Goal: Task Accomplishment & Management: Complete application form

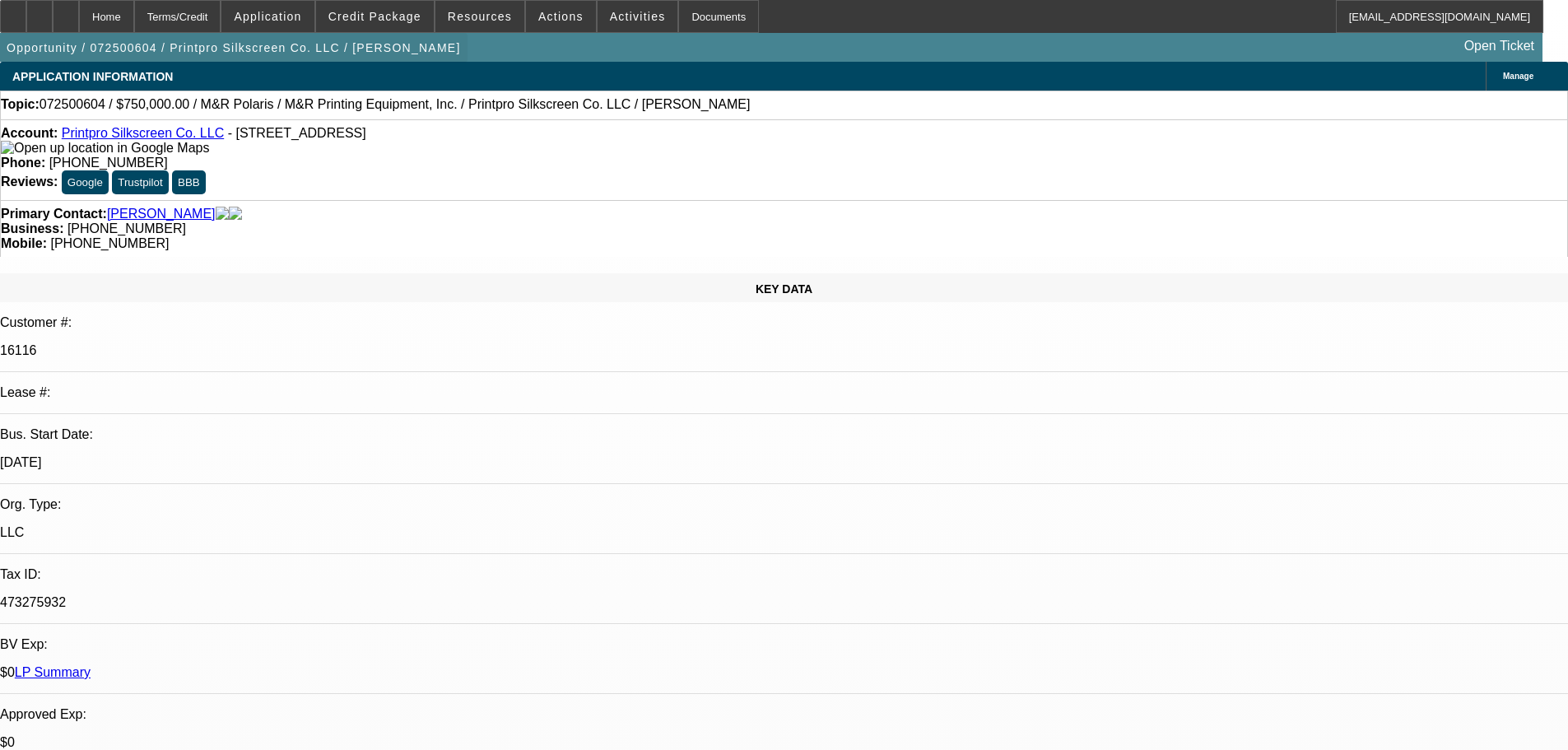
select select "0"
select select "2"
click at [53, 21] on div at bounding box center [40, 16] width 27 height 33
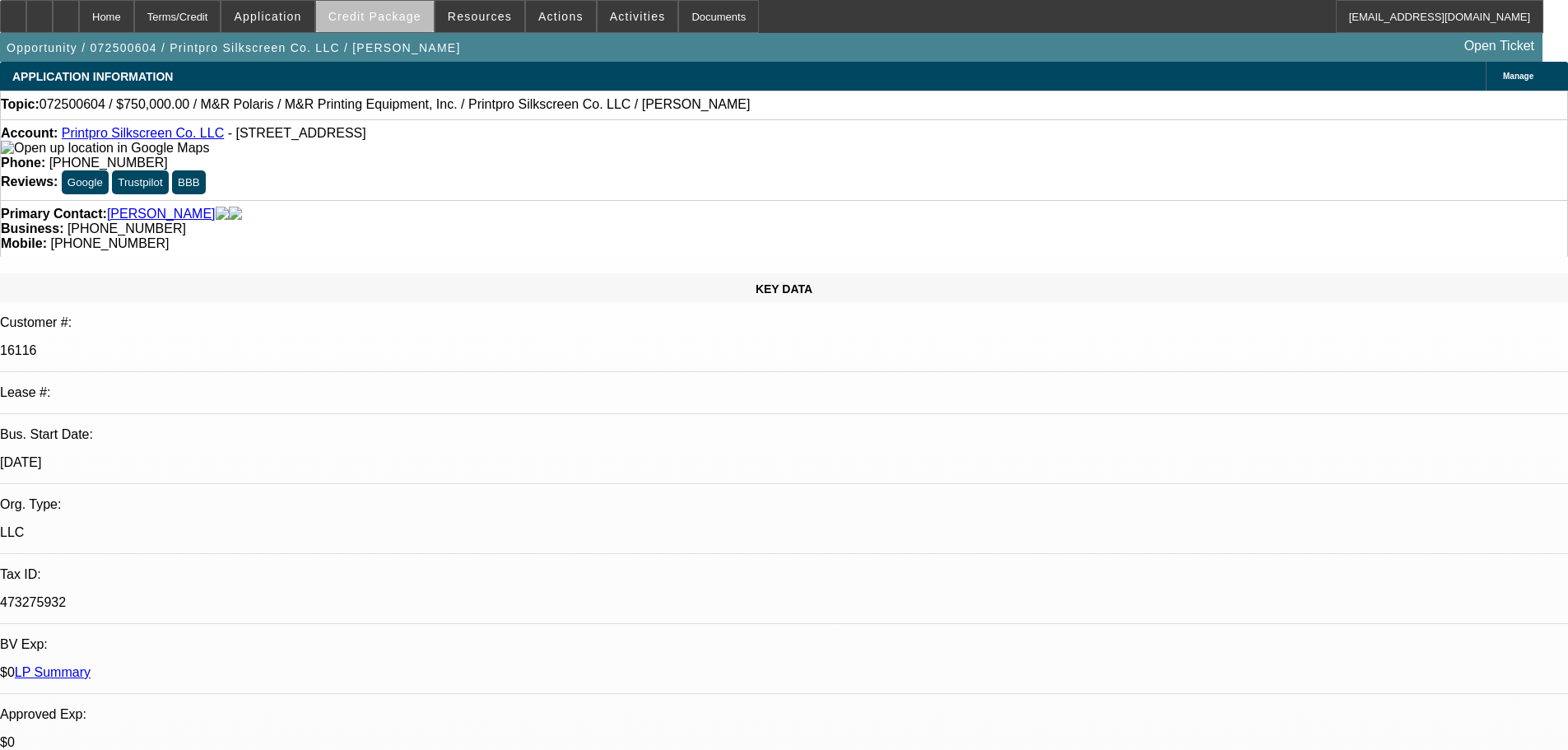
click at [419, 22] on span "Credit Package" at bounding box center [375, 16] width 93 height 13
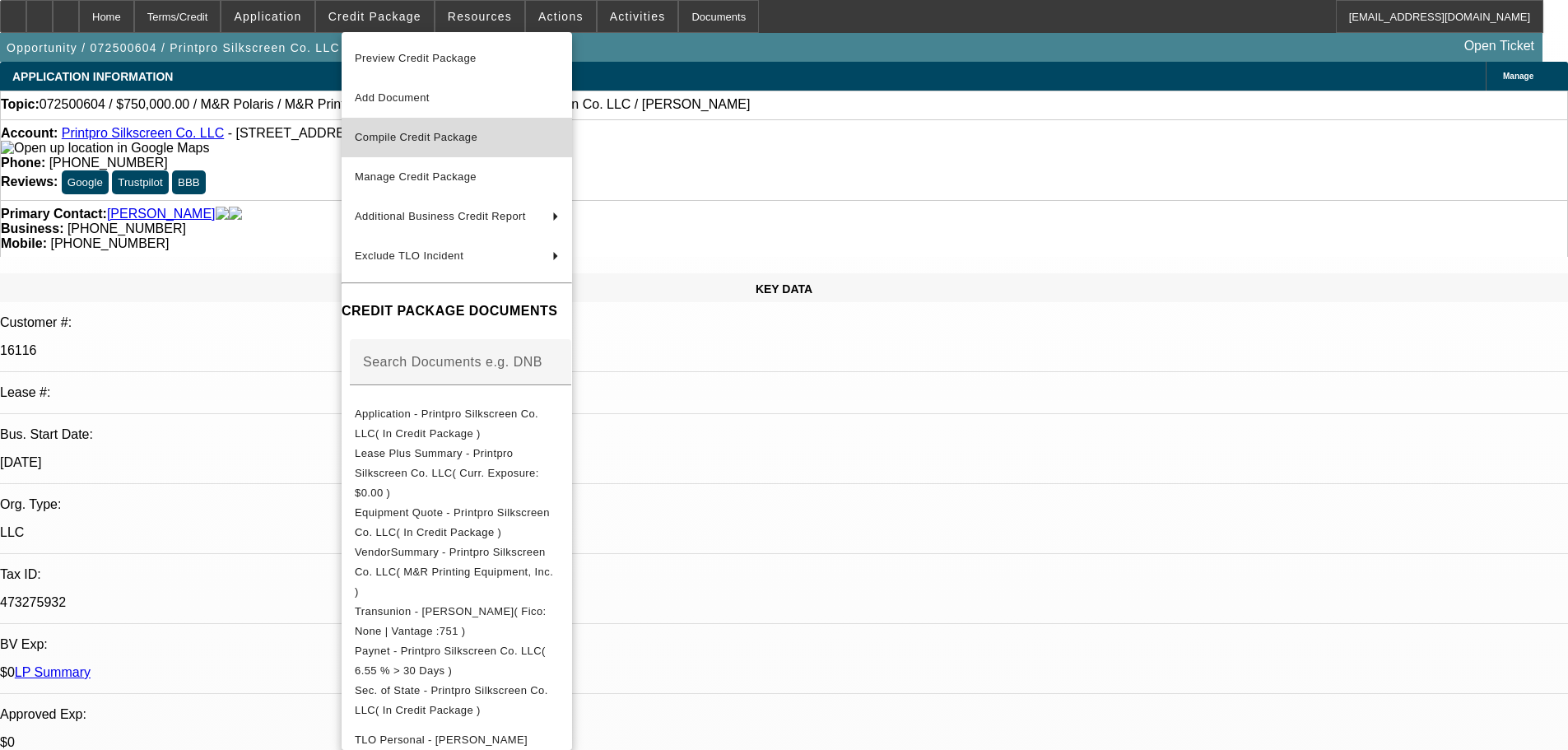
click at [447, 137] on span "Compile Credit Package" at bounding box center [416, 136] width 122 height 12
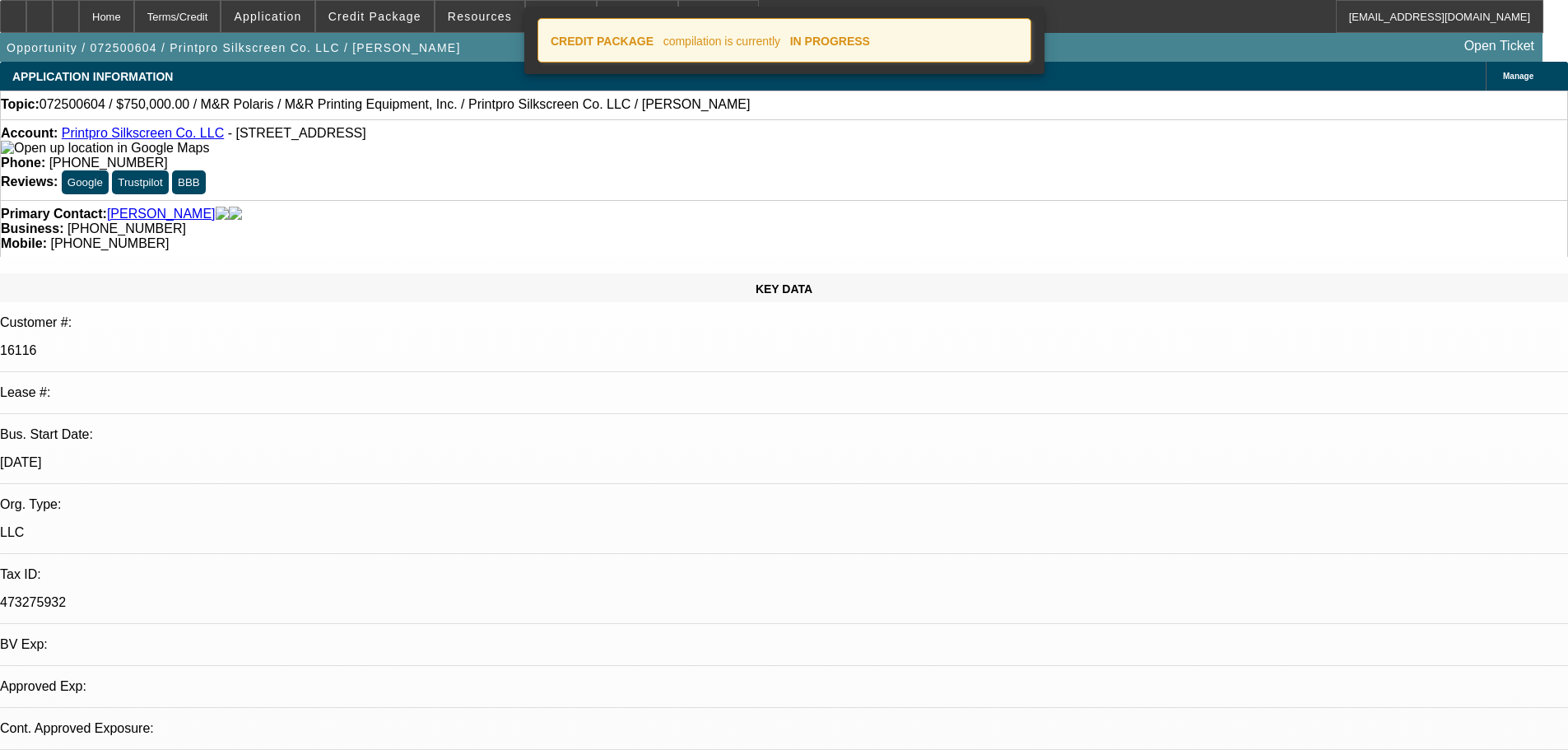
select select "0"
select select "2"
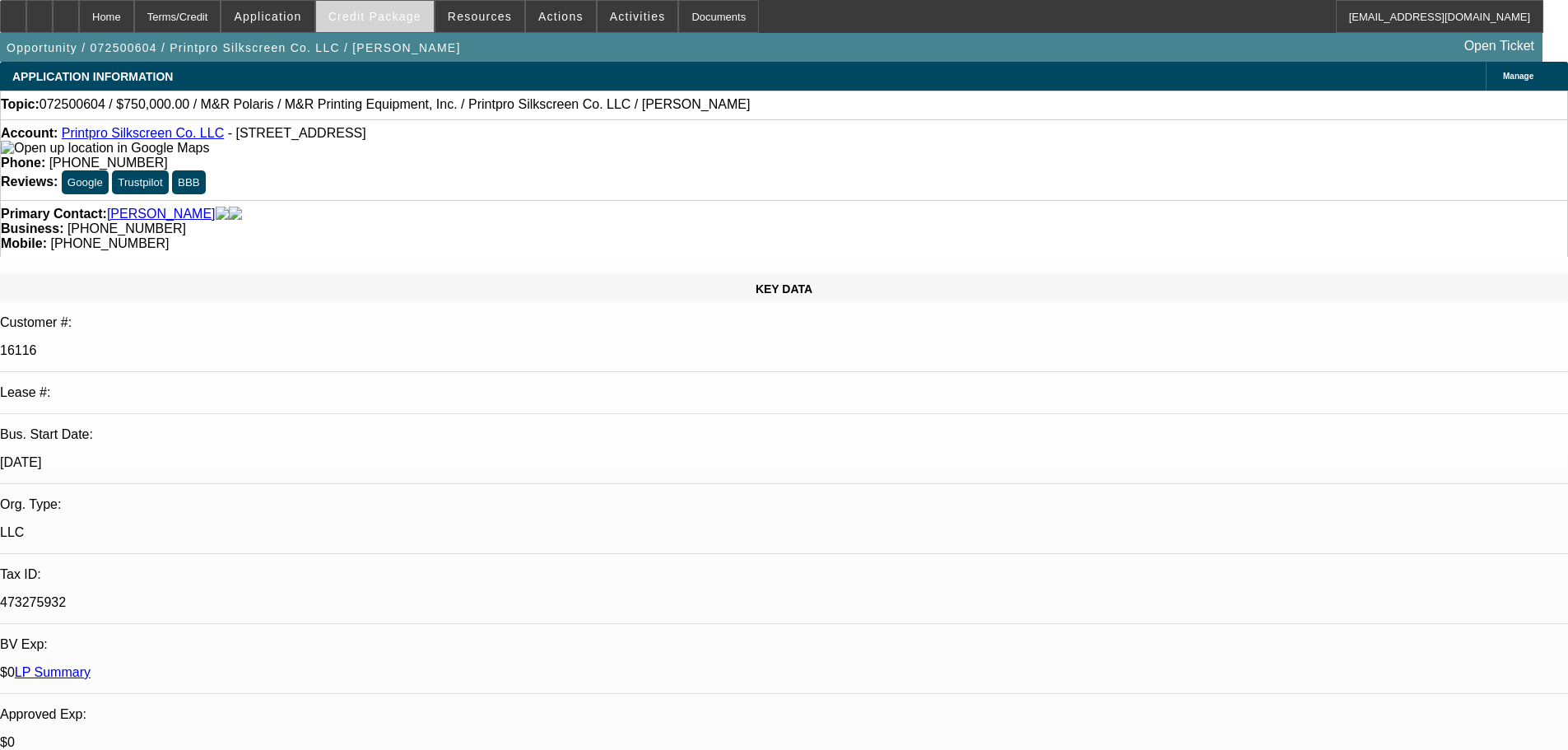
click at [395, 19] on span "Credit Package" at bounding box center [375, 16] width 93 height 13
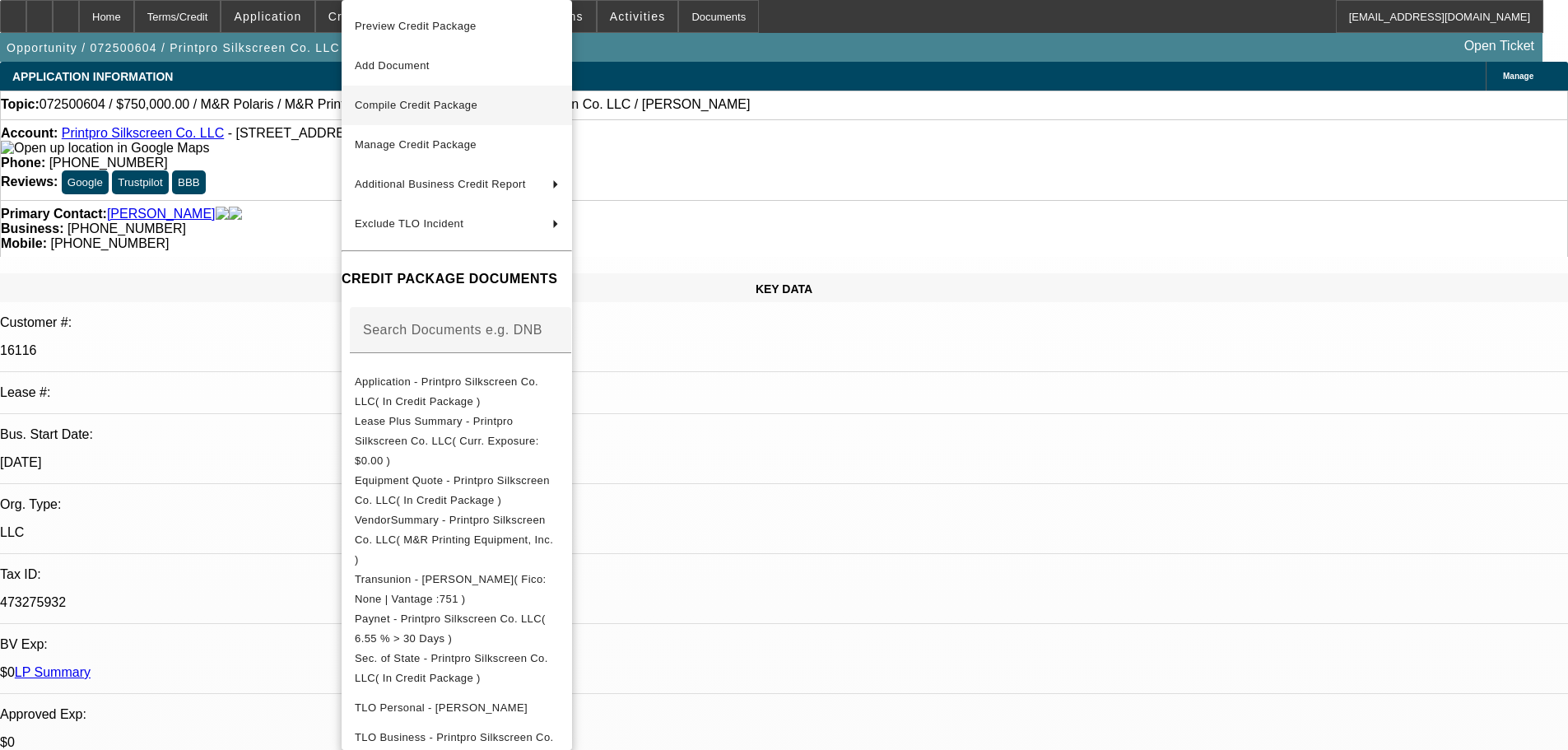
click at [415, 99] on span "Compile Credit Package" at bounding box center [416, 104] width 122 height 12
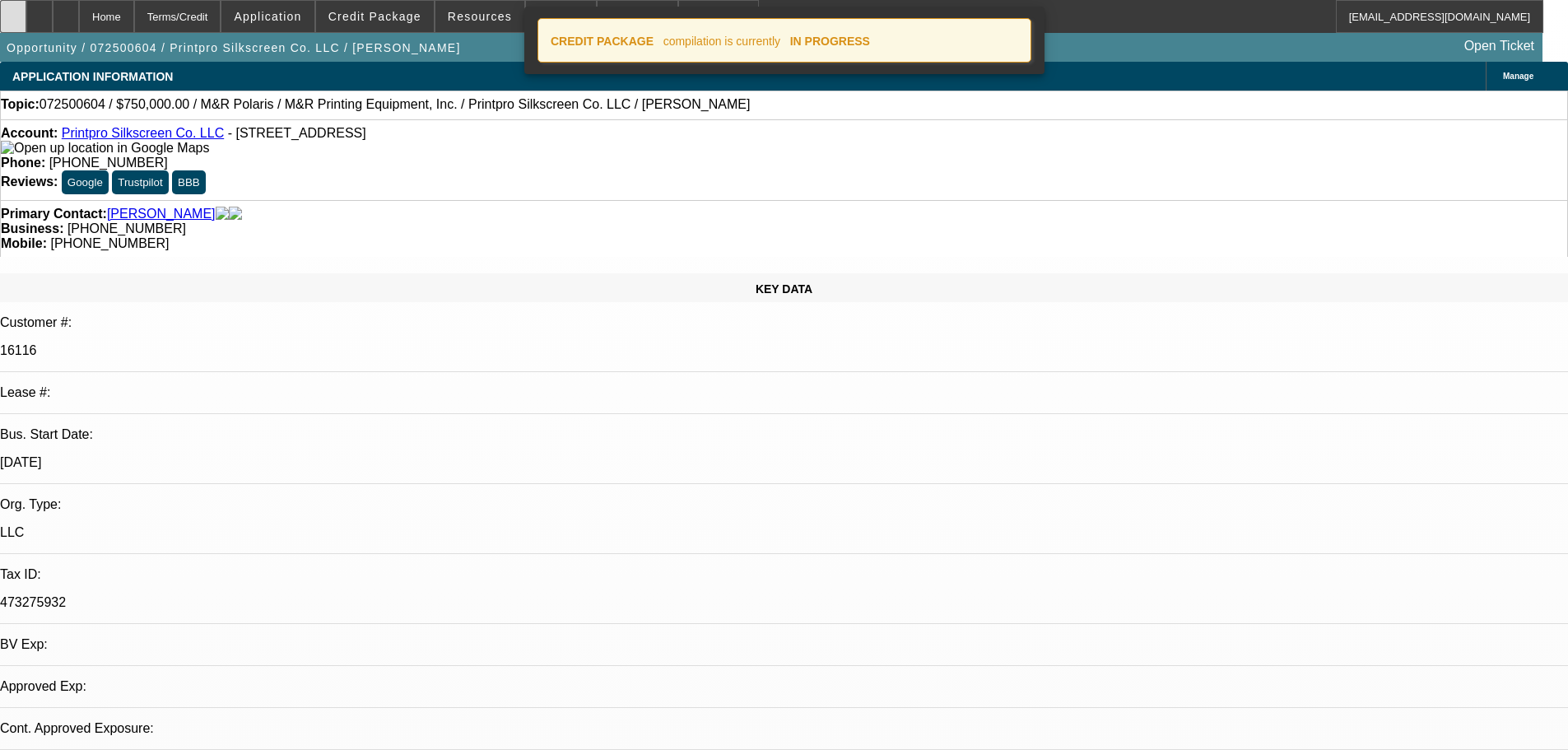
select select "0"
select select "2"
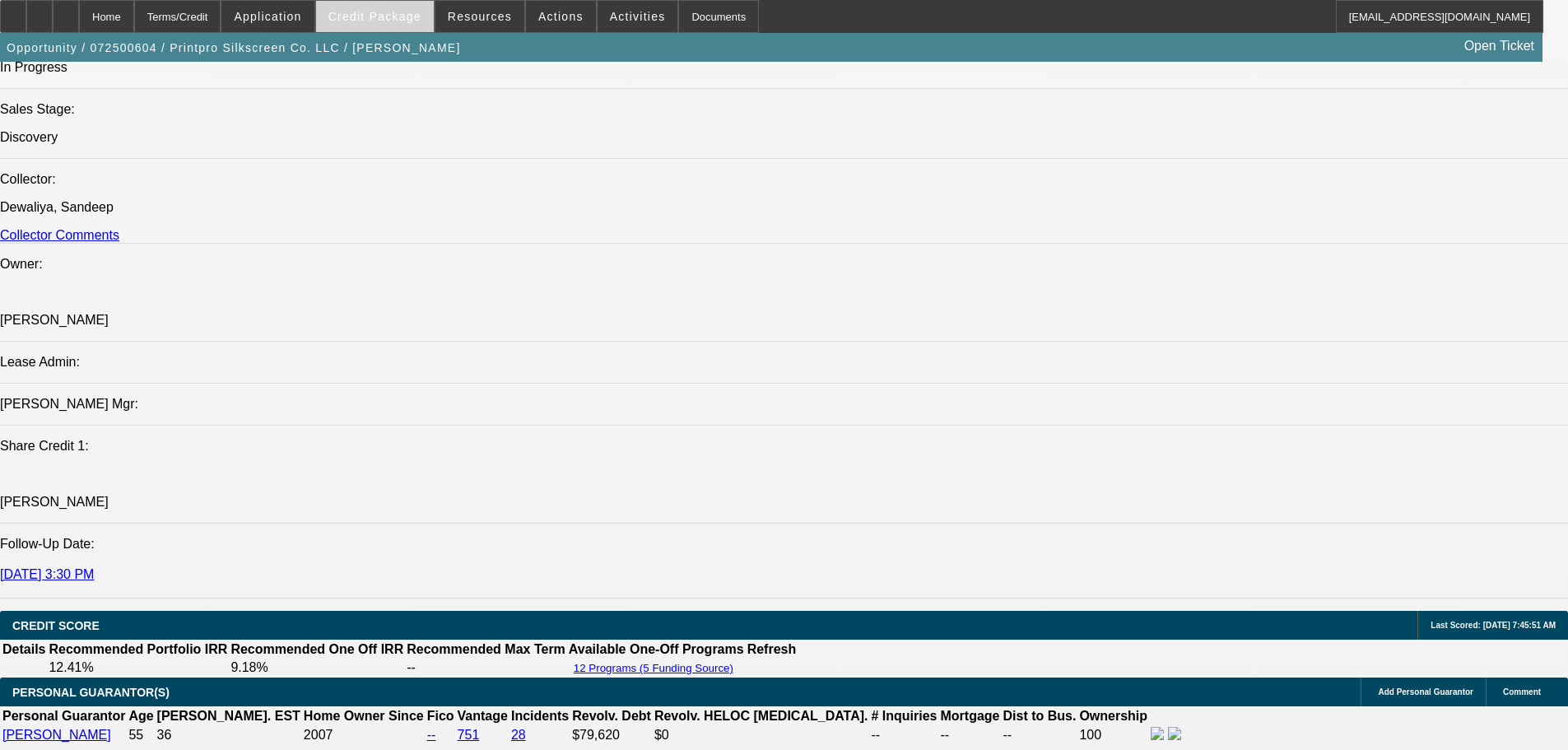
scroll to position [1925, 0]
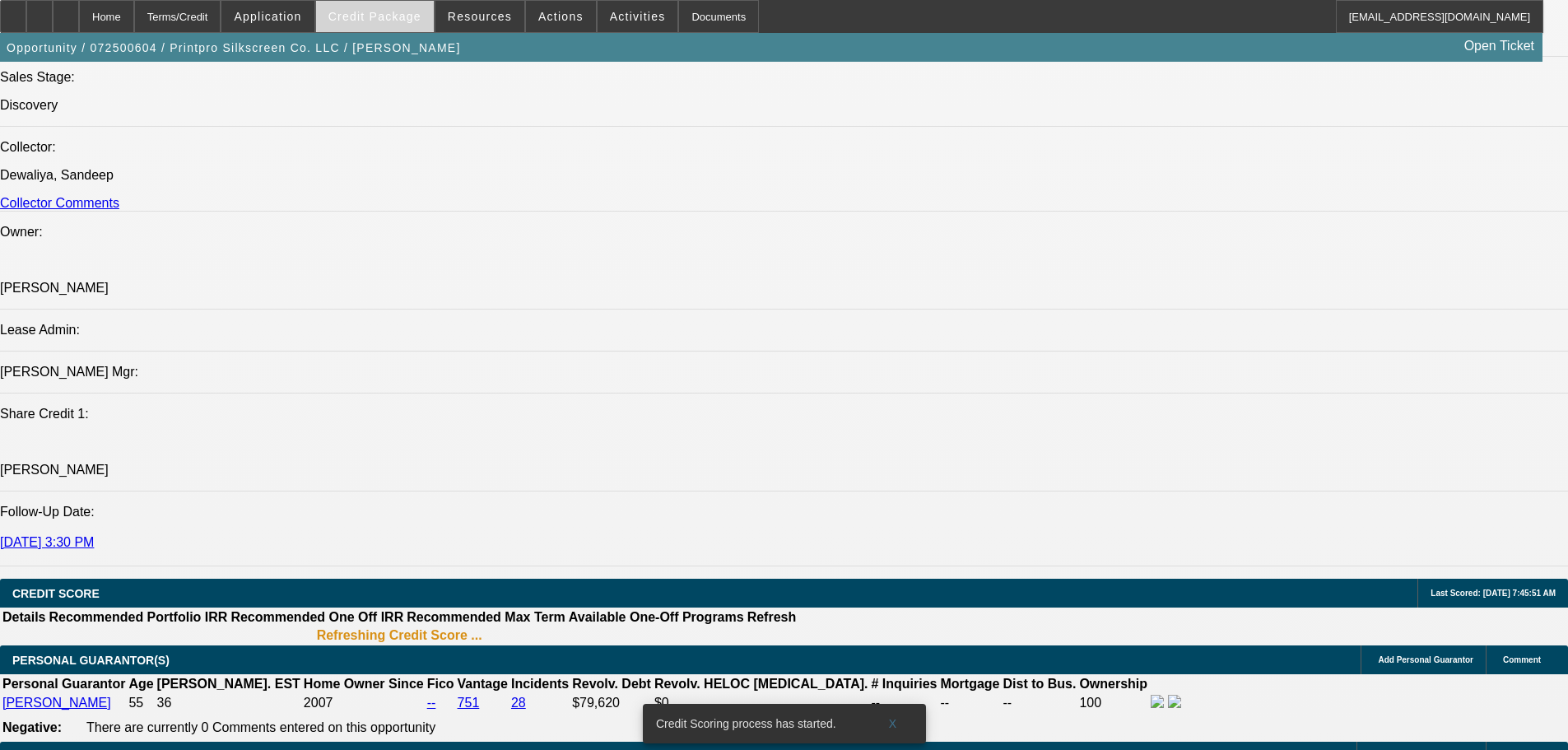
click at [384, 24] on span at bounding box center [375, 17] width 117 height 40
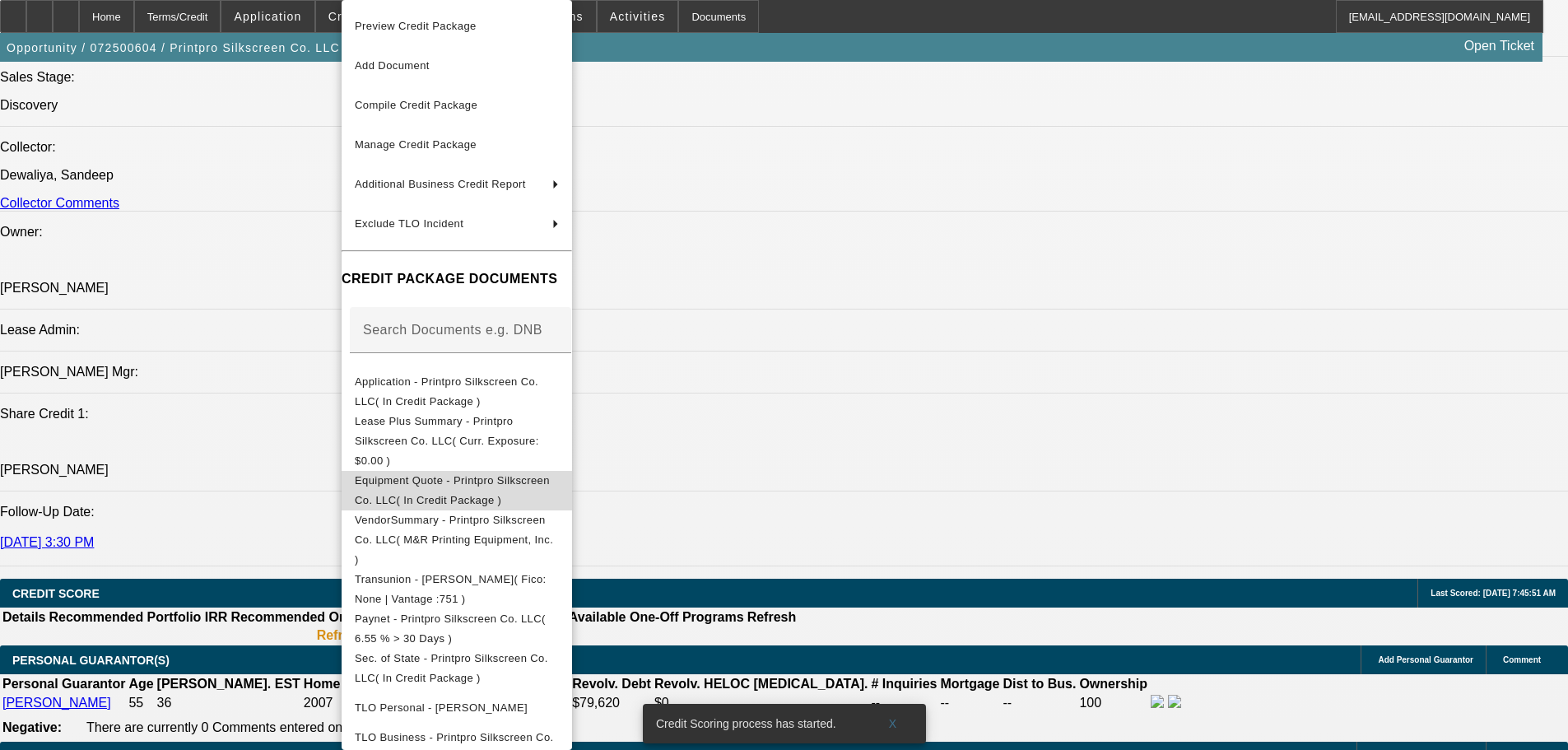
click at [474, 474] on span "Equipment Quote - Printpro Silkscreen Co. LLC( In Credit Package )" at bounding box center [453, 491] width 195 height 32
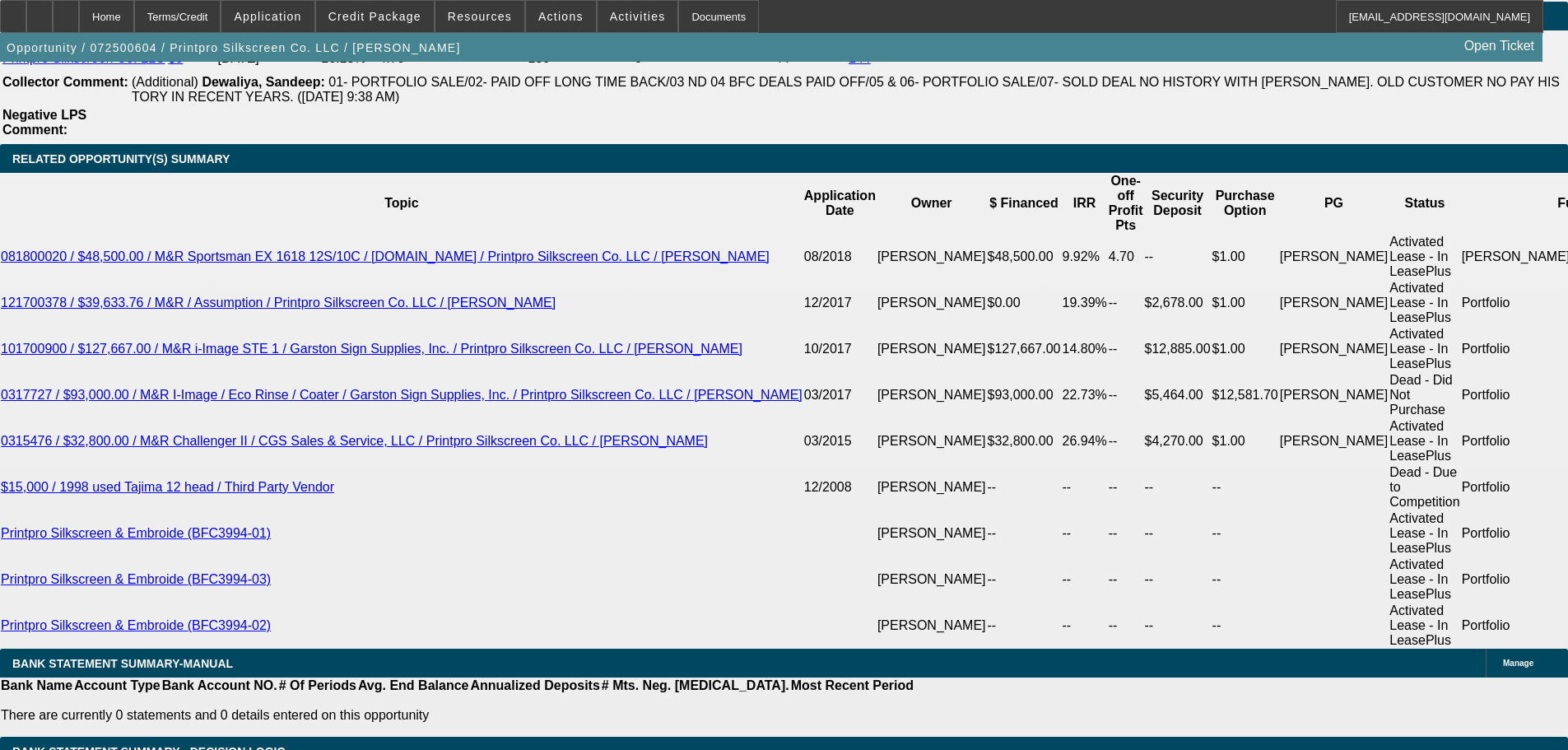
scroll to position [3070, 0]
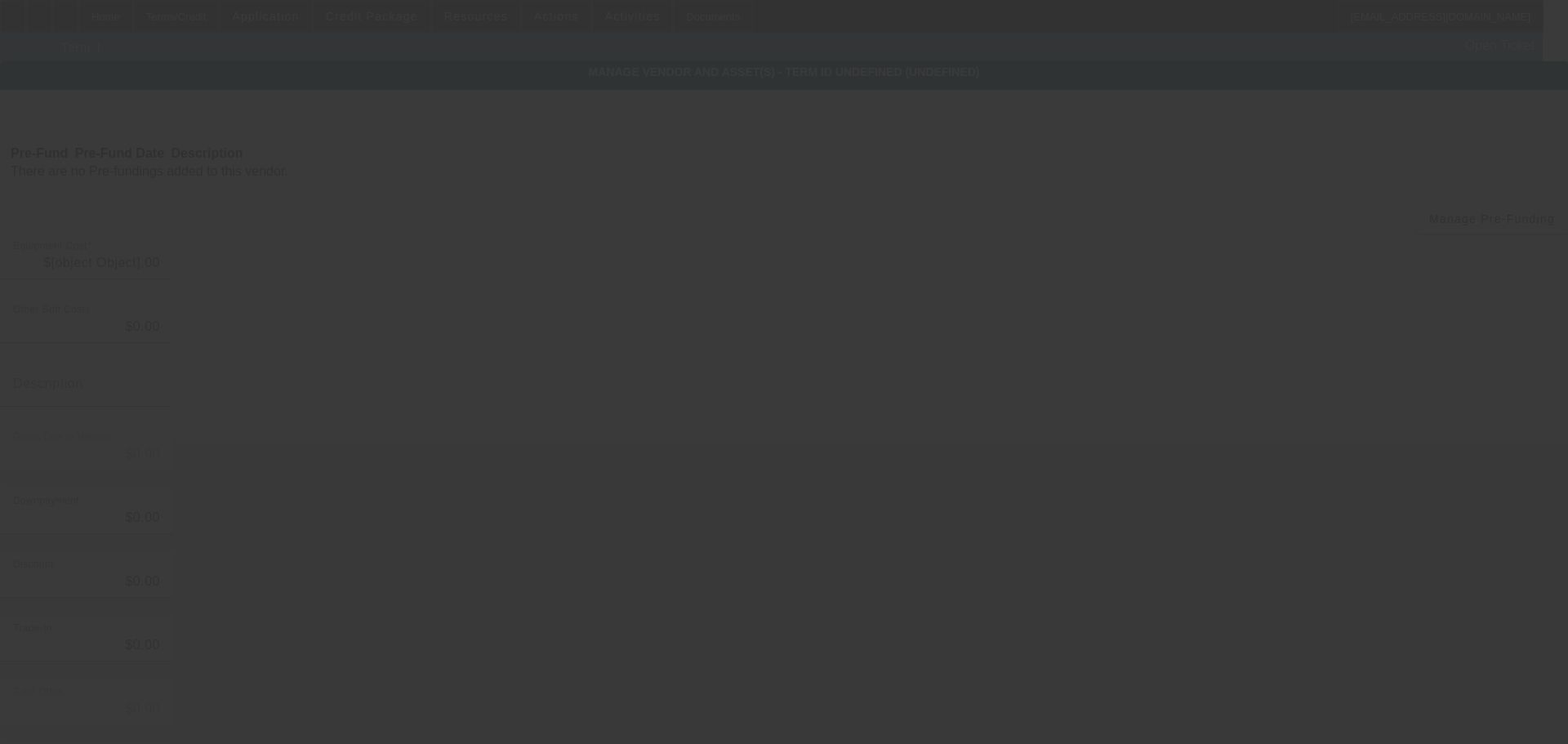
type input "$750,000.00"
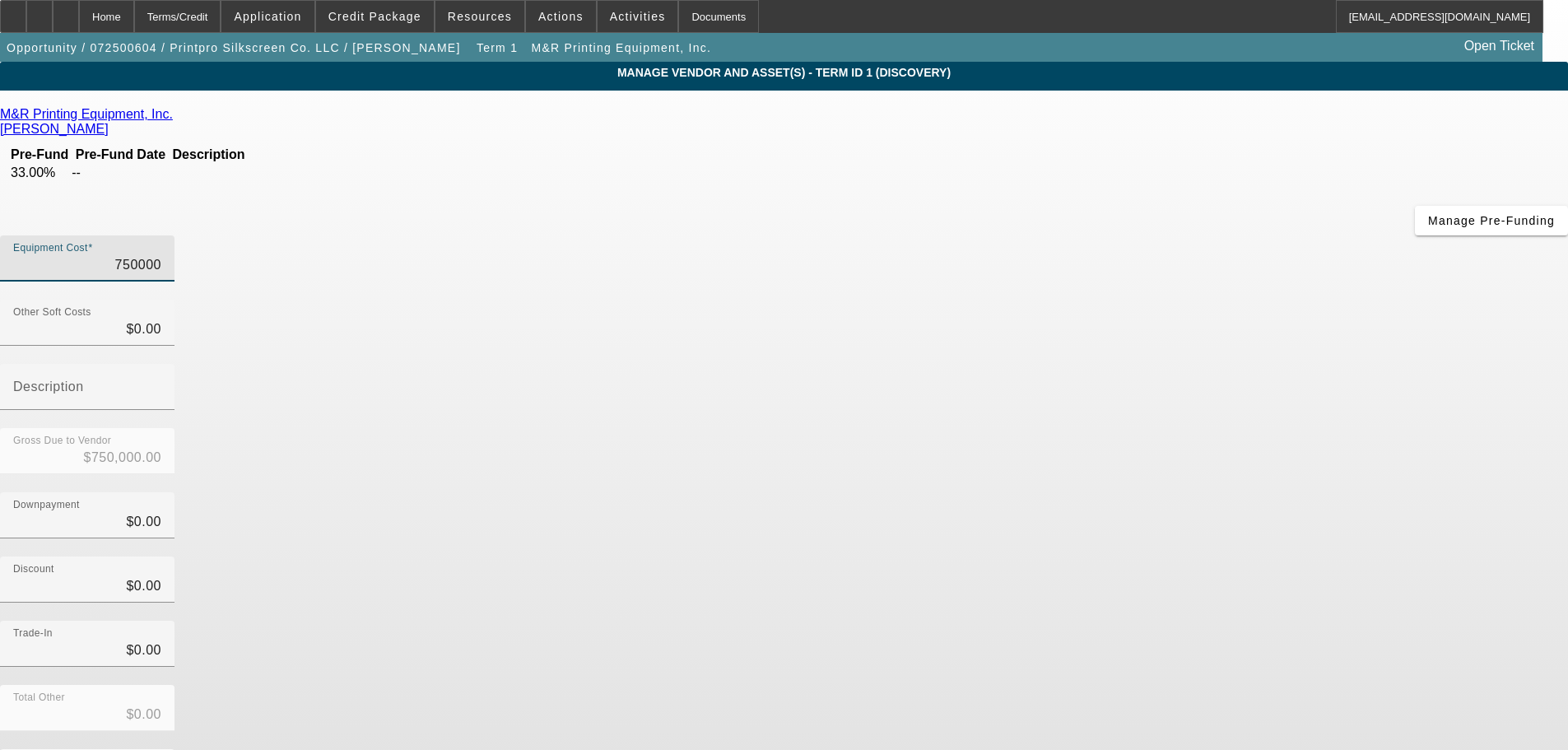
drag, startPoint x: 918, startPoint y: 138, endPoint x: 1297, endPoint y: 116, distance: 379.6
click at [1266, 136] on app-vendor-asset-manage "MANAGE VENDOR AND ASSET(S) - Term ID 1 (Discovery) Remove Vendor M&R Printing E…" at bounding box center [784, 503] width 1568 height 884
type input "7"
type input "$7.00"
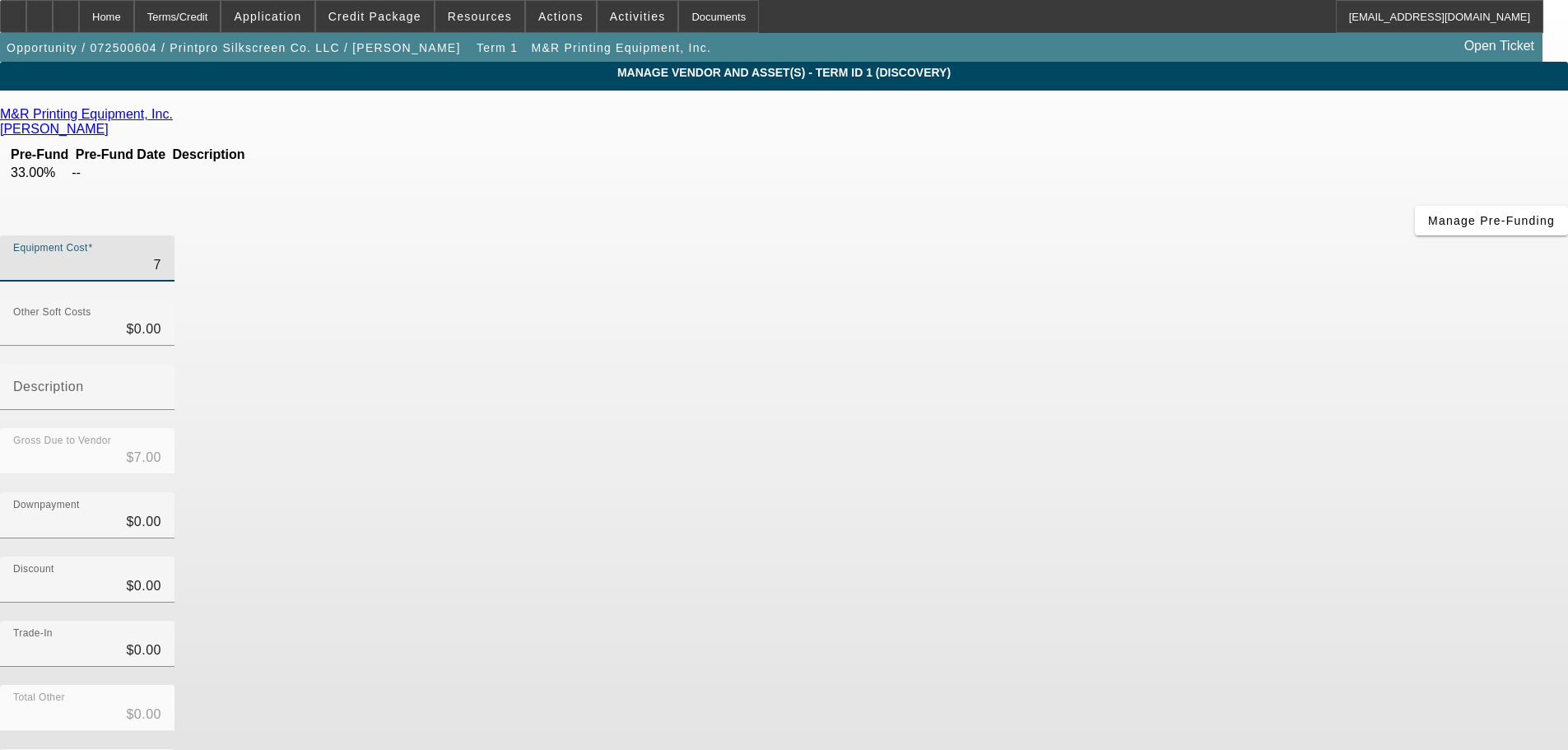
type input "75"
type input "$75.00"
type input "756"
type input "$756.00"
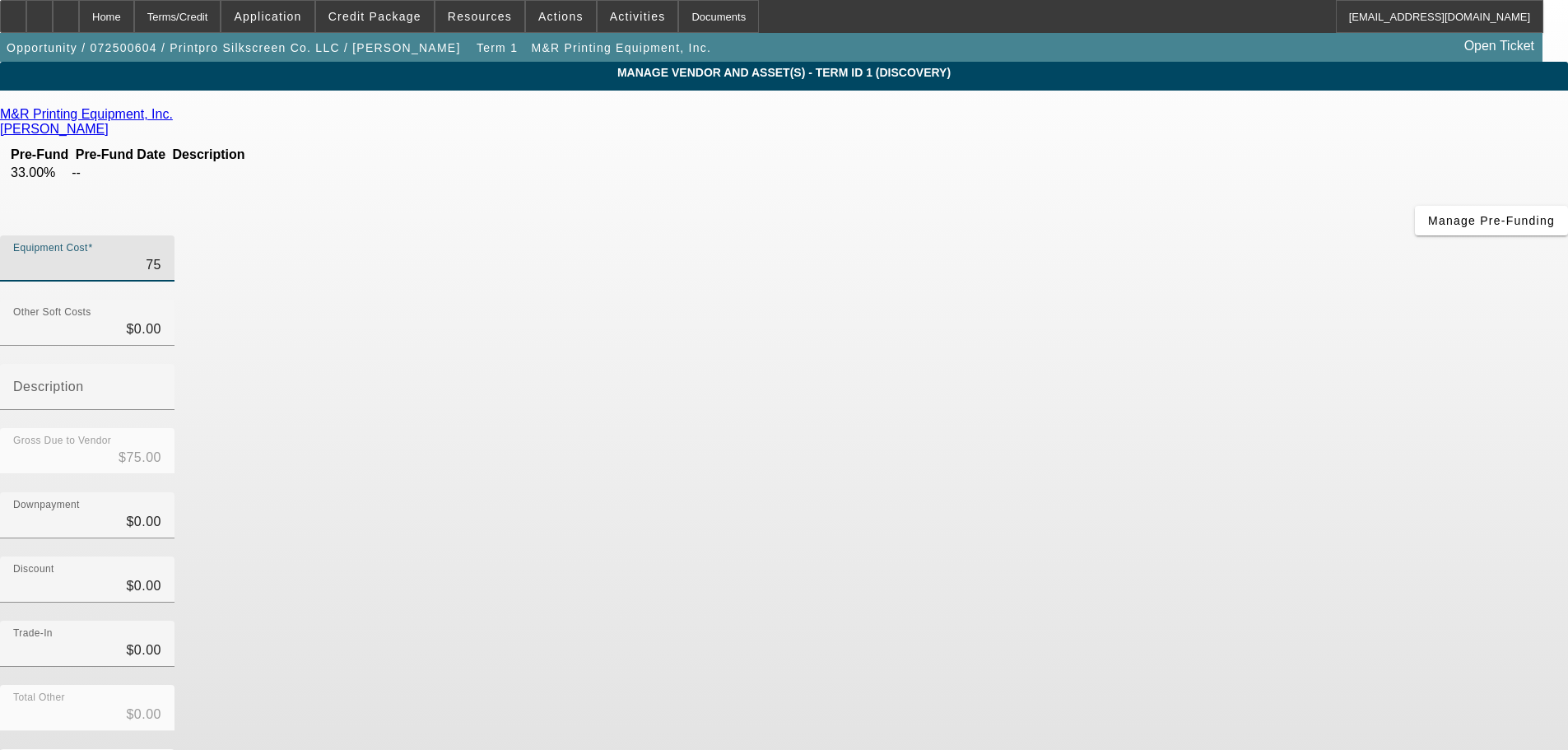
type input "$756.00"
type input "7561"
type input "$7,561.00"
type input "75610"
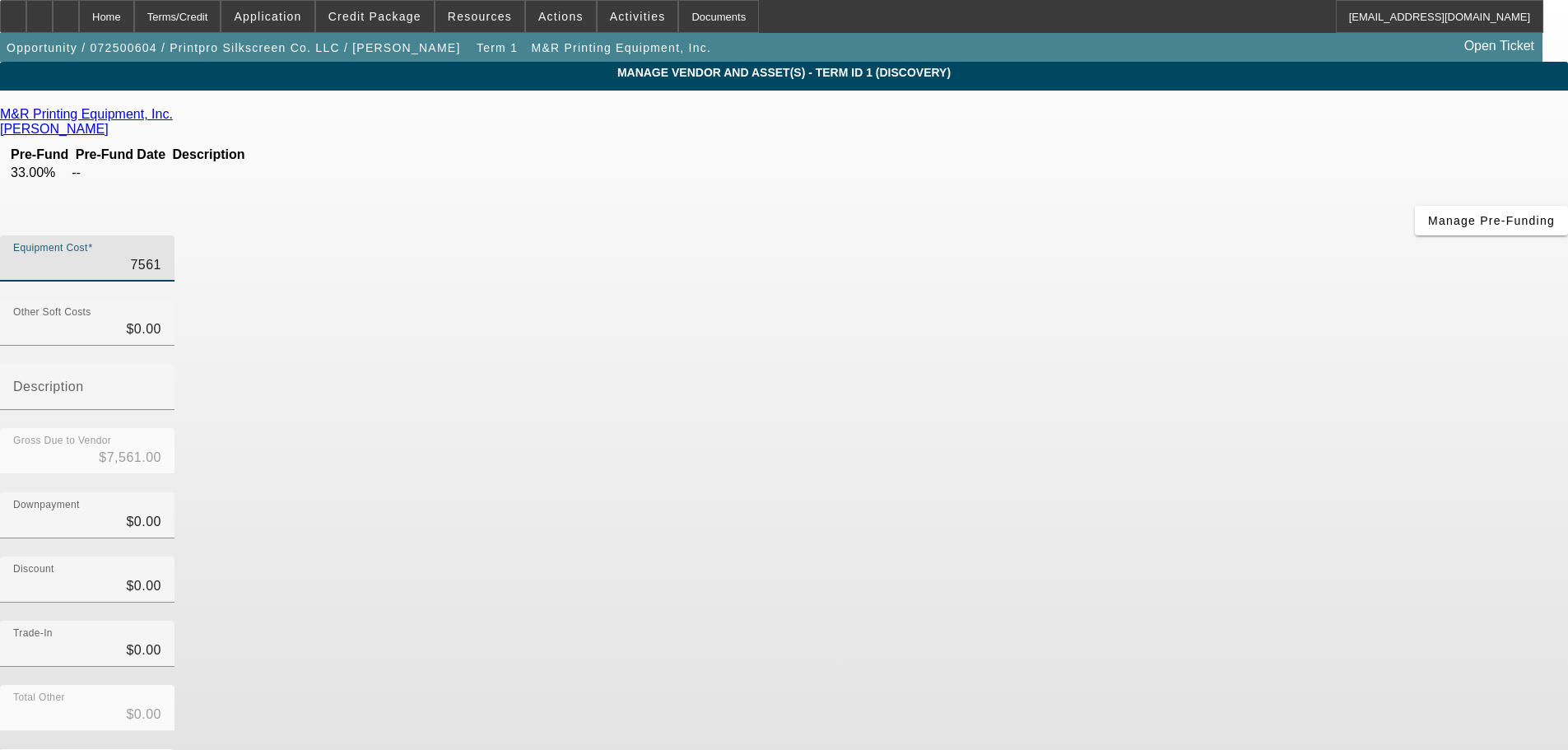
type input "$75,610.00"
type input "756107"
type input "$756,107.00"
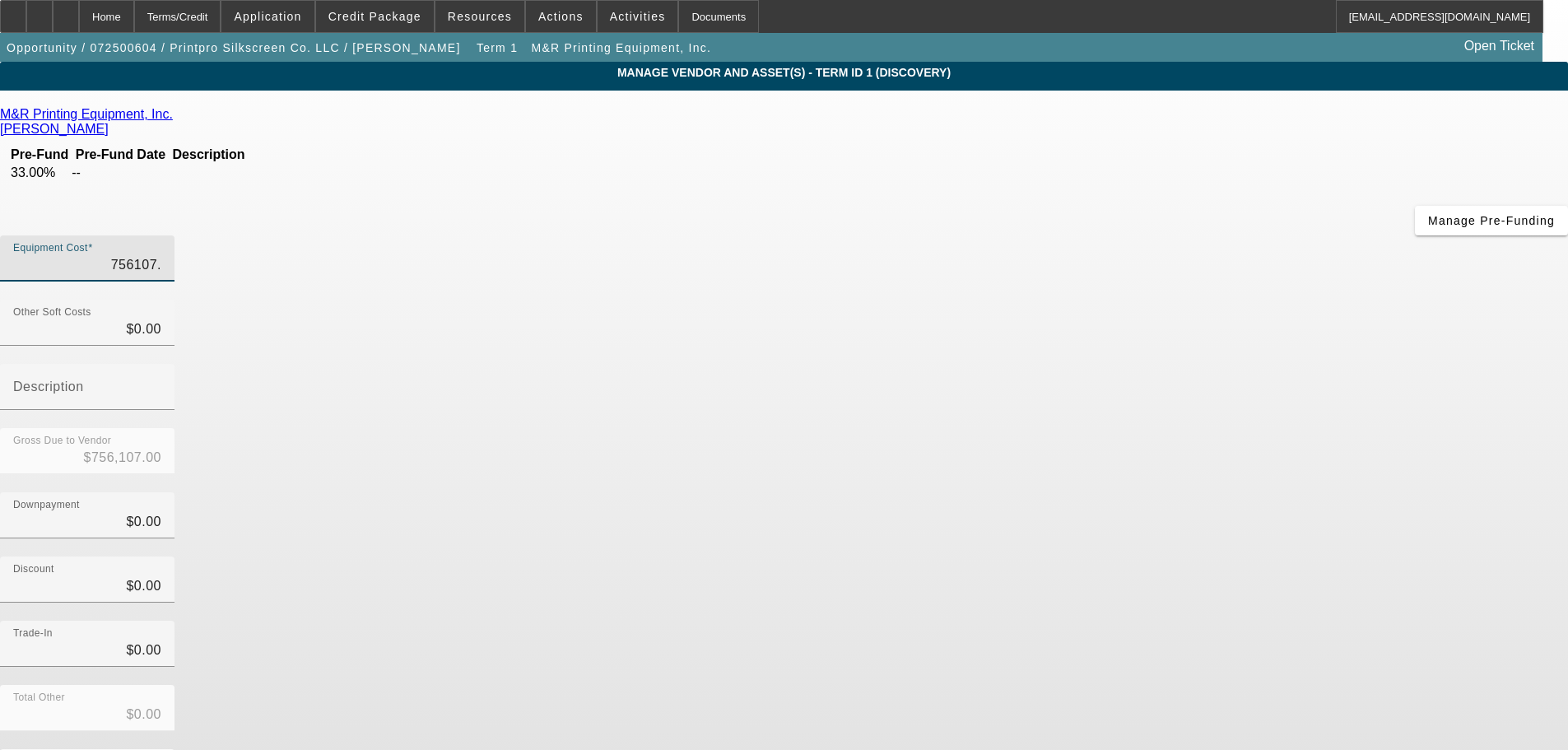
type input "756107.5"
type input "$756,107.50"
click at [1216, 556] on div "Discount $0.00" at bounding box center [784, 588] width 1568 height 64
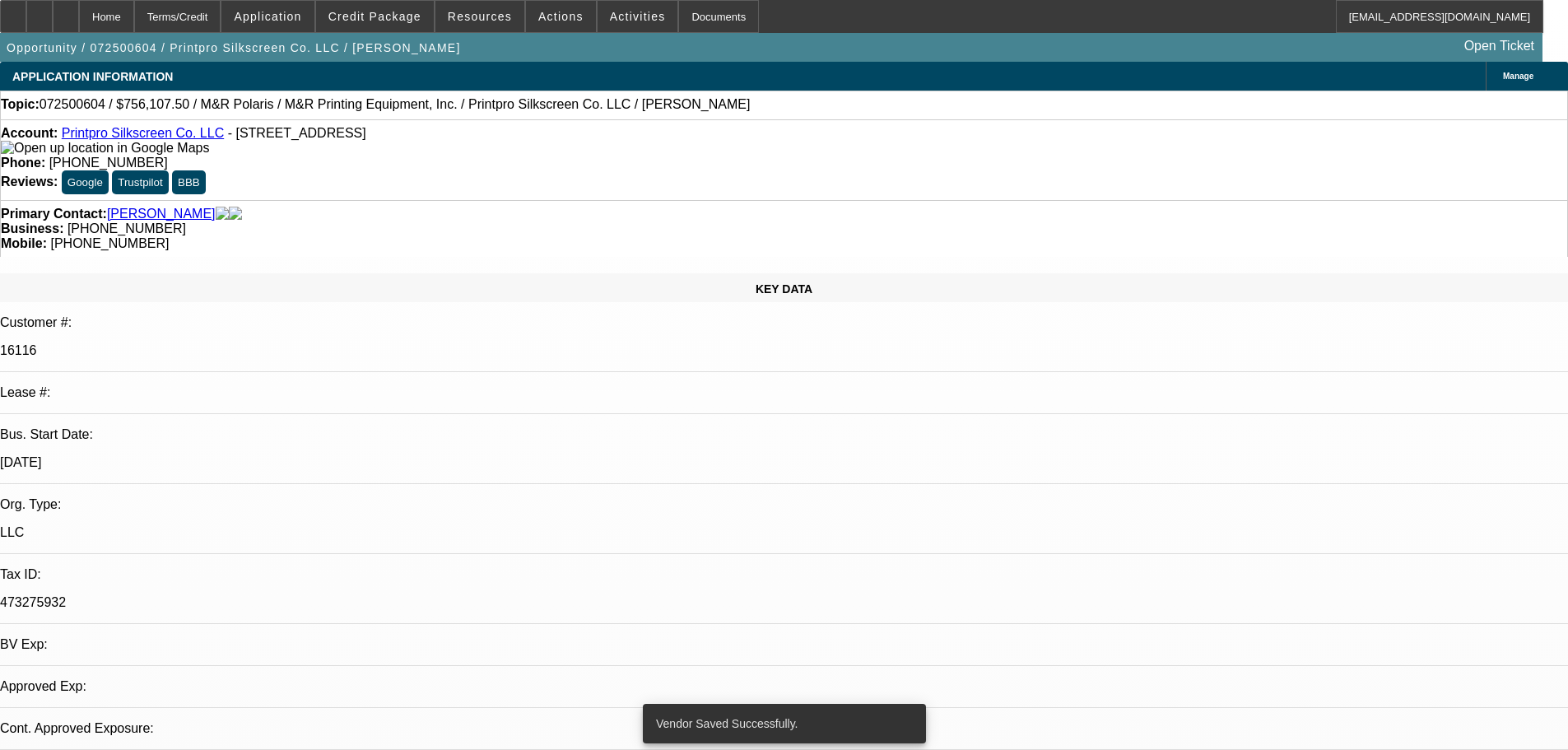
select select "0"
select select "2"
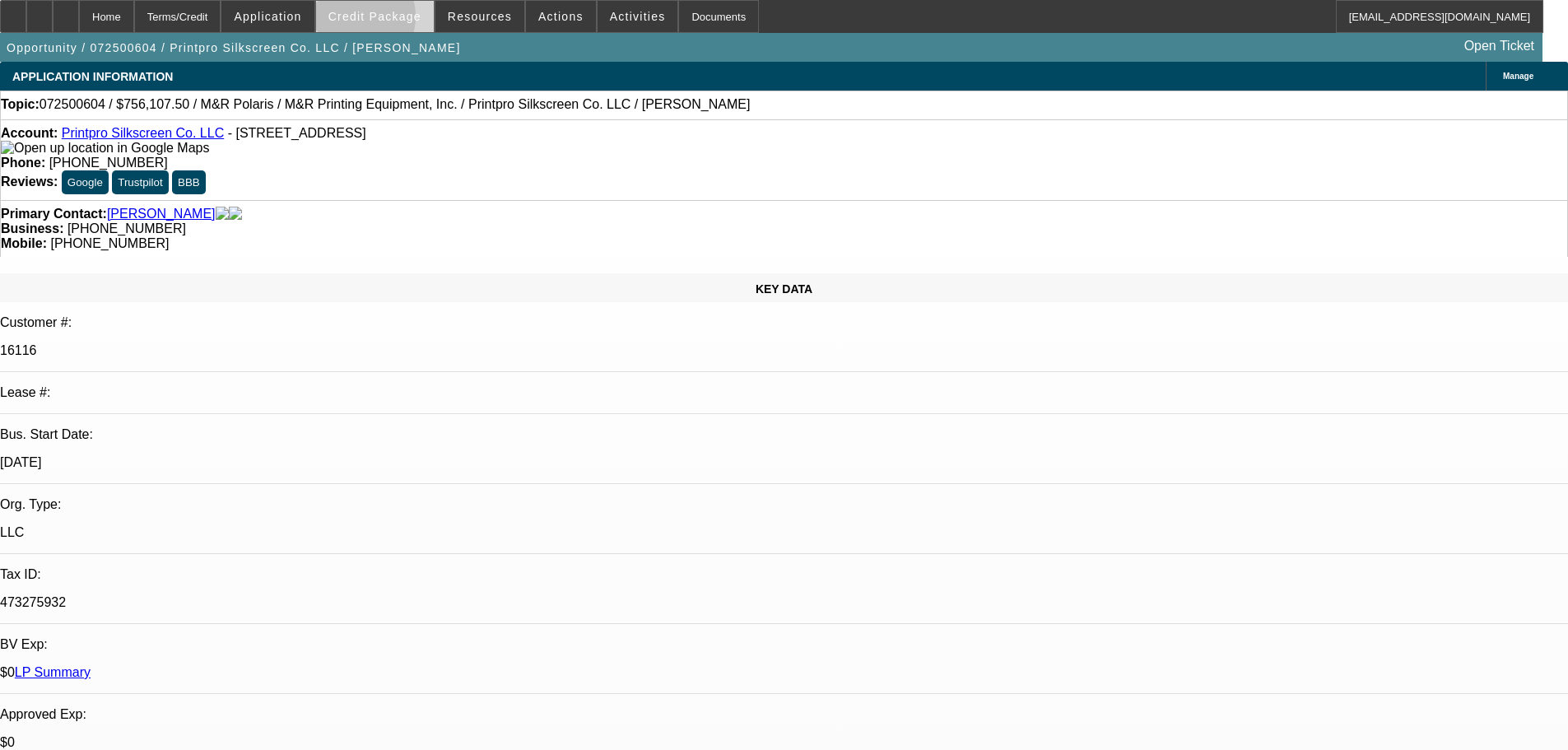
click at [383, 21] on span "Credit Package" at bounding box center [375, 16] width 93 height 13
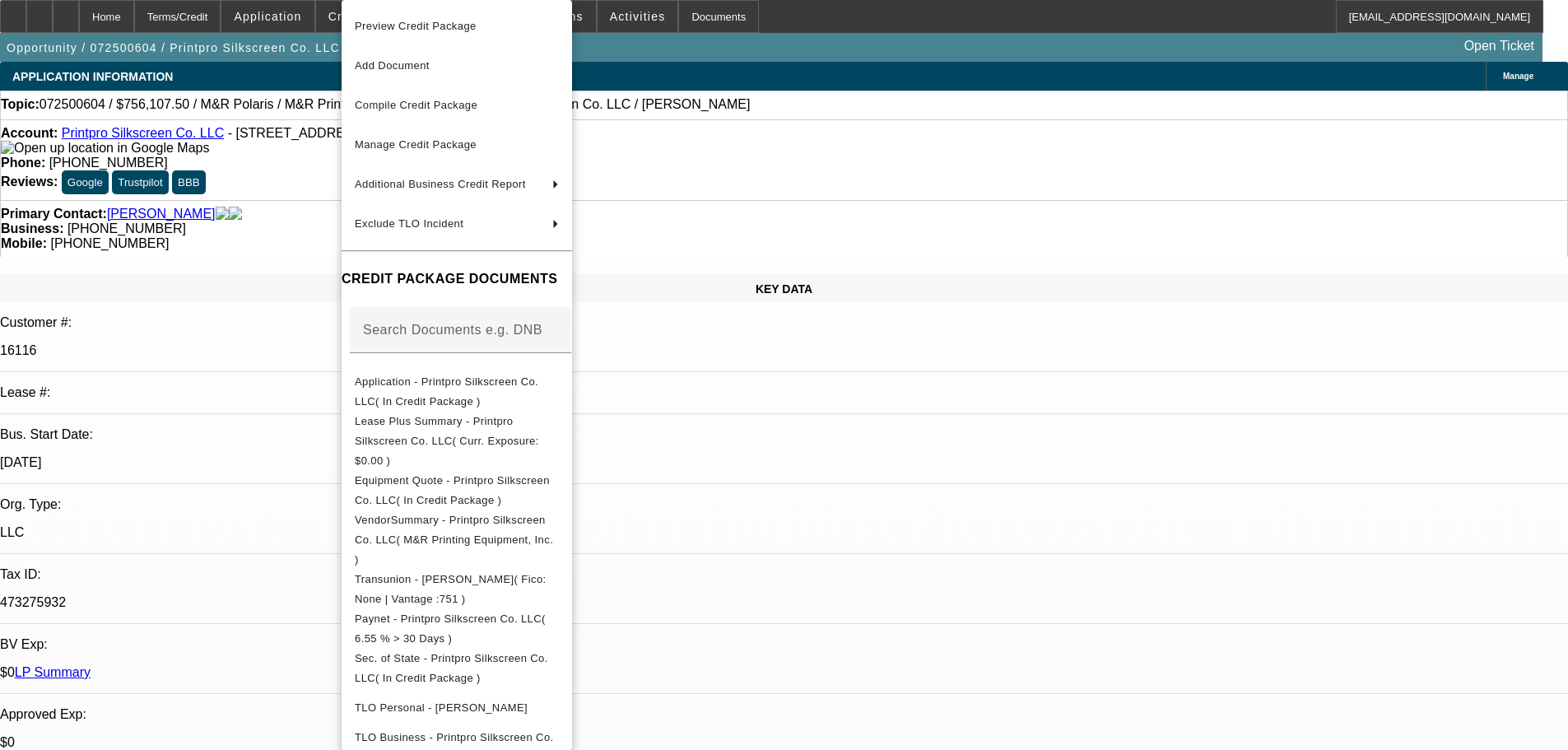
click at [271, 234] on div at bounding box center [784, 375] width 1568 height 750
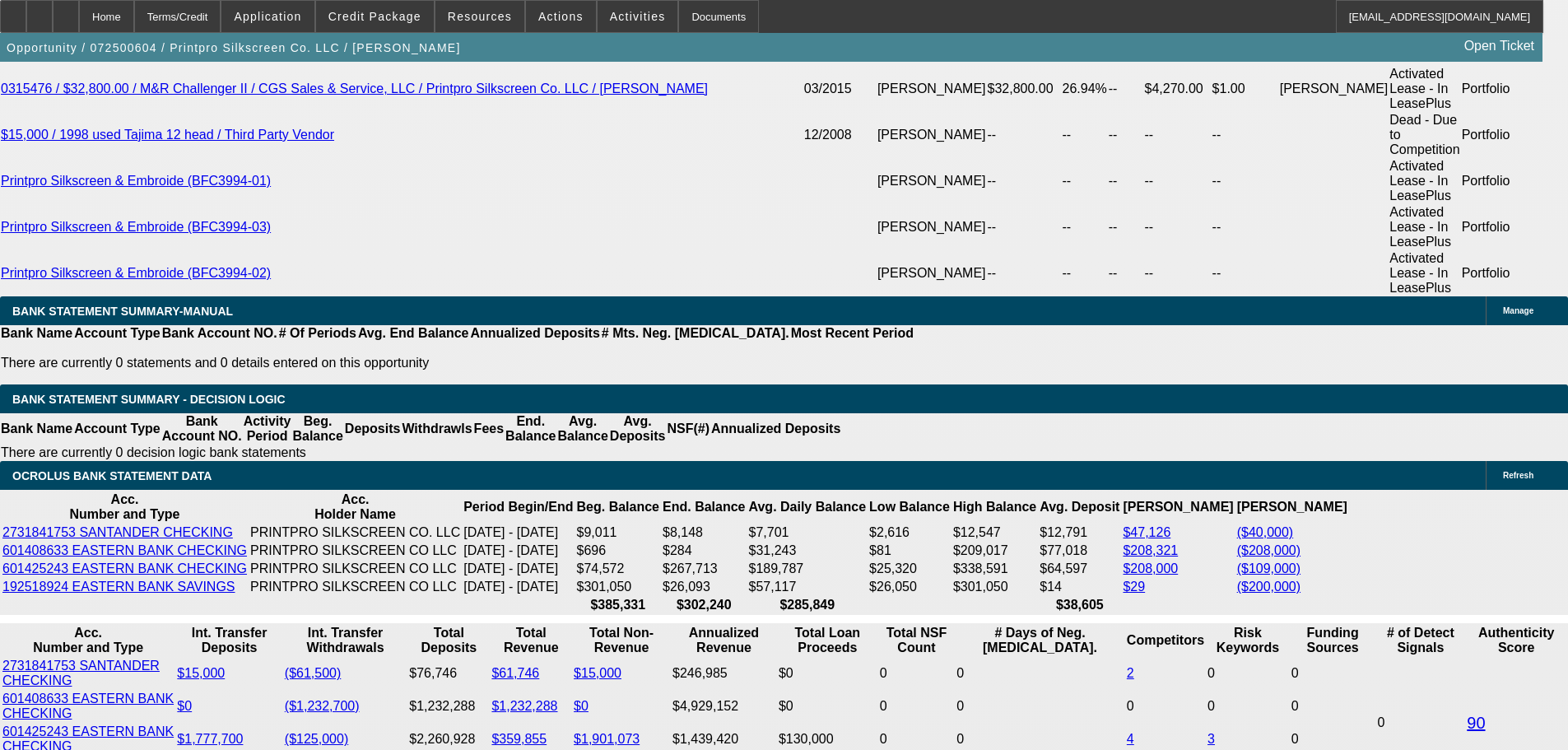
scroll to position [3209, 0]
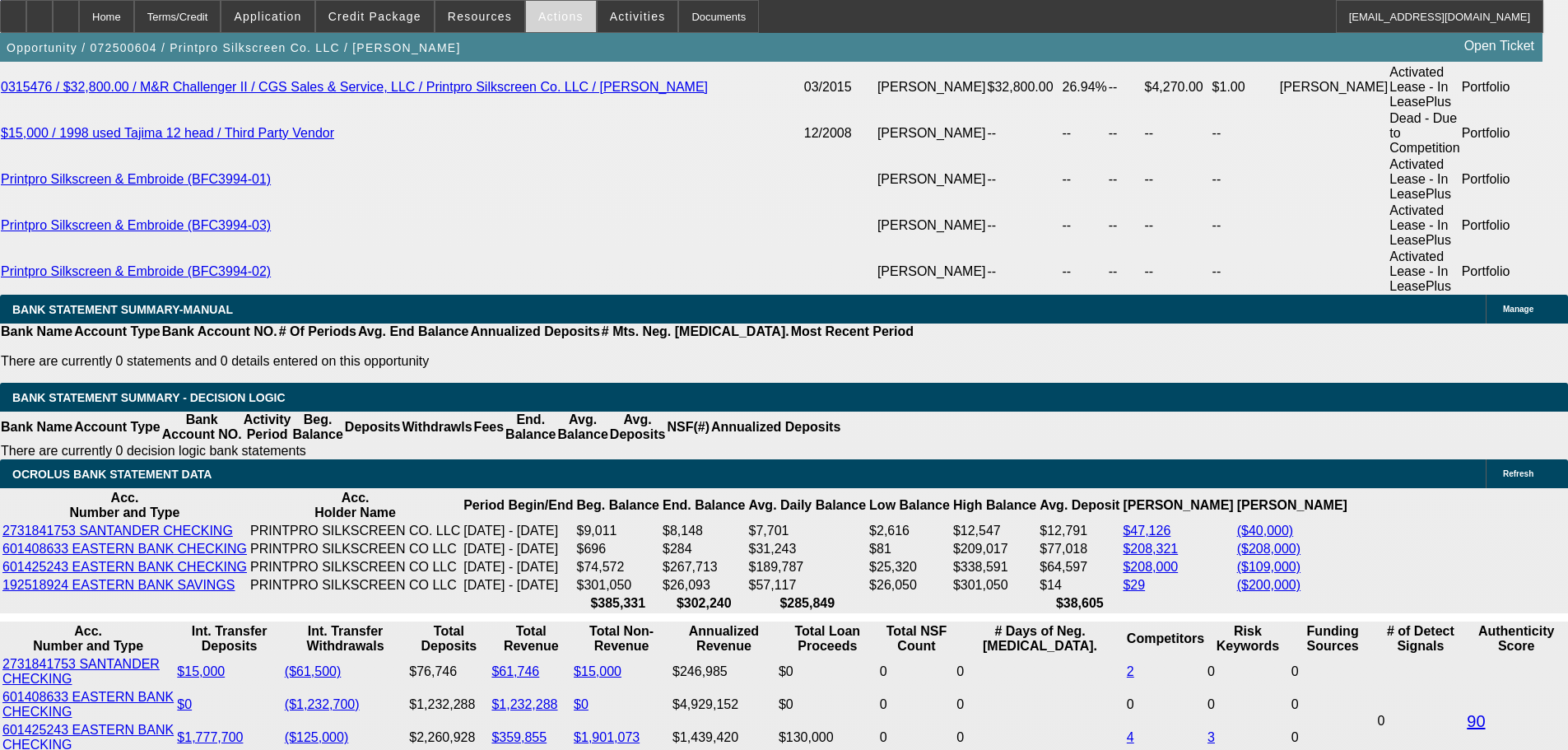
click at [543, 21] on span "Actions" at bounding box center [561, 16] width 45 height 13
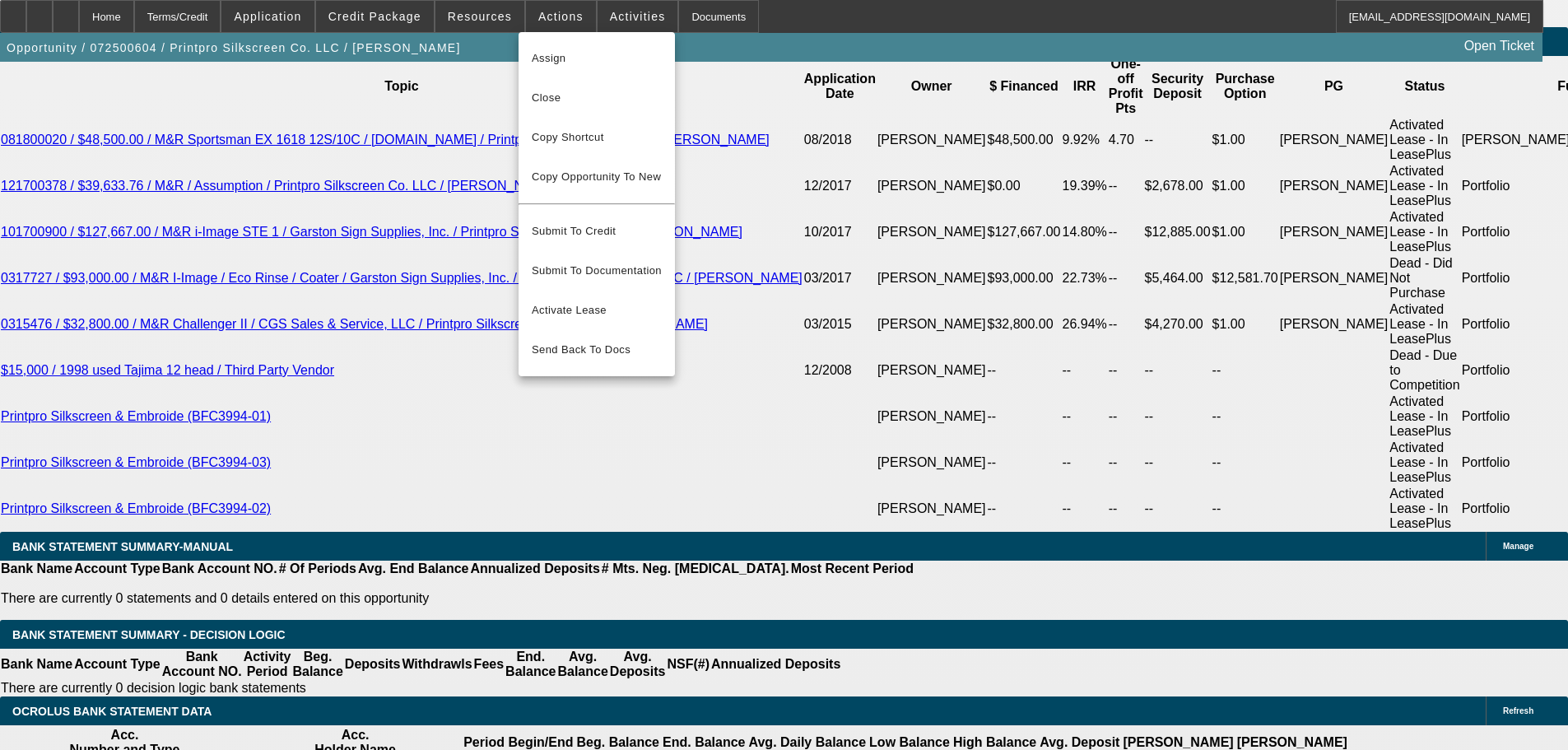
scroll to position [2798, 0]
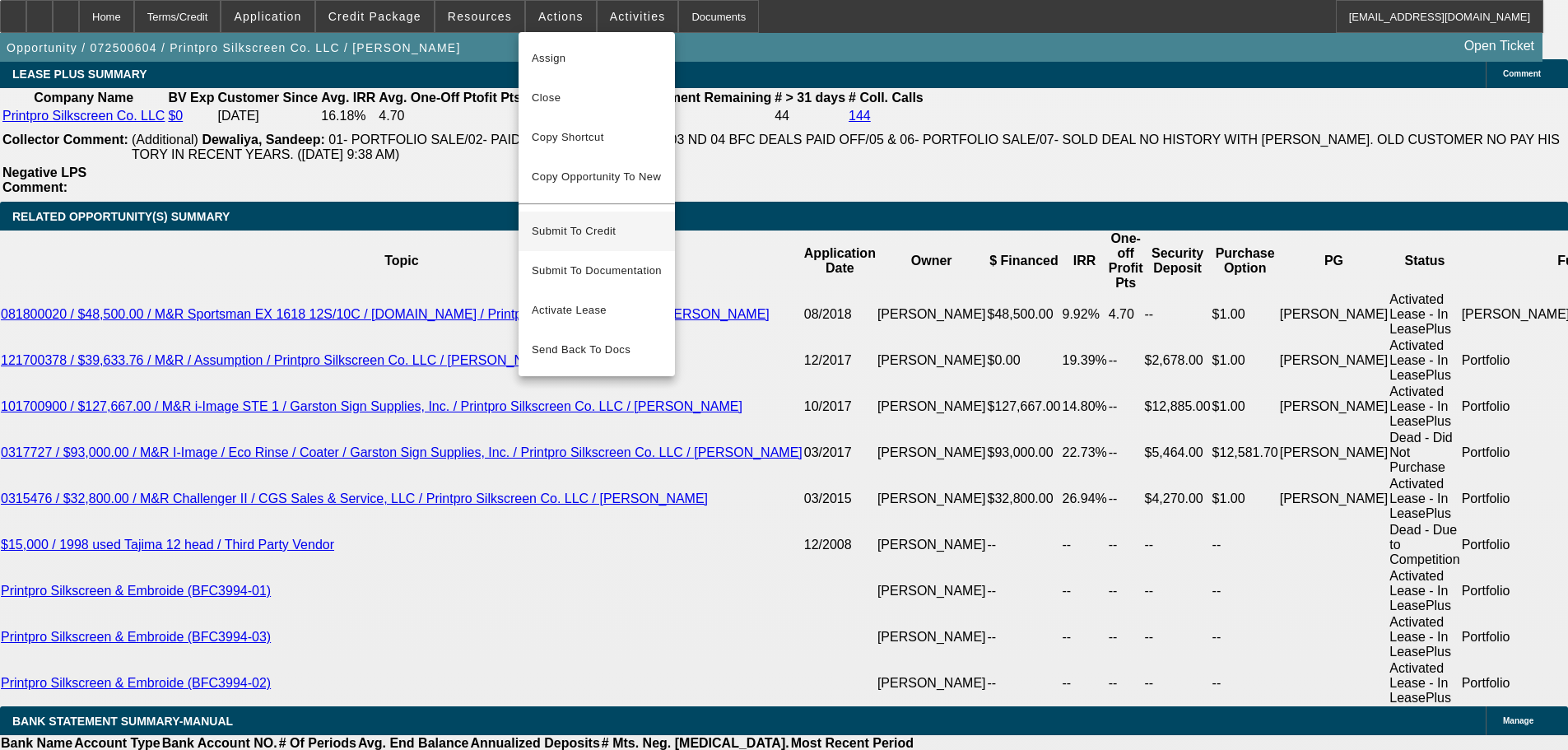
click at [604, 222] on span "Submit To Credit" at bounding box center [596, 231] width 130 height 20
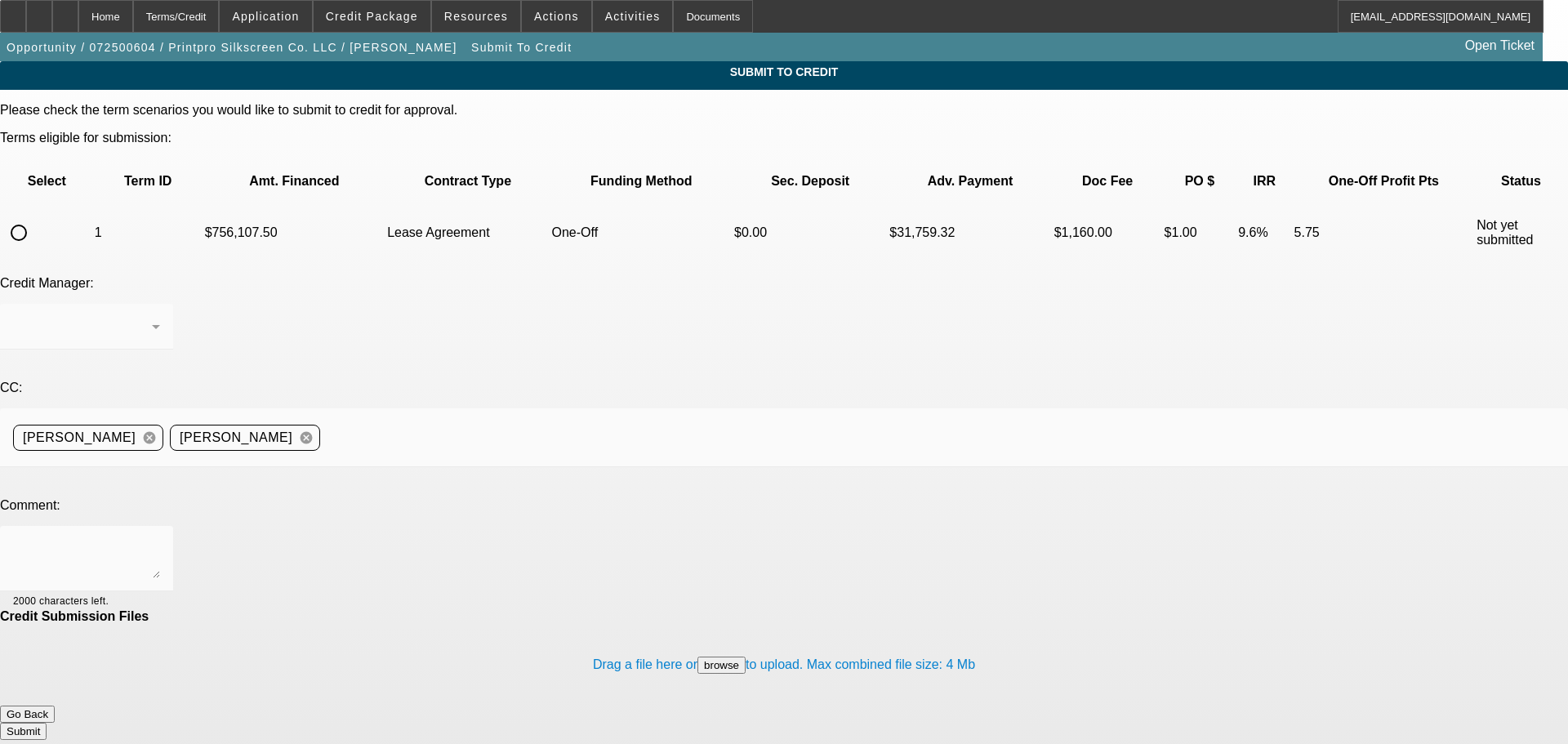
click at [35, 216] on input "radio" at bounding box center [19, 232] width 33 height 33
radio input "true"
click at [160, 526] on div at bounding box center [86, 559] width 147 height 66
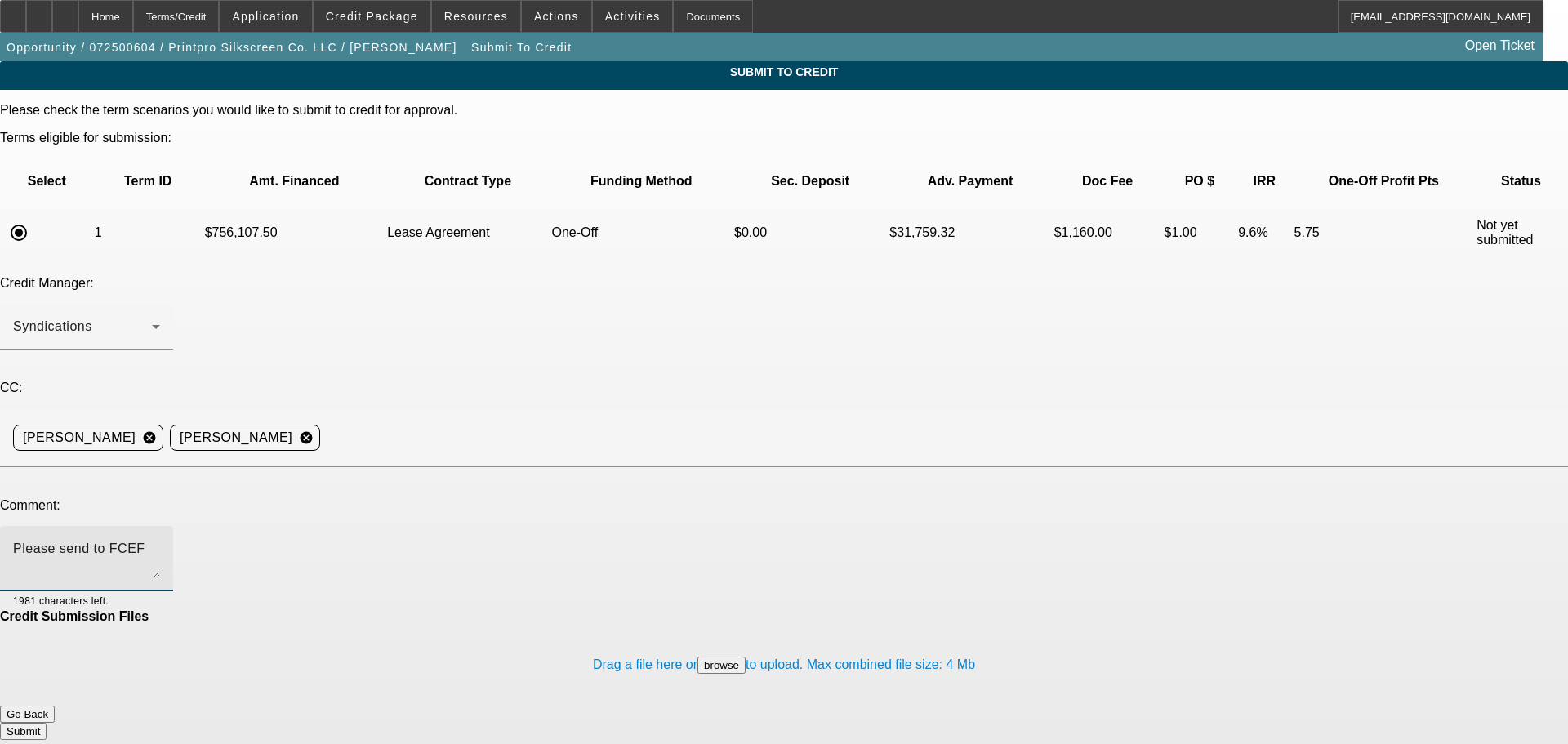
type textarea "Please send to FCEF"
click at [47, 722] on button "Submit" at bounding box center [23, 731] width 47 height 17
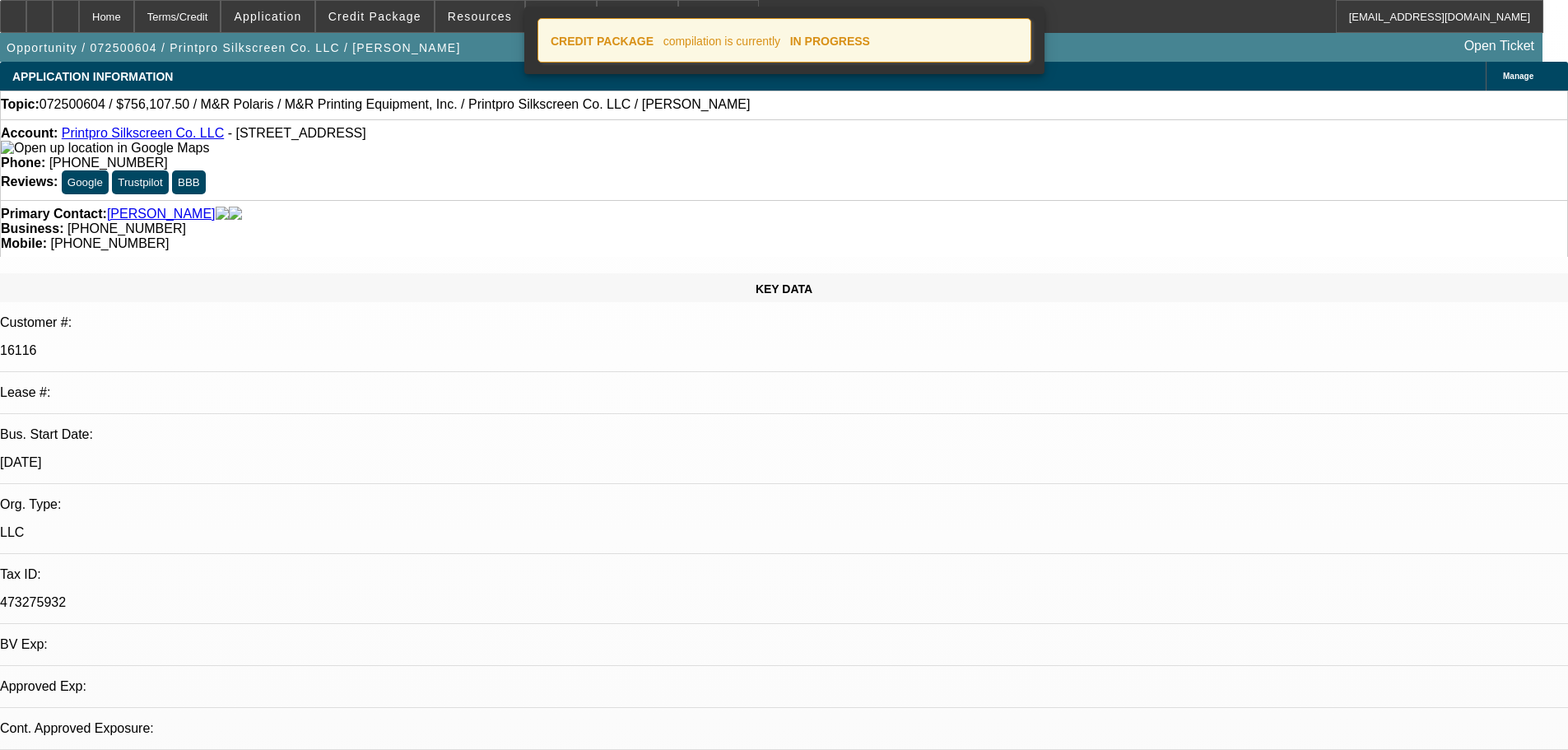
select select "0"
select select "2"
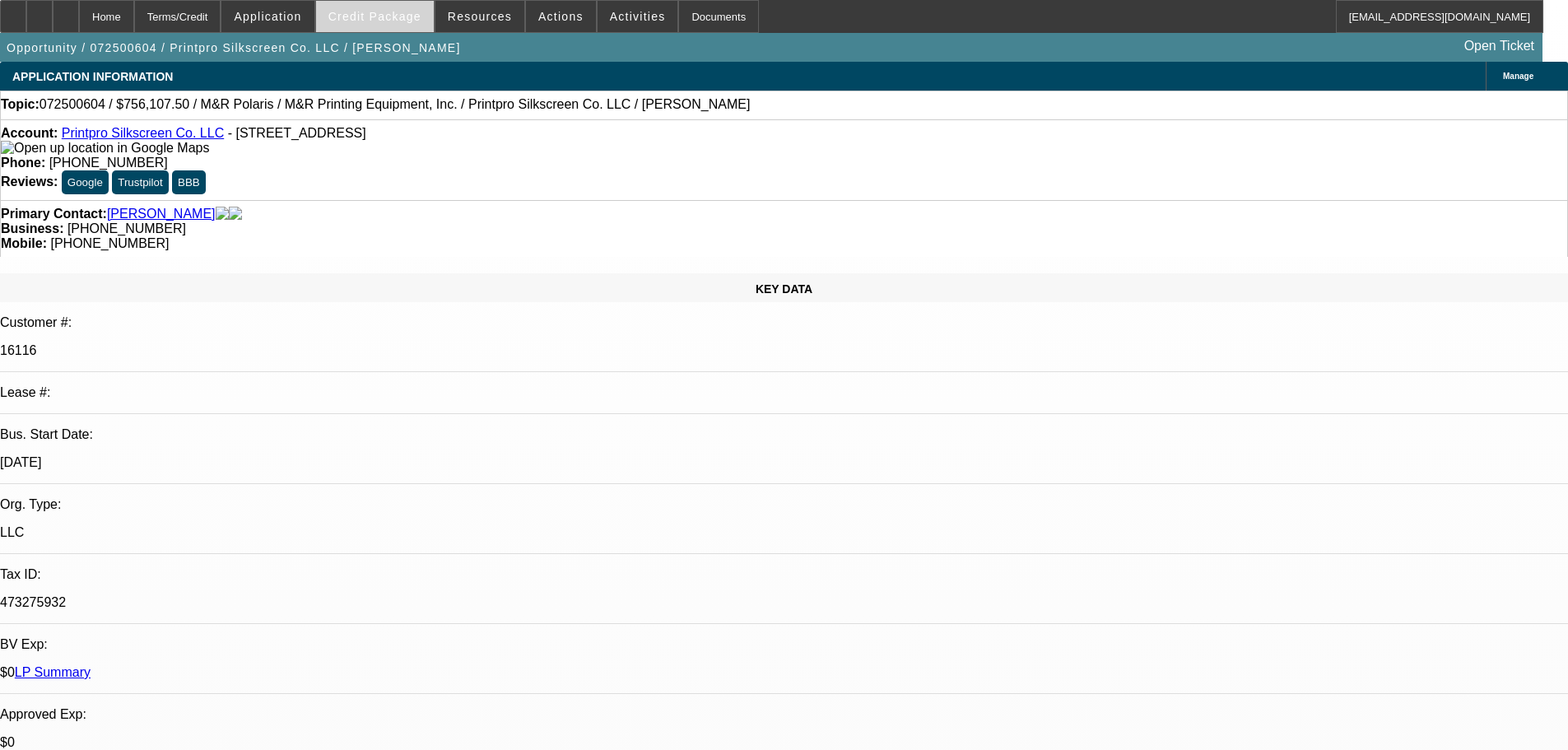
click at [396, 10] on span "Credit Package" at bounding box center [375, 16] width 93 height 13
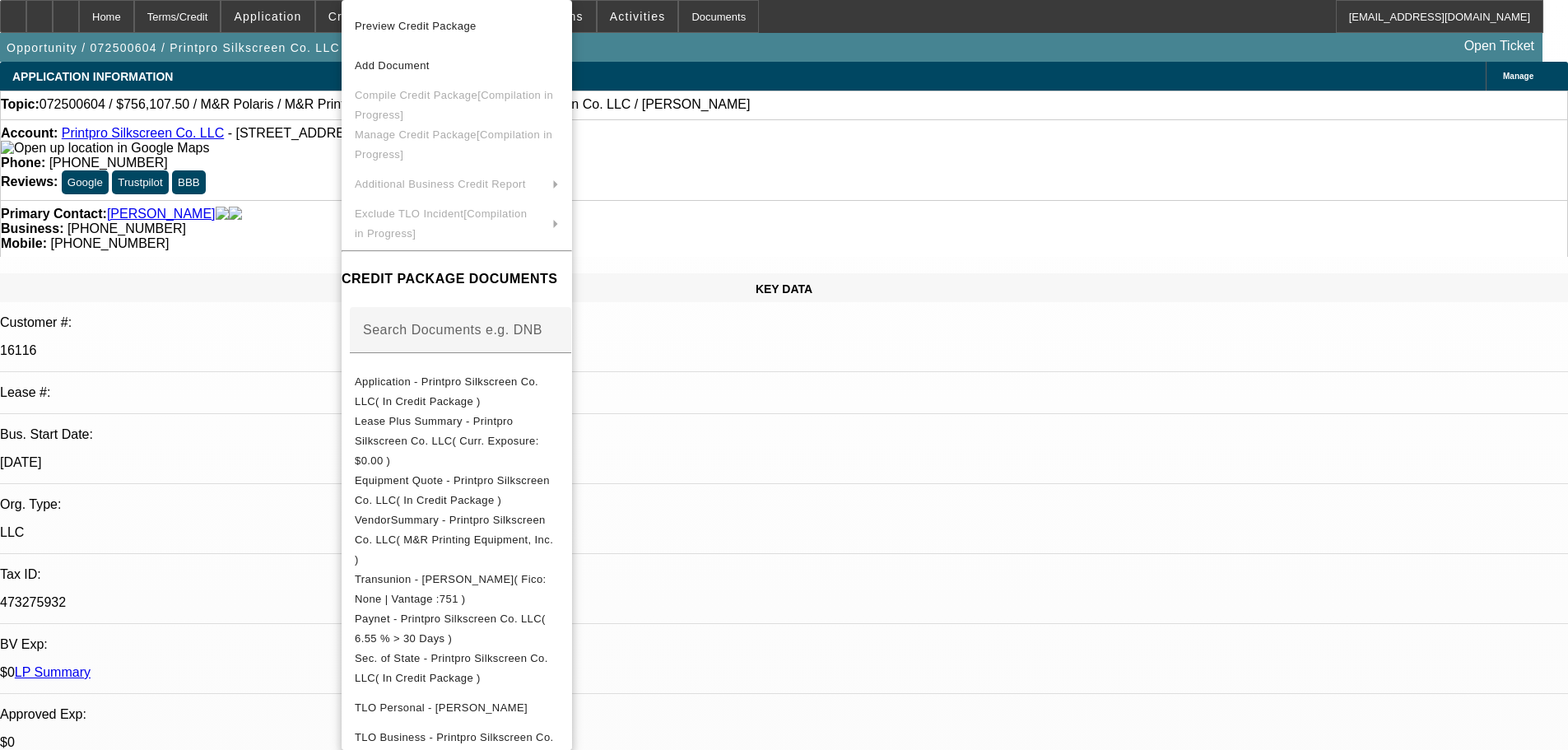
click at [292, 209] on div at bounding box center [784, 375] width 1568 height 750
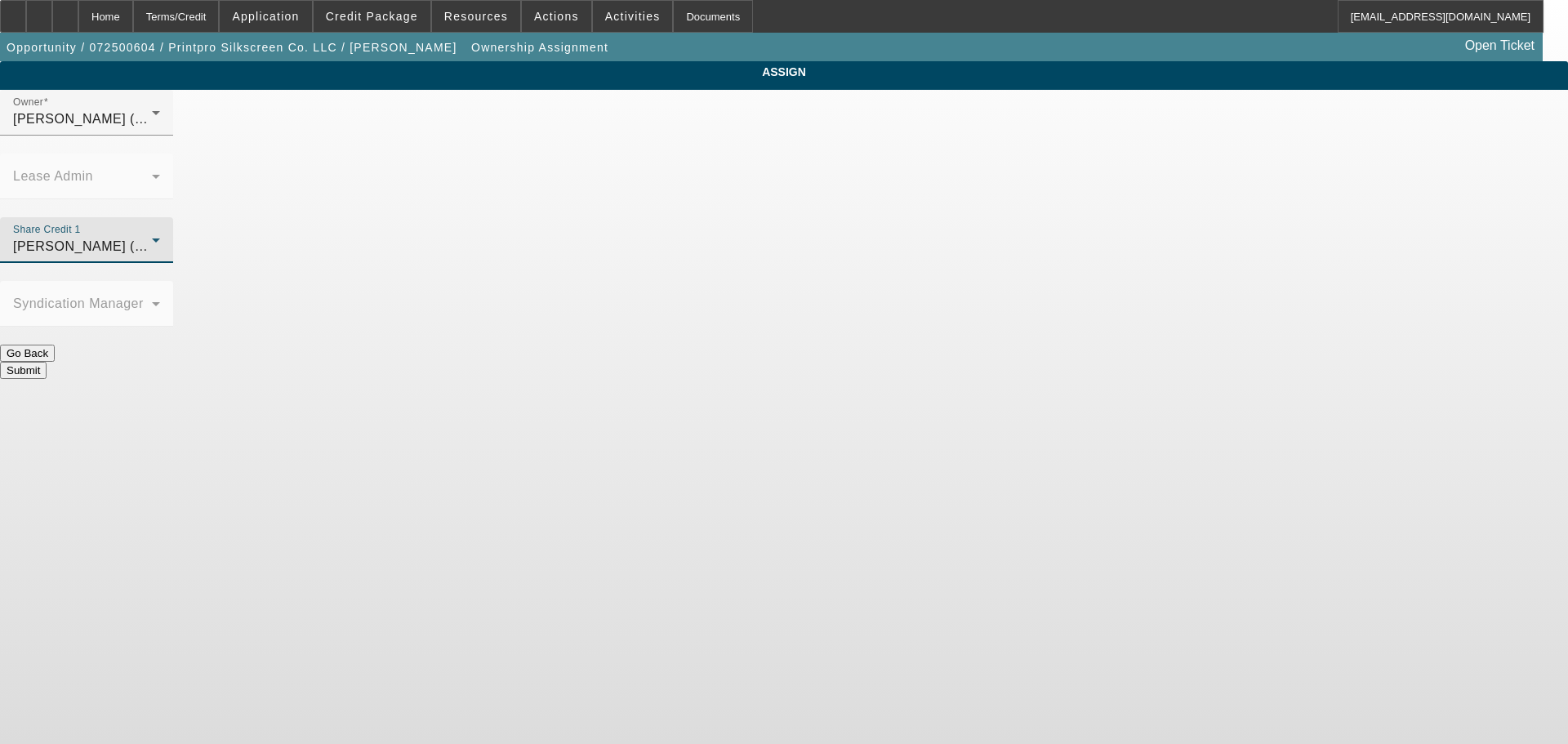
click at [165, 230] on icon at bounding box center [156, 240] width 20 height 20
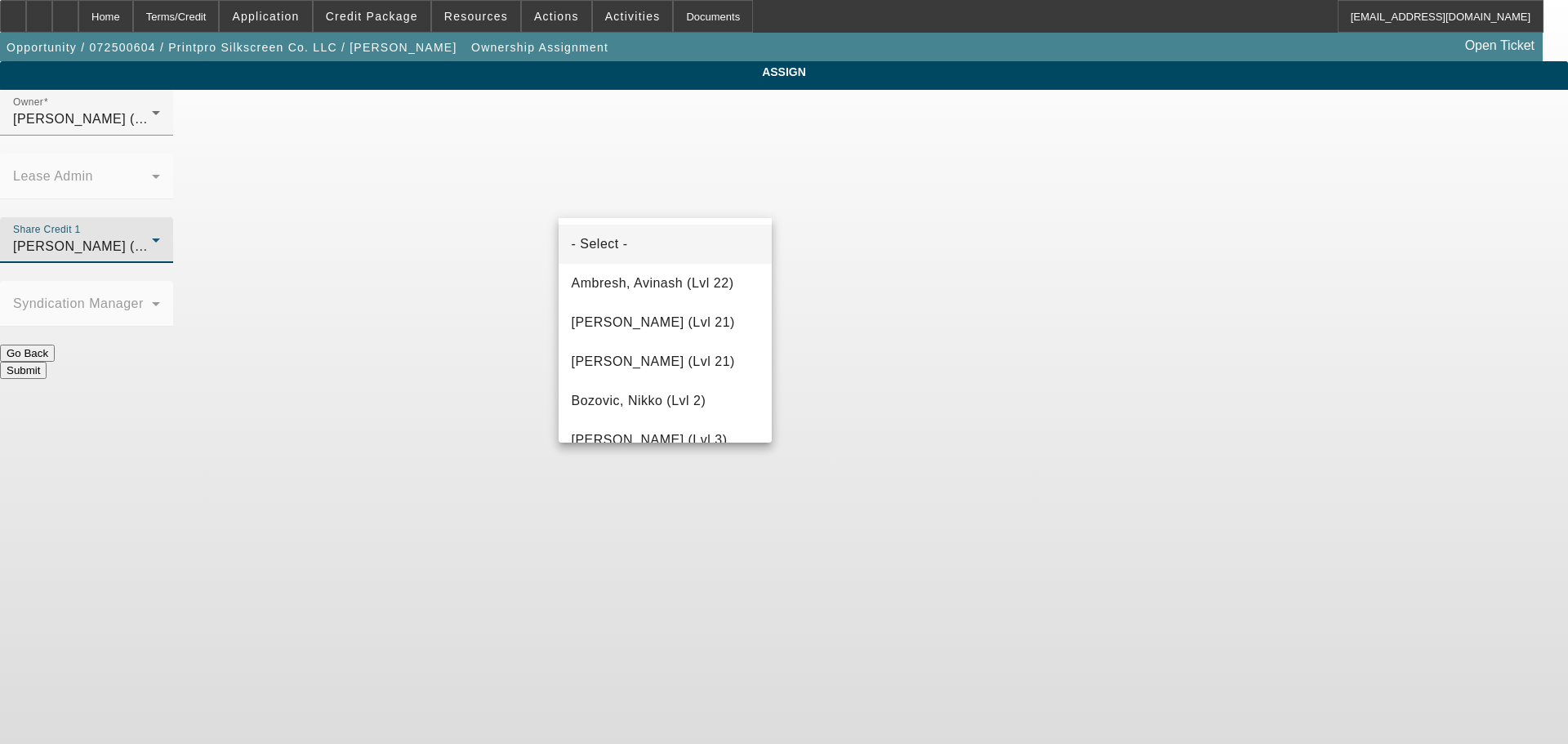
click at [683, 250] on mat-option "- Select -" at bounding box center [665, 244] width 214 height 39
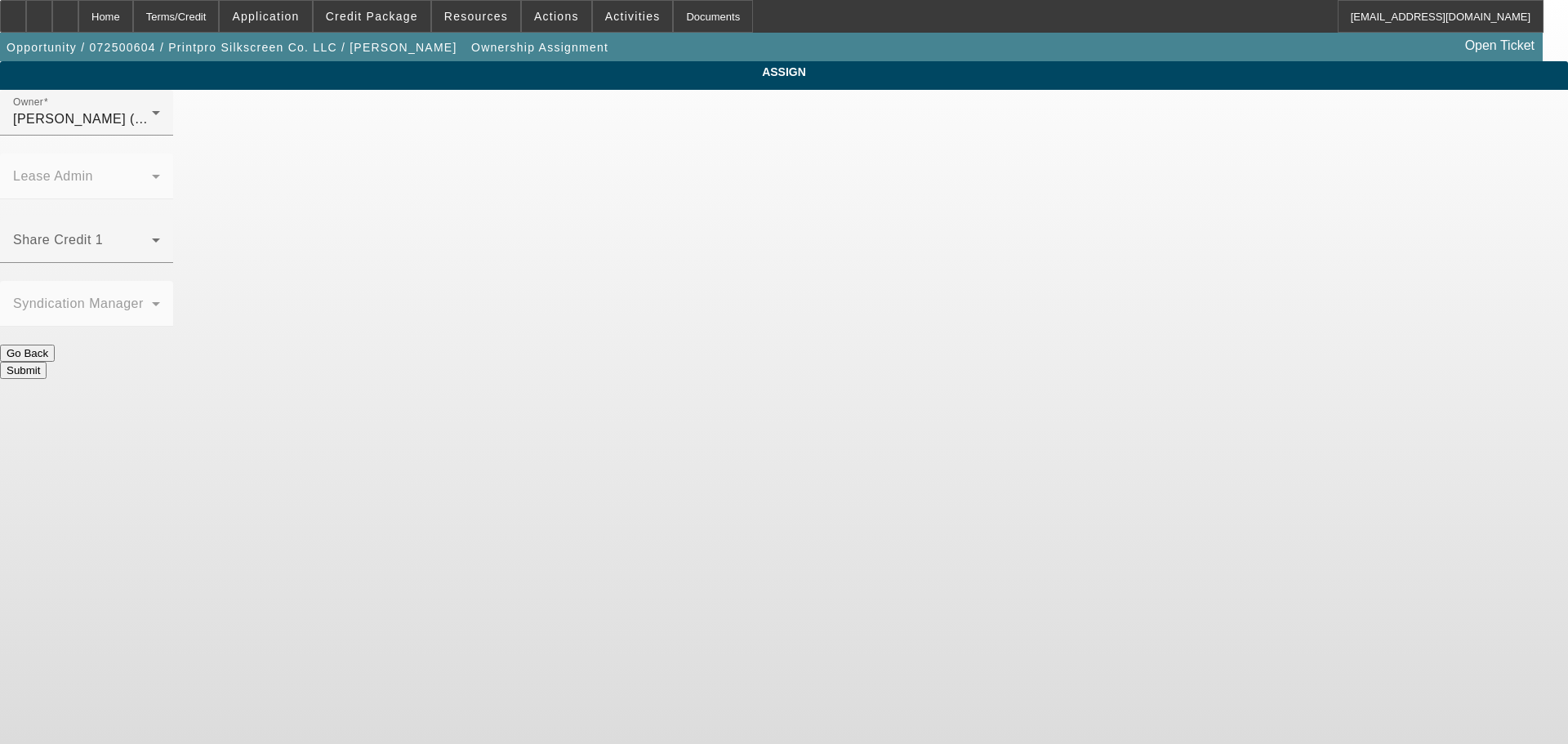
click at [47, 362] on button "Submit" at bounding box center [23, 370] width 47 height 17
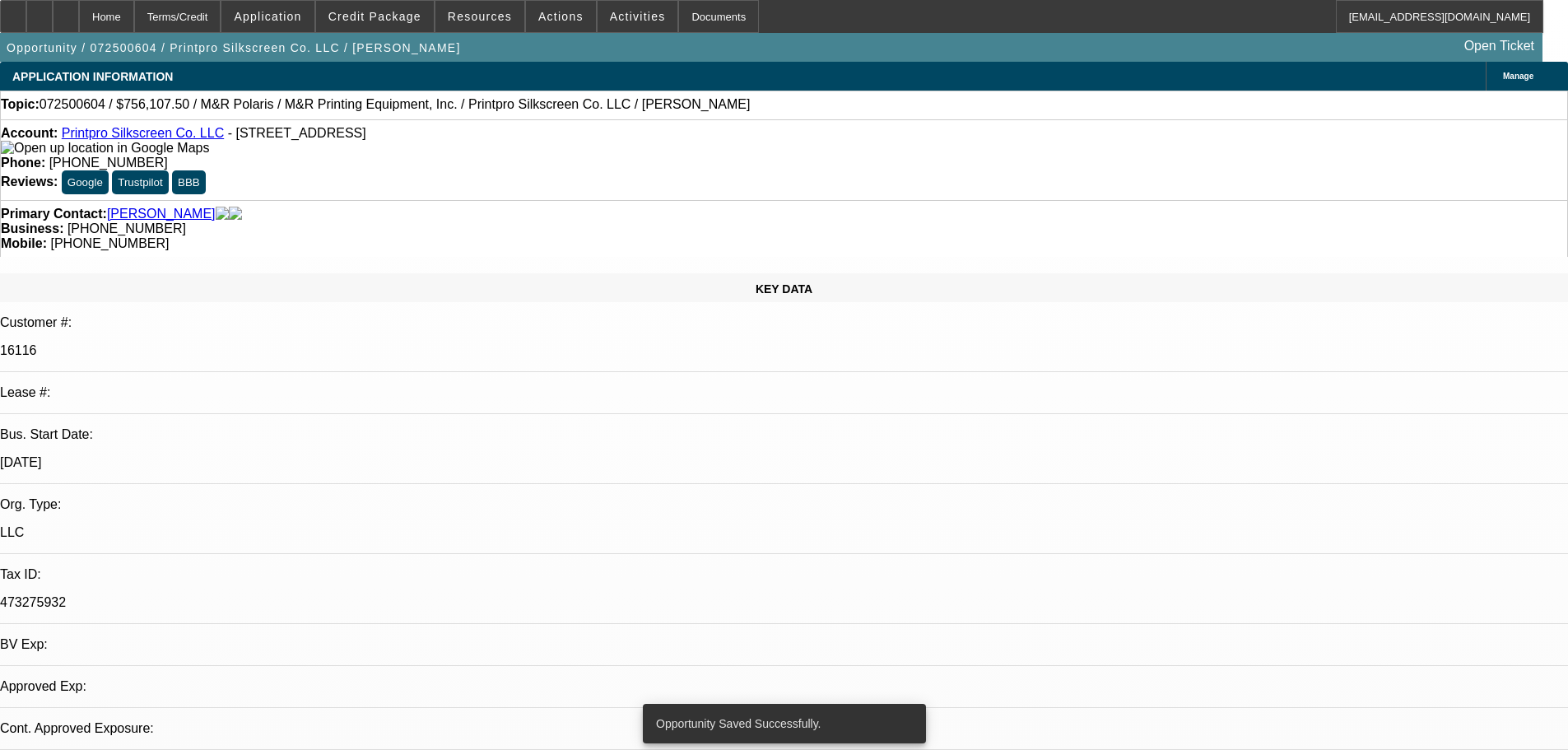
select select "0"
select select "2"
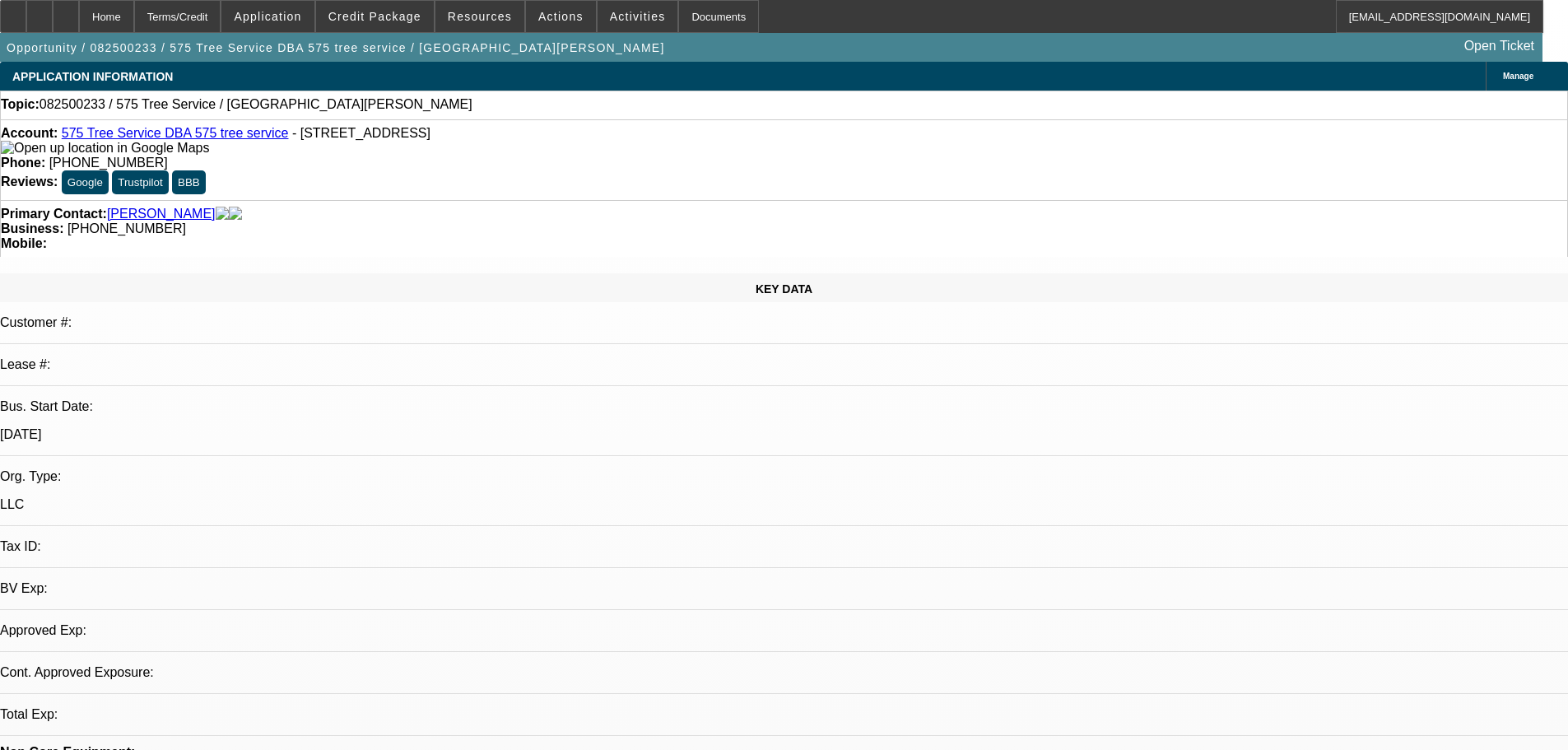
select select "0"
select select "2"
select select "0.1"
select select "4"
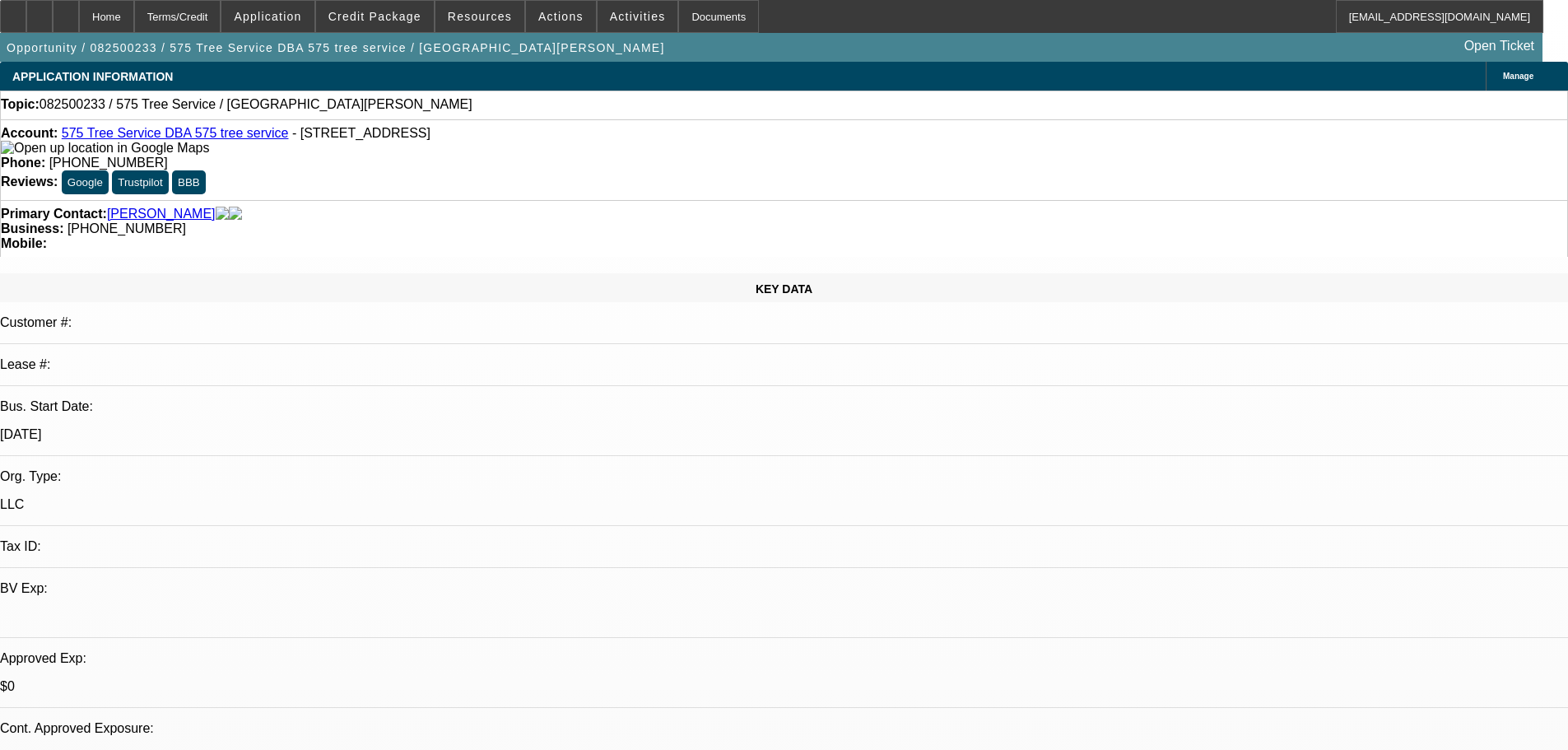
click at [53, 27] on div at bounding box center [40, 16] width 27 height 33
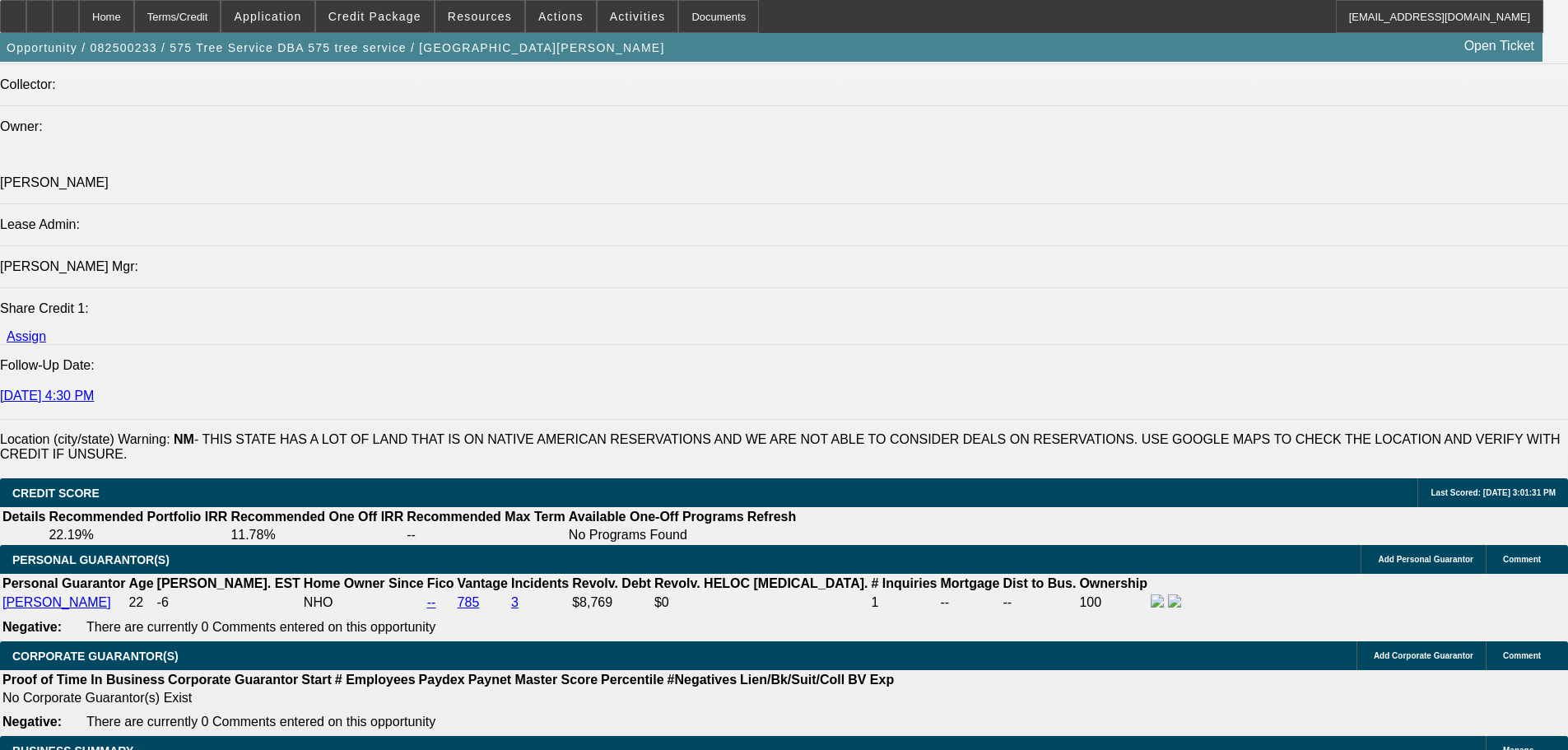
scroll to position [1975, 0]
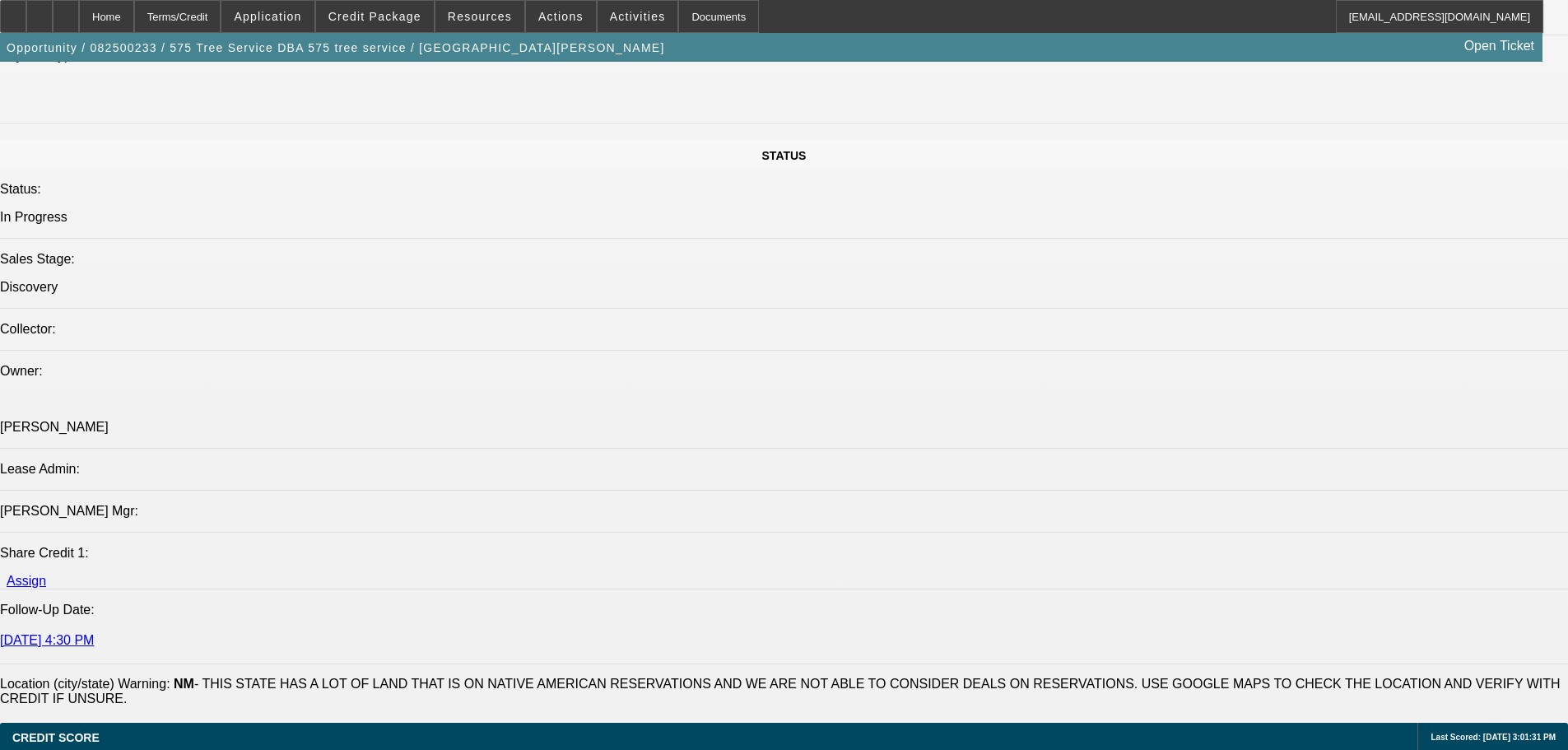
scroll to position [1728, 0]
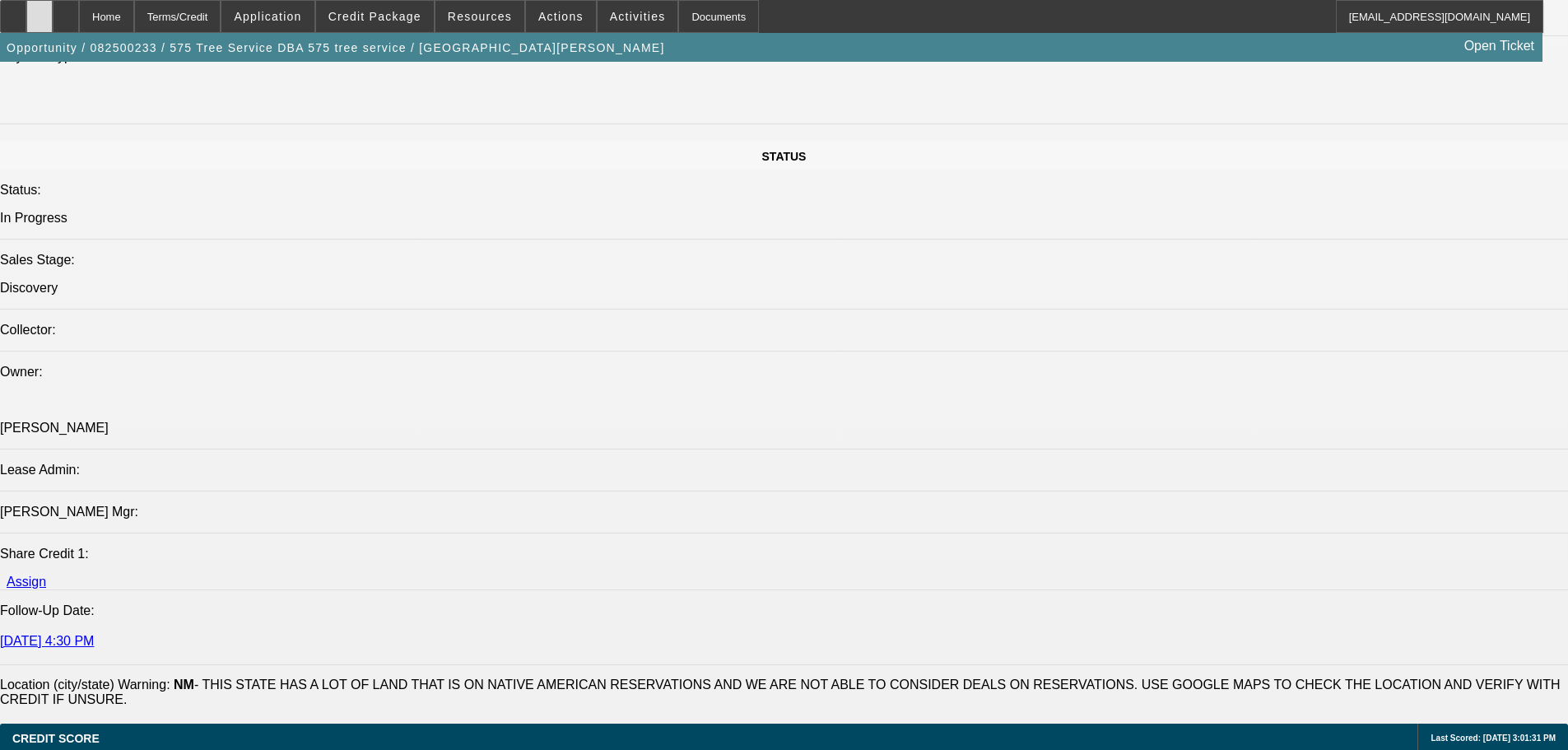
click at [53, 16] on div at bounding box center [40, 16] width 27 height 33
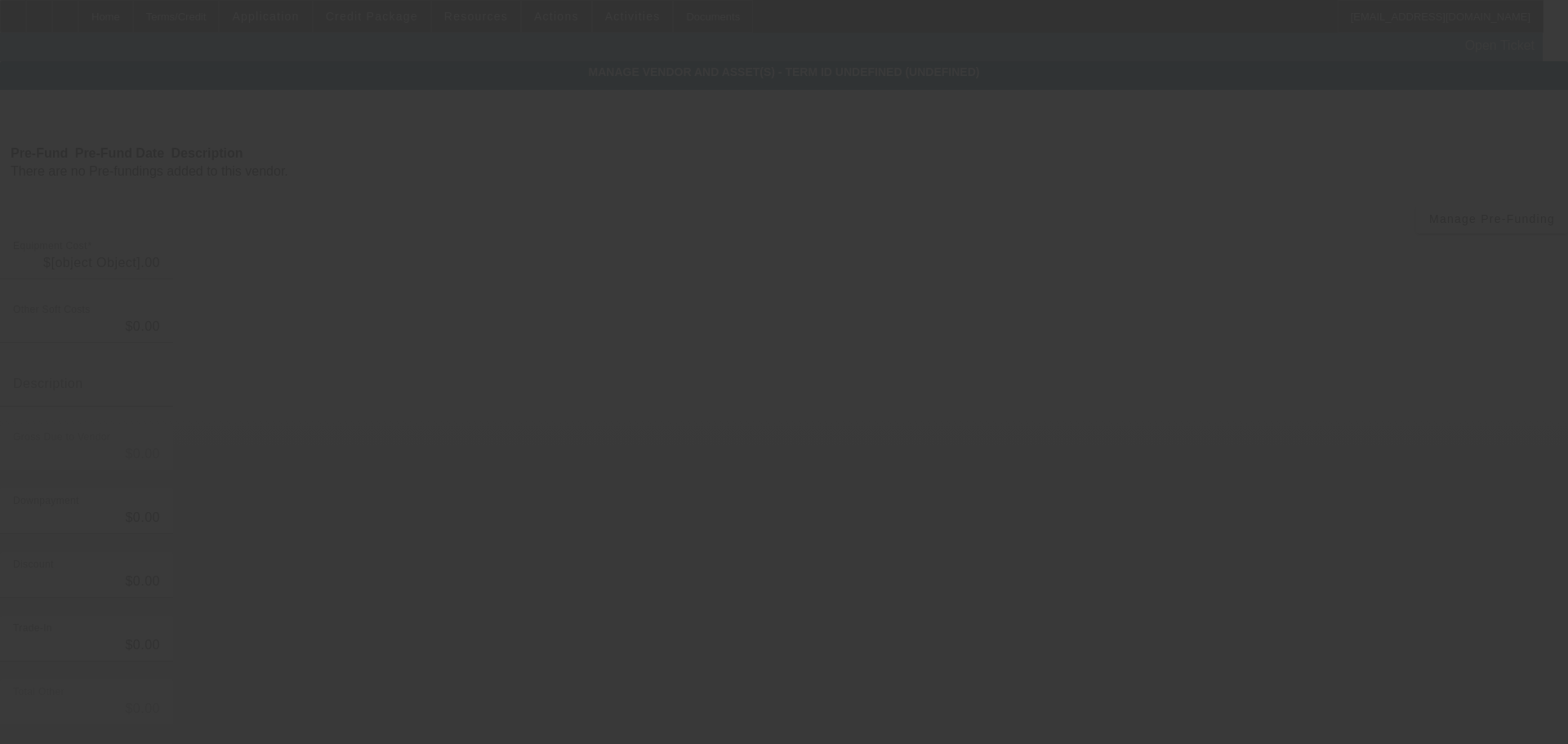
type input "$60,000.00"
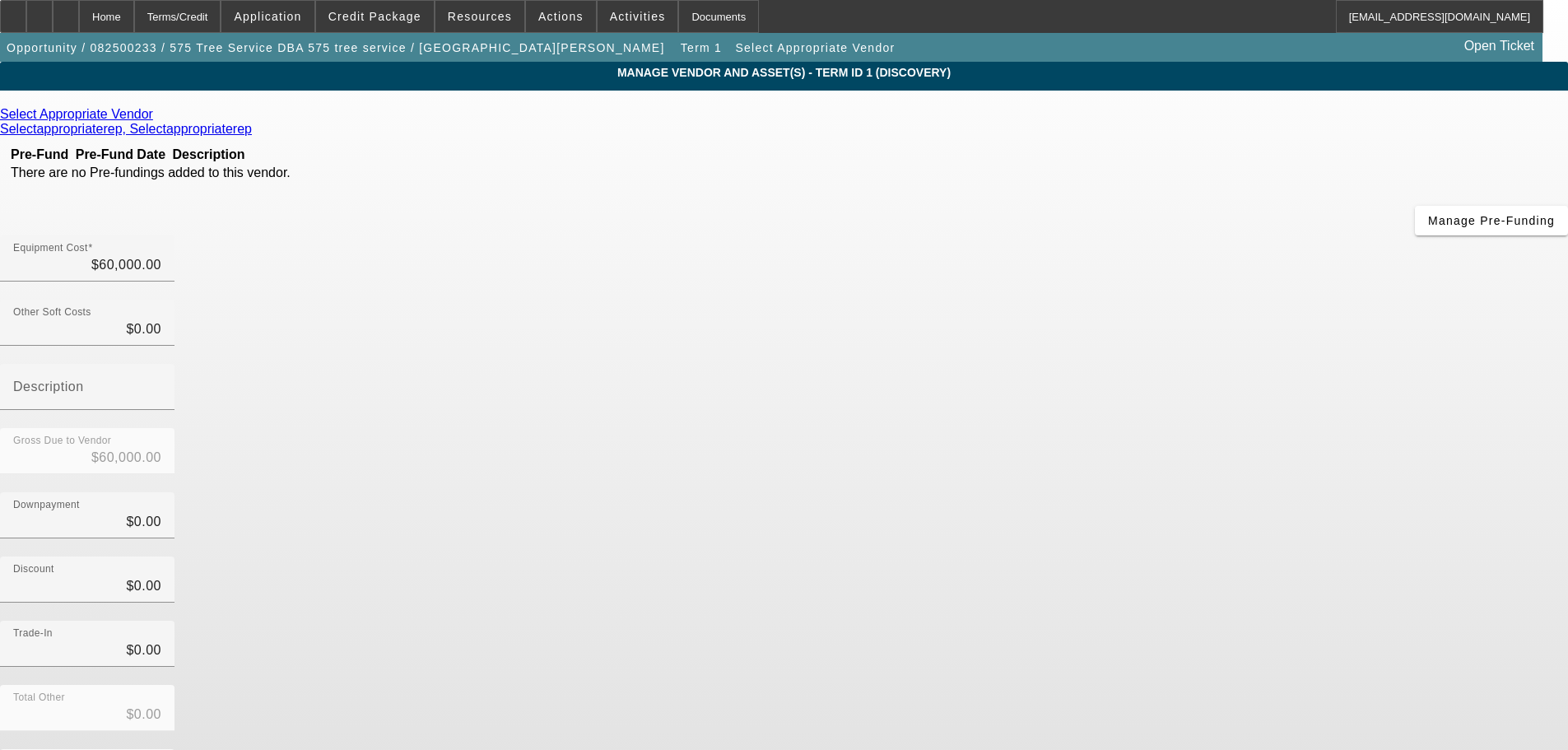
click at [157, 117] on icon at bounding box center [157, 114] width 0 height 14
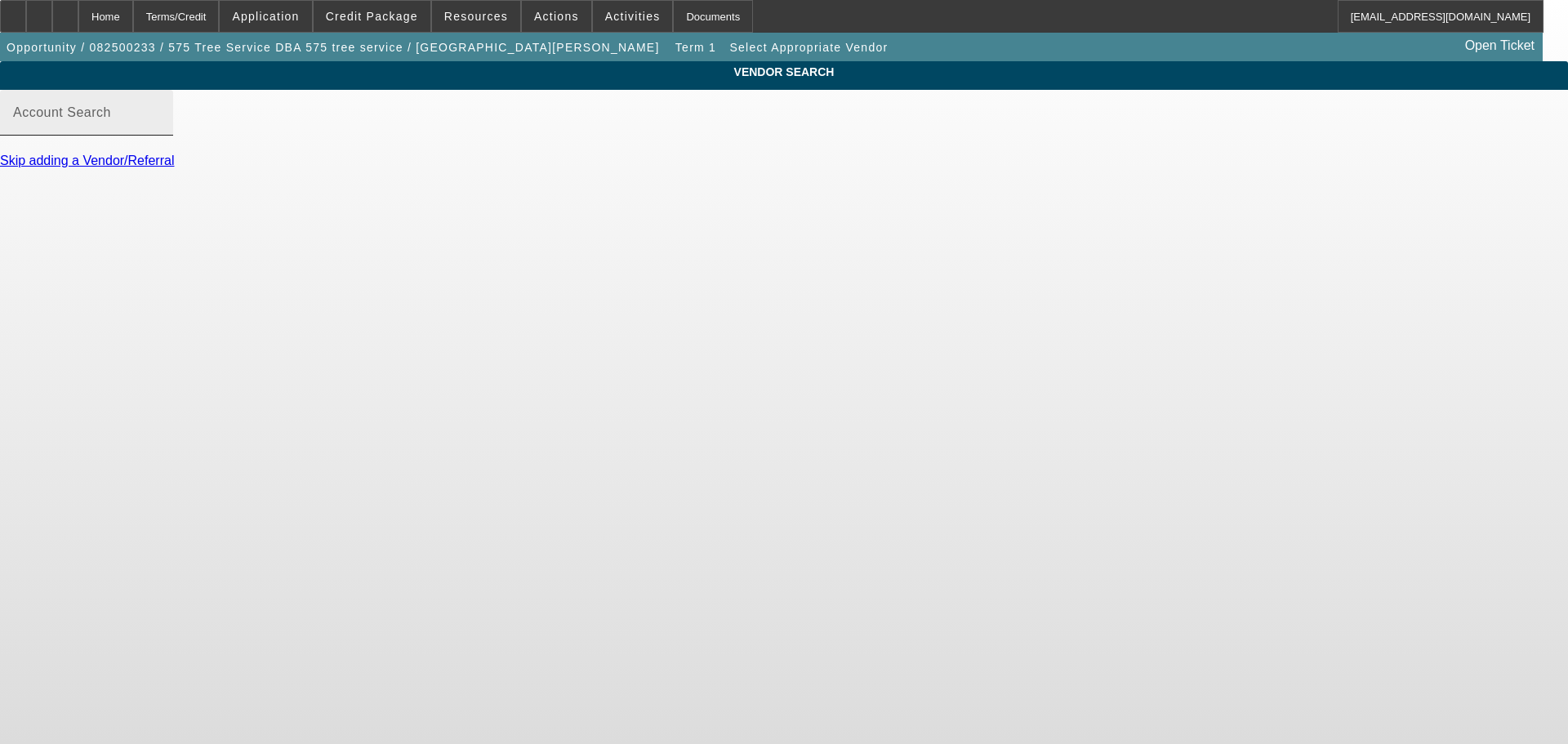
click at [160, 124] on div "Account Search" at bounding box center [86, 113] width 147 height 46
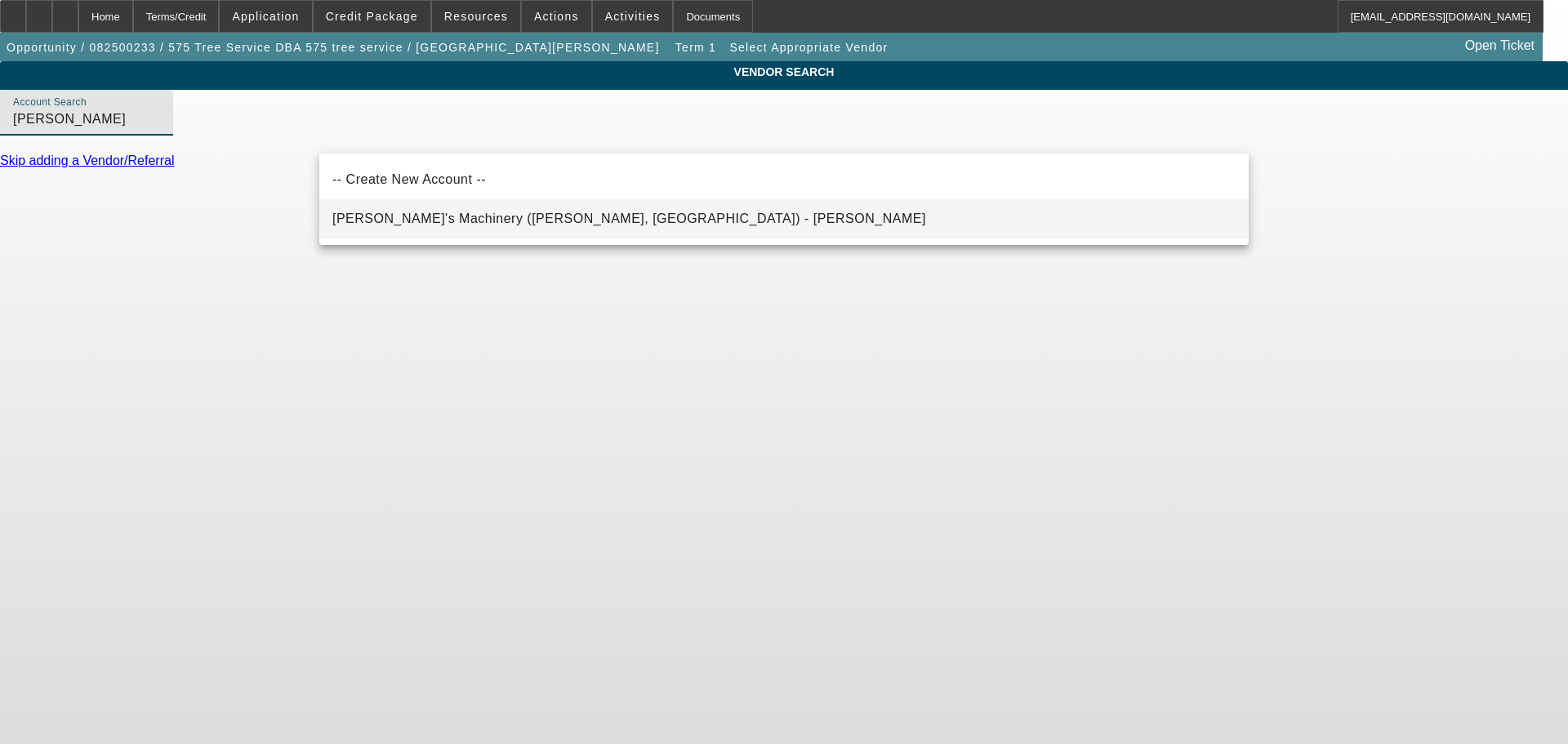
click at [474, 216] on span "Schmidy's Machinery (Clinton, IL) - Schmid, Jesse" at bounding box center [629, 218] width 594 height 14
type input "Schmidy's Machinery (Clinton, IL) - Schmid, Jesse"
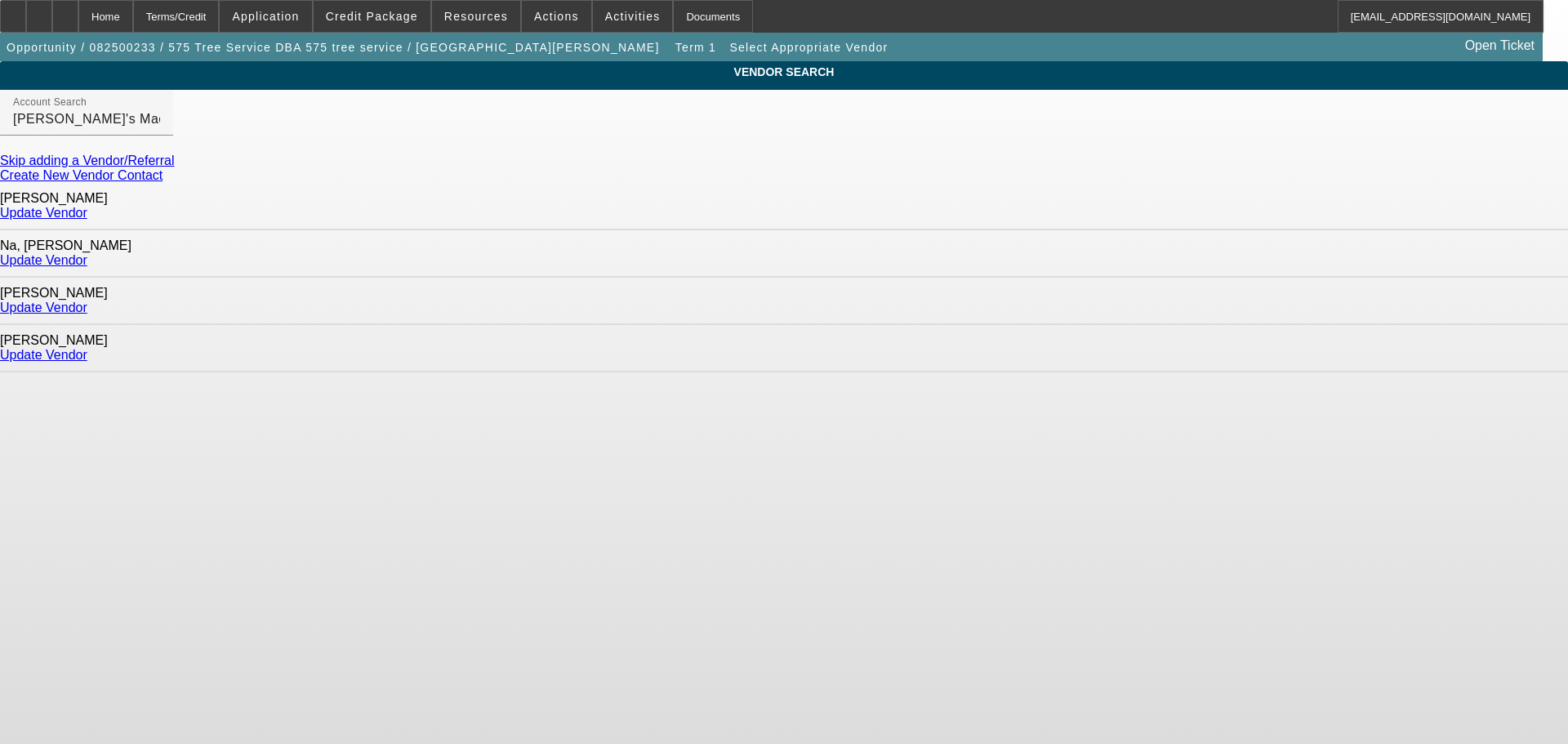
click at [87, 301] on link "Update Vendor" at bounding box center [43, 307] width 87 height 14
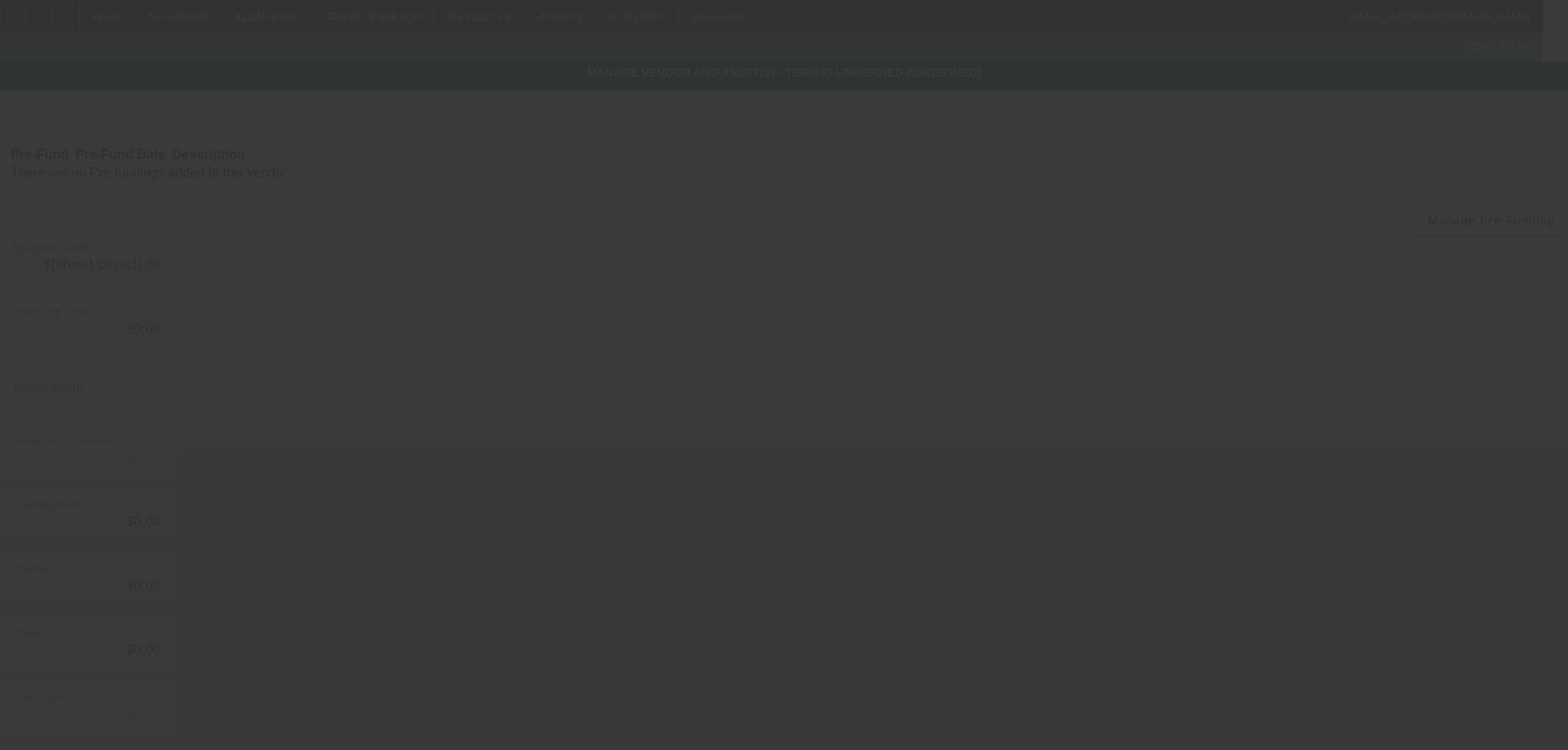
type input "$60,000.00"
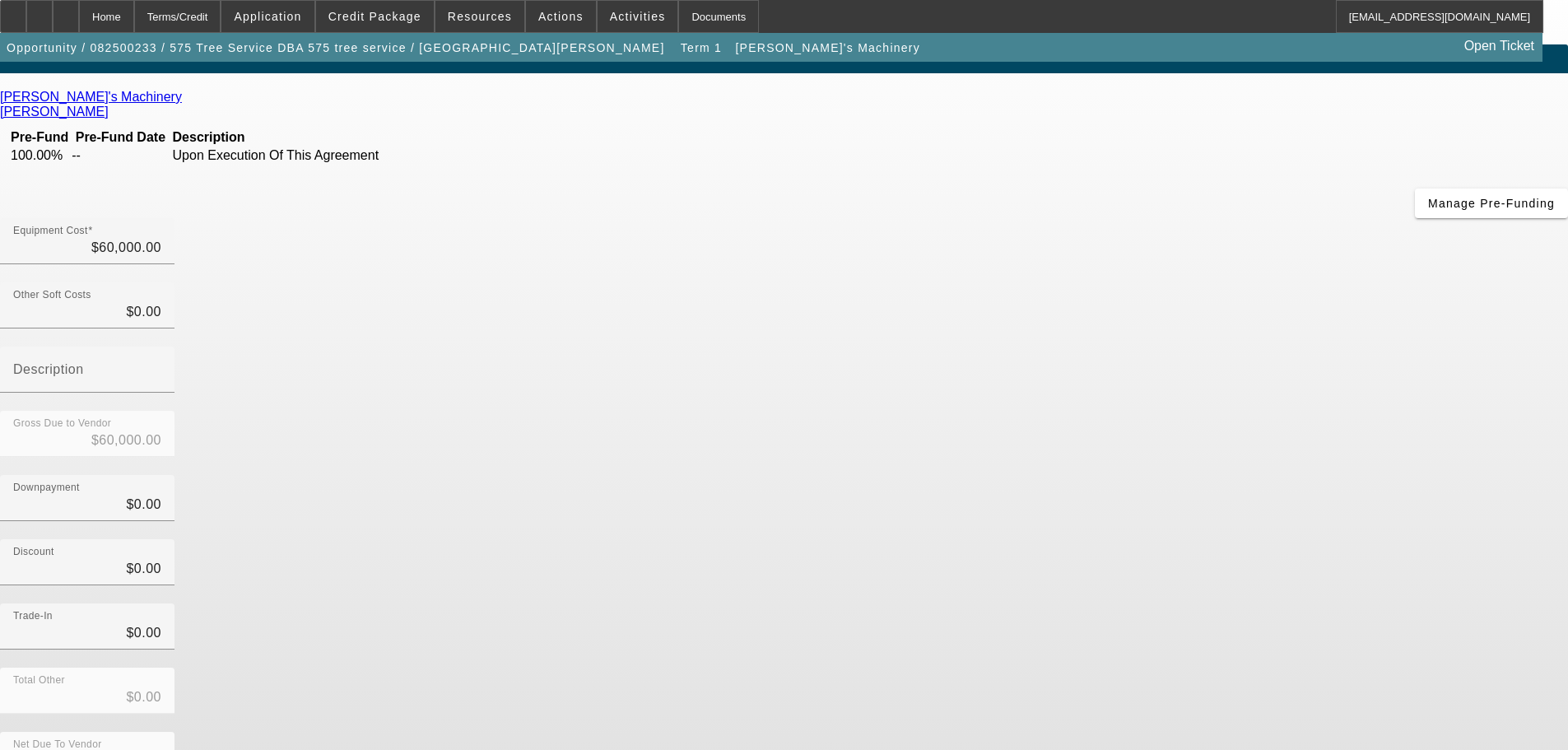
scroll to position [22, 0]
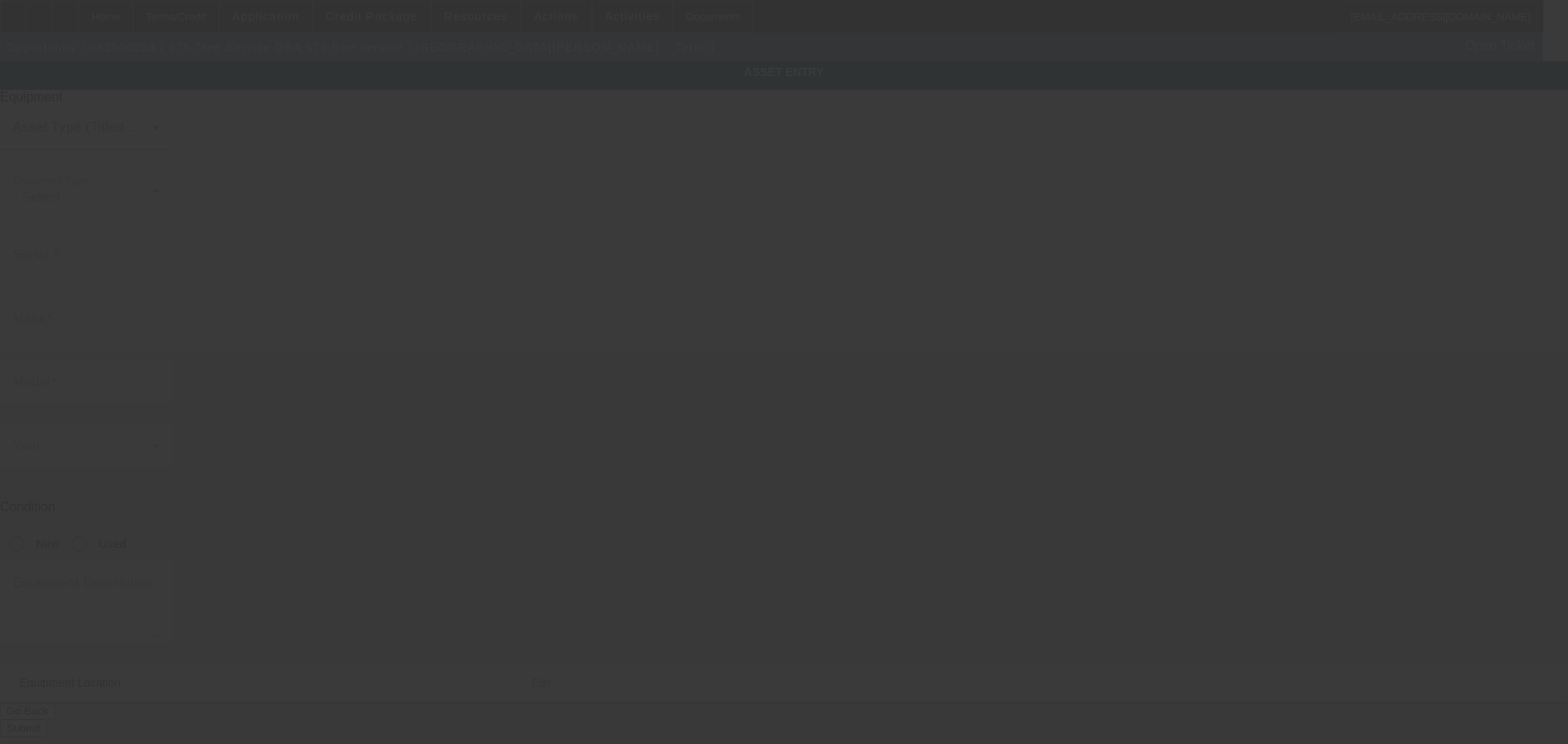
type input "PO Box 2025"
type input "Cloudcroft"
type input "88317"
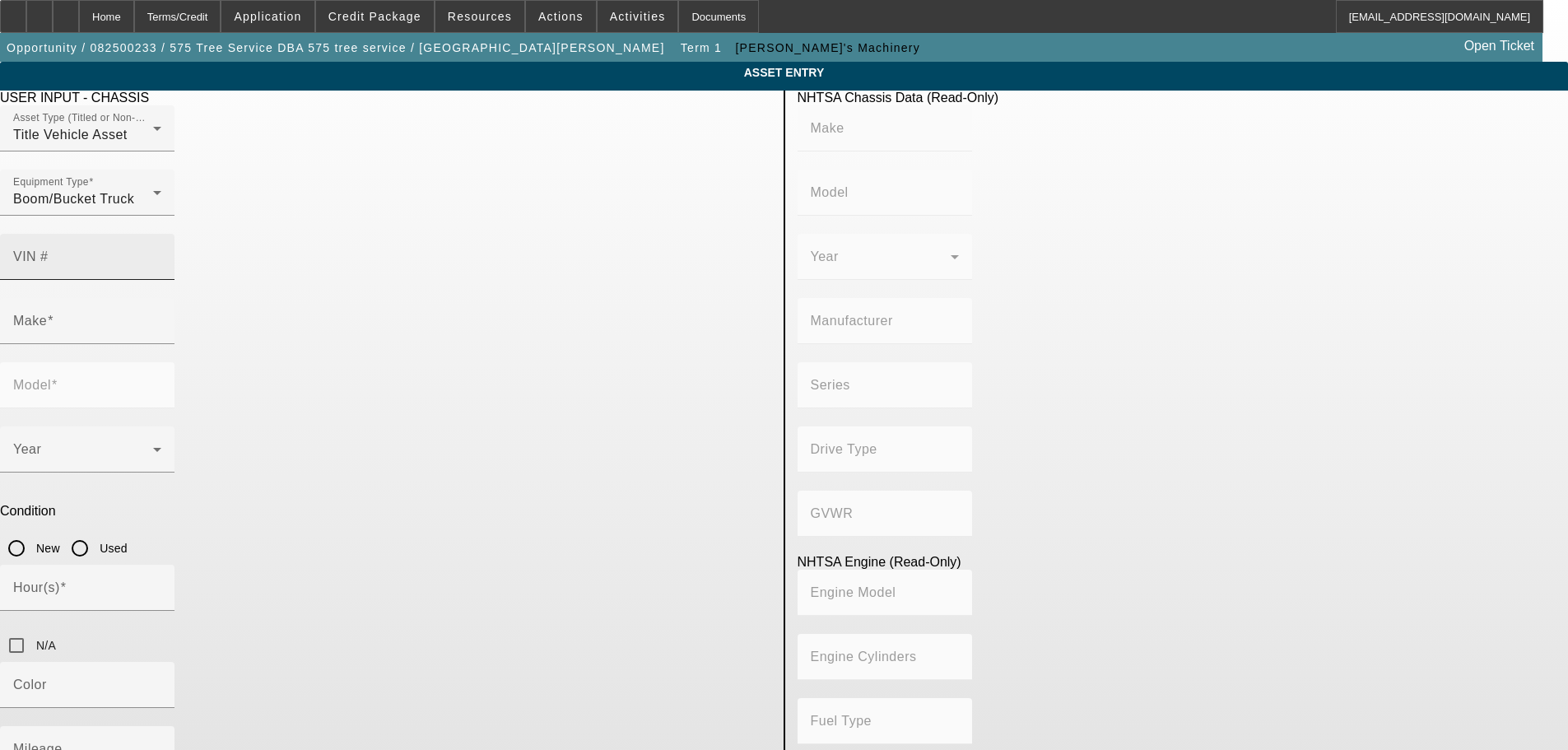
click at [161, 254] on input "VIN #" at bounding box center [87, 263] width 148 height 20
paste input "1GDM7C36F426208"
type input "1GDM7C36F426208"
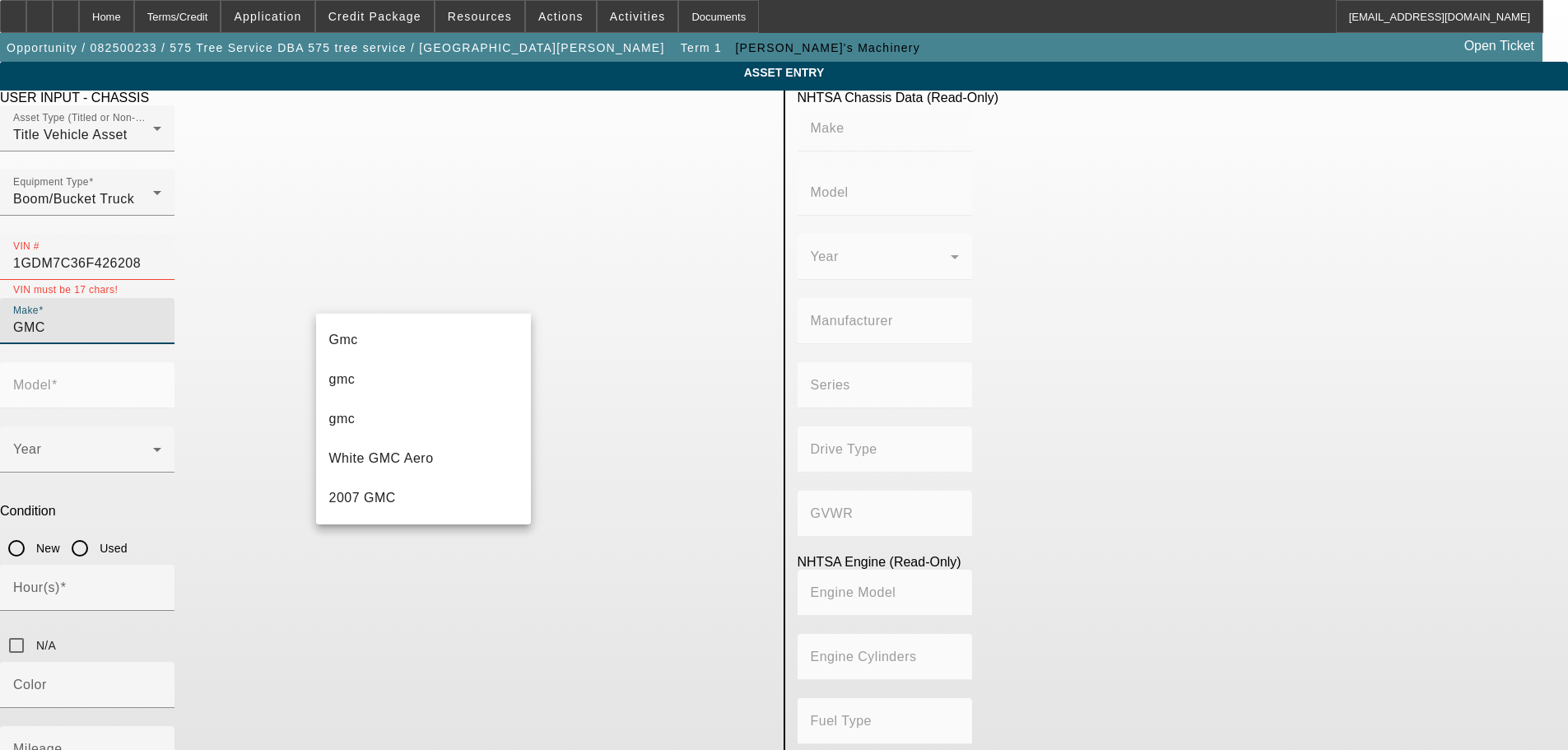
scroll to position [237, 0]
type input "GMC"
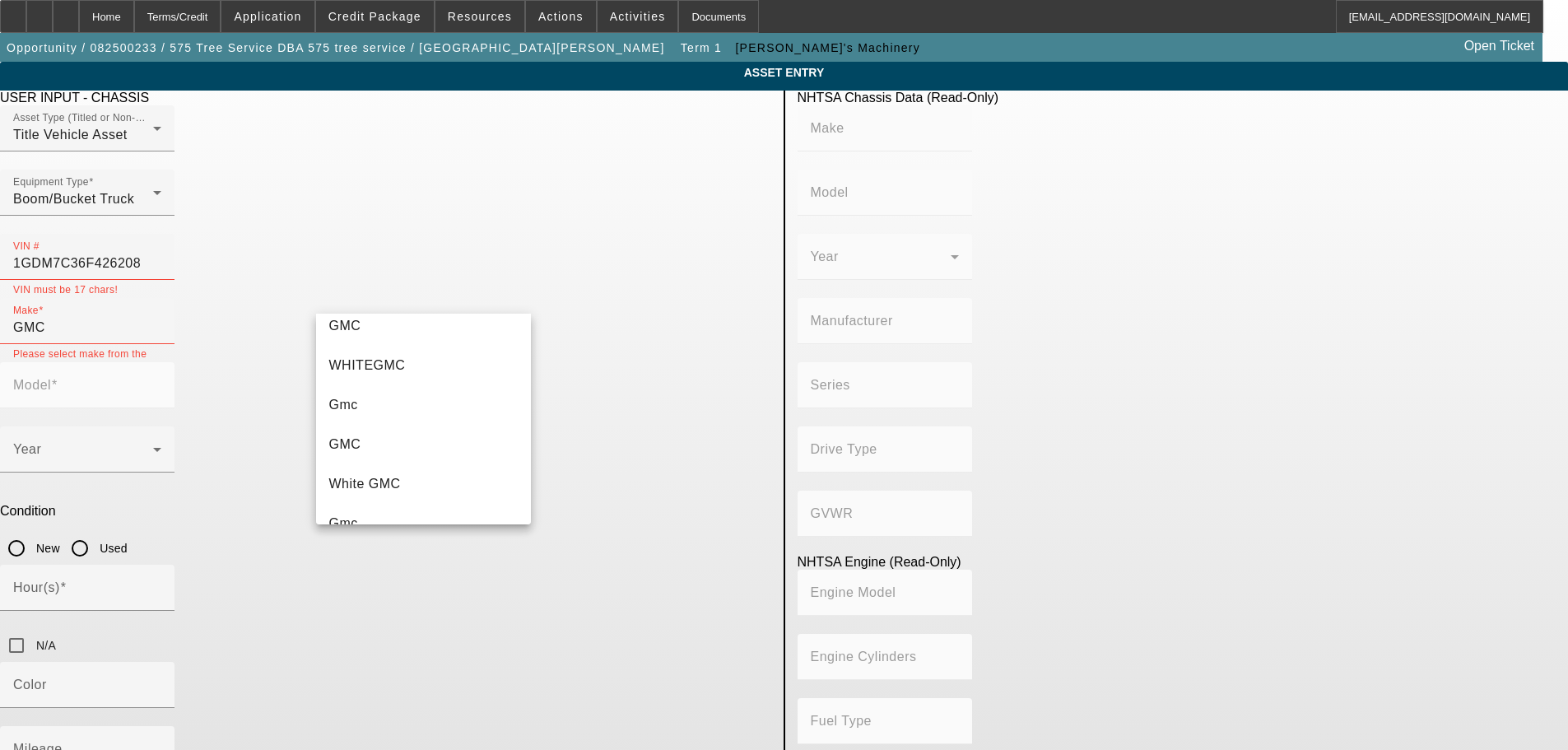
scroll to position [35, 0]
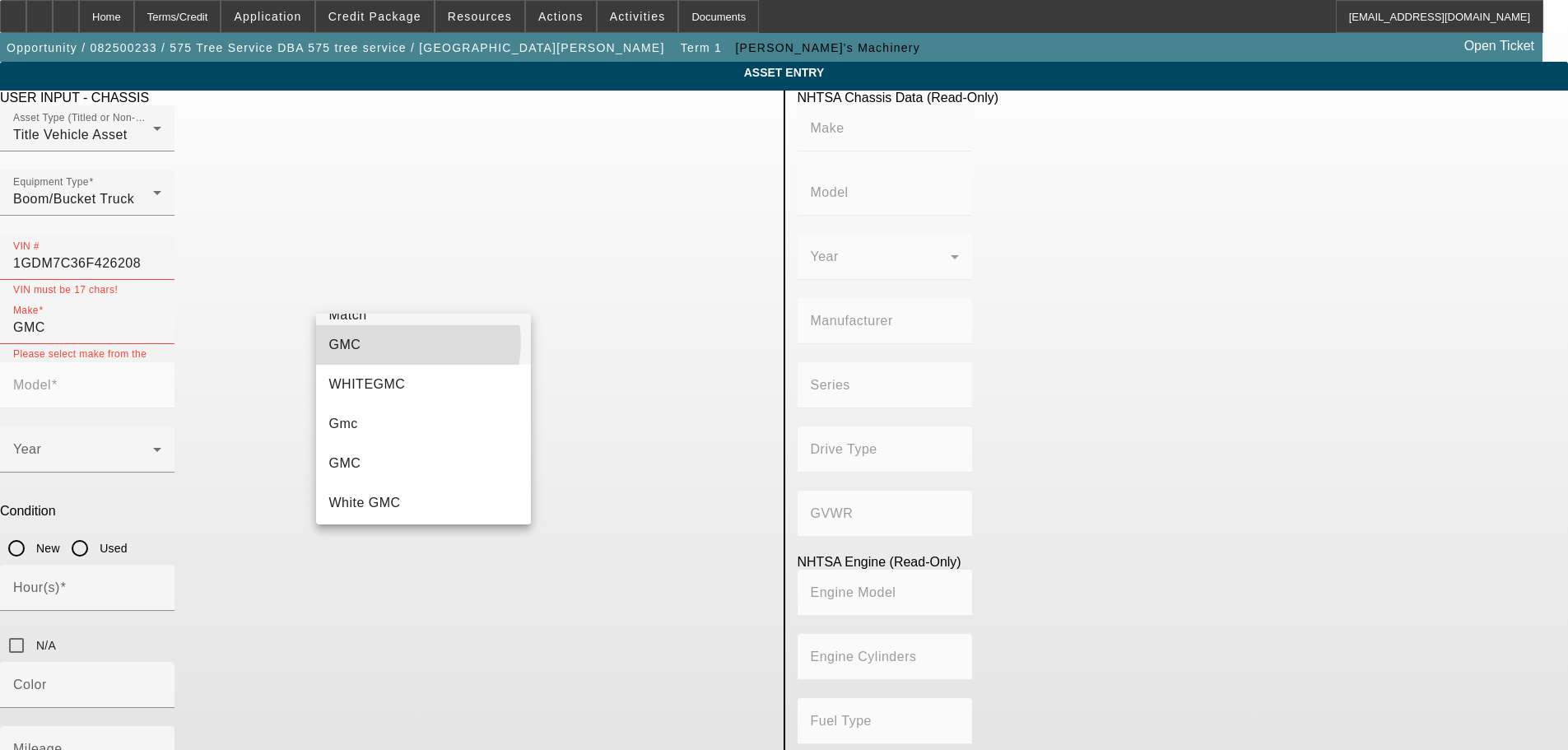
click at [411, 343] on mat-option "GMC" at bounding box center [424, 345] width 216 height 40
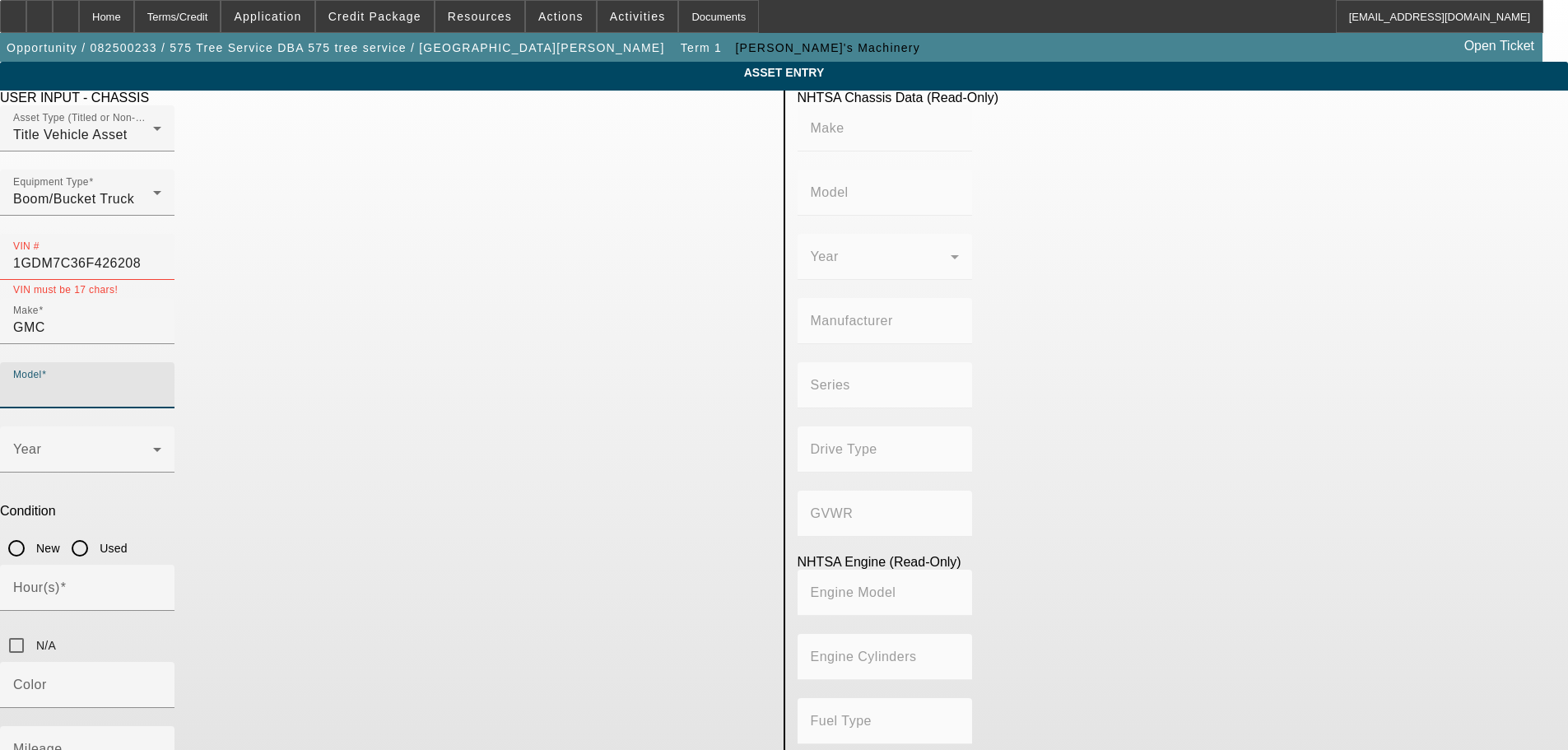
click at [161, 382] on input "Model" at bounding box center [87, 391] width 148 height 20
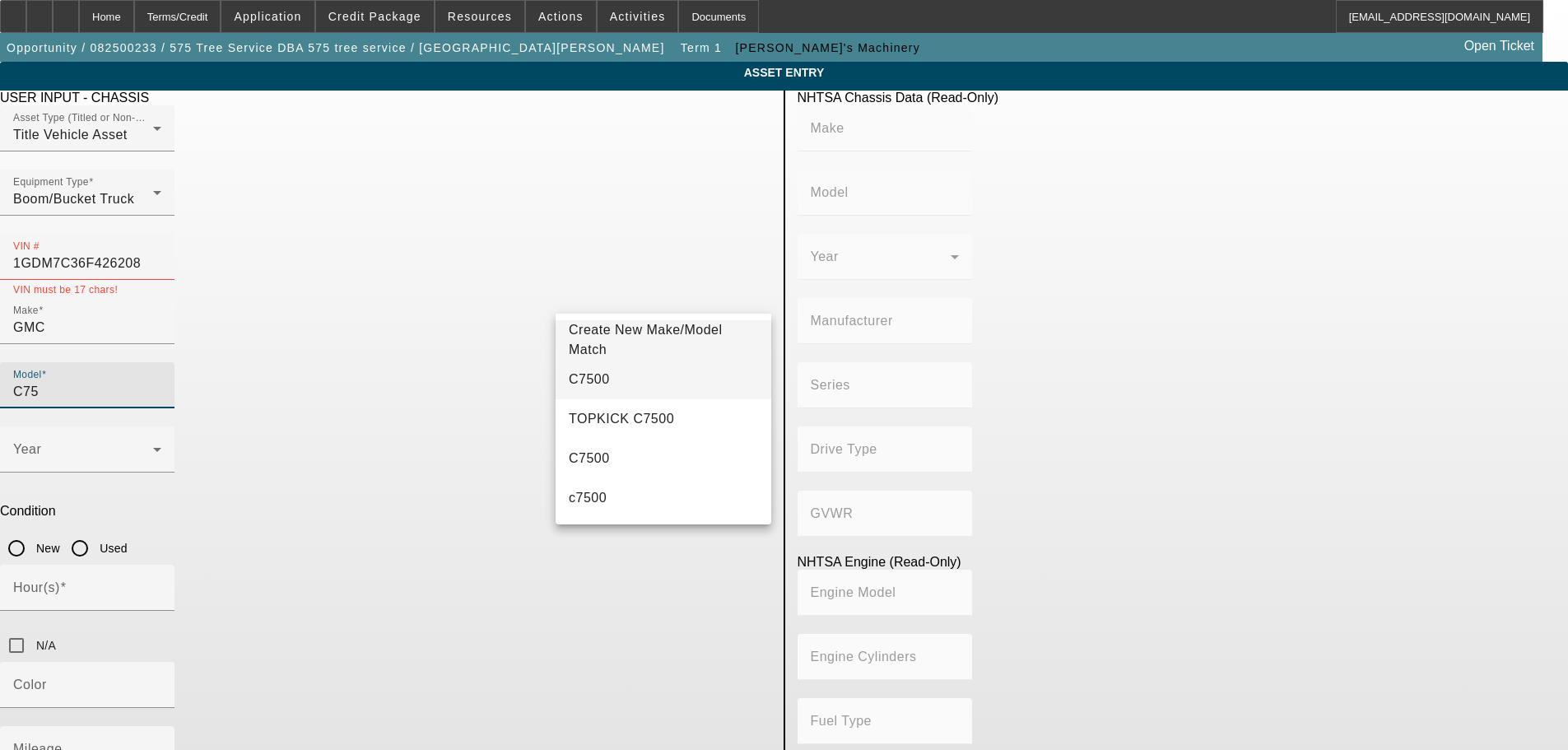
click at [628, 376] on mat-option "C7500" at bounding box center [664, 380] width 216 height 40
type input "C7500"
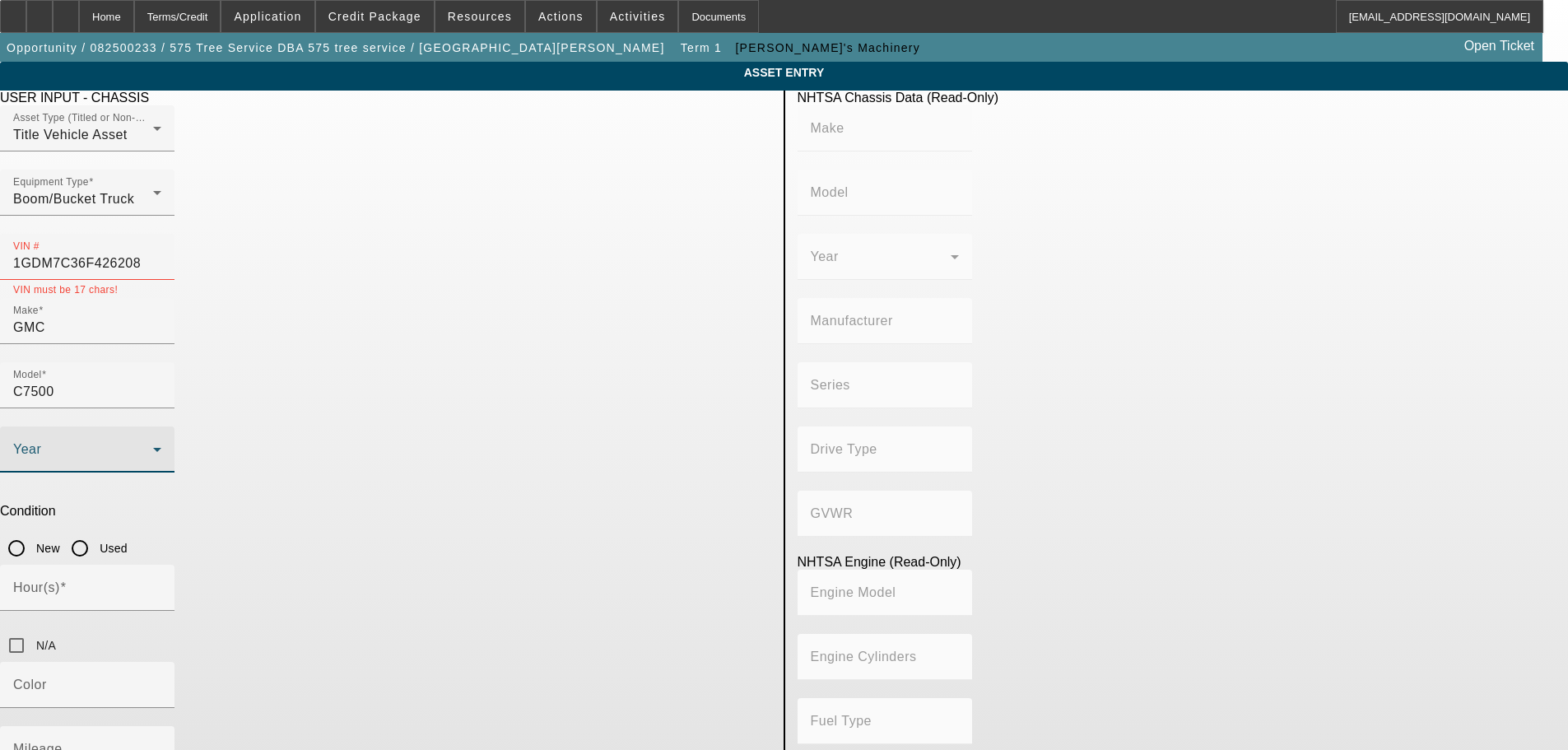
click at [153, 446] on span at bounding box center [83, 455] width 140 height 20
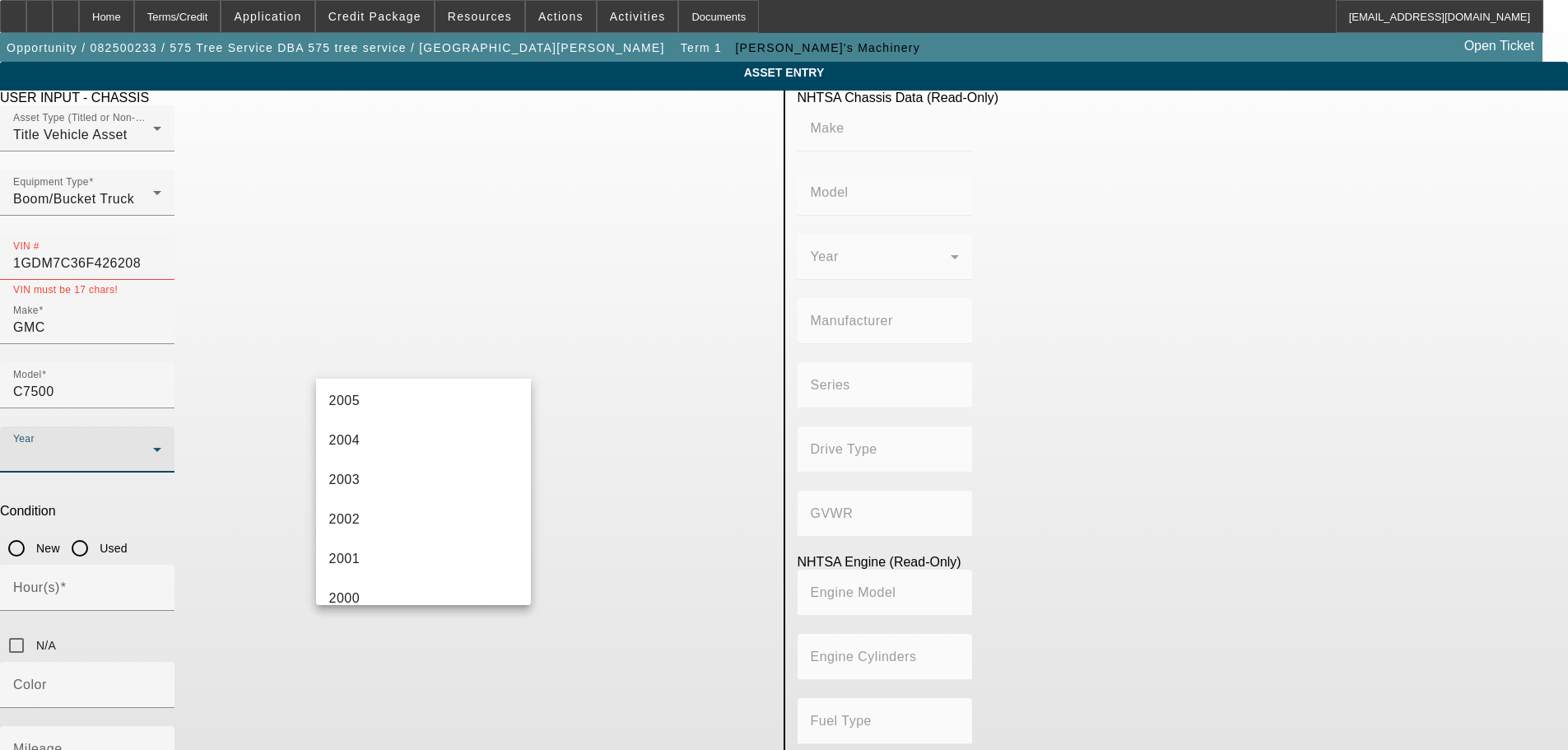
scroll to position [839, 0]
click at [448, 437] on mat-option "2006" at bounding box center [424, 436] width 216 height 40
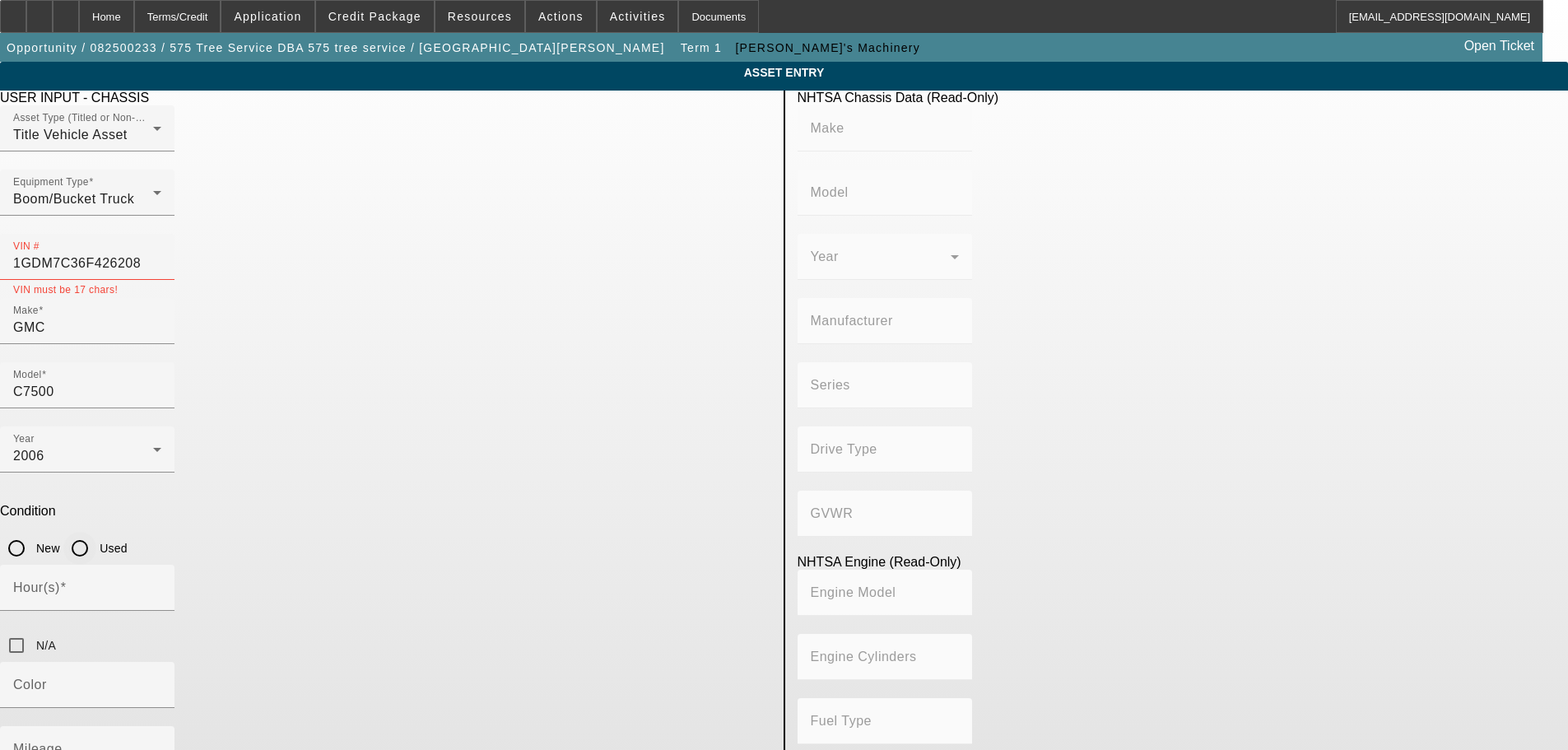
click at [97, 531] on input "Used" at bounding box center [80, 547] width 33 height 33
radio input "true"
click at [62, 741] on mat-label "Mileage" at bounding box center [38, 748] width 49 height 14
click at [161, 745] on input "Mileage" at bounding box center [87, 755] width 148 height 20
type input "177553"
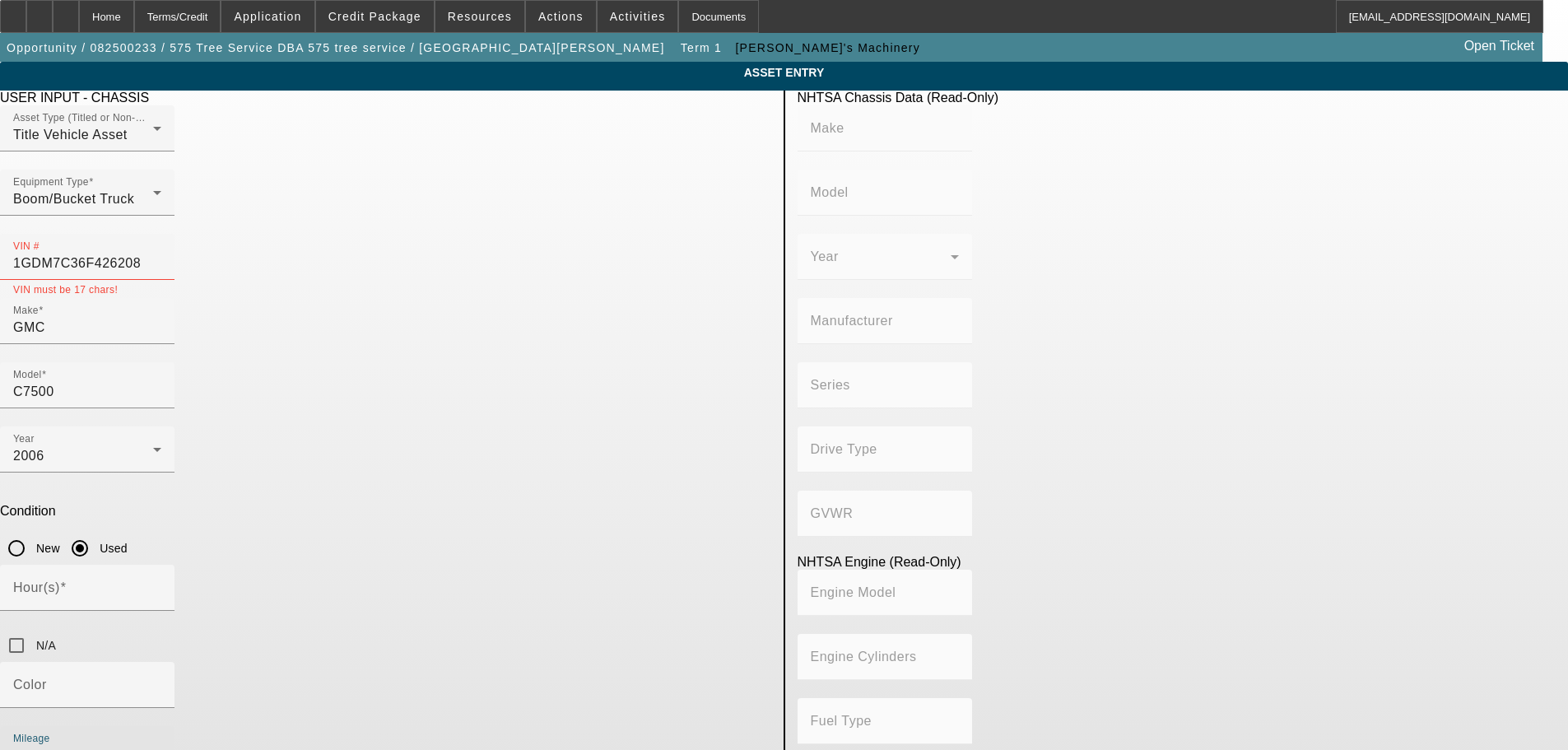
click at [242, 494] on app-asset-collateral-manage "ASSET ENTRY Delete asset USER INPUT - CHASSIS Asset Type (Titled or Non-Titled)…" at bounding box center [784, 522] width 1568 height 921
click at [161, 254] on input "1GDM7C36F426208" at bounding box center [87, 263] width 148 height 20
drag, startPoint x: 686, startPoint y: 227, endPoint x: 559, endPoint y: 225, distance: 127.0
click at [174, 234] on div "VIN # 1GDM7C36F426208" at bounding box center [87, 257] width 174 height 46
click at [161, 254] on input "1GDM7C36F426208" at bounding box center [87, 263] width 148 height 20
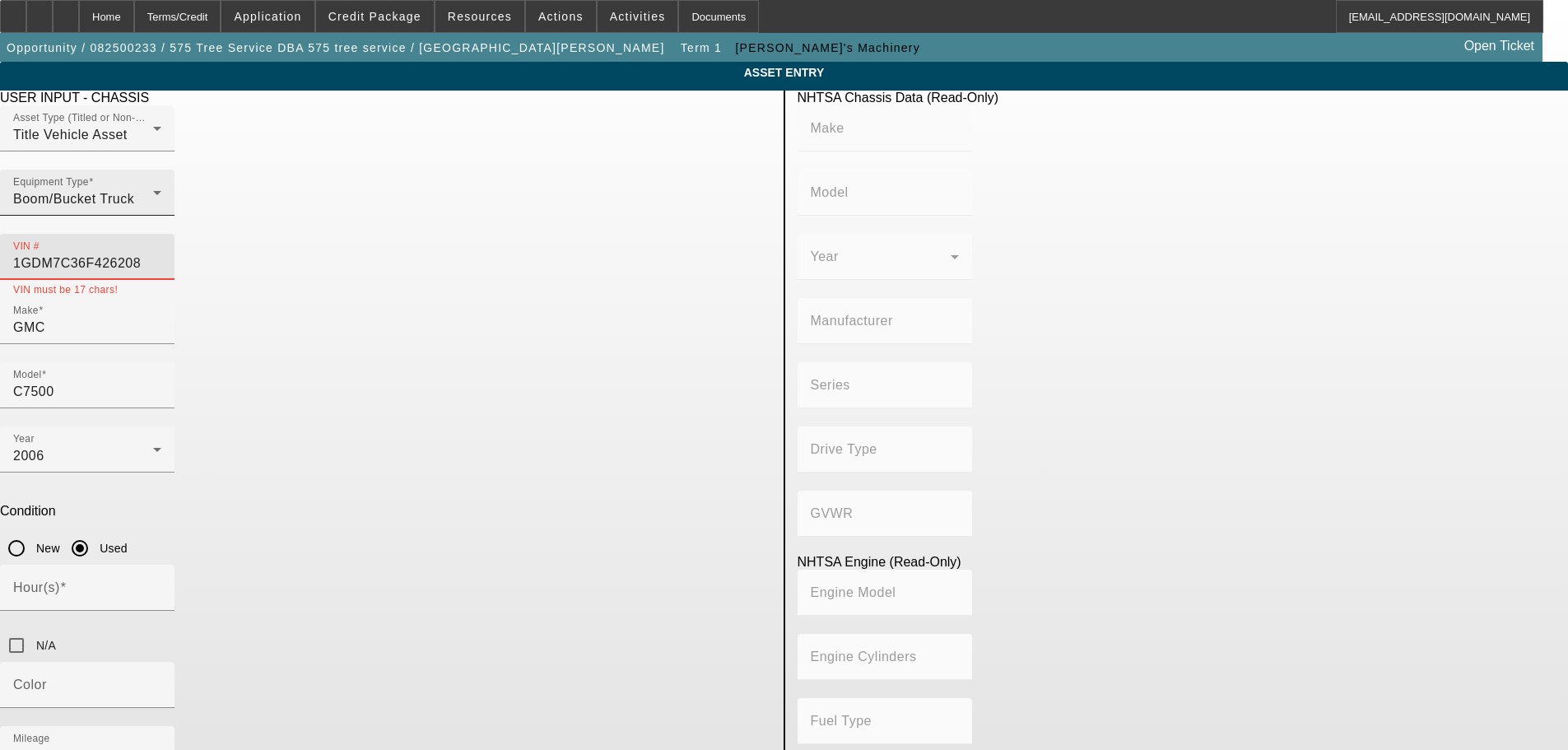
drag, startPoint x: 704, startPoint y: 229, endPoint x: 483, endPoint y: 229, distance: 221.0
click at [483, 229] on div "Asset Type (Titled or Non-Titled) Title Vehicle Asset Equipment Type Boom/Bucke…" at bounding box center [385, 201] width 771 height 192
type input "1GDM7C36F426208"
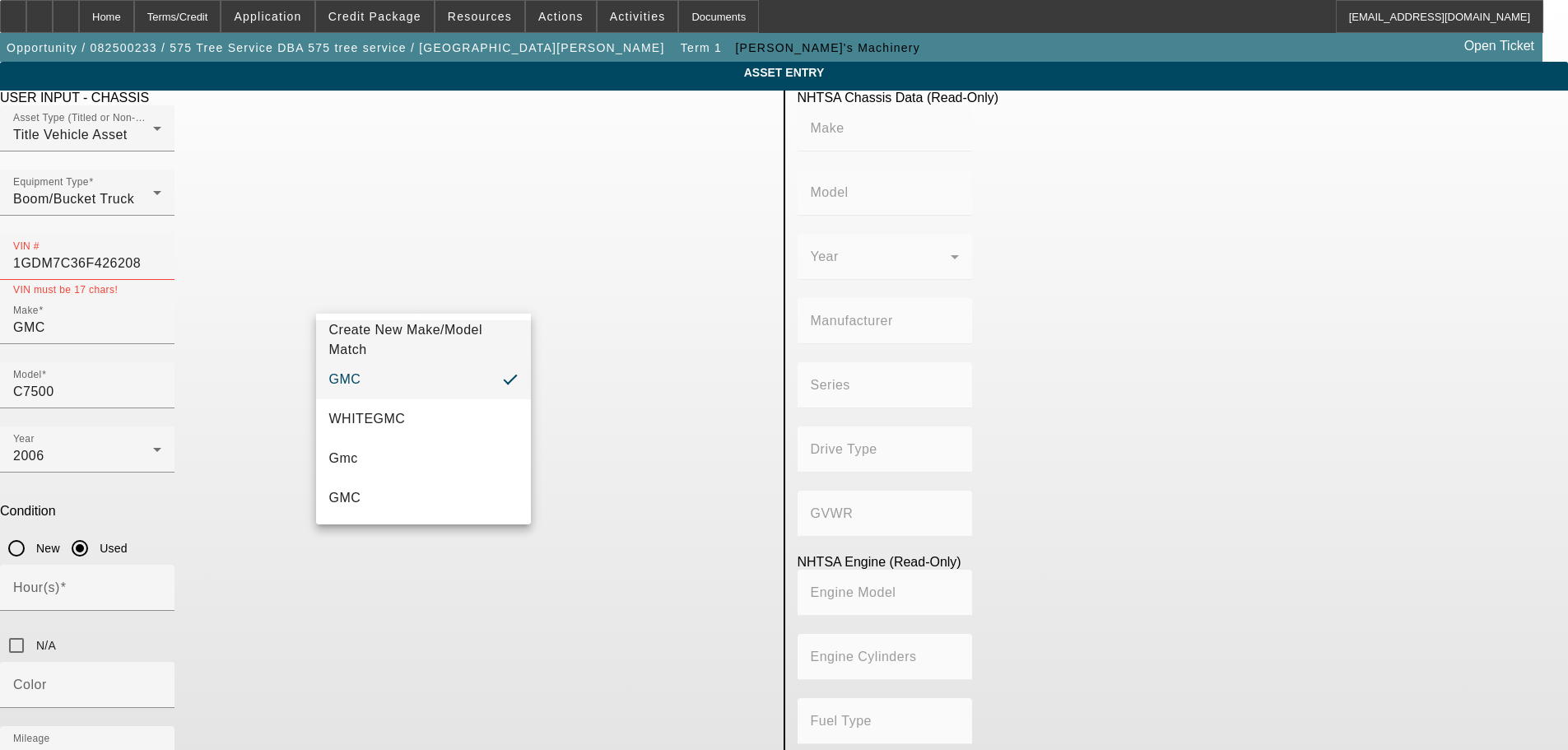
click at [248, 311] on app-asset-collateral-manage "ASSET ENTRY Delete asset USER INPUT - CHASSIS Asset Type (Titled or Non-Titled)…" at bounding box center [784, 522] width 1568 height 921
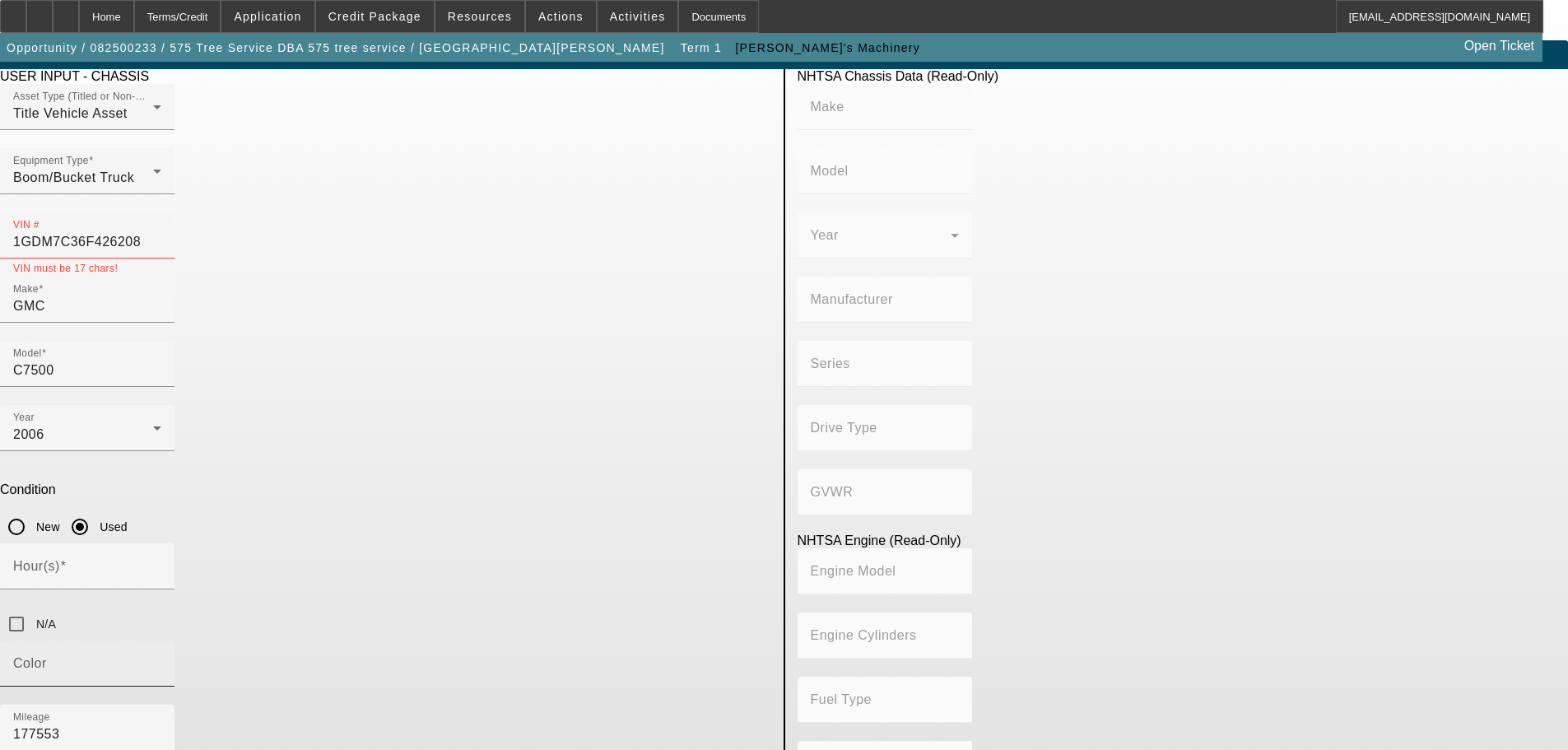
scroll to position [31, 0]
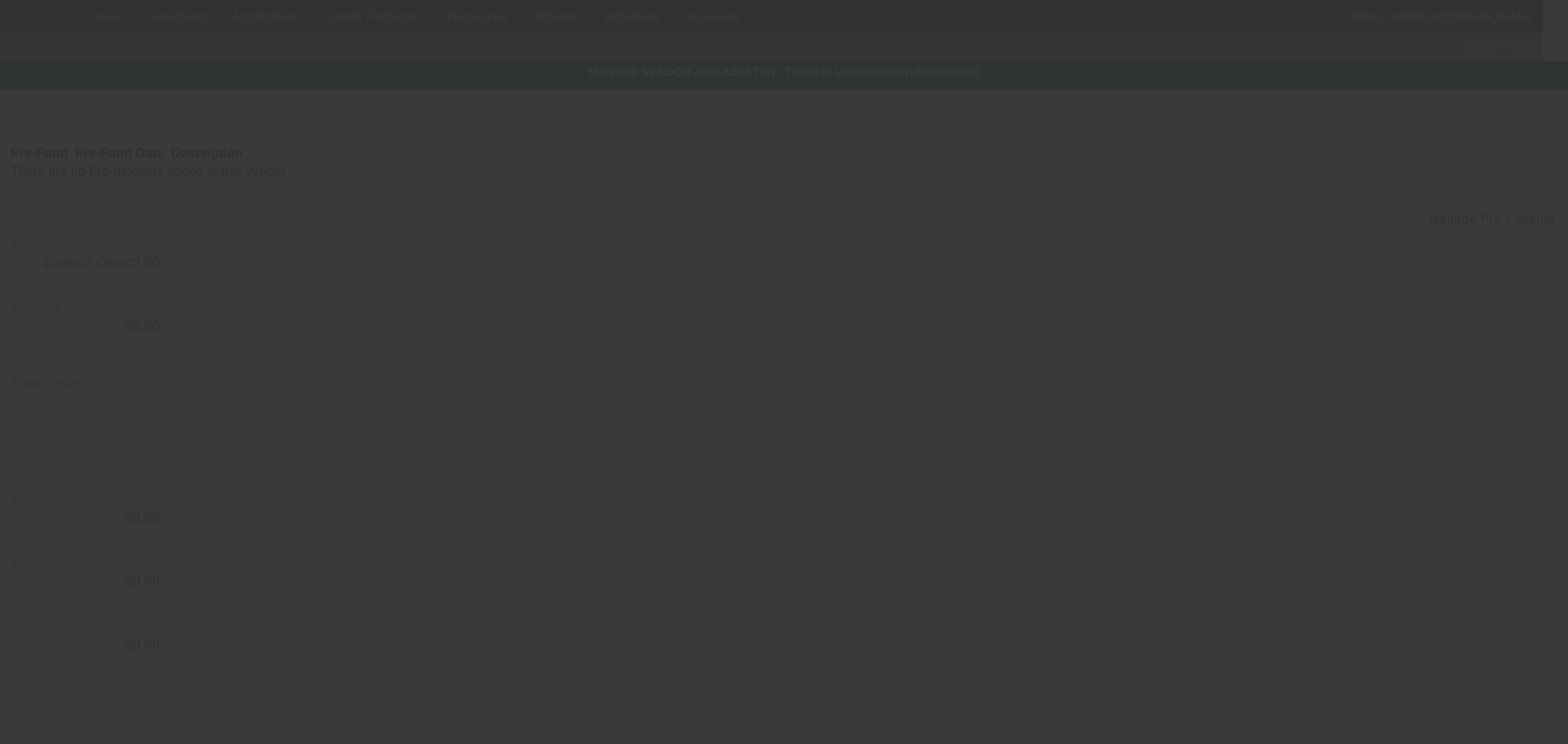
type input "$60,000.00"
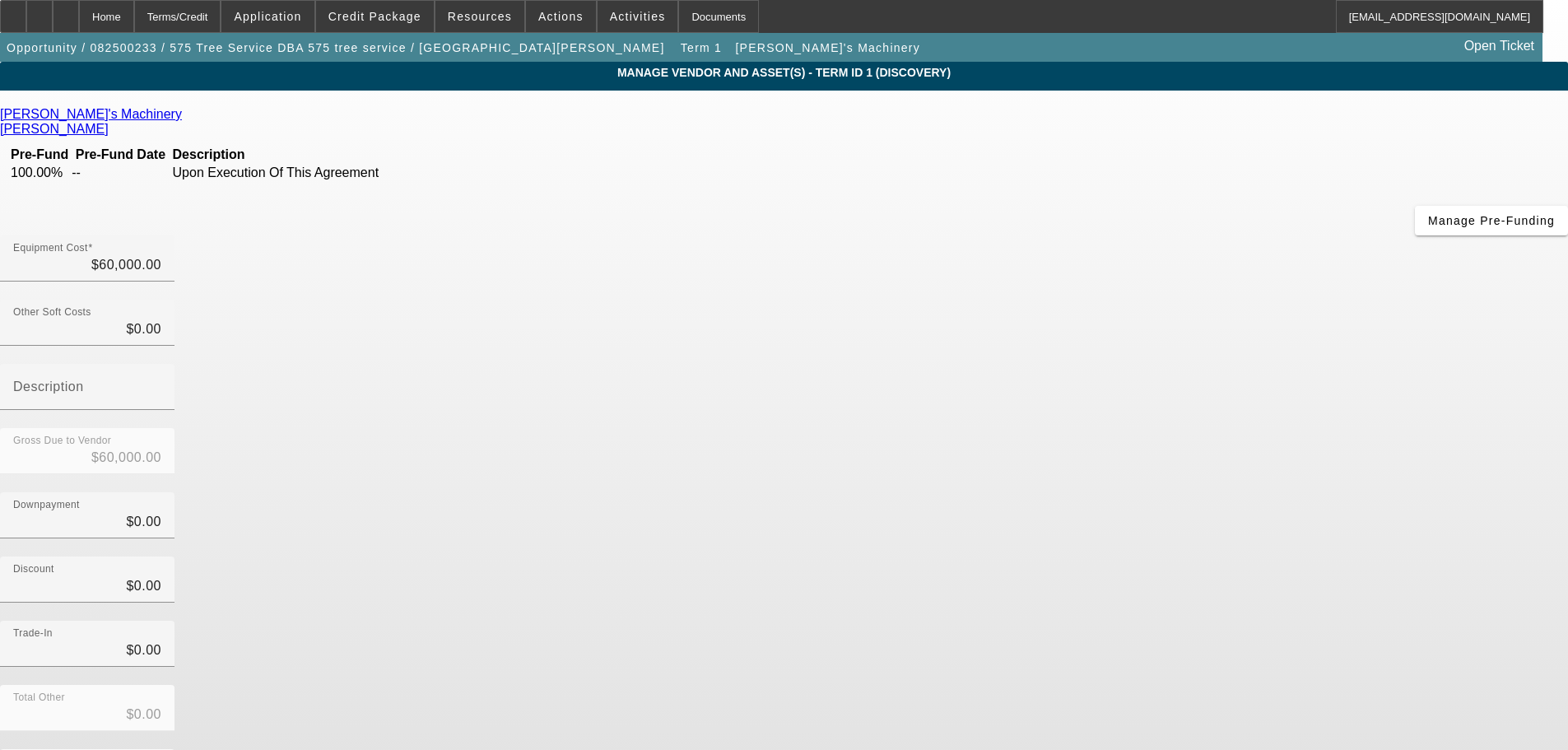
click at [186, 117] on icon at bounding box center [186, 114] width 0 height 14
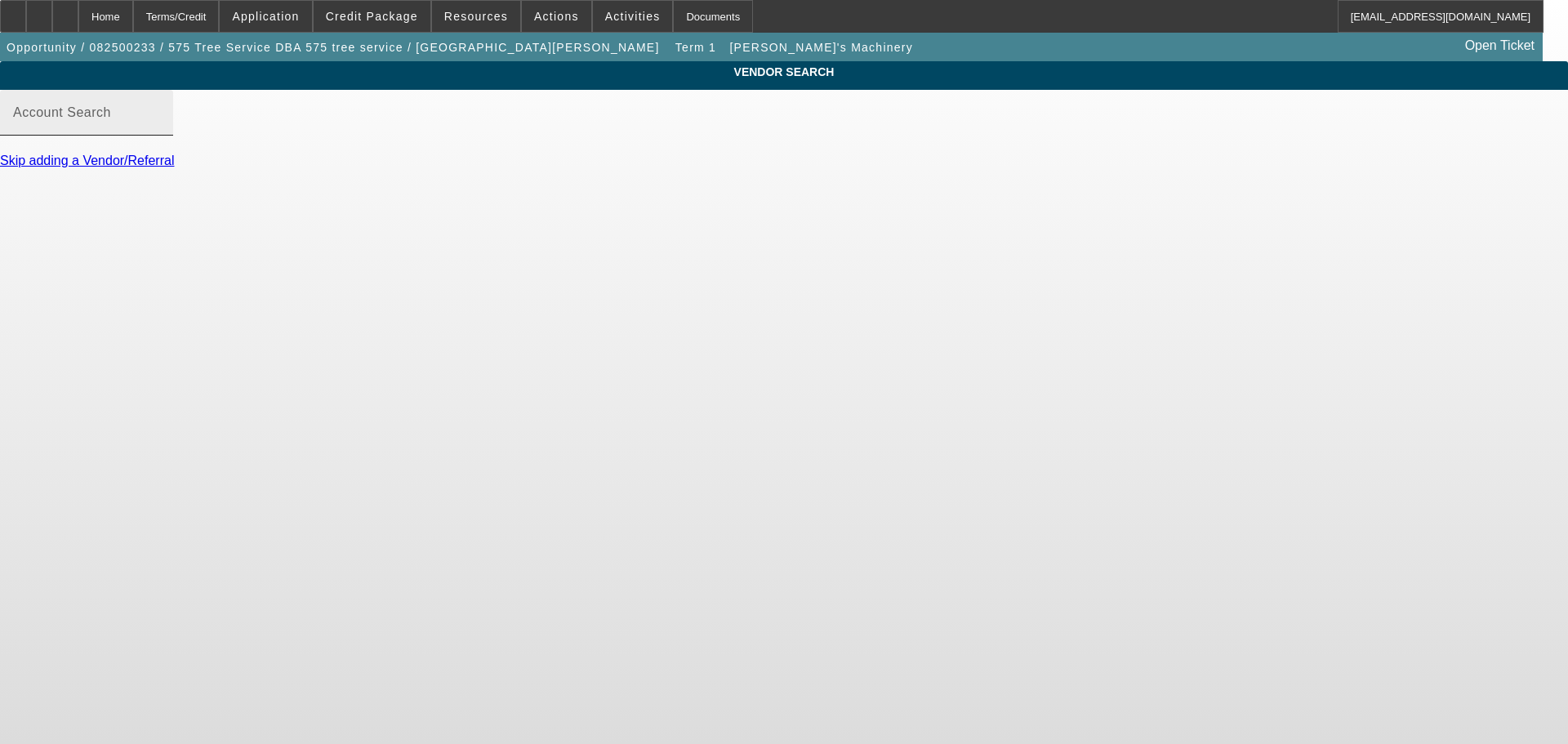
click at [111, 119] on mat-label "Account Search" at bounding box center [62, 112] width 98 height 14
click at [160, 126] on input "Account Search" at bounding box center [86, 118] width 147 height 20
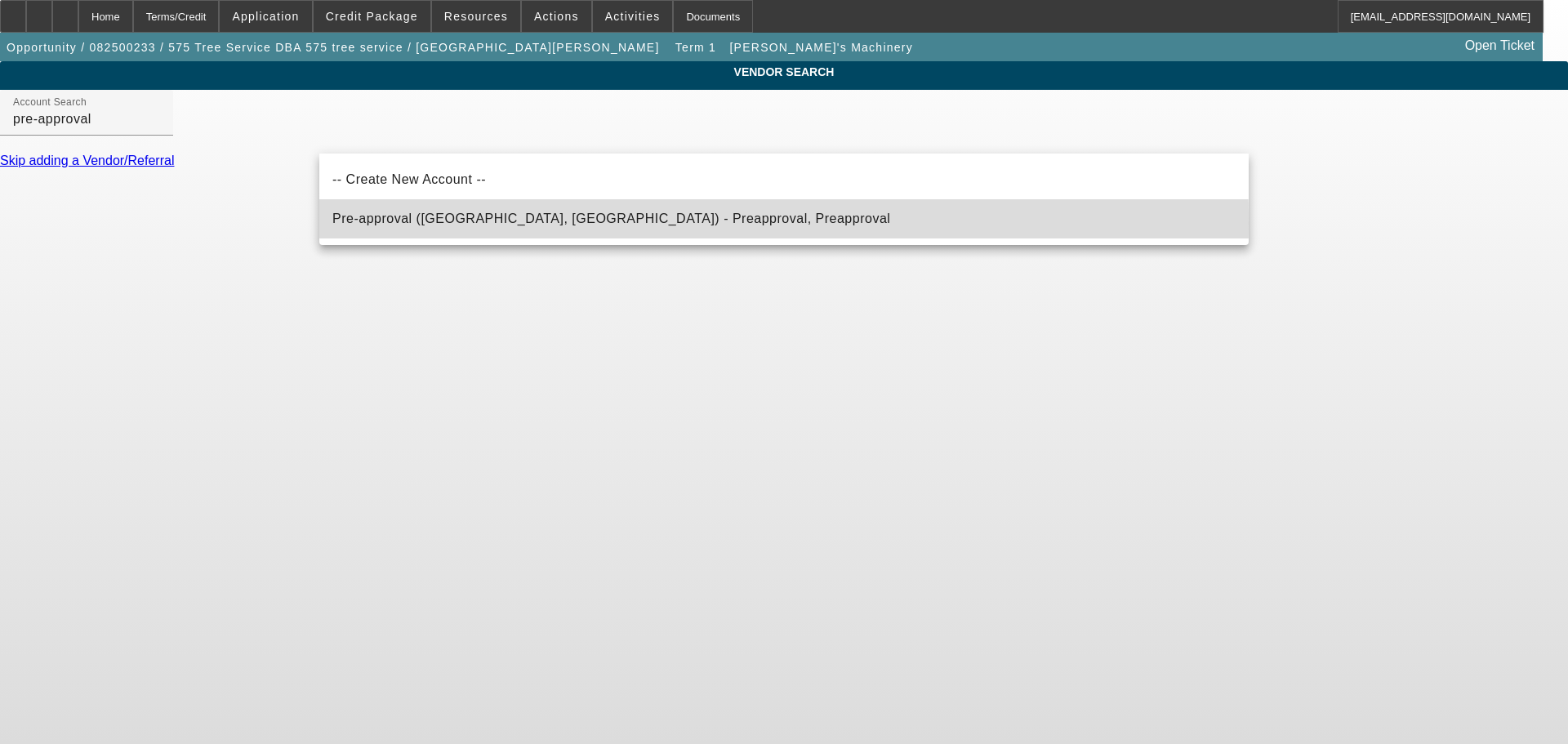
click at [452, 223] on span "Pre-approval ([GEOGRAPHIC_DATA], [GEOGRAPHIC_DATA]) - Preapproval, Preapproval" at bounding box center [612, 218] width 558 height 14
type input "Pre-approval ([GEOGRAPHIC_DATA], [GEOGRAPHIC_DATA]) - Preapproval, Preapproval"
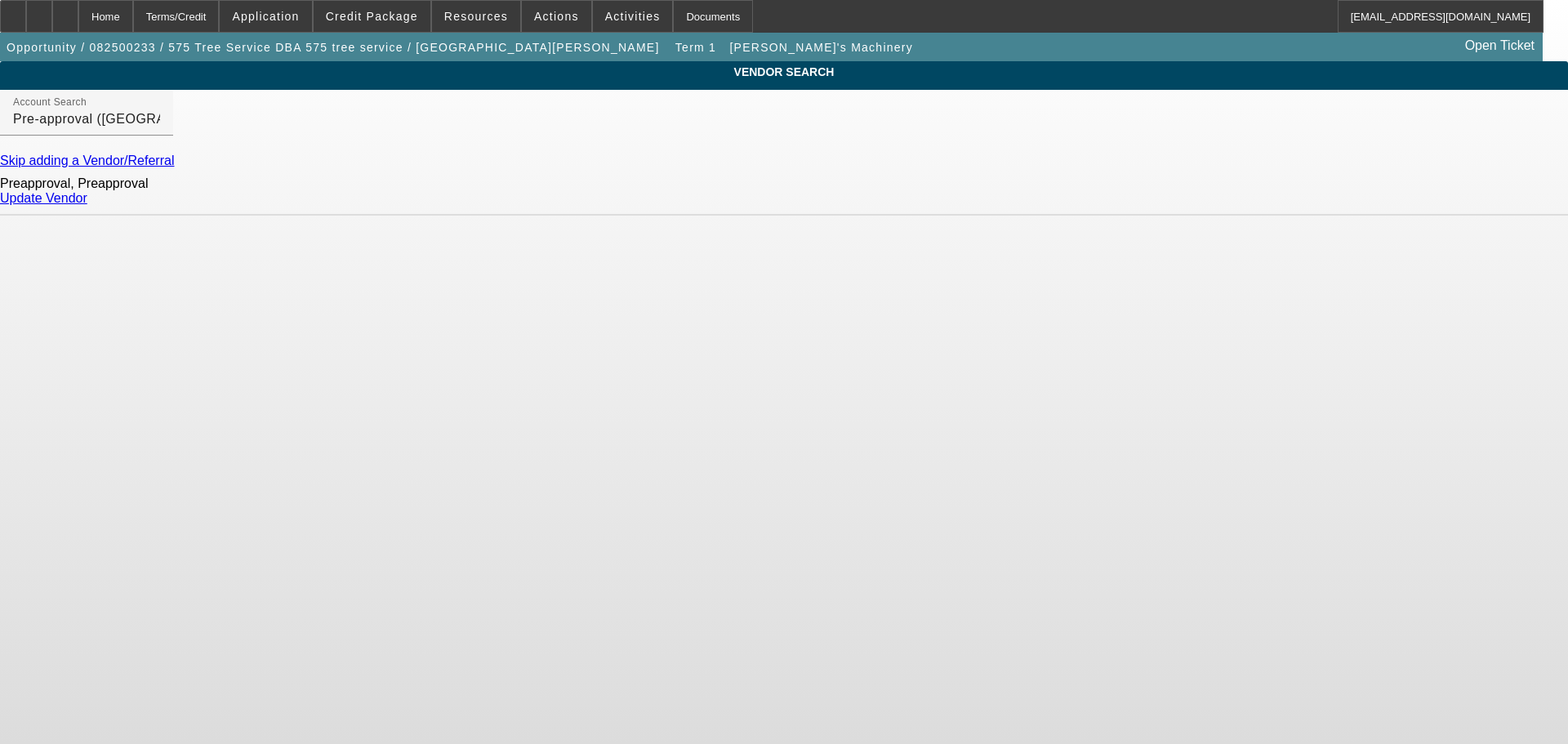
click at [87, 205] on link "Update Vendor" at bounding box center [43, 197] width 87 height 14
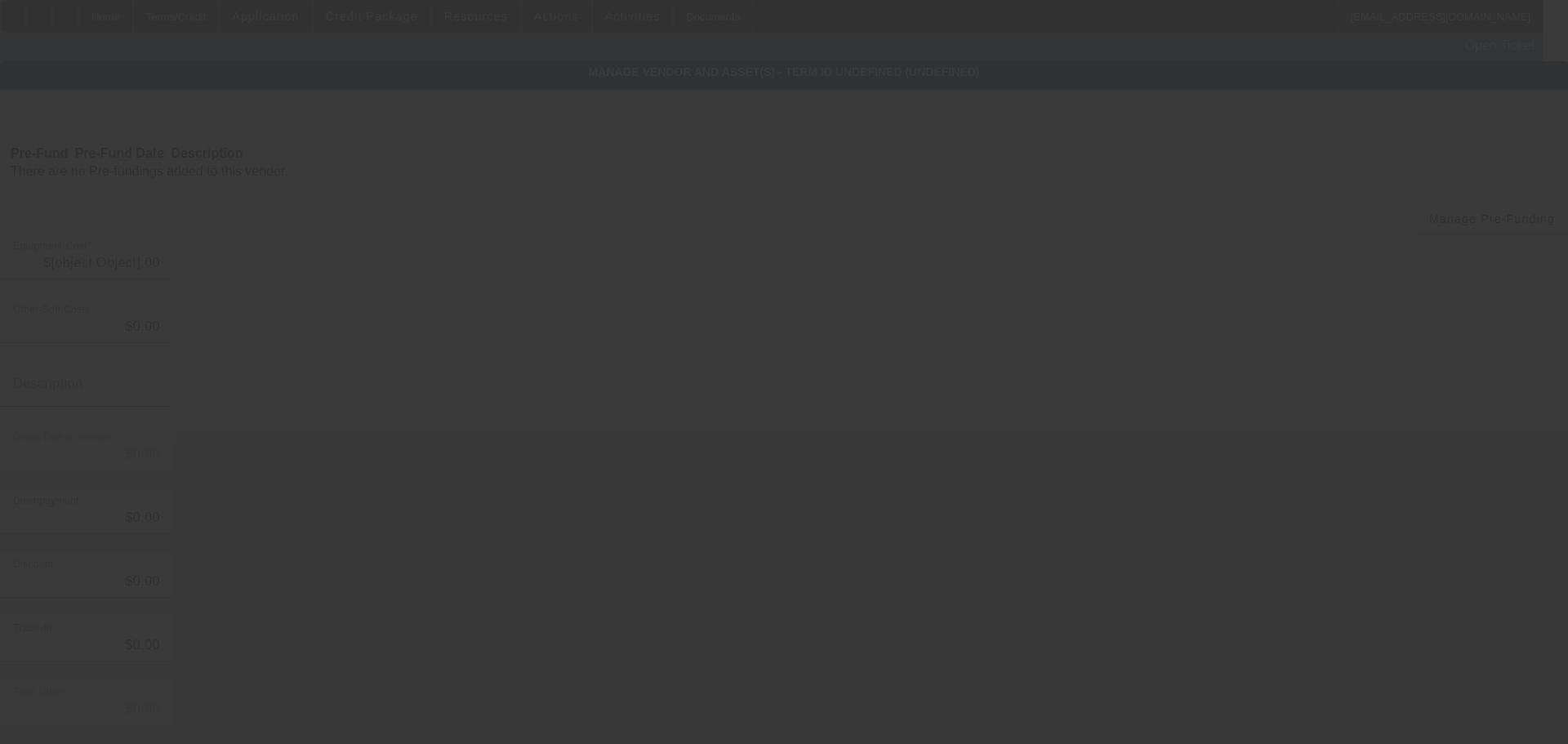
type input "$60,000.00"
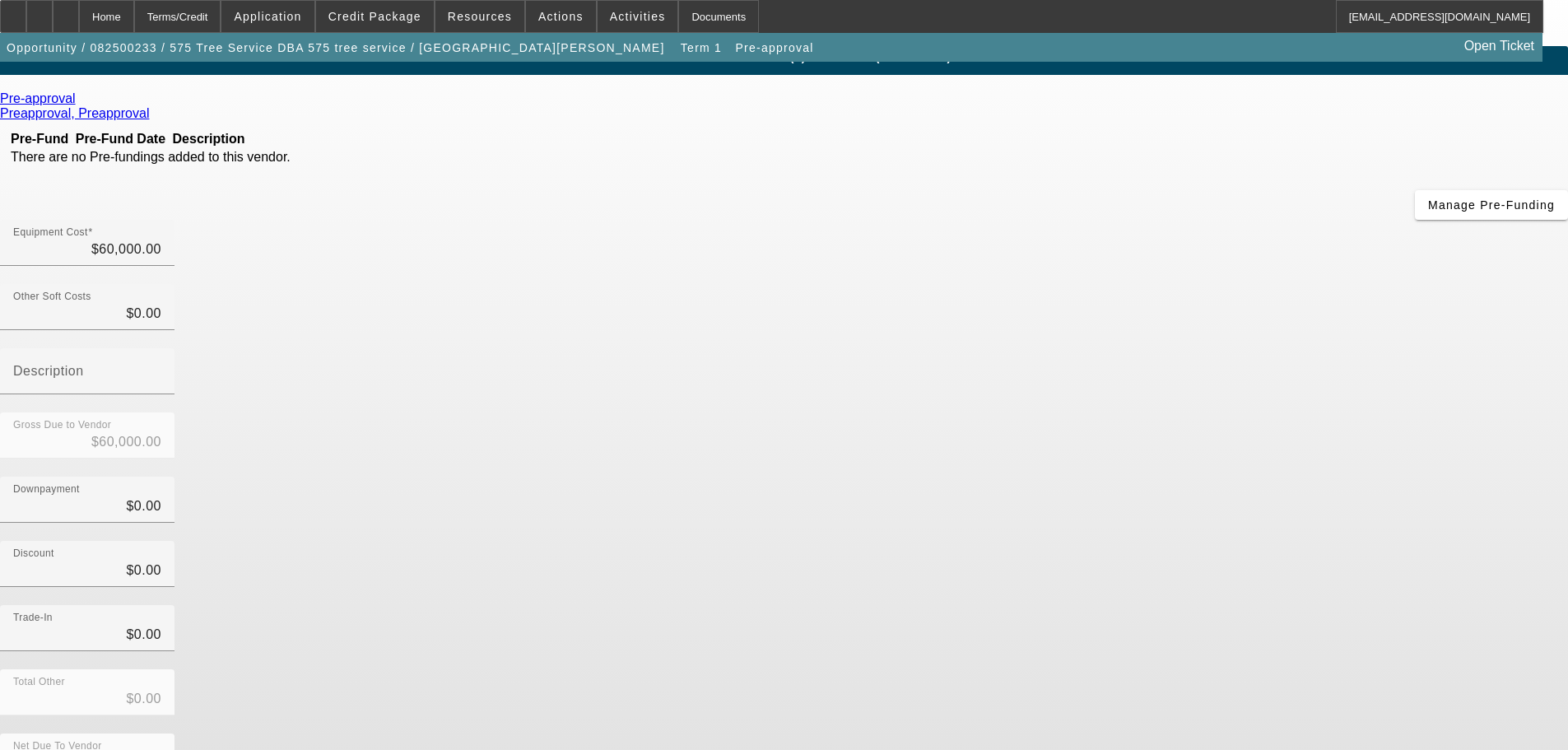
scroll to position [22, 0]
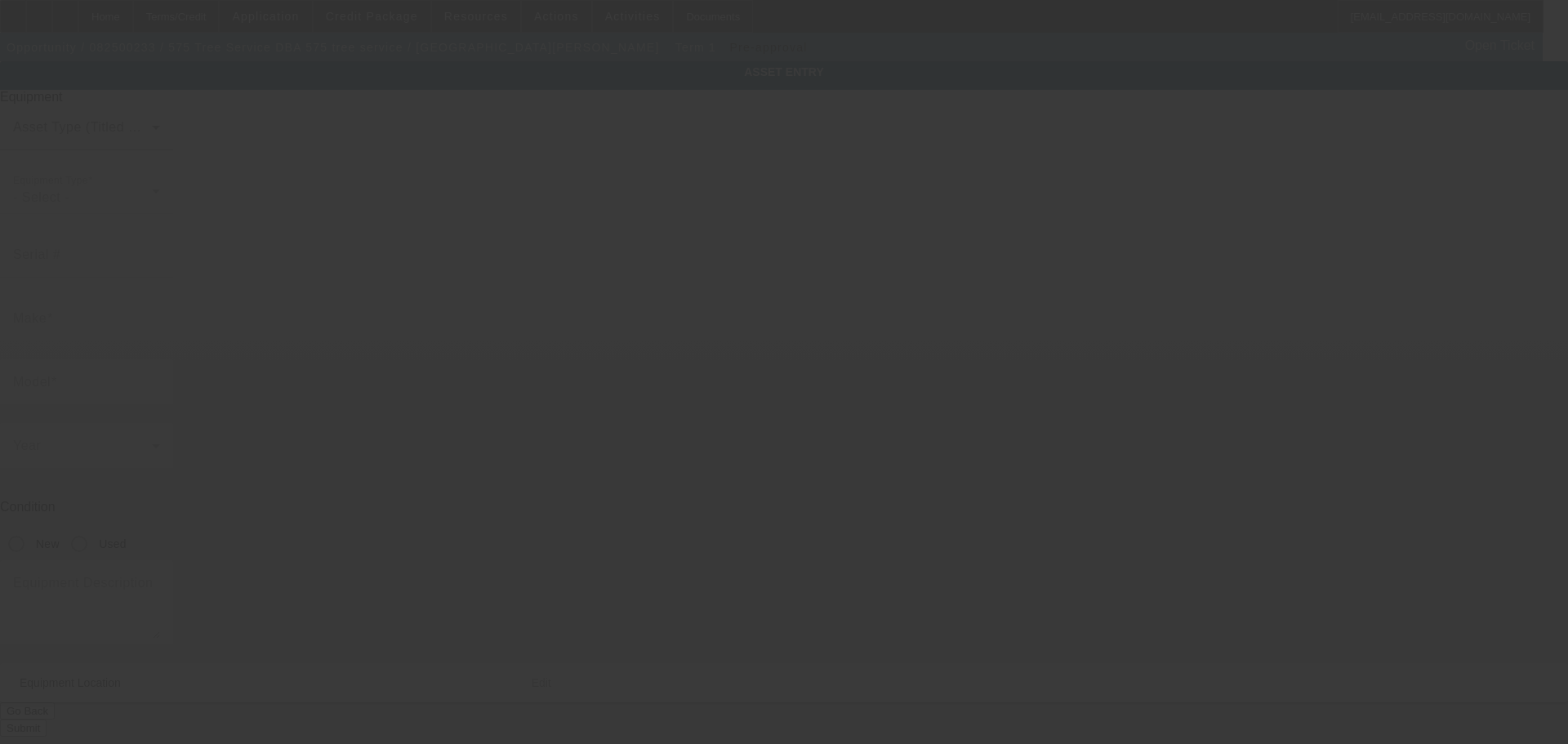
type input "PO Box 2025"
type input "Cloudcroft"
type input "88317"
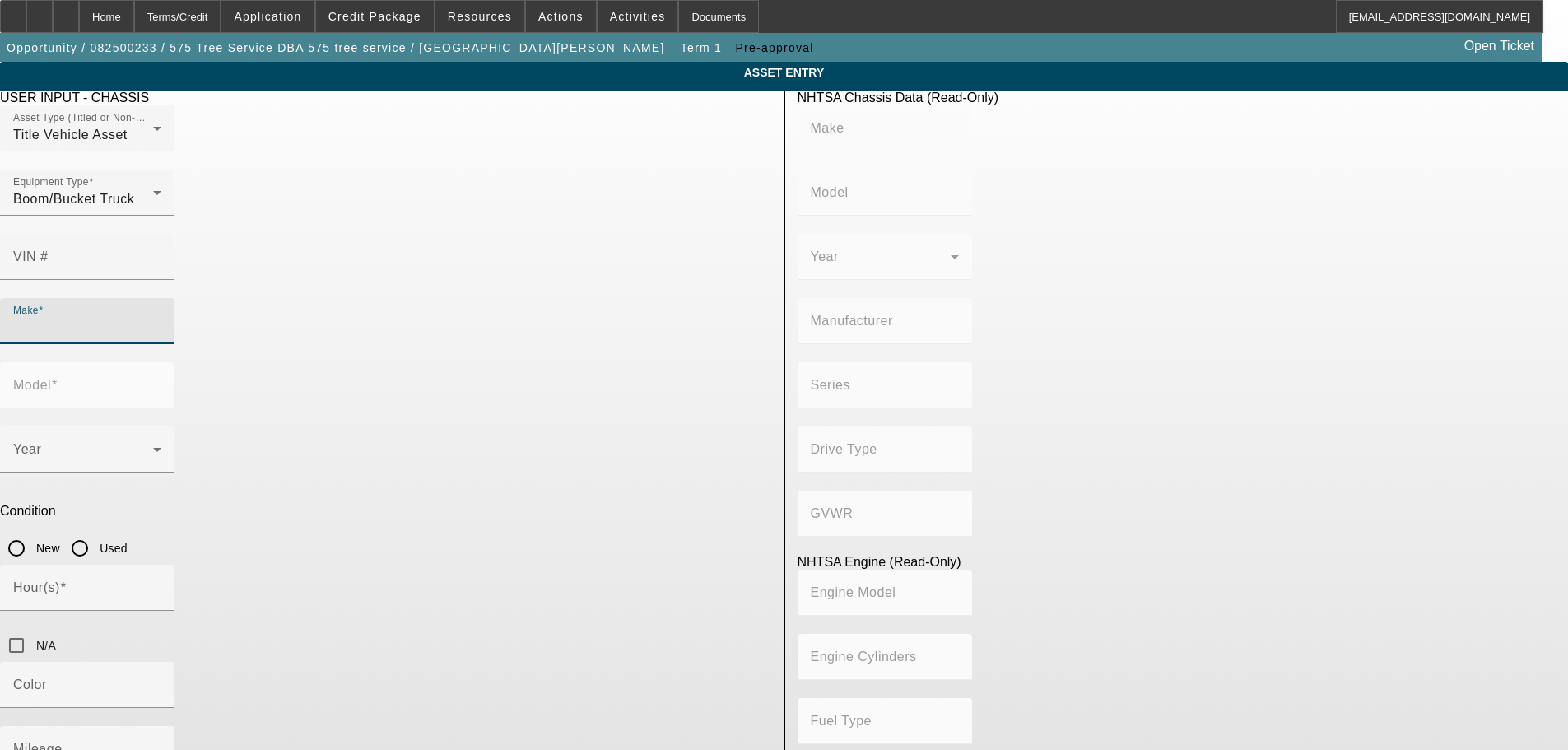
click at [161, 317] on input "Make" at bounding box center [87, 327] width 148 height 20
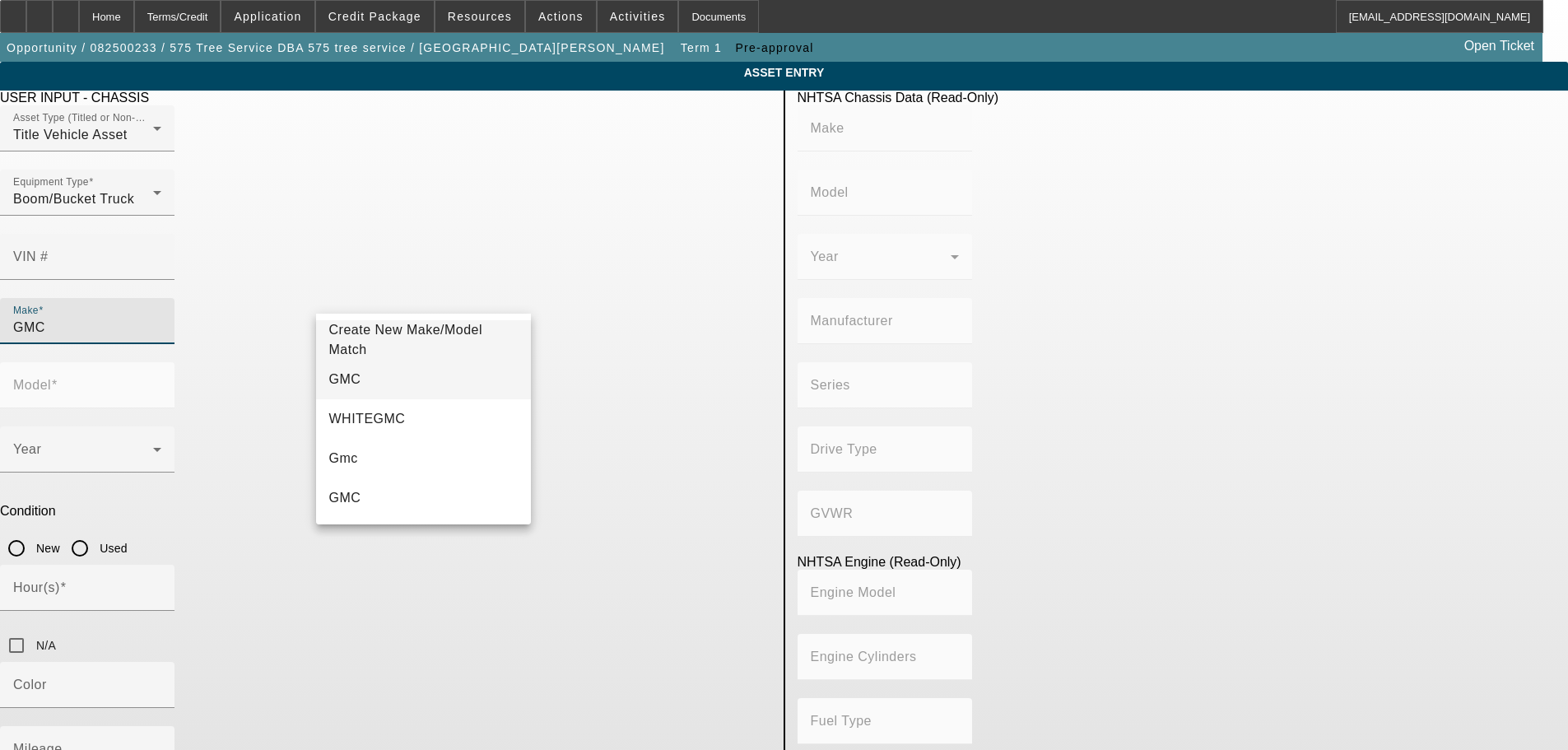
type input "GMC"
click at [405, 385] on mat-option "GMC" at bounding box center [424, 380] width 216 height 40
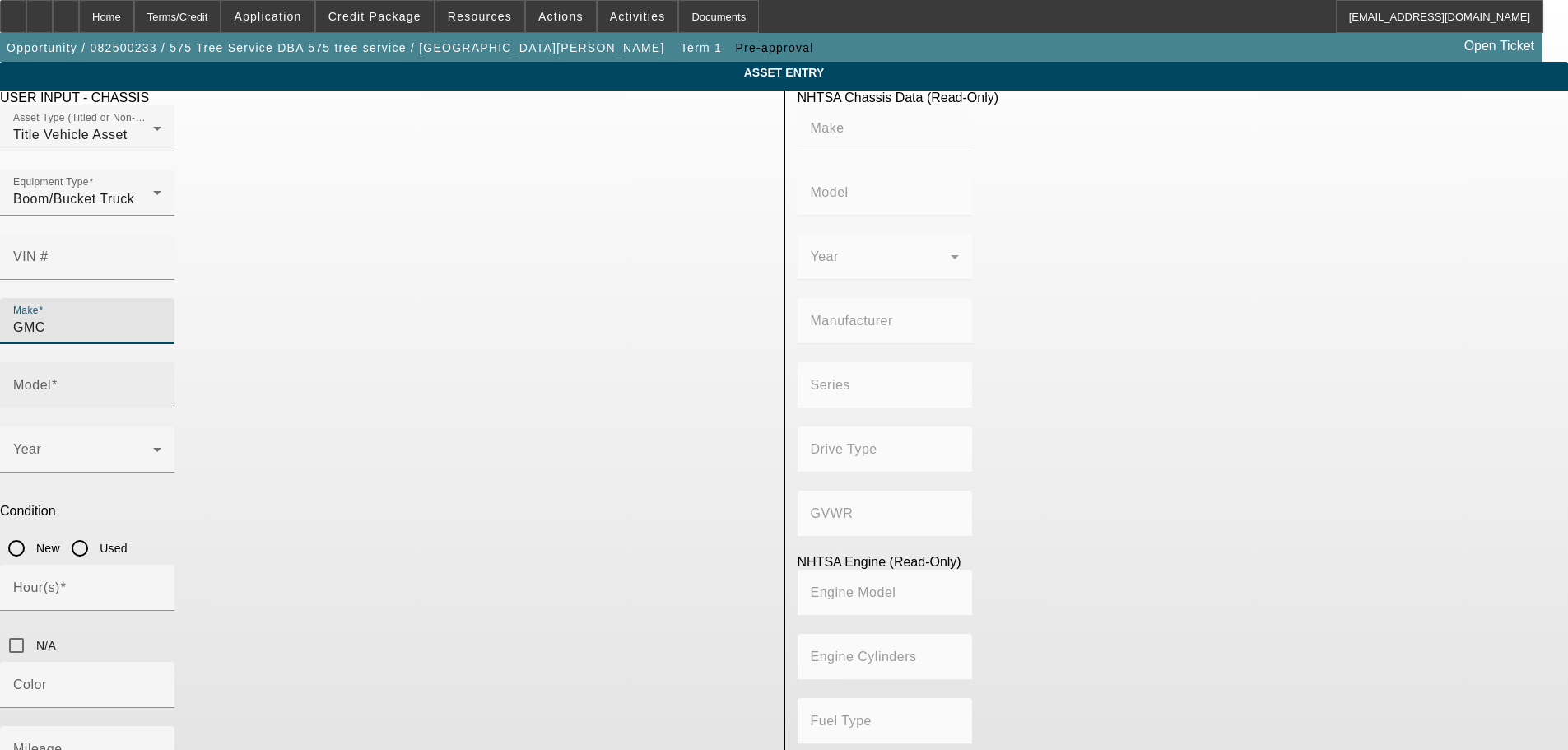
drag, startPoint x: 586, startPoint y: 303, endPoint x: 597, endPoint y: 299, distance: 11.7
click at [161, 382] on input "Model" at bounding box center [87, 391] width 148 height 20
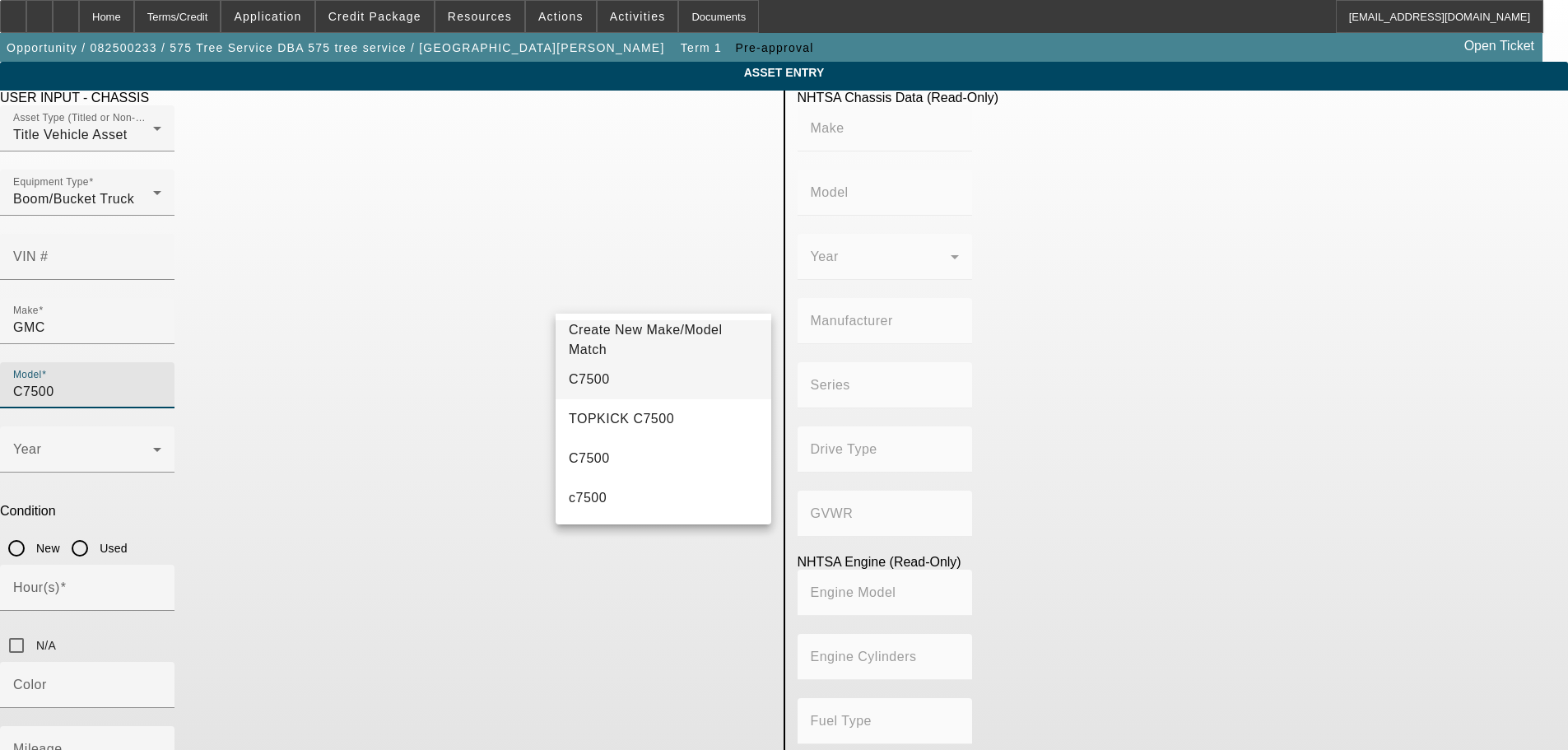
type input "C7500"
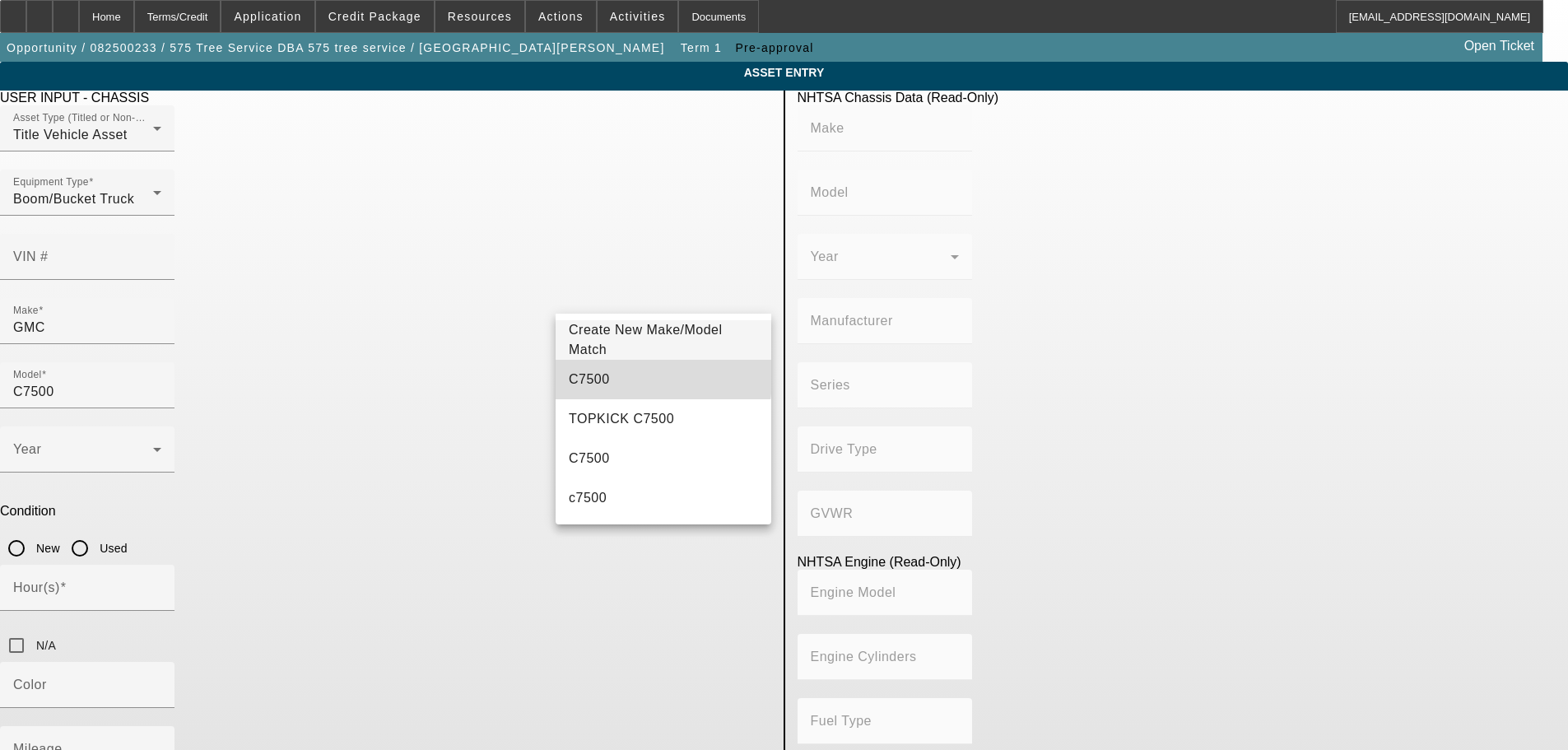
click at [600, 377] on mat-option "C7500" at bounding box center [664, 380] width 216 height 40
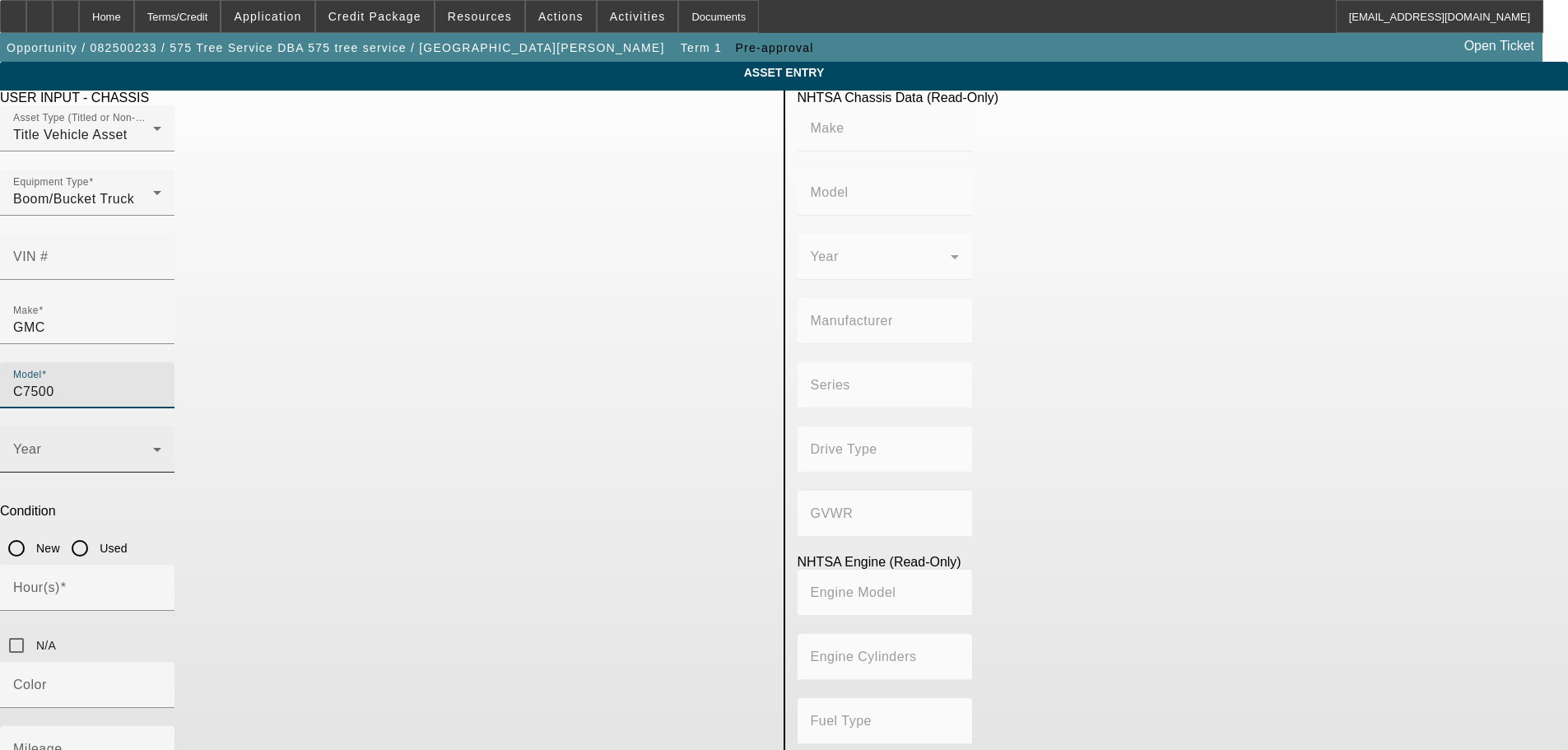
click at [161, 426] on div "Year" at bounding box center [87, 449] width 148 height 46
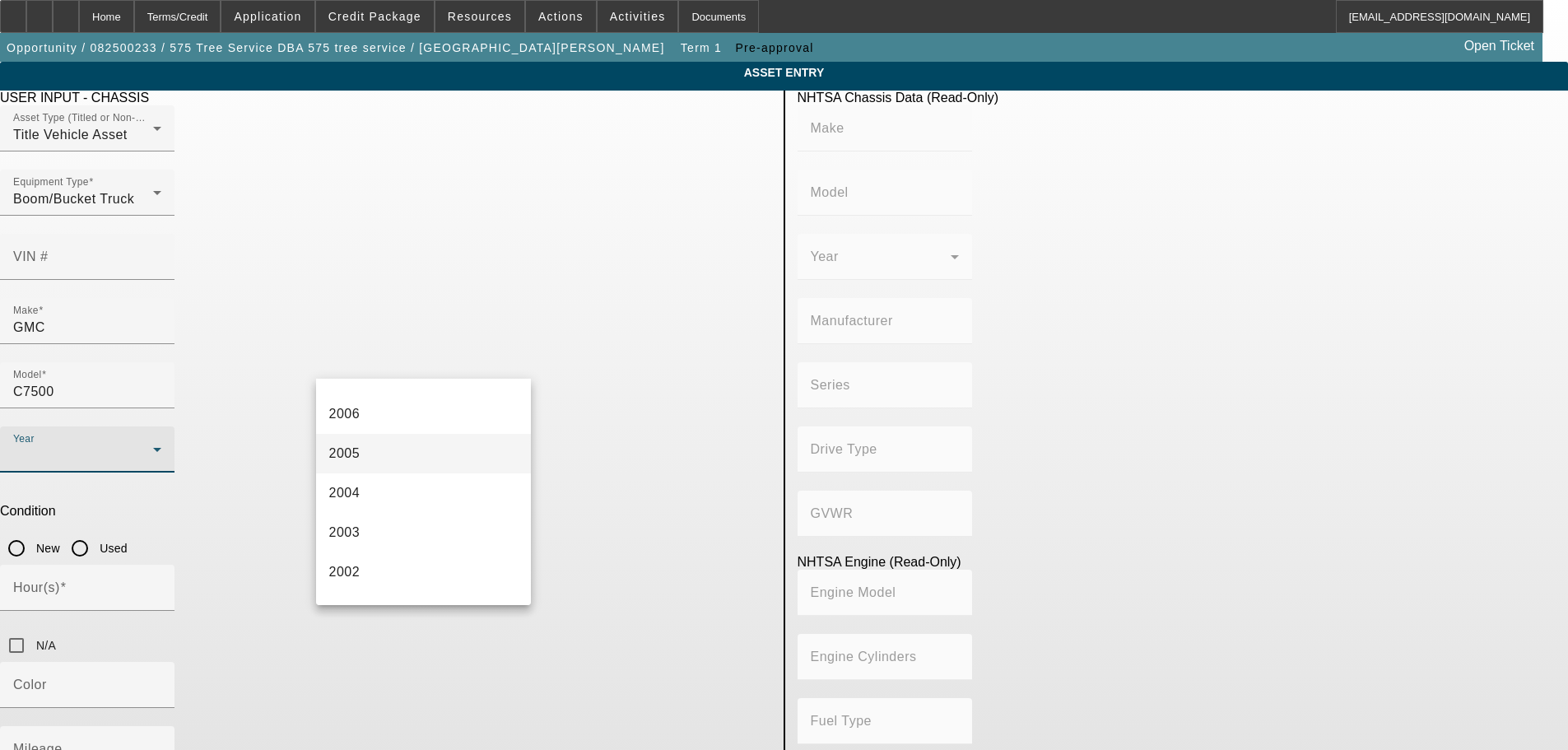
scroll to position [823, 0]
click at [376, 444] on mat-option "2006" at bounding box center [424, 451] width 216 height 40
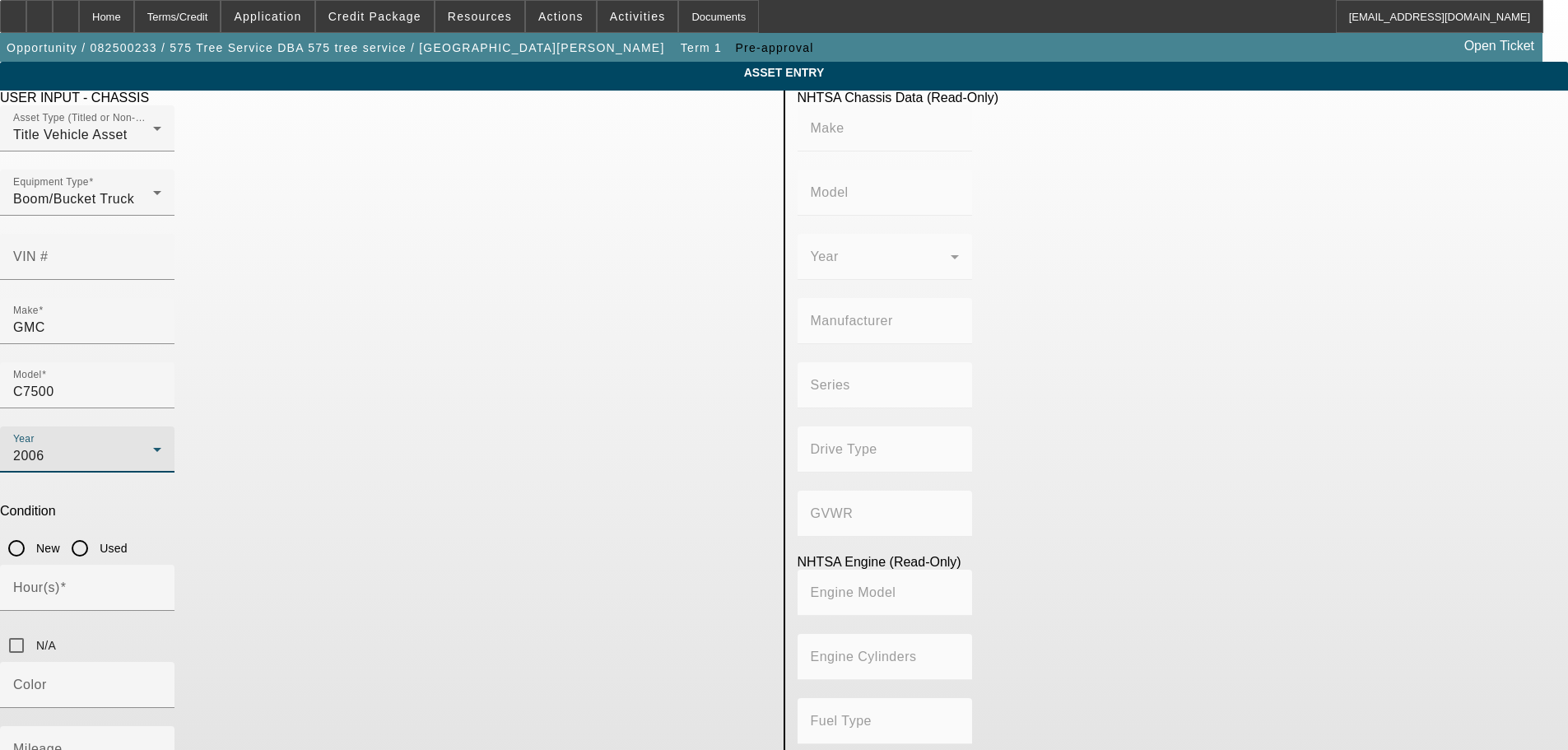
click at [97, 531] on input "Used" at bounding box center [80, 547] width 33 height 33
radio input "true"
click at [161, 726] on div "Mileage" at bounding box center [87, 749] width 148 height 46
type input "177000"
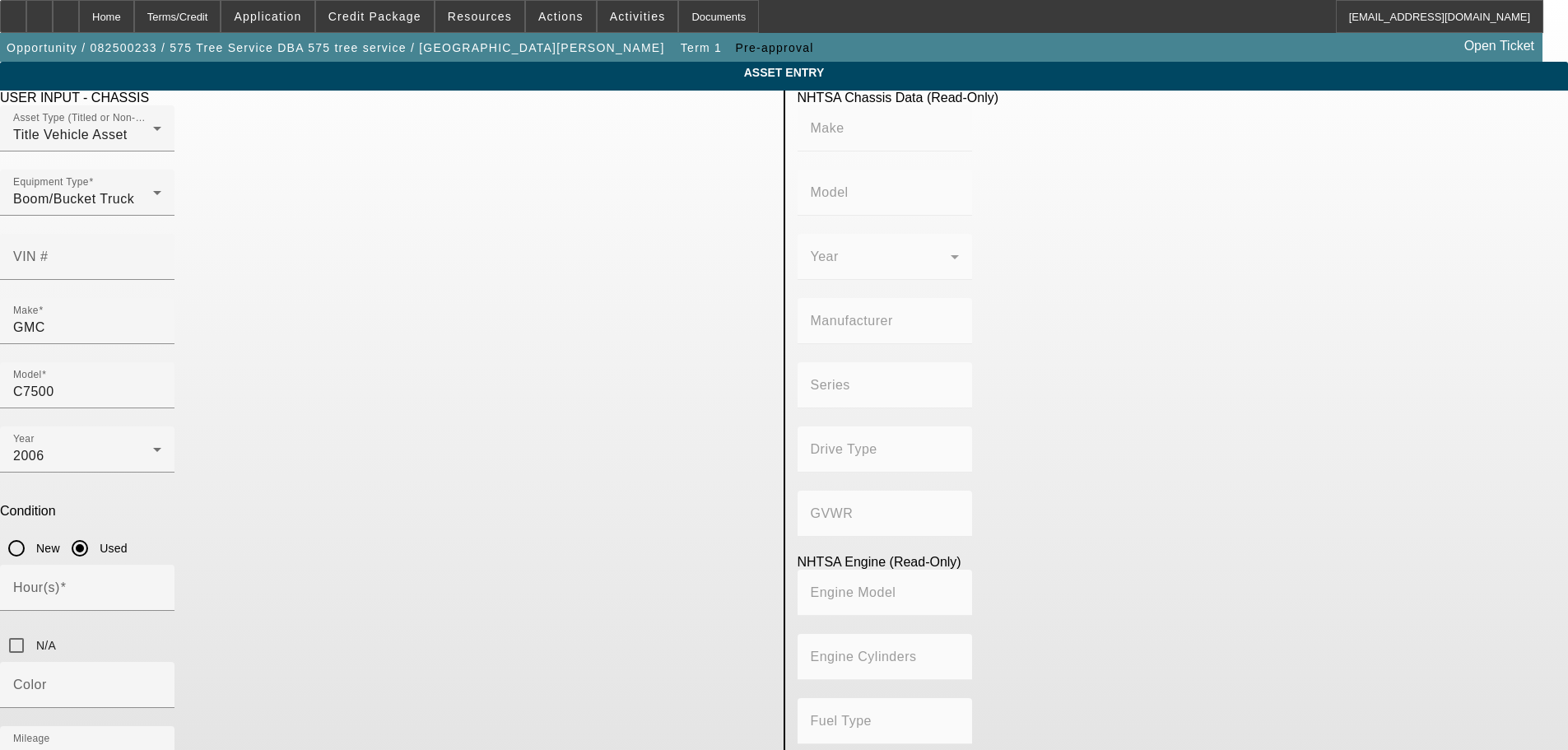
type textarea "Bucket Truck"
click at [33, 629] on input "N/A" at bounding box center [16, 645] width 33 height 33
checkbox input "true"
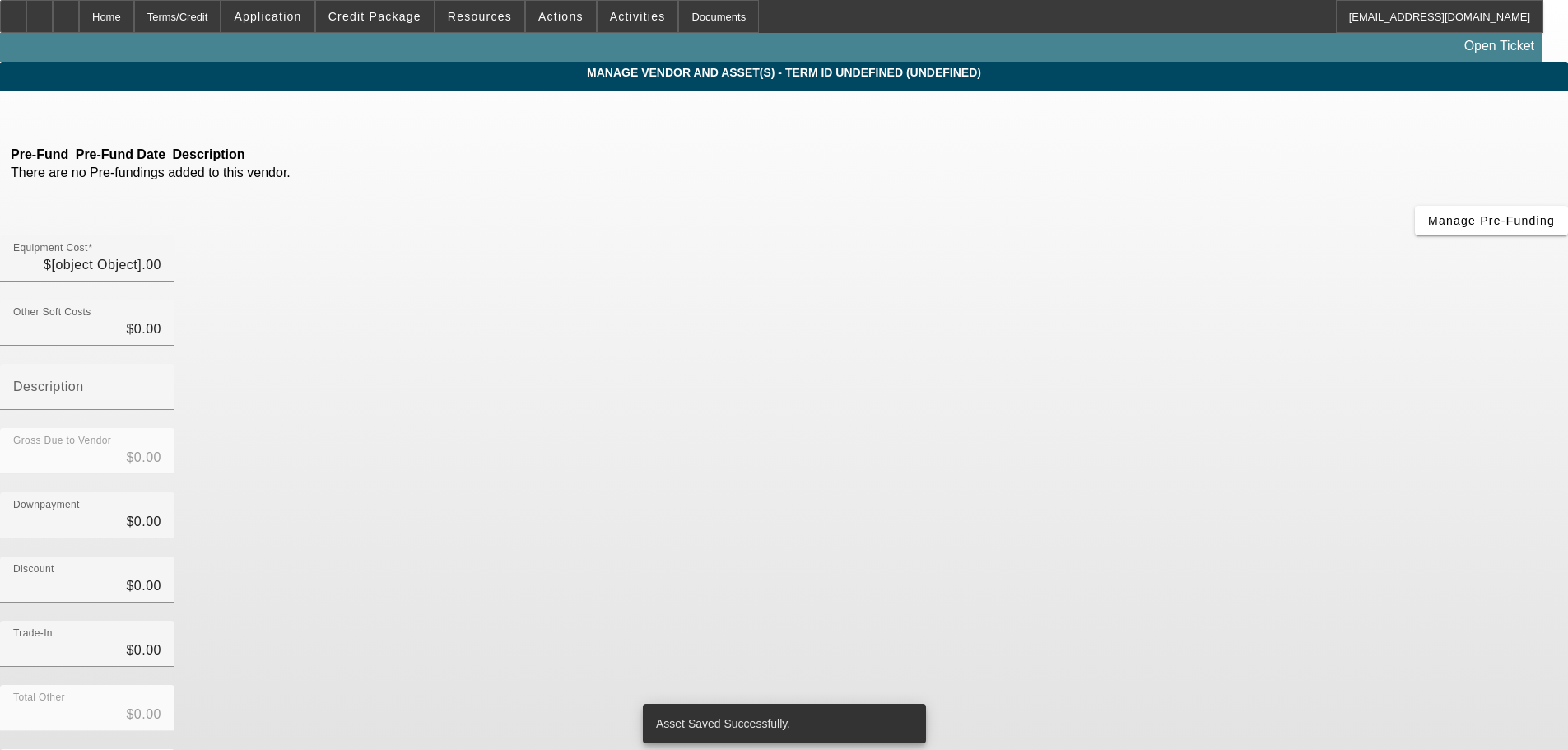
type input "$60,000.00"
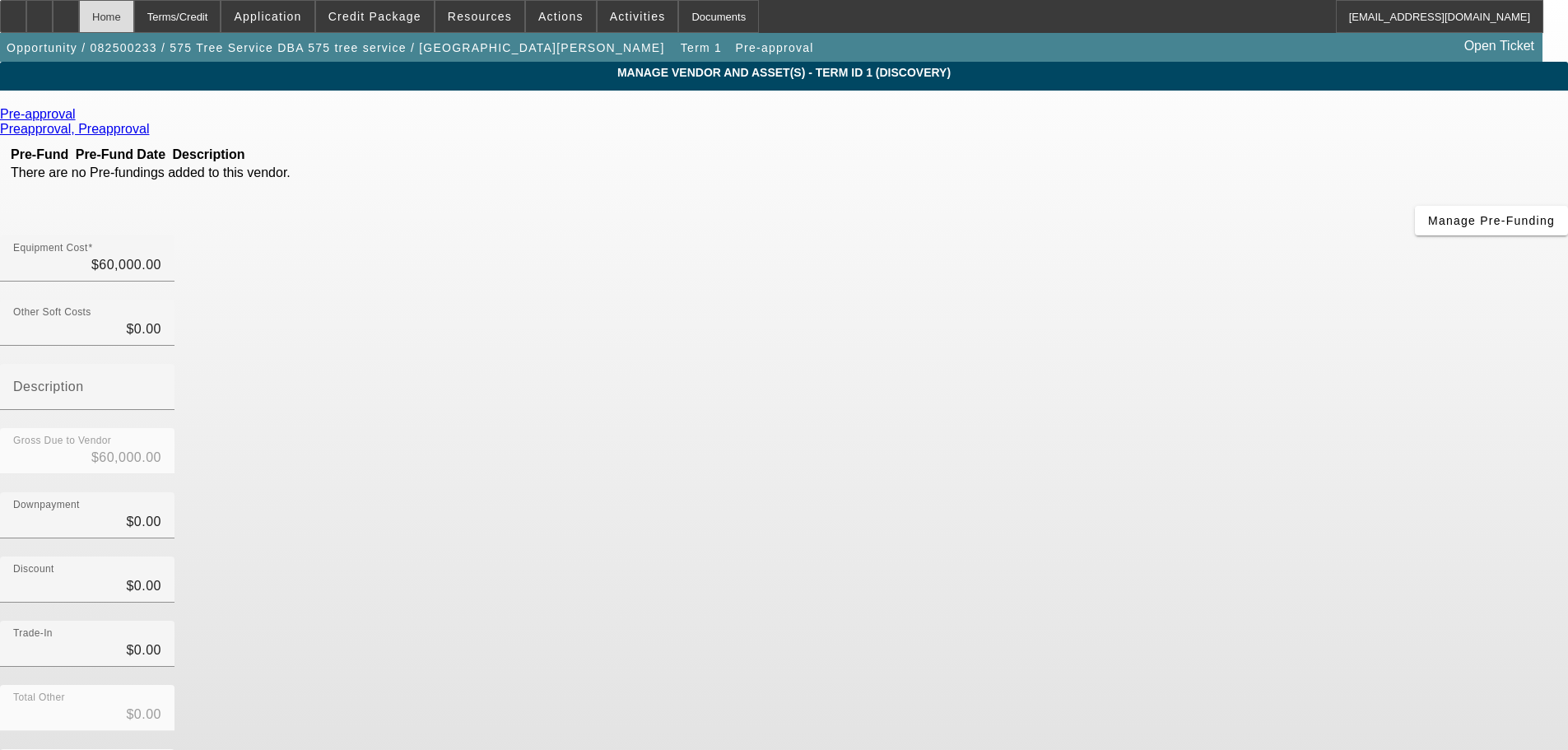
click at [134, 18] on div "Home" at bounding box center [106, 16] width 55 height 33
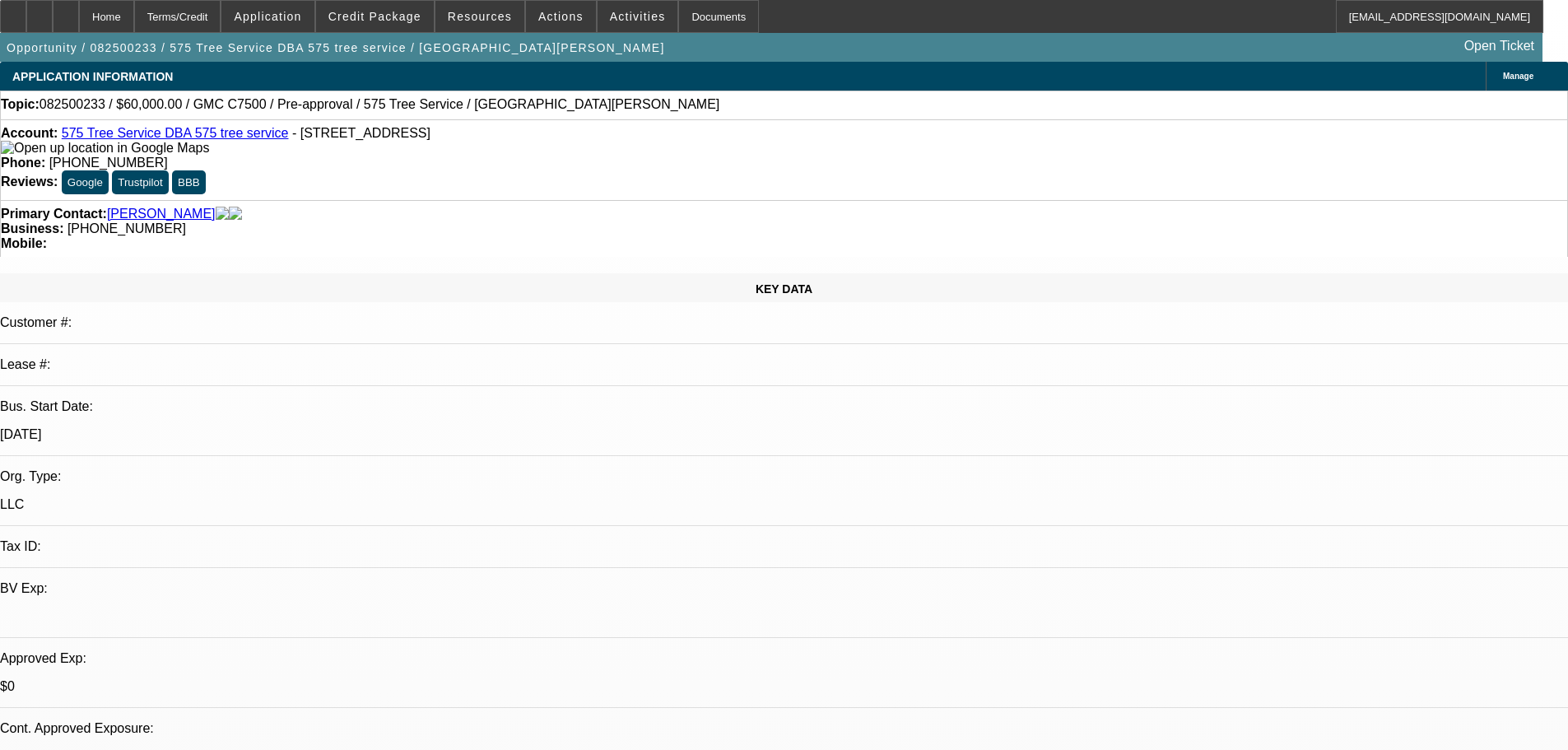
select select "0"
select select "2"
select select "0.1"
select select "4"
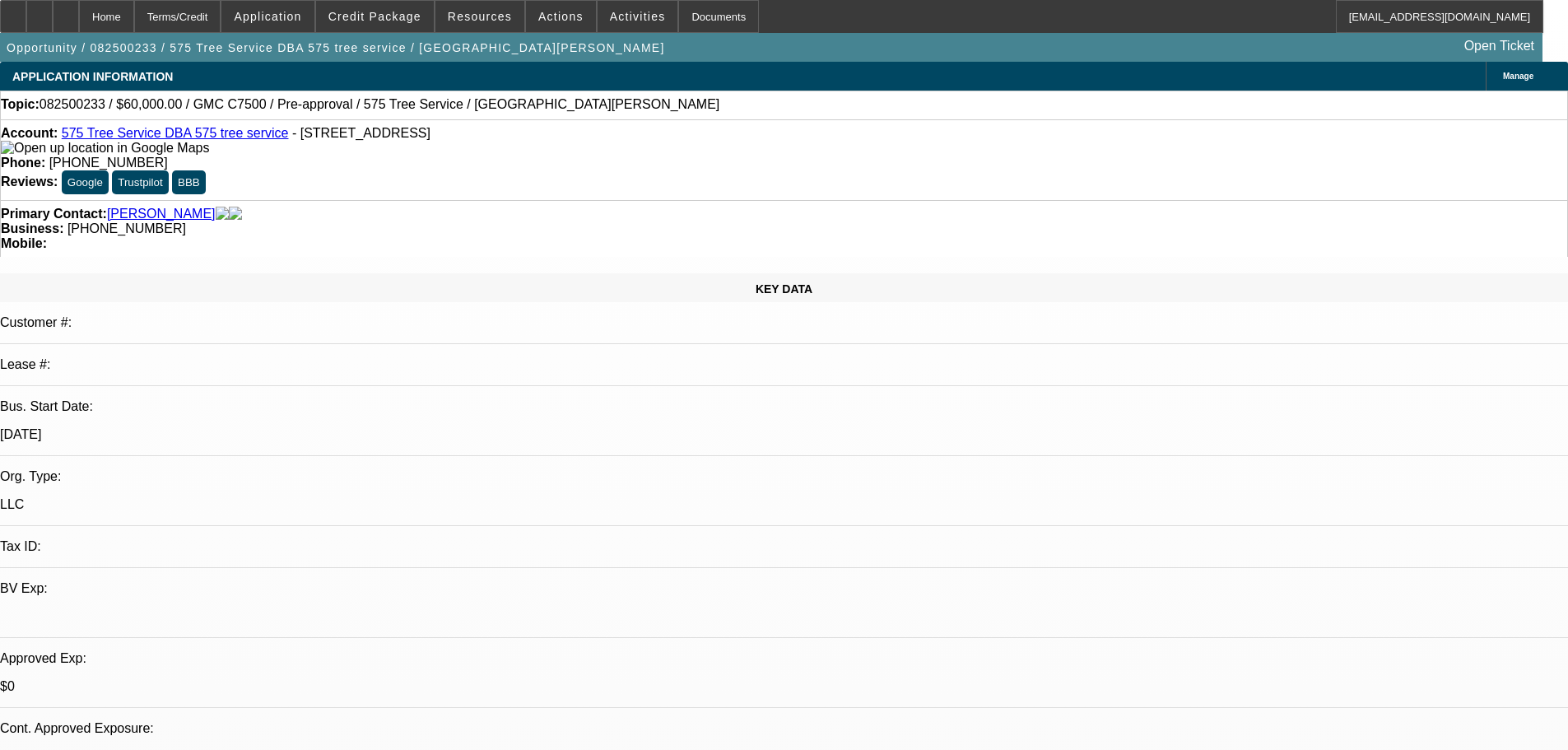
click at [227, 134] on link "575 Tree Service DBA 575 tree service" at bounding box center [175, 133] width 227 height 14
click at [246, 136] on link "575 Tree Service DBA 575 tree service" at bounding box center [175, 133] width 227 height 14
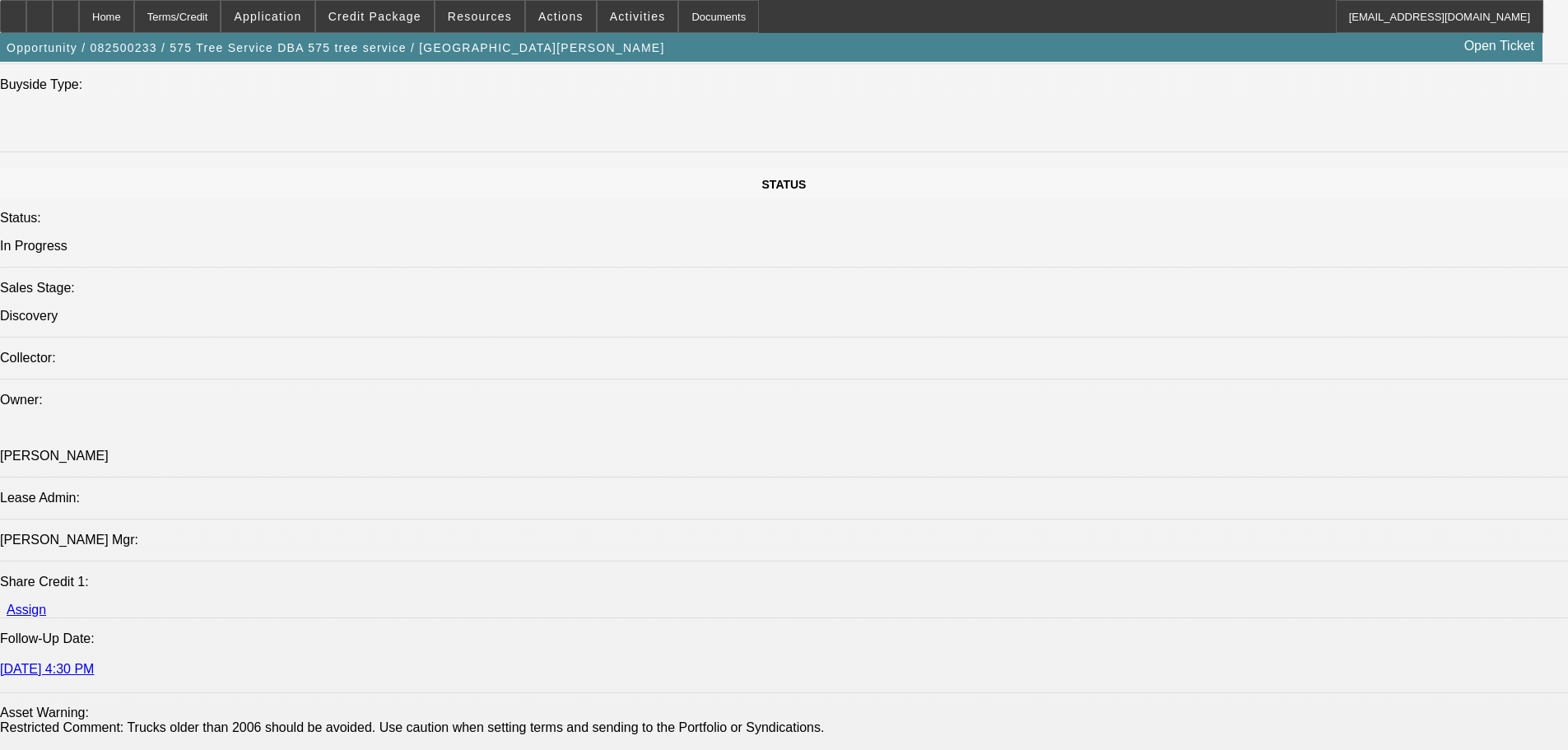
scroll to position [1728, 0]
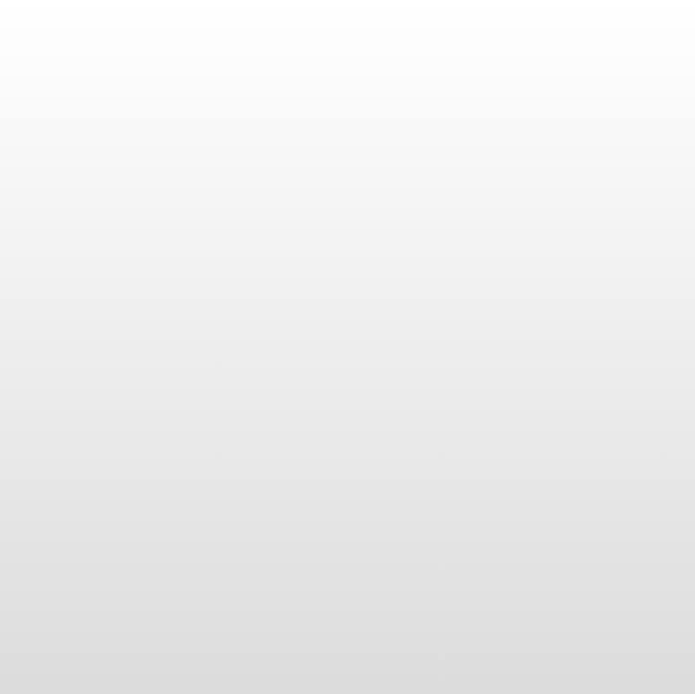
click at [261, 415] on body at bounding box center [347, 347] width 695 height 694
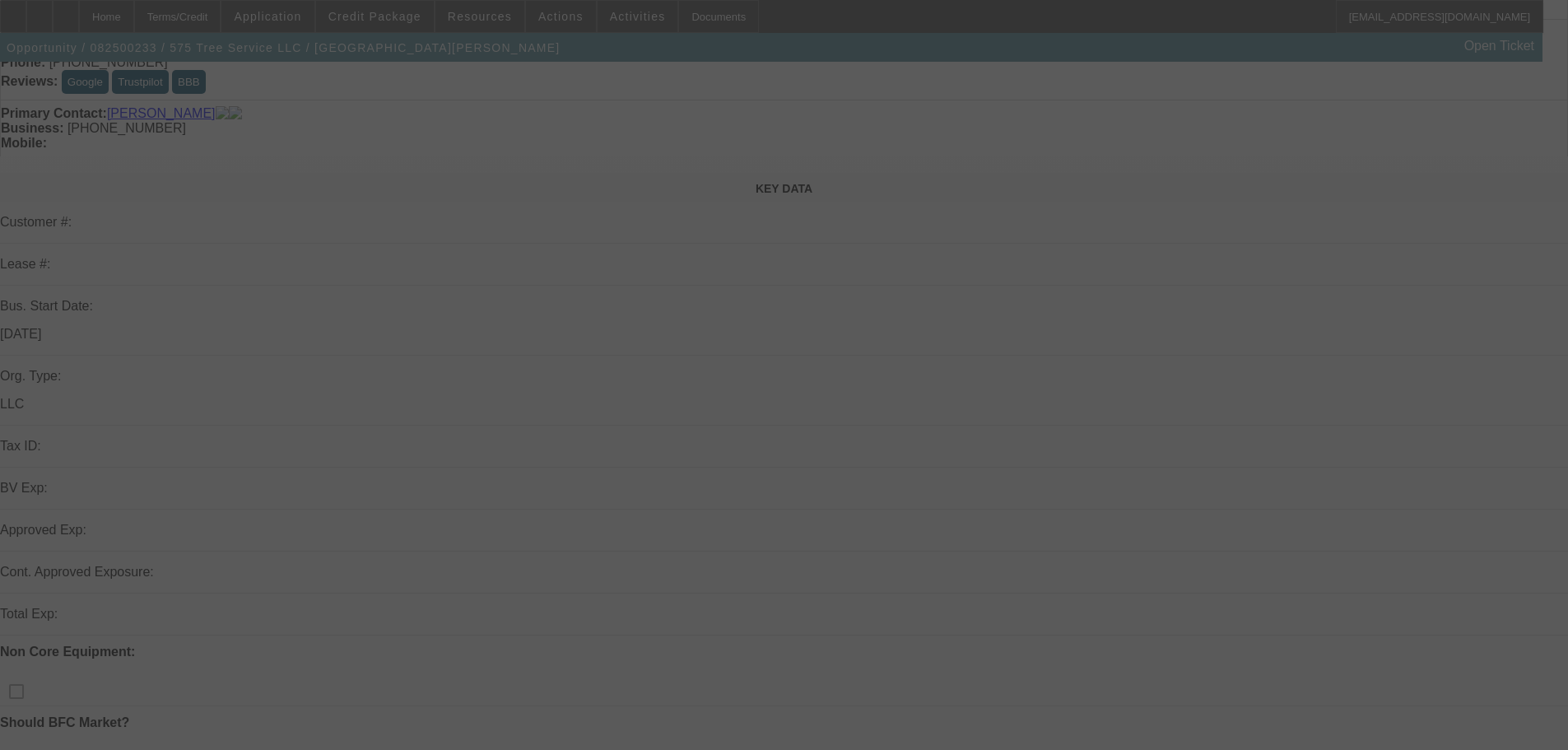
scroll to position [247, 0]
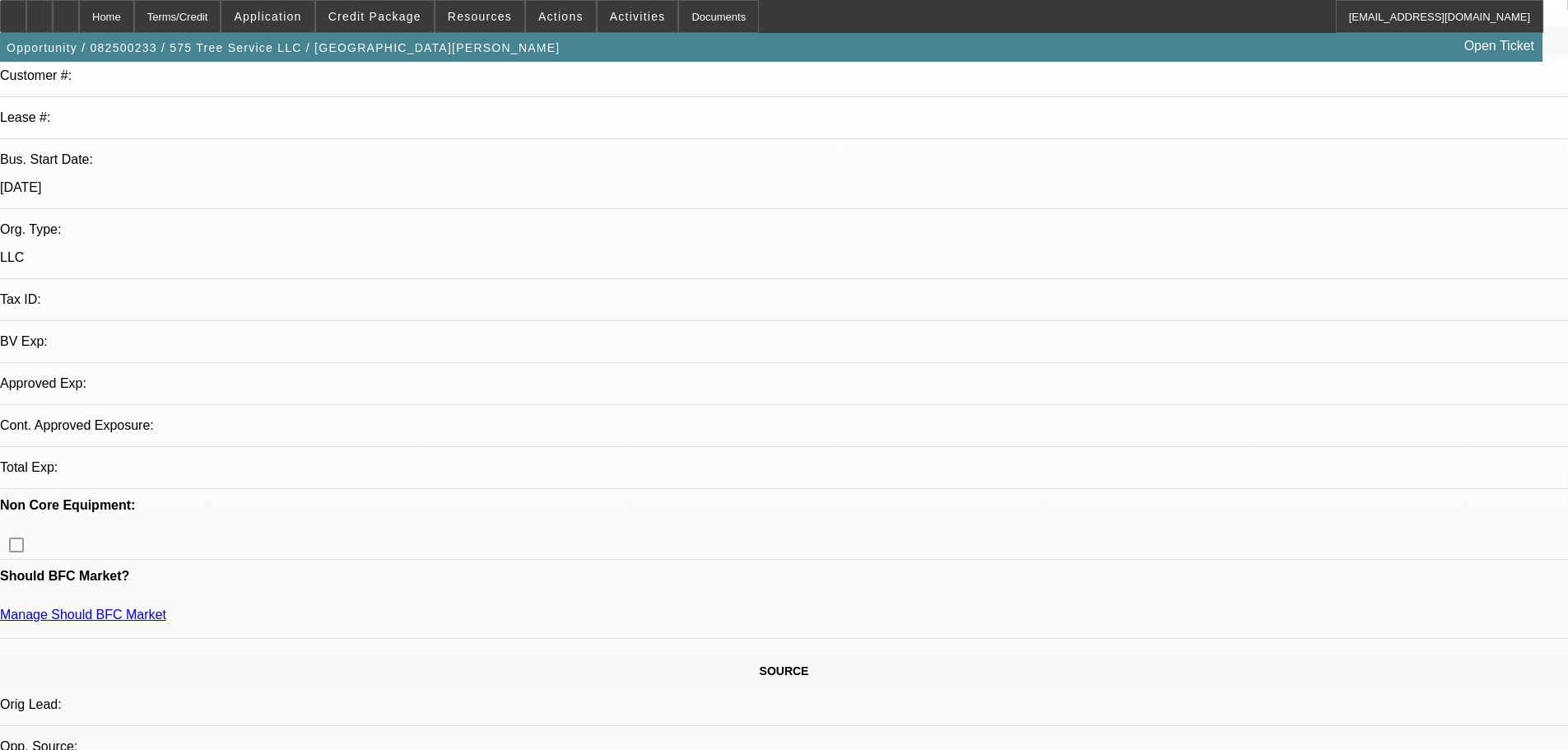
select select "0"
select select "2"
select select "0.1"
select select "4"
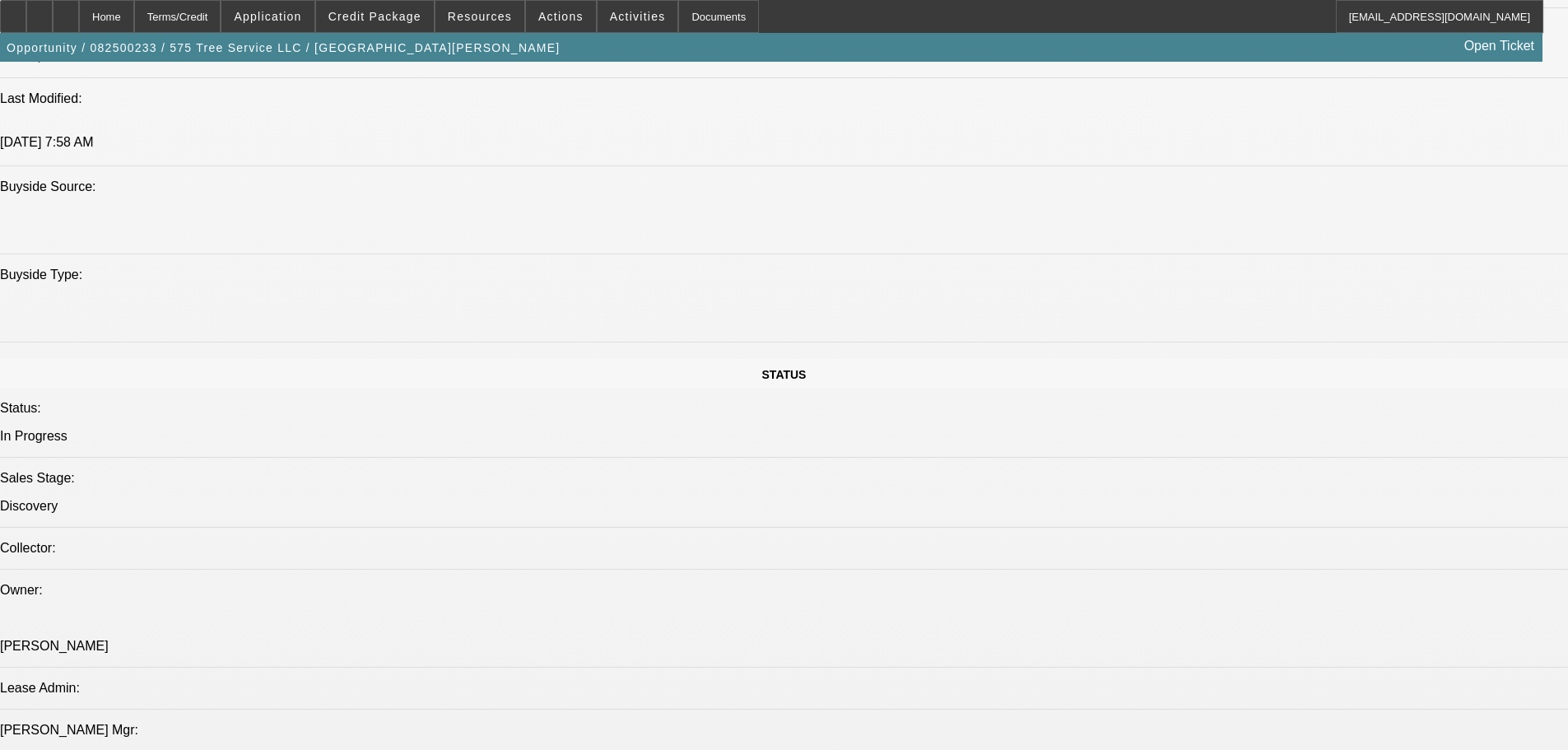
scroll to position [1563, 0]
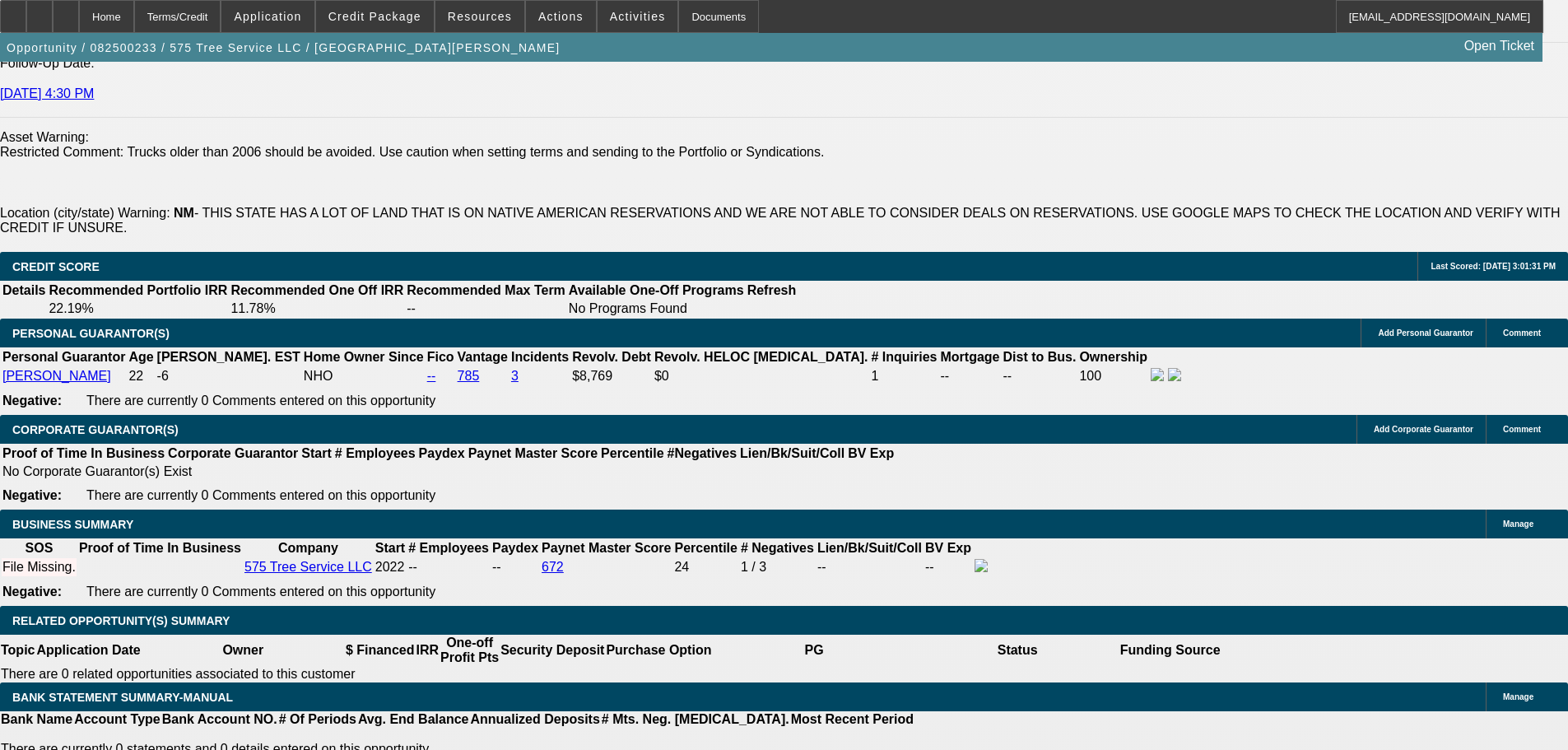
scroll to position [2356, 0]
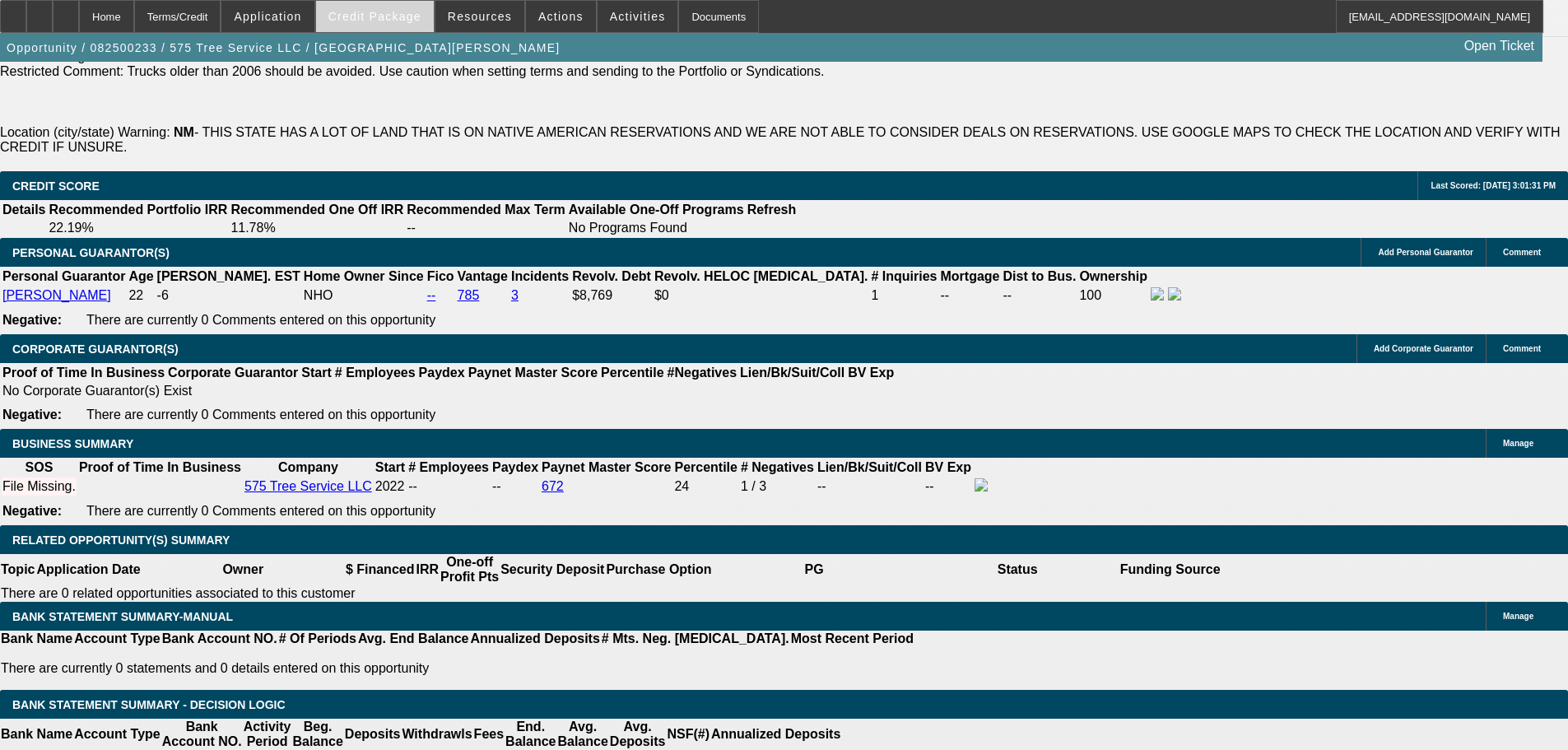
click at [408, 25] on span at bounding box center [375, 17] width 117 height 40
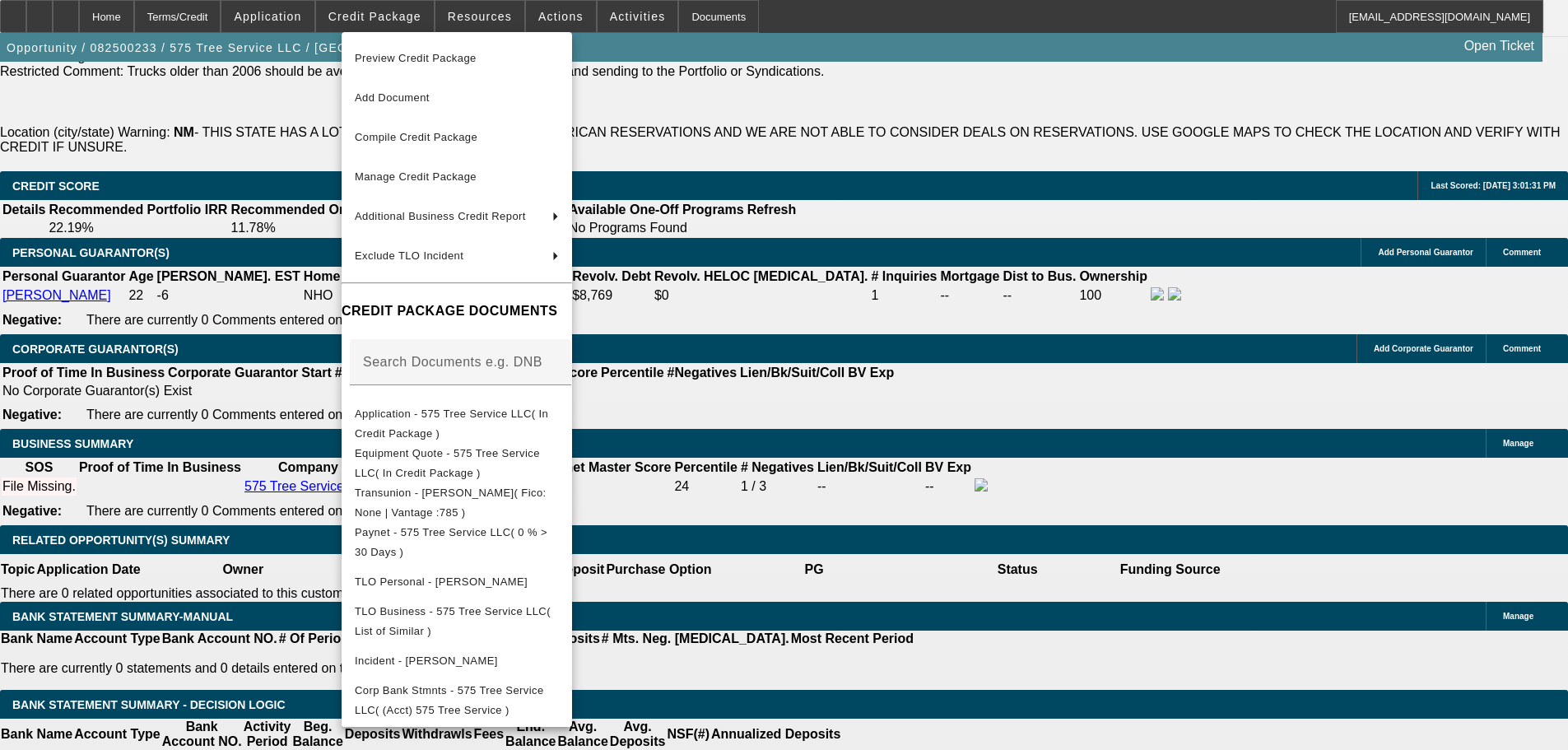
click at [412, 58] on span "Preview Credit Package" at bounding box center [416, 58] width 122 height 12
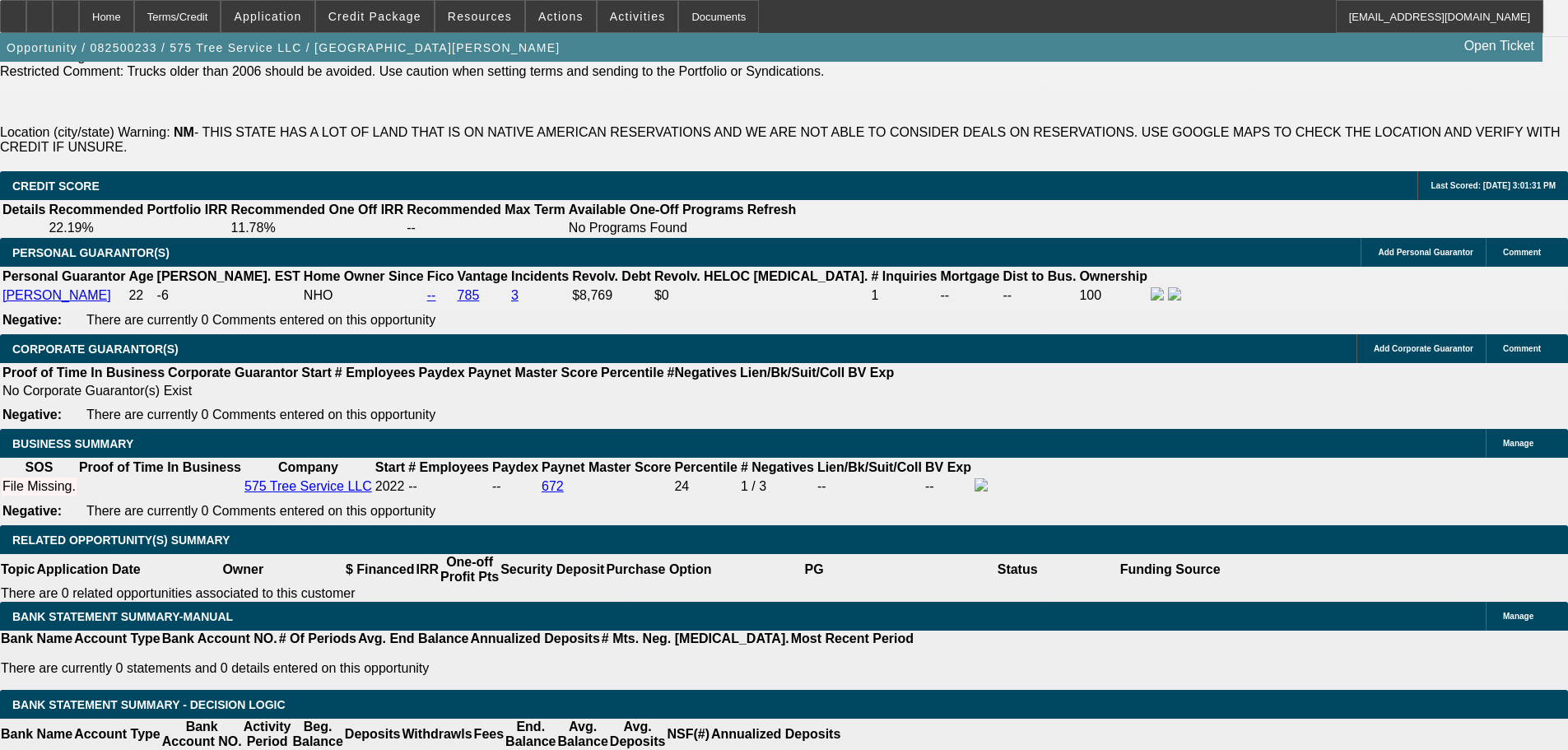
type input "$0.00"
type input "UNKNOWN"
drag, startPoint x: 362, startPoint y: 202, endPoint x: 372, endPoint y: 205, distance: 10.4
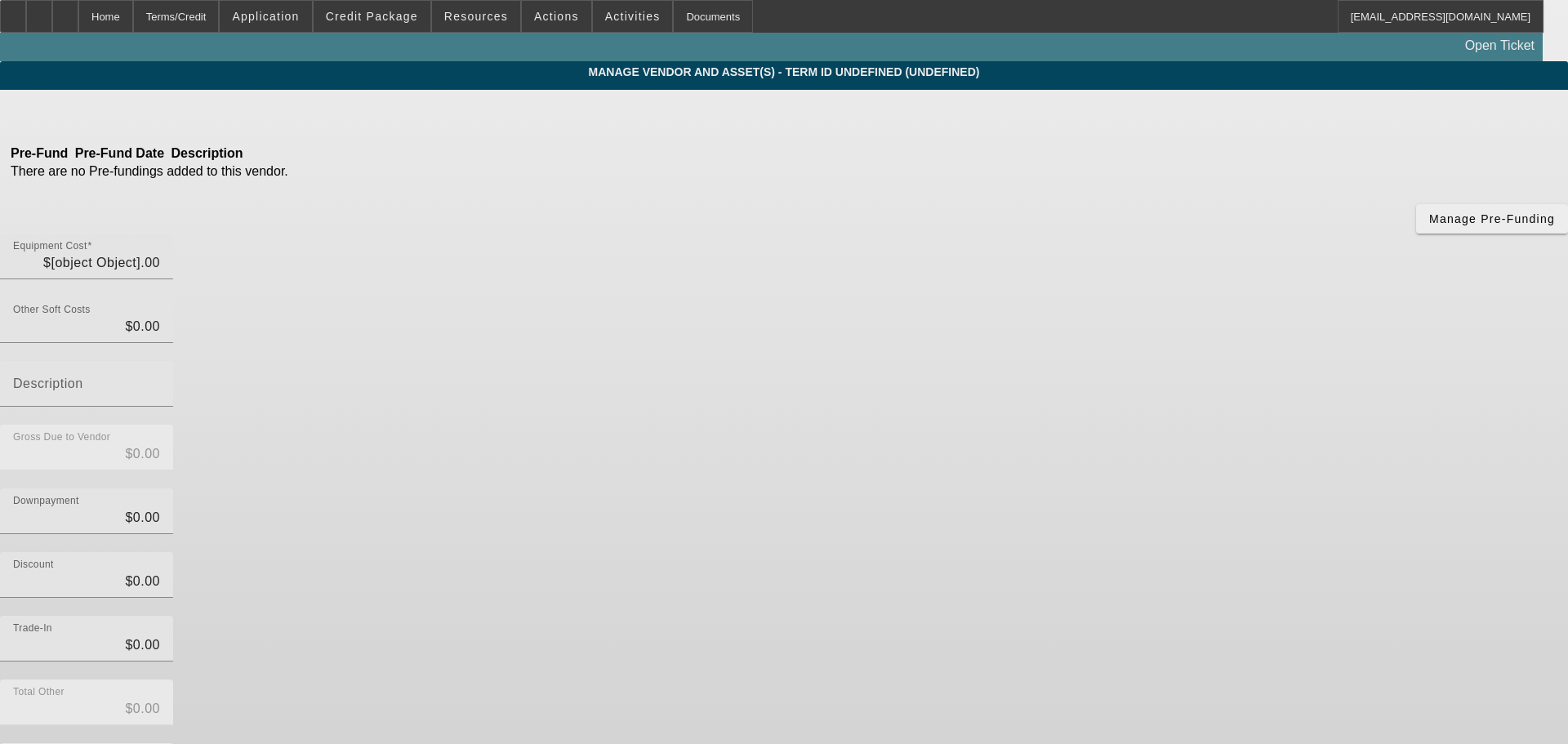
type input "$60,000.00"
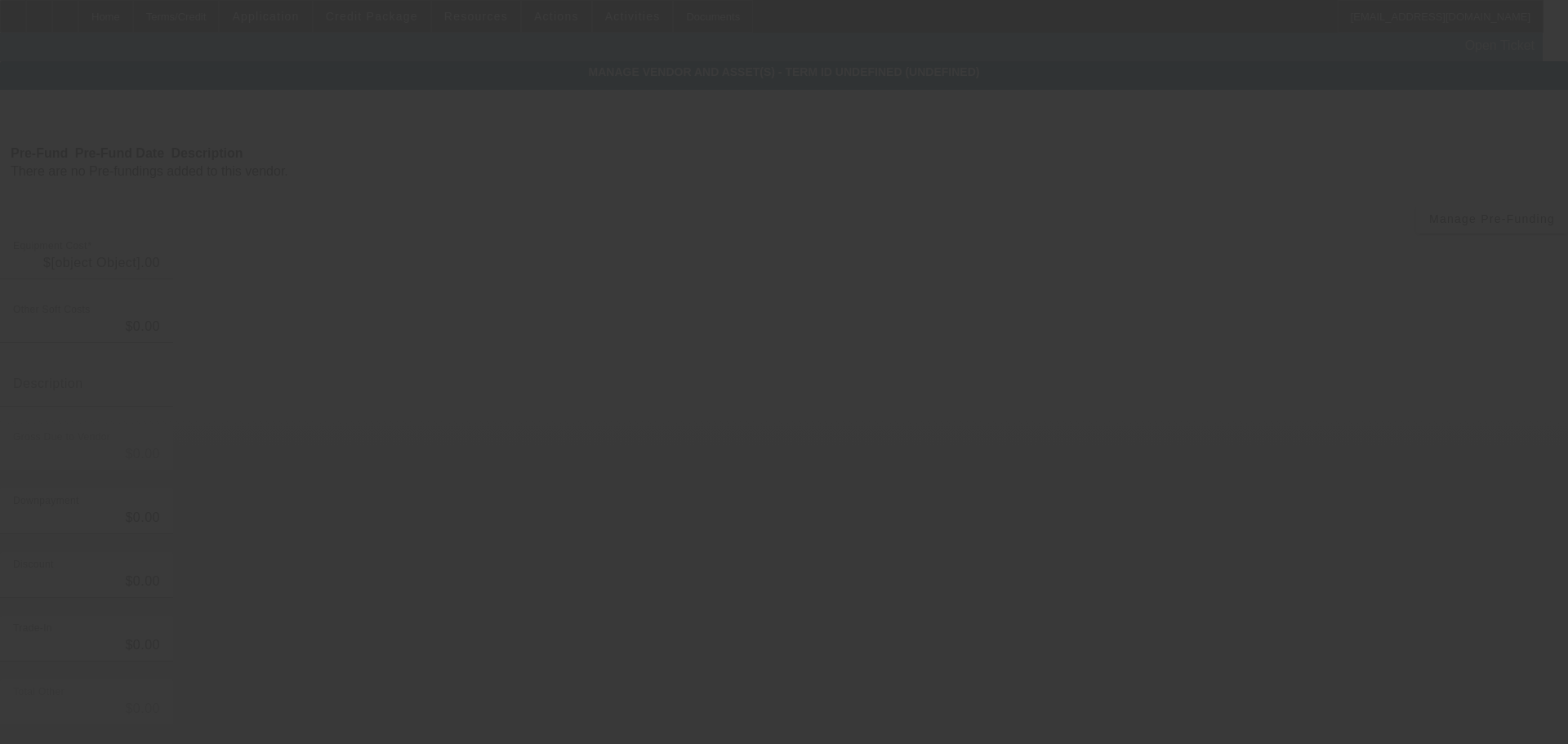
type input "$60,000.00"
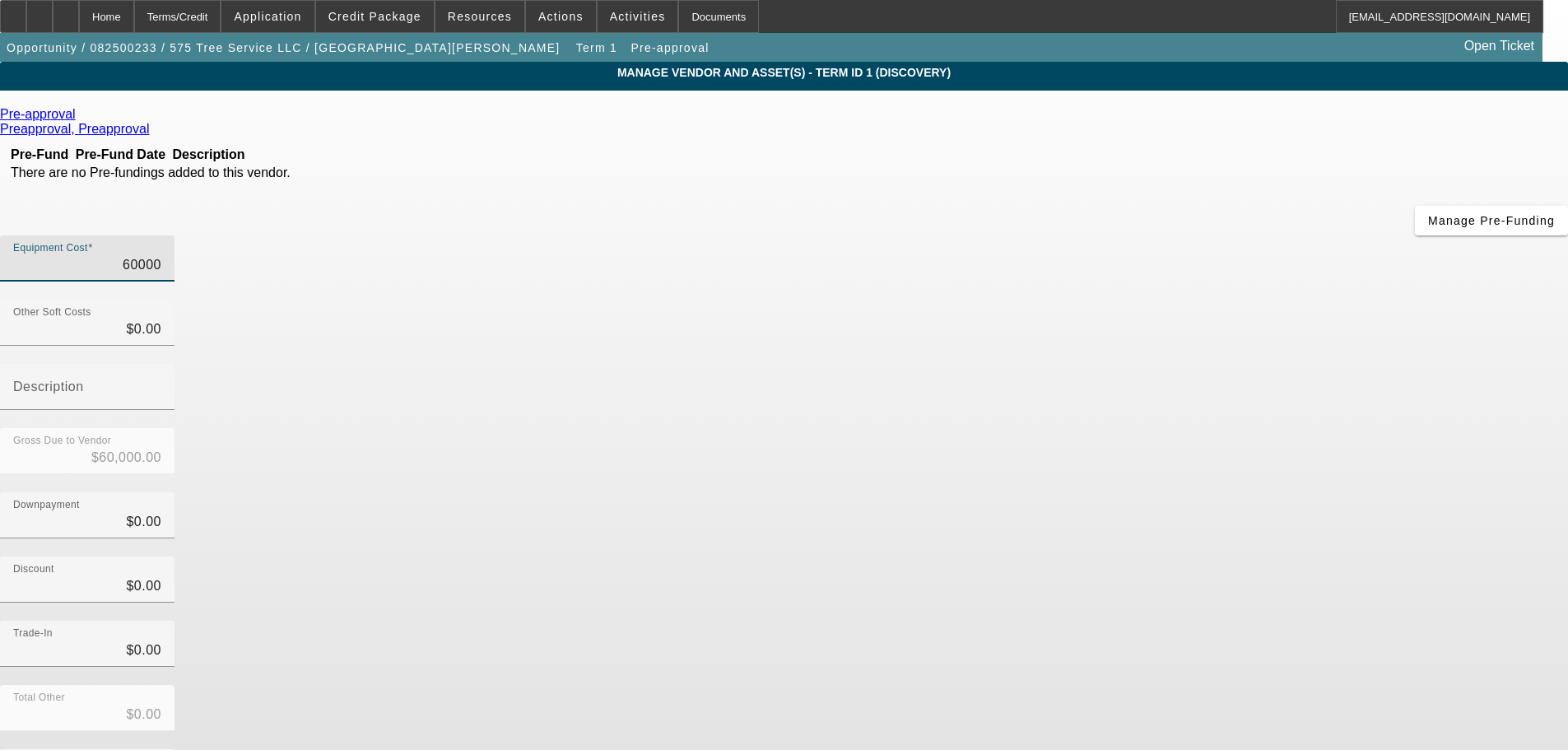
drag, startPoint x: 925, startPoint y: 141, endPoint x: 1197, endPoint y: 130, distance: 272.2
click at [1185, 236] on div "Equipment Cost 60000" at bounding box center [784, 268] width 1568 height 64
type input "5"
type input "$5.00"
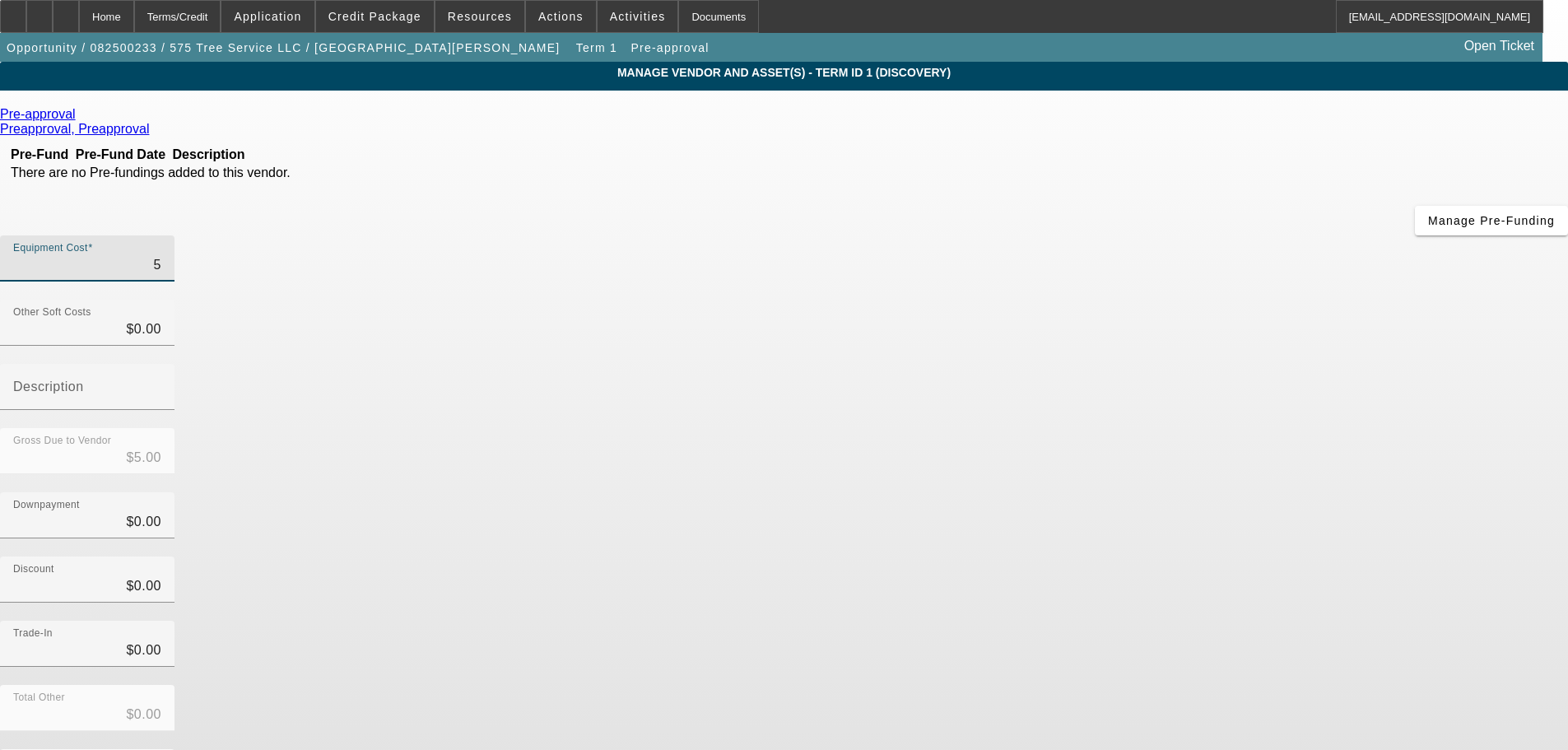
type input "59"
type input "$59.00"
type input "595"
type input "$595.00"
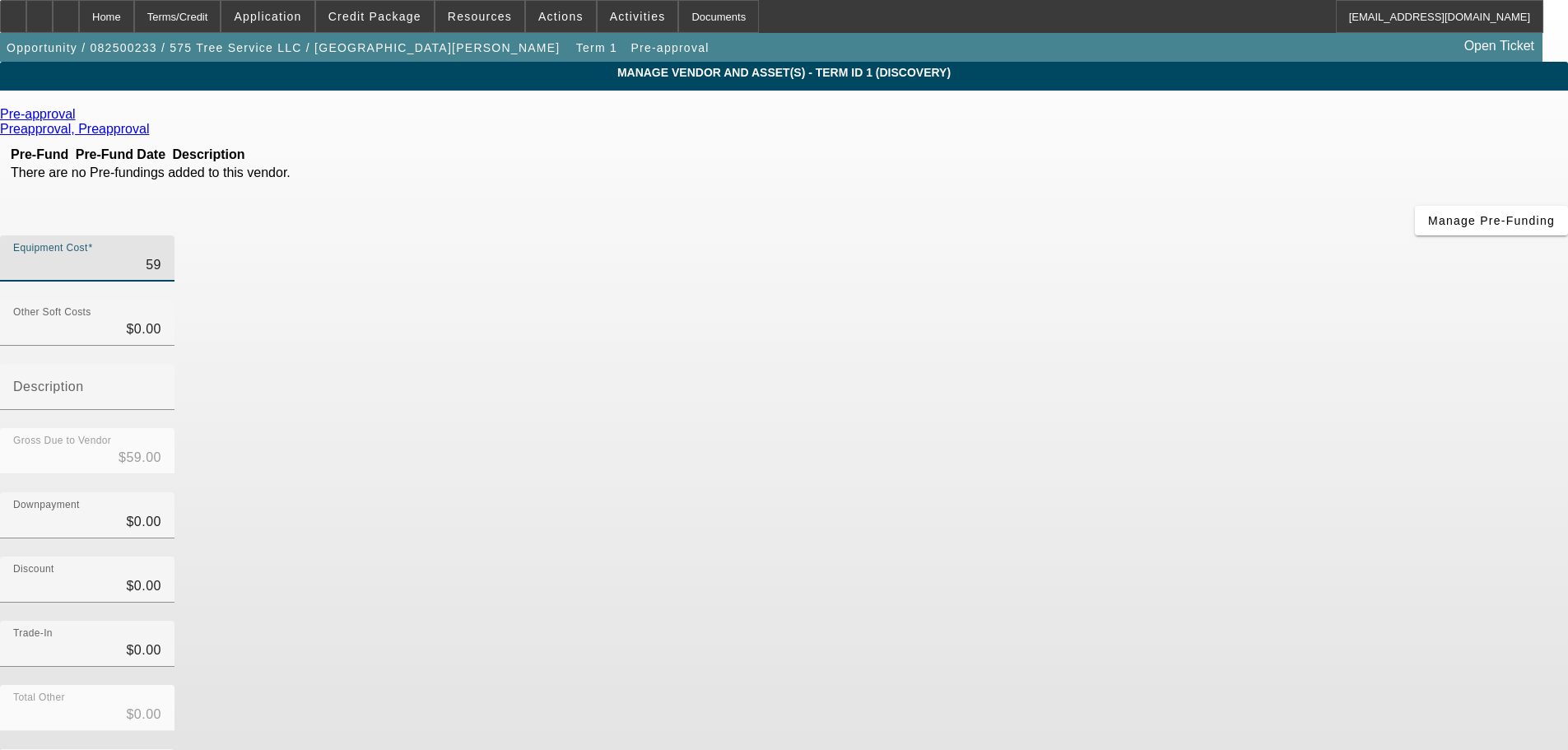
type input "$595.00"
type input "5950"
type input "$5,950.00"
type input "59500"
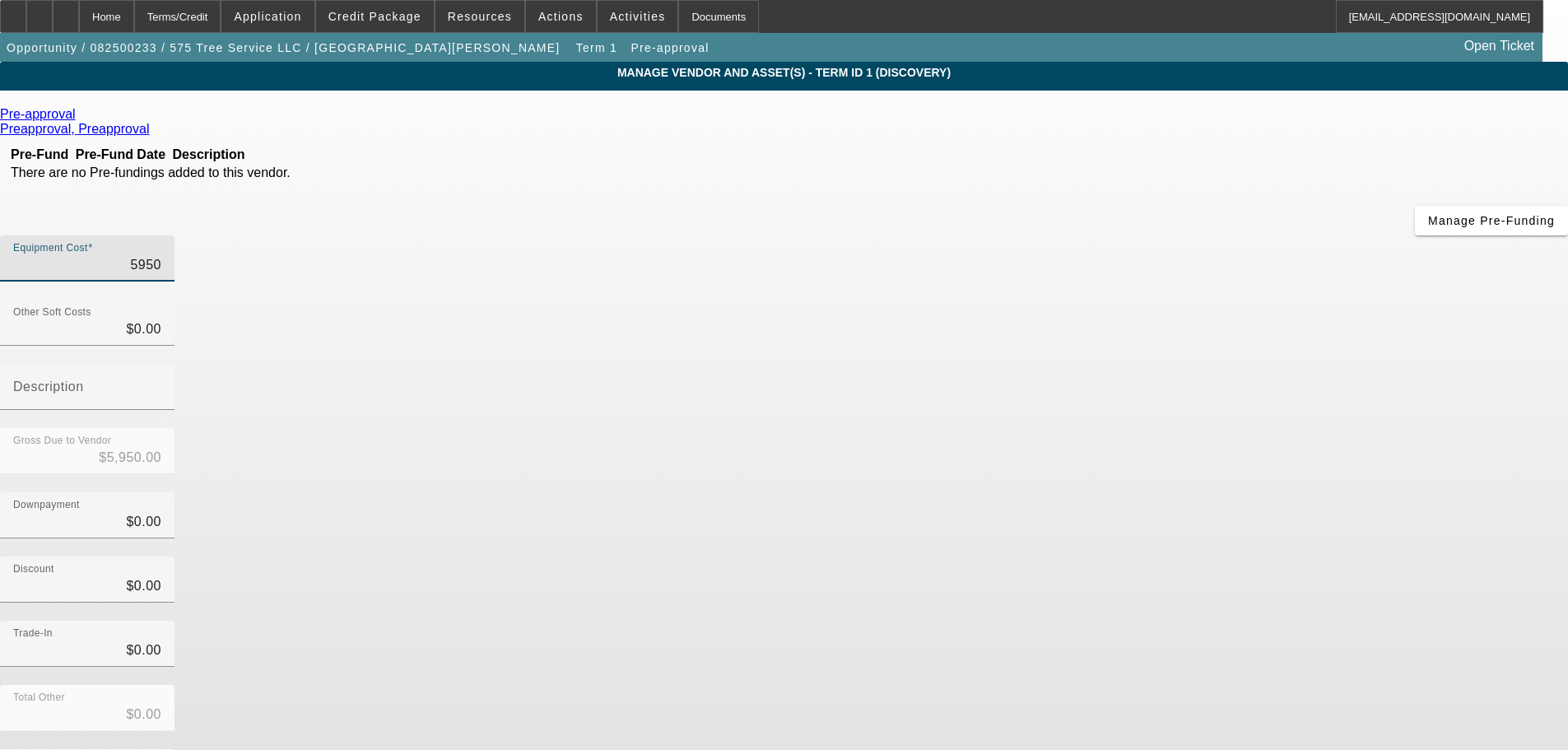
type input "$59,500.00"
click at [1179, 428] on div "Gross Due to Vendor $59,500.00" at bounding box center [784, 460] width 1568 height 64
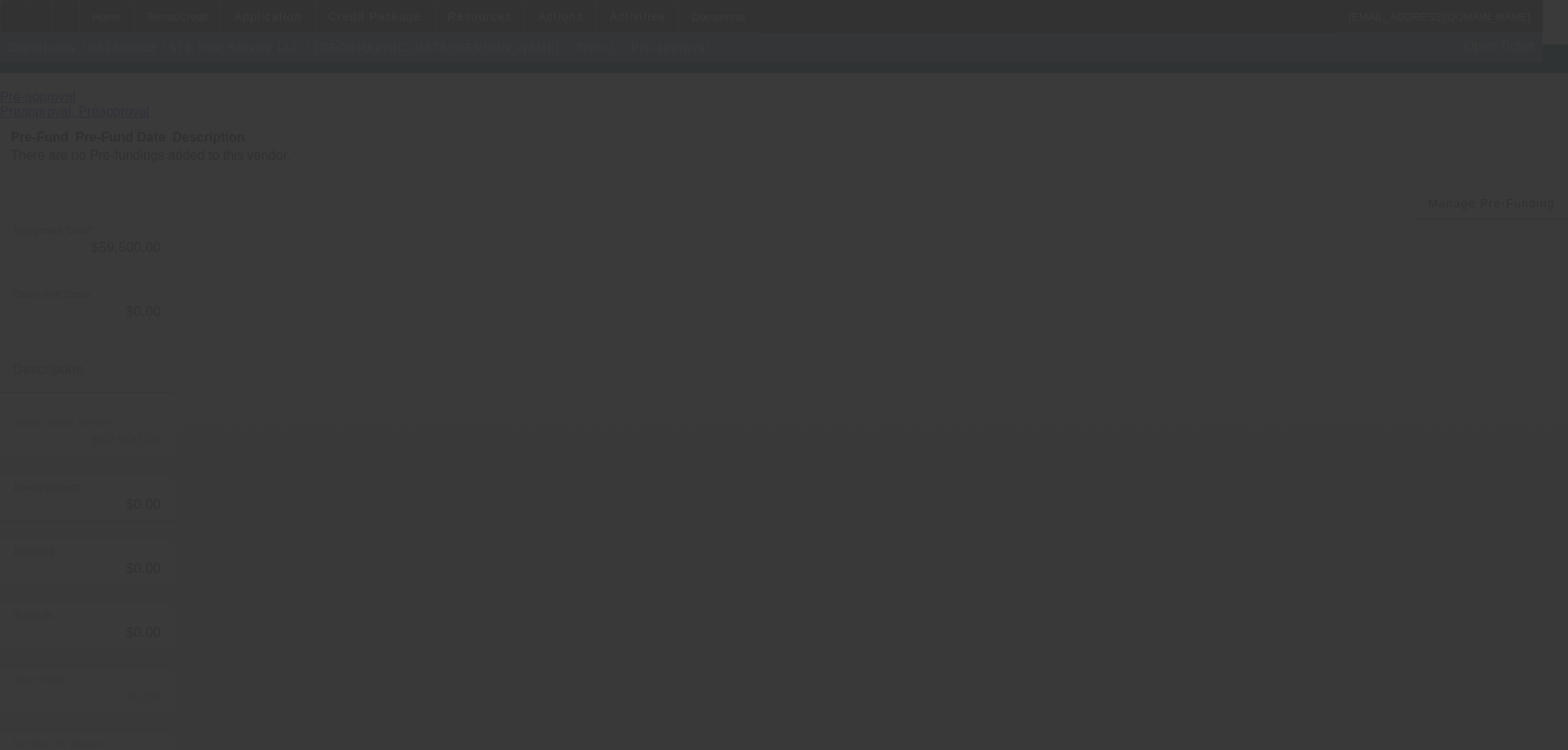
scroll to position [22, 0]
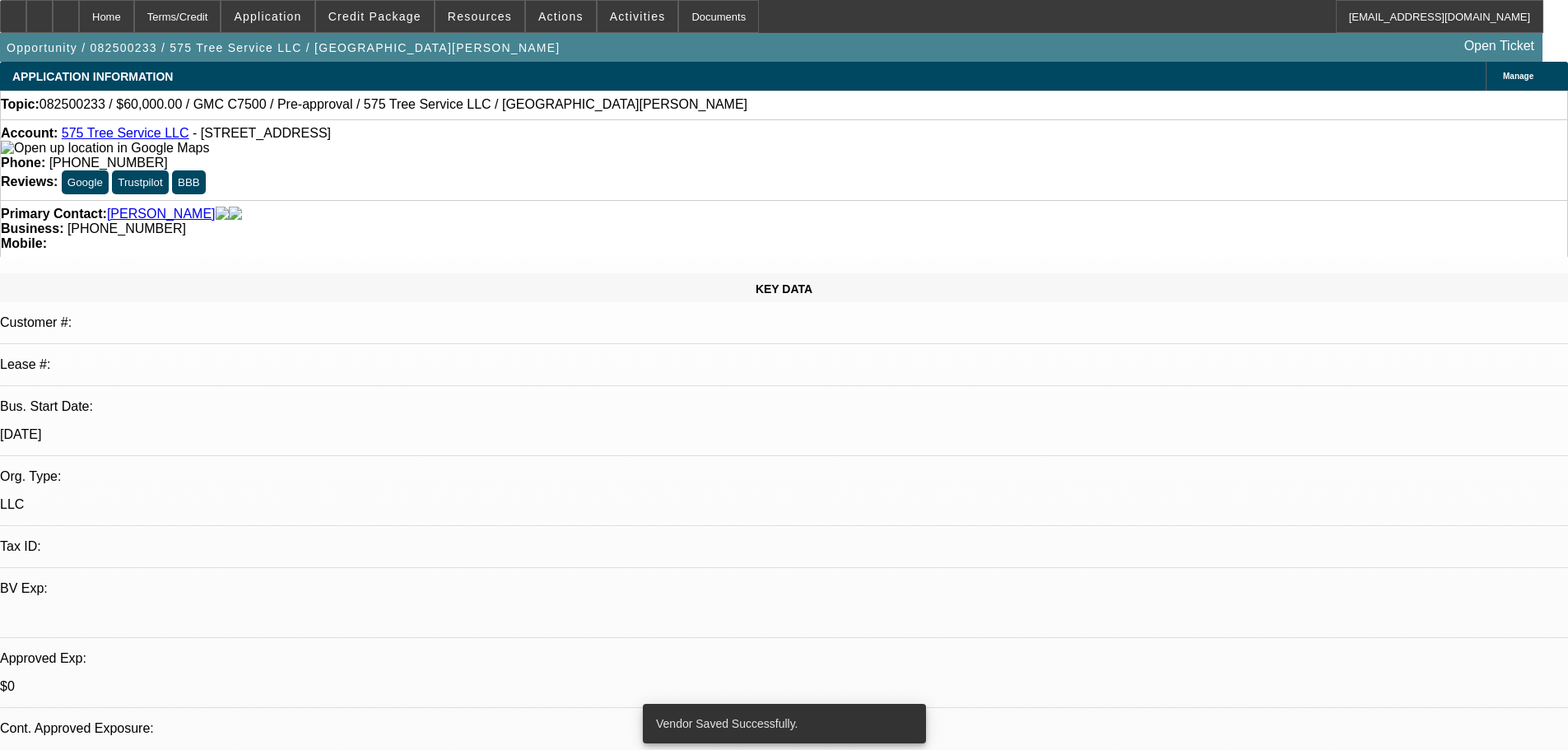
select select "0"
select select "2"
select select "0.1"
select select "4"
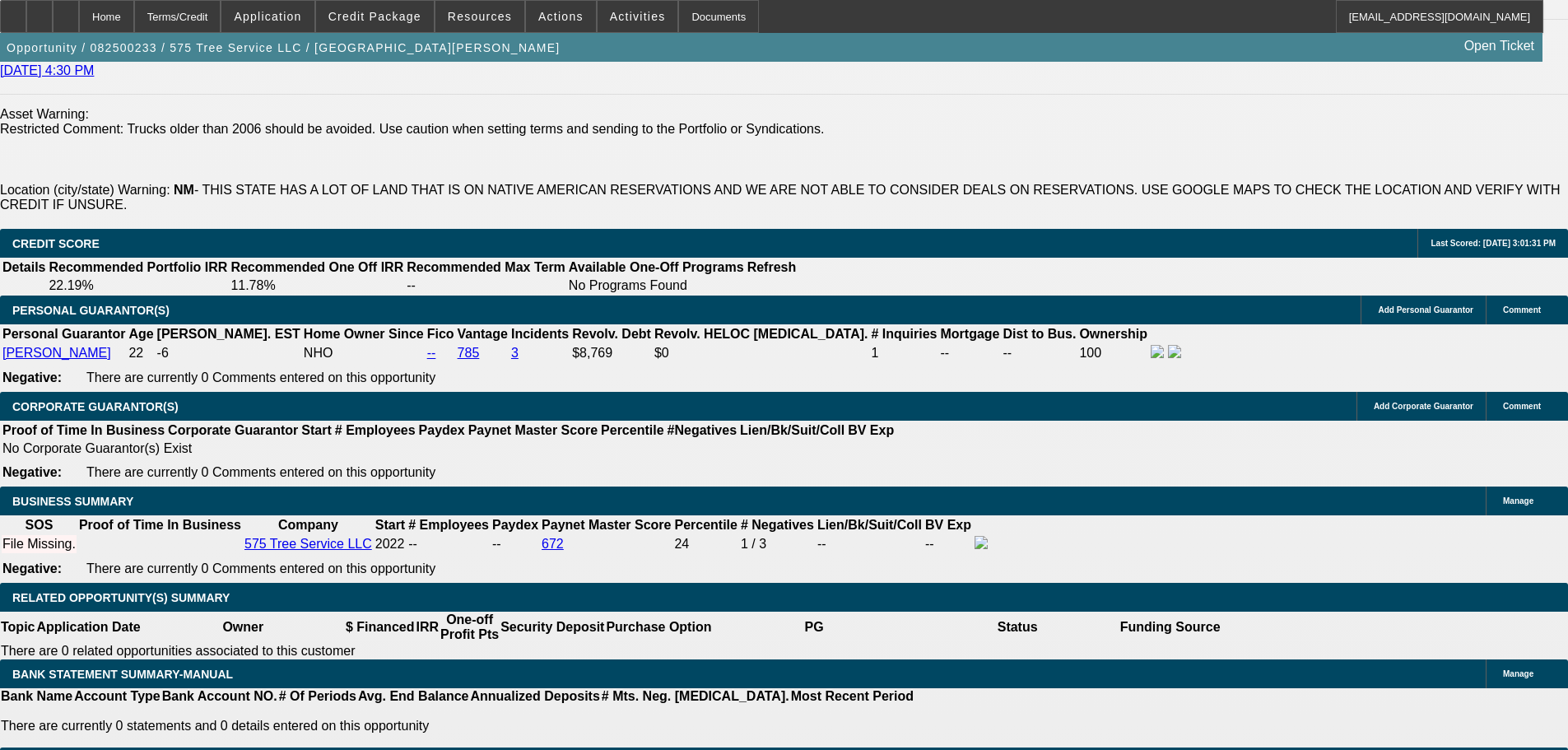
scroll to position [2469, 0]
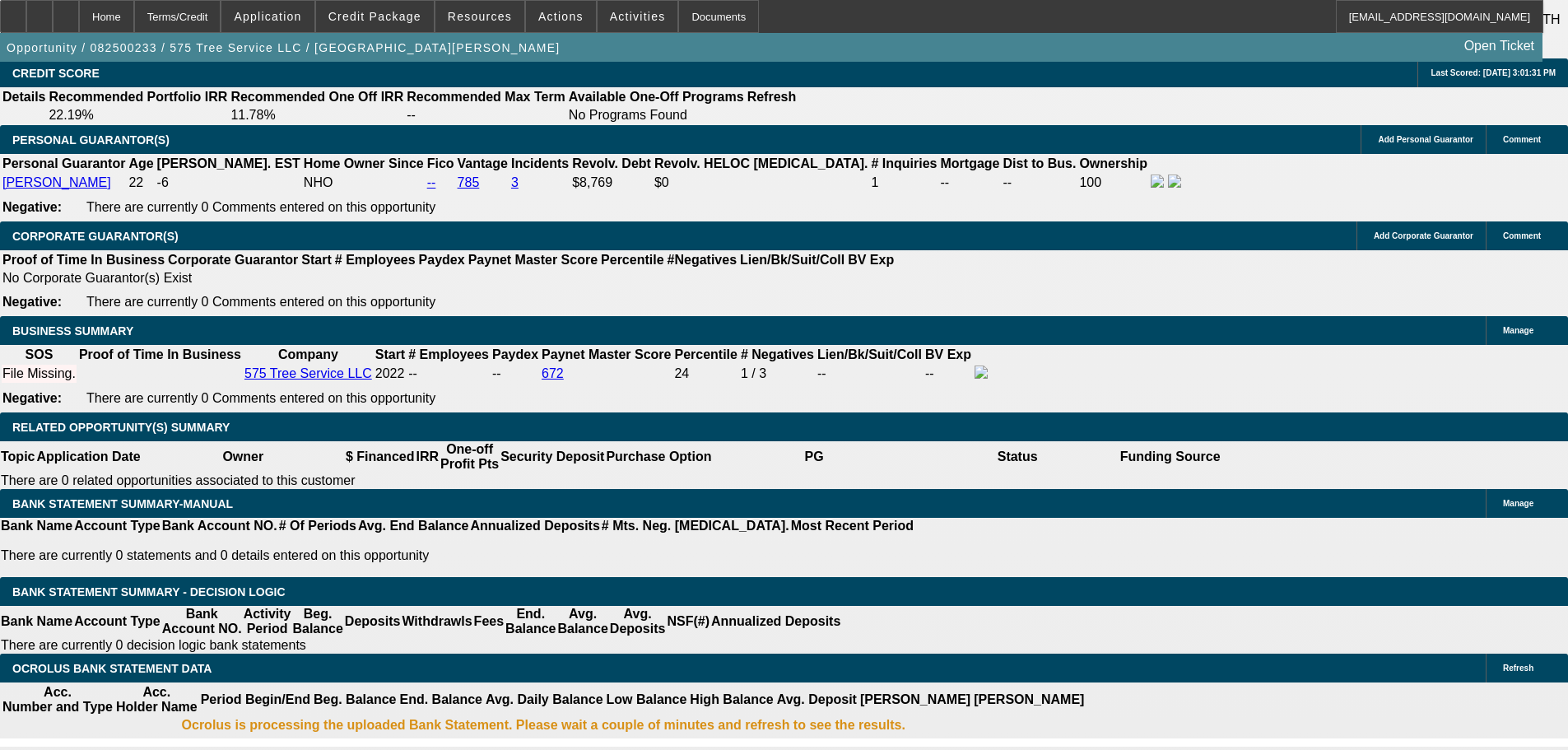
drag, startPoint x: 325, startPoint y: 475, endPoint x: 374, endPoint y: 475, distance: 49.0
type input "36"
type input "1"
type input "$1,678.38"
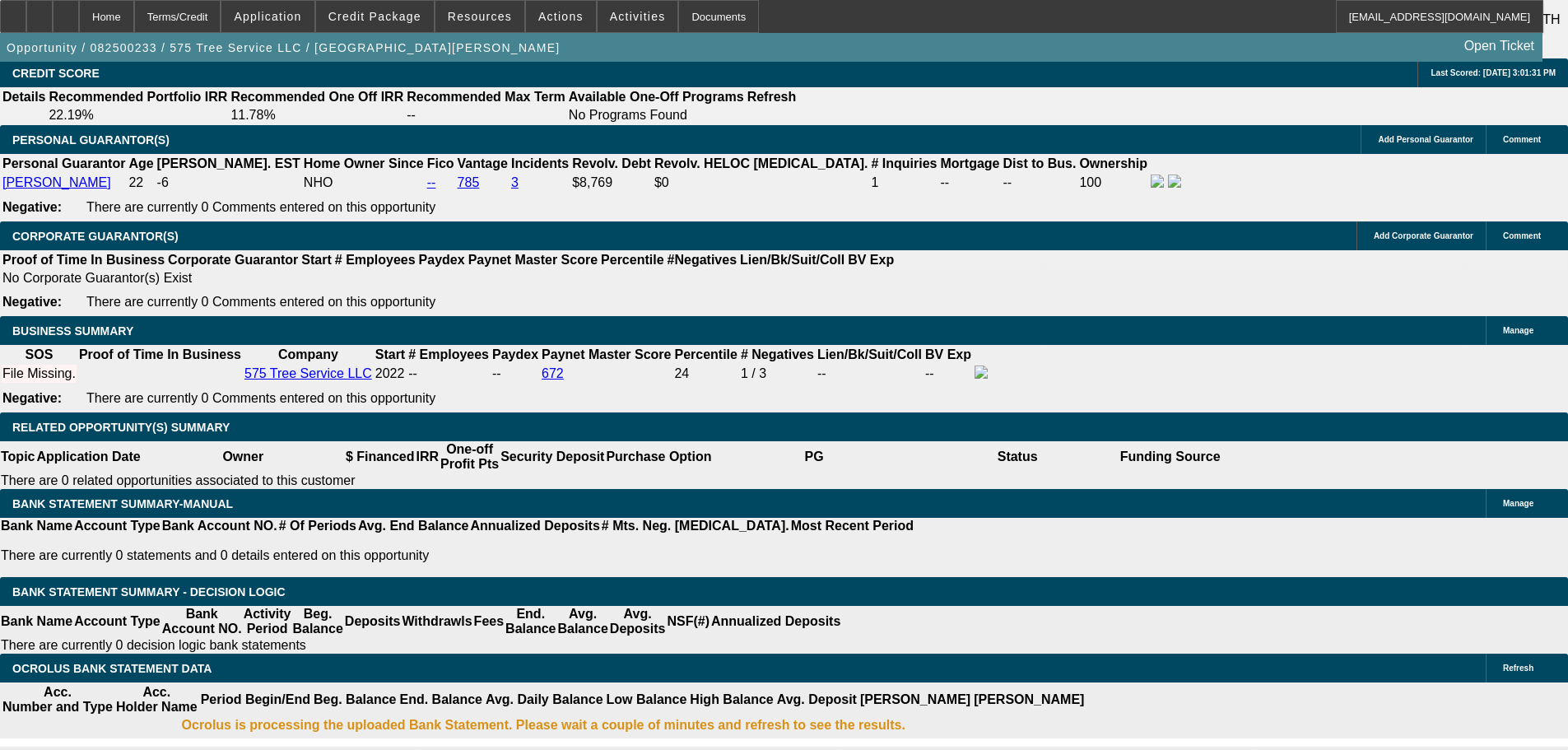
type input "12"
type input "$3,356.76"
type input "$1,976.25"
type input "$3,952.50"
type input "12"
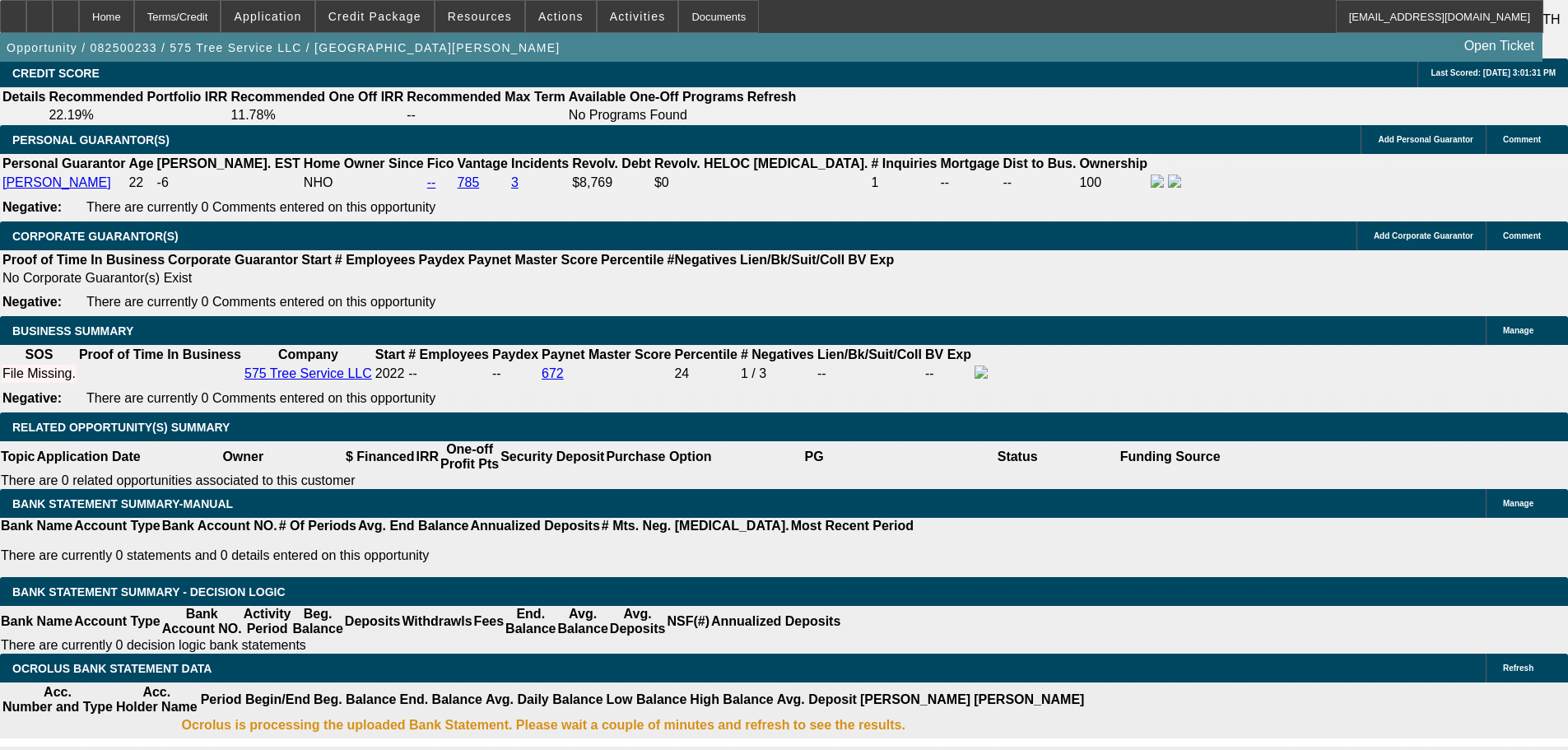
drag, startPoint x: 623, startPoint y: 457, endPoint x: 615, endPoint y: 470, distance: 15.3
select select "0"
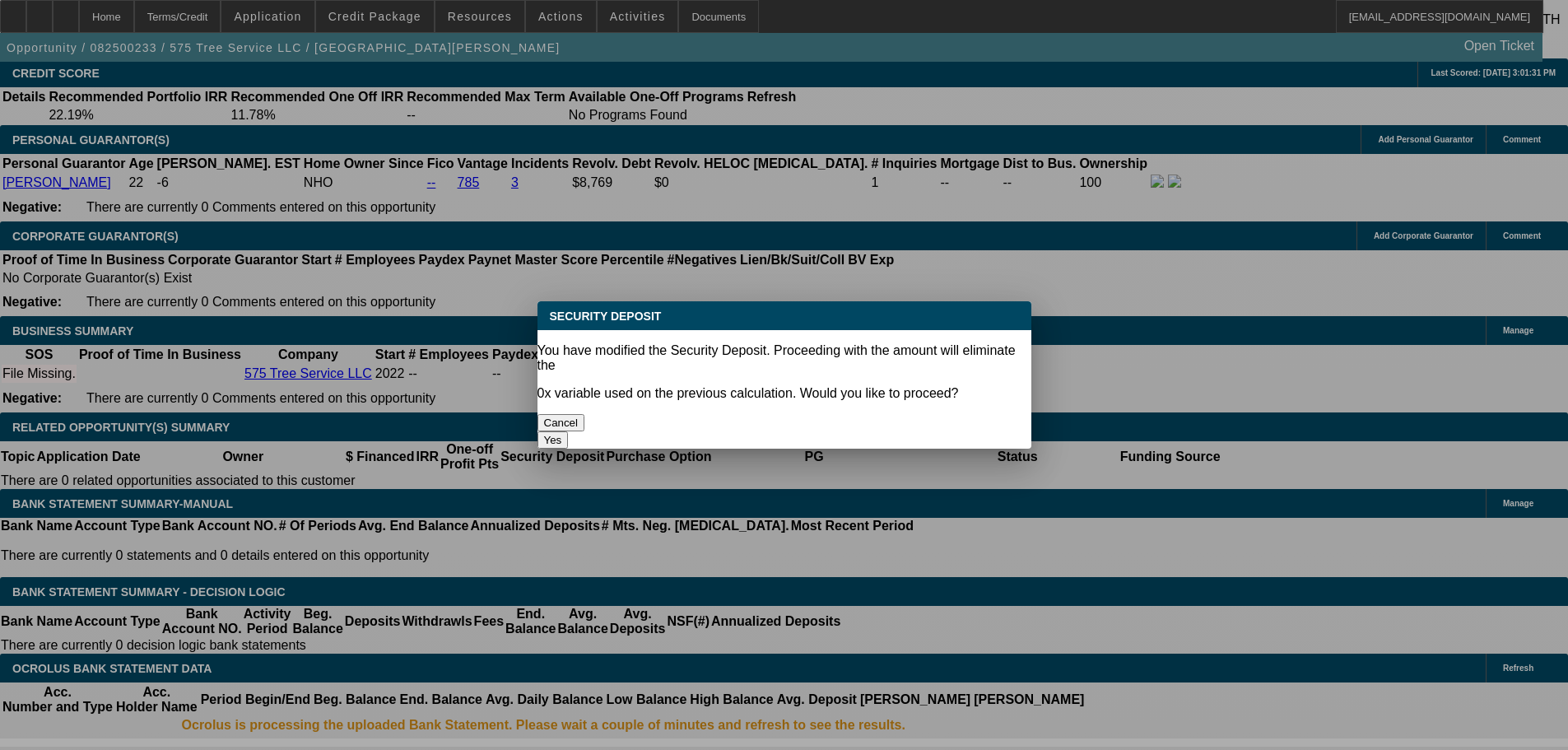
scroll to position [0, 0]
click at [569, 431] on button "Yes" at bounding box center [553, 439] width 31 height 17
type input "$0.00"
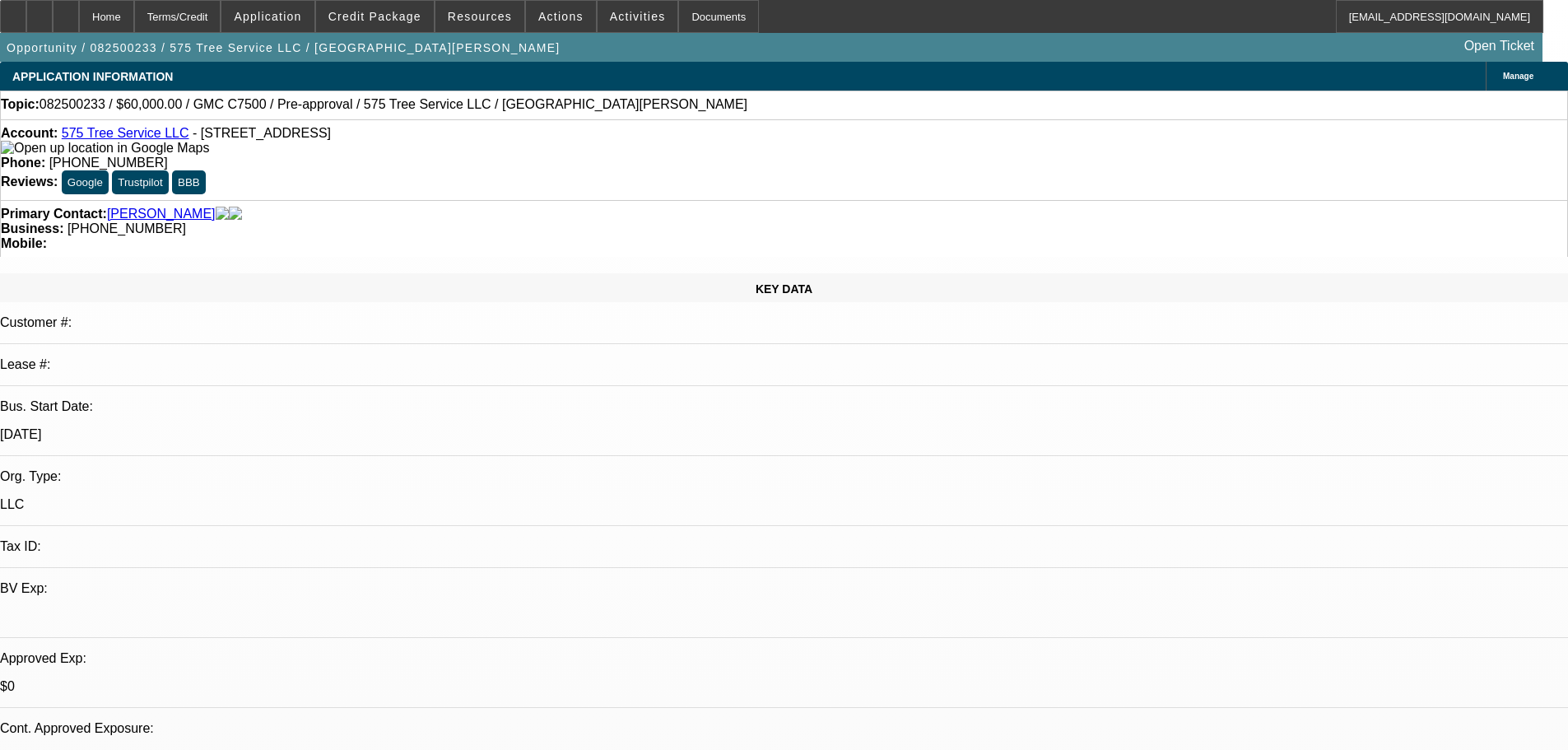
scroll to position [2469, 0]
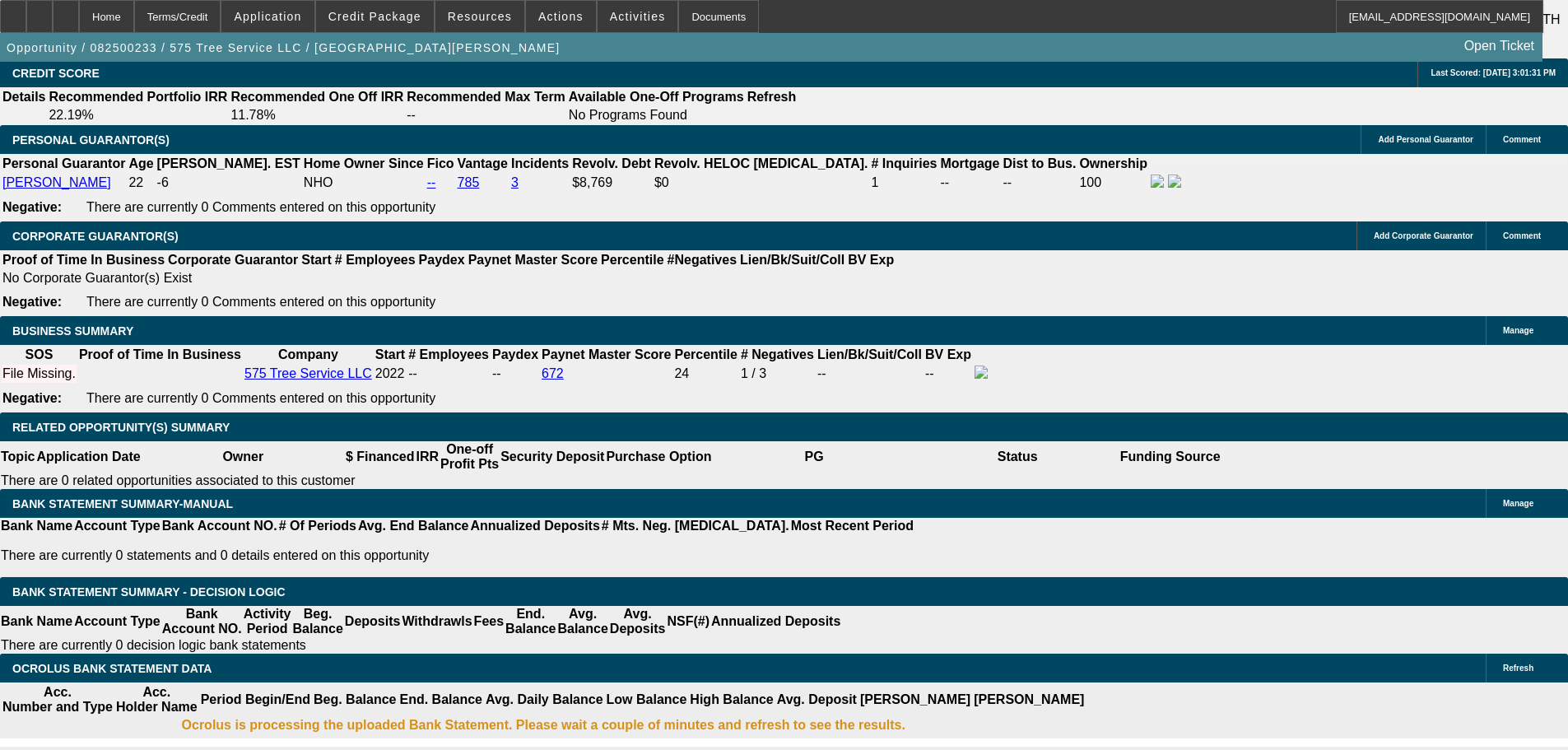
select select "1"
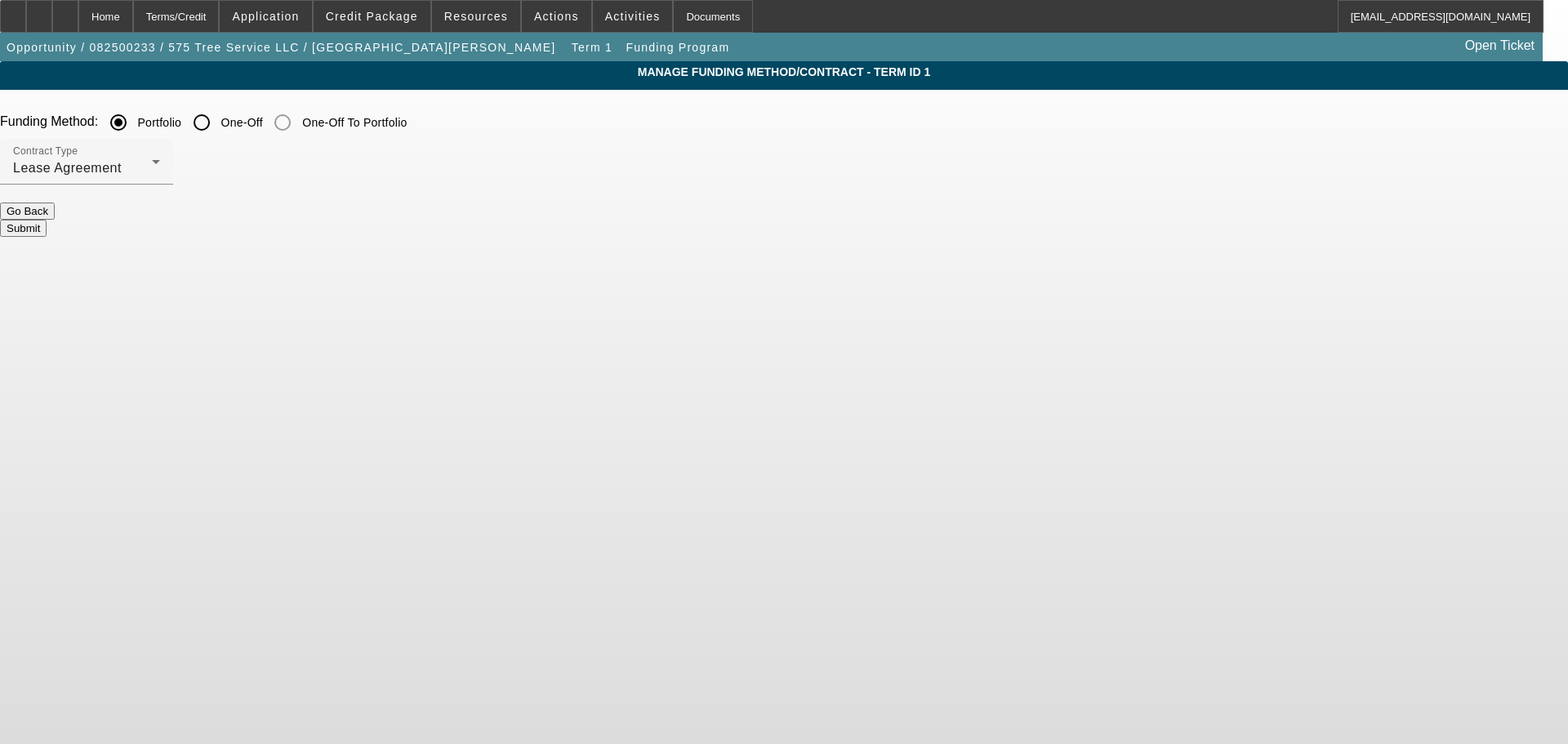
click at [218, 127] on input "One-Off" at bounding box center [201, 122] width 33 height 33
radio input "true"
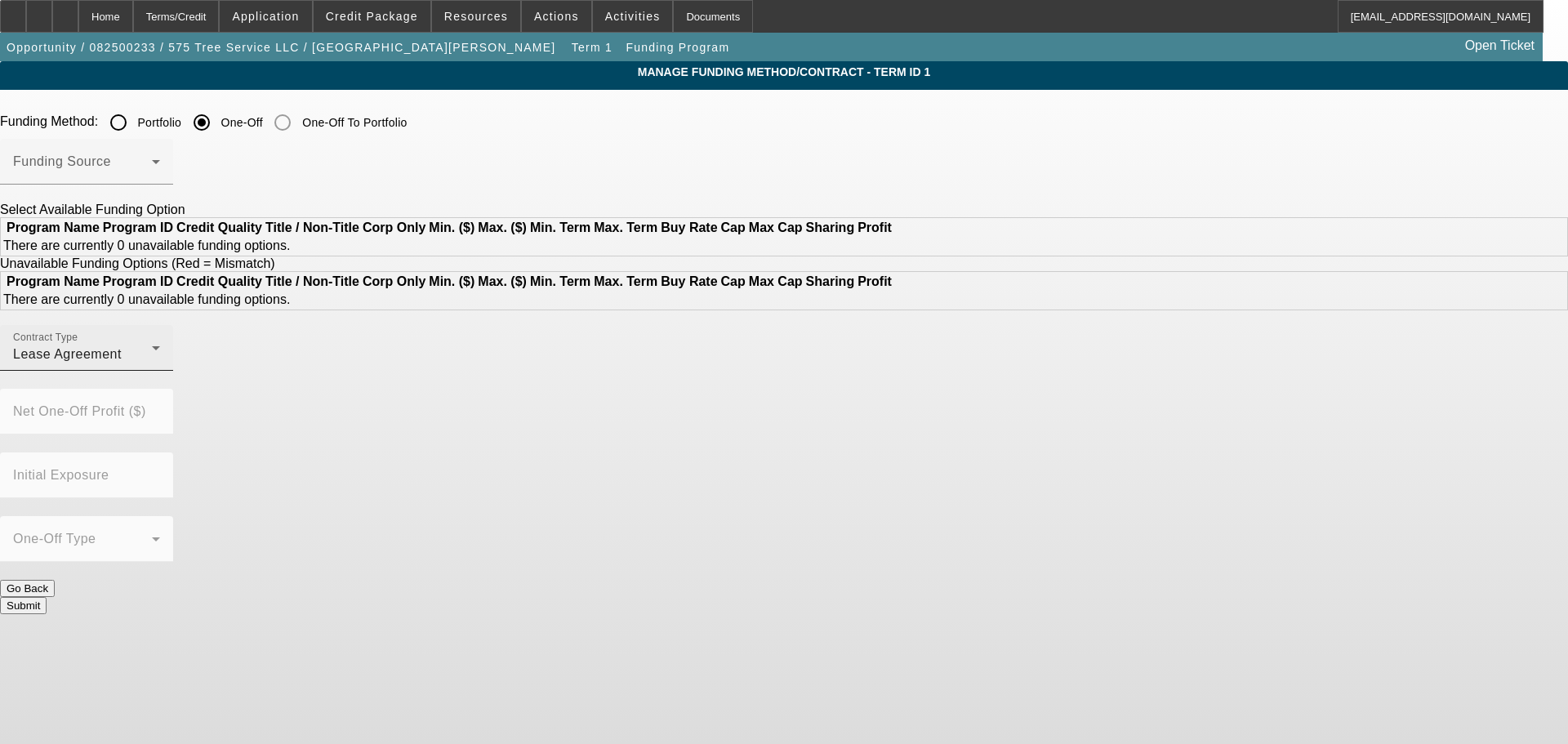
click at [160, 371] on div "Contract Type Lease Agreement" at bounding box center [86, 348] width 147 height 46
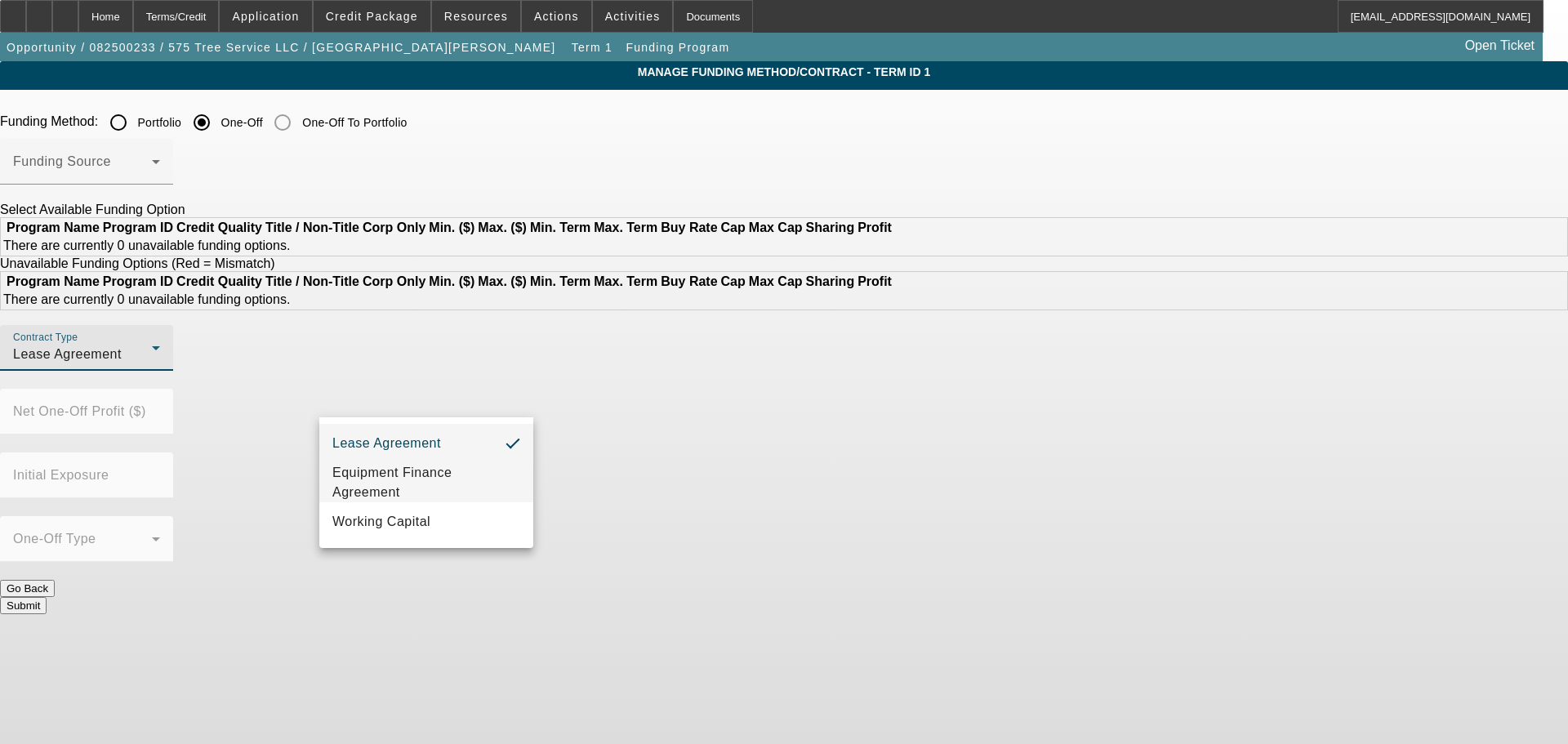
click at [406, 489] on span "Equipment Finance Agreement" at bounding box center [427, 483] width 188 height 39
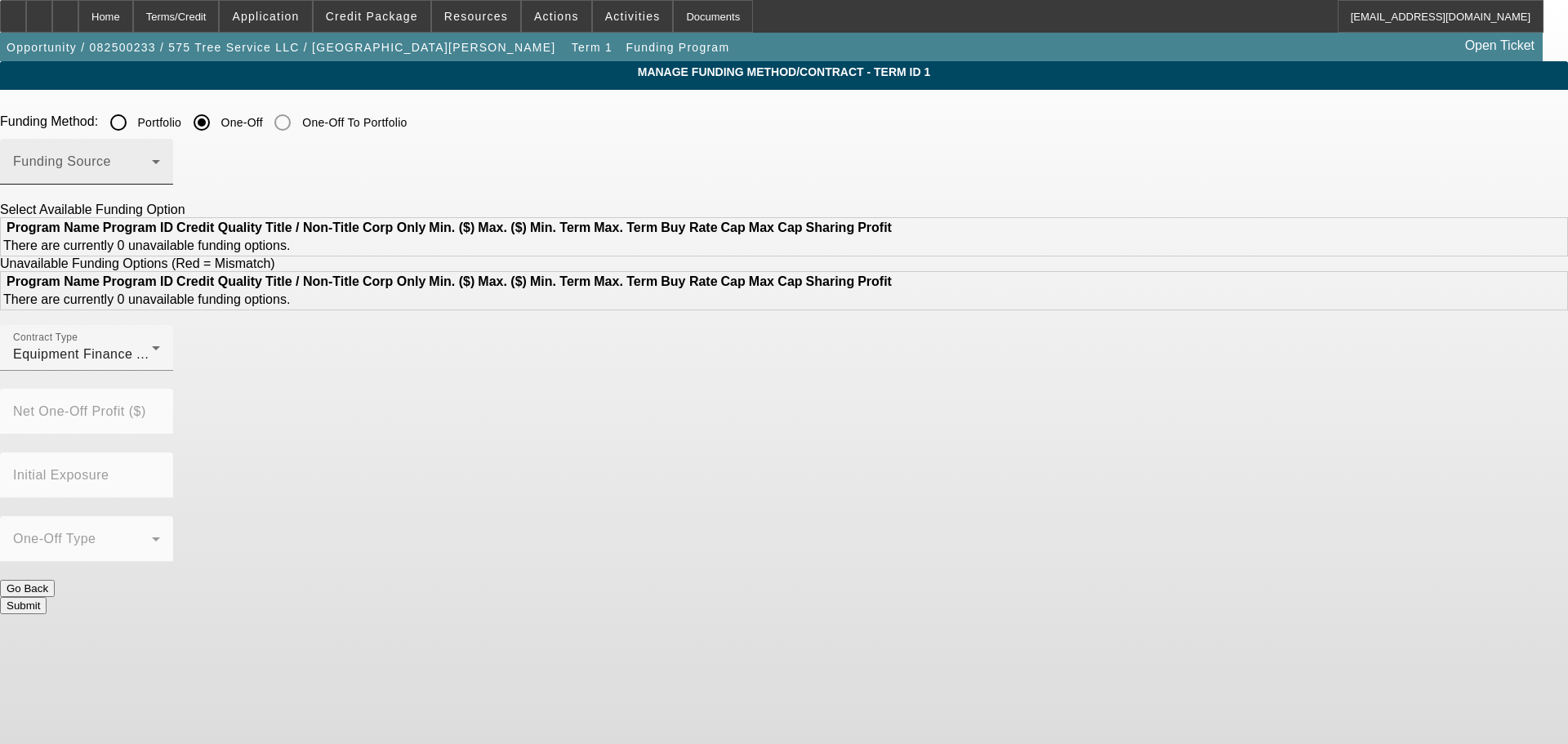
click at [160, 158] on div "Funding Source" at bounding box center [86, 162] width 147 height 46
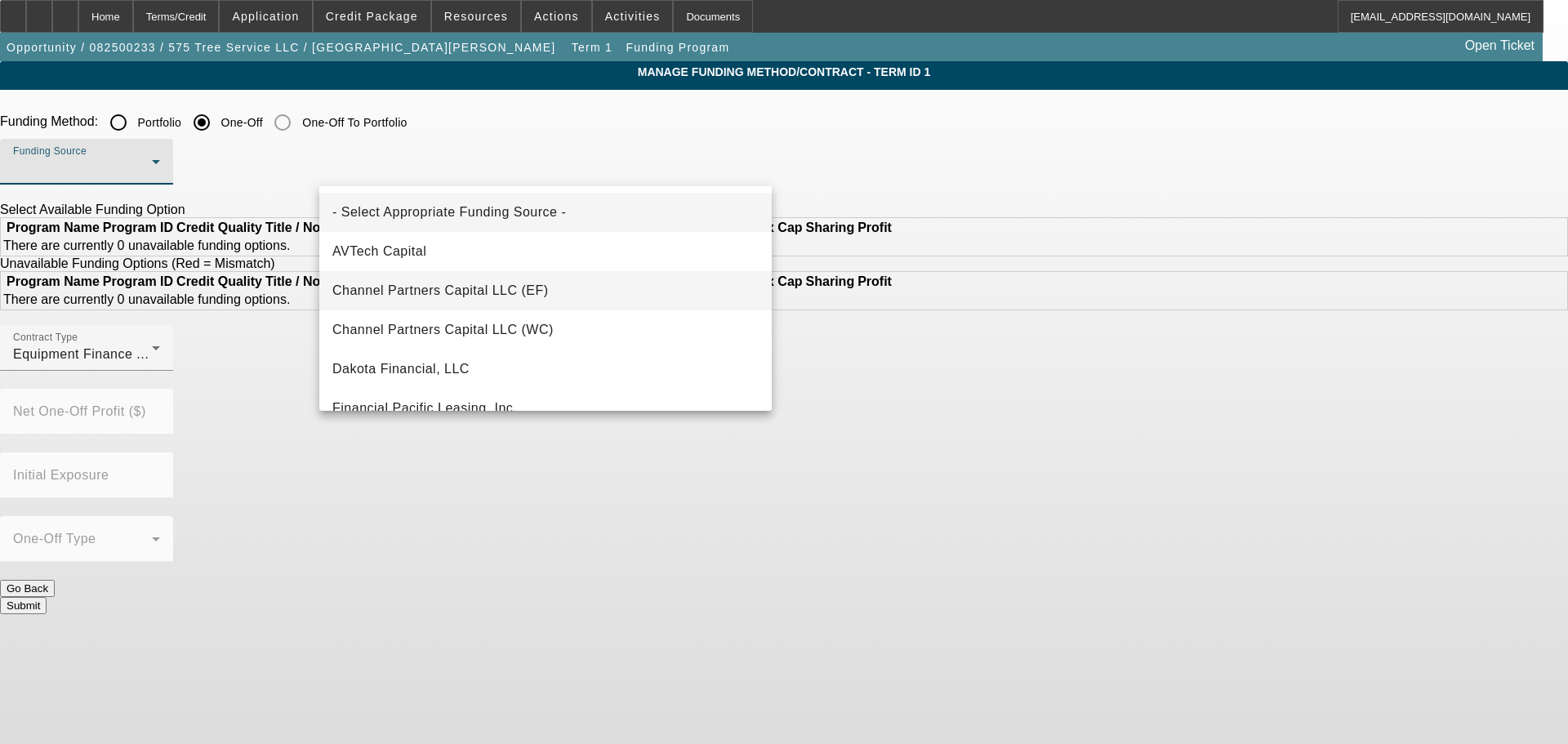
click at [511, 288] on span "Channel Partners Capital LLC (EF)" at bounding box center [441, 290] width 216 height 20
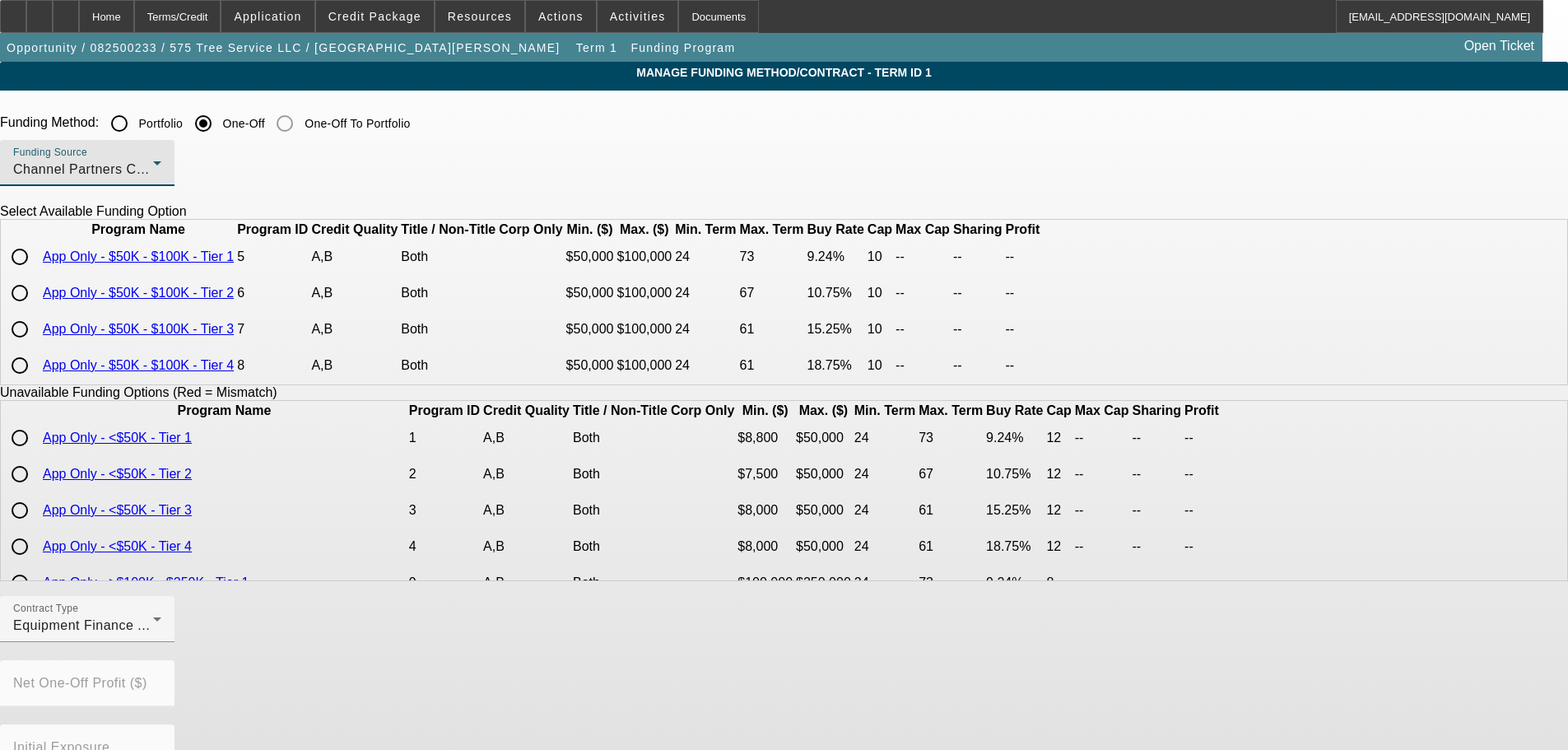
click at [36, 274] on input "radio" at bounding box center [19, 257] width 33 height 33
radio input "true"
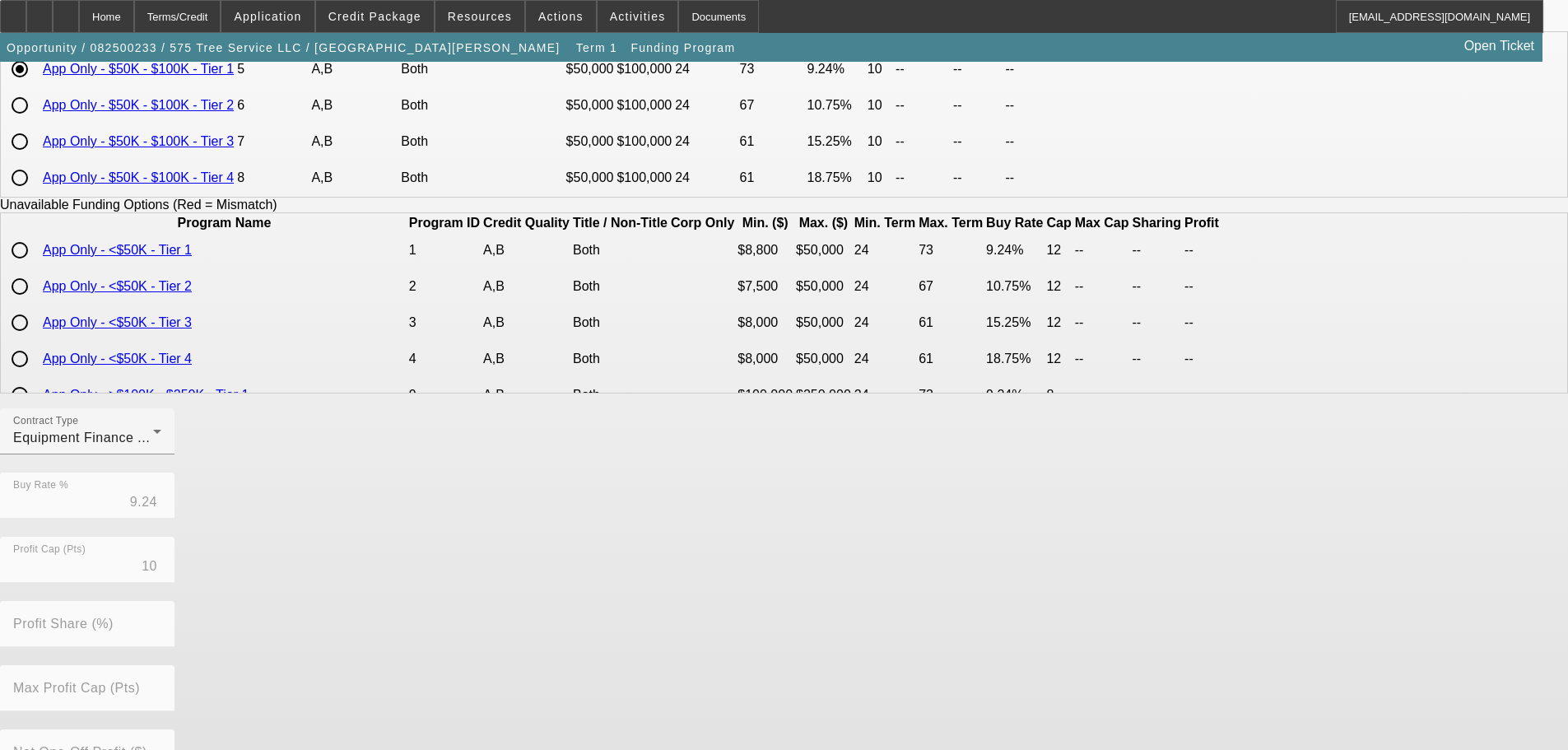
scroll to position [374, 0]
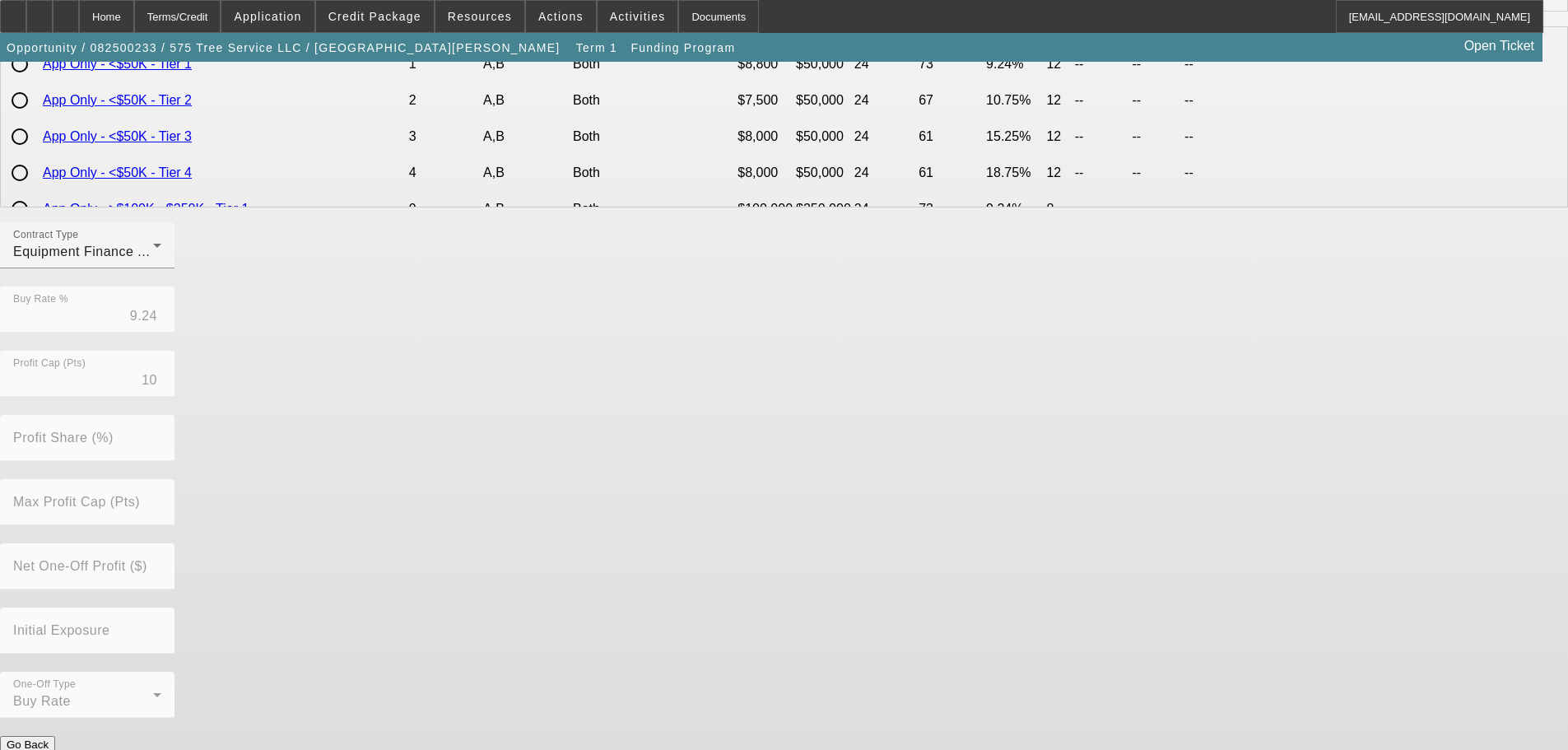
click at [47, 749] on button "Submit" at bounding box center [24, 761] width 47 height 17
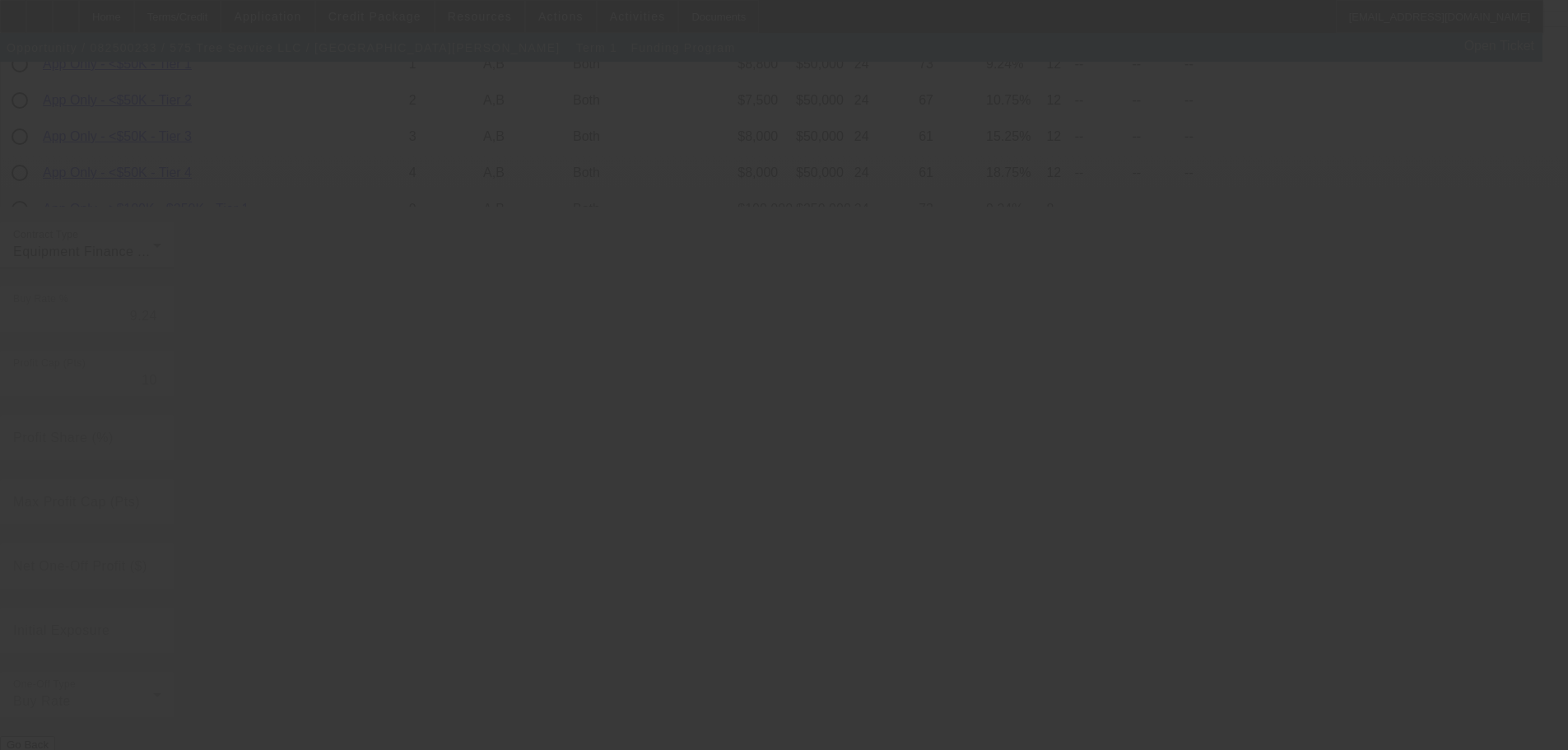
radio input "true"
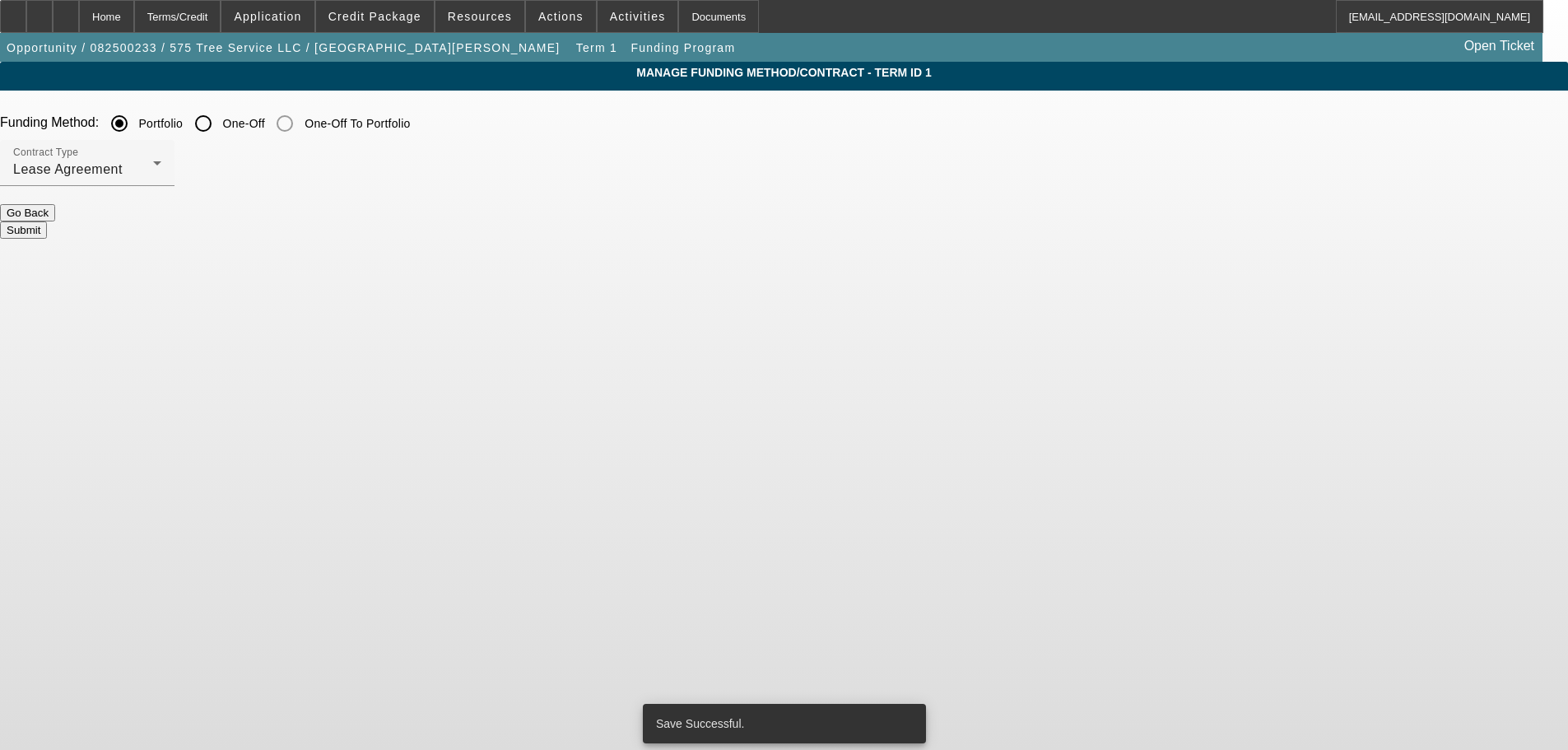
scroll to position [0, 0]
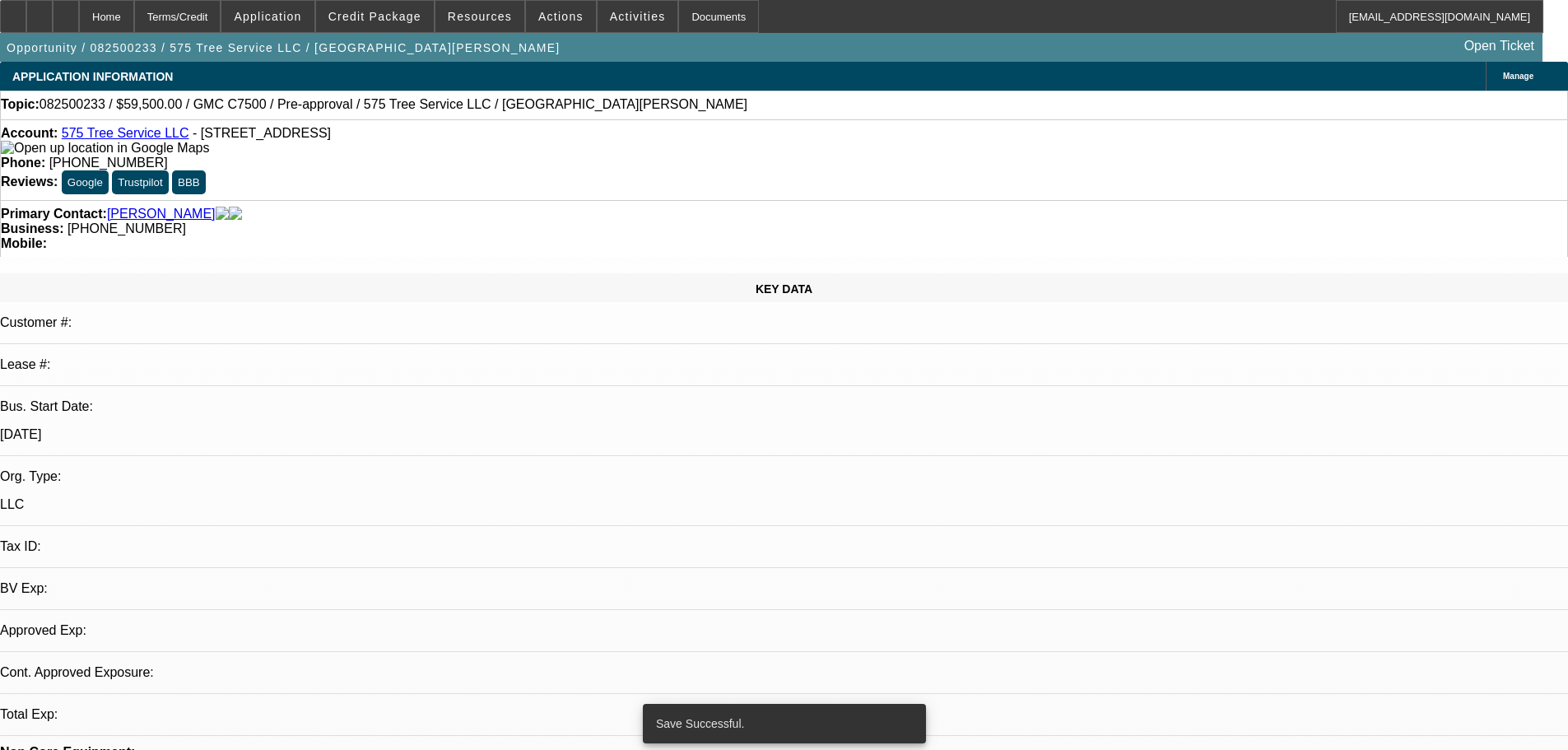
select select "0"
select select "6"
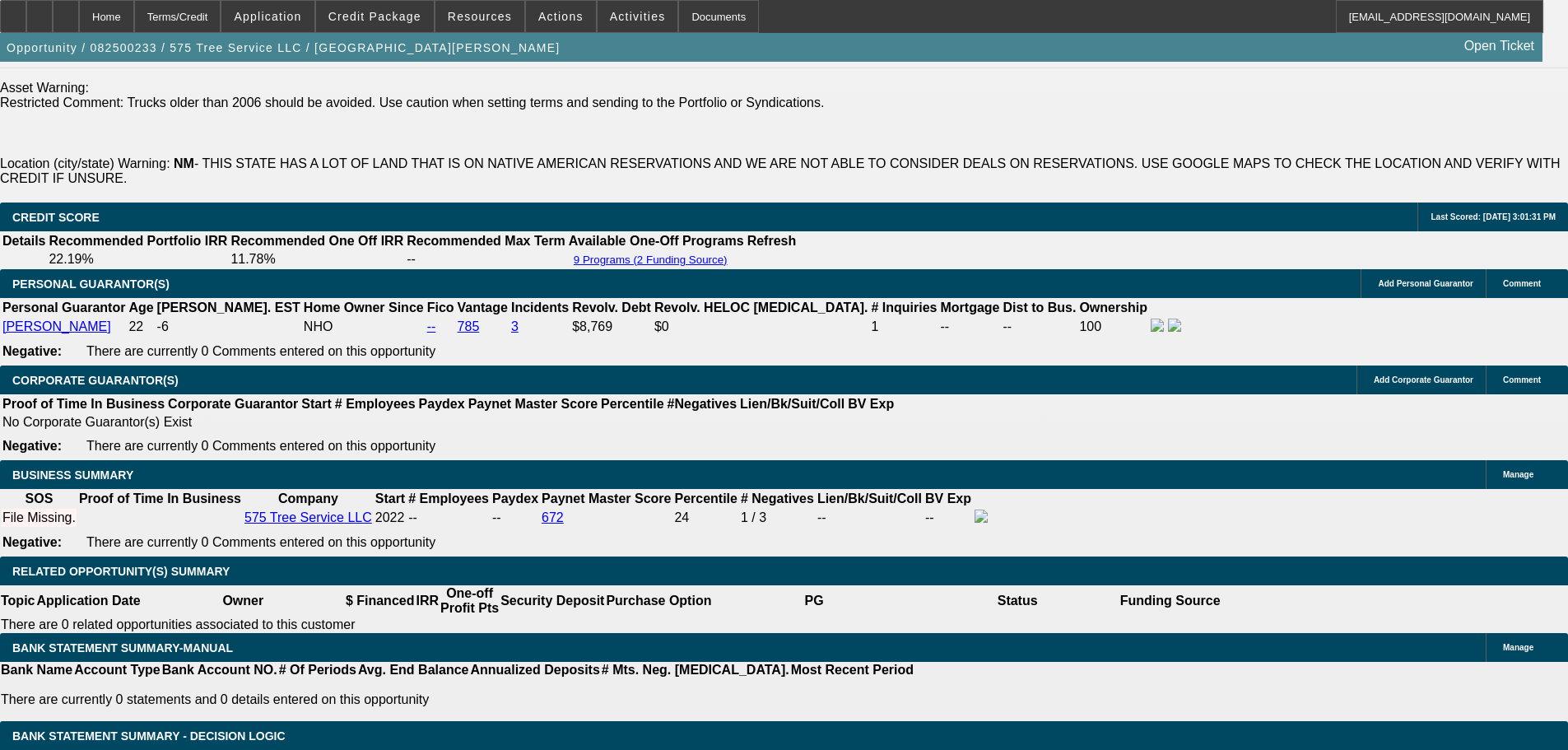
scroll to position [2140, 0]
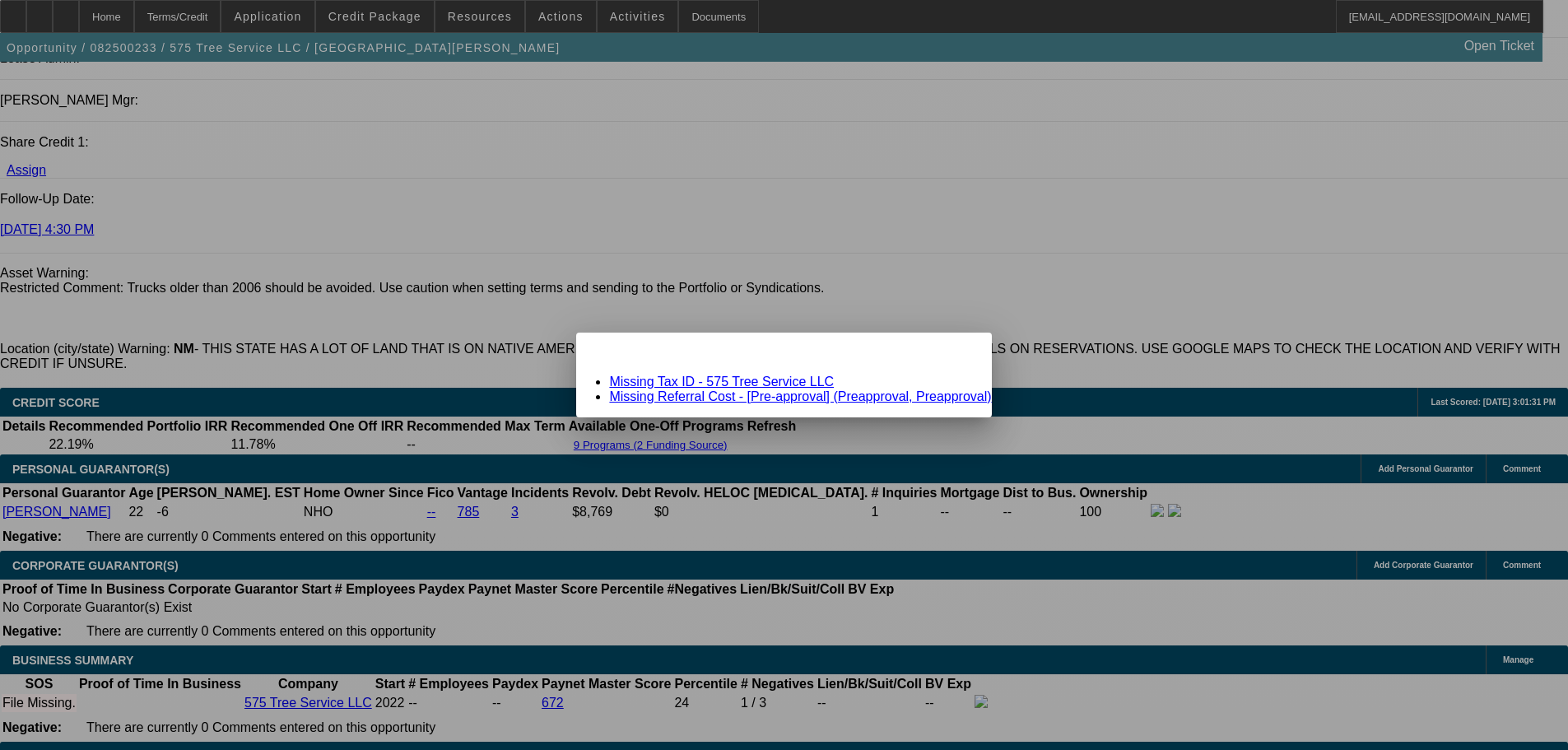
click at [761, 395] on link "Missing Referral Cost - [Pre-approval] (Preapproval, Preapproval)" at bounding box center [799, 396] width 382 height 14
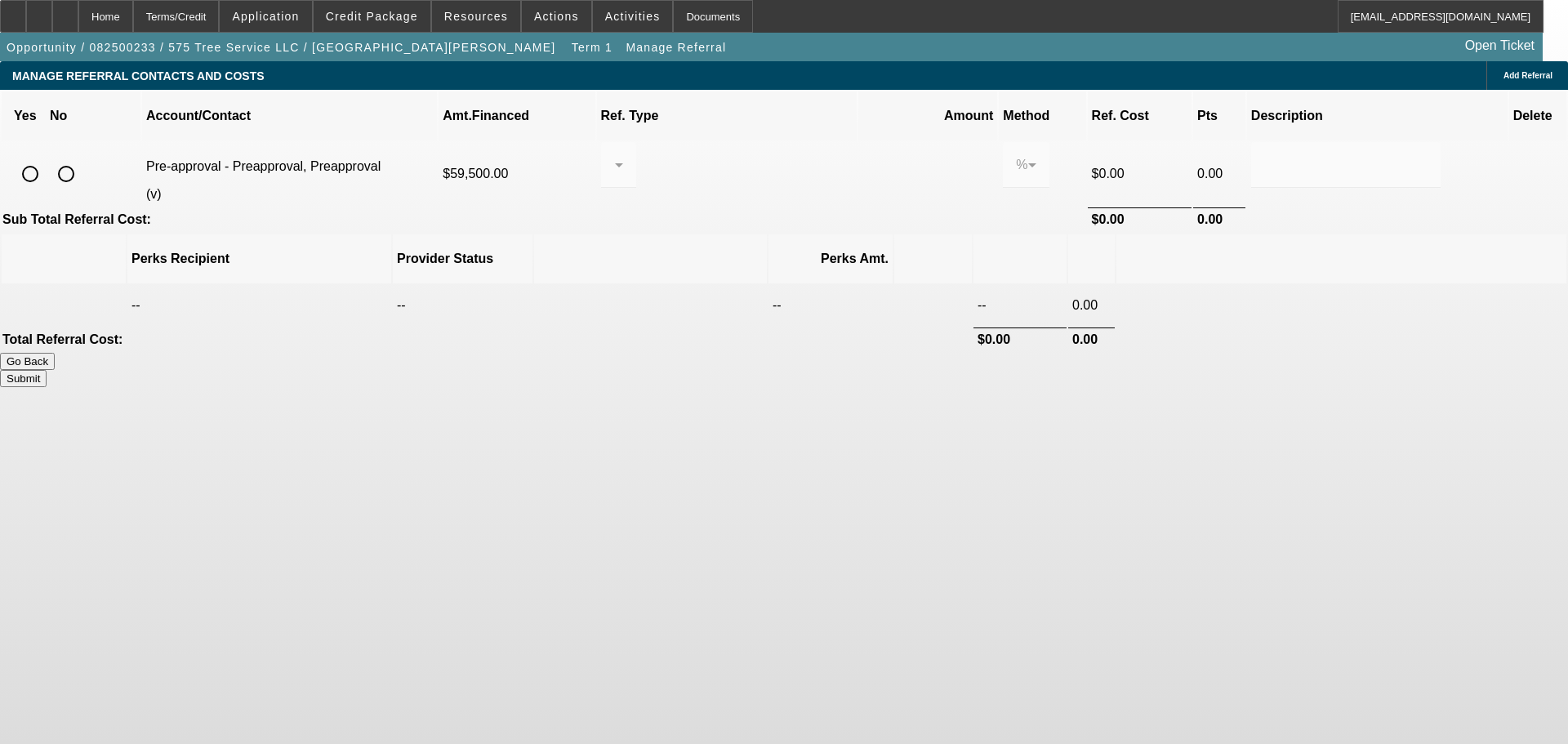
click at [83, 158] on input "radio" at bounding box center [66, 174] width 33 height 33
radio input "true"
click at [47, 370] on button "Submit" at bounding box center [23, 379] width 47 height 17
type input "0.000"
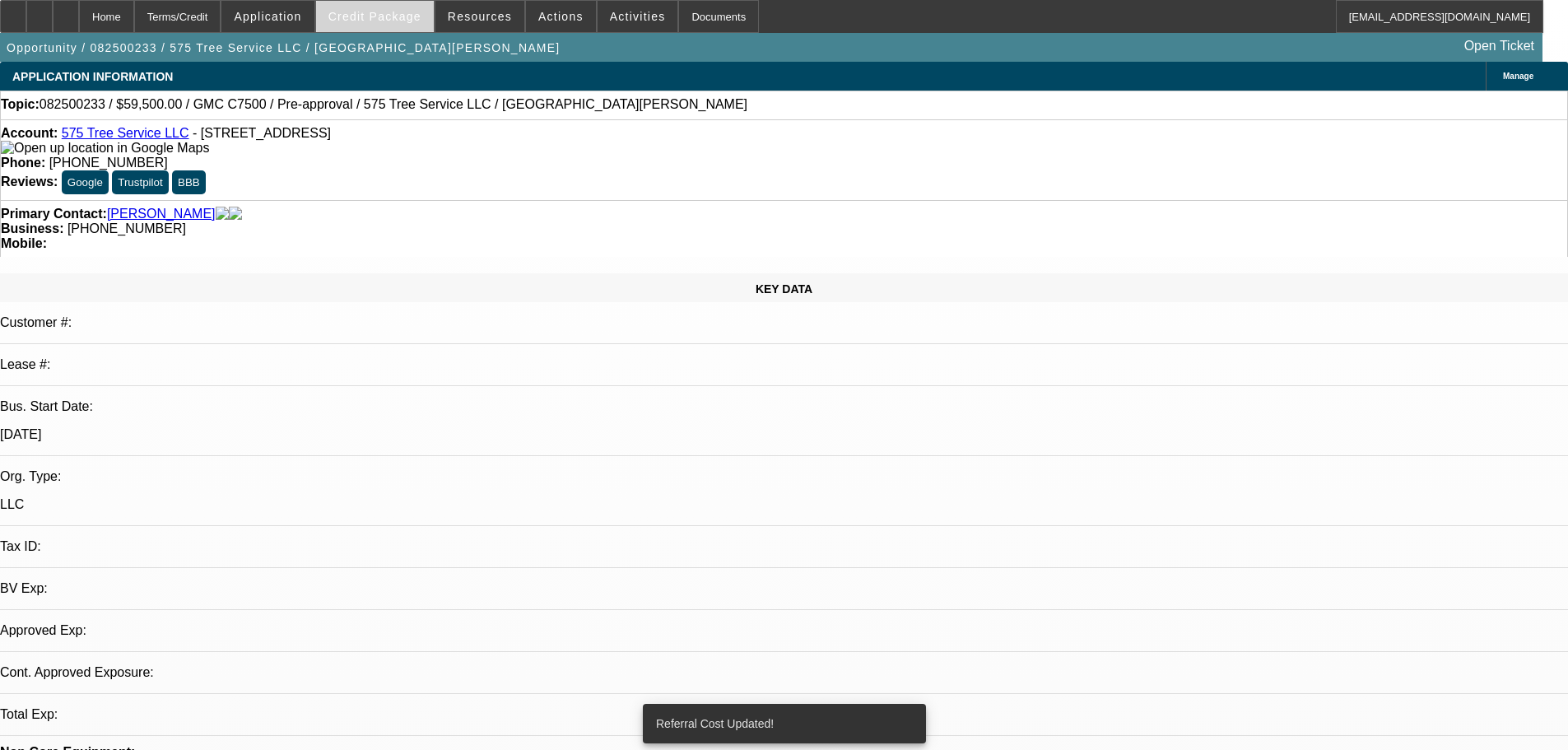
select select "0"
select select "6"
click at [399, 25] on span at bounding box center [375, 17] width 117 height 40
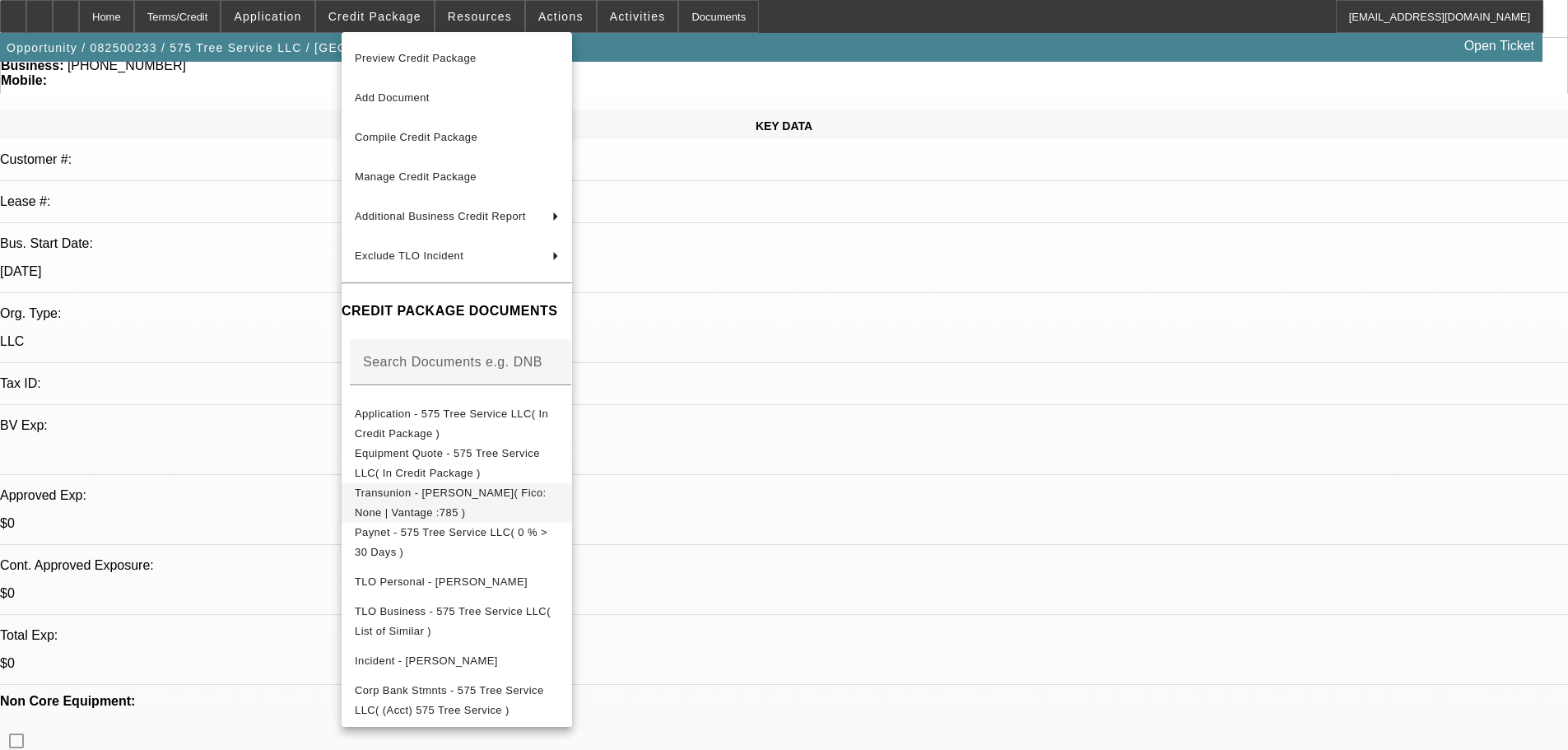
scroll to position [165, 0]
click at [466, 420] on span "Application - 575 Tree Service LLC( In Credit Package )" at bounding box center [452, 423] width 193 height 32
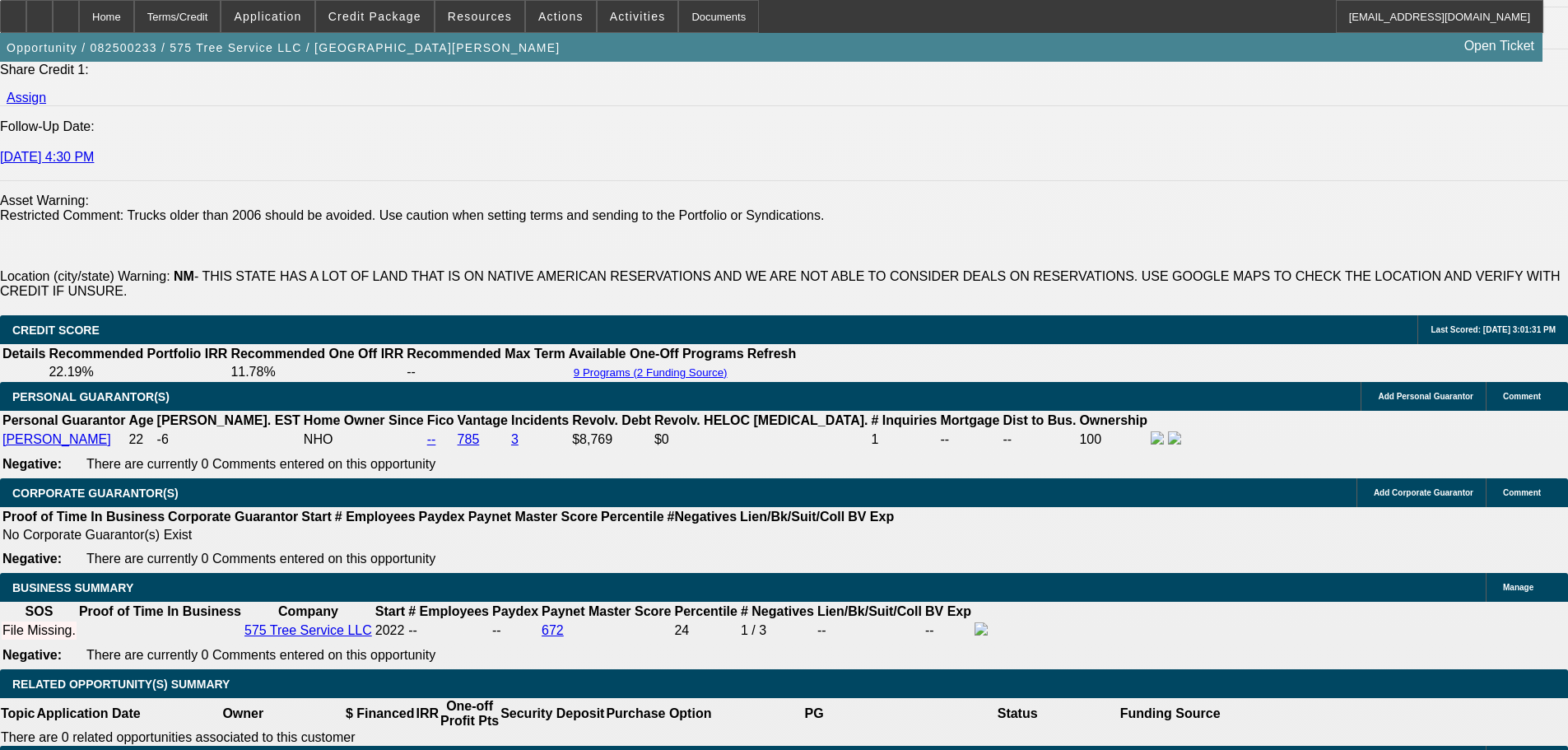
scroll to position [2222, 0]
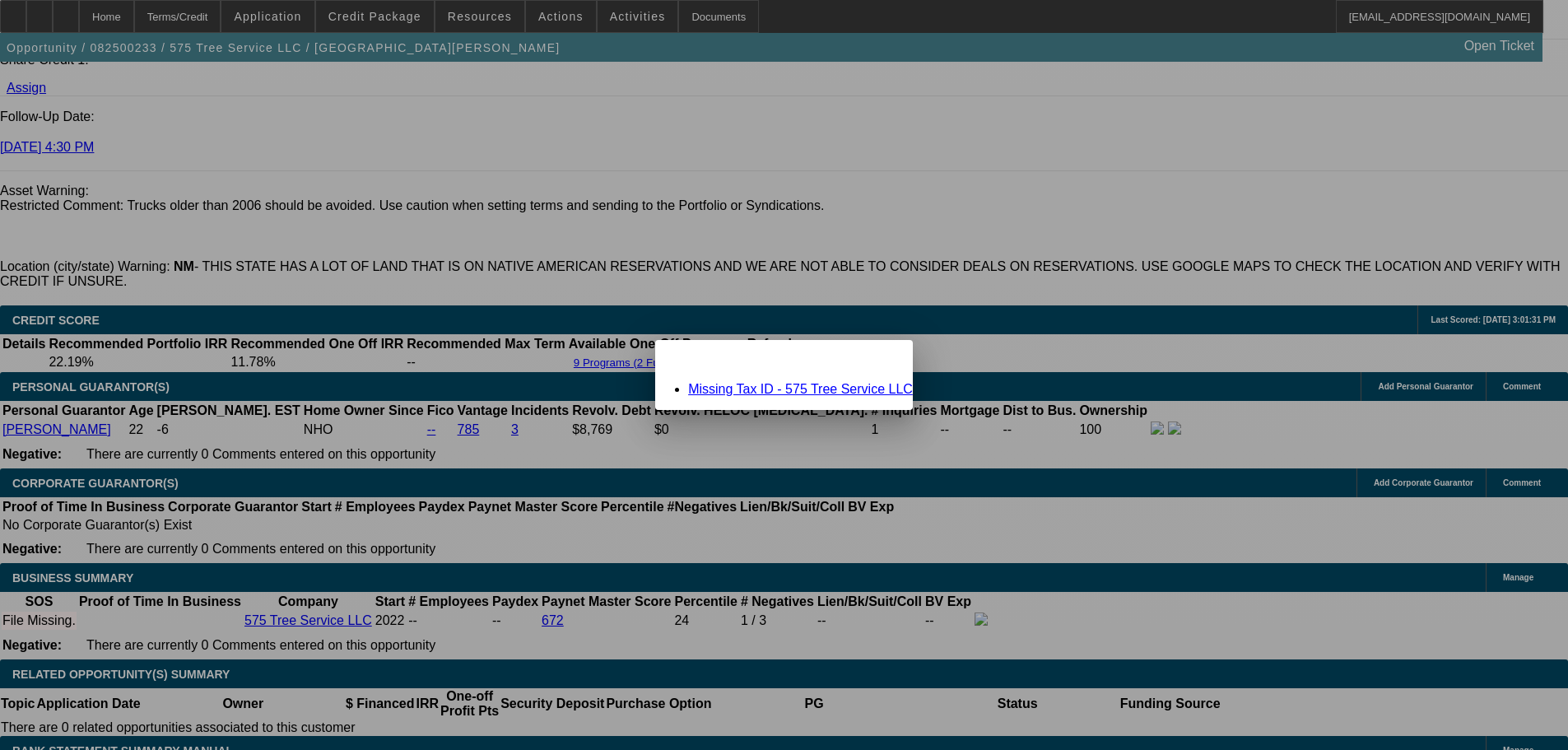
click at [741, 393] on link "Missing Tax ID - 575 Tree Service LLC" at bounding box center [800, 388] width 224 height 14
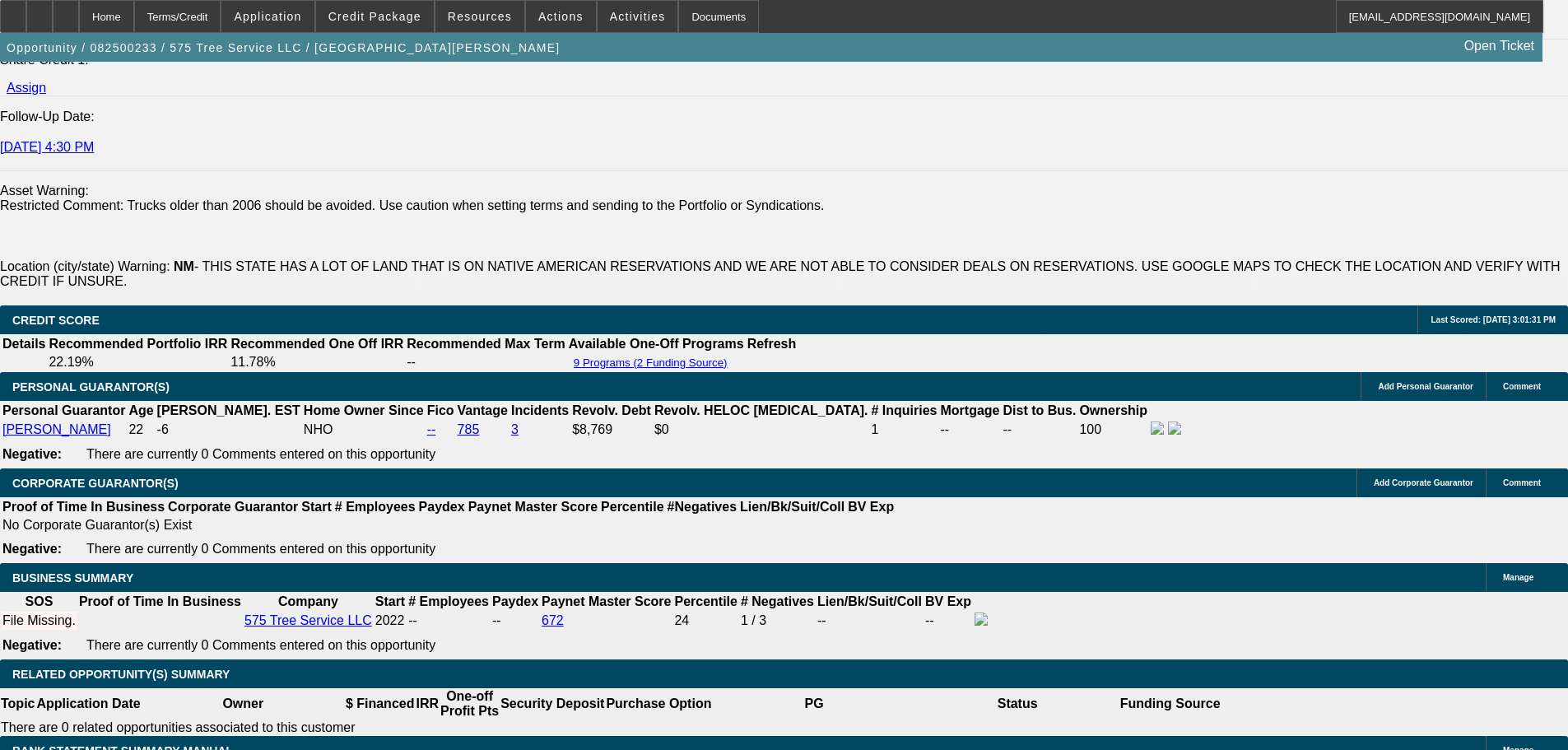
scroll to position [2222, 0]
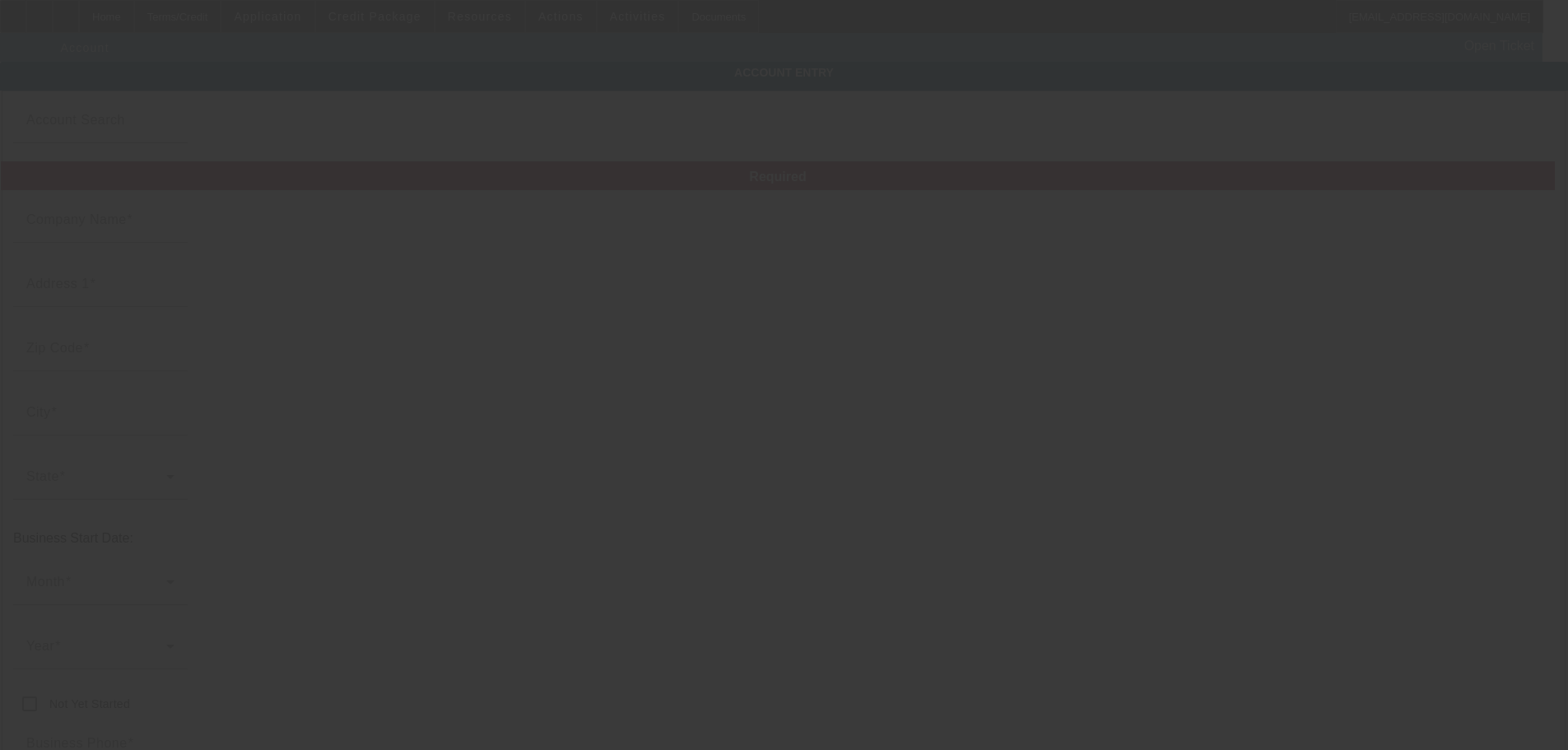
type input "575 Tree Service LLC"
type input "PO Box 2025"
type input "88317"
type input "Cloudcroft"
type input "(575) 551-2485"
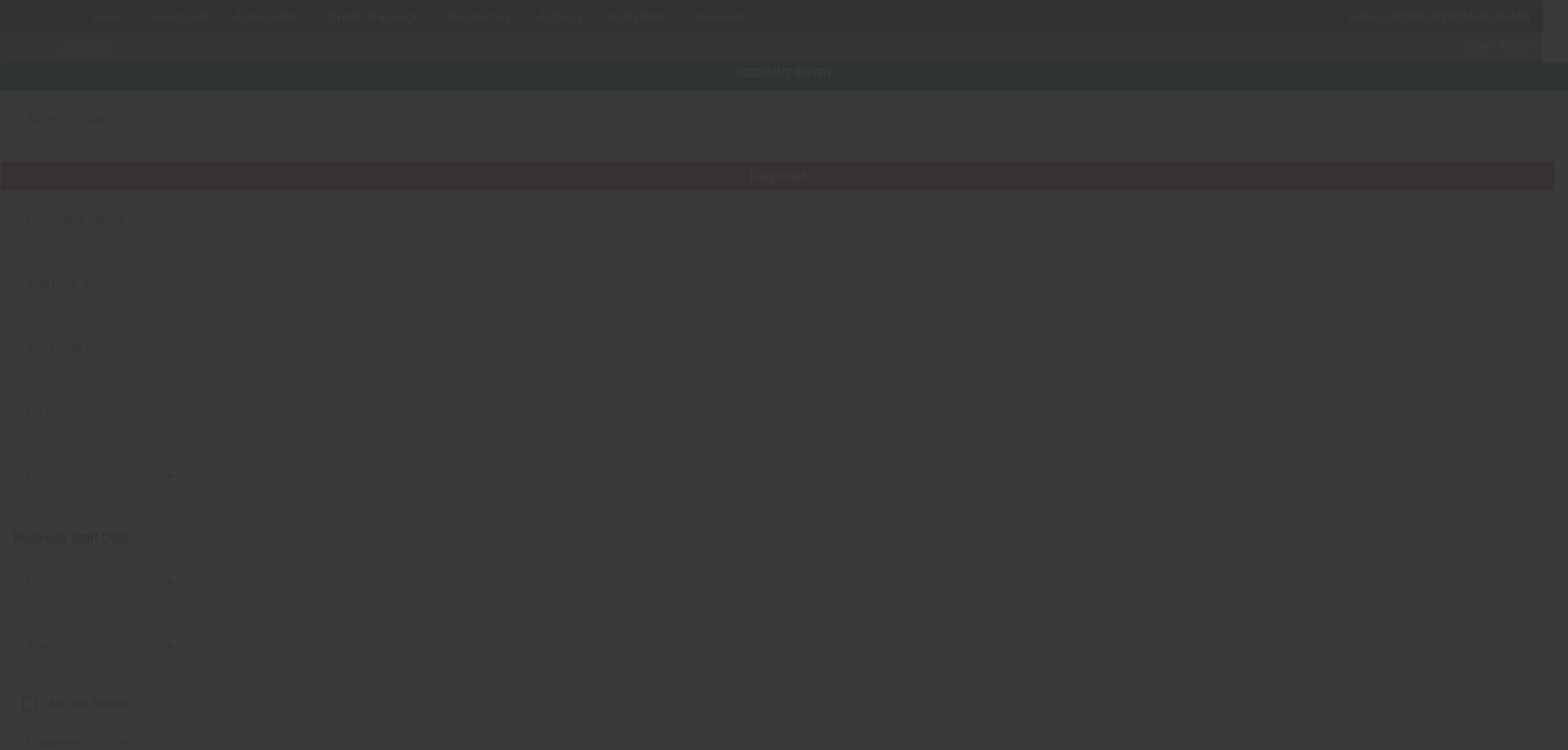
type input "575treeservice@gmail.com"
type input "8/9/2025"
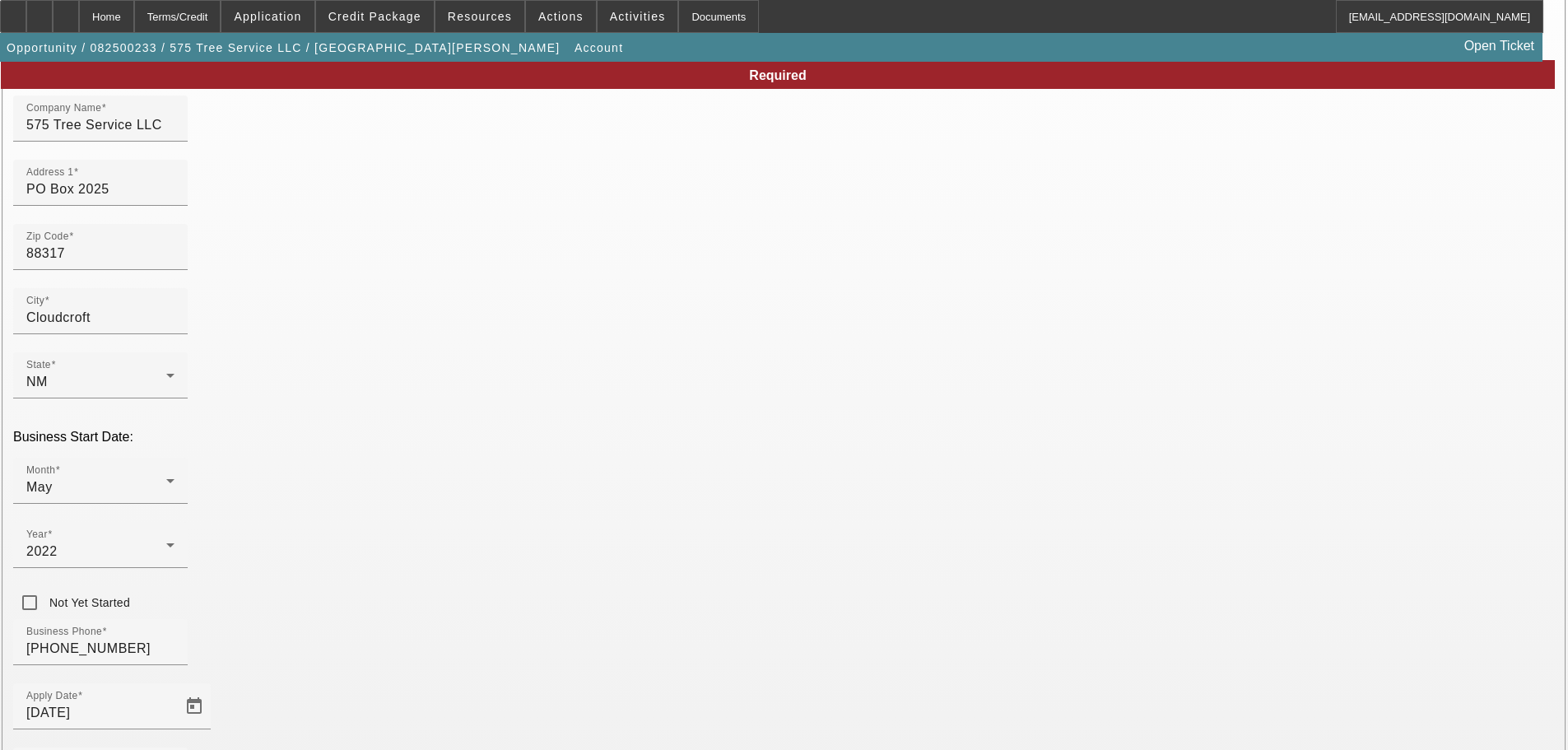
scroll to position [221, 0]
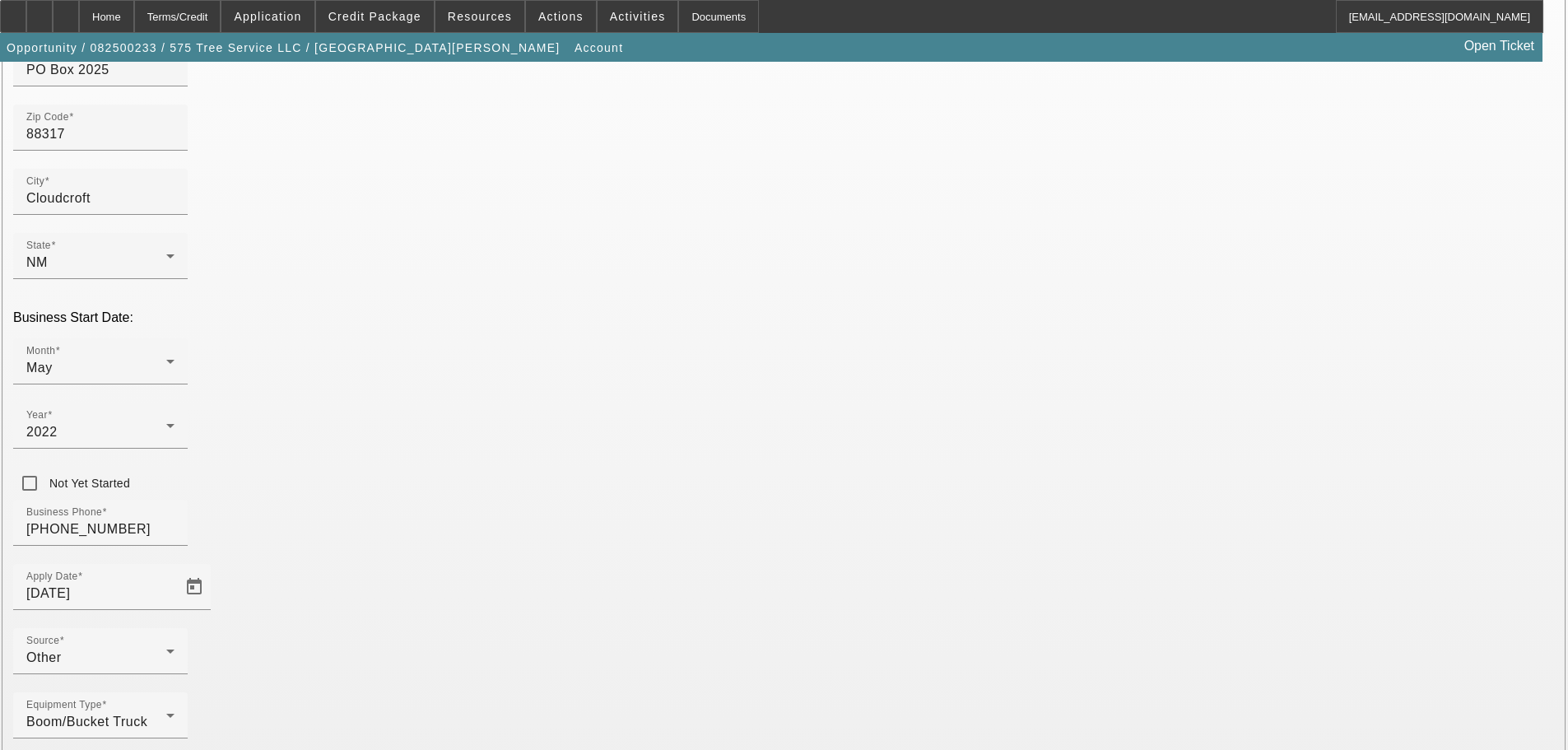
paste input "648-32-7947"
drag, startPoint x: 1071, startPoint y: 489, endPoint x: 1122, endPoint y: 487, distance: 51.0
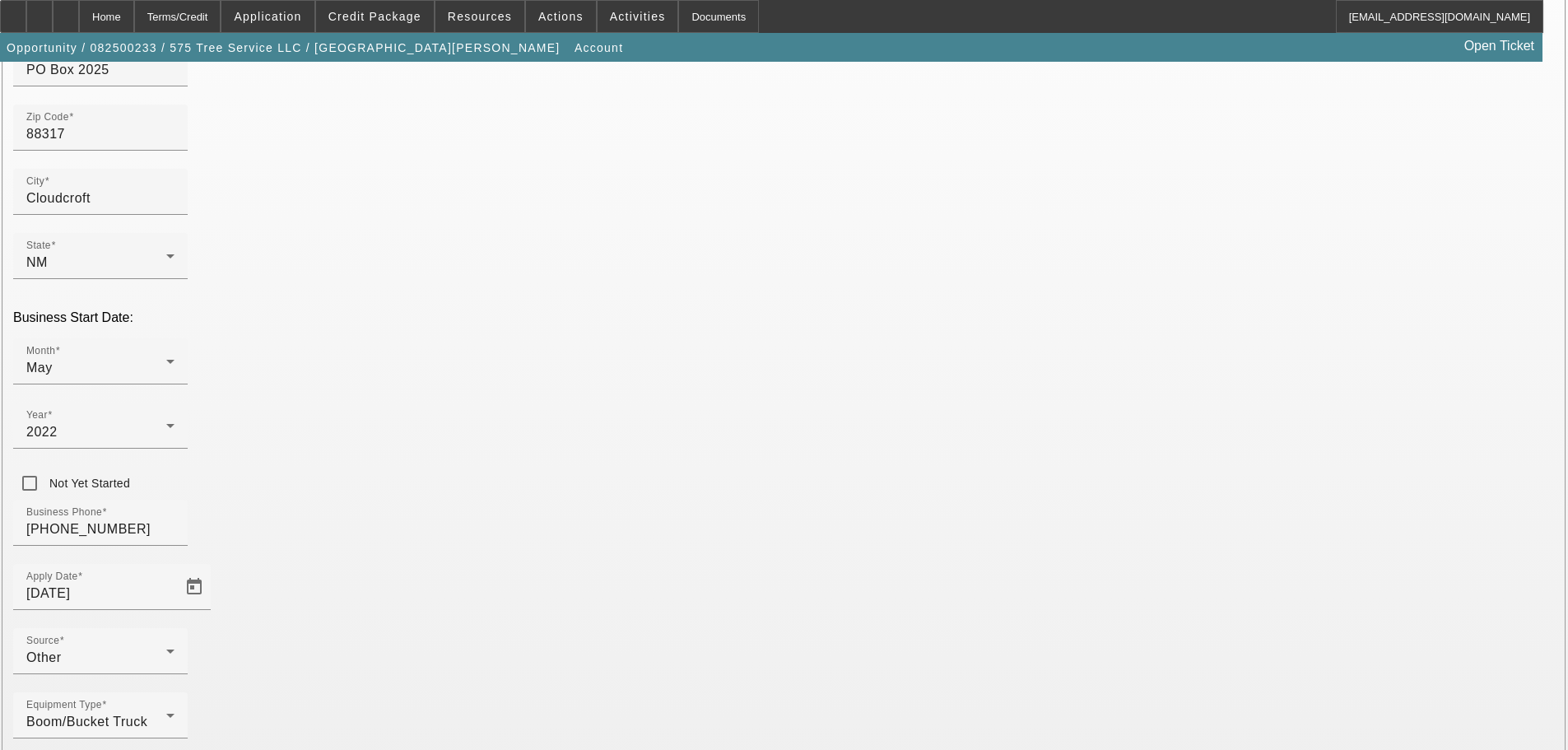
click at [383, 9] on span at bounding box center [375, 17] width 117 height 40
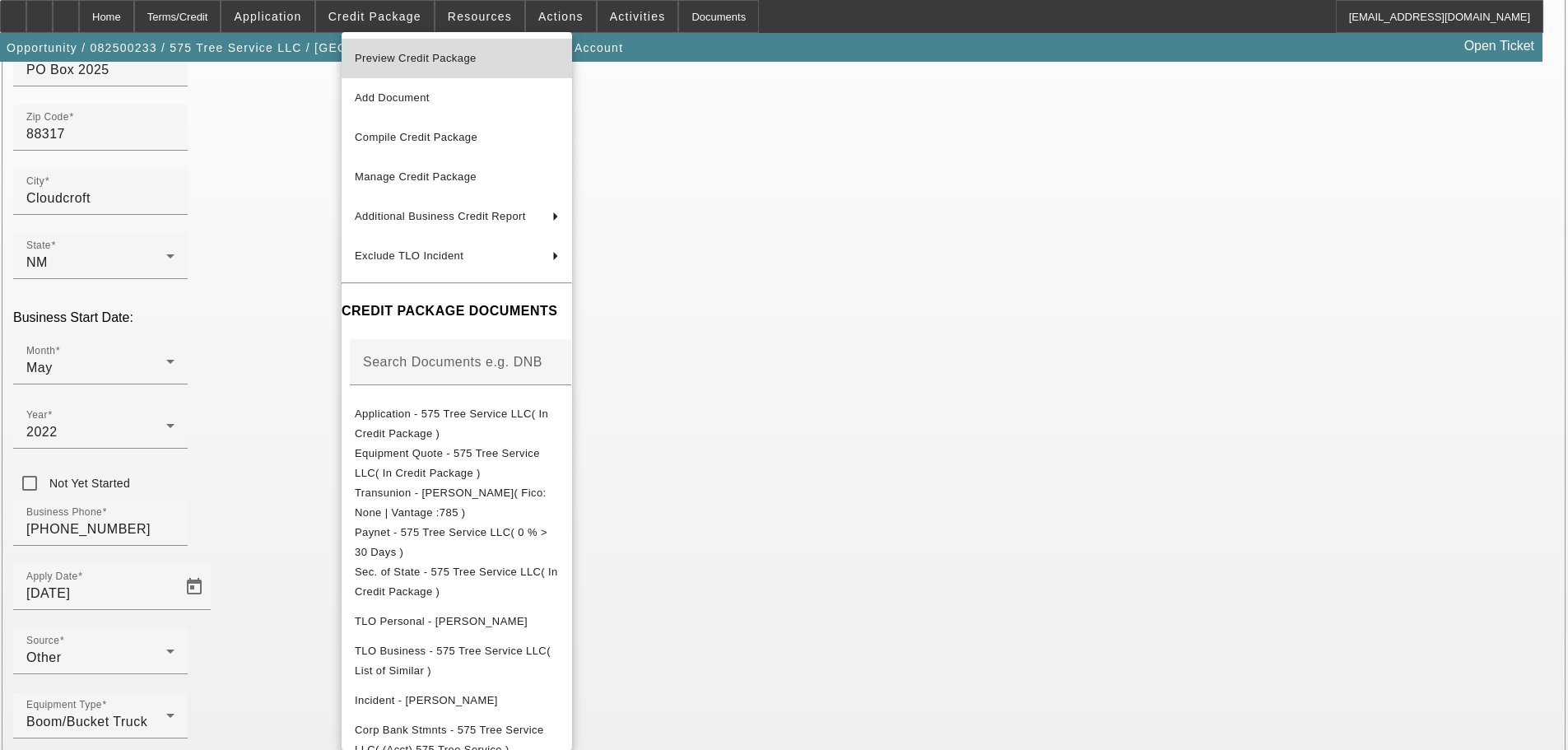
click at [401, 58] on span "Preview Credit Package" at bounding box center [416, 58] width 122 height 12
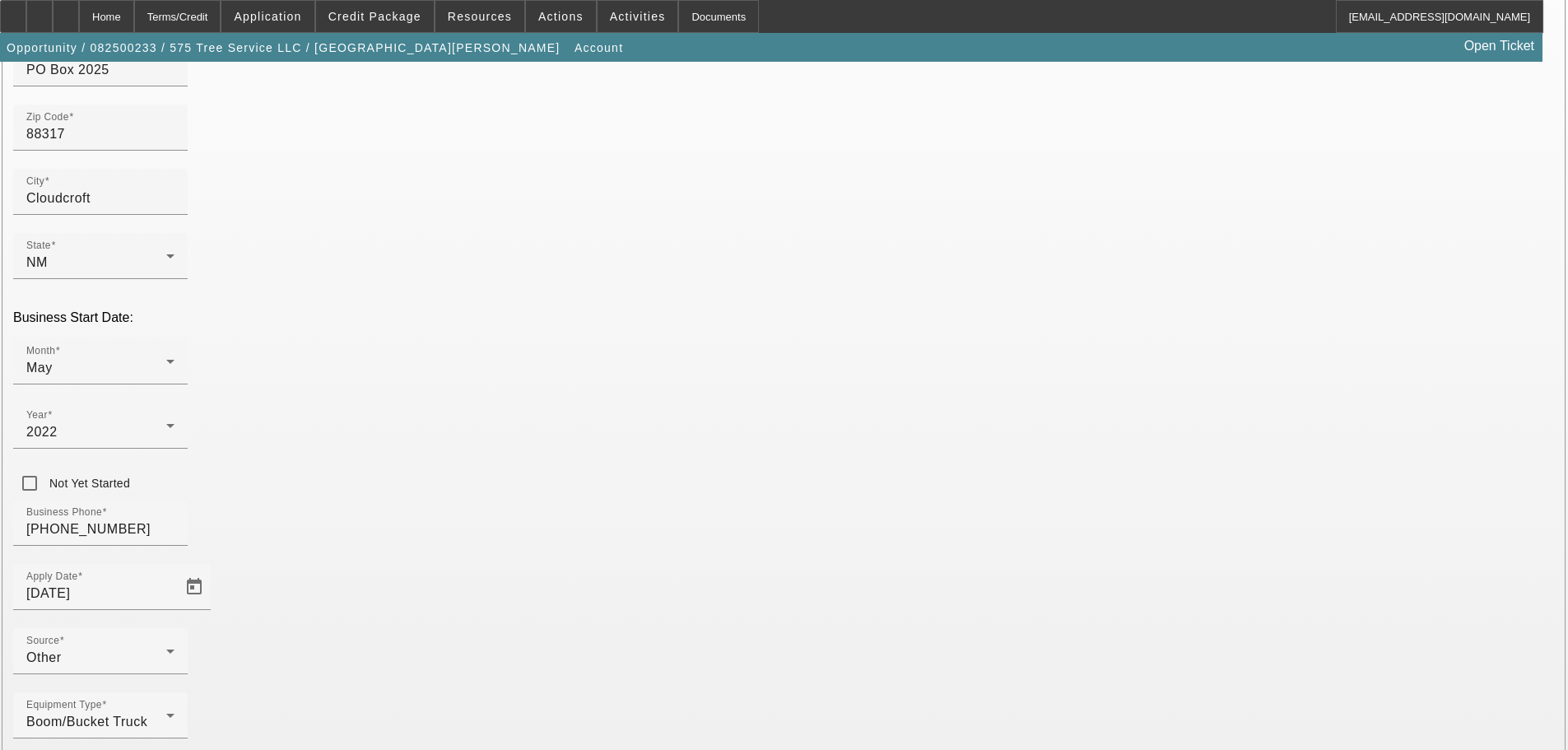
drag, startPoint x: 1134, startPoint y: 487, endPoint x: 868, endPoint y: 500, distance: 266.3
type input "648-32-7947"
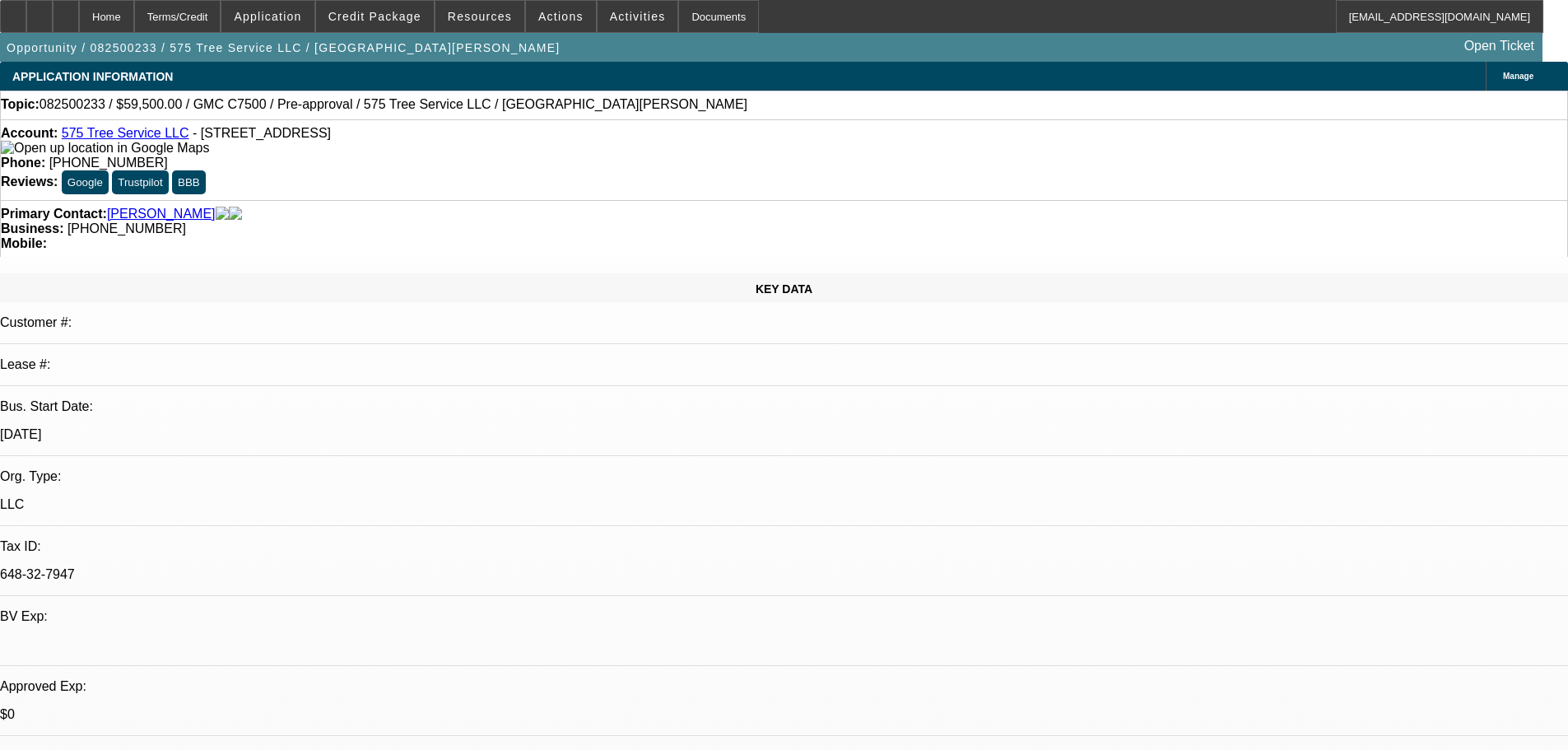
select select "0"
select select "6"
drag, startPoint x: 720, startPoint y: 116, endPoint x: 732, endPoint y: 113, distance: 12.4
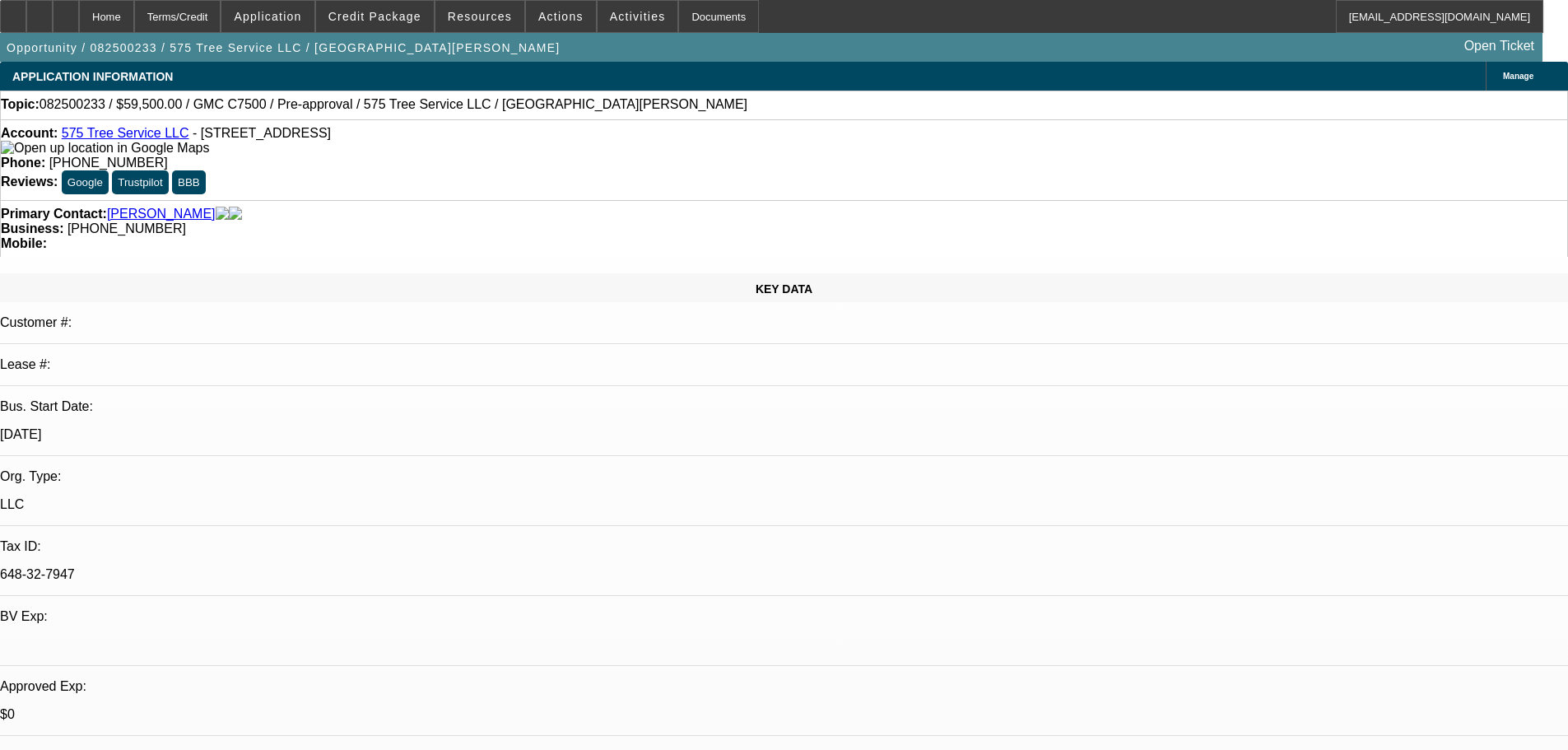
click at [721, 112] on div "Topic: 082500233 / $59,500.00 / GMC C7500 / Pre-approval / 575 Tree Service LLC…" at bounding box center [784, 105] width 1566 height 15
click at [561, 16] on span "Actions" at bounding box center [561, 16] width 45 height 13
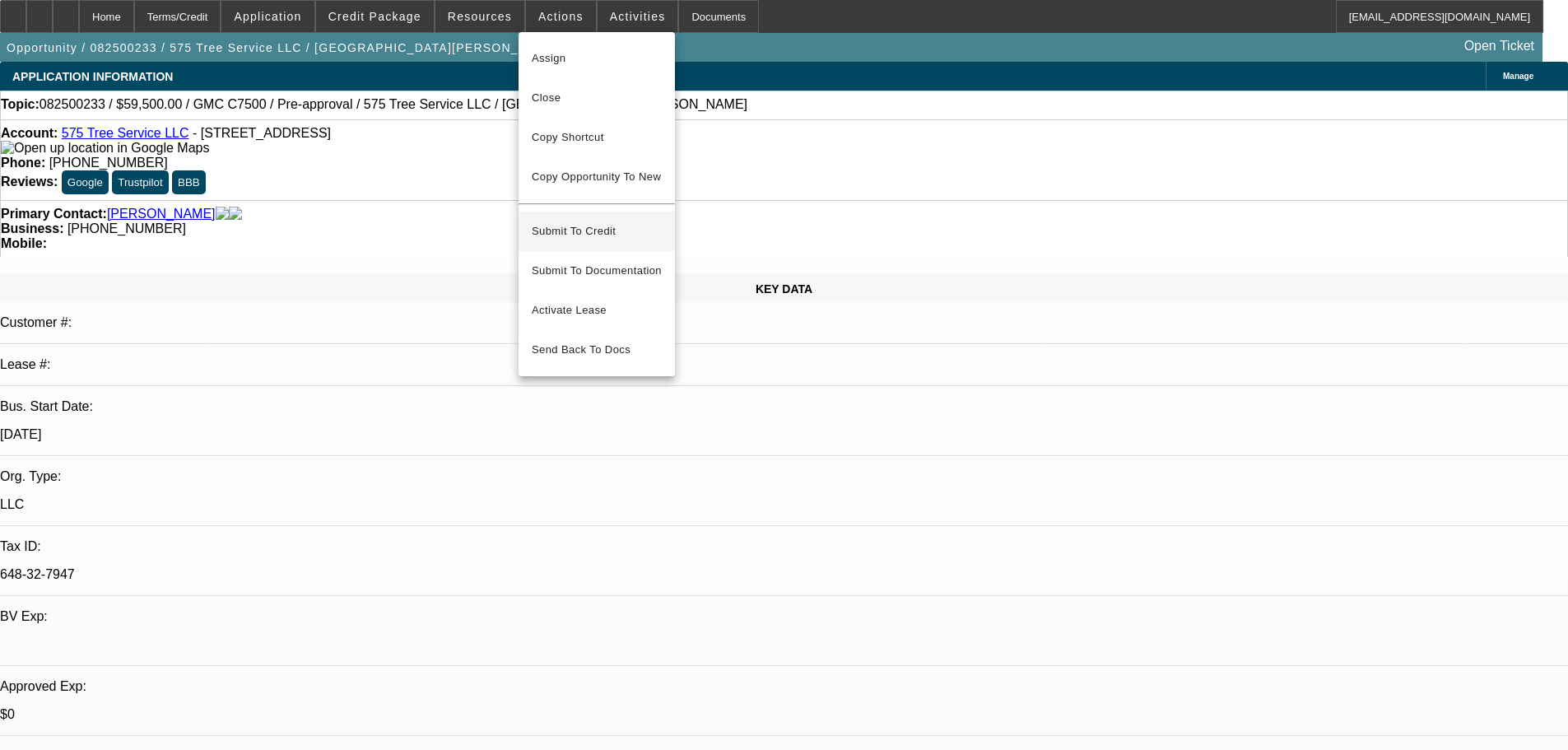
click at [579, 222] on span "Submit To Credit" at bounding box center [596, 231] width 130 height 20
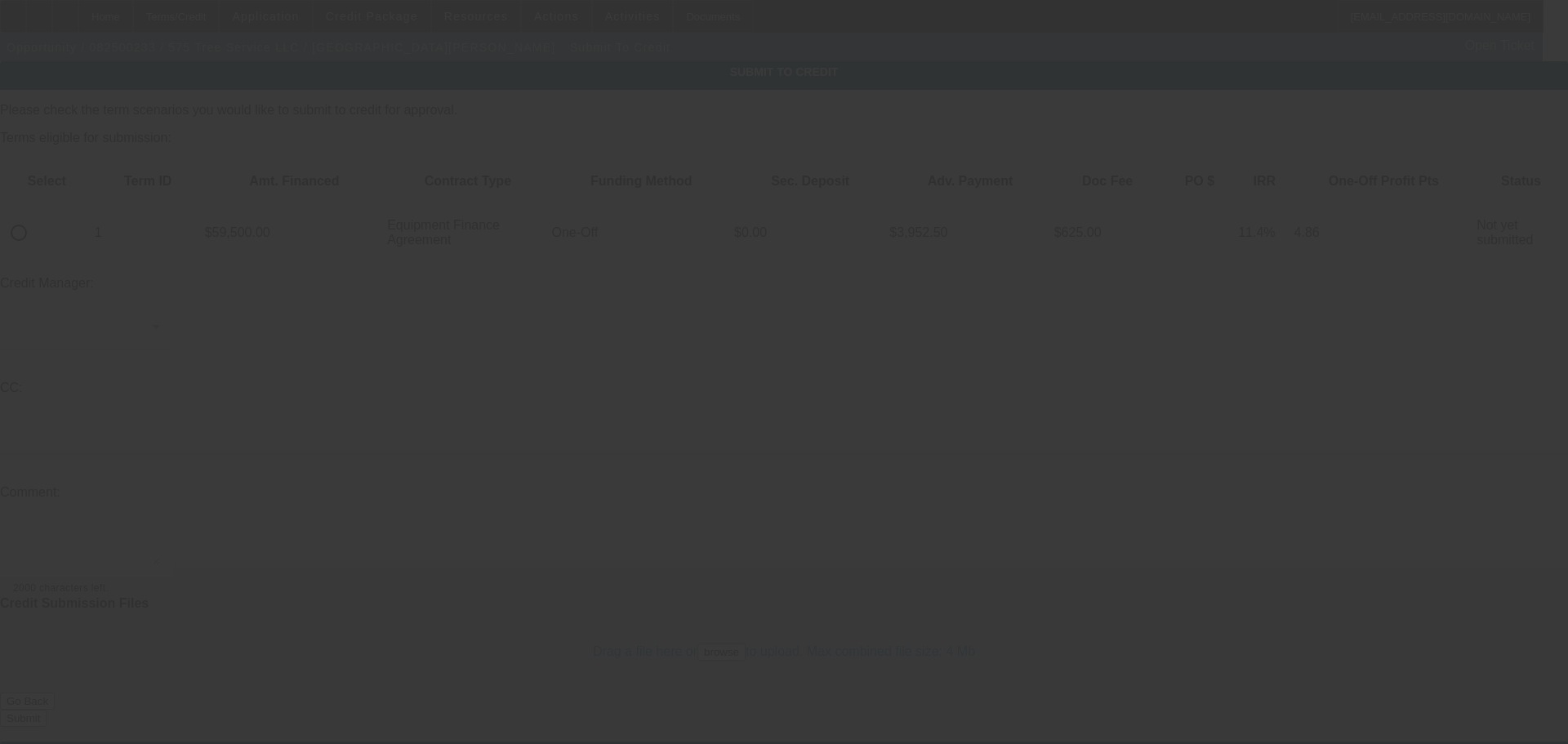
click at [69, 185] on div at bounding box center [784, 372] width 1568 height 744
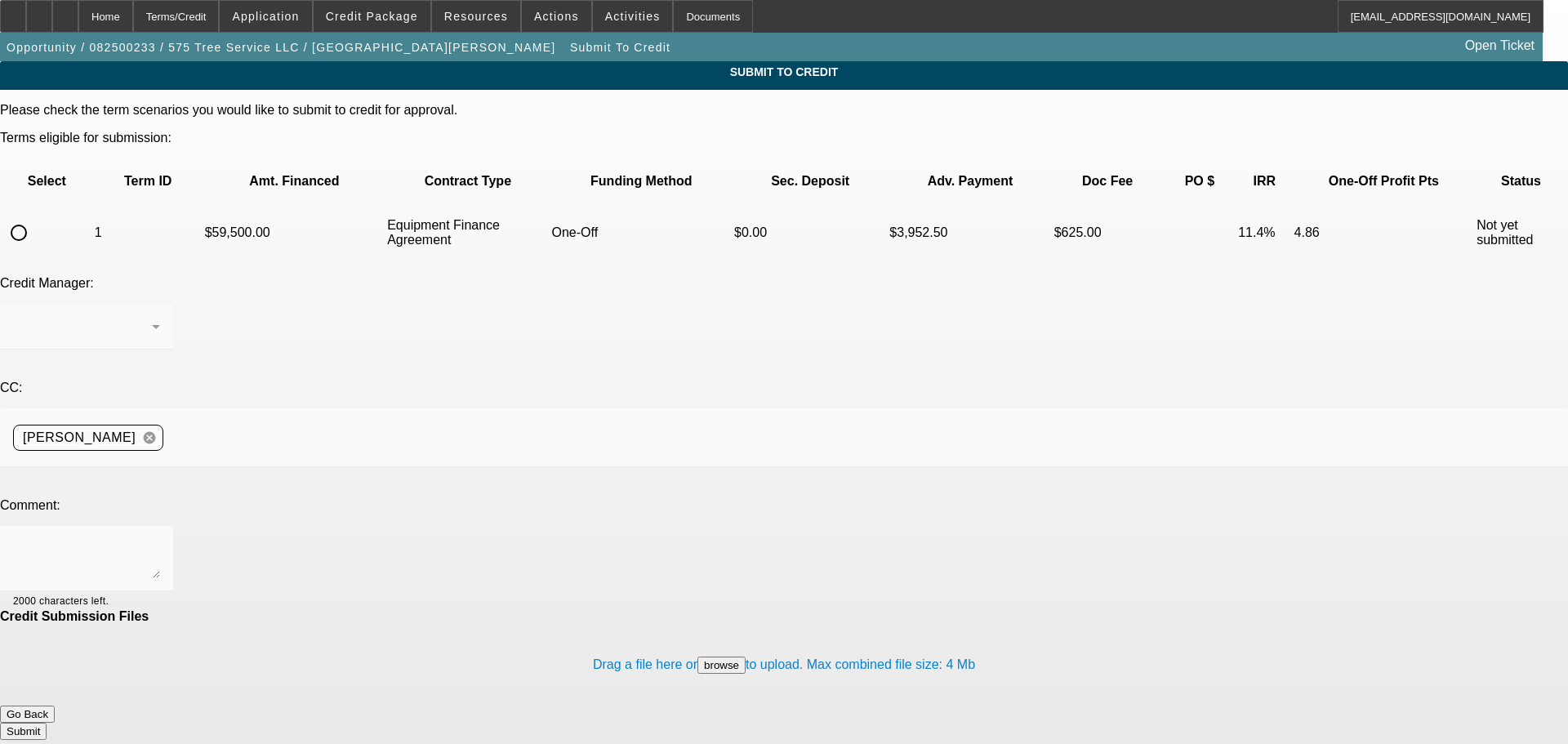
click at [35, 216] on input "radio" at bounding box center [19, 232] width 33 height 33
radio input "true"
click at [160, 539] on textarea at bounding box center [86, 559] width 147 height 39
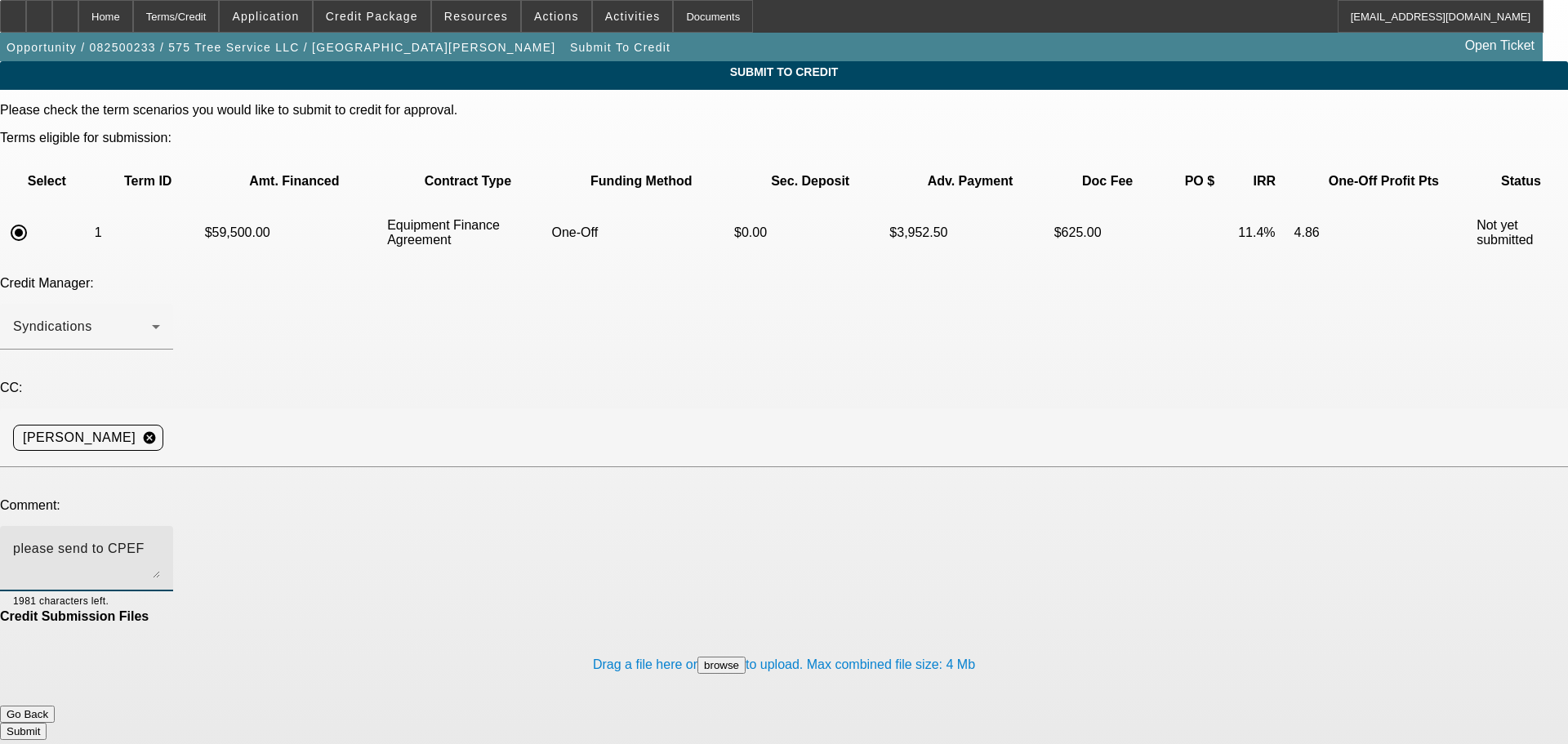
type textarea "please send to CPEF"
click at [47, 722] on button "Submit" at bounding box center [23, 731] width 47 height 17
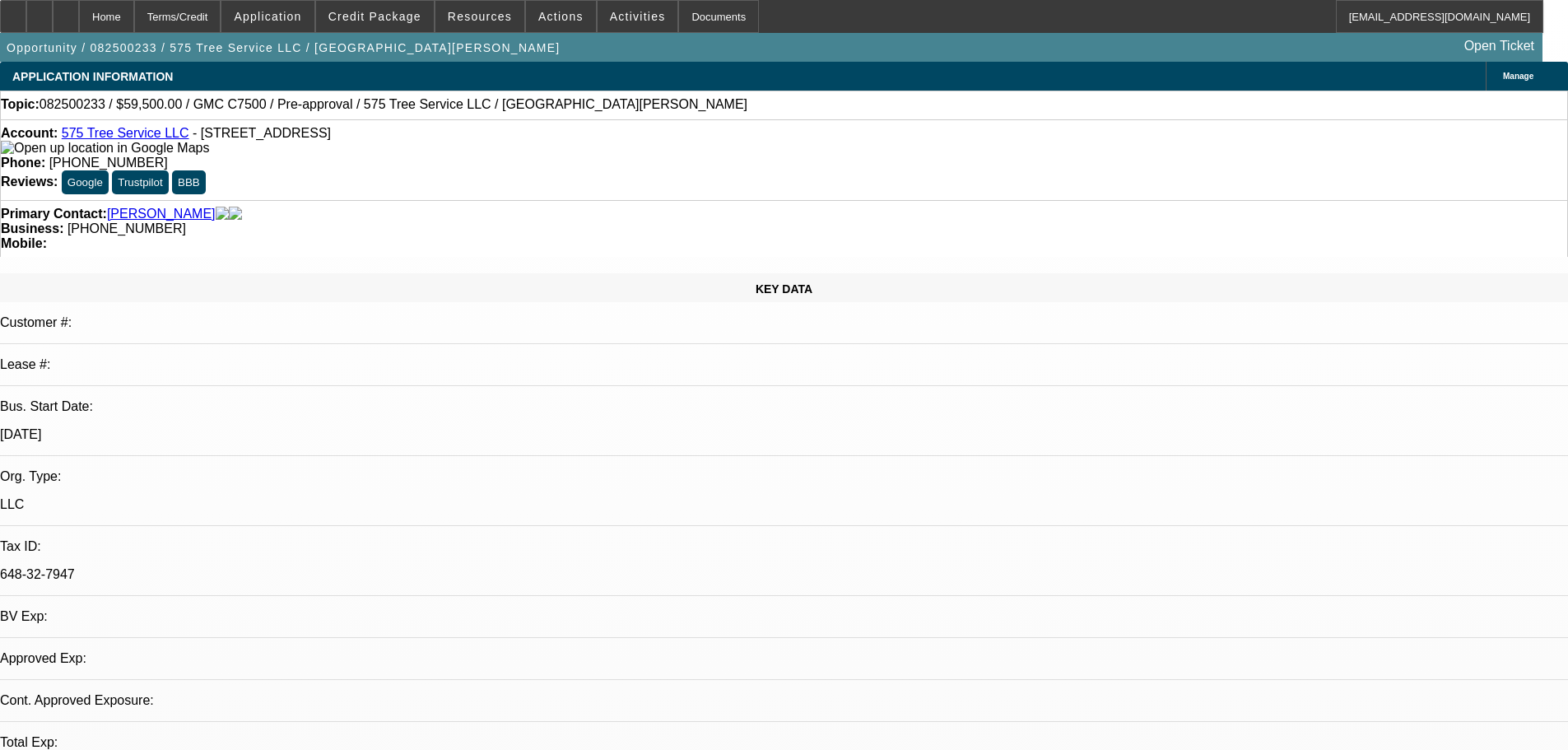
select select "0"
select select "6"
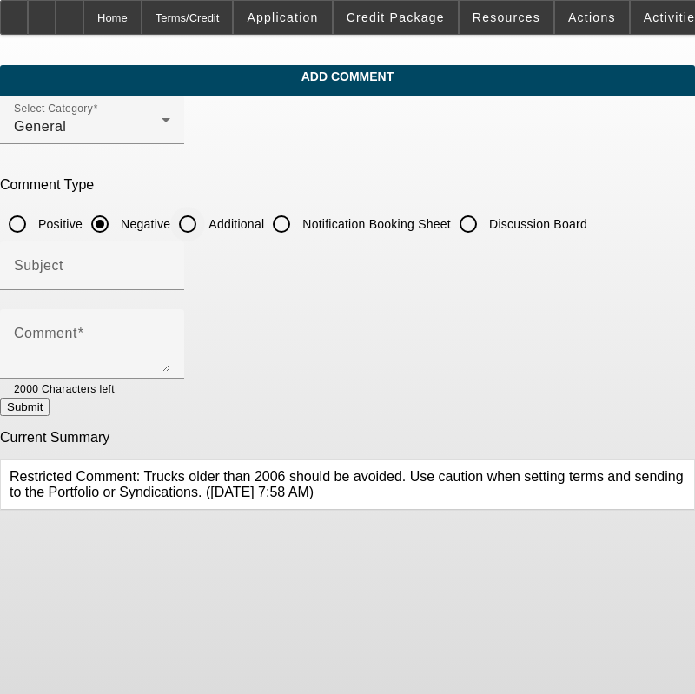
click at [205, 216] on input "Additional" at bounding box center [187, 224] width 35 height 35
radio input "true"
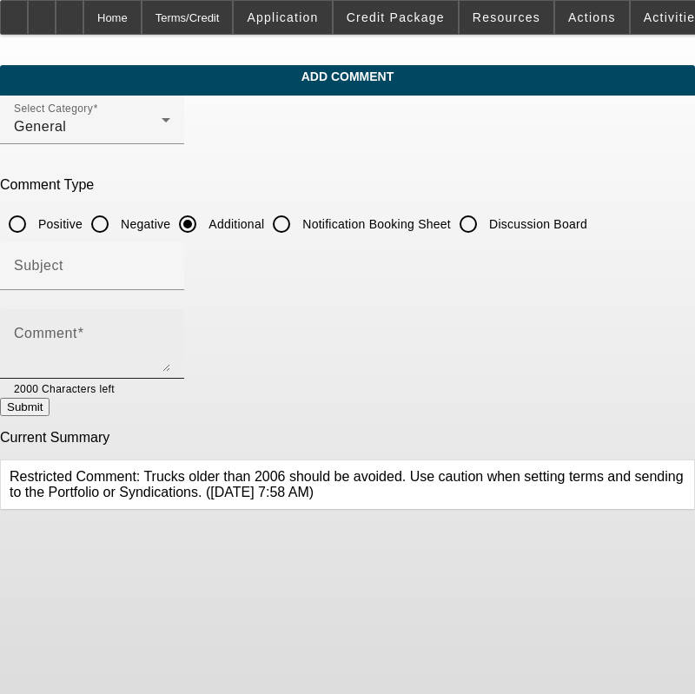
click at [170, 324] on div "Comment" at bounding box center [92, 344] width 156 height 70
paste textarea "575 Tree Service was founded in [DATE] by [PERSON_NAME]. We specialize in tree …"
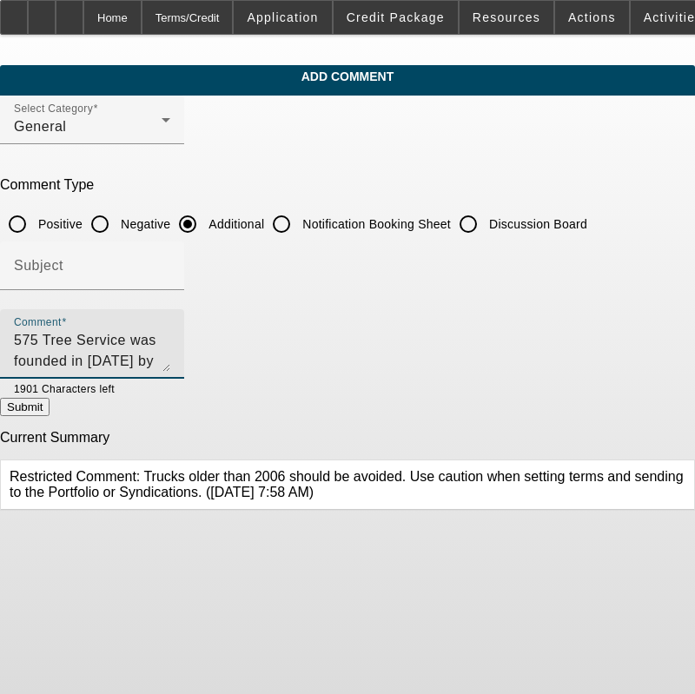
drag, startPoint x: 567, startPoint y: 344, endPoint x: 330, endPoint y: 335, distance: 236.6
click at [170, 335] on textarea "575 Tree Service was founded in [DATE] by [PERSON_NAME]. We specialize in tree …" at bounding box center [92, 351] width 156 height 42
type textarea "575 Tree Service was founded in [DATE] by [PERSON_NAME]. The company specialize…"
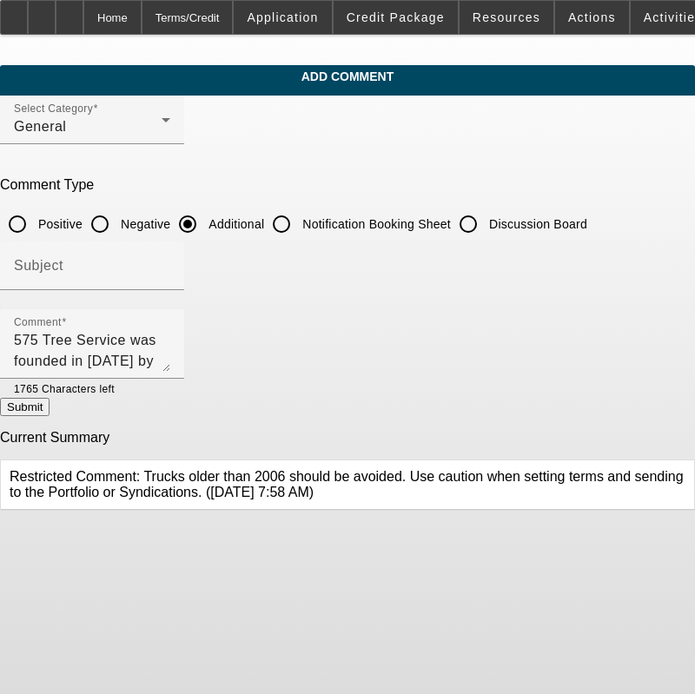
click at [50, 415] on button "Submit" at bounding box center [25, 407] width 50 height 18
radio input "true"
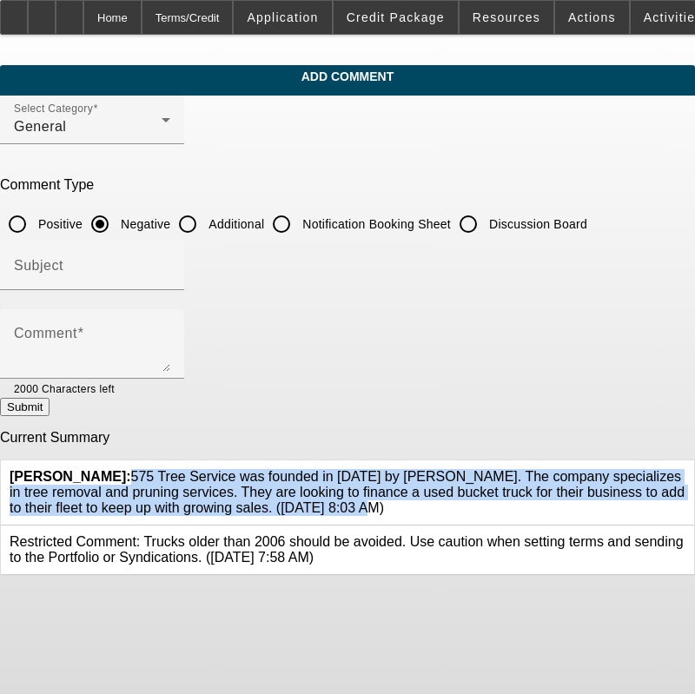
drag, startPoint x: 142, startPoint y: 462, endPoint x: 257, endPoint y: 499, distance: 121.2
click at [257, 499] on span "[GEOGRAPHIC_DATA][PERSON_NAME]: 575 Tree Service was founded in [DATE] by [PERS…" at bounding box center [347, 492] width 675 height 46
copy span "575 Tree Service was founded in [DATE] by [PERSON_NAME]. The company specialize…"
click at [205, 223] on input "Additional" at bounding box center [187, 224] width 35 height 35
radio input "true"
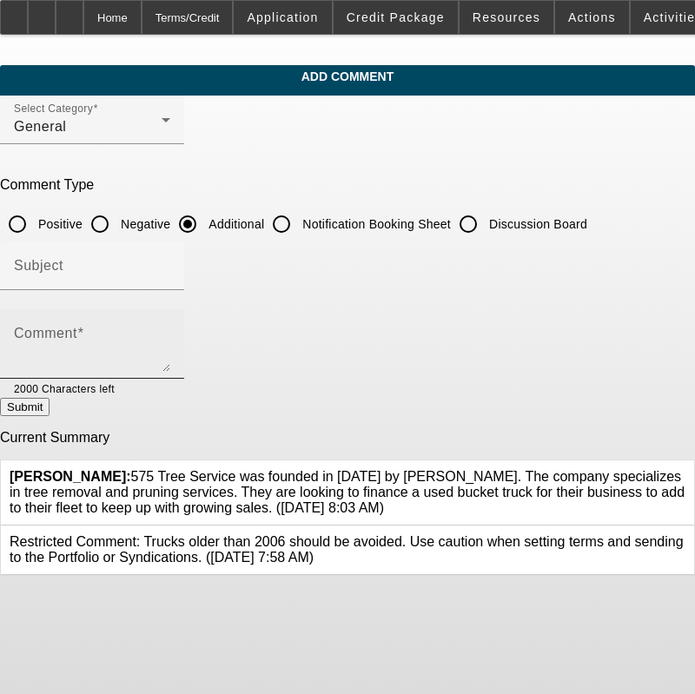
click at [170, 327] on div "Comment" at bounding box center [92, 344] width 156 height 70
paste textarea "575 Tree Service was founded in [DATE] by [PERSON_NAME]. The company specialize…"
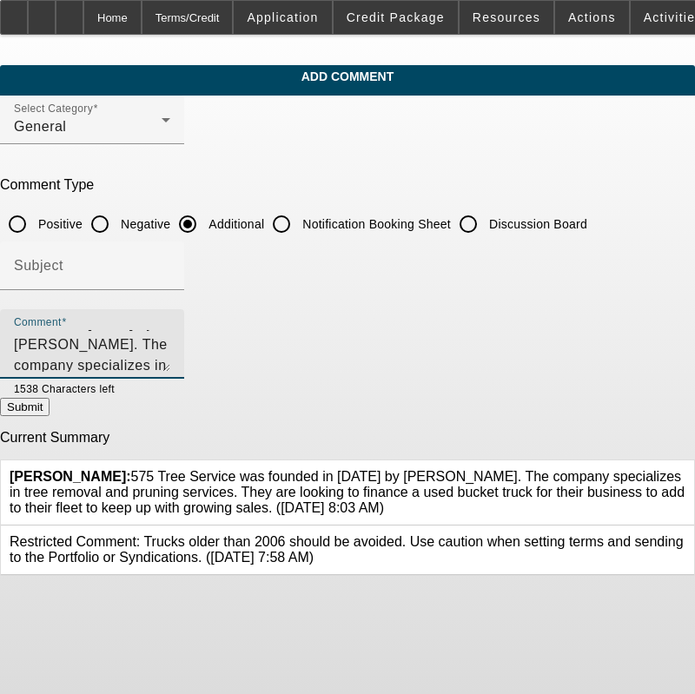
scroll to position [58, 0]
type textarea "575 Tree Service was founded in [DATE] by [PERSON_NAME]. The company specialize…"
click at [50, 415] on button "Submit" at bounding box center [25, 407] width 50 height 18
radio input "true"
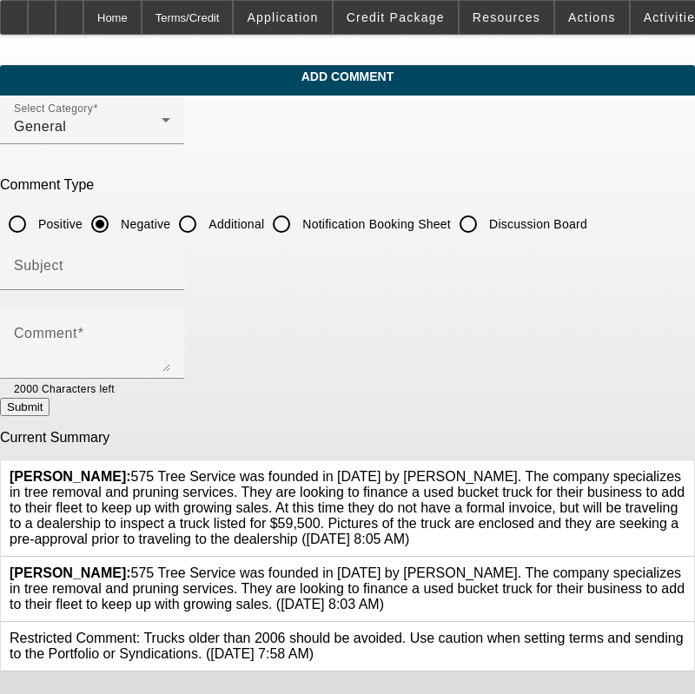
click at [686, 566] on icon at bounding box center [686, 566] width 0 height 0
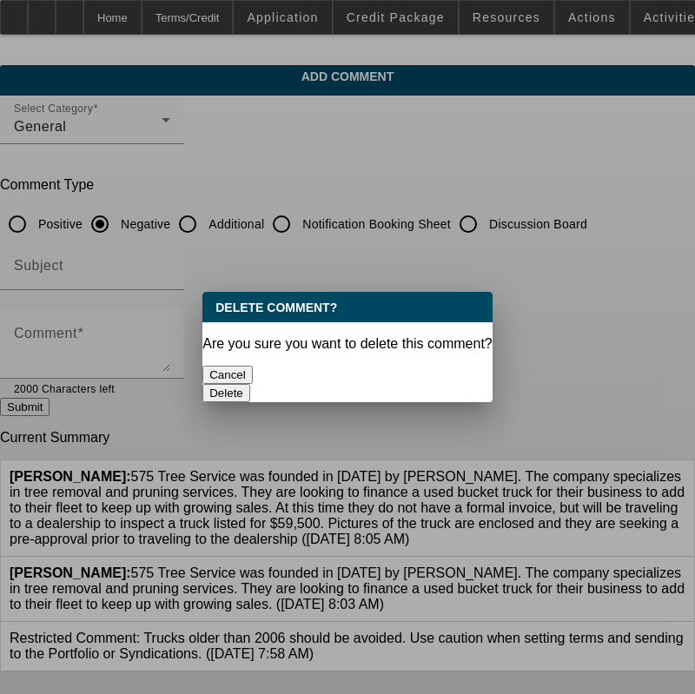
click at [250, 384] on button "Delete" at bounding box center [226, 393] width 48 height 18
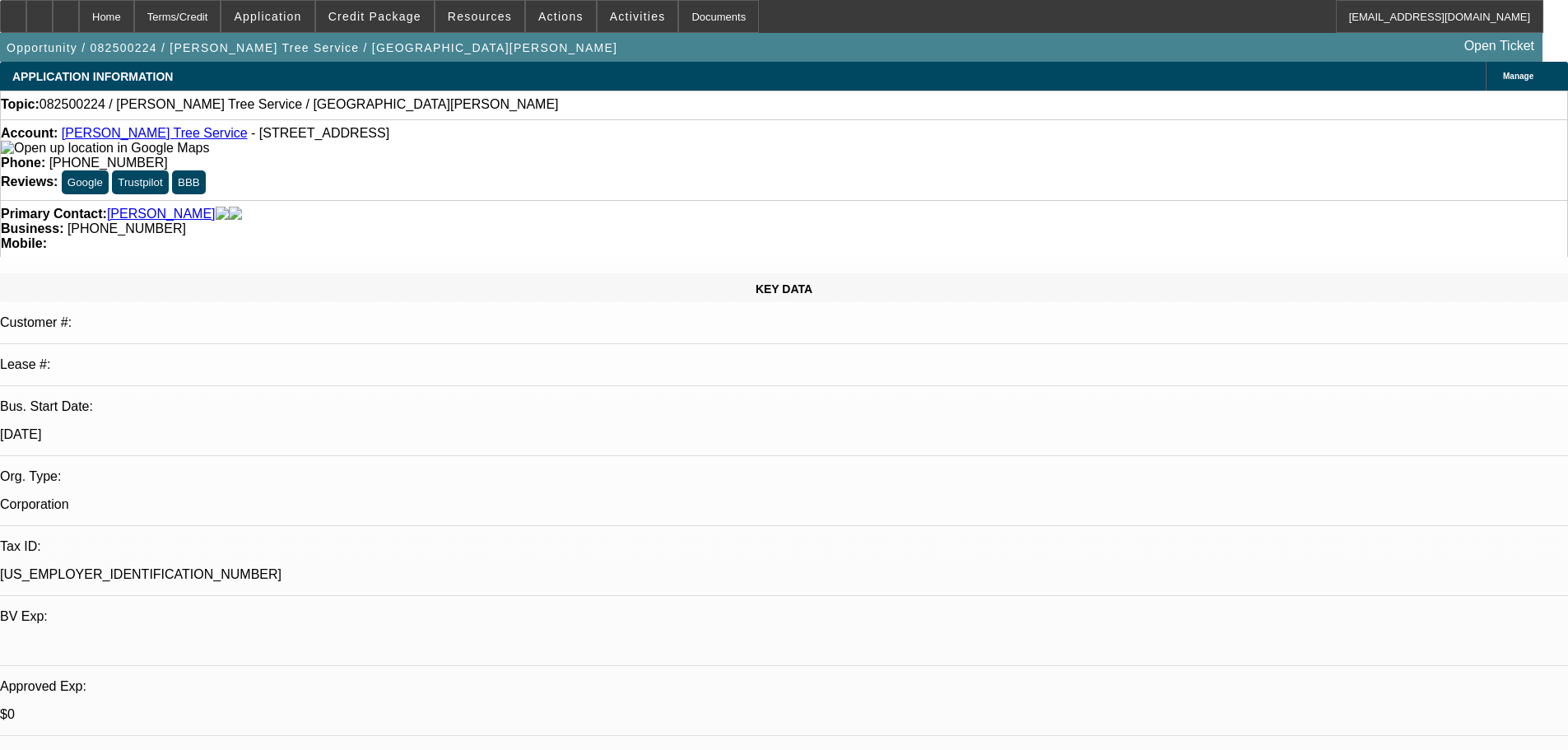
select select "0"
select select "2"
select select "0.1"
select select "4"
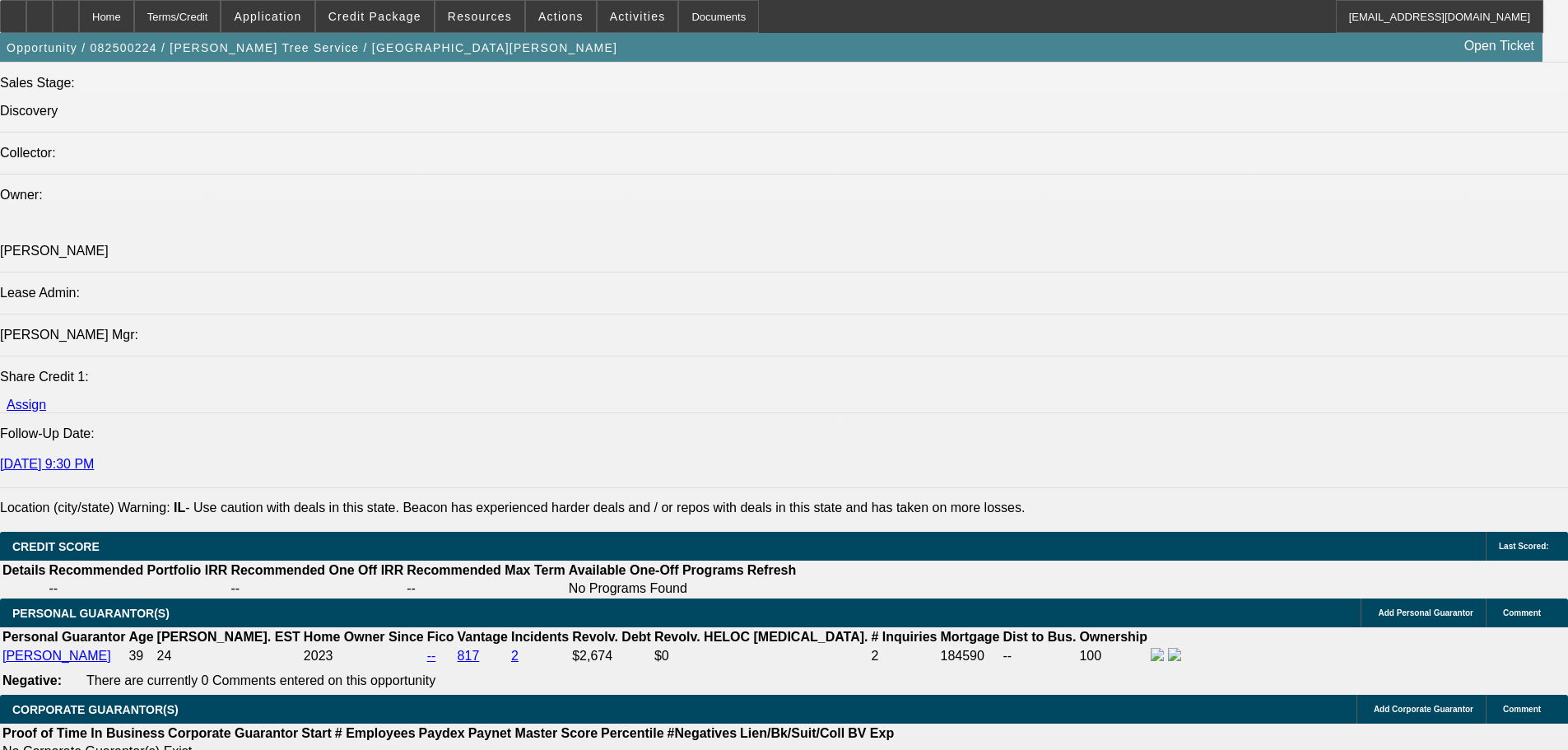
scroll to position [1951, 0]
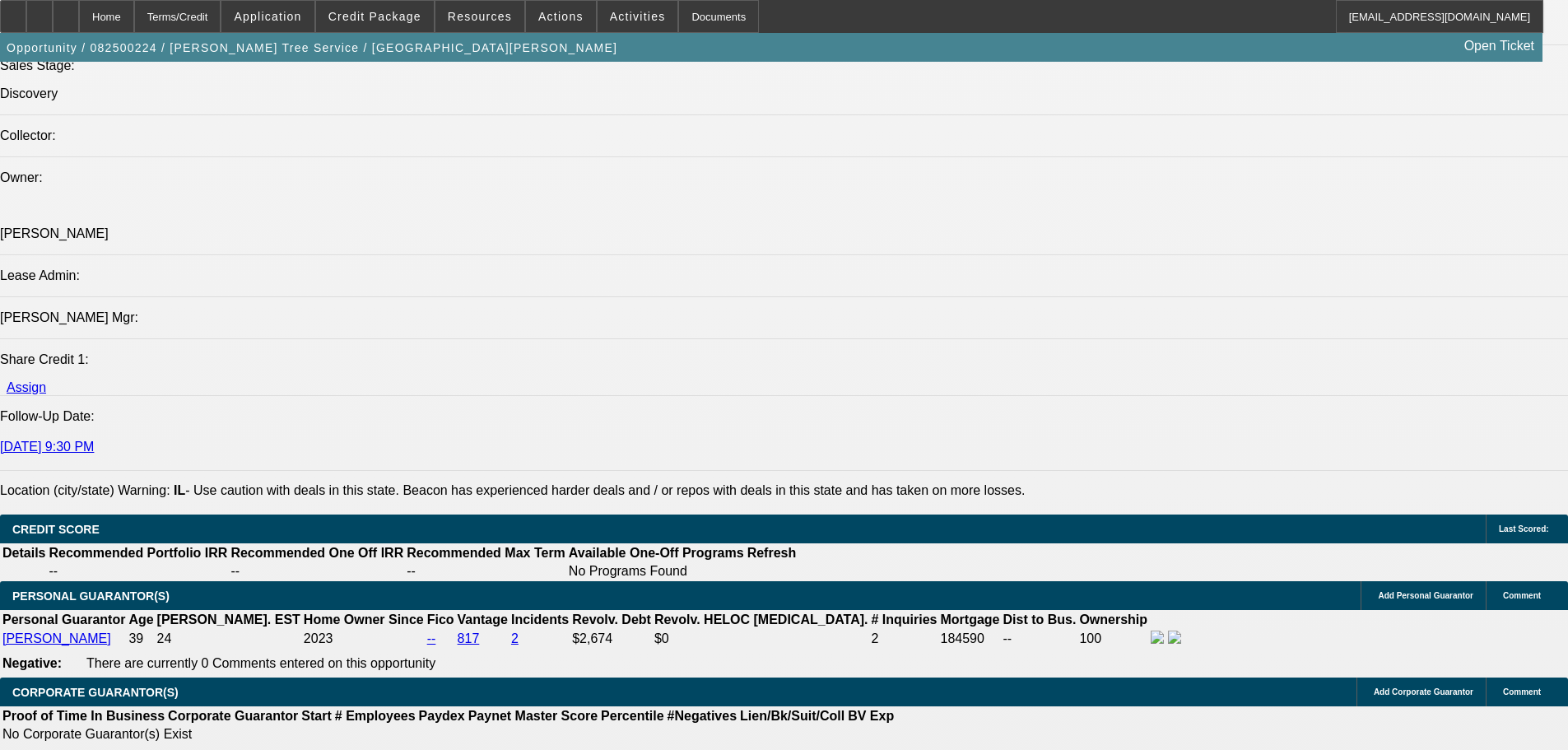
type input "$0.00"
type input "UNKNOWN"
click at [408, 18] on span "Credit Package" at bounding box center [375, 16] width 93 height 13
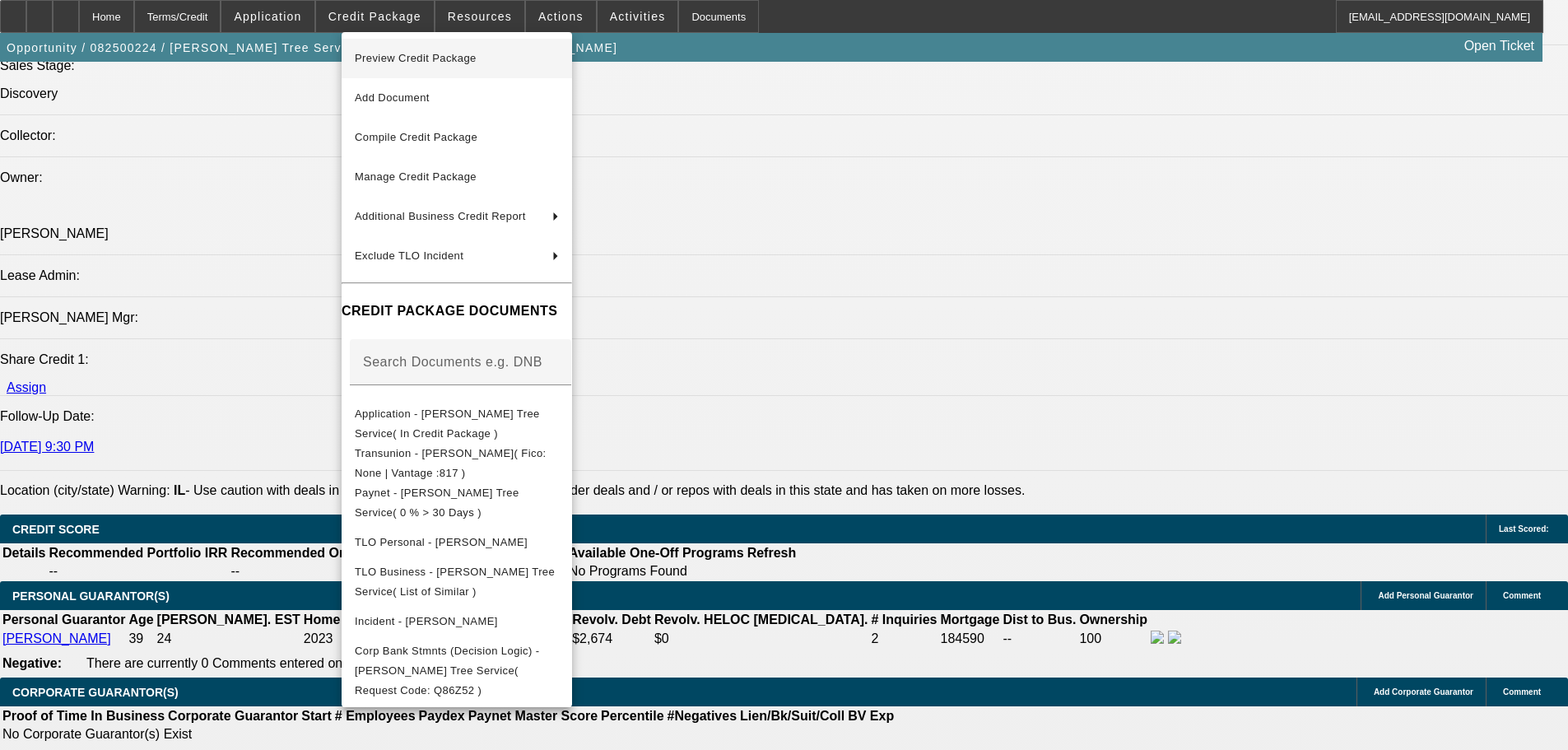
click at [430, 62] on span "Preview Credit Package" at bounding box center [416, 58] width 122 height 12
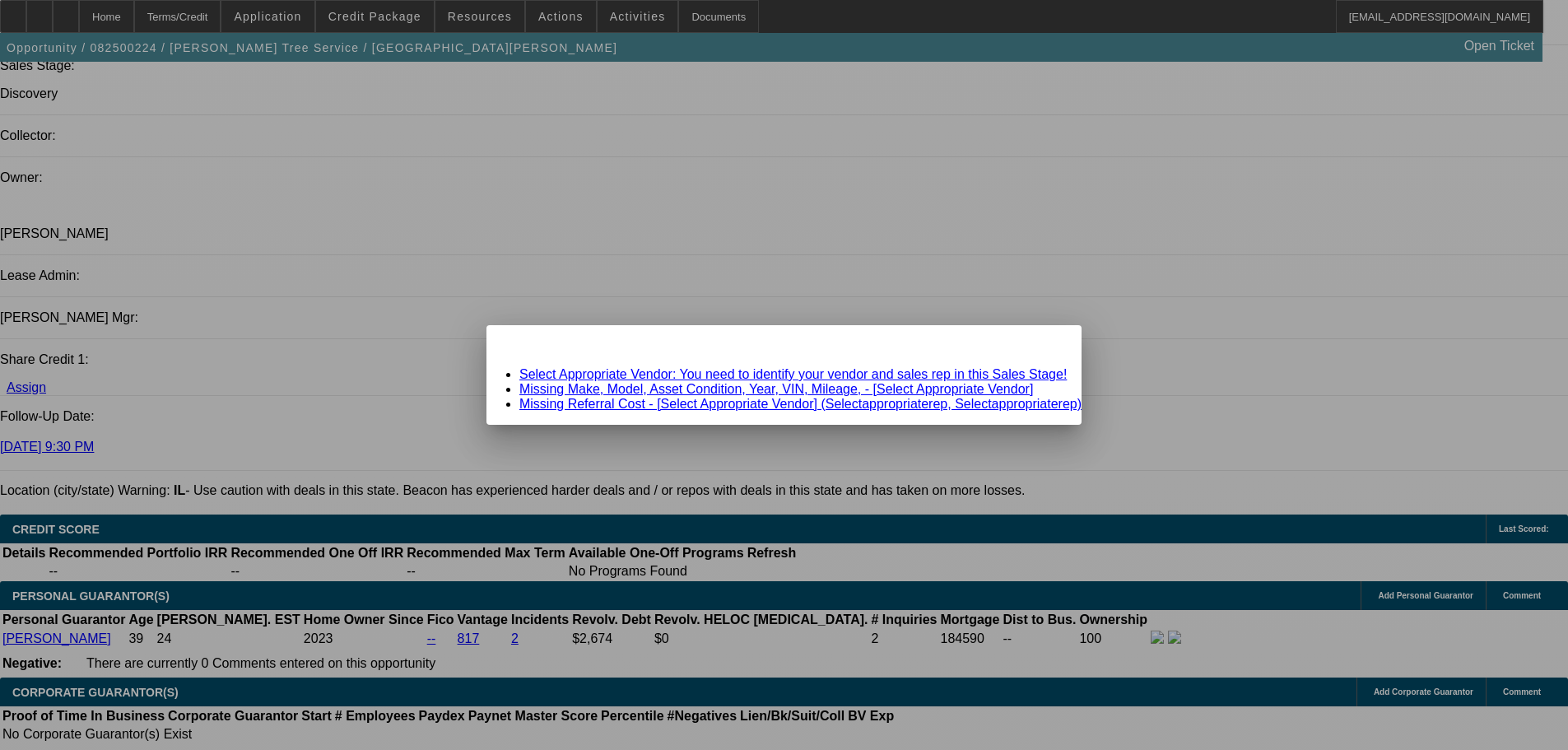
scroll to position [0, 0]
click at [1049, 344] on span "Close" at bounding box center [1060, 340] width 22 height 9
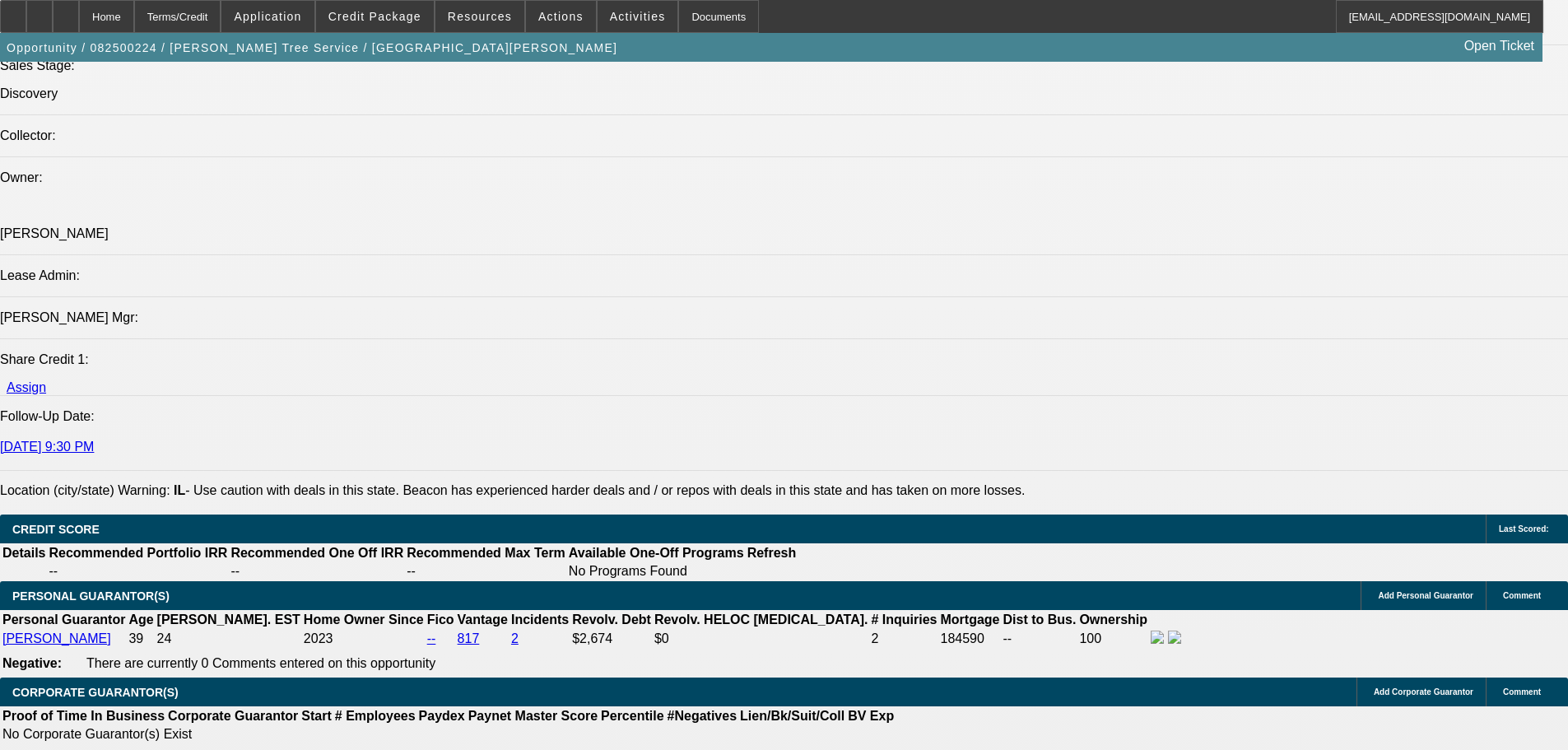
scroll to position [1951, 0]
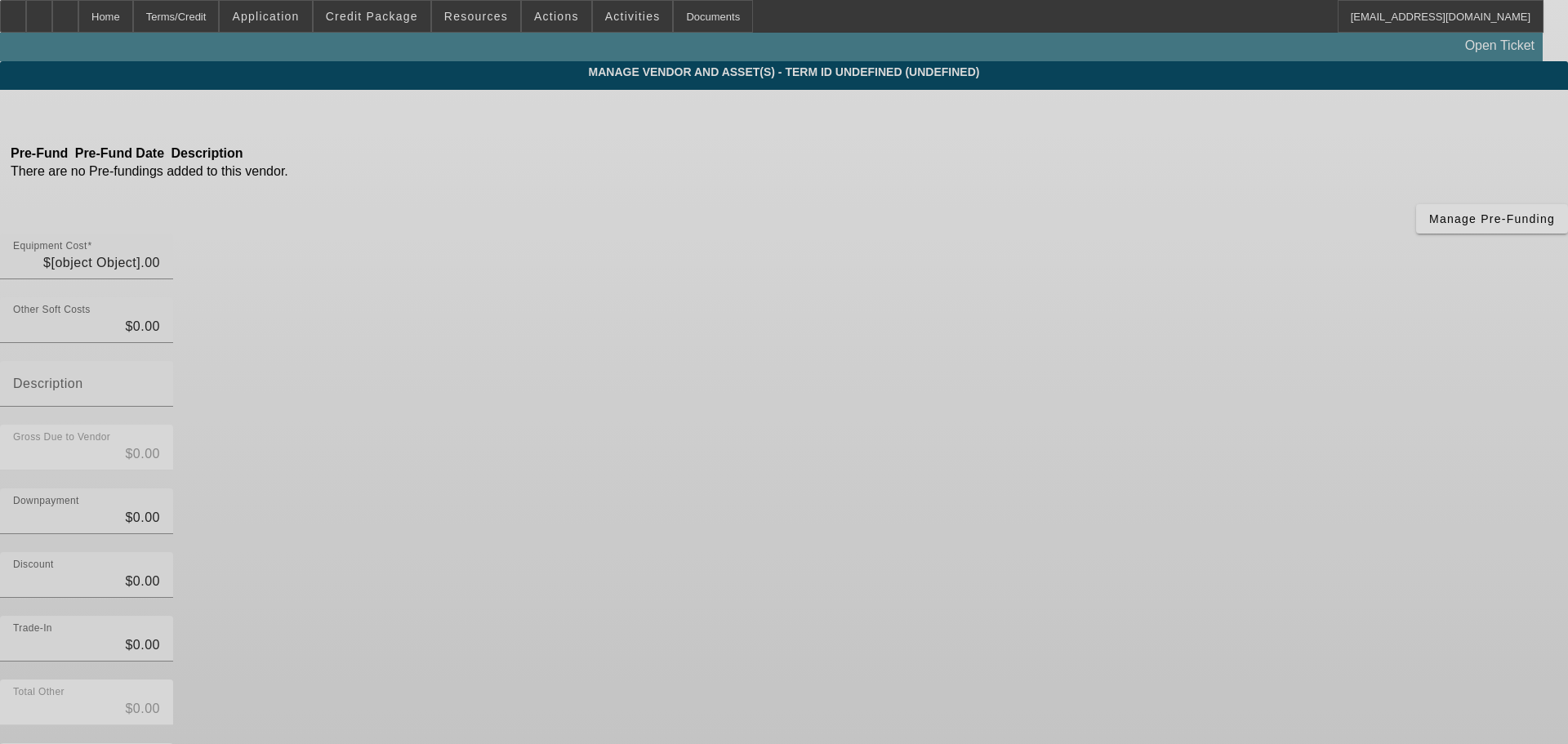
type input "$75,000.00"
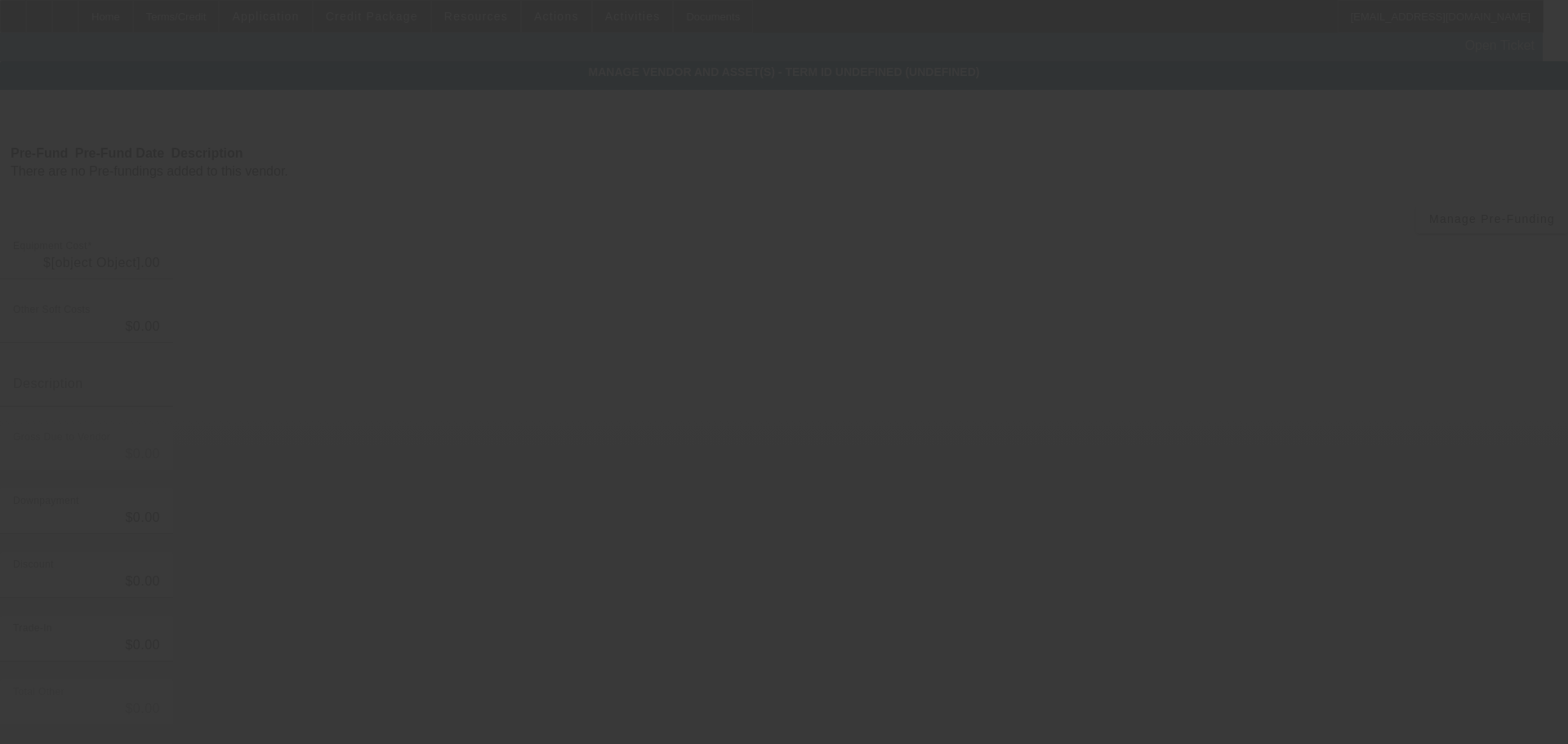
type input "$75,000.00"
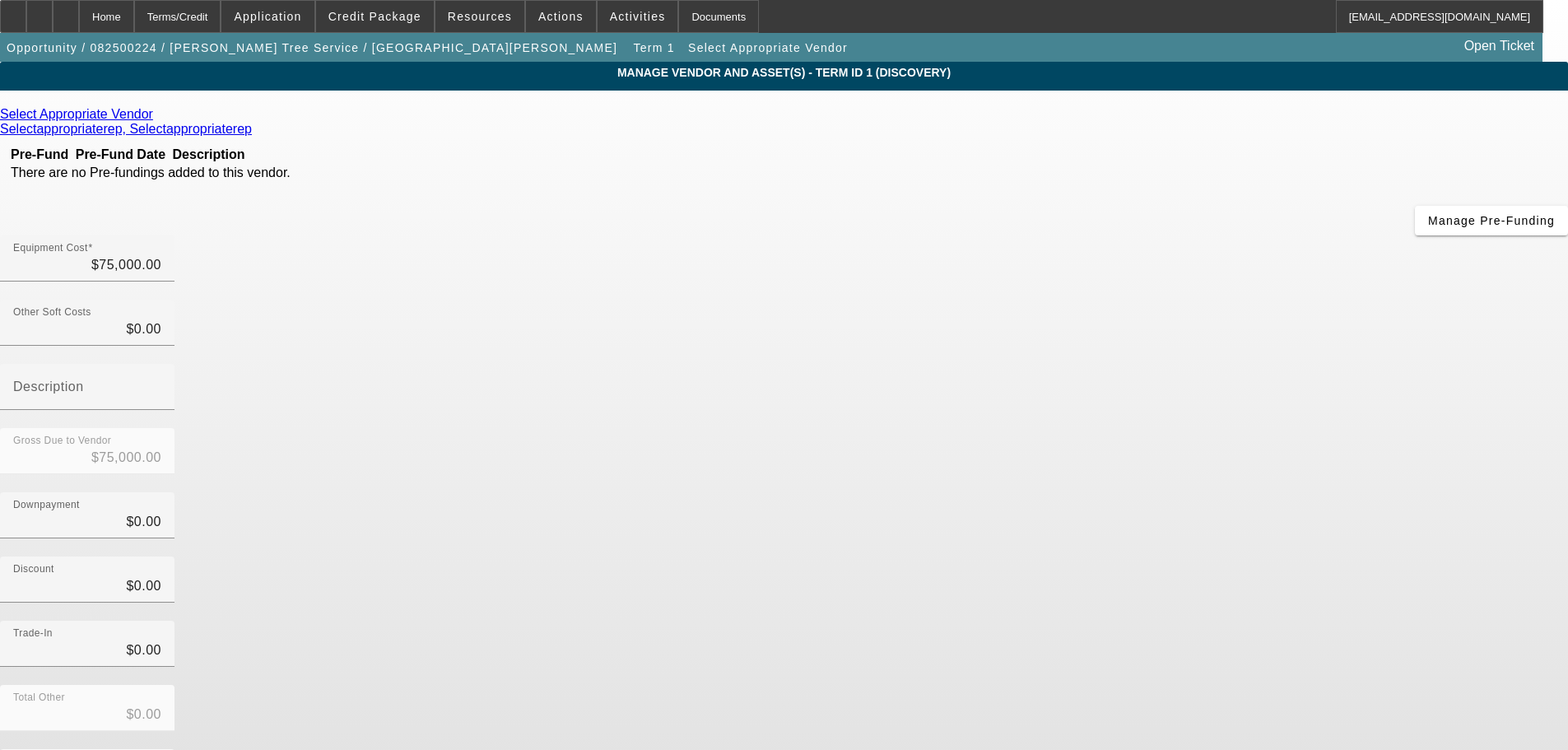
click at [157, 121] on icon at bounding box center [157, 114] width 0 height 14
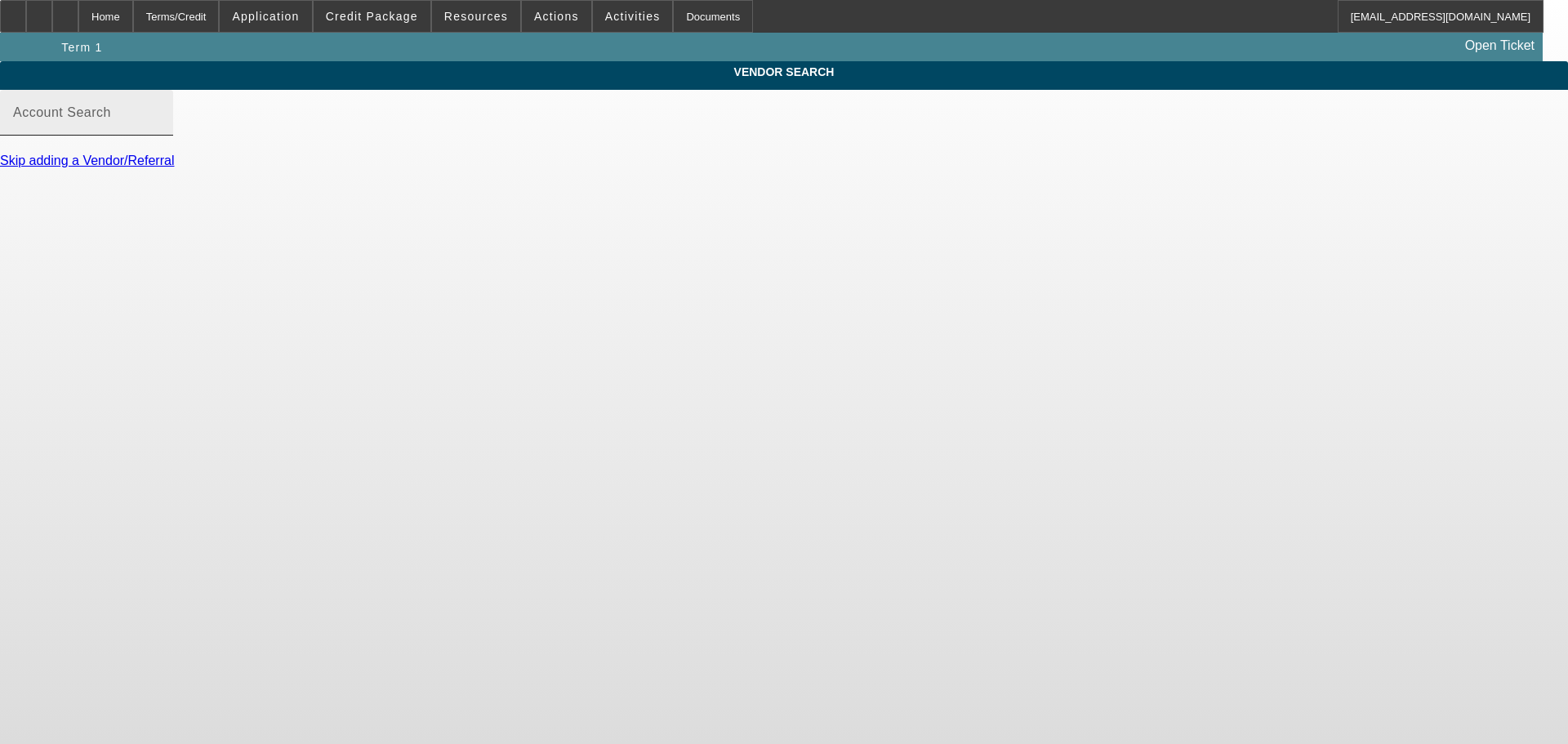
click at [160, 129] on input "Account Search" at bounding box center [86, 118] width 147 height 20
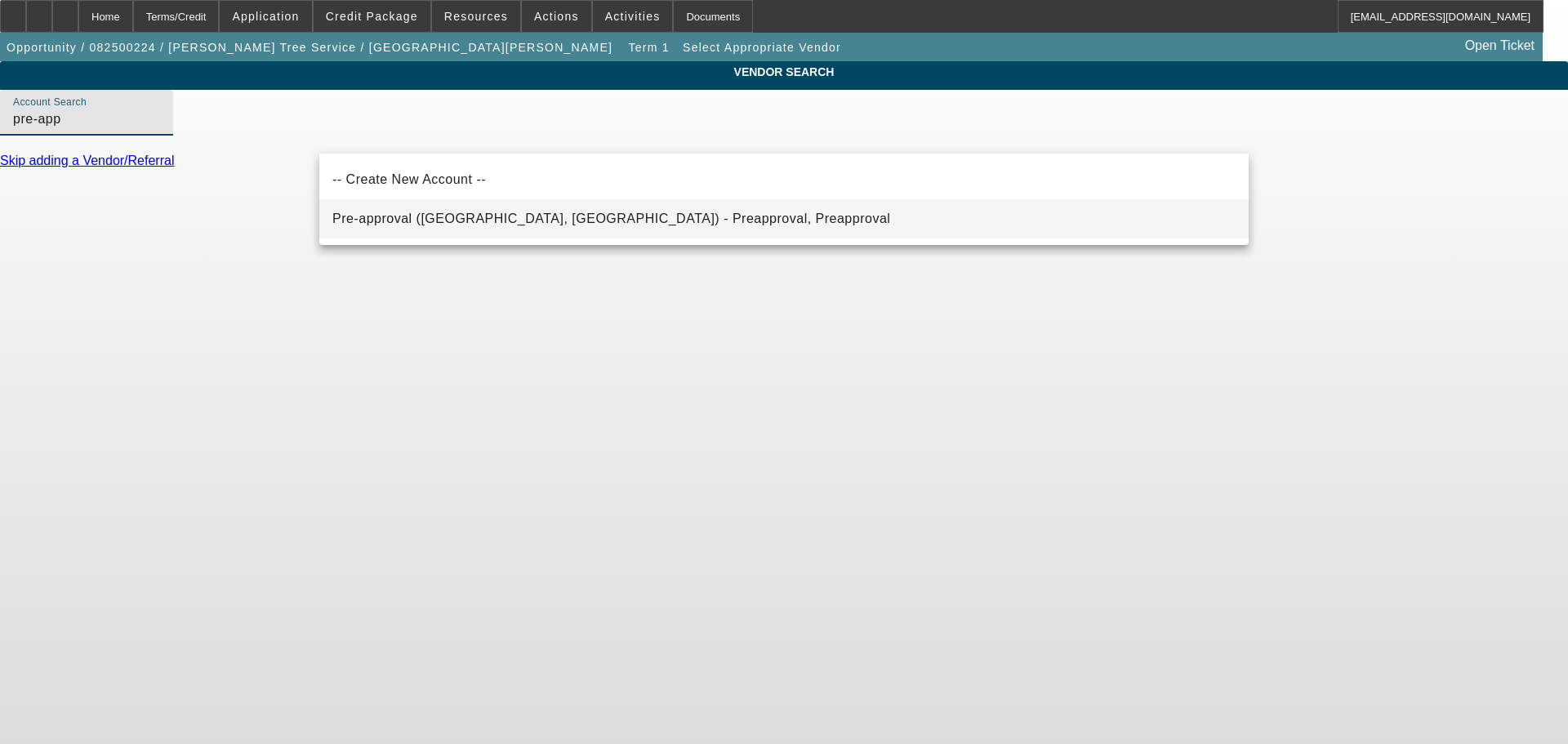
click at [439, 220] on span "Pre-approval ([GEOGRAPHIC_DATA], [GEOGRAPHIC_DATA]) - Preapproval, Preapproval" at bounding box center [612, 218] width 558 height 14
type input "Pre-approval ([GEOGRAPHIC_DATA], [GEOGRAPHIC_DATA]) - Preapproval, Preapproval"
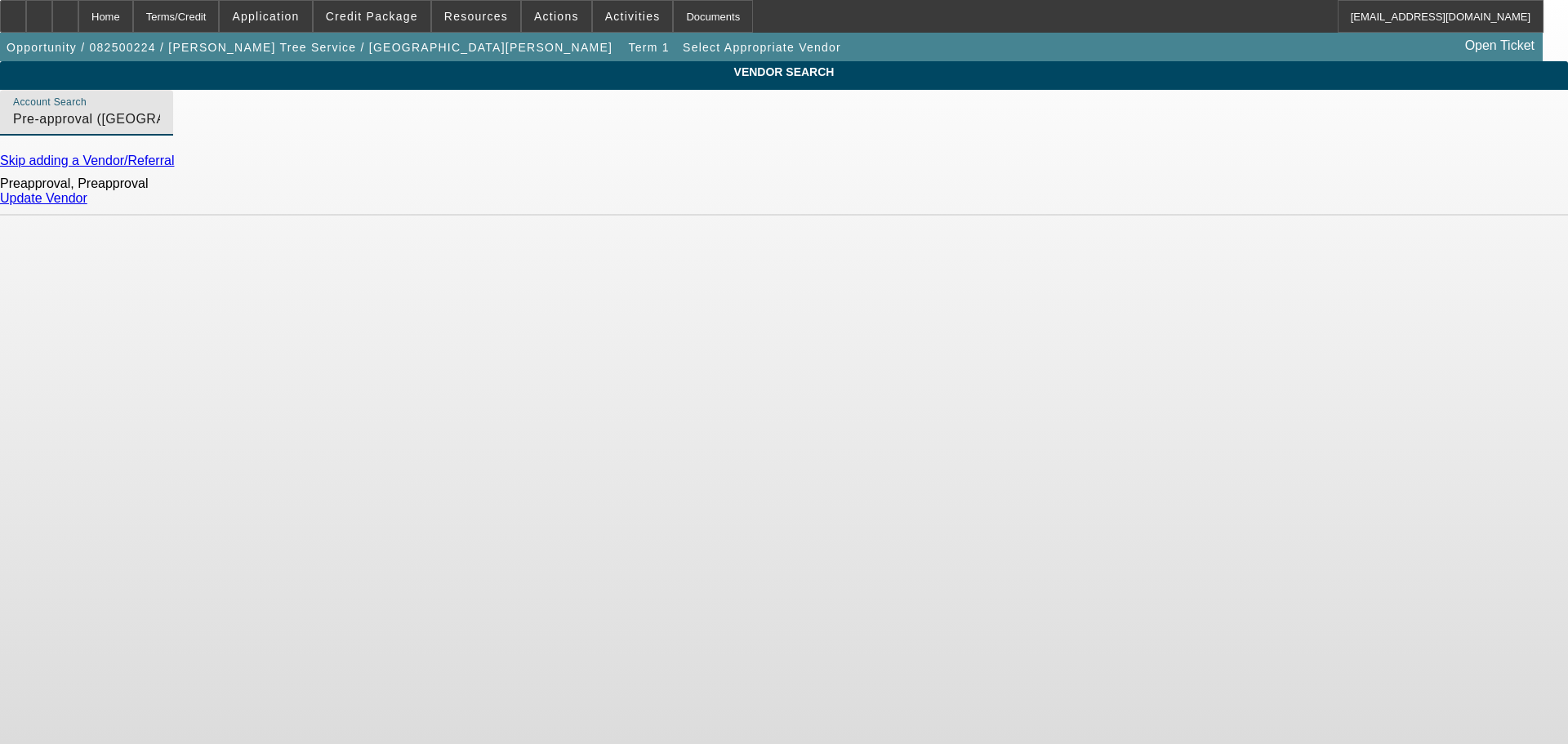
click at [87, 205] on link "Update Vendor" at bounding box center [43, 197] width 87 height 14
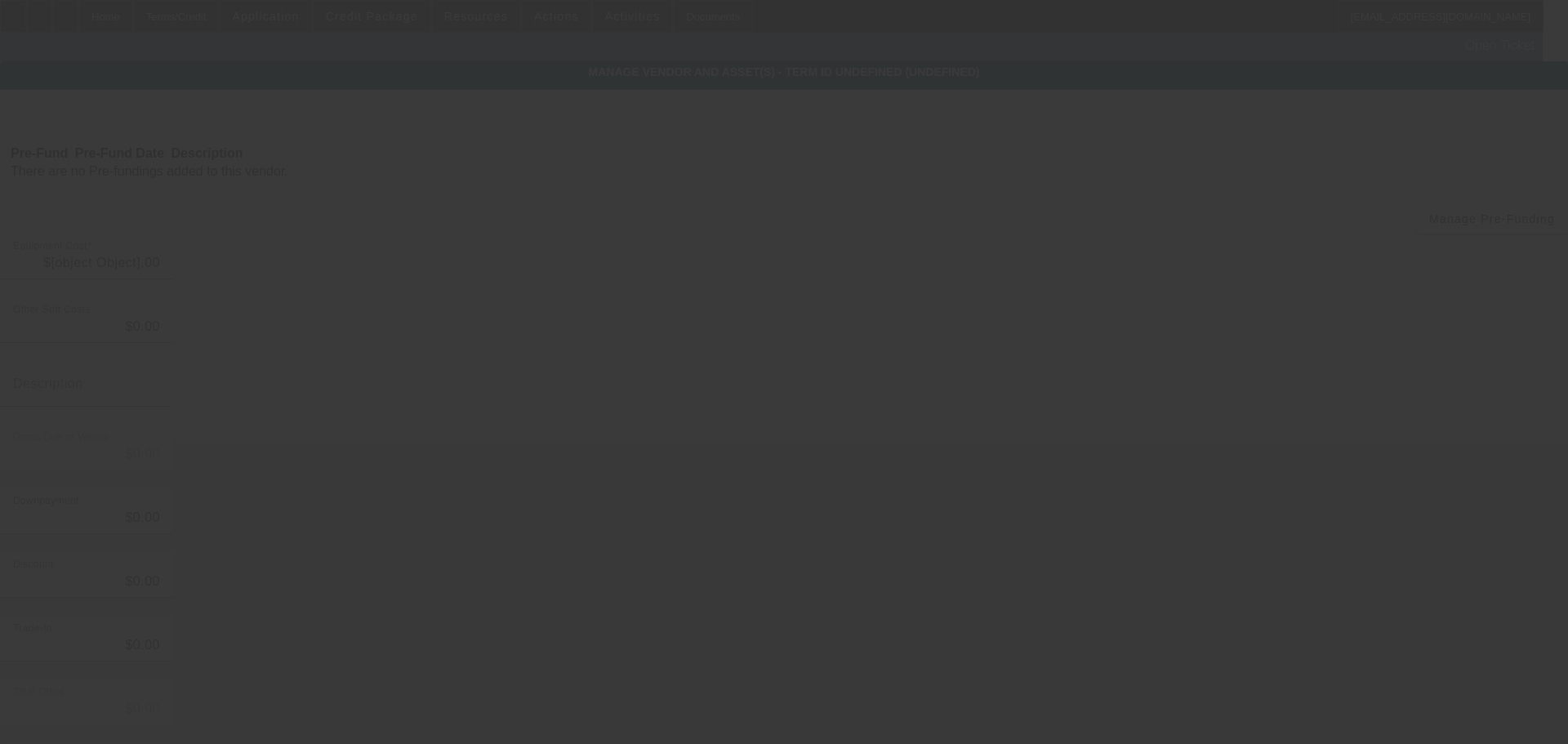
type input "$75,000.00"
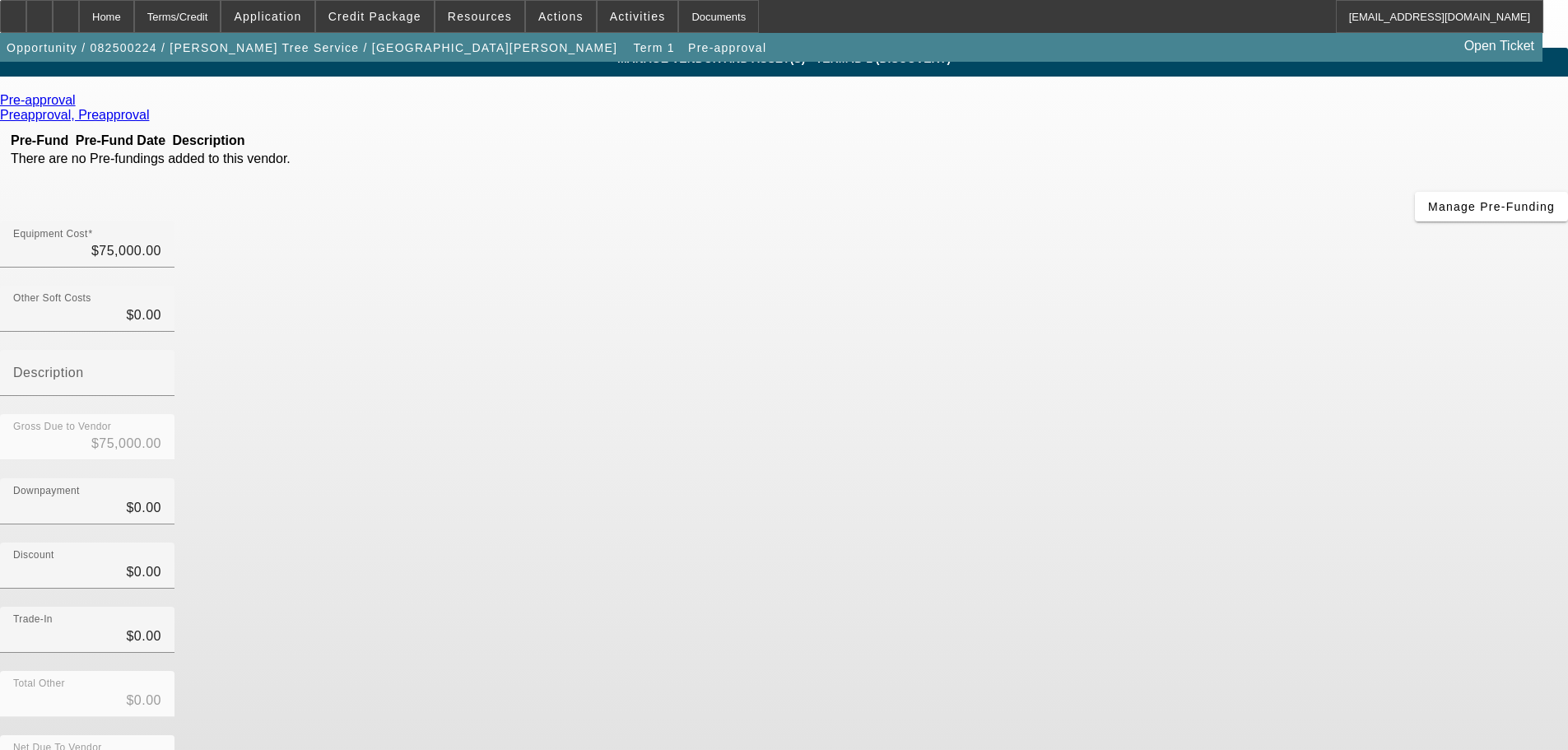
scroll to position [22, 0]
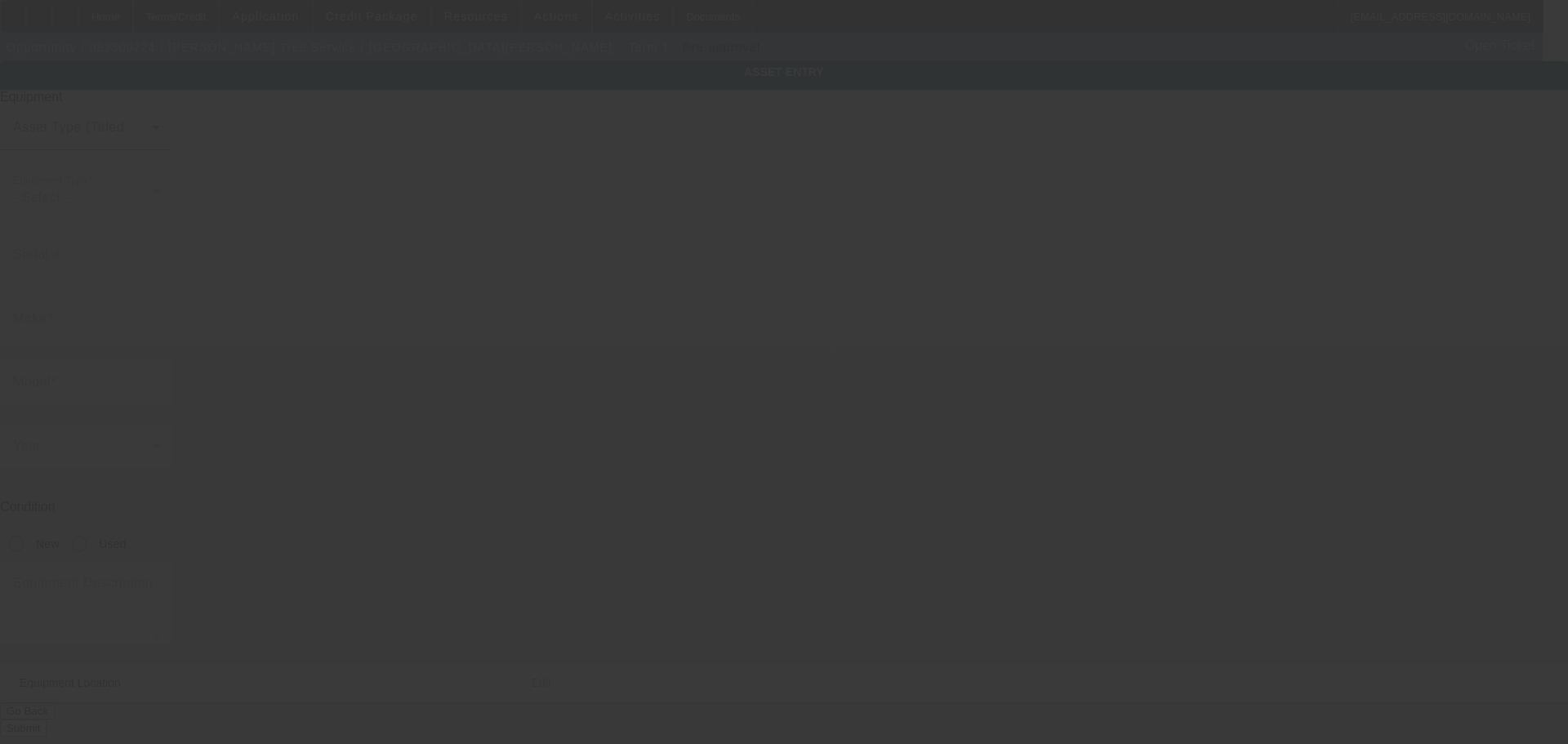
type input "[STREET_ADDRESS]"
type input "Elgin"
type input "60123"
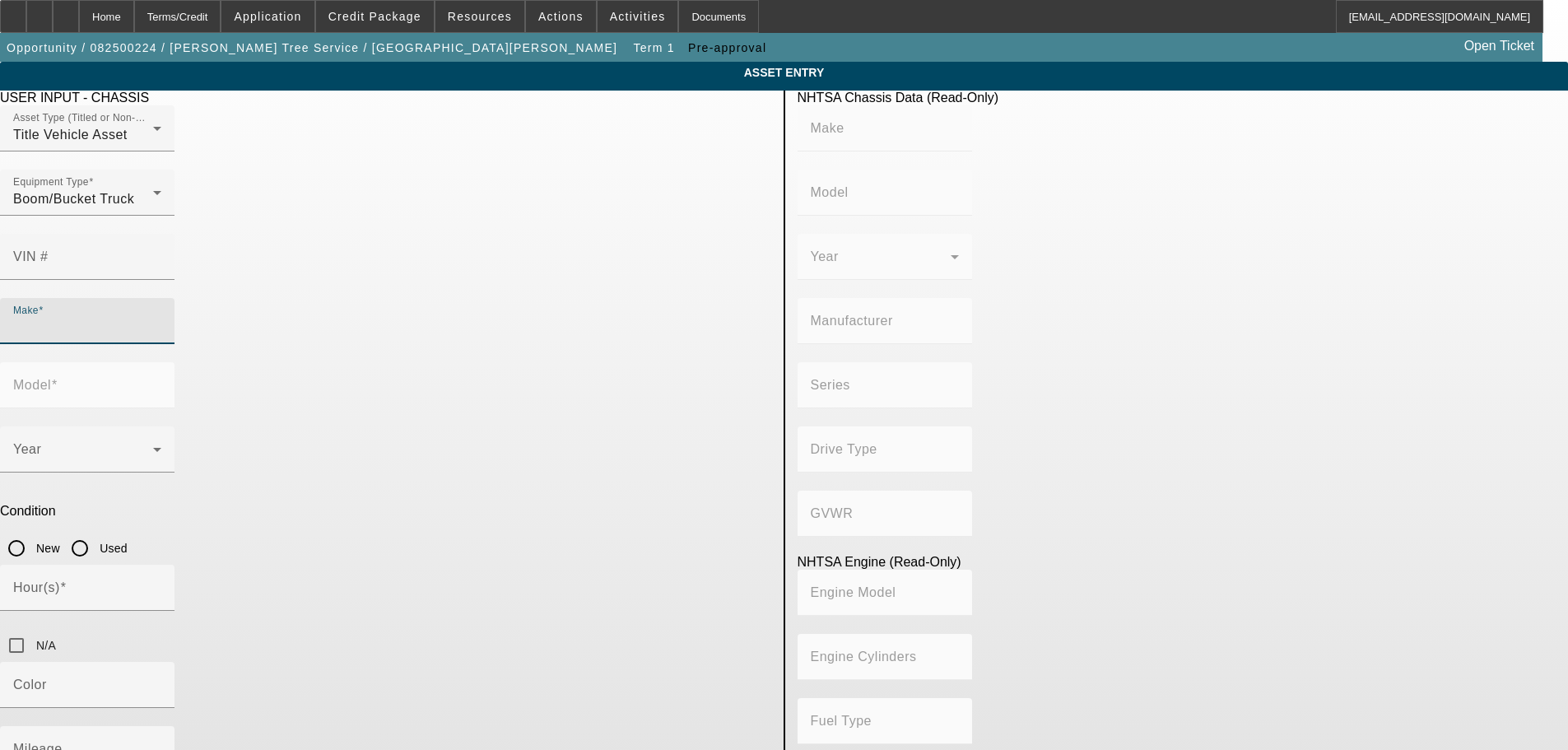
click at [161, 317] on input "Make" at bounding box center [87, 327] width 148 height 20
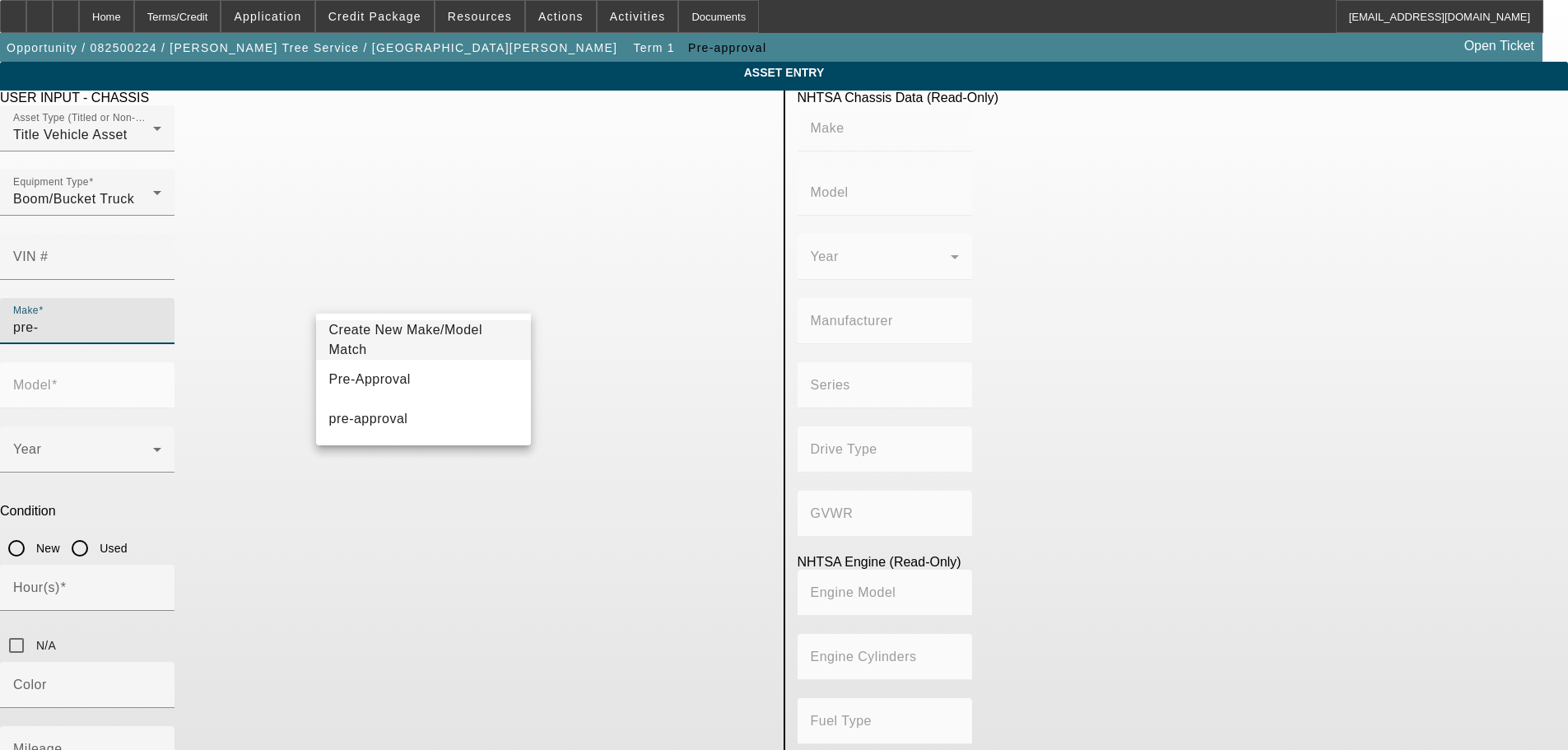
click at [390, 391] on mat-option "Pre-Approval" at bounding box center [424, 380] width 216 height 40
type input "Pre-Approval"
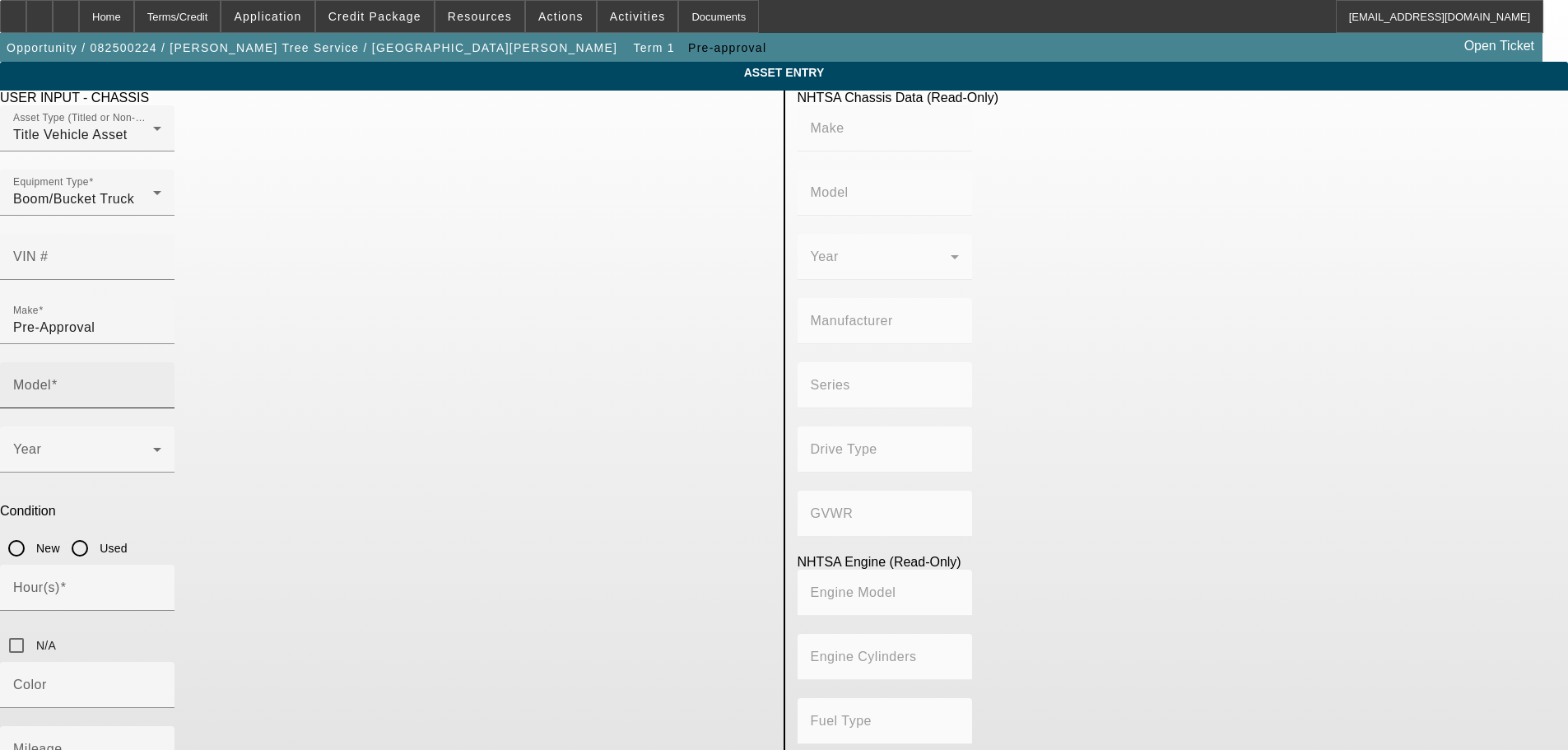
click at [161, 362] on div "Model" at bounding box center [87, 384] width 148 height 46
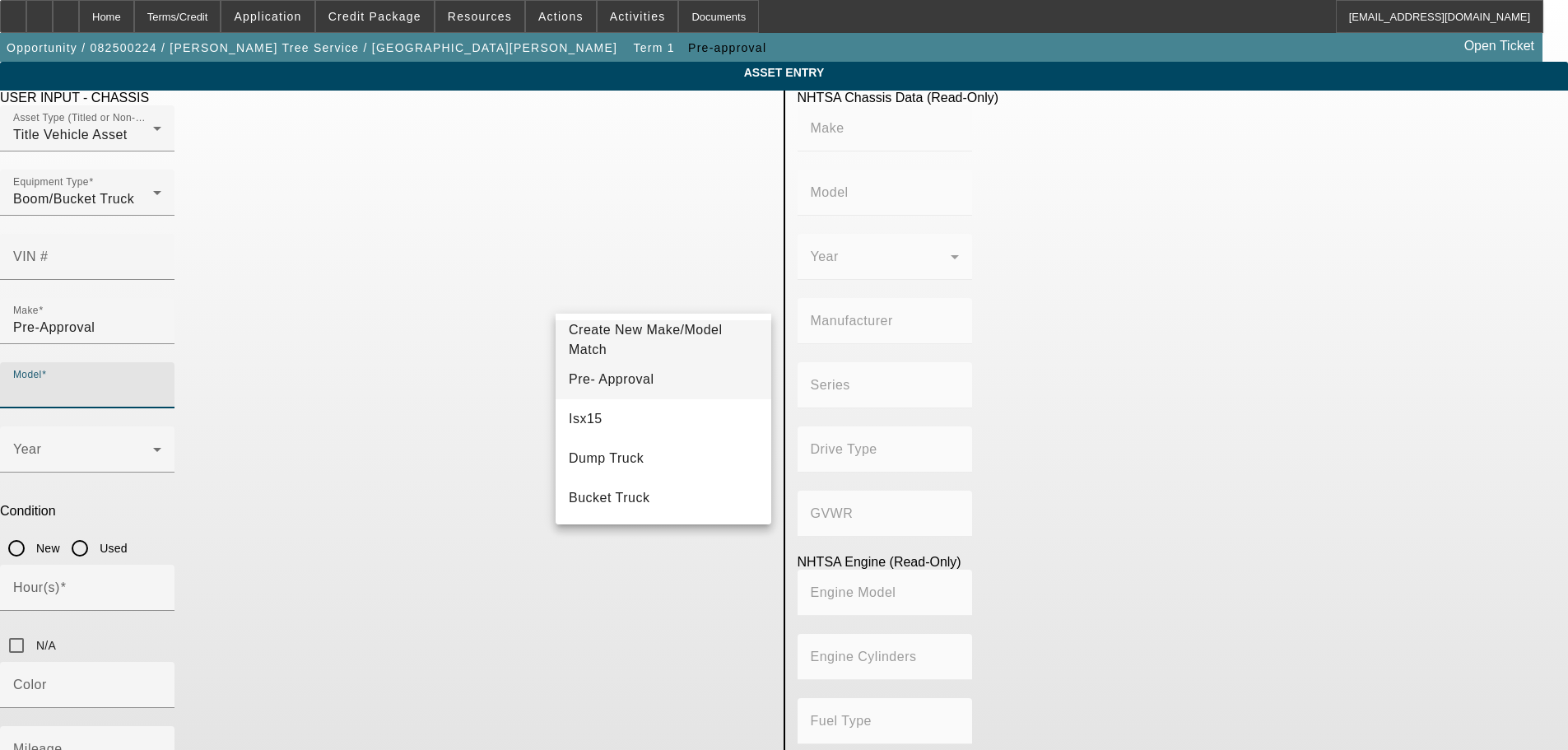
click at [620, 379] on span "Pre- Approval" at bounding box center [612, 379] width 85 height 14
type input "Pre- Approval"
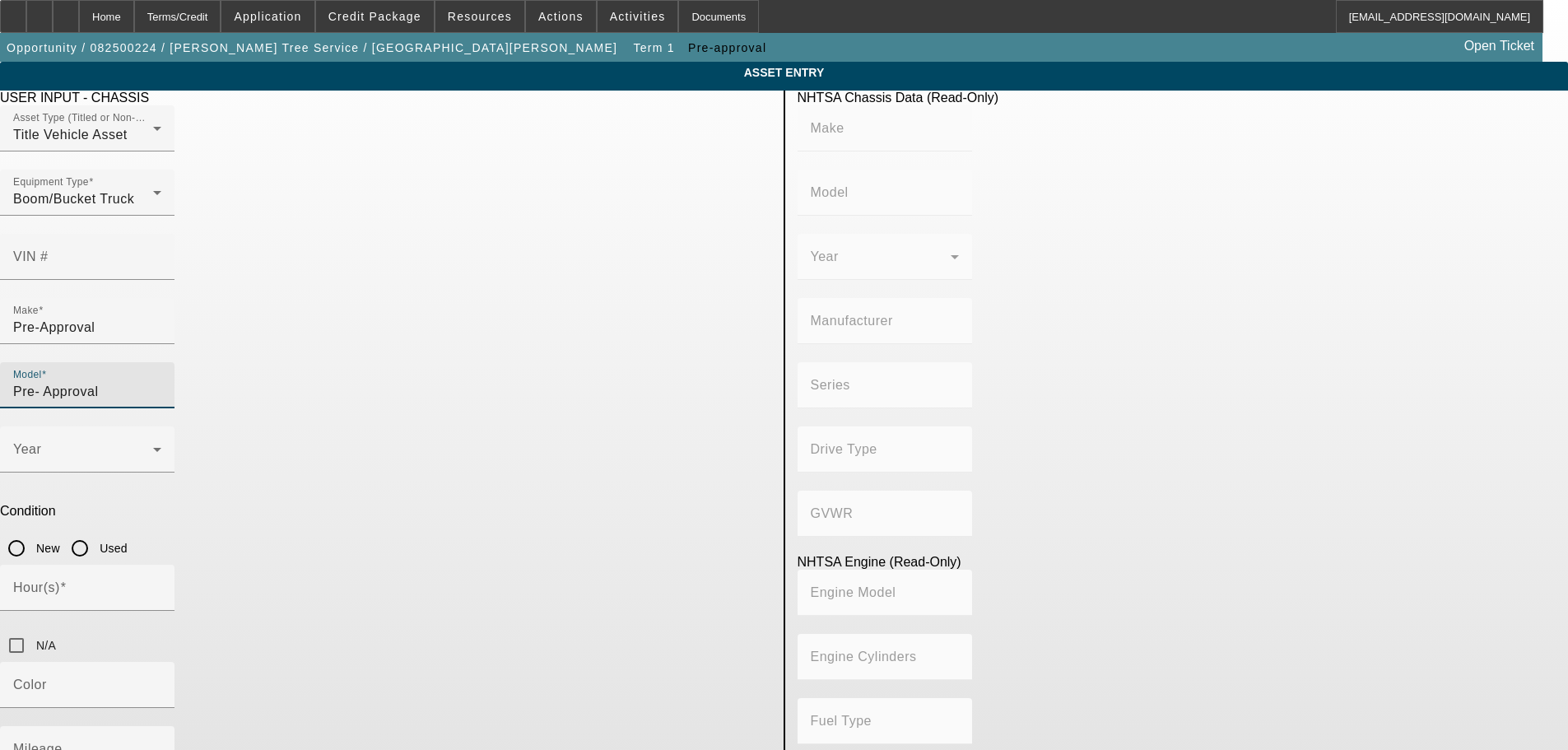
click at [97, 531] on input "Used" at bounding box center [80, 547] width 33 height 33
radio input "true"
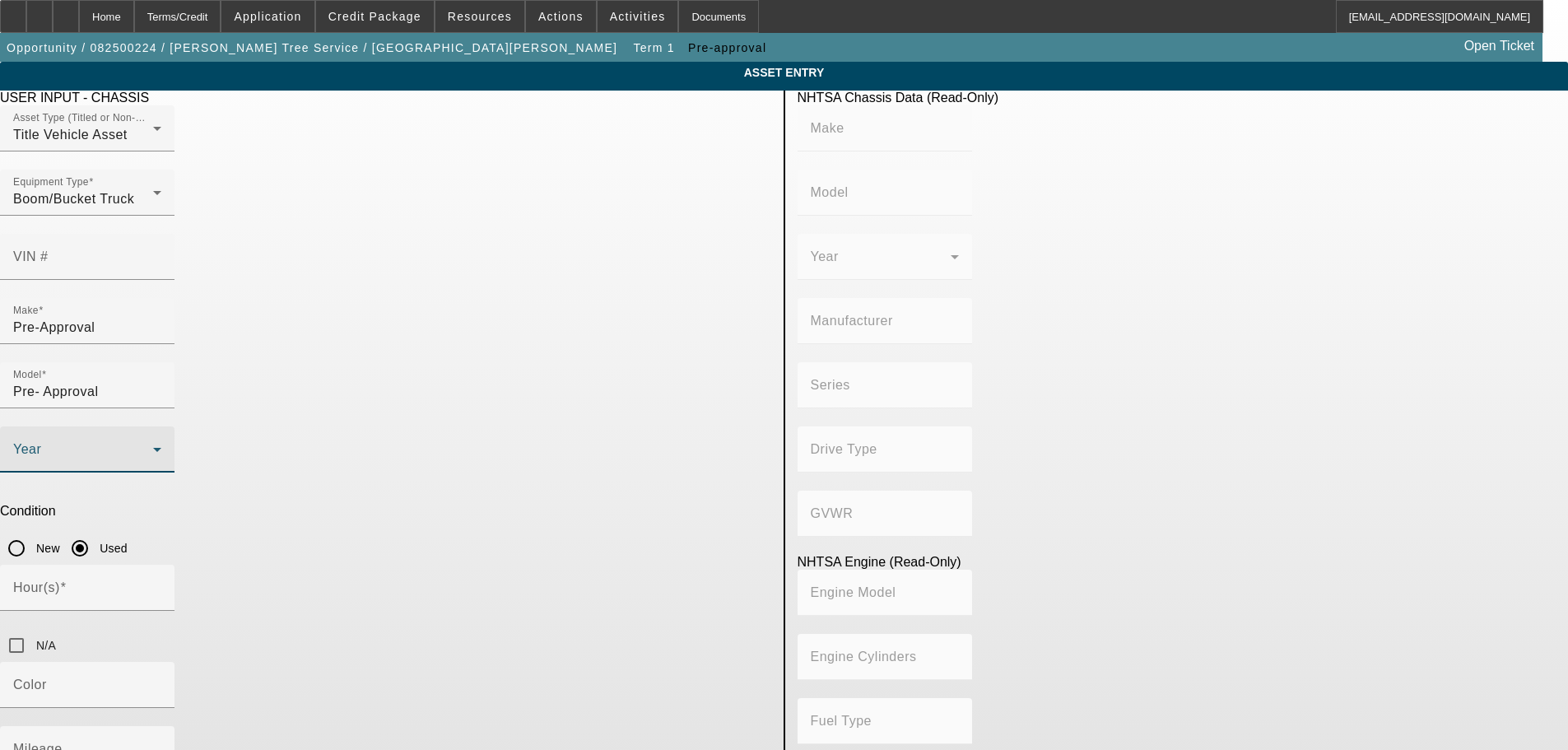
click at [153, 446] on span at bounding box center [83, 455] width 140 height 20
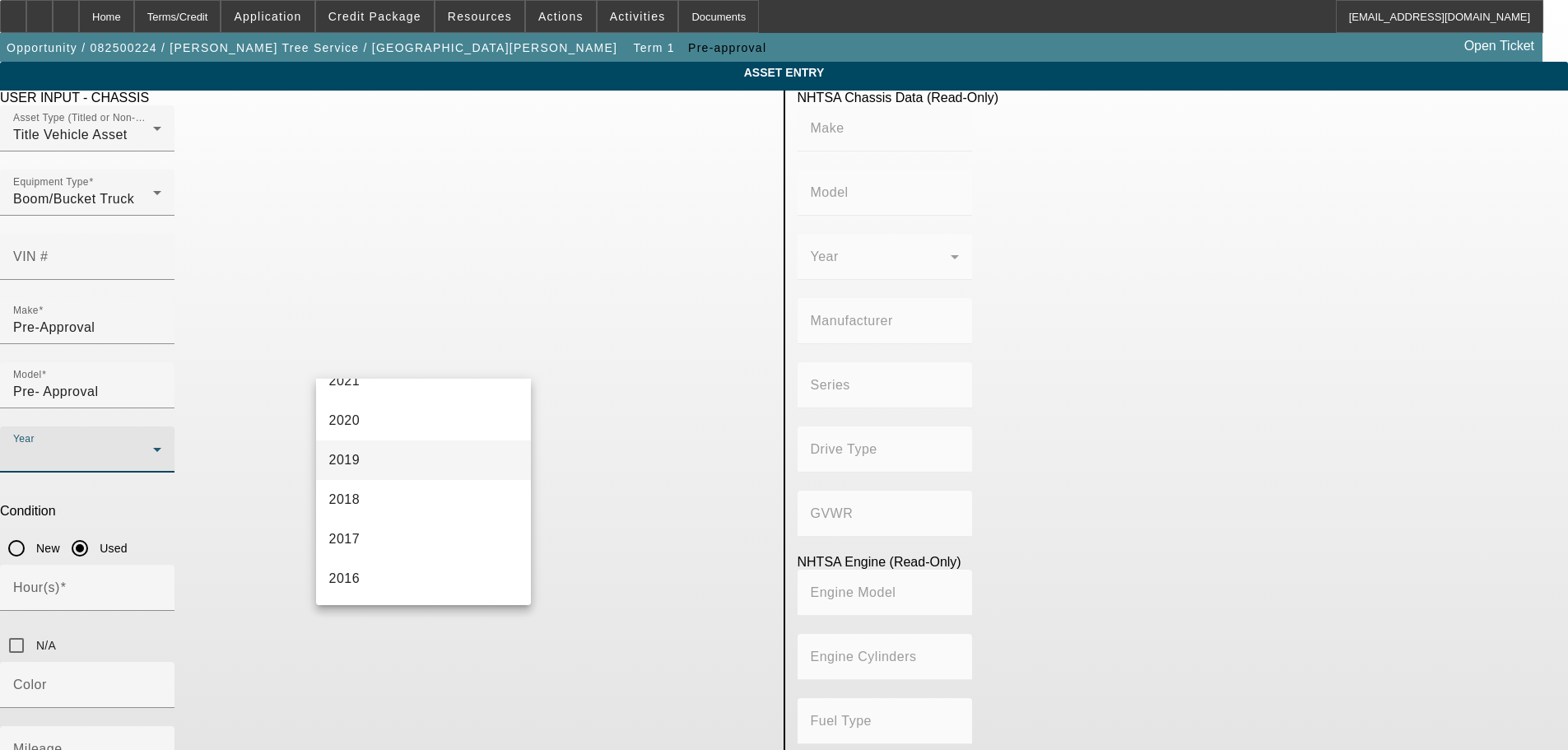
scroll to position [330, 0]
click at [383, 594] on mat-option "2015" at bounding box center [424, 589] width 216 height 40
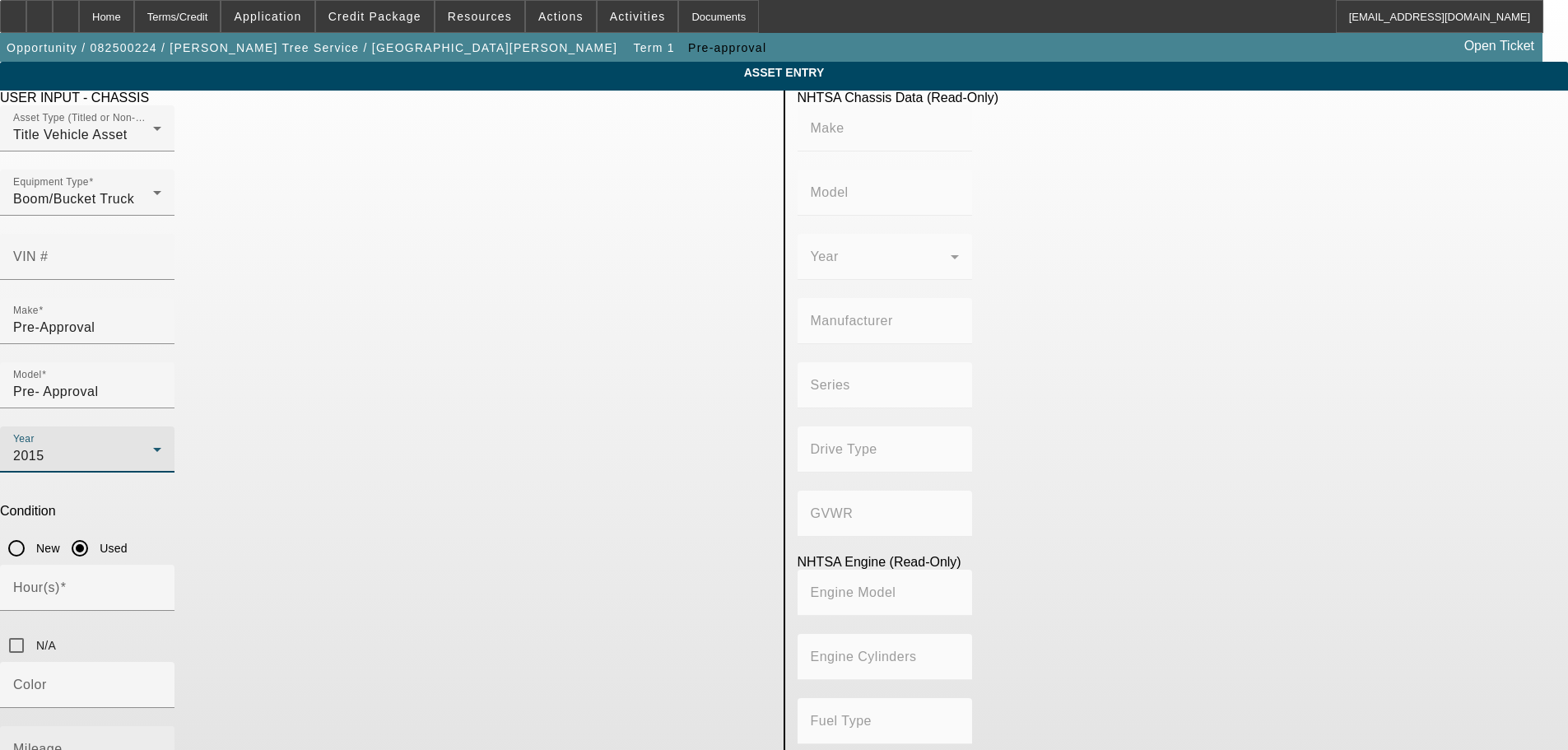
click at [161, 745] on input "Mileage" at bounding box center [87, 755] width 148 height 20
type input "1"
click at [33, 629] on input "N/A" at bounding box center [16, 645] width 33 height 33
checkbox input "true"
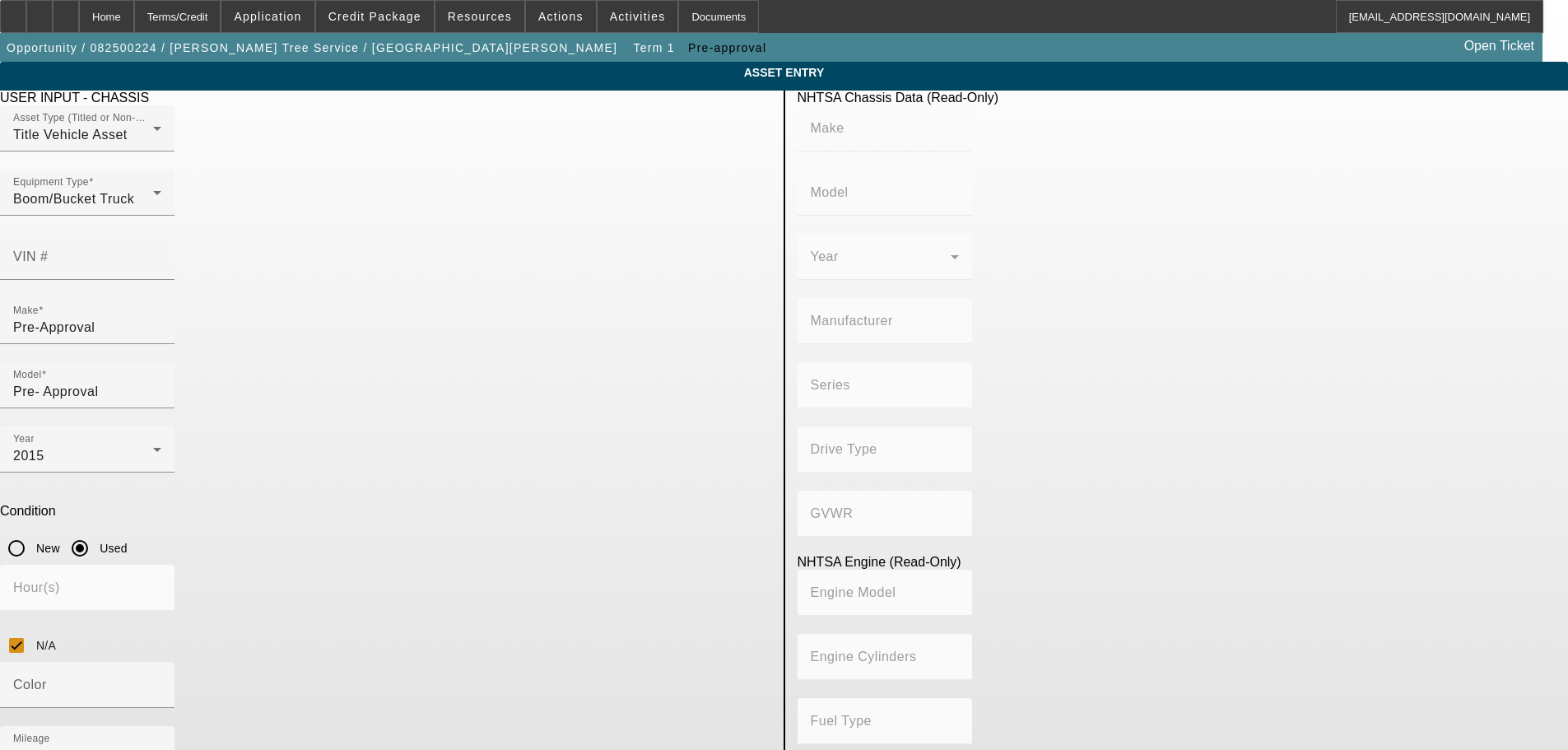
type textarea "Forestry Bucket Truck"
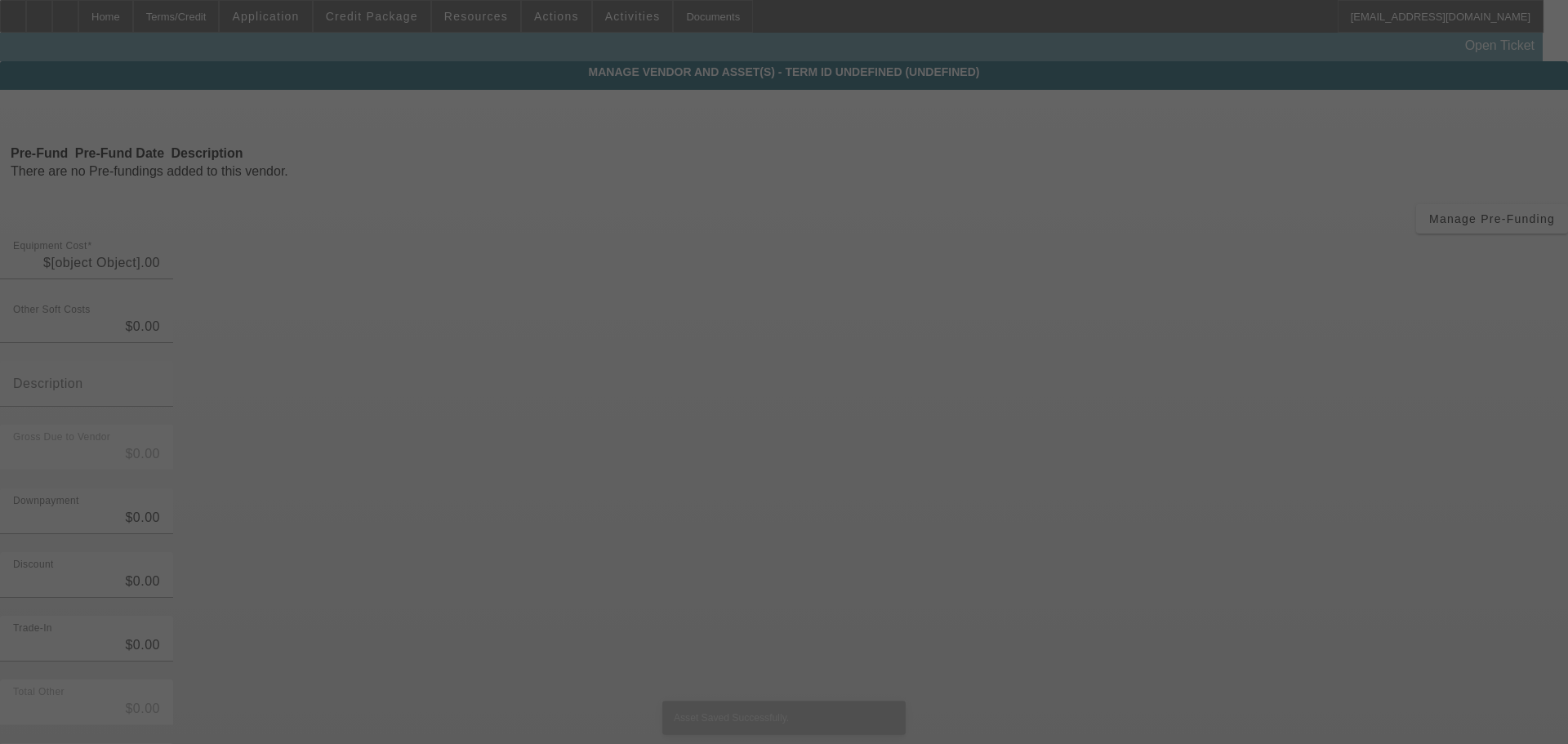
type input "$75,000.00"
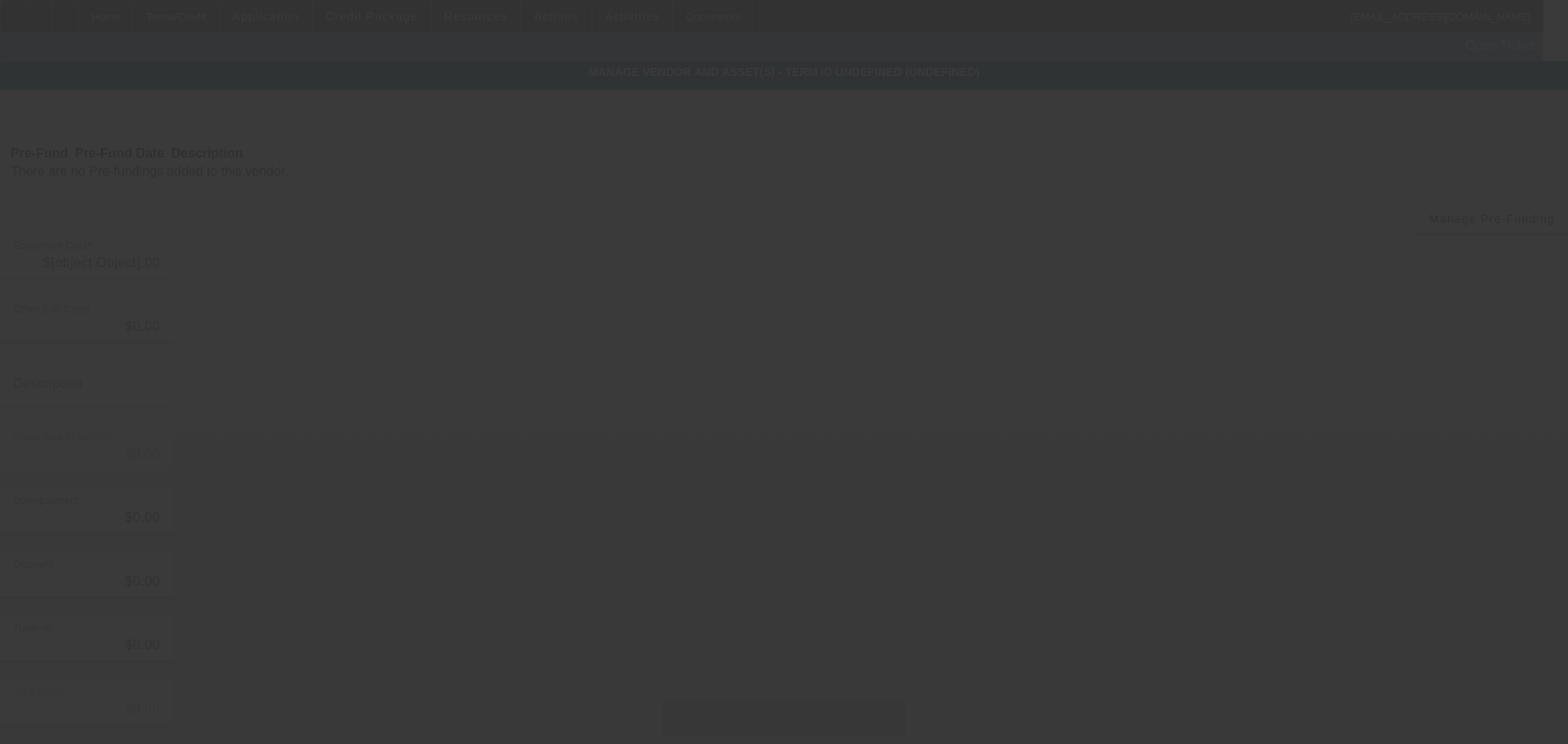
type input "$75,000.00"
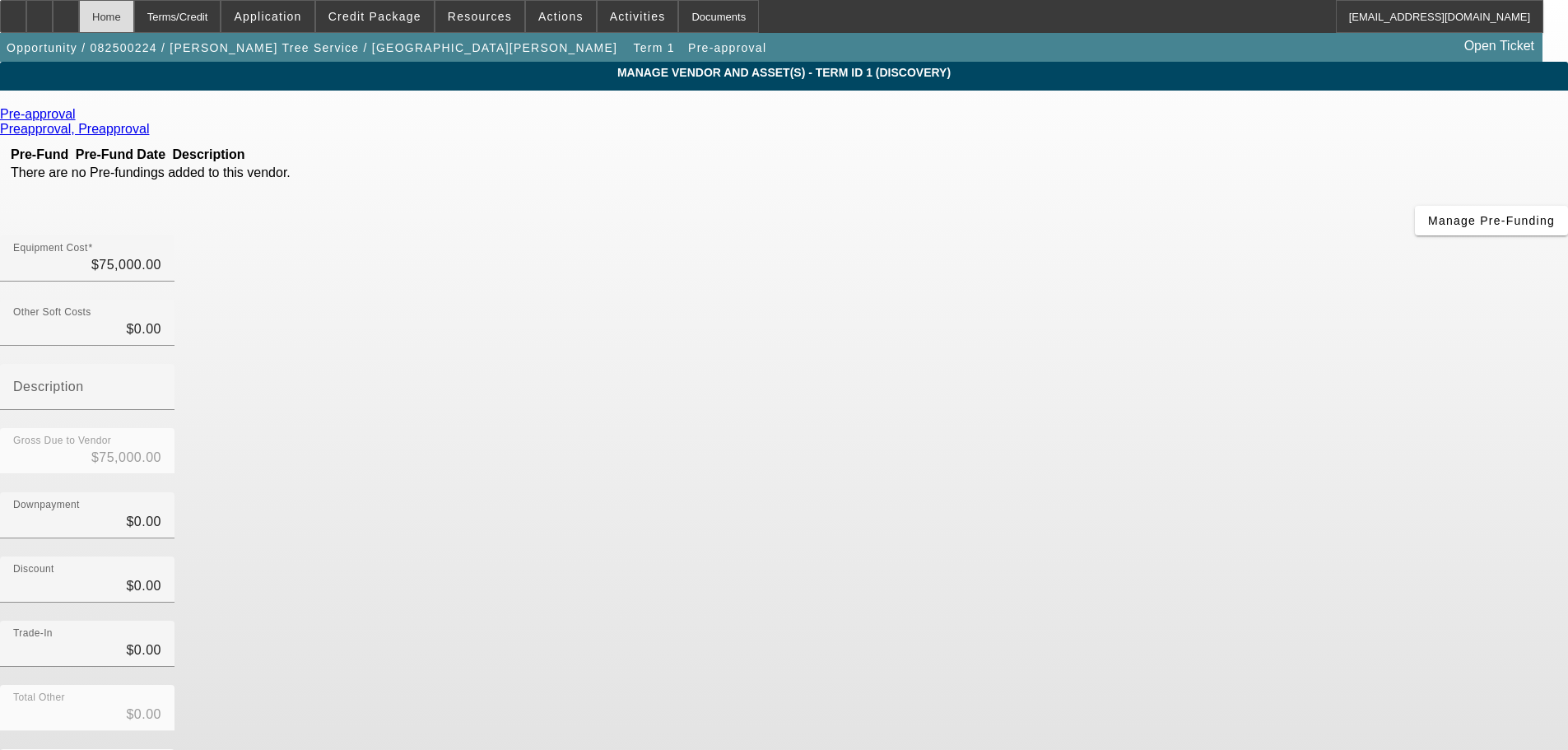
click at [134, 22] on div "Home" at bounding box center [106, 16] width 55 height 33
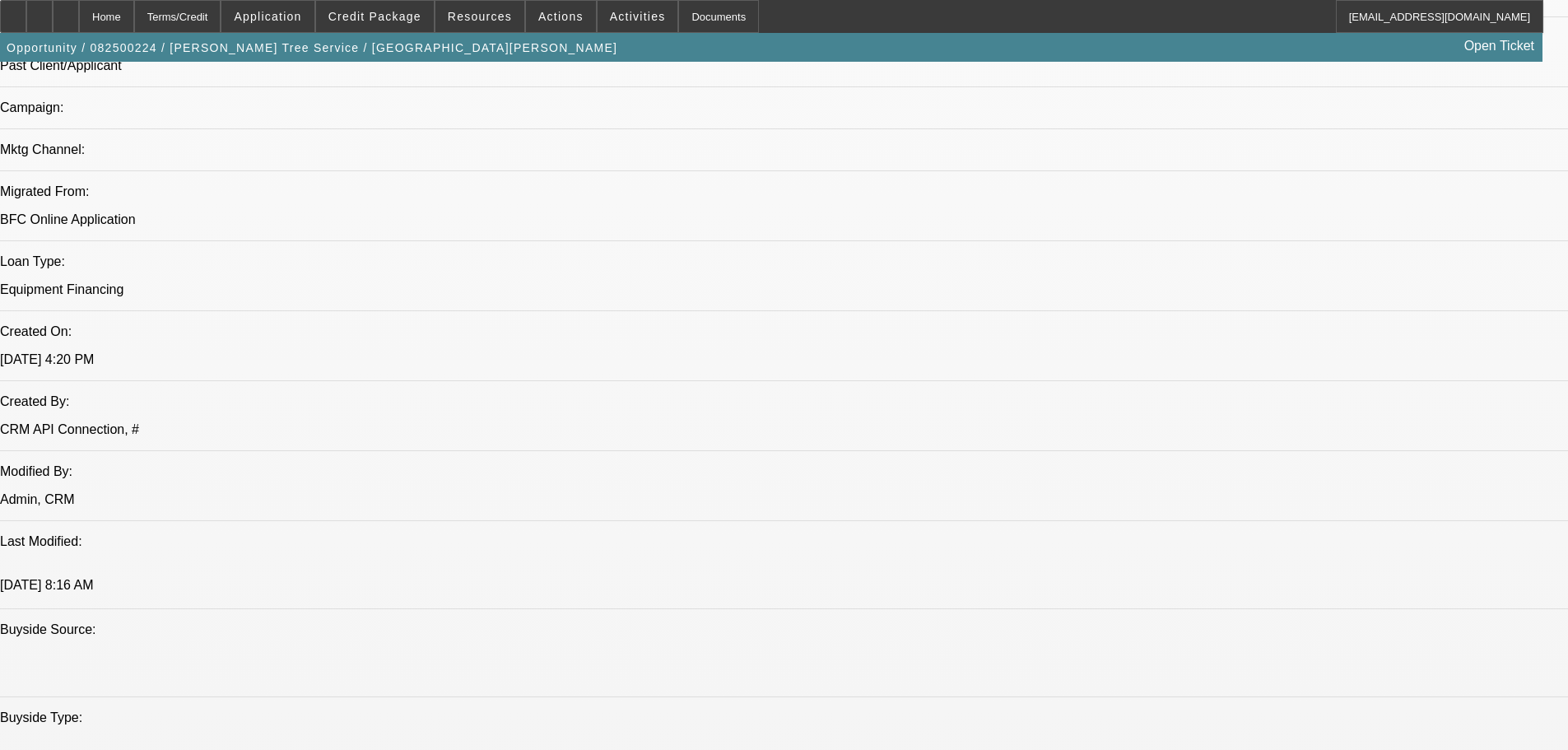
select select "0"
select select "2"
select select "0.1"
select select "4"
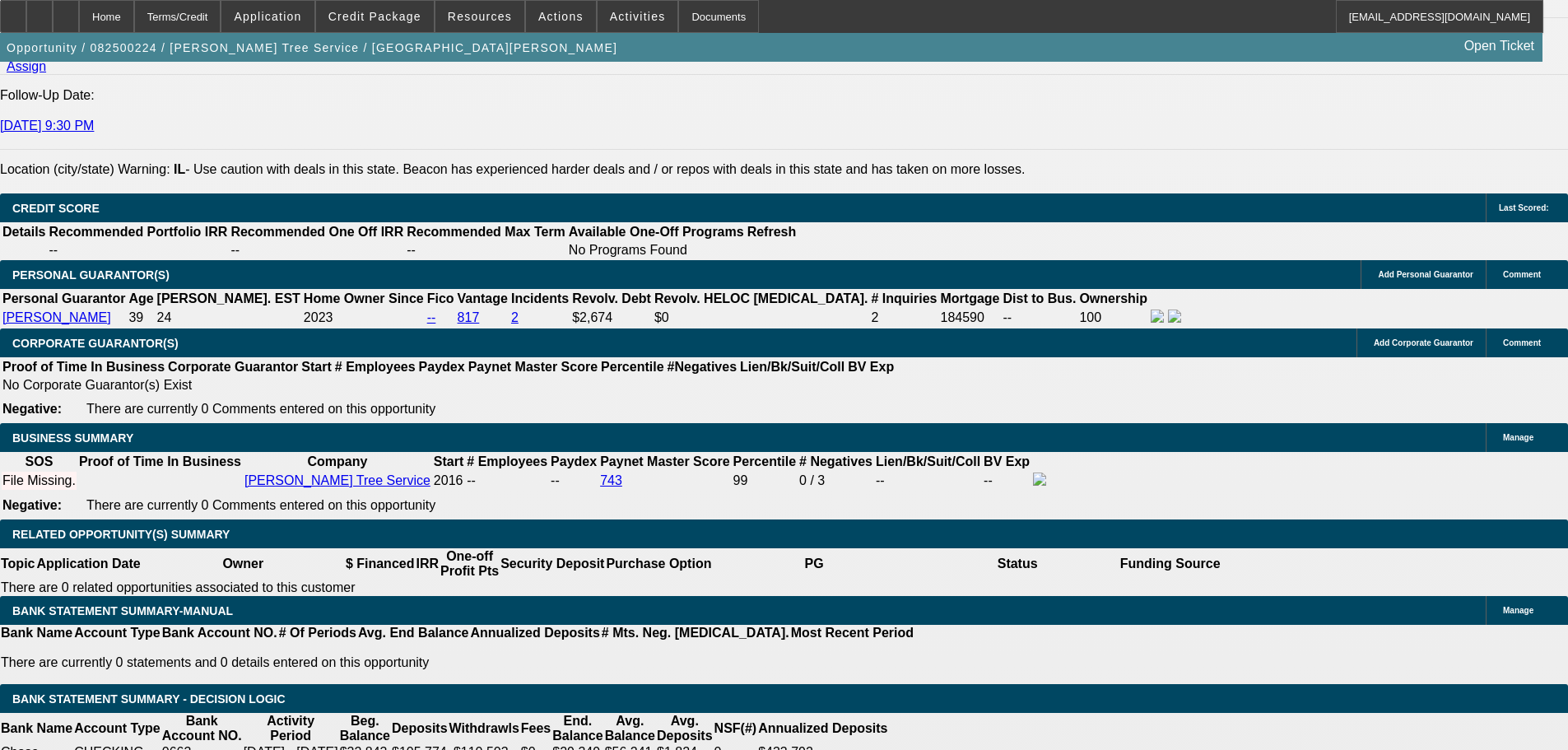
scroll to position [2152, 0]
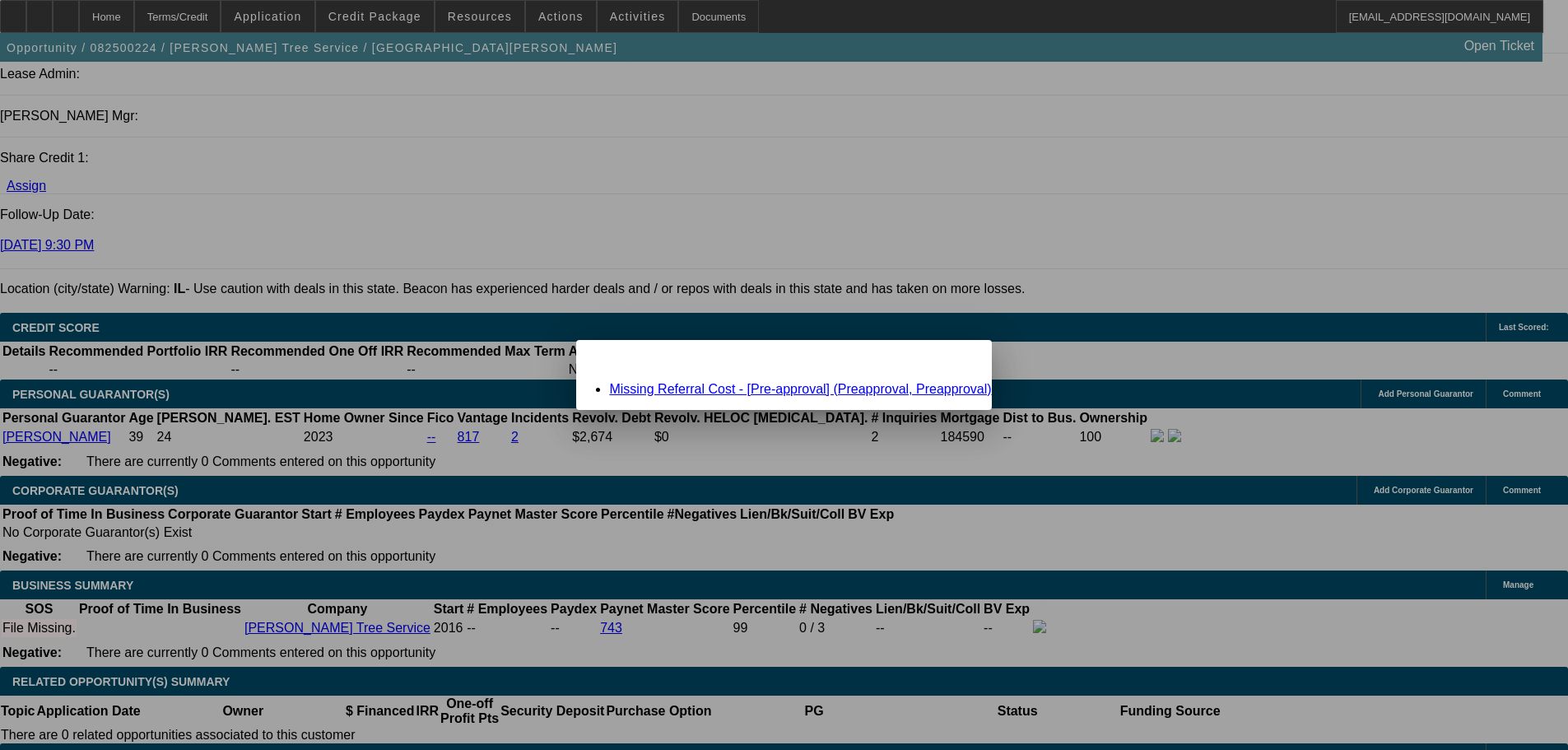
click at [701, 392] on link "Missing Referral Cost - [Pre-approval] (Preapproval, Preapproval)" at bounding box center [799, 388] width 382 height 14
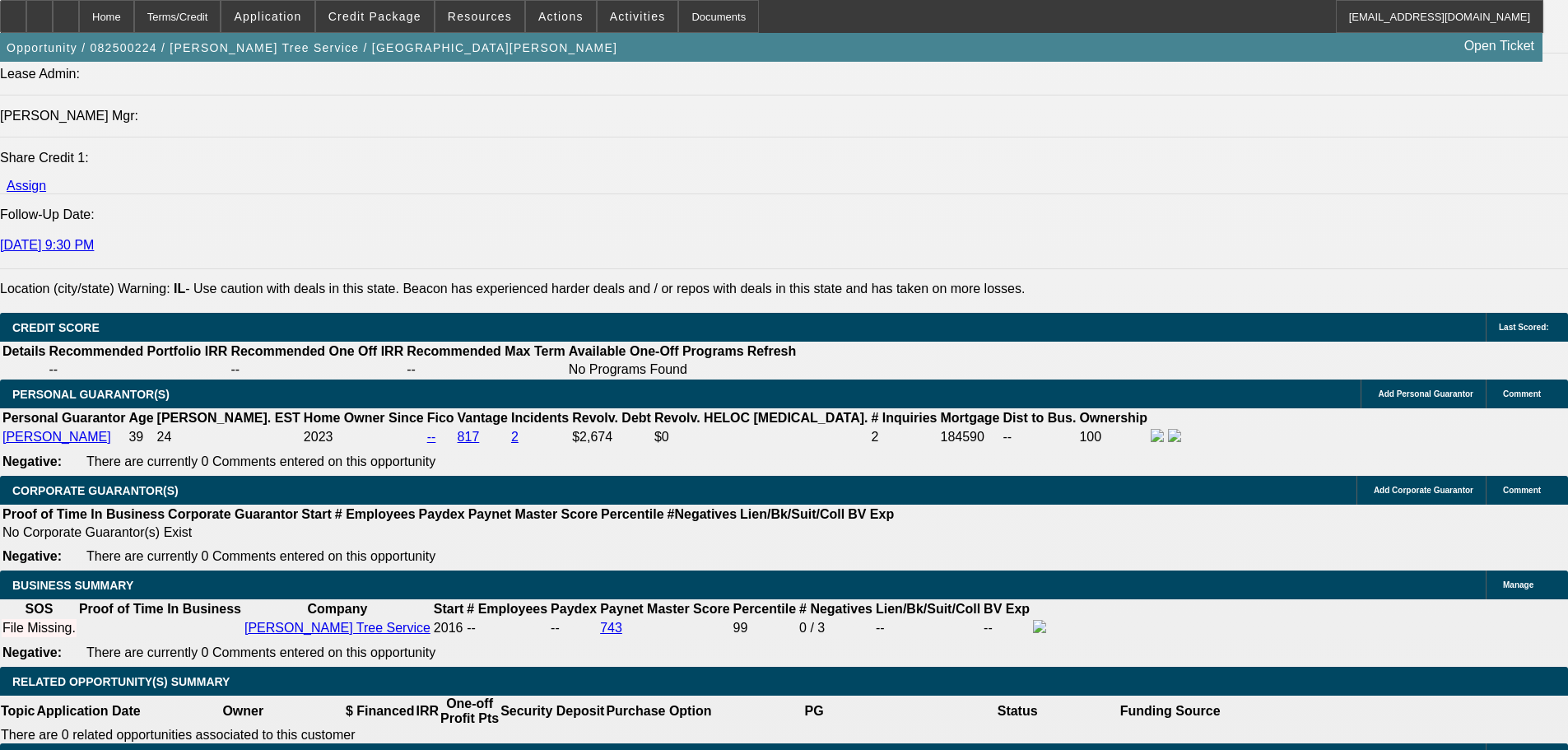
scroll to position [2152, 0]
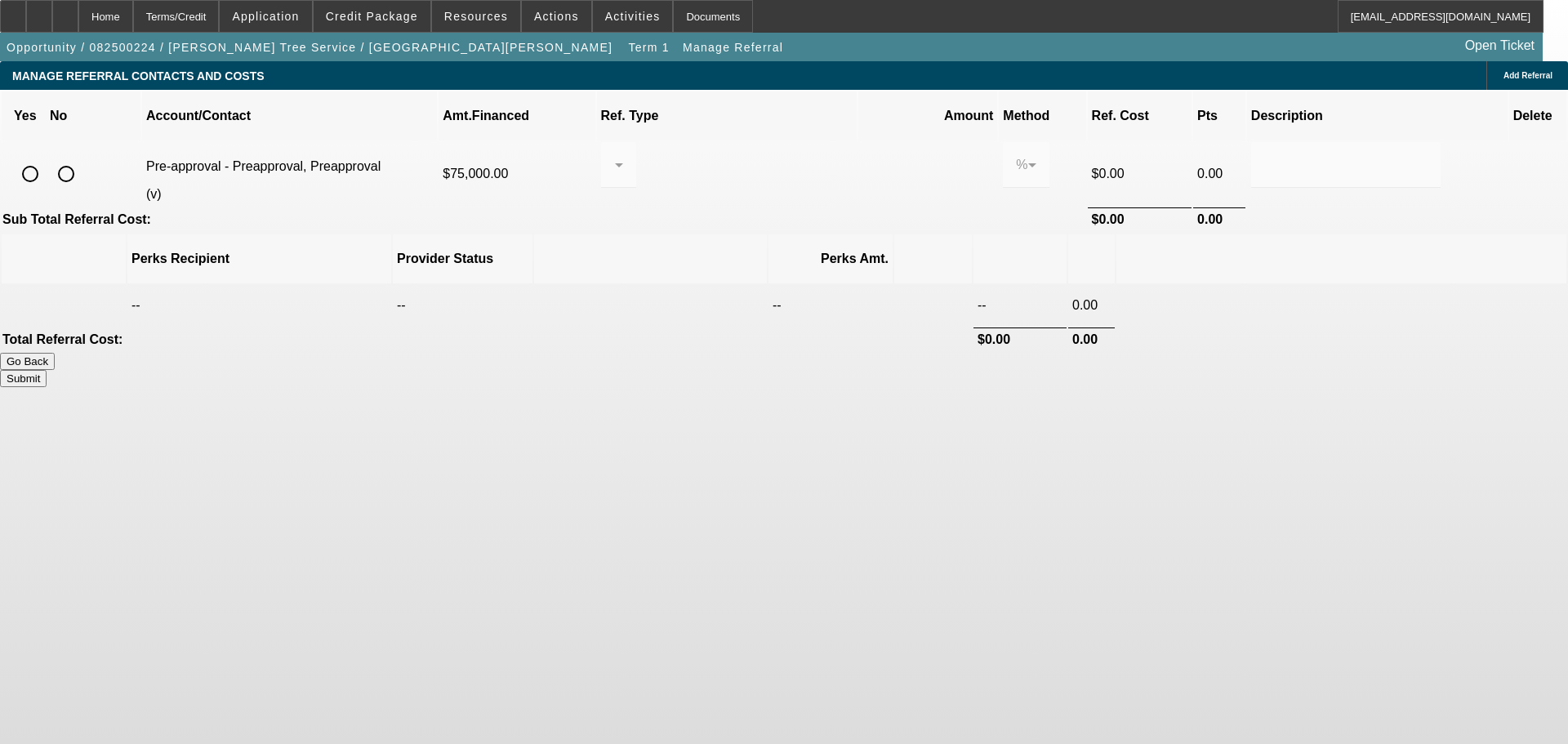
click at [83, 158] on input "radio" at bounding box center [66, 174] width 33 height 33
radio input "true"
click at [47, 370] on button "Submit" at bounding box center [23, 379] width 47 height 17
type input "0.000"
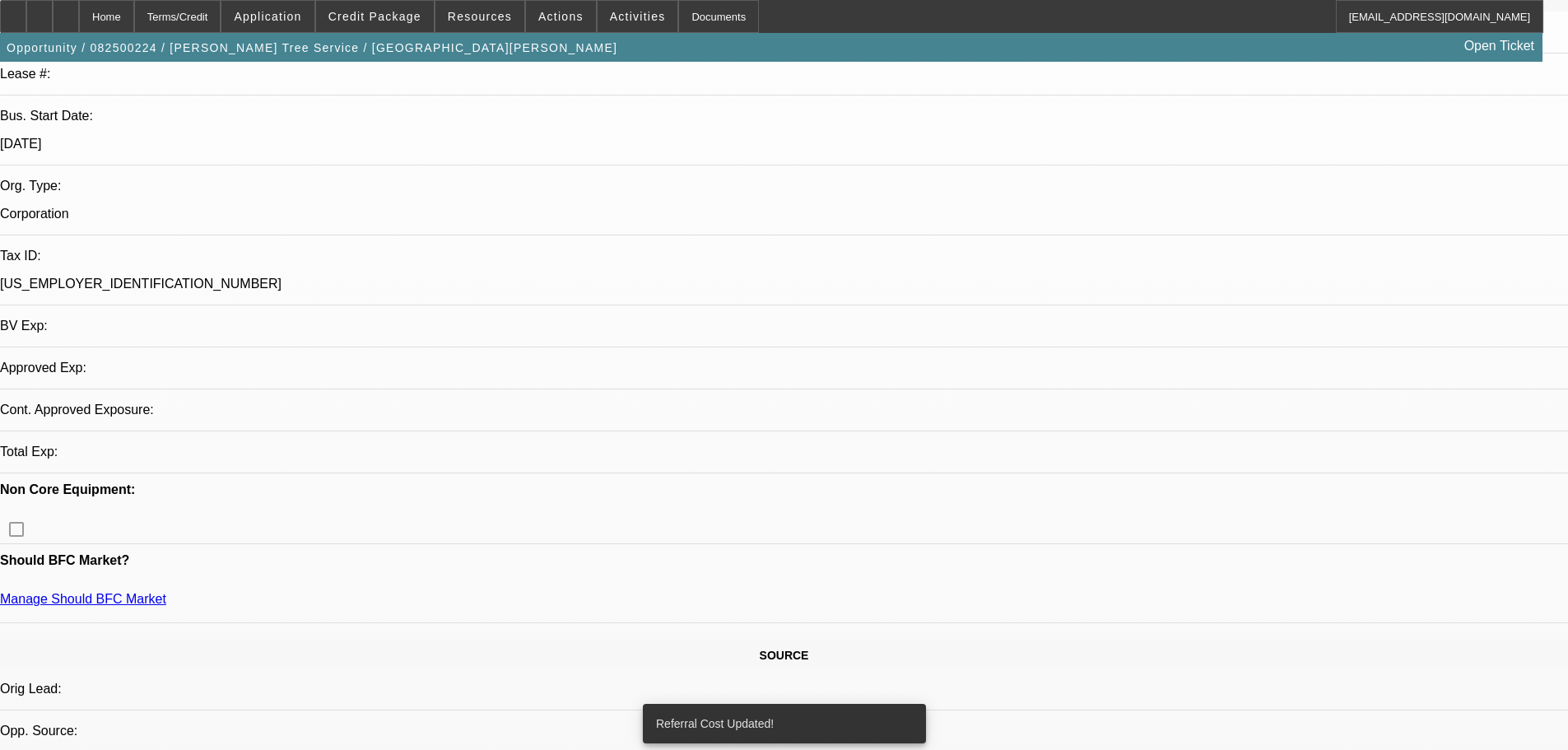
select select "0"
select select "2"
select select "0.1"
select select "4"
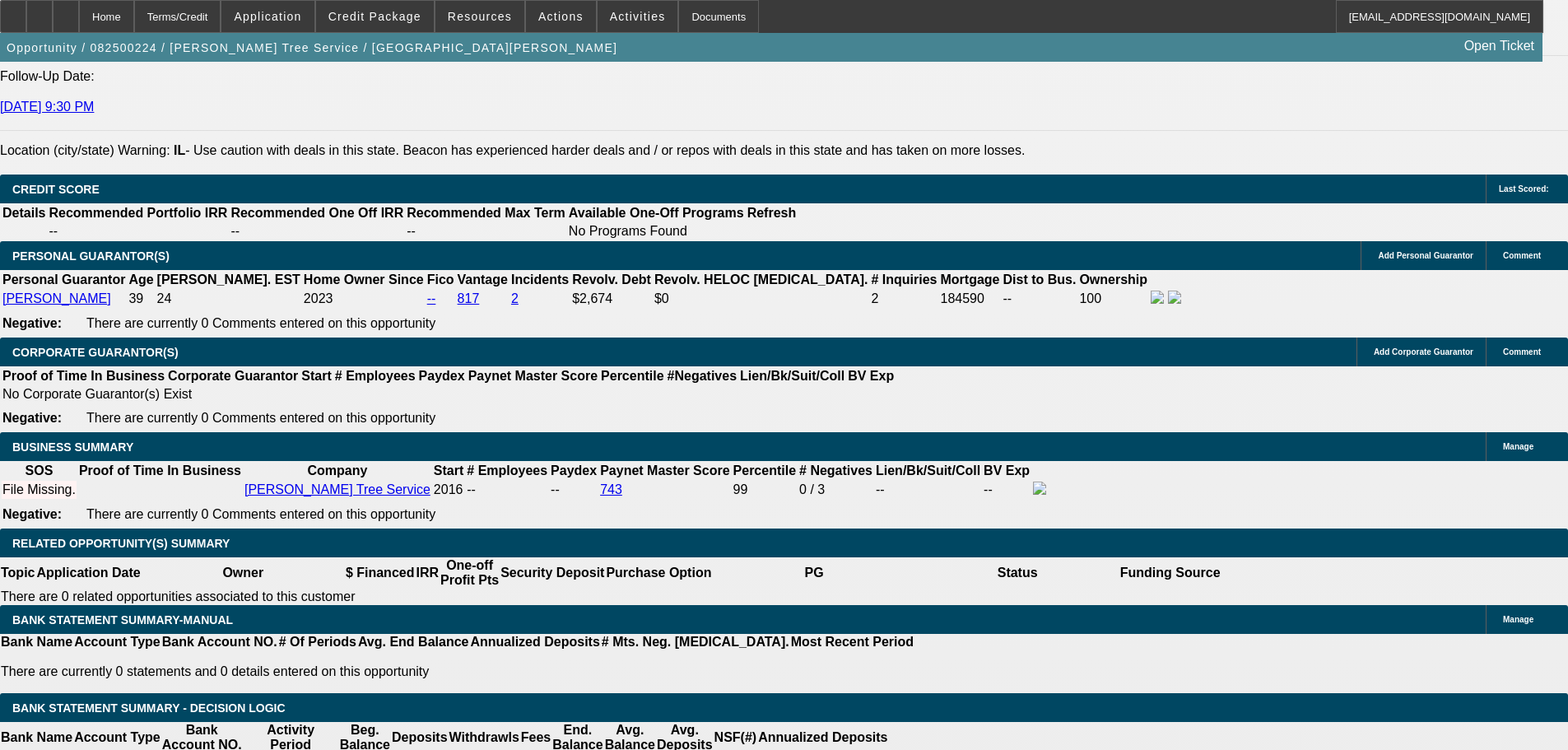
scroll to position [2304, 0]
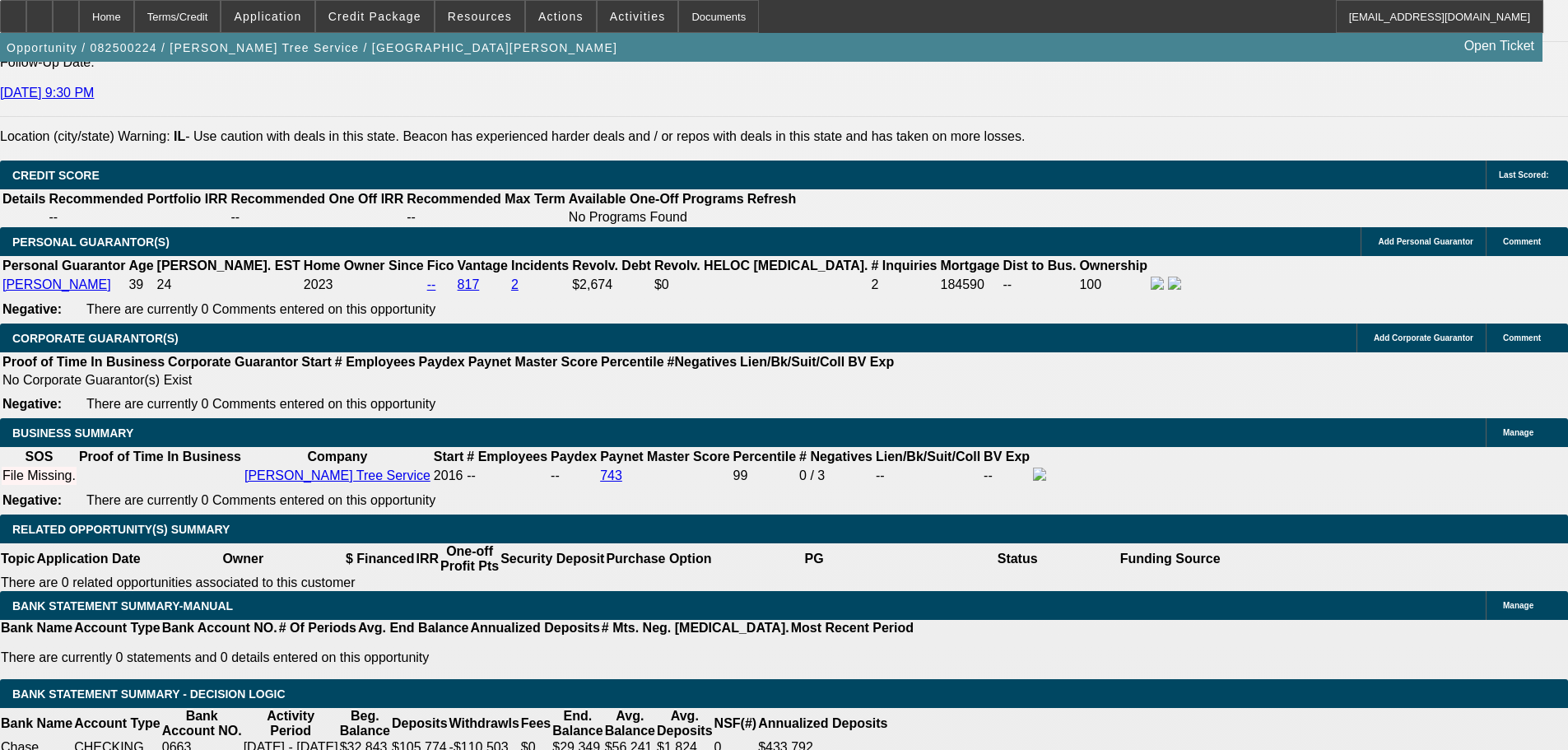
drag, startPoint x: 325, startPoint y: 386, endPoint x: 361, endPoint y: 377, distance: 37.1
type input "48"
type input "12"
type input "$1,594.61"
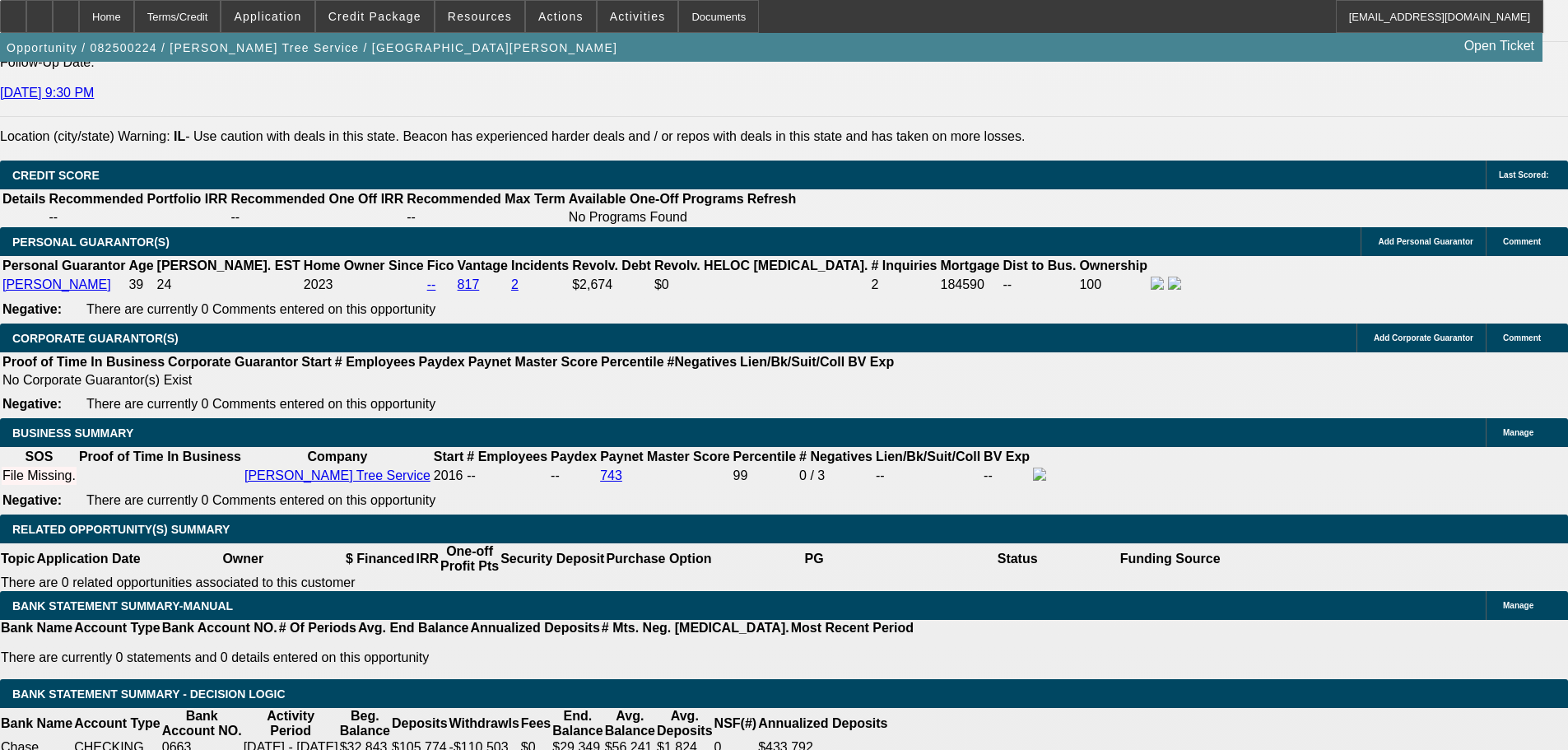
type input "$3,189.22"
type input "$1,975.04"
type input "$3,950.08"
type input "12"
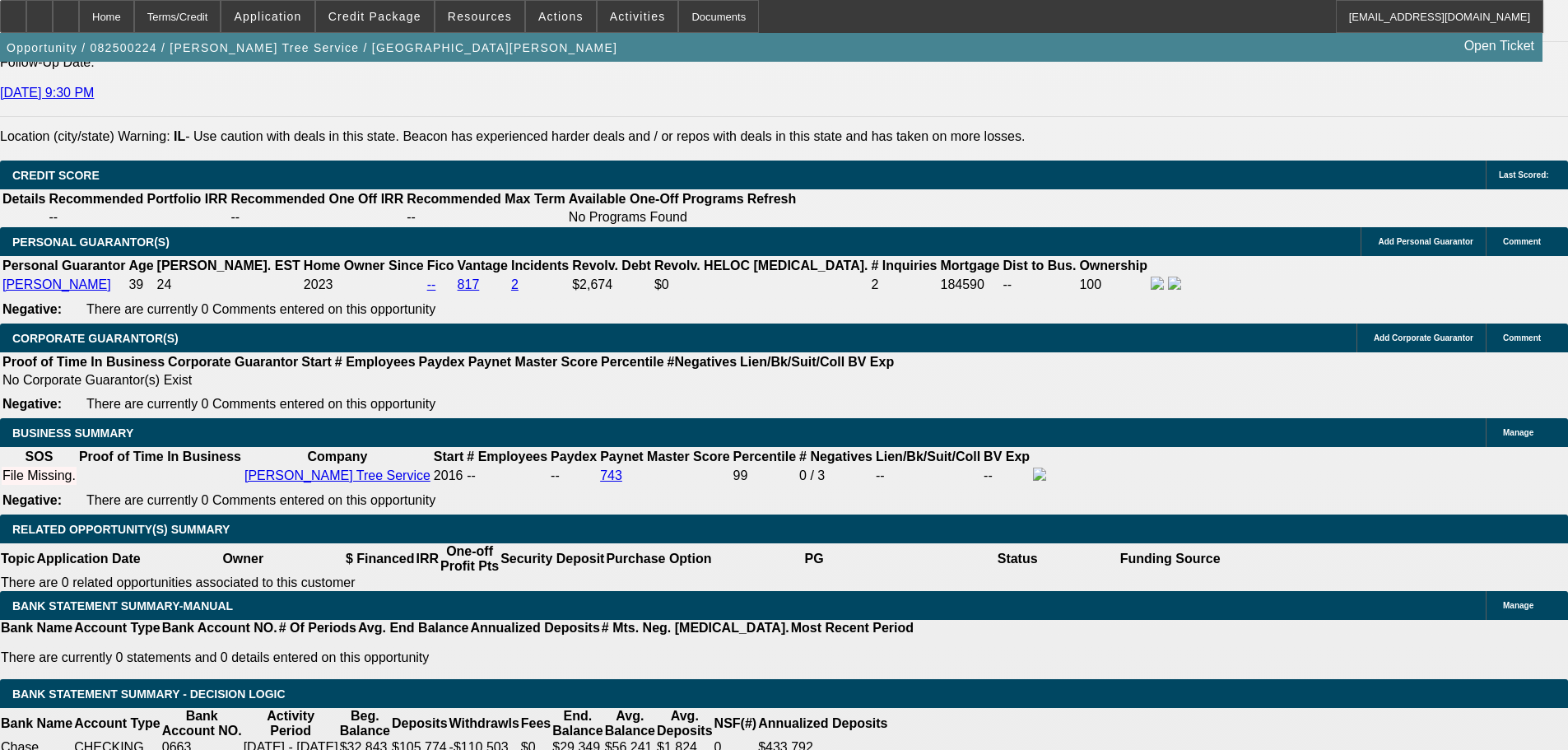
select select "0"
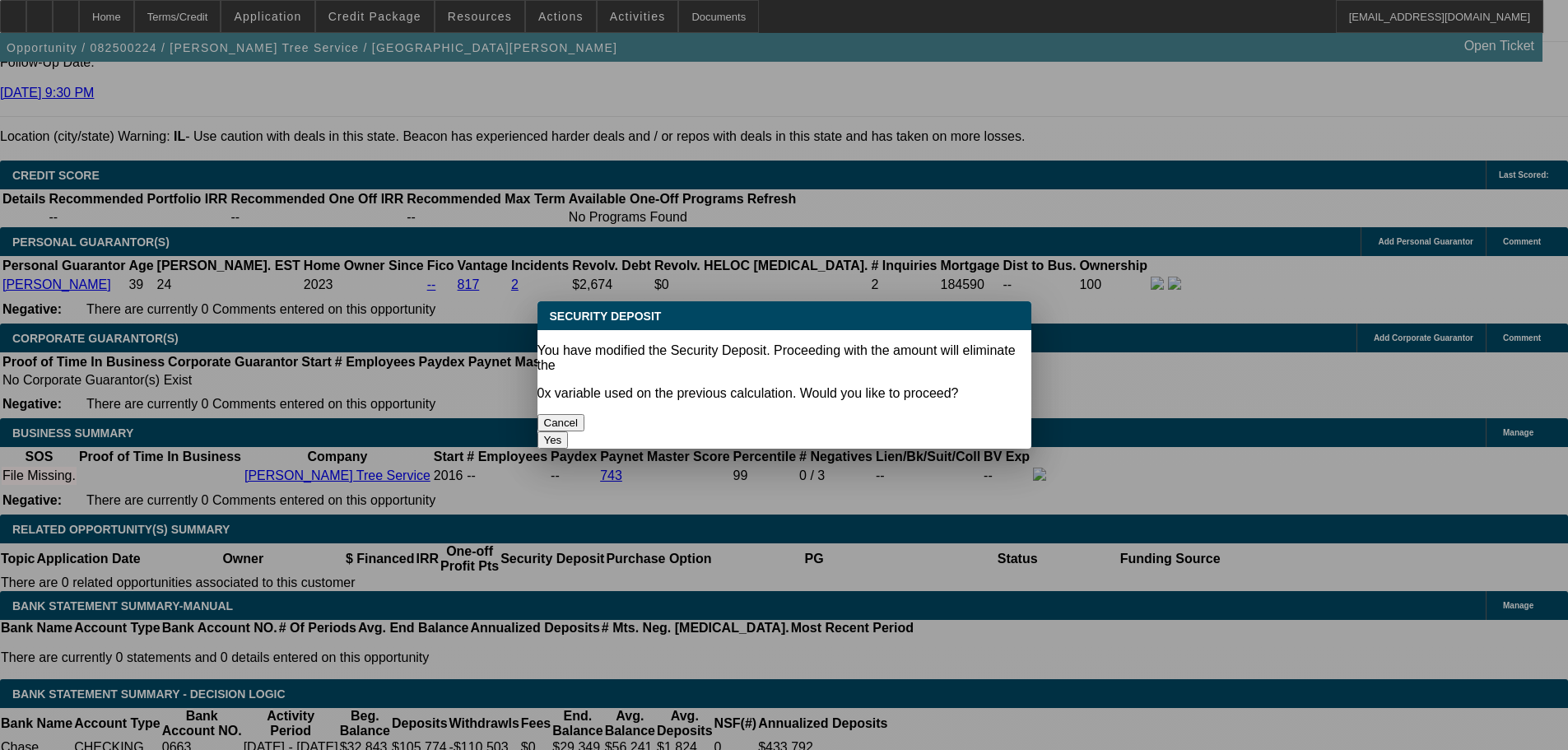
scroll to position [0, 0]
click at [569, 431] on button "Yes" at bounding box center [553, 439] width 31 height 17
type input "$0.00"
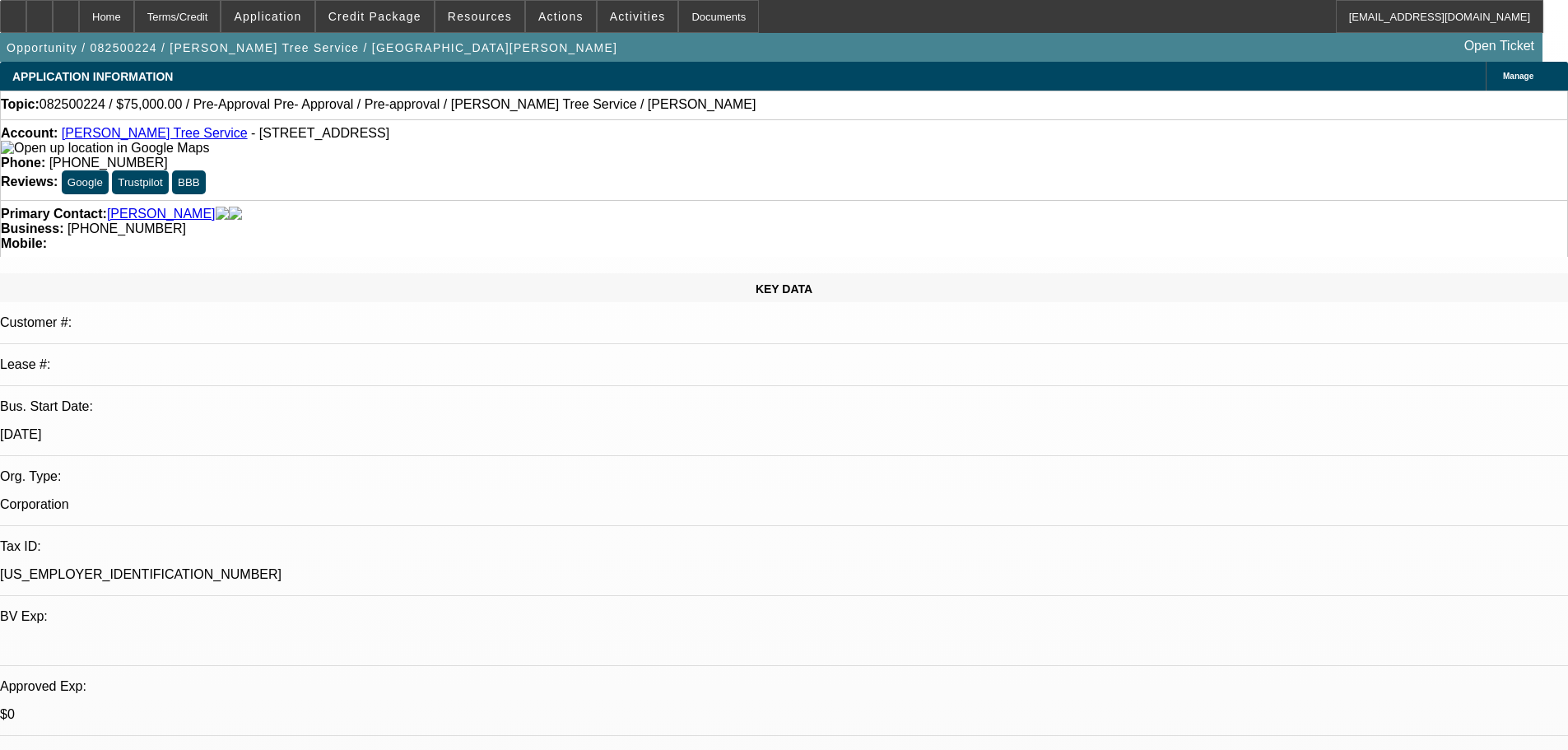
scroll to position [2304, 0]
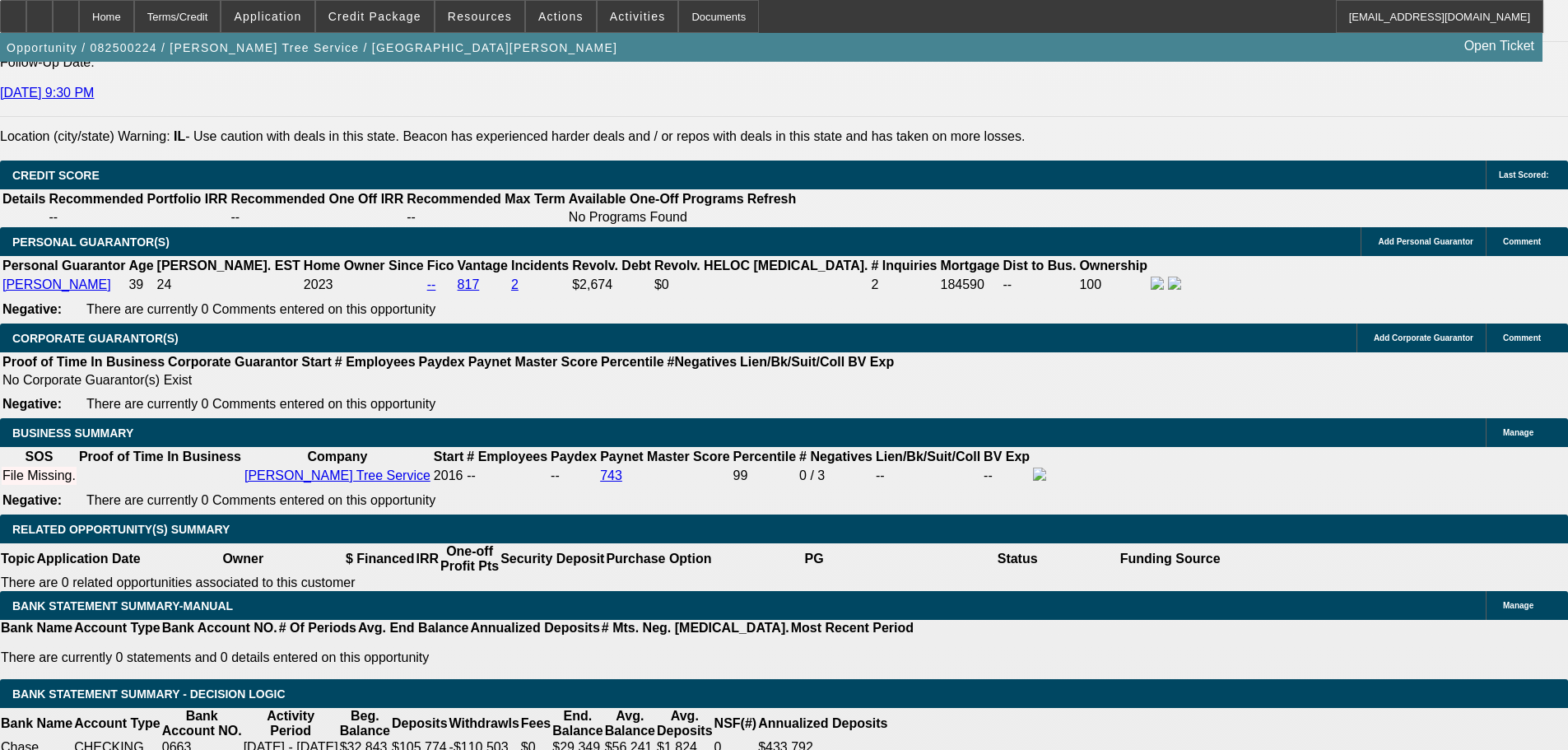
select select "3"
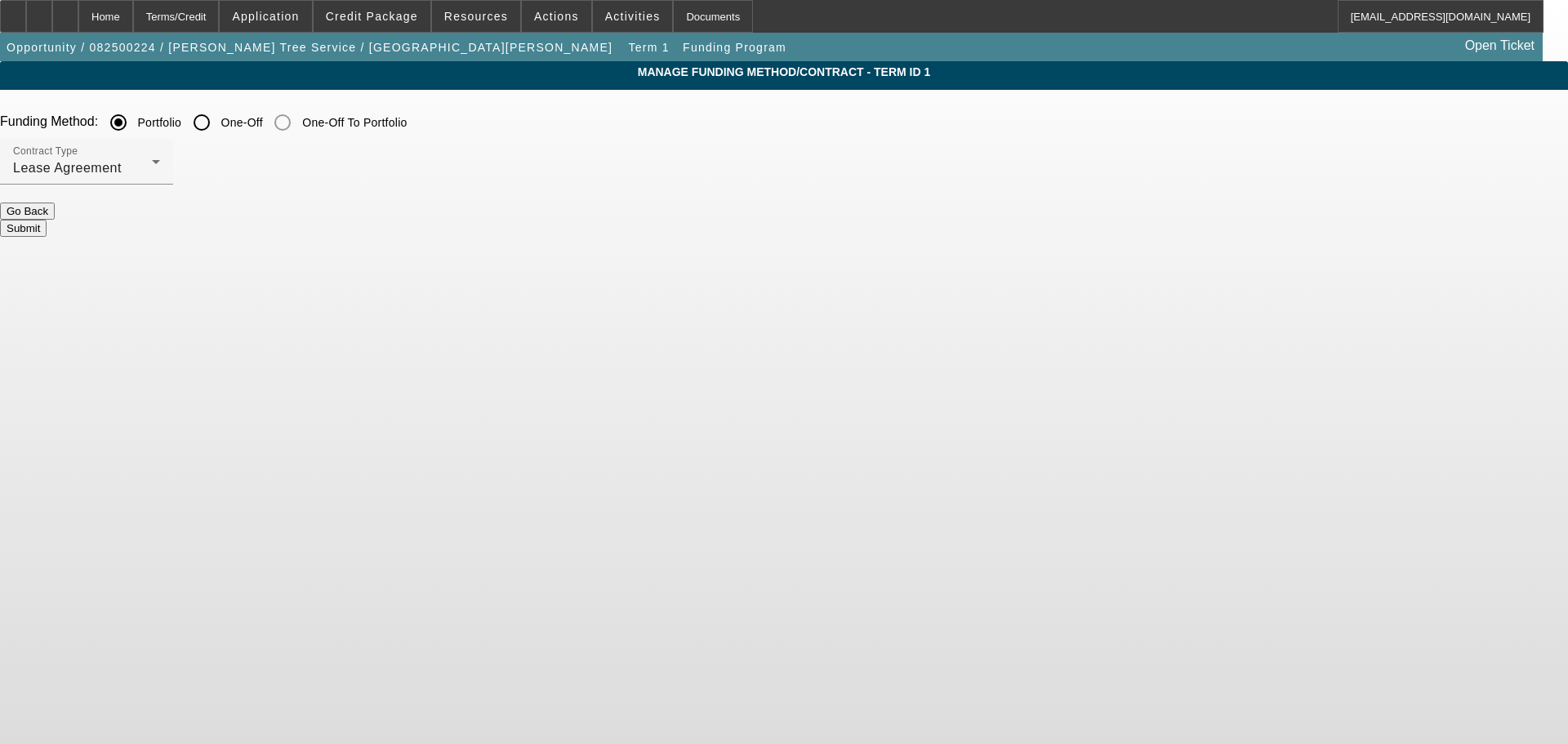
click at [218, 121] on input "One-Off" at bounding box center [201, 122] width 33 height 33
radio input "true"
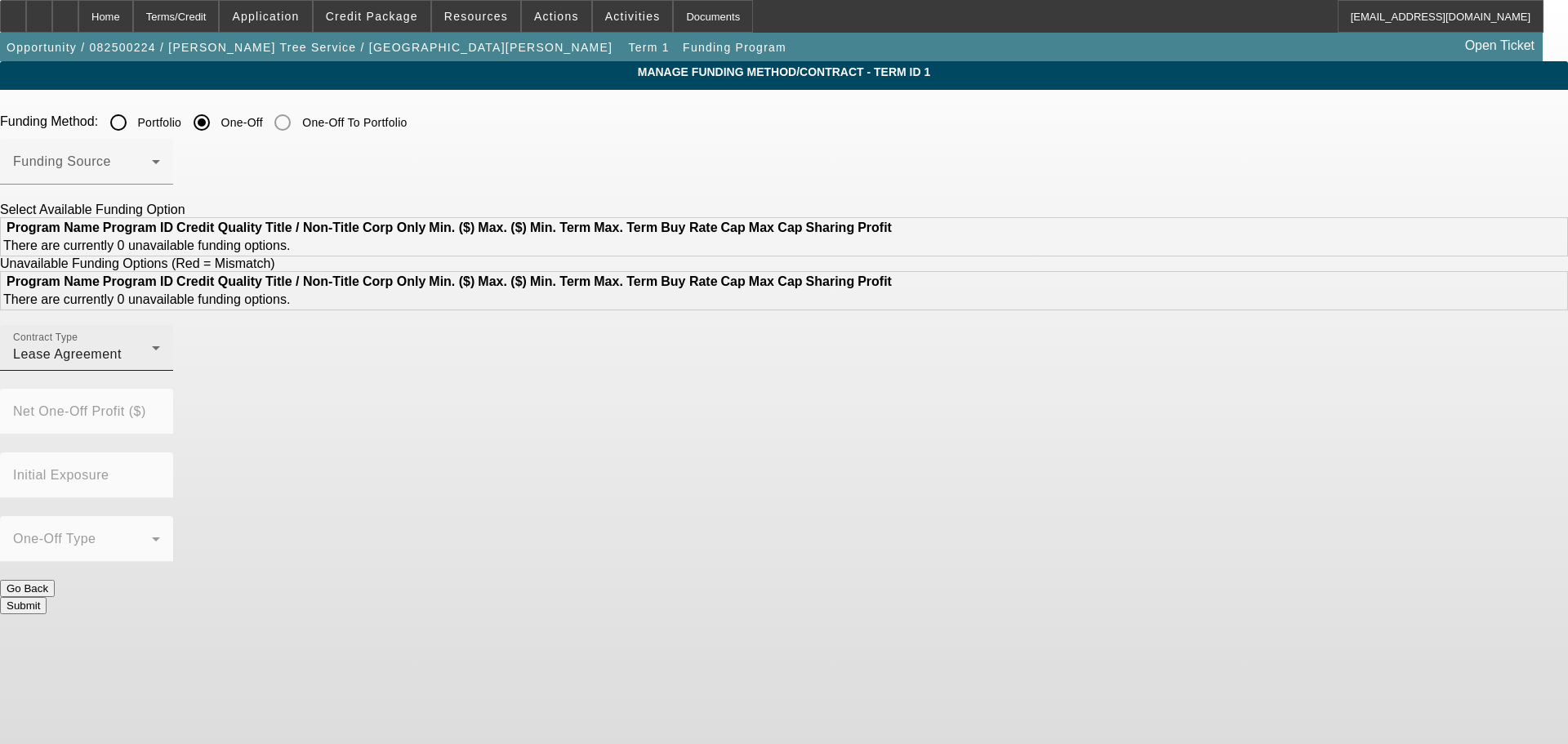
click at [152, 364] on div "Lease Agreement" at bounding box center [83, 354] width 139 height 20
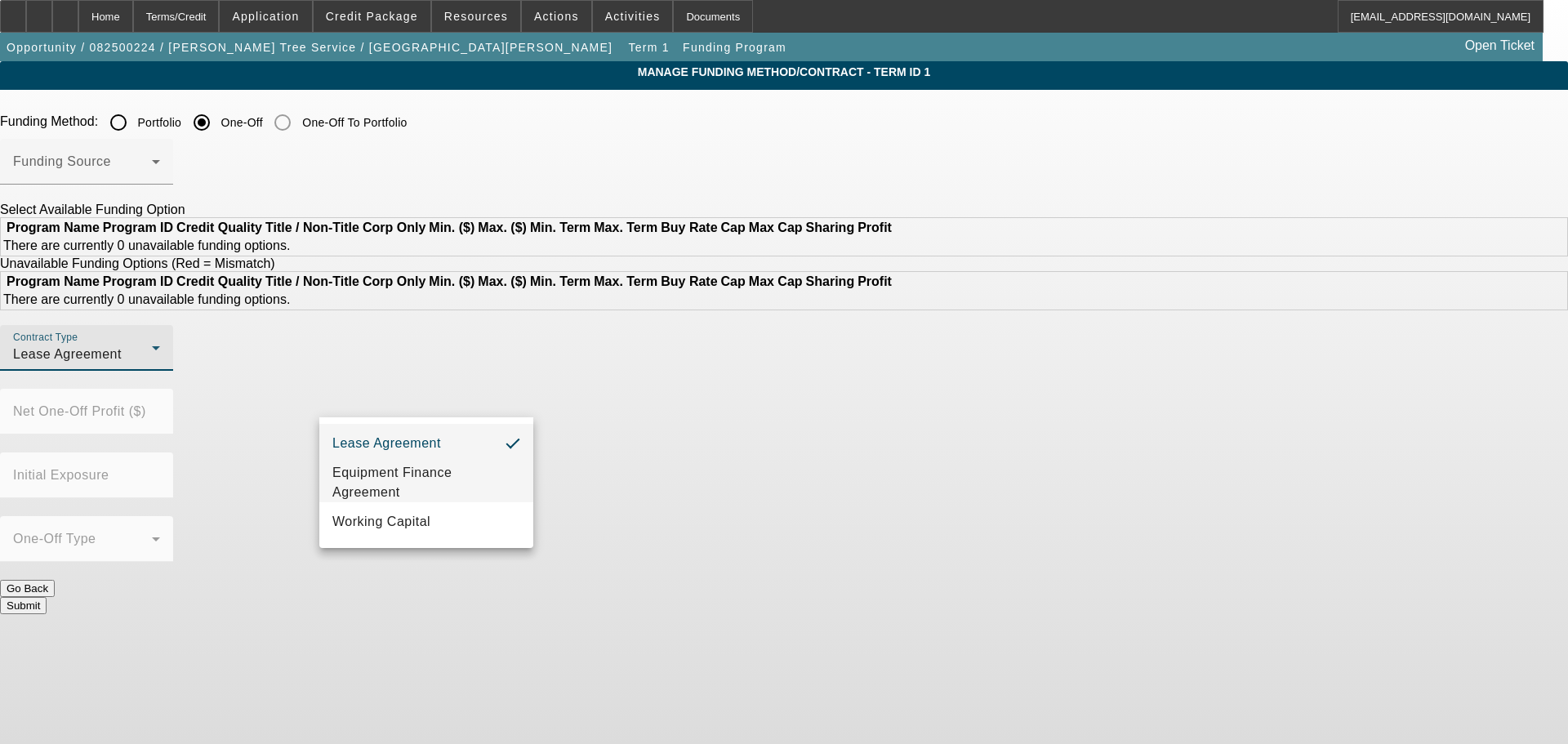
click at [414, 484] on span "Equipment Finance Agreement" at bounding box center [427, 483] width 188 height 39
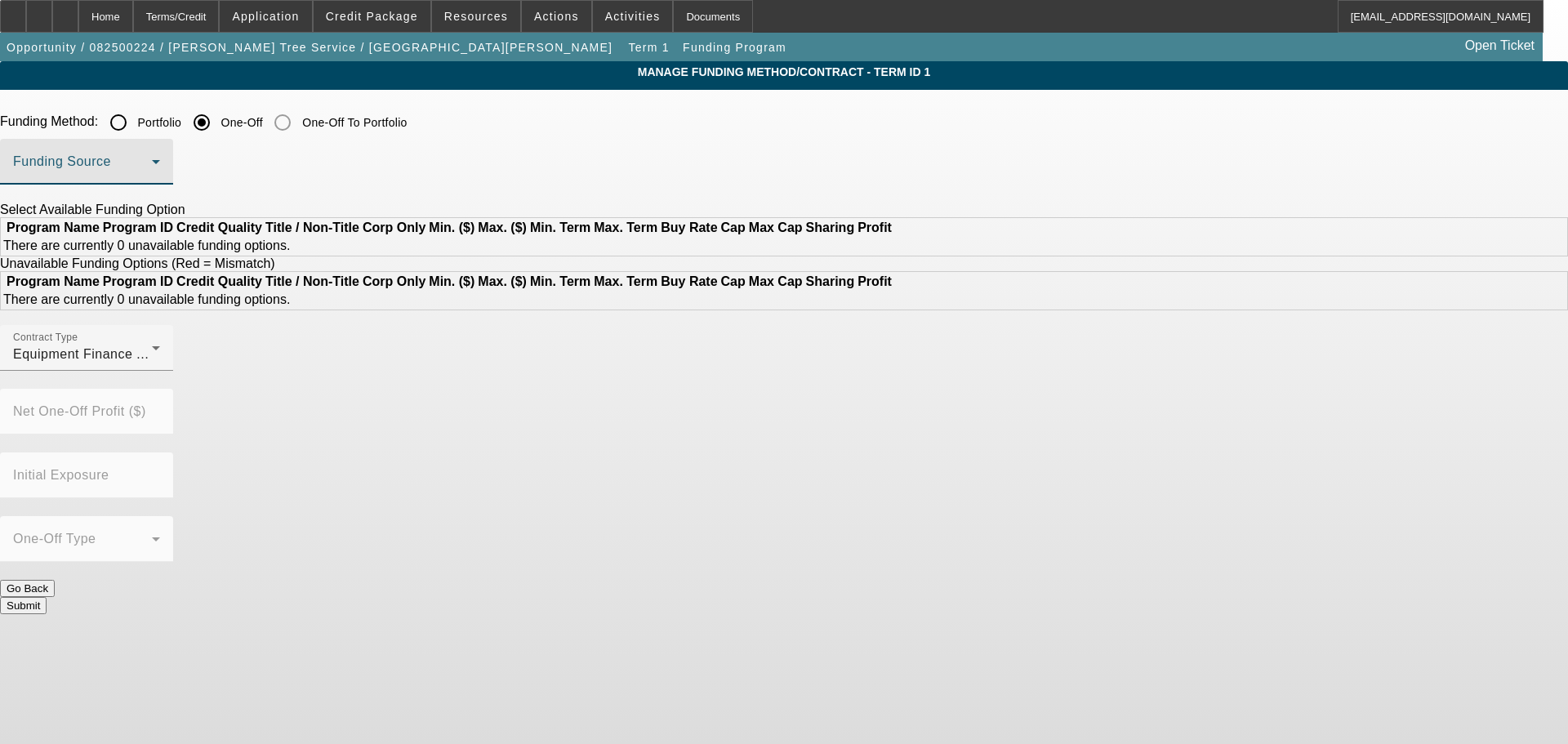
click at [152, 160] on span at bounding box center [83, 168] width 139 height 20
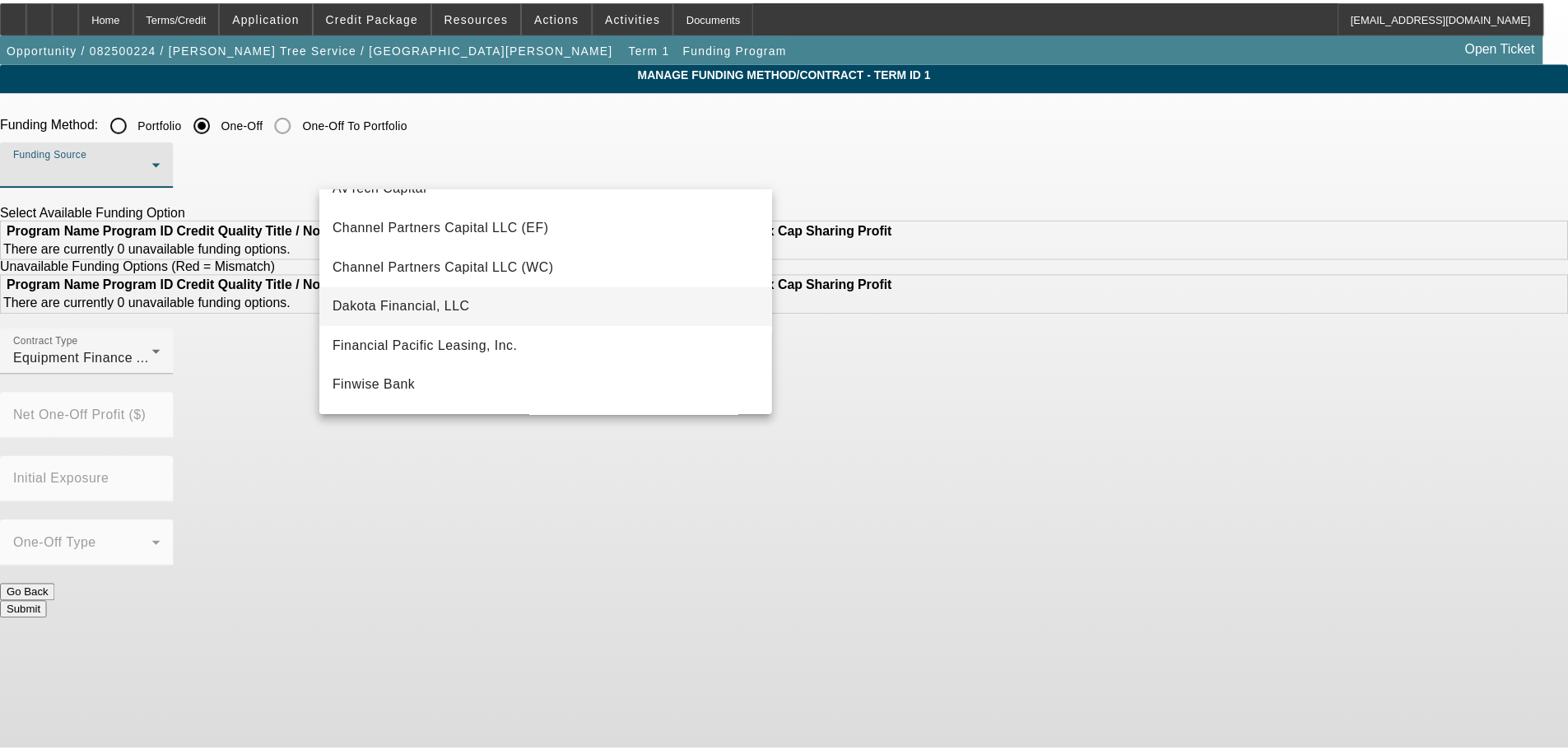
scroll to position [165, 0]
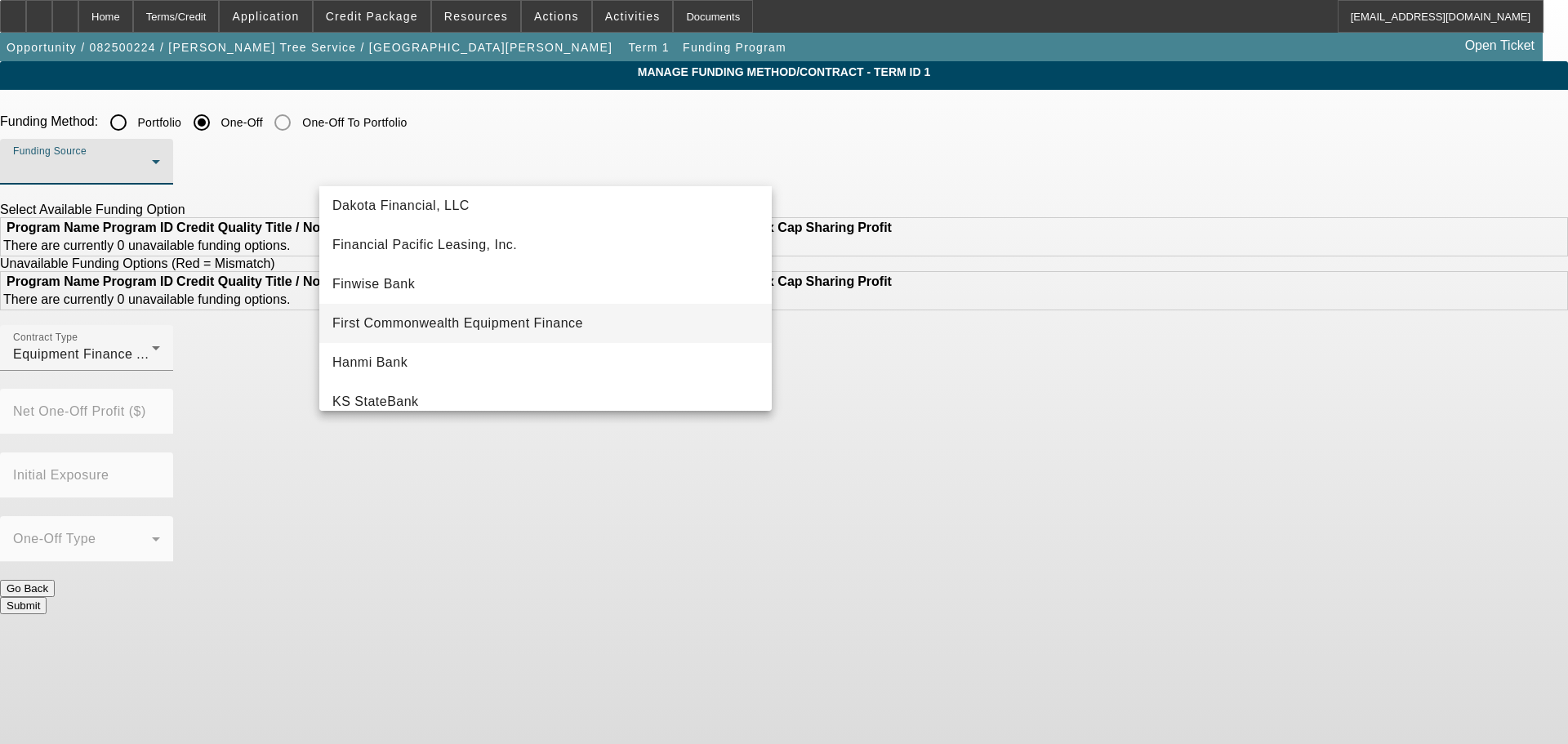
click at [474, 321] on span "First Commonwealth Equipment Finance" at bounding box center [458, 323] width 251 height 20
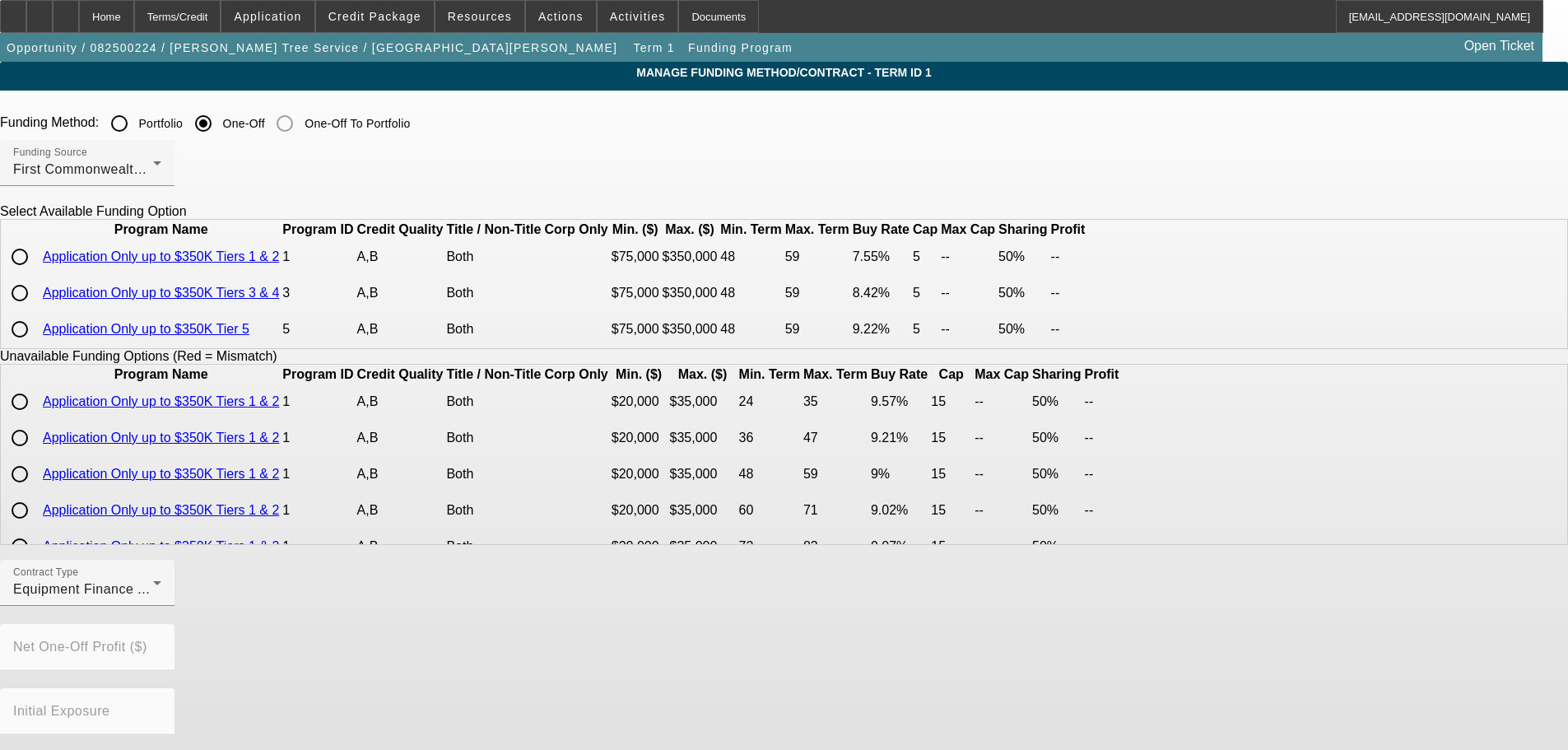
click at [36, 274] on input "radio" at bounding box center [19, 257] width 33 height 33
radio input "true"
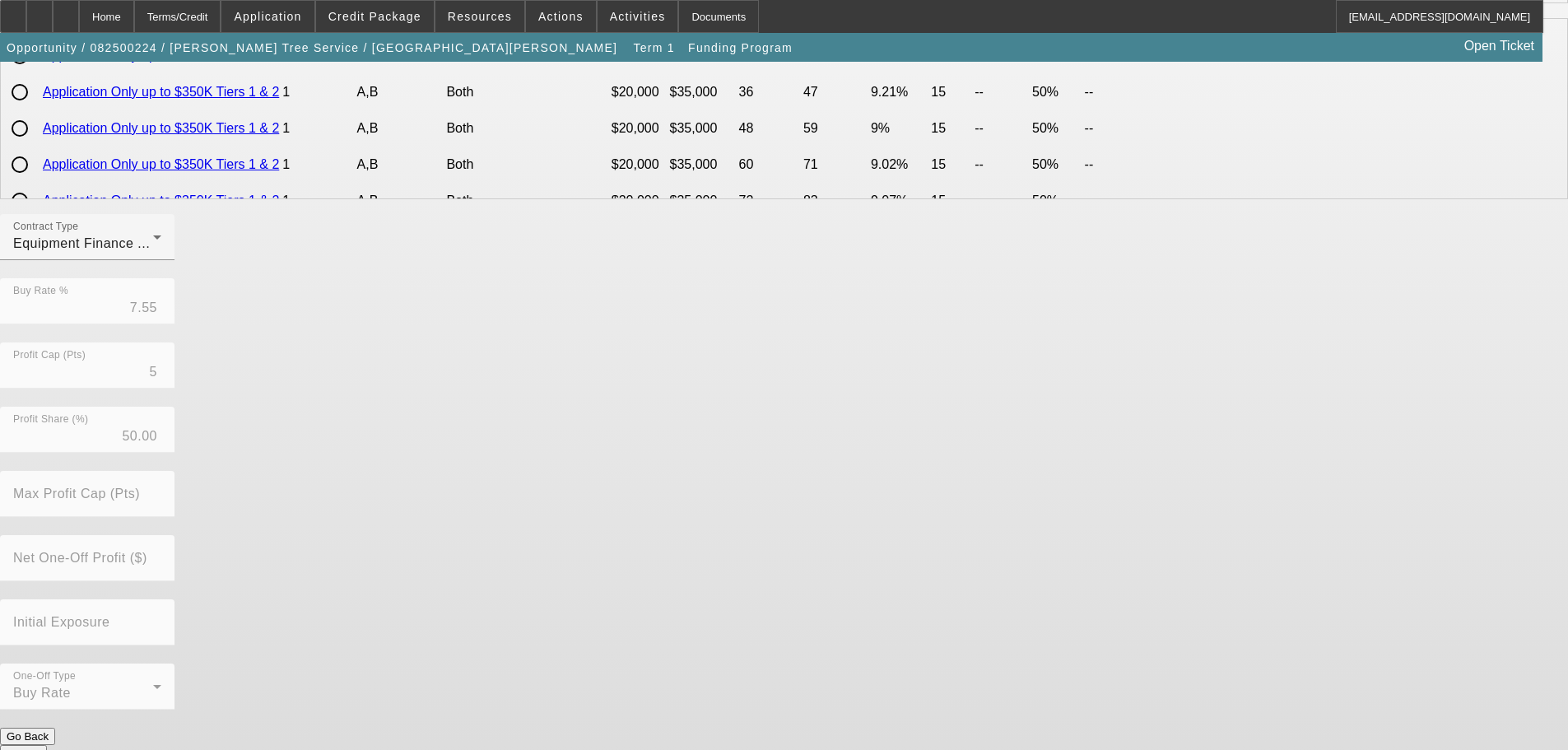
scroll to position [362, 0]
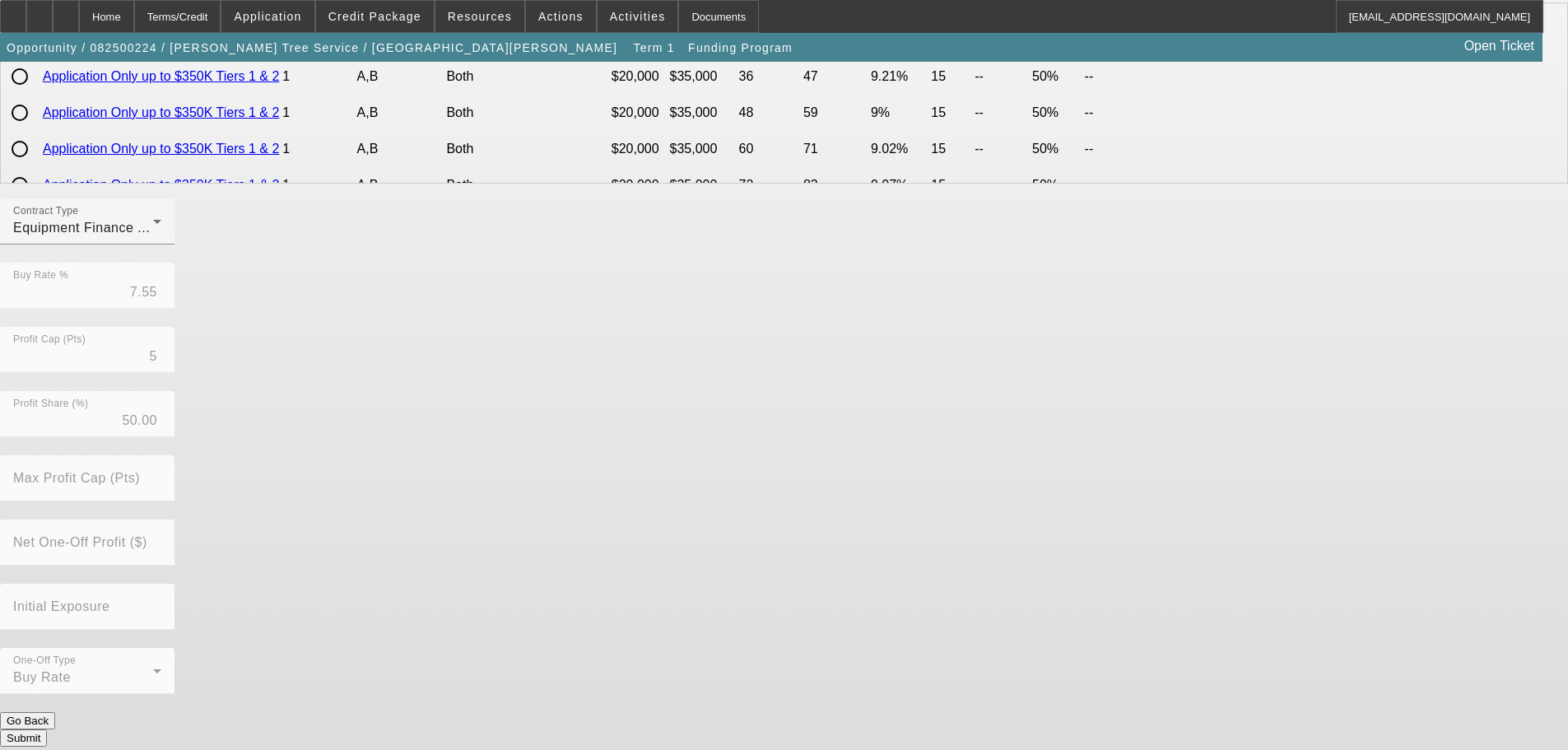
click at [47, 729] on button "Submit" at bounding box center [24, 738] width 47 height 17
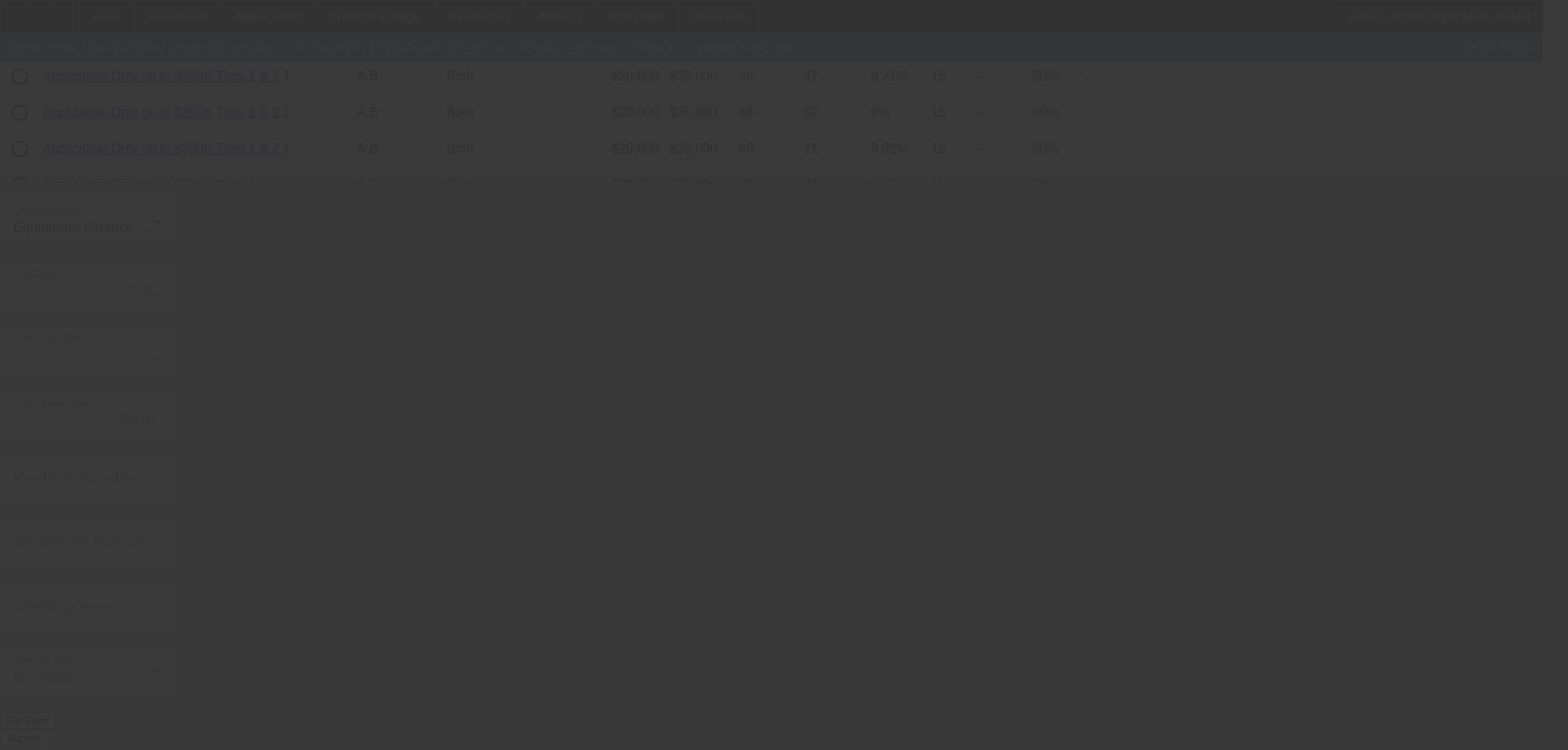
radio input "true"
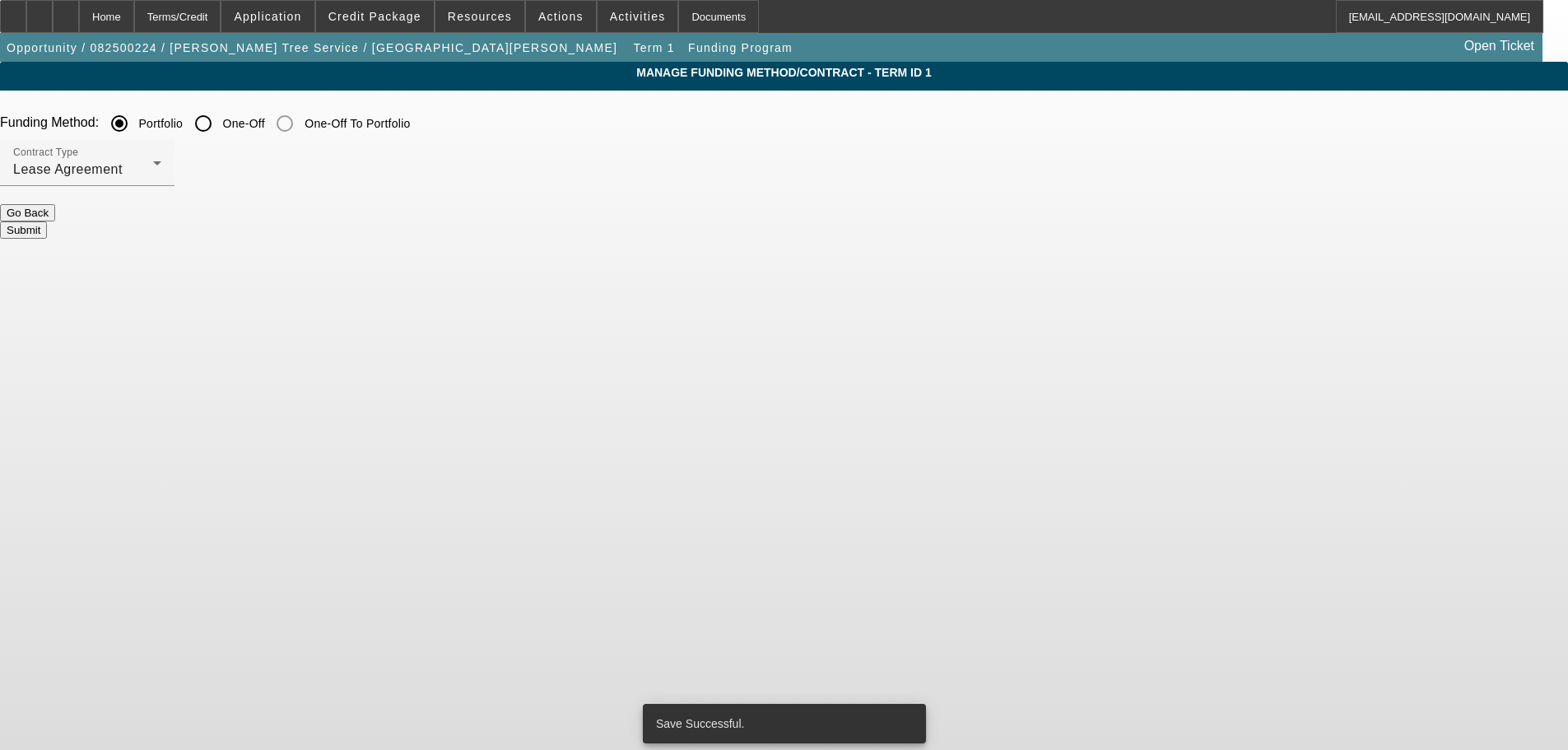
scroll to position [0, 0]
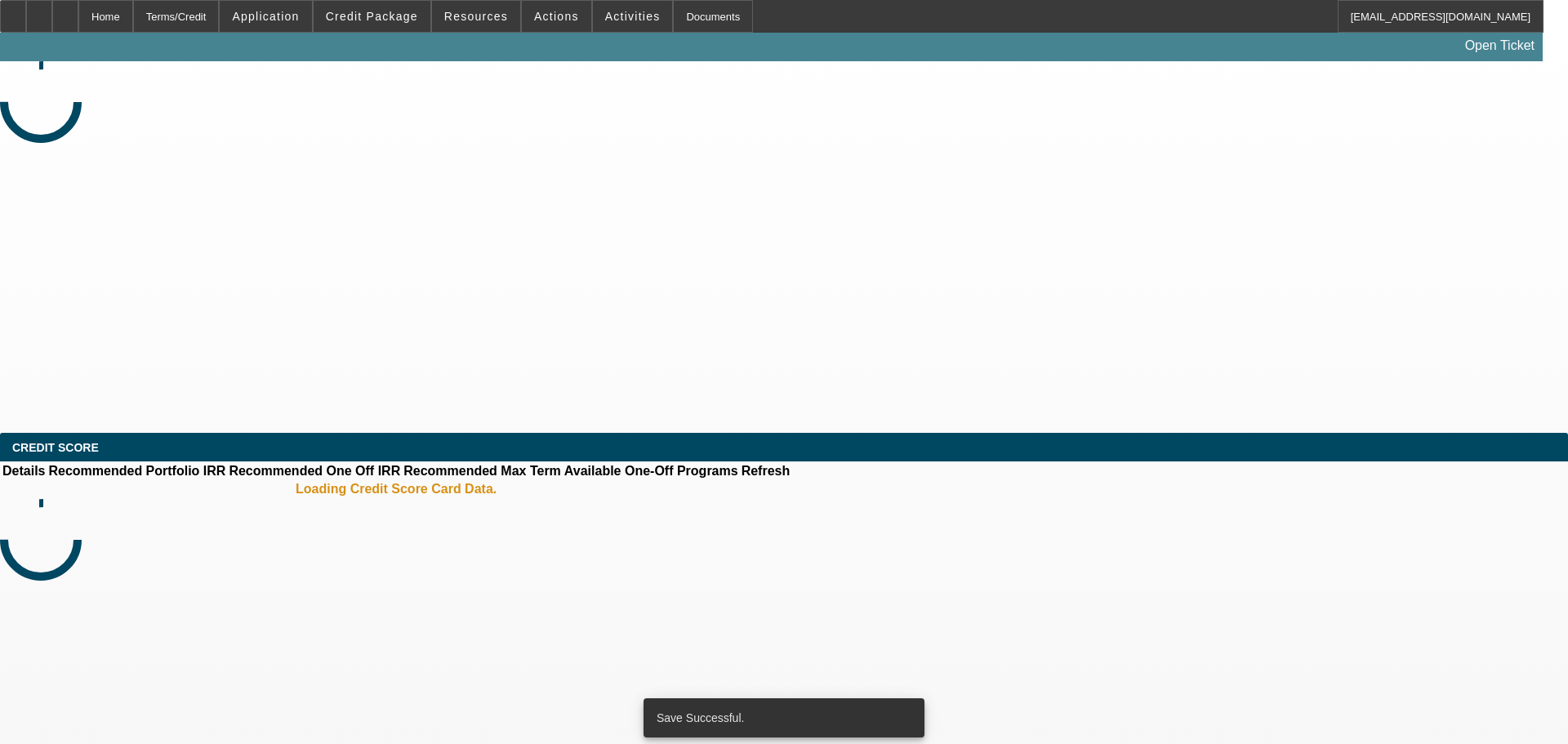
select select "0"
select select "3"
select select "0"
select select "6"
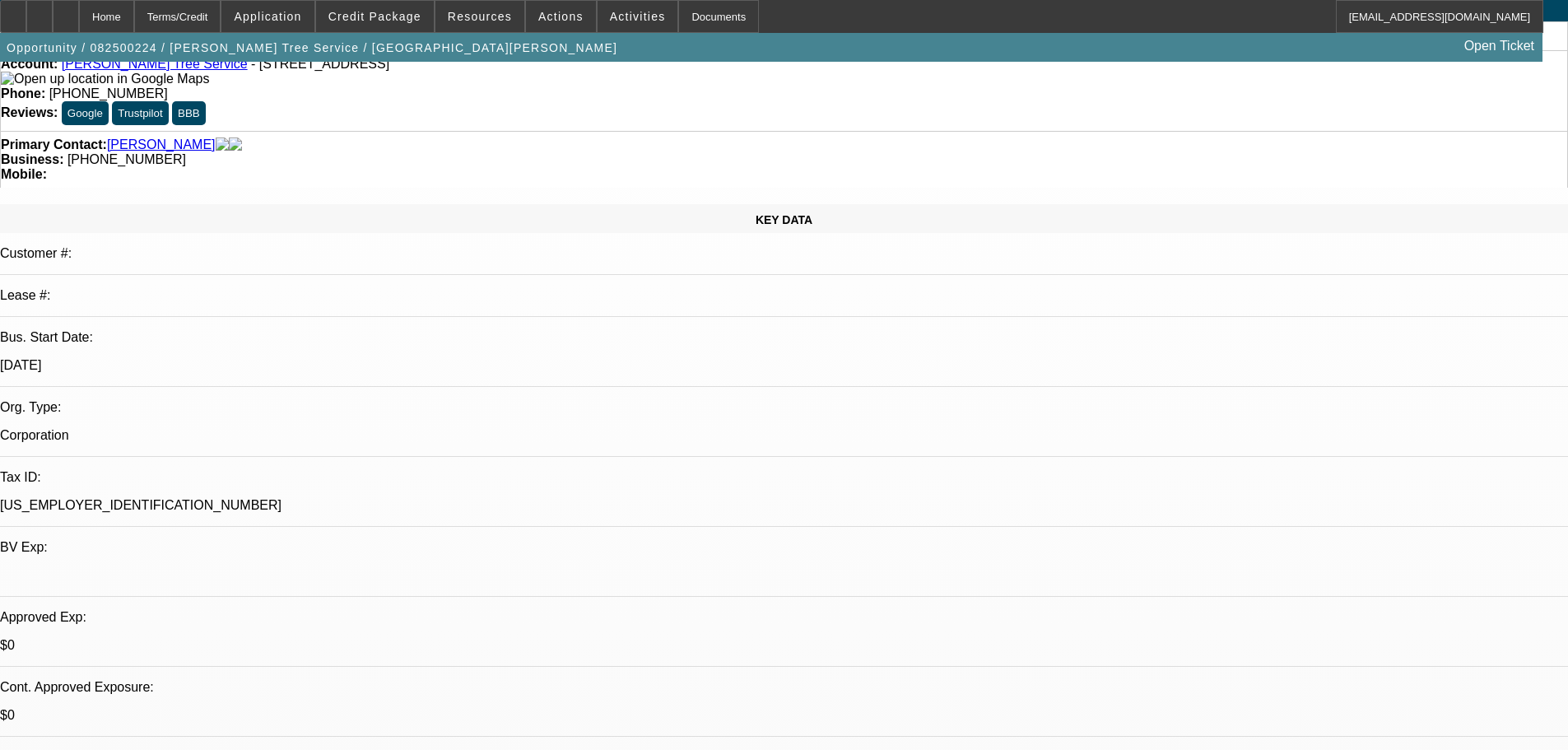
scroll to position [165, 0]
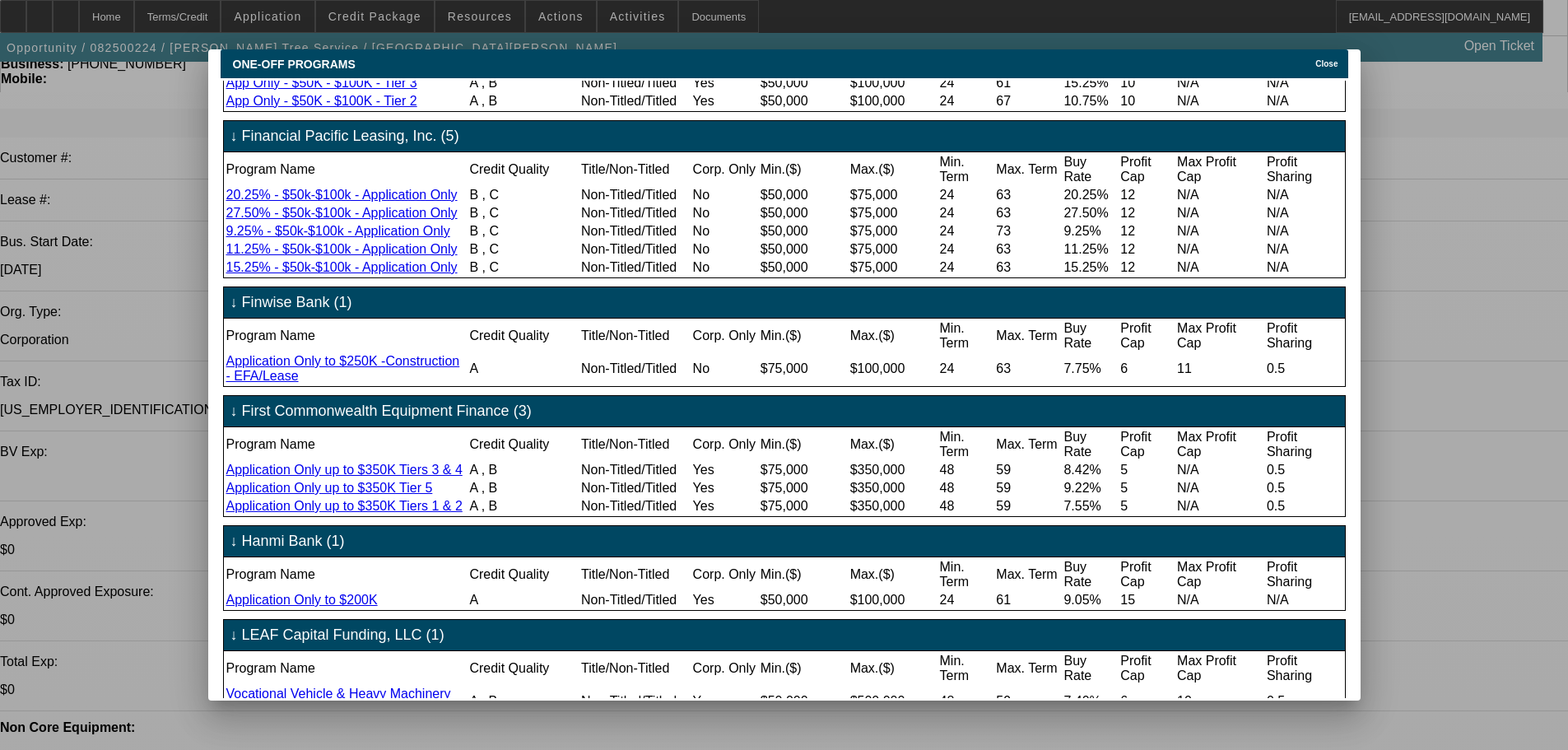
click at [1319, 51] on div "Close" at bounding box center [1328, 59] width 36 height 19
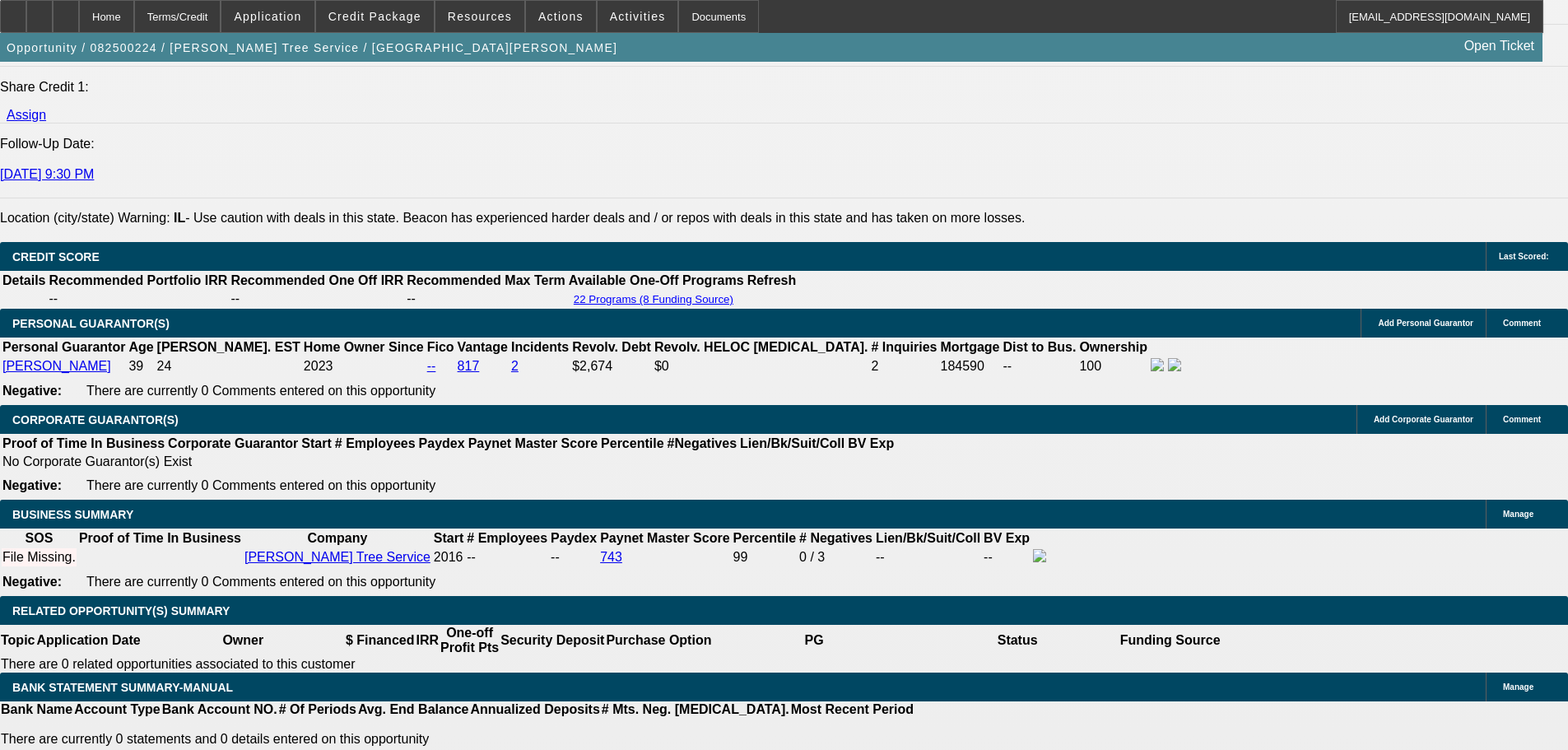
scroll to position [2304, 0]
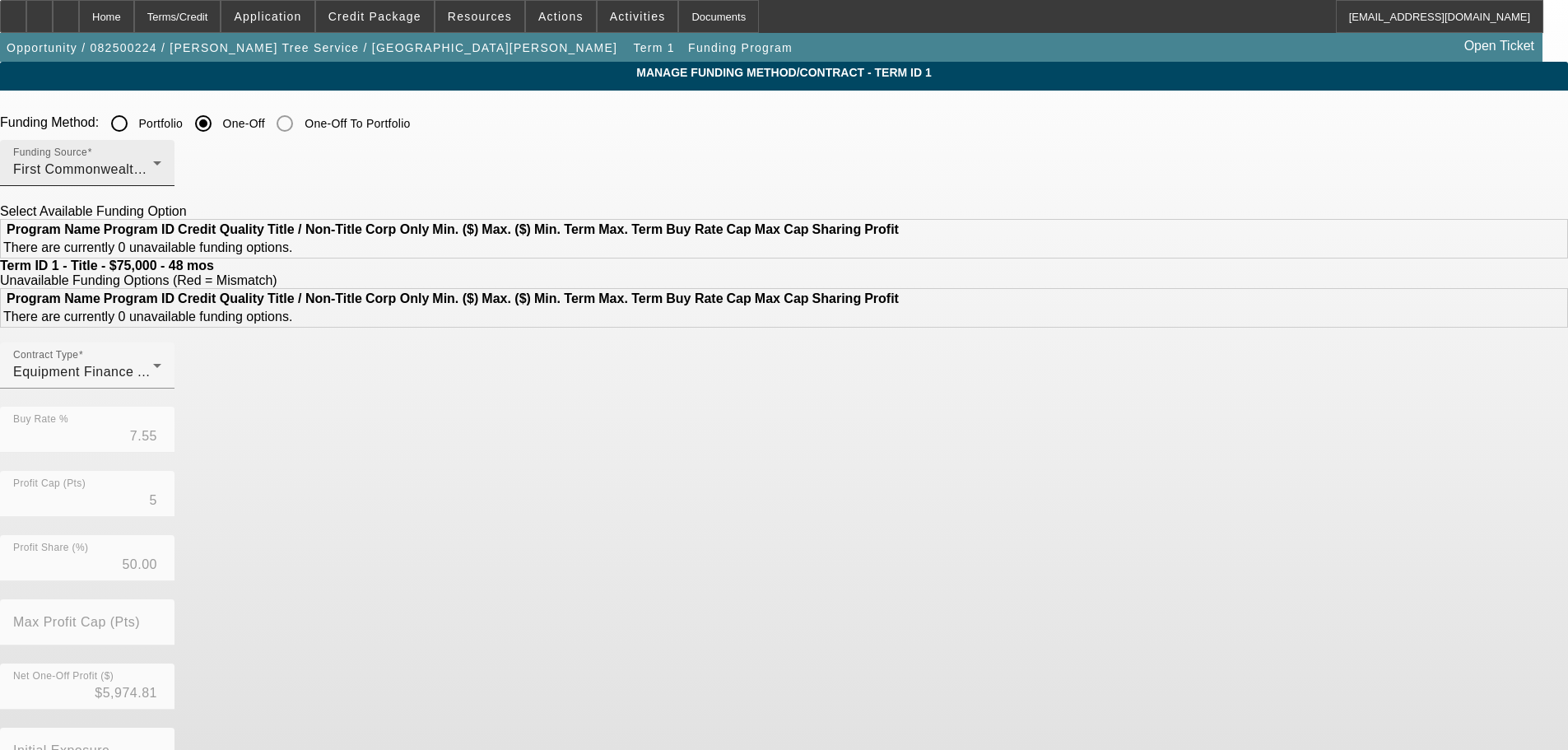
click at [161, 160] on div "Funding Source First Commonwealth Equipment Finance" at bounding box center [87, 163] width 148 height 46
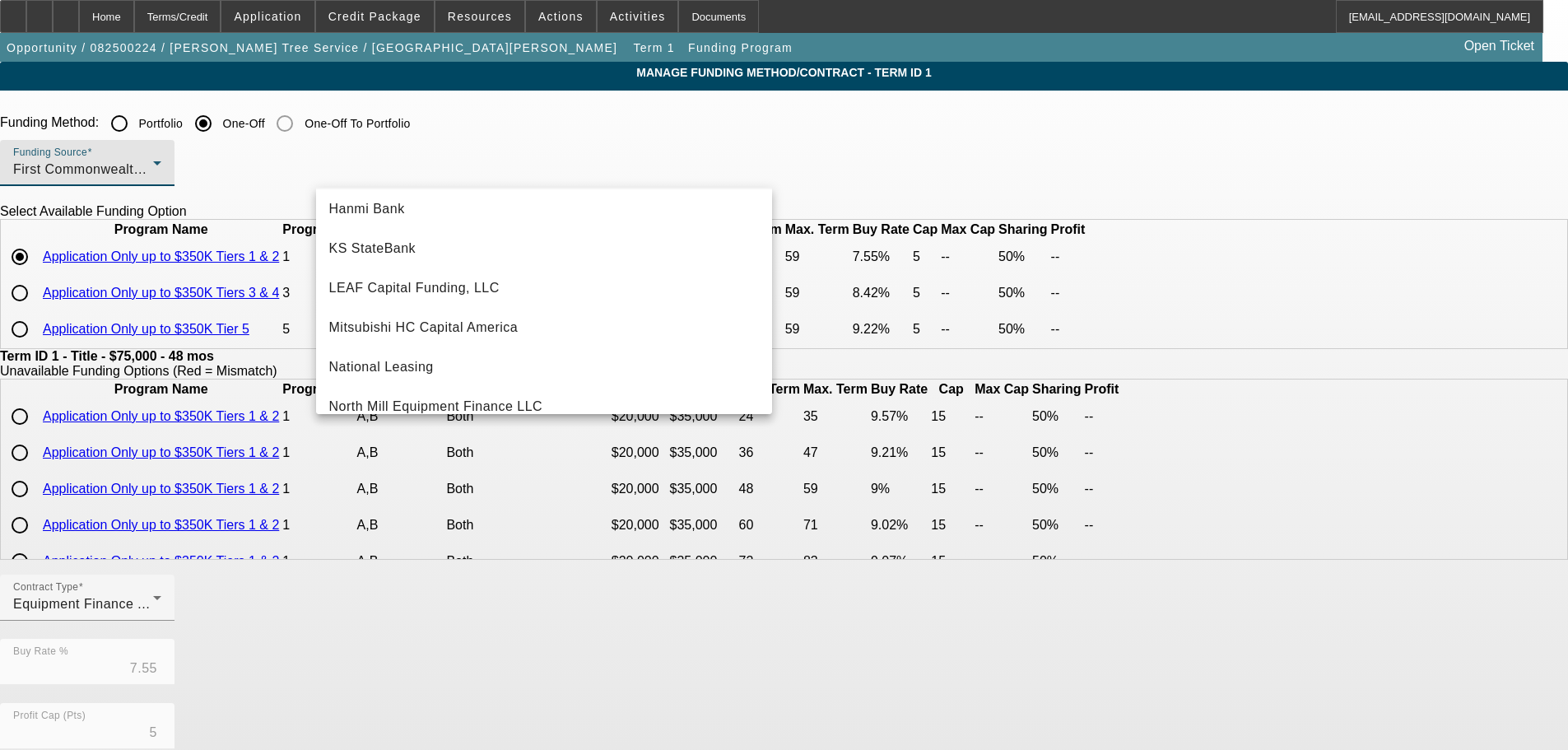
scroll to position [343, 0]
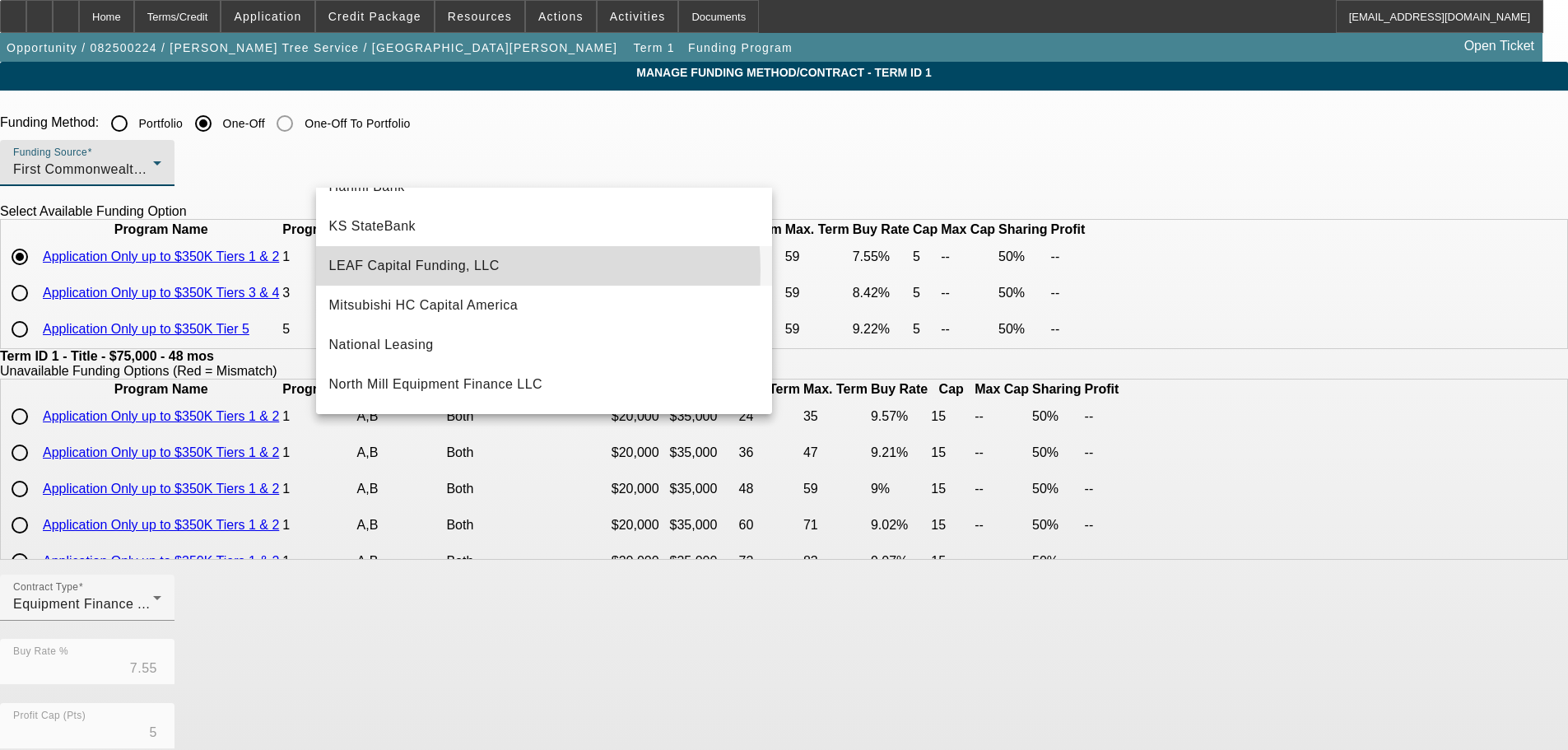
click at [471, 270] on span "LEAF Capital Funding, LLC" at bounding box center [415, 265] width 170 height 20
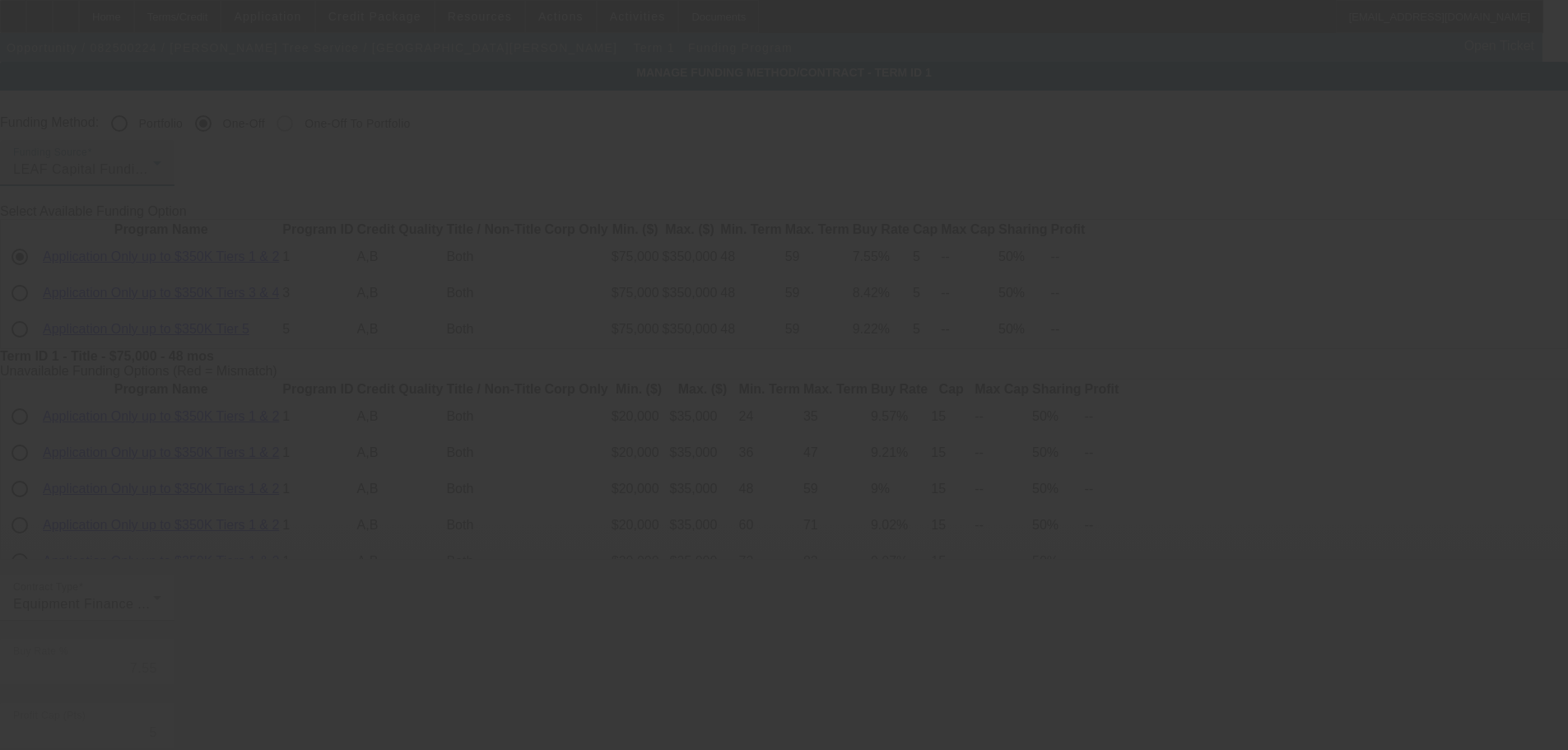
type input "7.40"
type input "6"
type input "10"
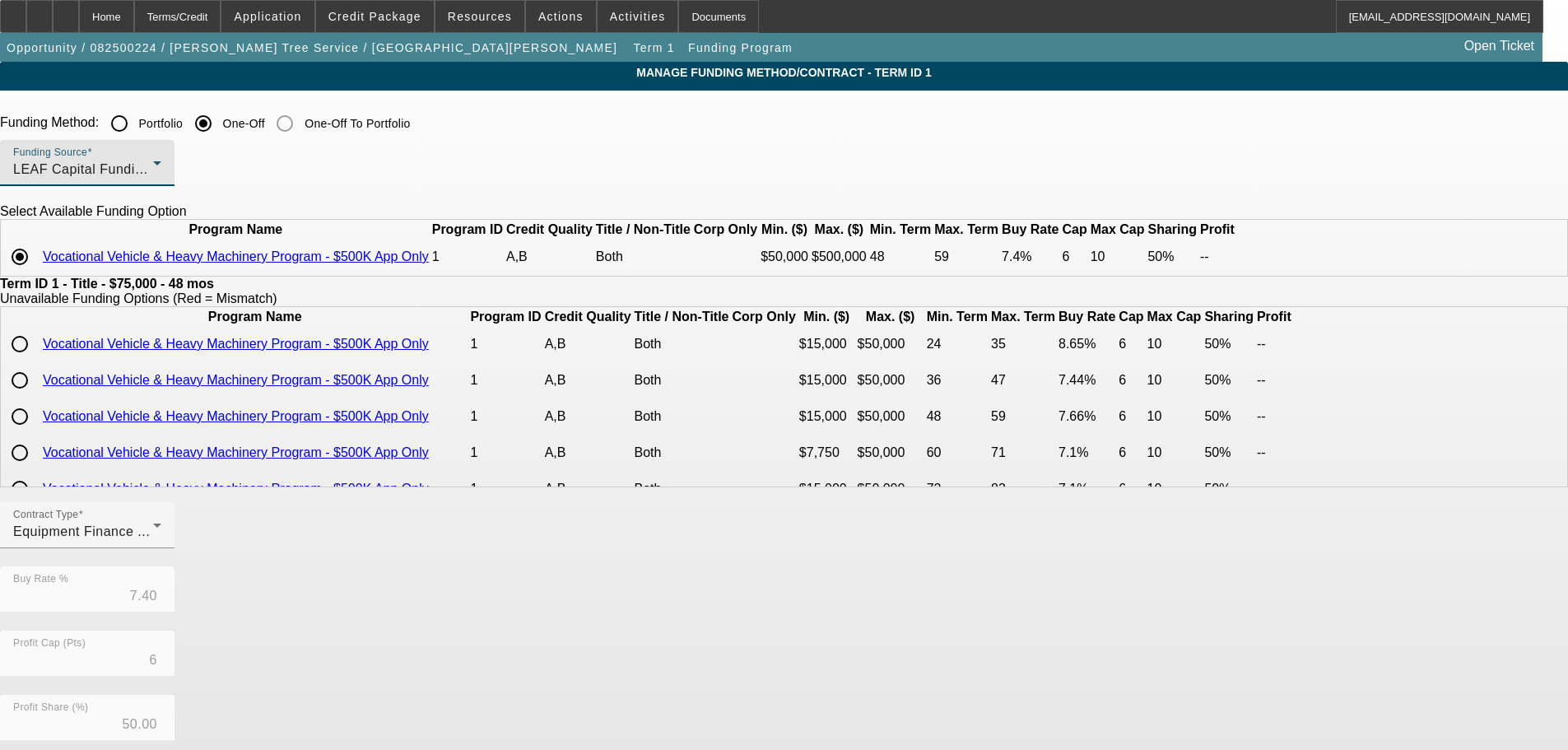
click at [153, 178] on div "LEAF Capital Funding, LLC" at bounding box center [83, 170] width 140 height 20
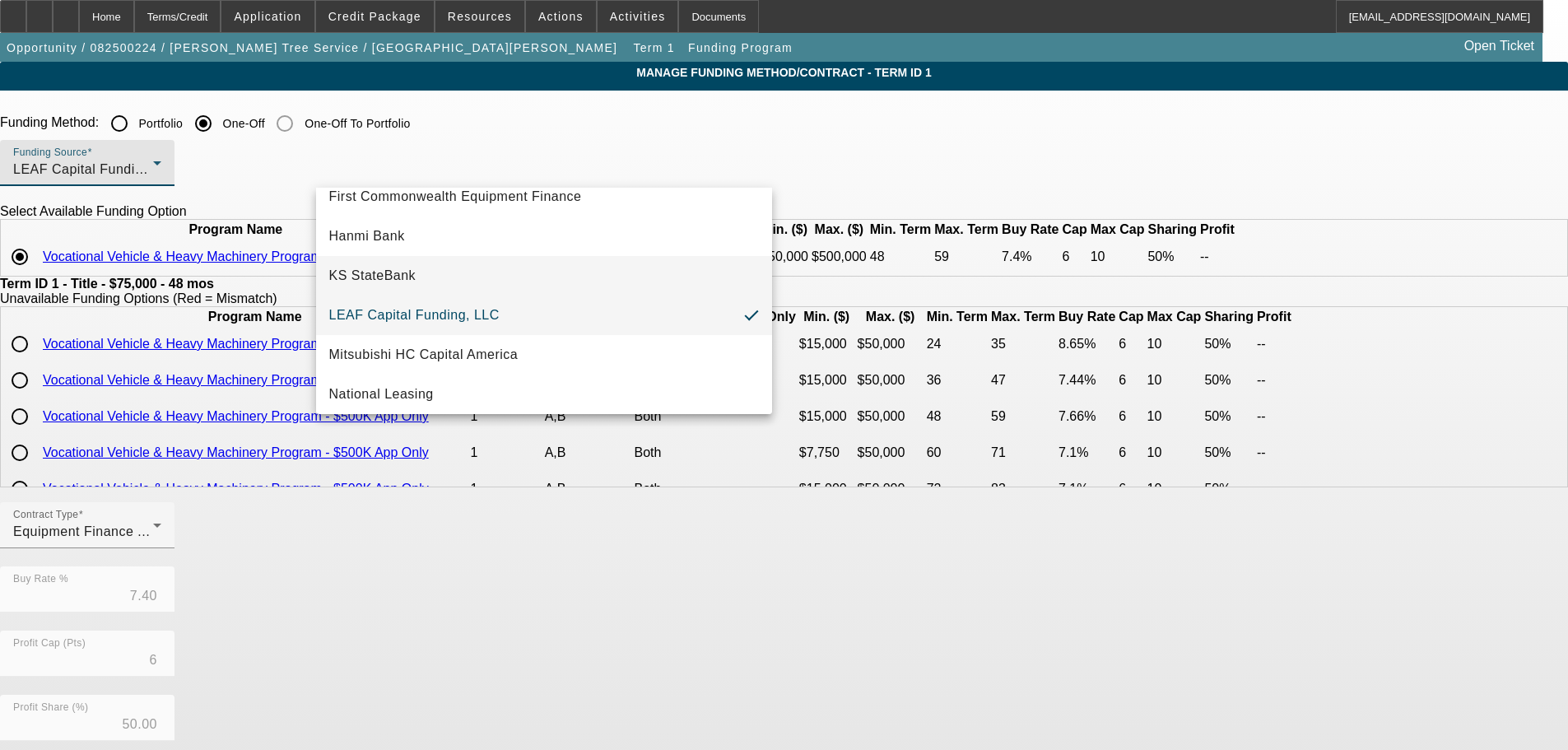
scroll to position [467, 0]
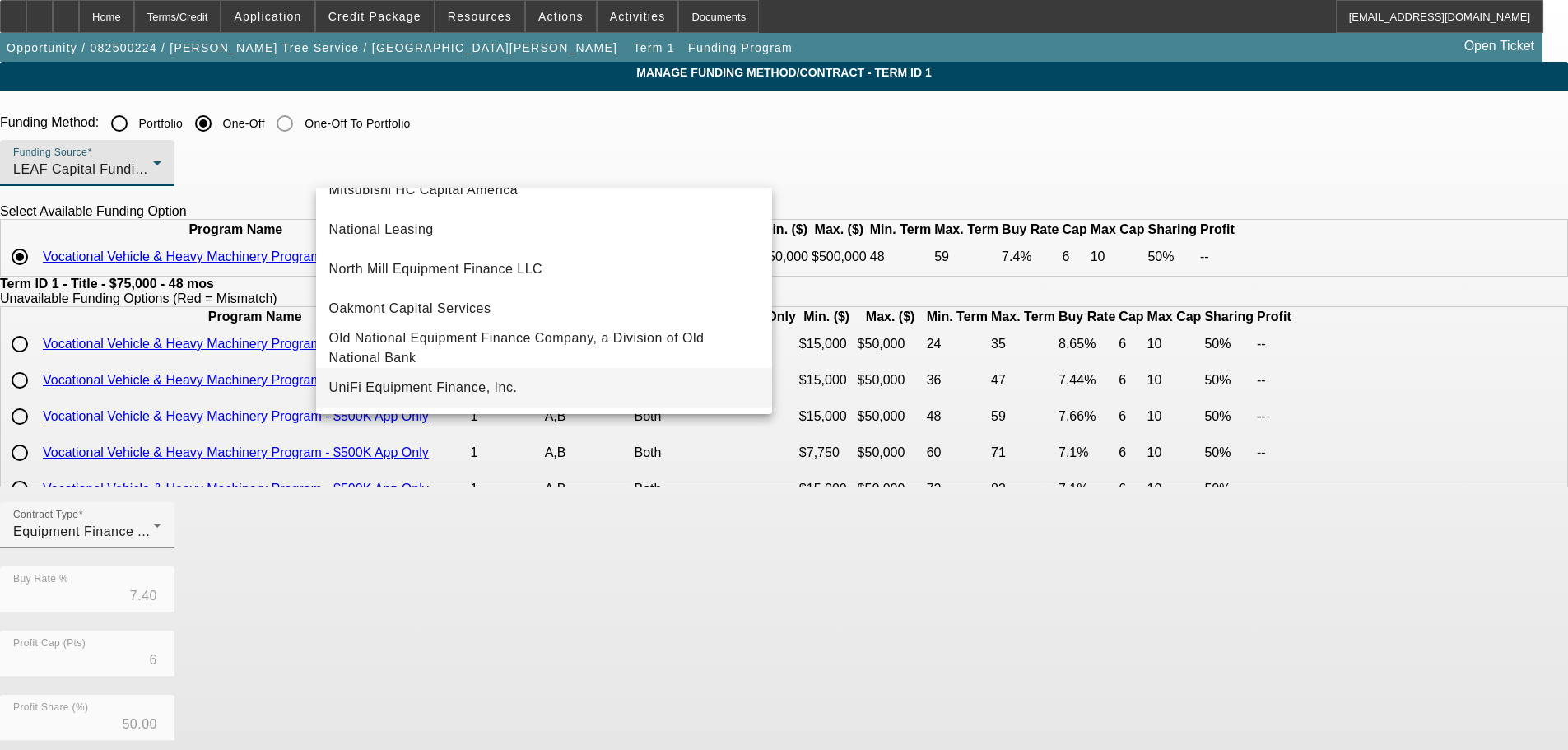
click at [439, 380] on span "UniFi Equipment Finance, Inc." at bounding box center [423, 387] width 188 height 20
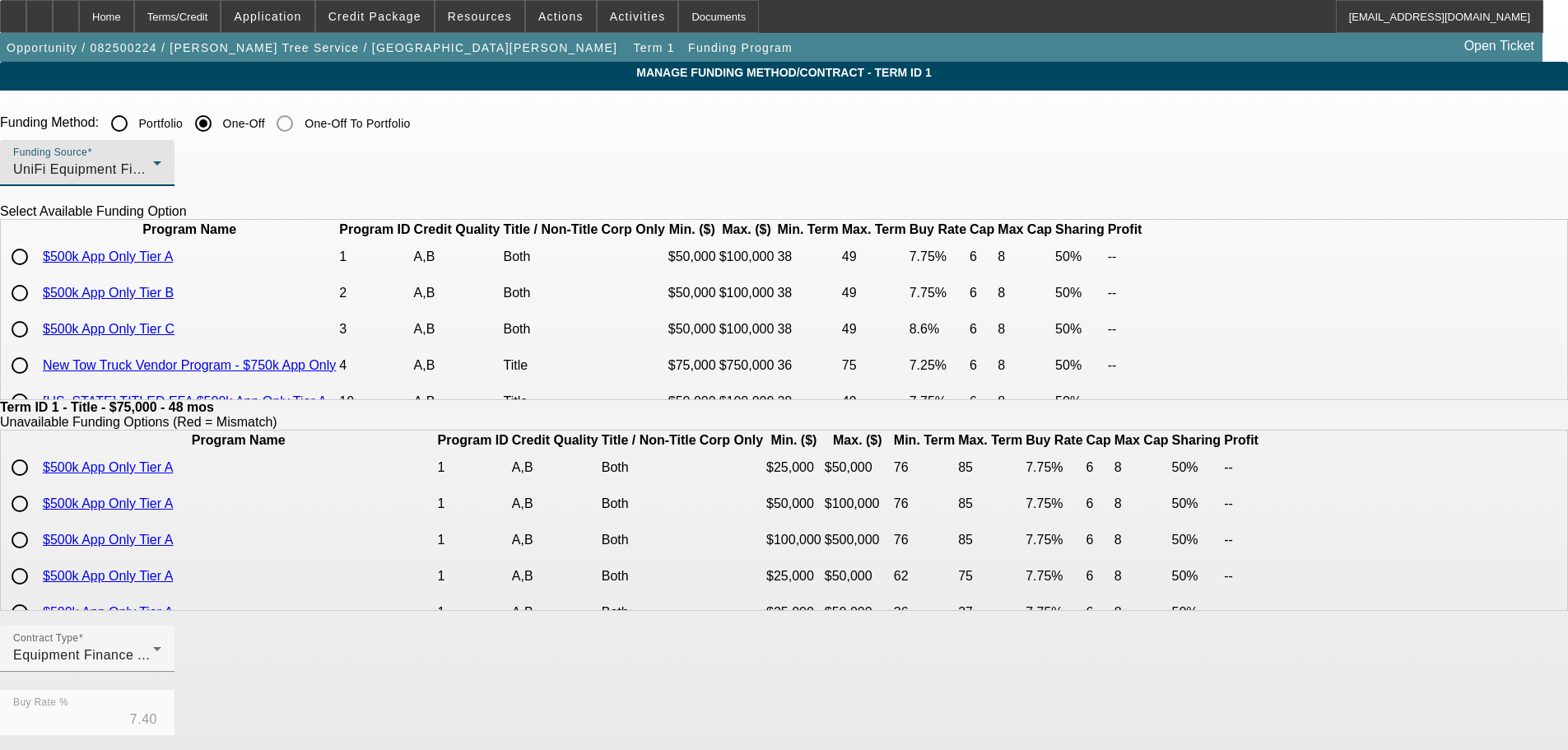
click at [153, 175] on div "UniFi Equipment Finance, Inc." at bounding box center [83, 170] width 140 height 20
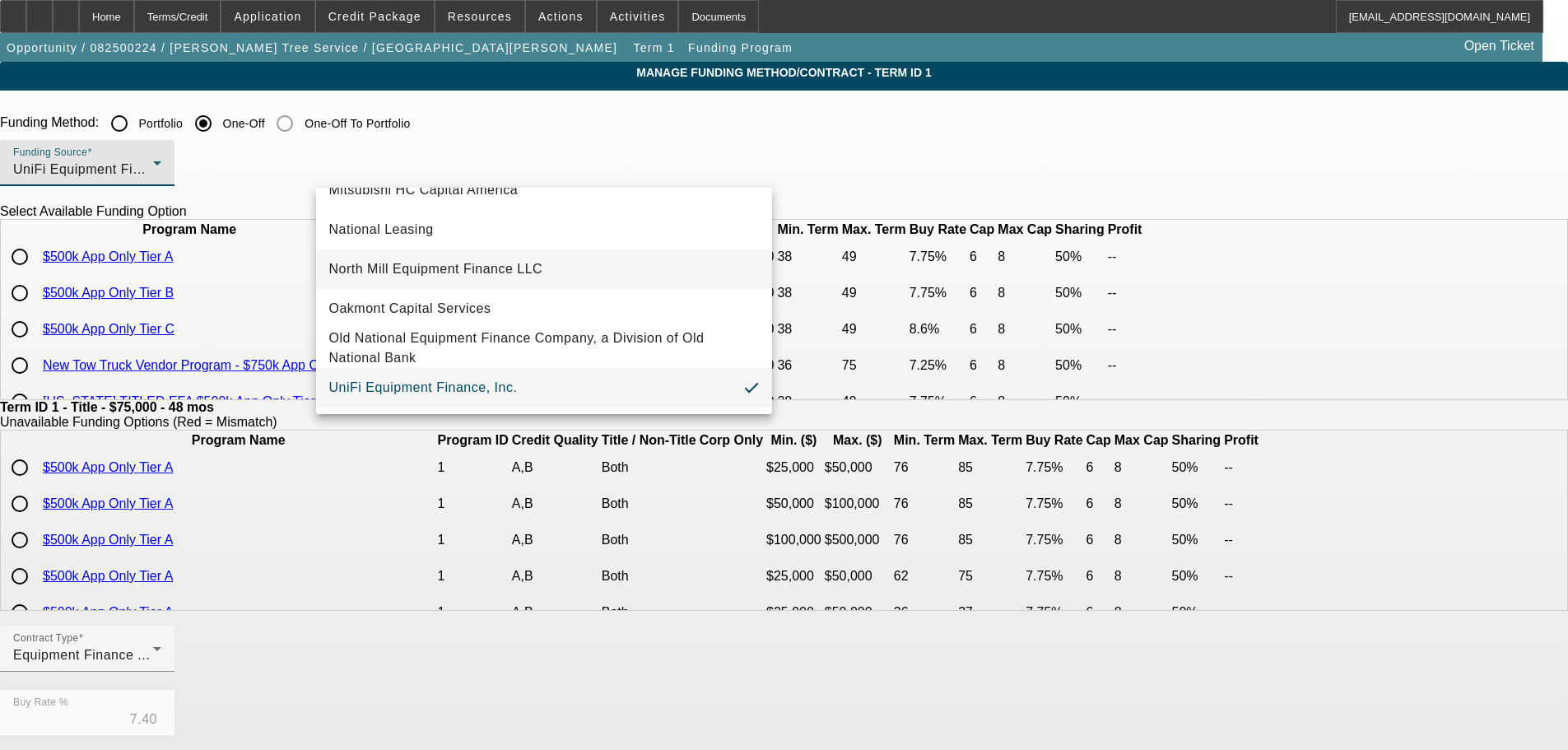
scroll to position [378, 0]
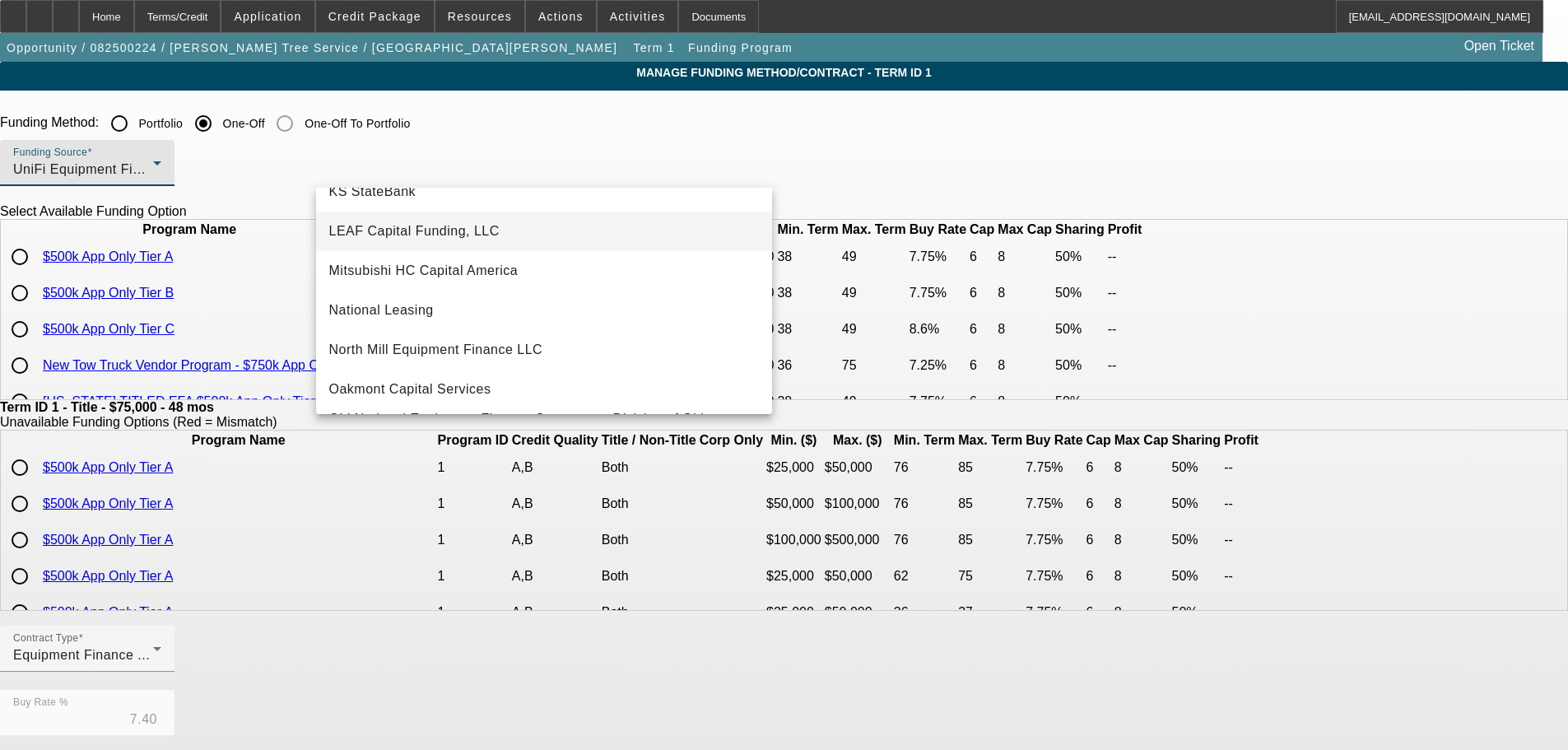
click at [456, 223] on span "LEAF Capital Funding, LLC" at bounding box center [415, 231] width 170 height 20
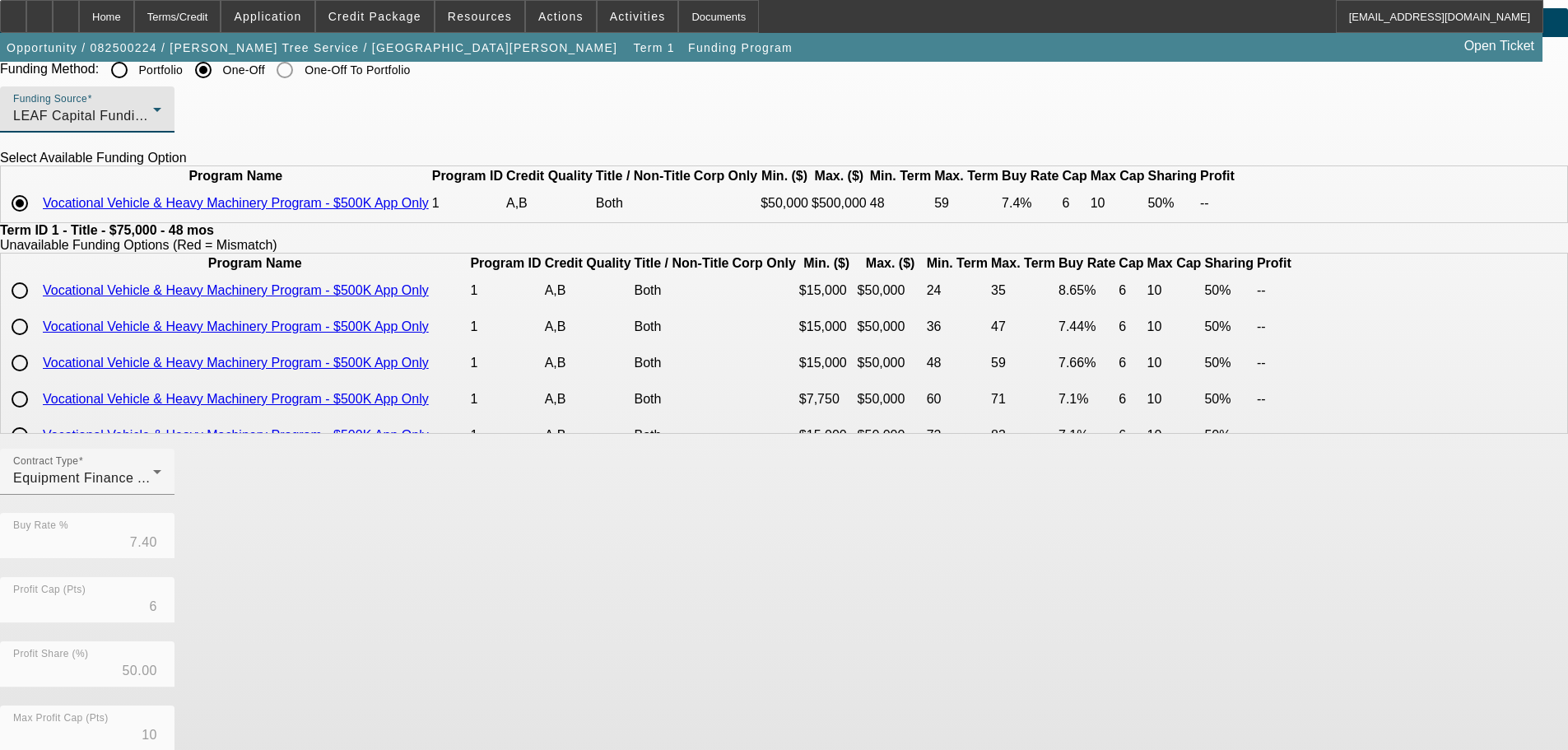
scroll to position [293, 0]
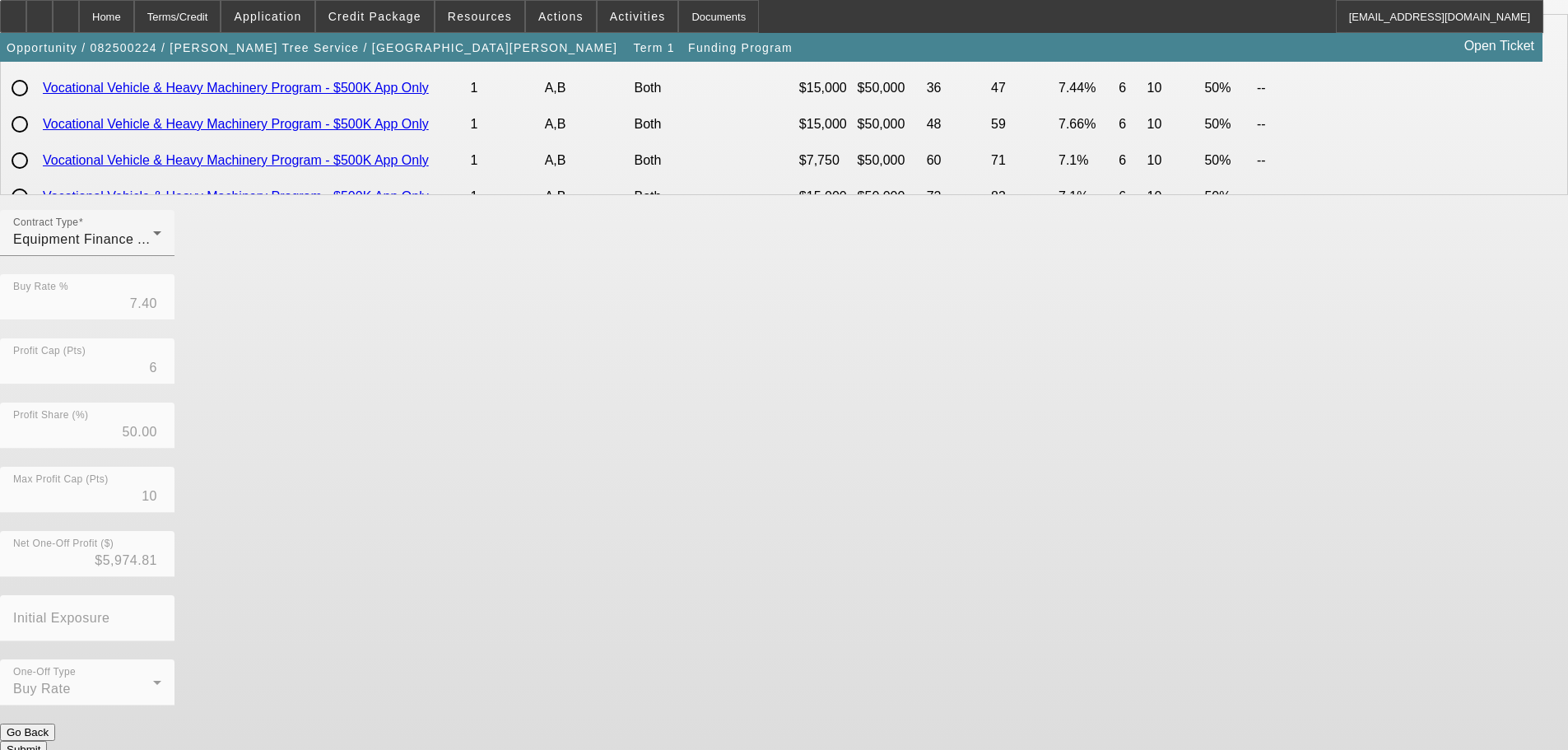
click at [47, 741] on button "Submit" at bounding box center [24, 749] width 47 height 17
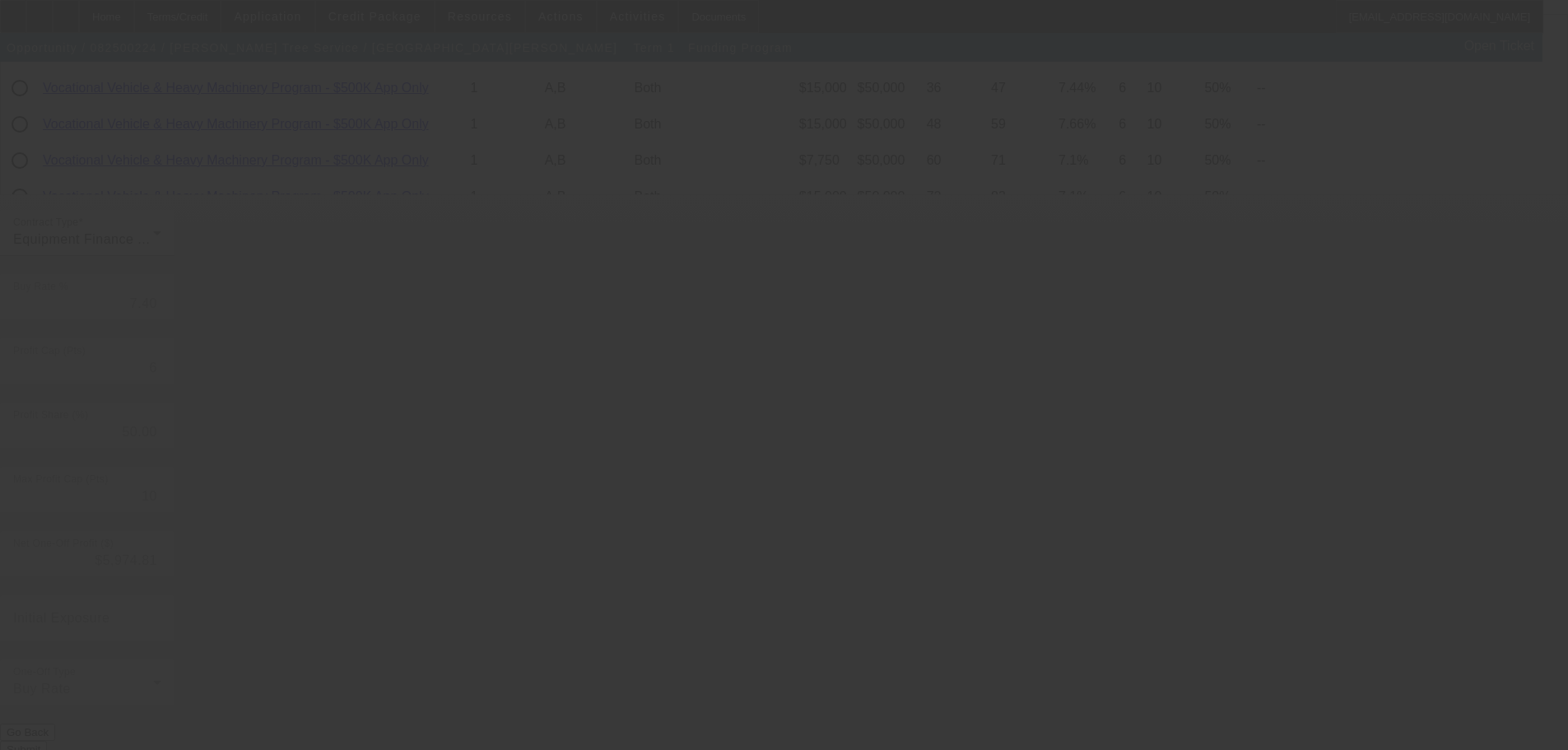
type input "7.55"
type input "5"
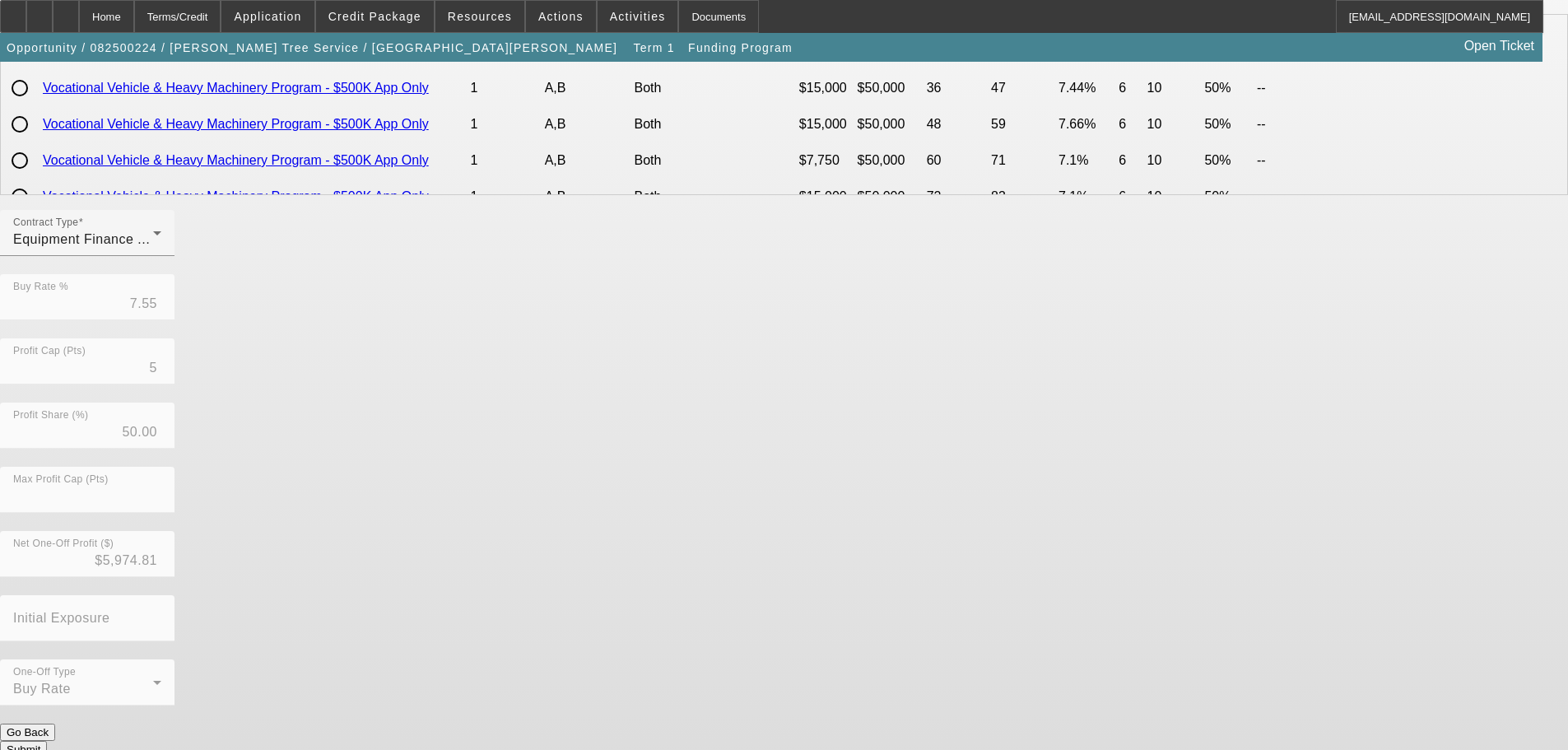
scroll to position [0, 0]
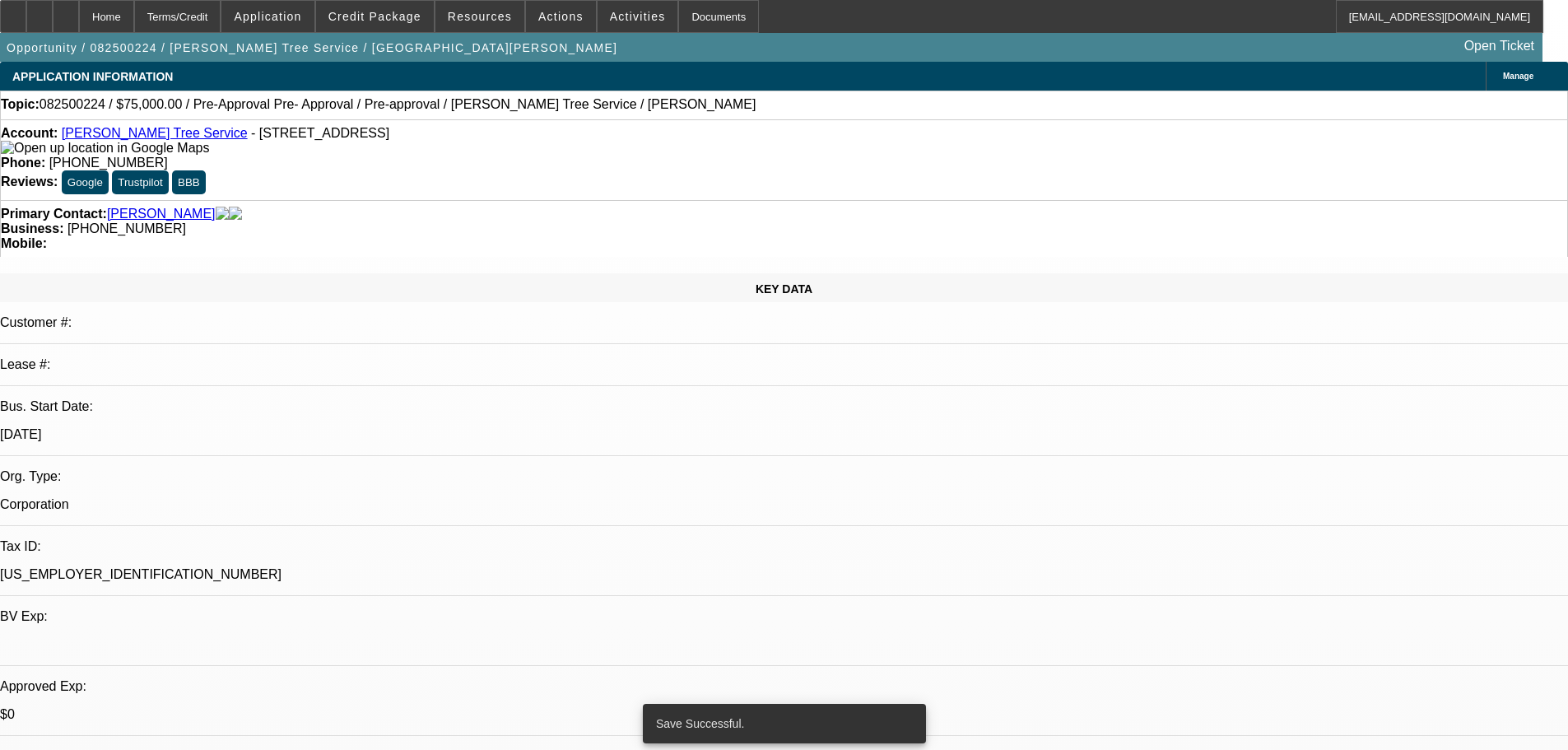
select select "0"
select select "3"
select select "0"
select select "6"
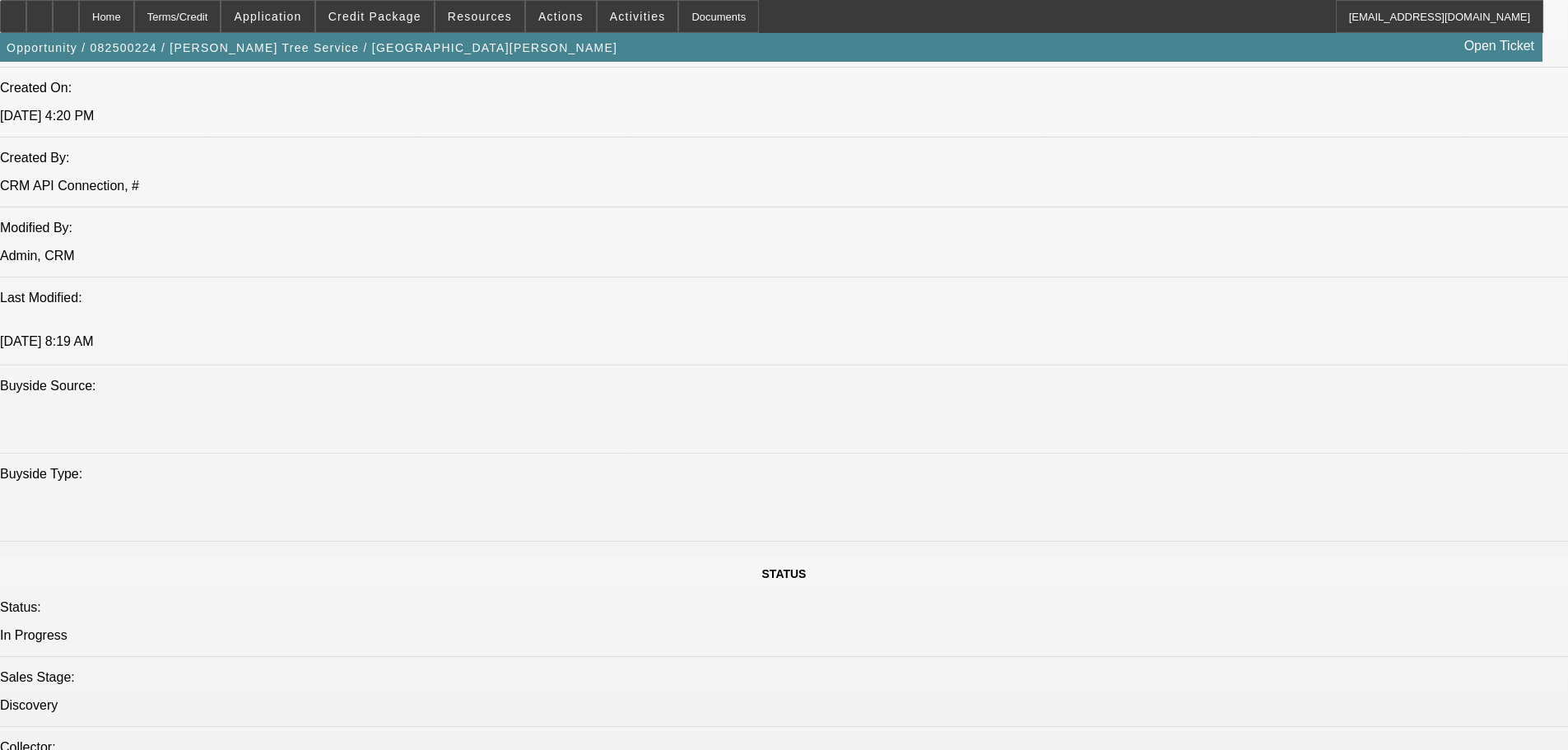
scroll to position [1563, 0]
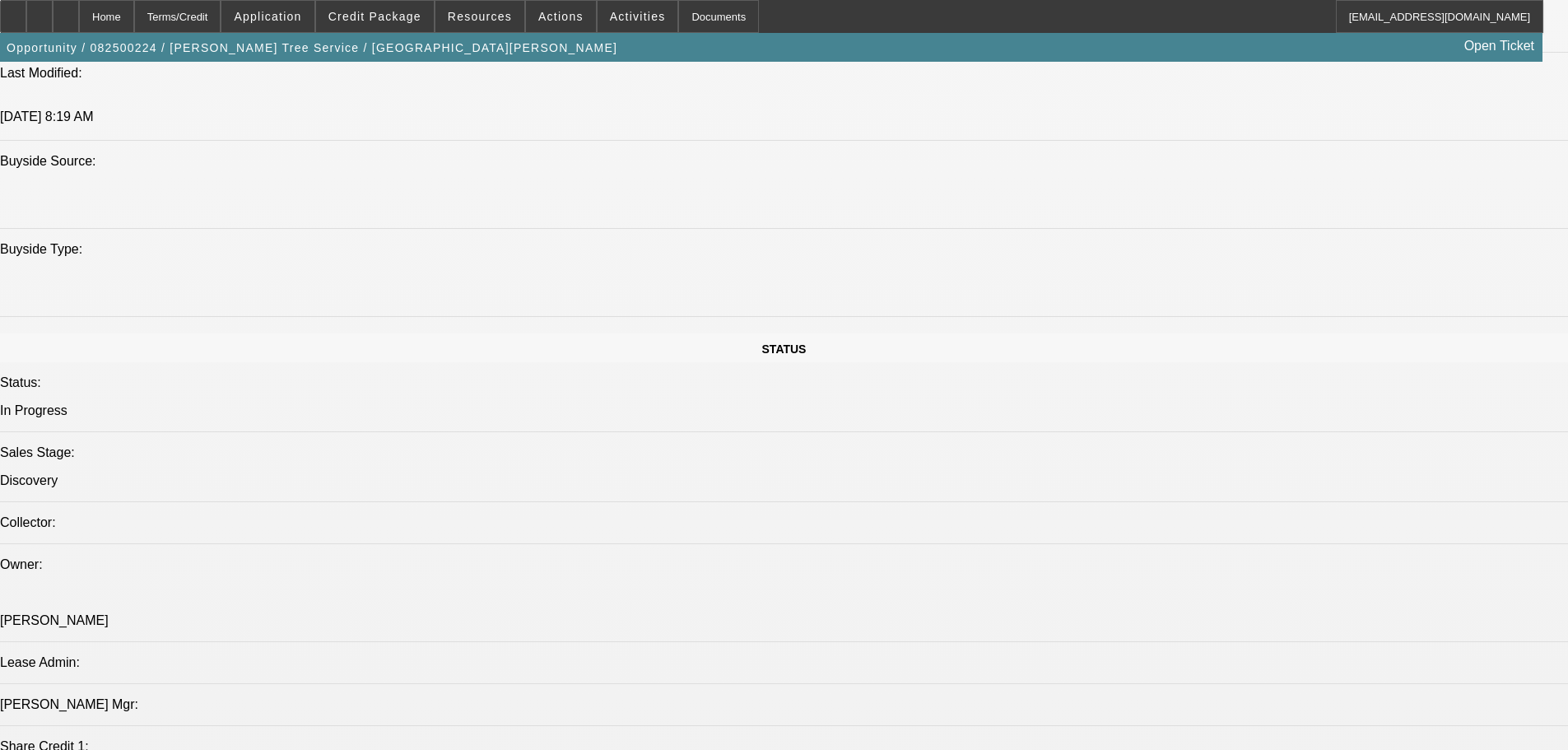
click at [413, 20] on span "Credit Package" at bounding box center [375, 16] width 93 height 13
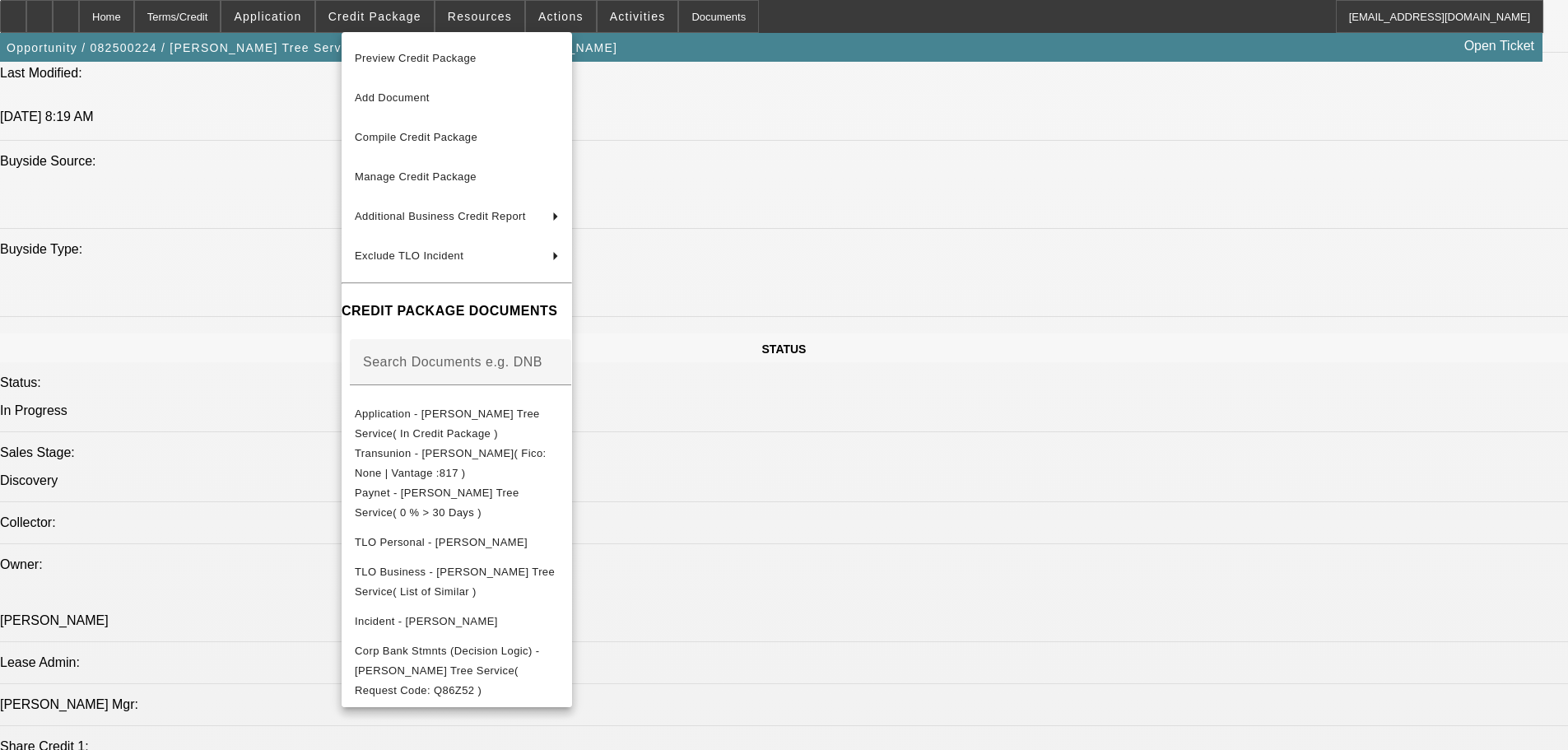
click at [61, 21] on div at bounding box center [784, 375] width 1568 height 750
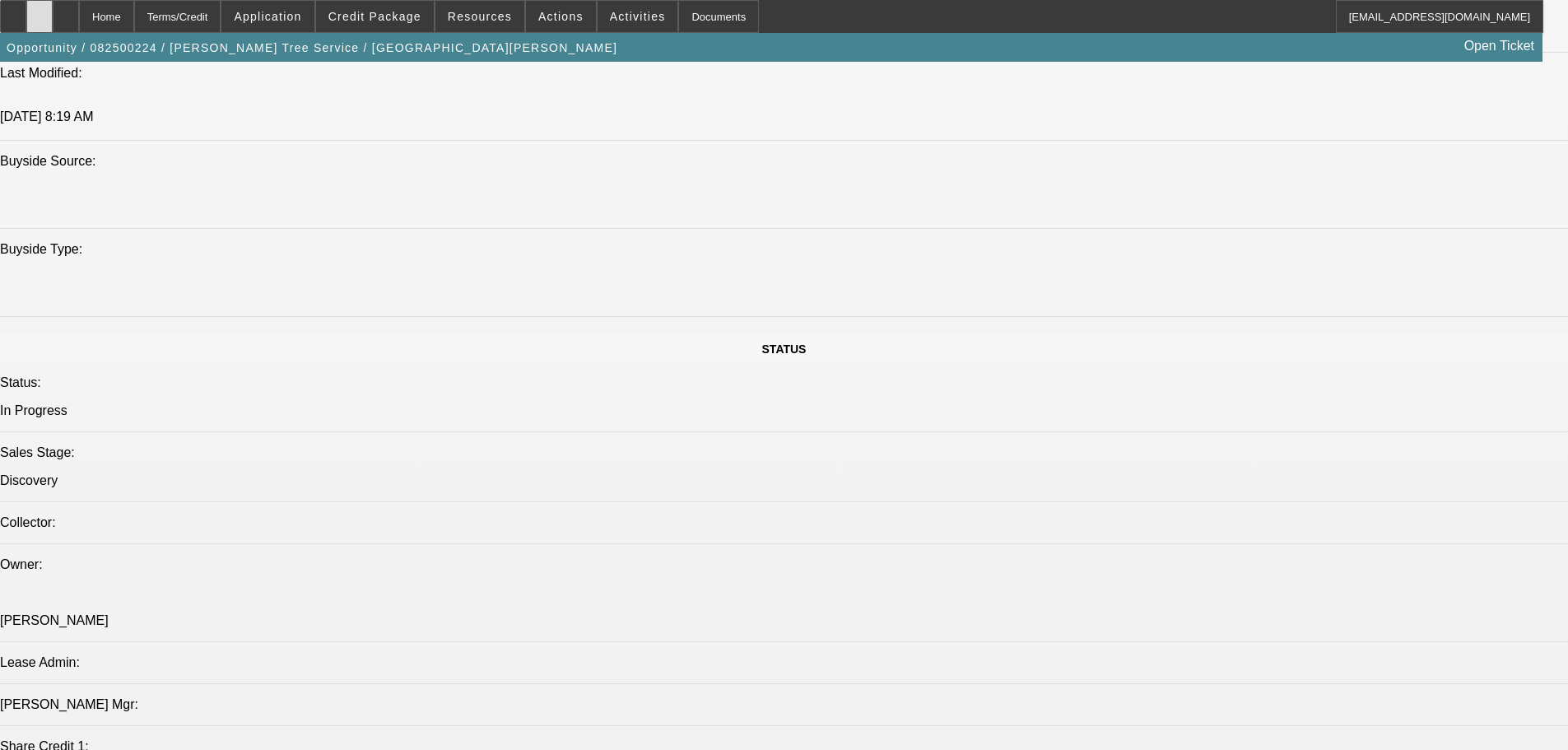
click at [53, 21] on div at bounding box center [40, 16] width 27 height 33
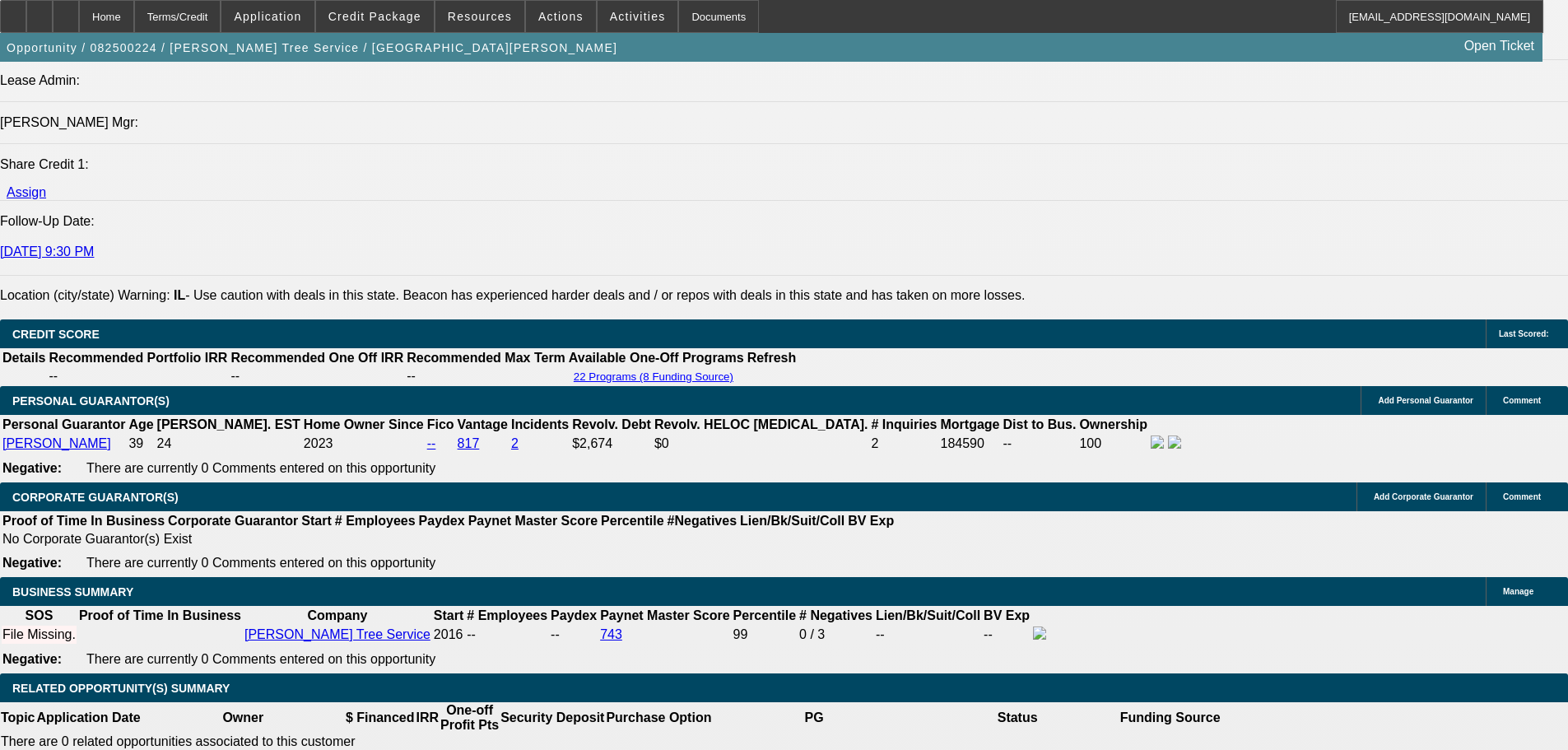
scroll to position [2304, 0]
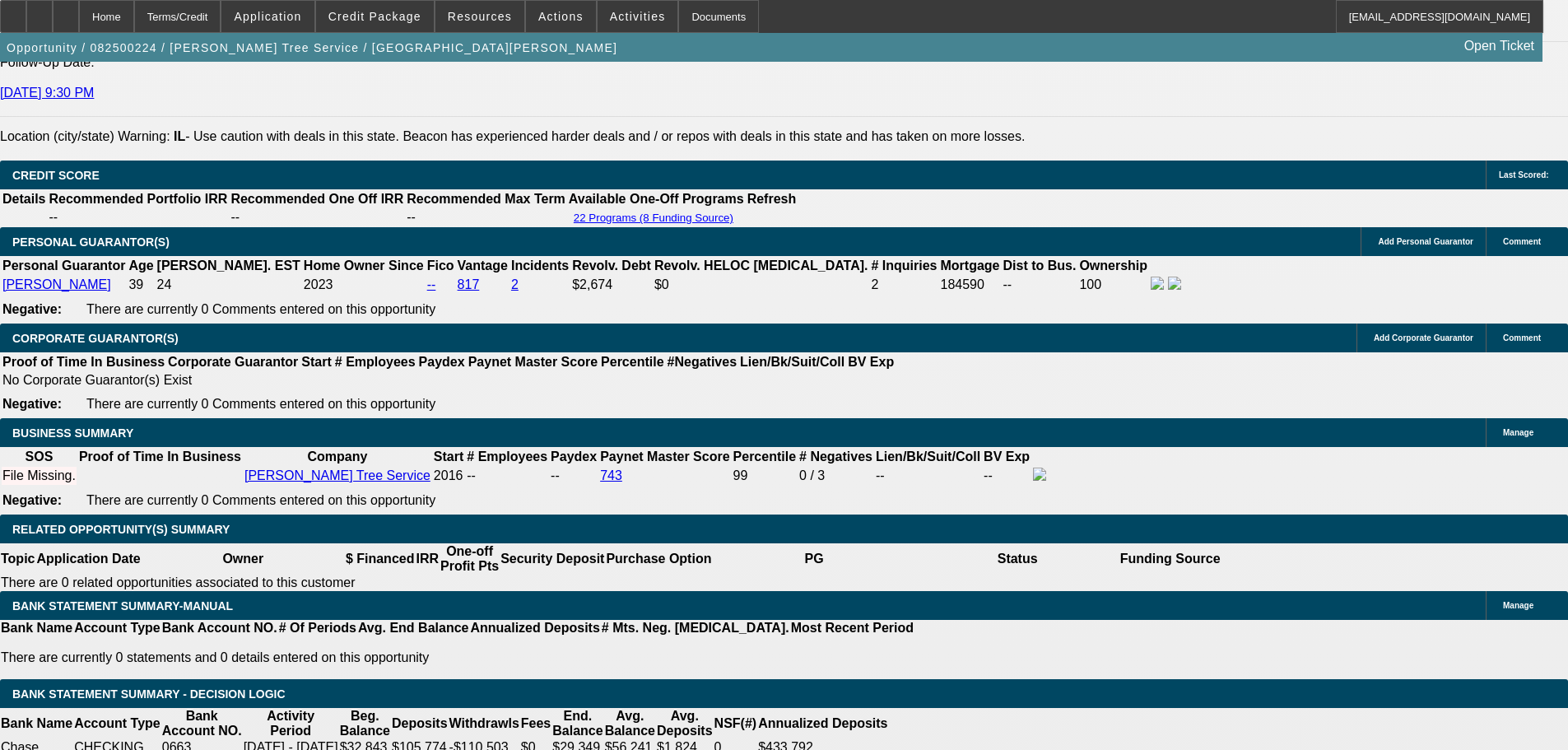
drag, startPoint x: 362, startPoint y: 382, endPoint x: 560, endPoint y: 337, distance: 203.0
type input "UNKNOWN"
type input "9."
type input "$1,866.38"
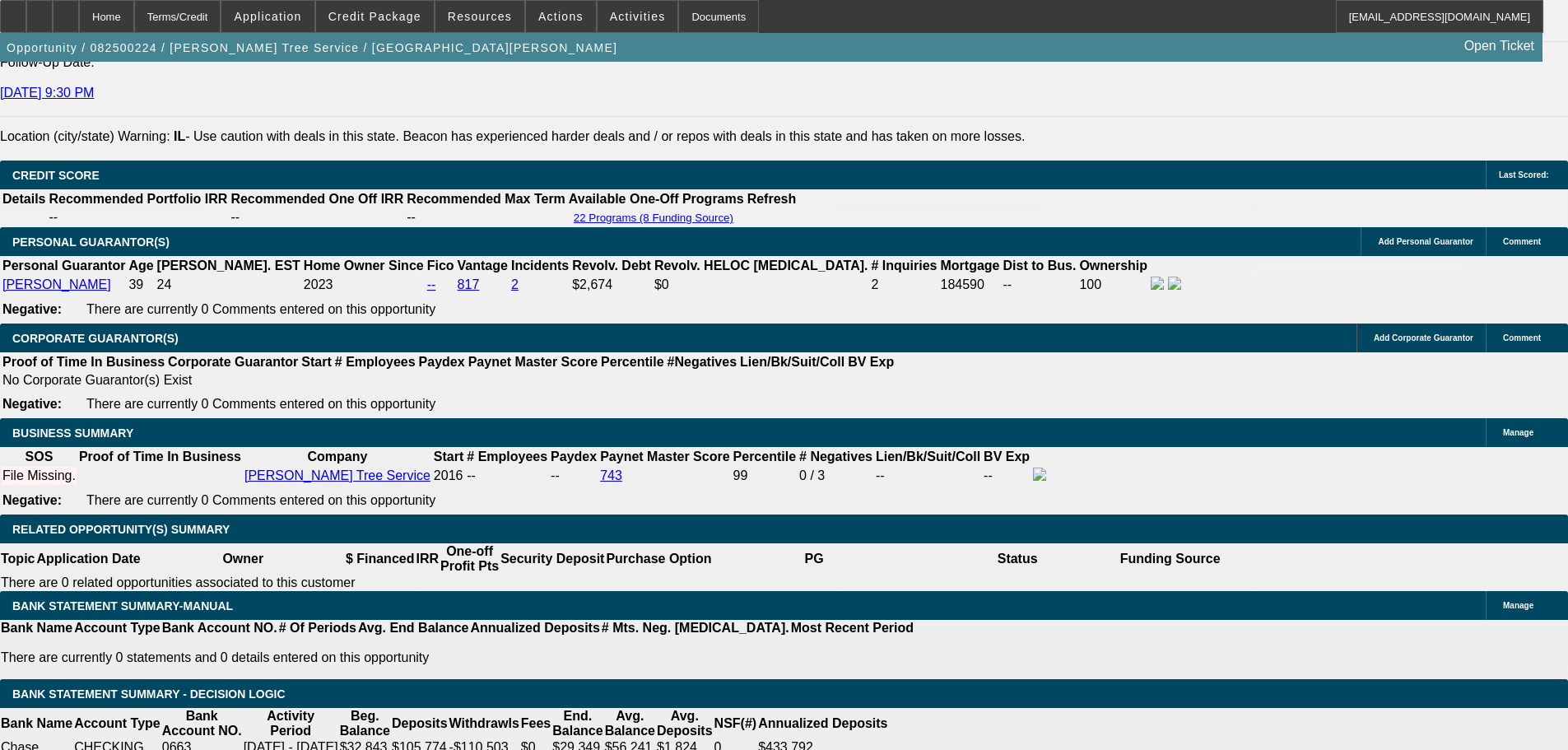
type input "9.9"
type input "$1,898.59"
type input "9.9"
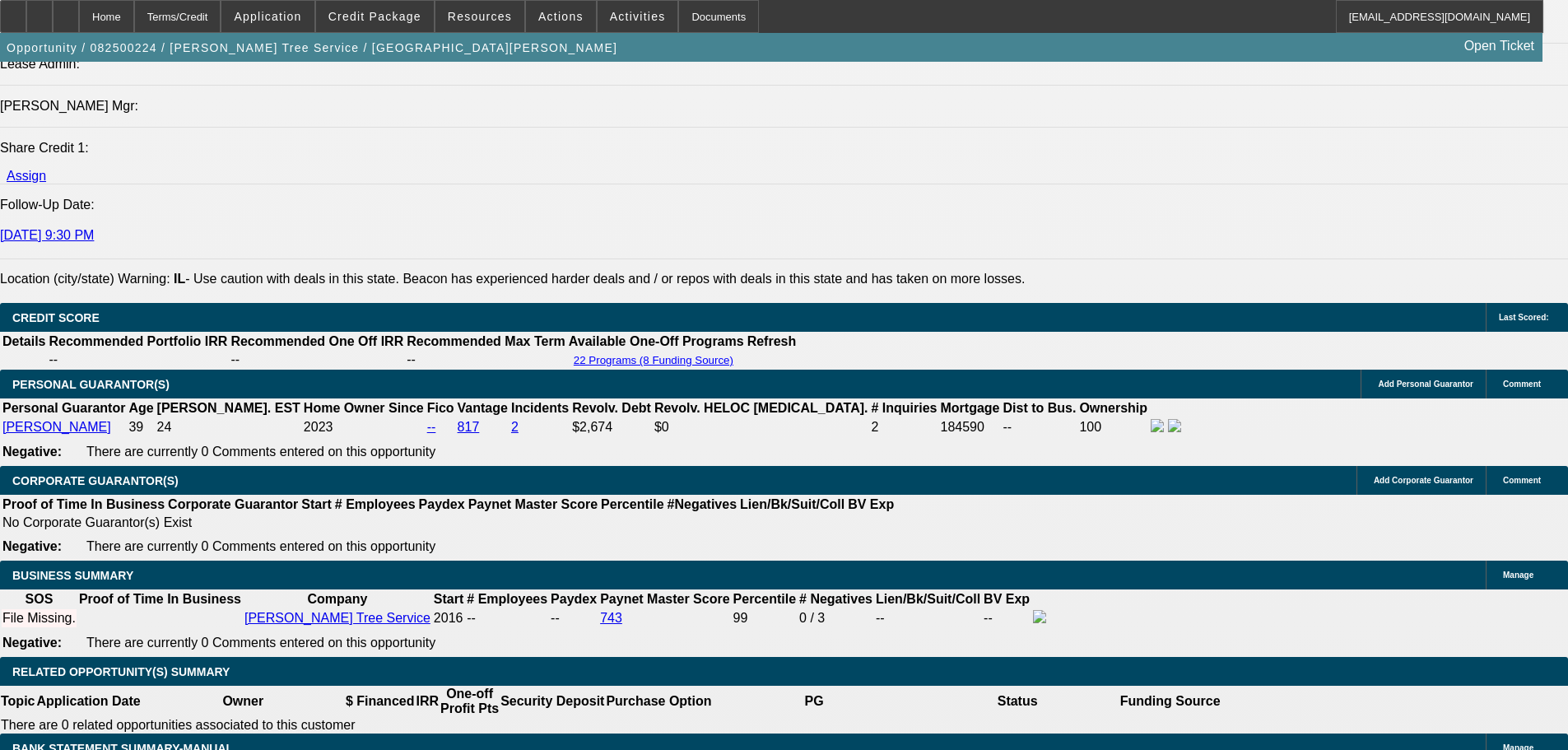
scroll to position [1975, 0]
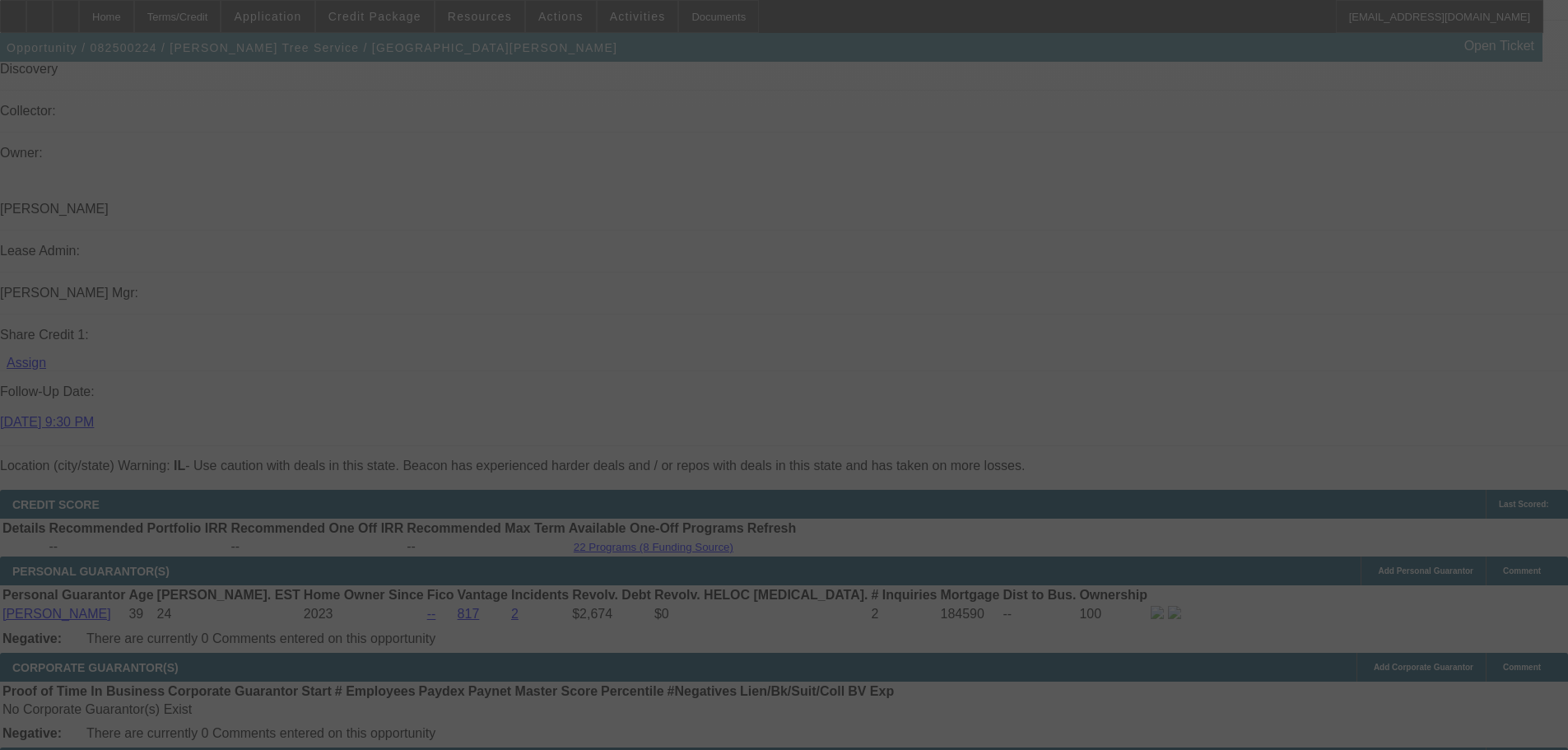
select select "0"
select select "3"
select select "0"
select select "6"
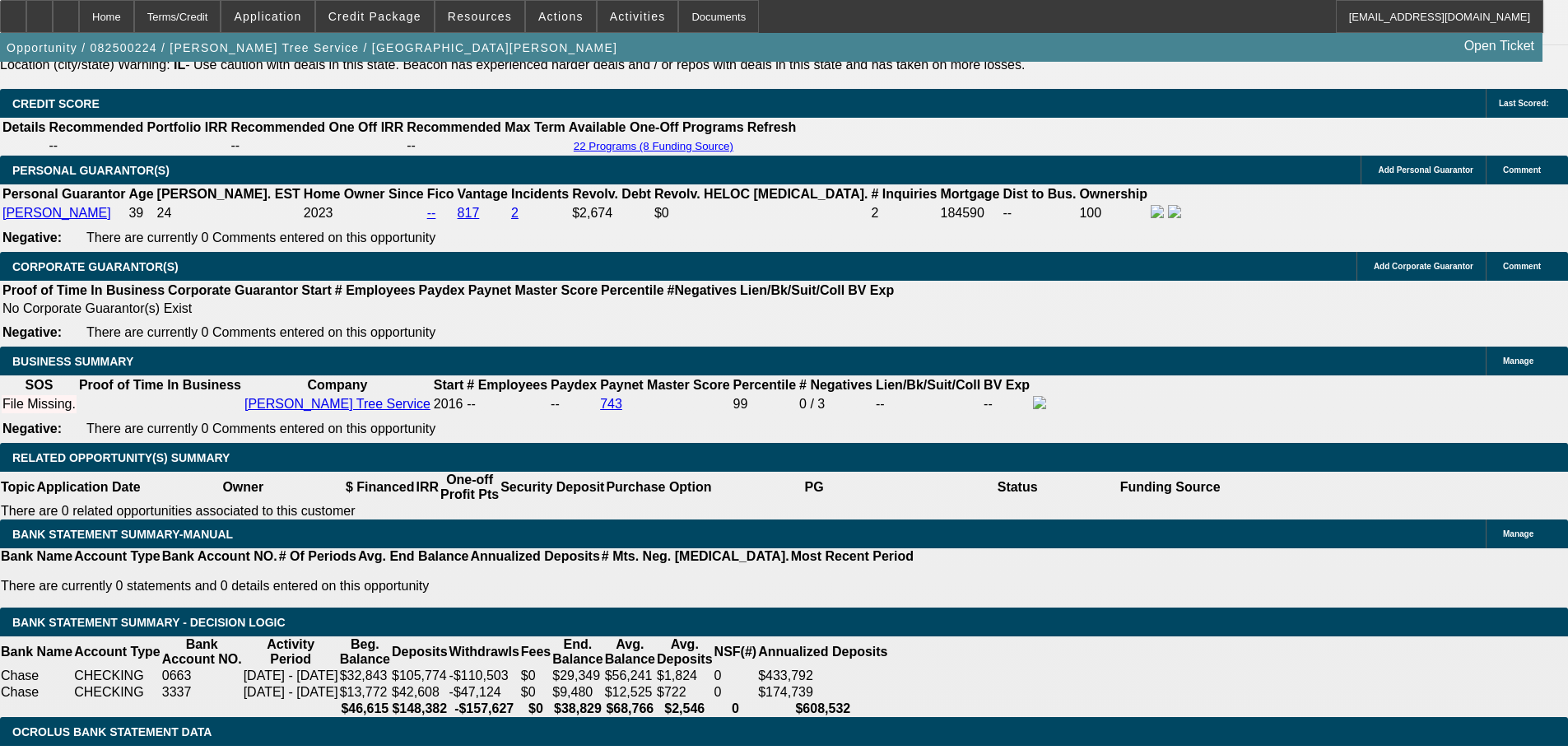
scroll to position [2386, 0]
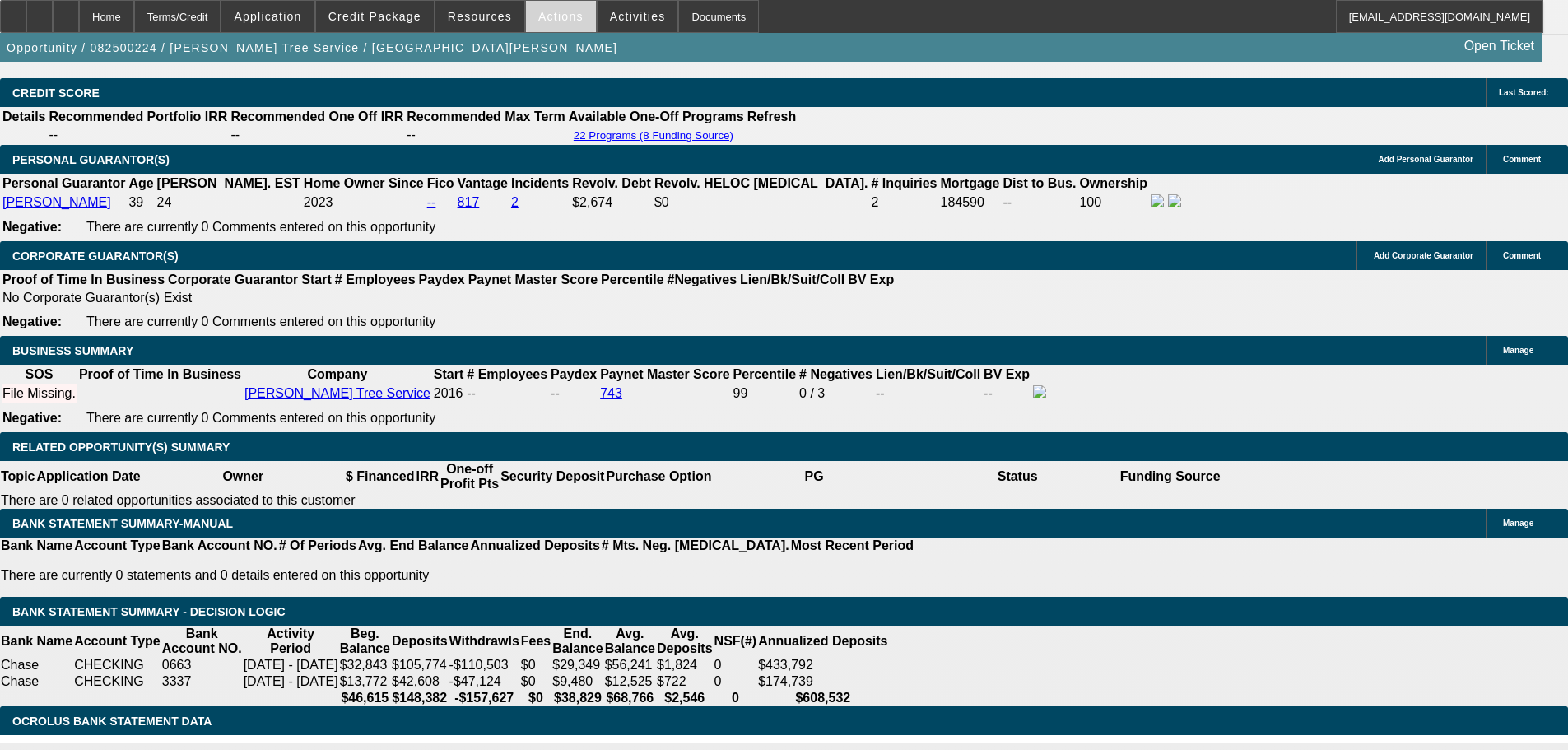
click at [568, 24] on span at bounding box center [561, 17] width 70 height 40
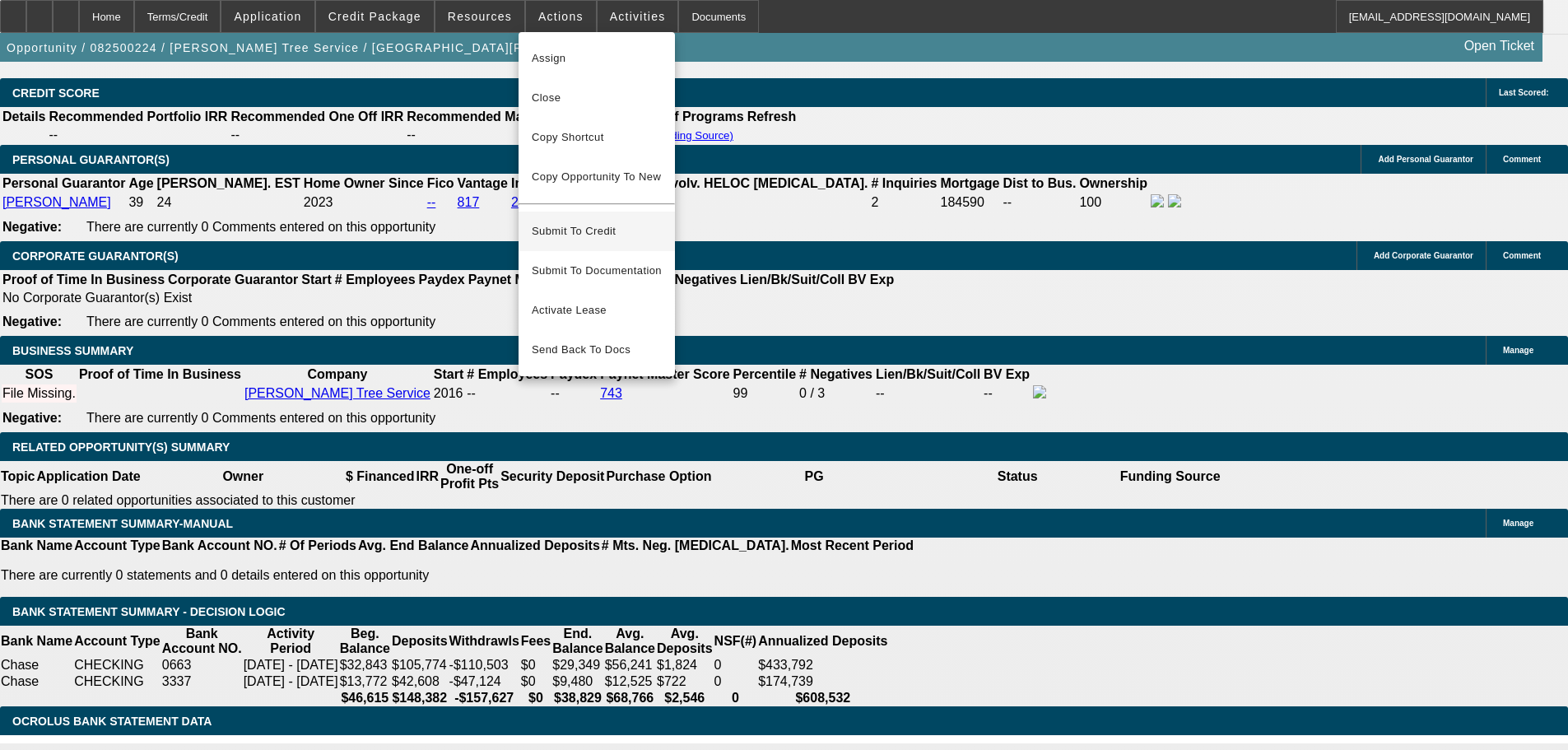
click at [599, 222] on span "Submit To Credit" at bounding box center [596, 231] width 130 height 20
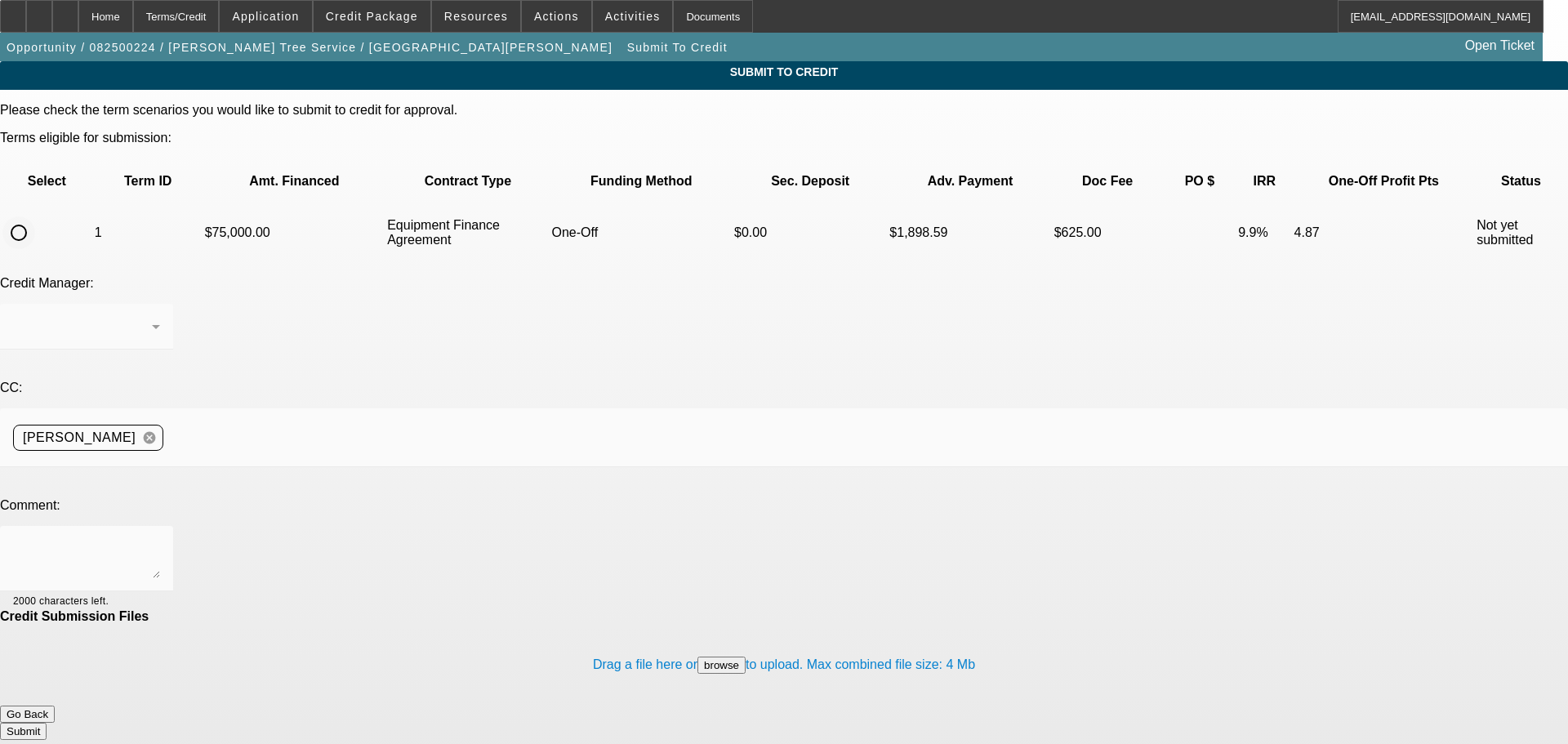
click at [35, 216] on input "radio" at bounding box center [19, 232] width 33 height 33
radio input "true"
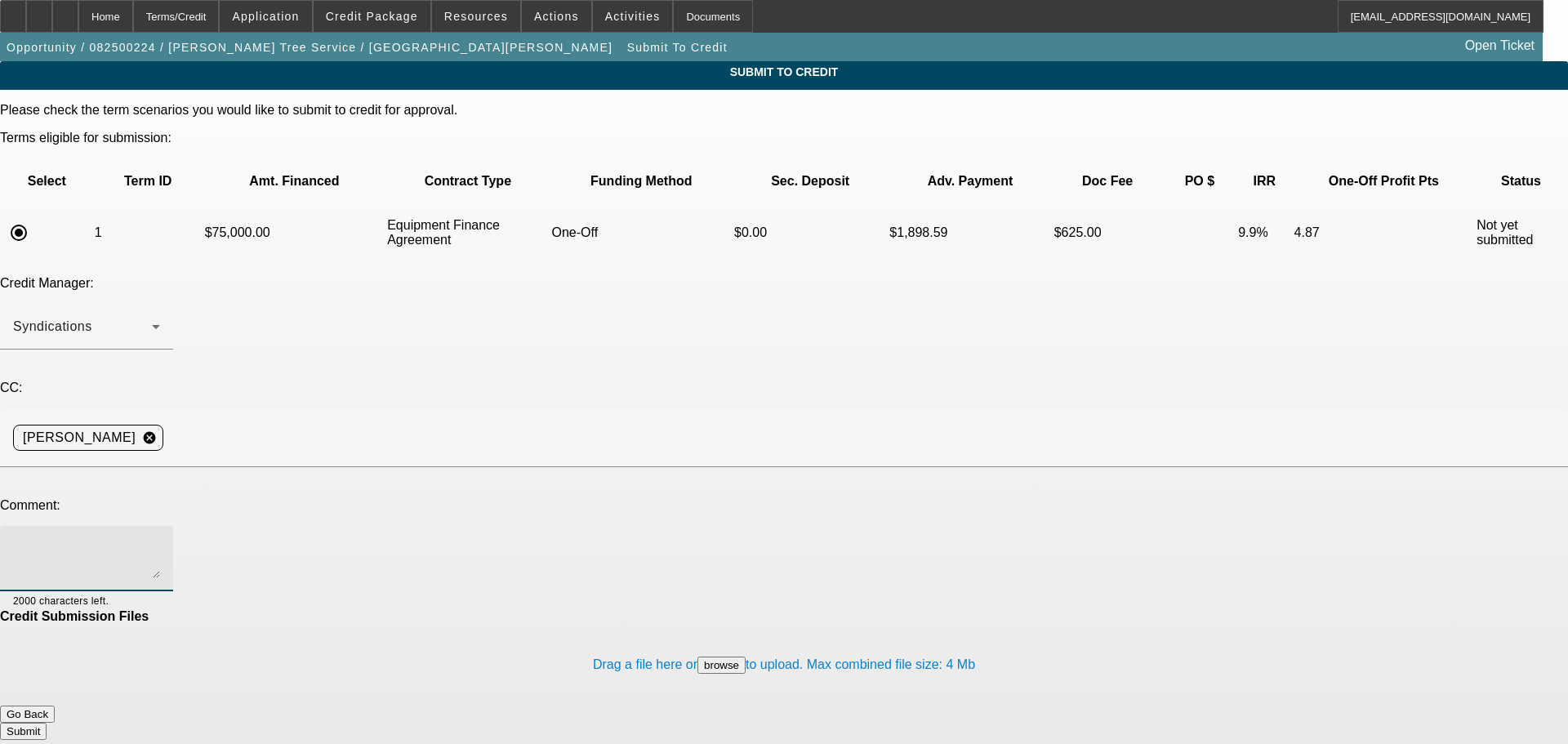
click at [160, 539] on textarea at bounding box center [86, 559] width 147 height 39
type textarea "please send to Leaf"
click at [47, 722] on button "Submit" at bounding box center [23, 731] width 47 height 17
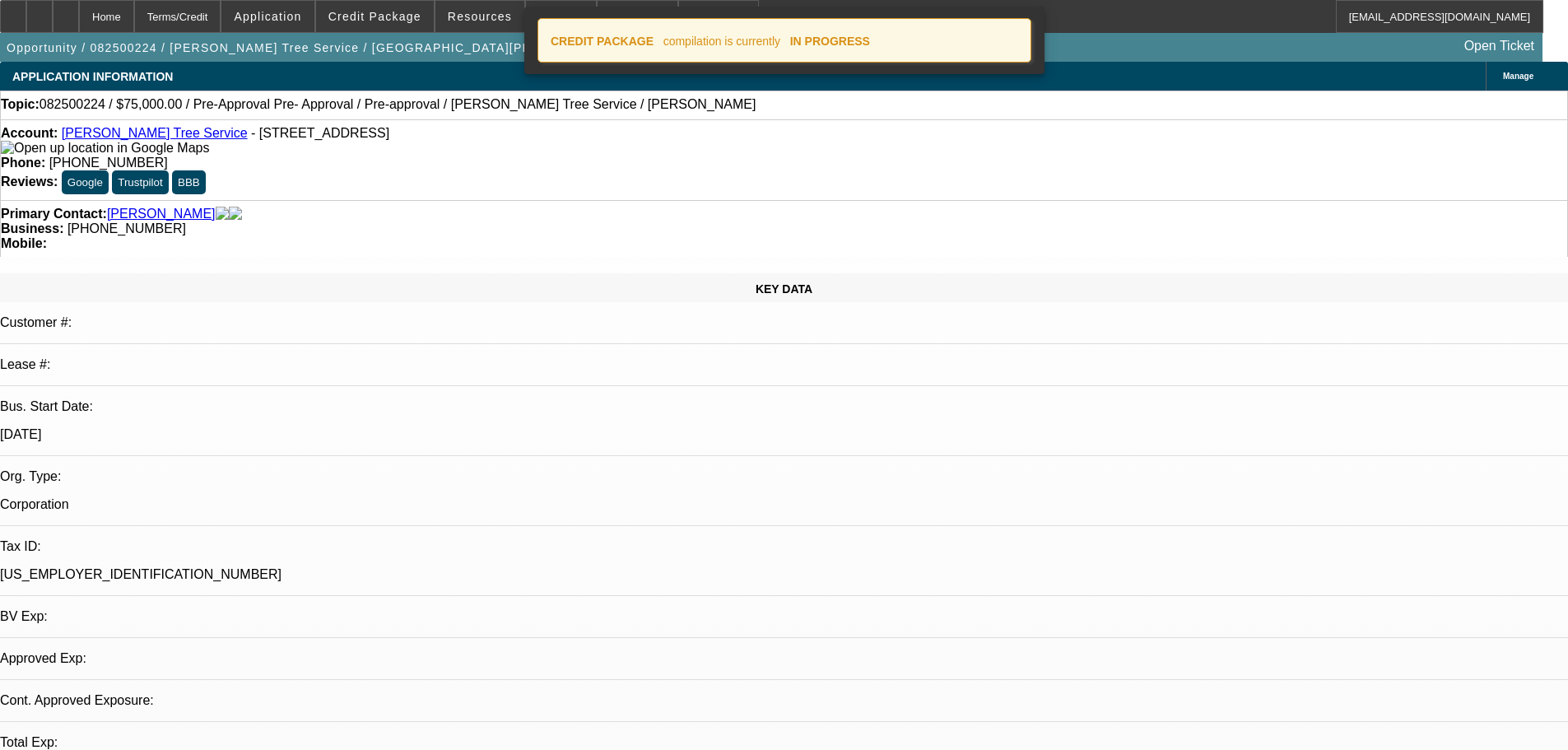
select select "0"
select select "3"
select select "0"
select select "6"
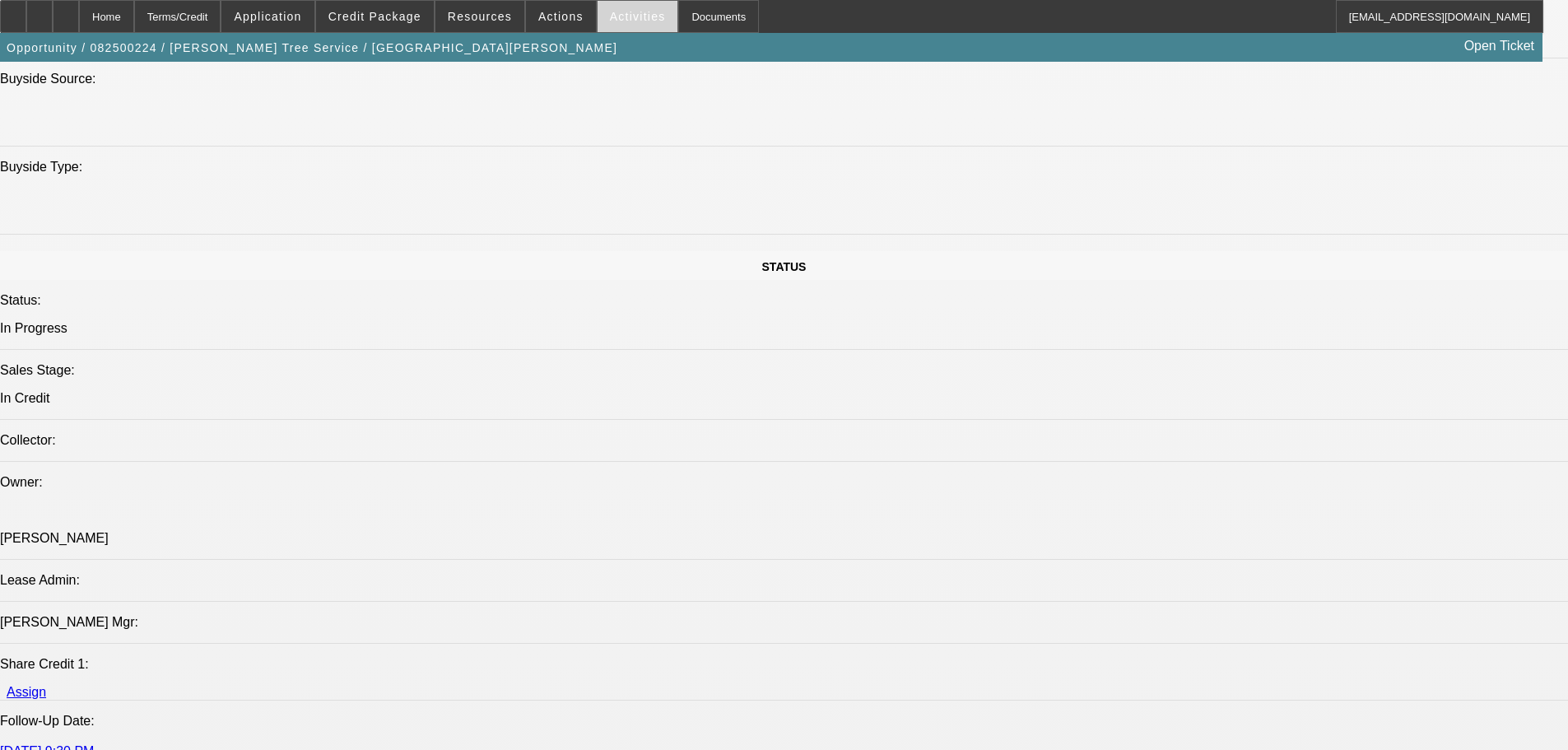
scroll to position [1639, 0]
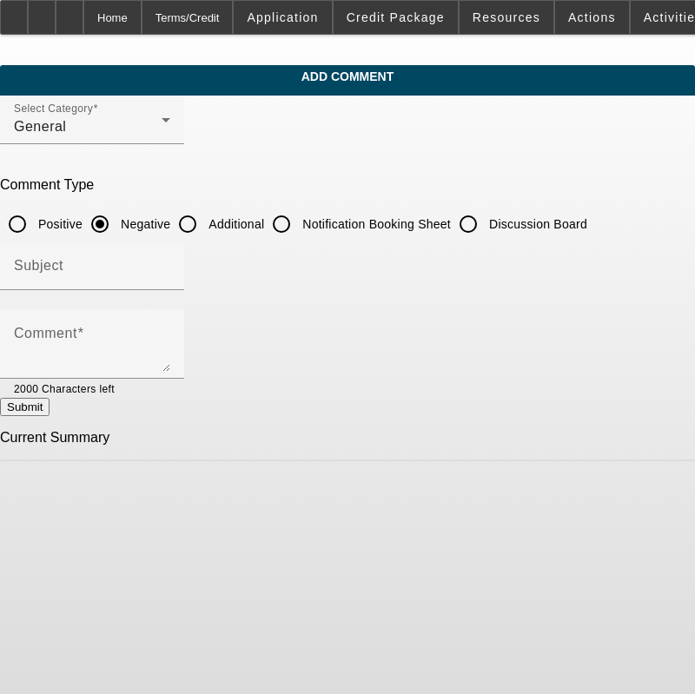
click at [205, 225] on input "Additional" at bounding box center [187, 224] width 35 height 35
radio input "true"
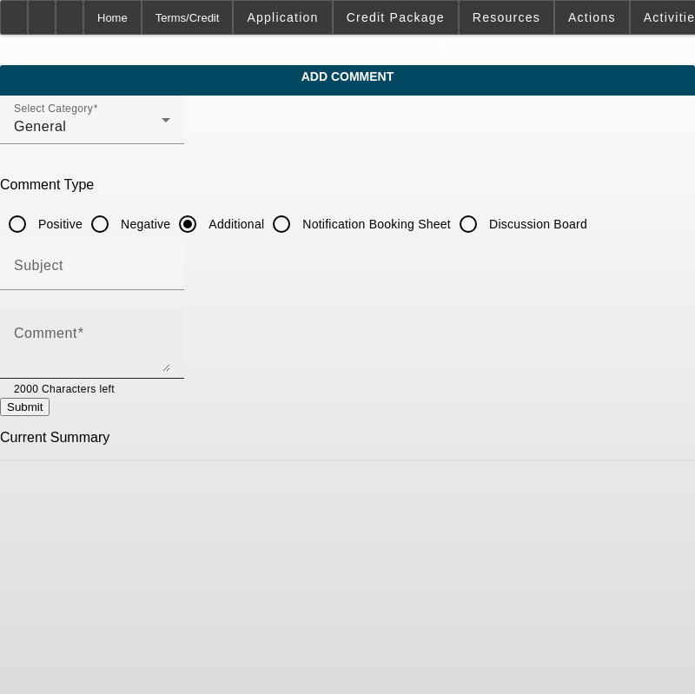
click at [170, 330] on textarea "Comment" at bounding box center [92, 351] width 156 height 42
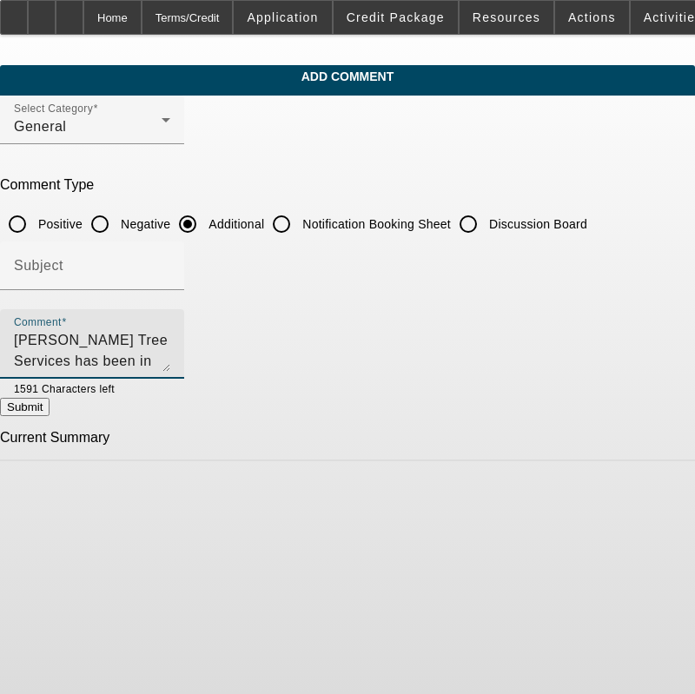
drag, startPoint x: 374, startPoint y: 362, endPoint x: 67, endPoint y: 324, distance: 309.2
click at [0, 327] on html "Home Terms/Credit Application Credit Package Resources Actions Activities Docum…" at bounding box center [347, 347] width 695 height 694
type textarea "[PERSON_NAME] Tree Services has been in business since [DATE]. The company is a…"
click at [170, 340] on textarea "[PERSON_NAME] Tree Services has been in business since [DATE]. The company is a…" at bounding box center [92, 351] width 156 height 42
click at [45, 335] on div "Comment [PERSON_NAME] Tree Services has been in business since [DATE]. The comp…" at bounding box center [92, 344] width 184 height 70
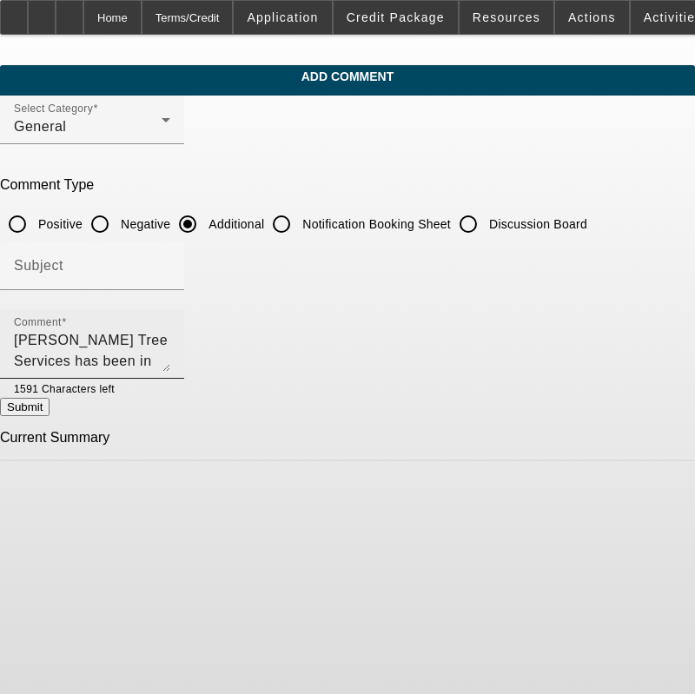
click at [48, 336] on div "Comment [PERSON_NAME] Tree Services has been in business since [DATE]. The comp…" at bounding box center [92, 344] width 184 height 70
drag, startPoint x: 50, startPoint y: 337, endPoint x: 654, endPoint y: 416, distance: 608.3
click at [654, 416] on form "Select Category General Comment Type Positive Negative Additional Notification …" at bounding box center [347, 279] width 695 height 366
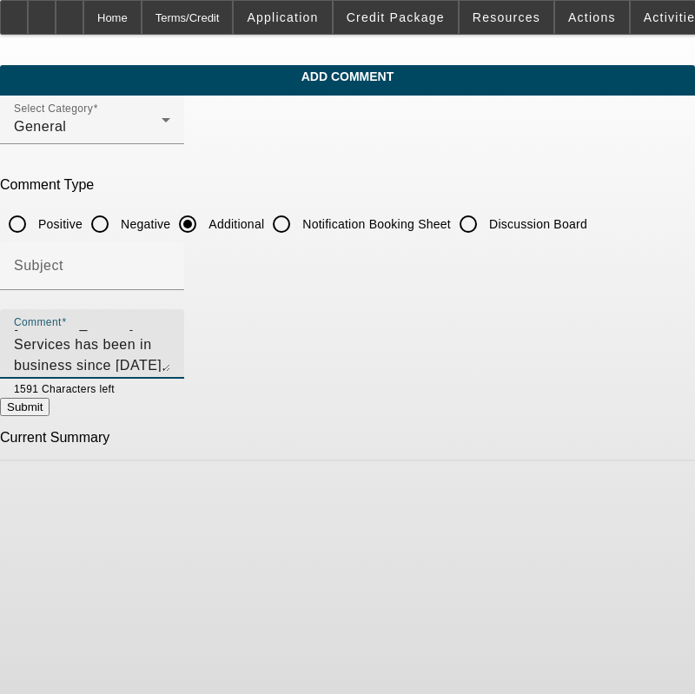
scroll to position [0, 0]
drag, startPoint x: 394, startPoint y: 355, endPoint x: -35, endPoint y: 315, distance: 430.2
click at [0, 315] on html "Home Terms/Credit Application Credit Package Resources Actions Activities Docum…" at bounding box center [347, 347] width 695 height 694
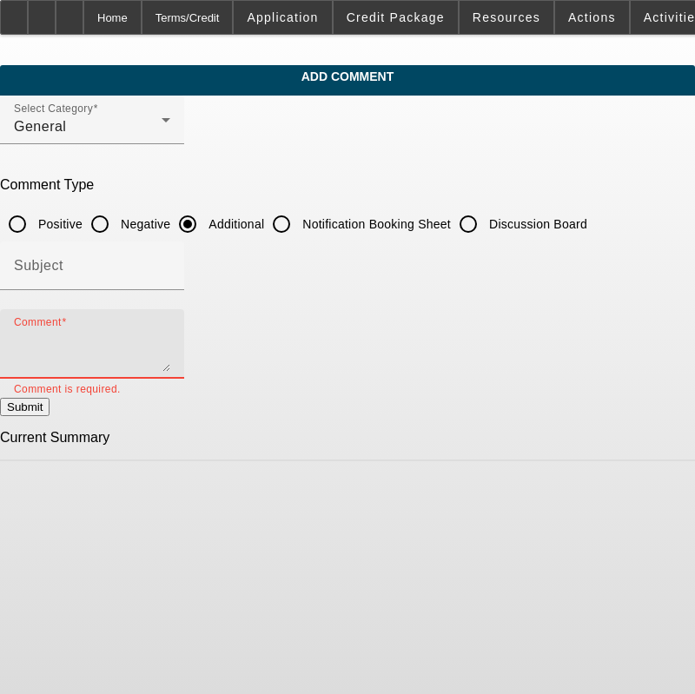
paste textarea "[PERSON_NAME] Tree Services, established in [DATE], specializes in tree removal…"
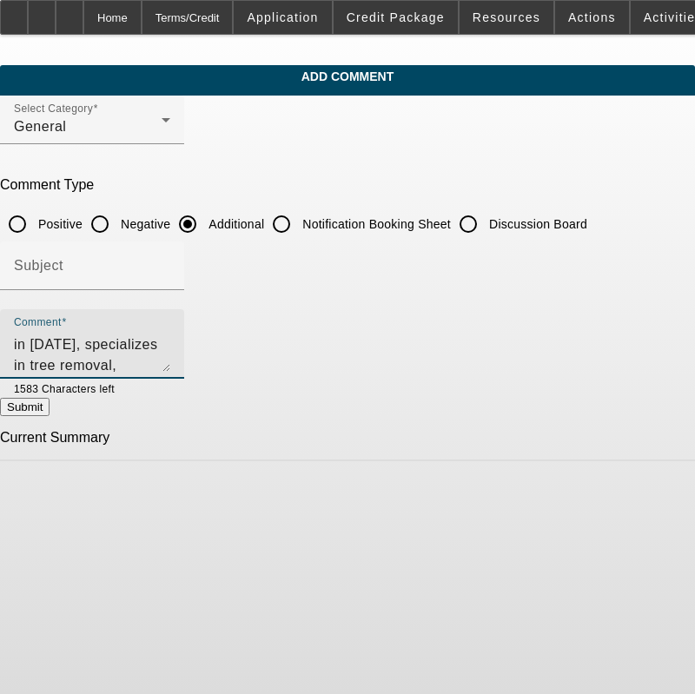
type textarea "[PERSON_NAME] Tree Services, established in [DATE], specializes in tree removal…"
click at [50, 416] on button "Submit" at bounding box center [25, 407] width 50 height 18
radio input "true"
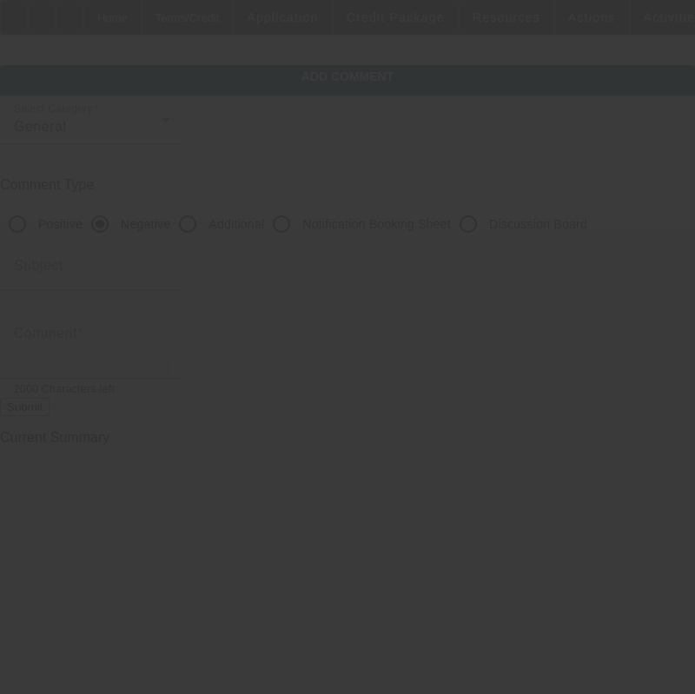
scroll to position [0, 0]
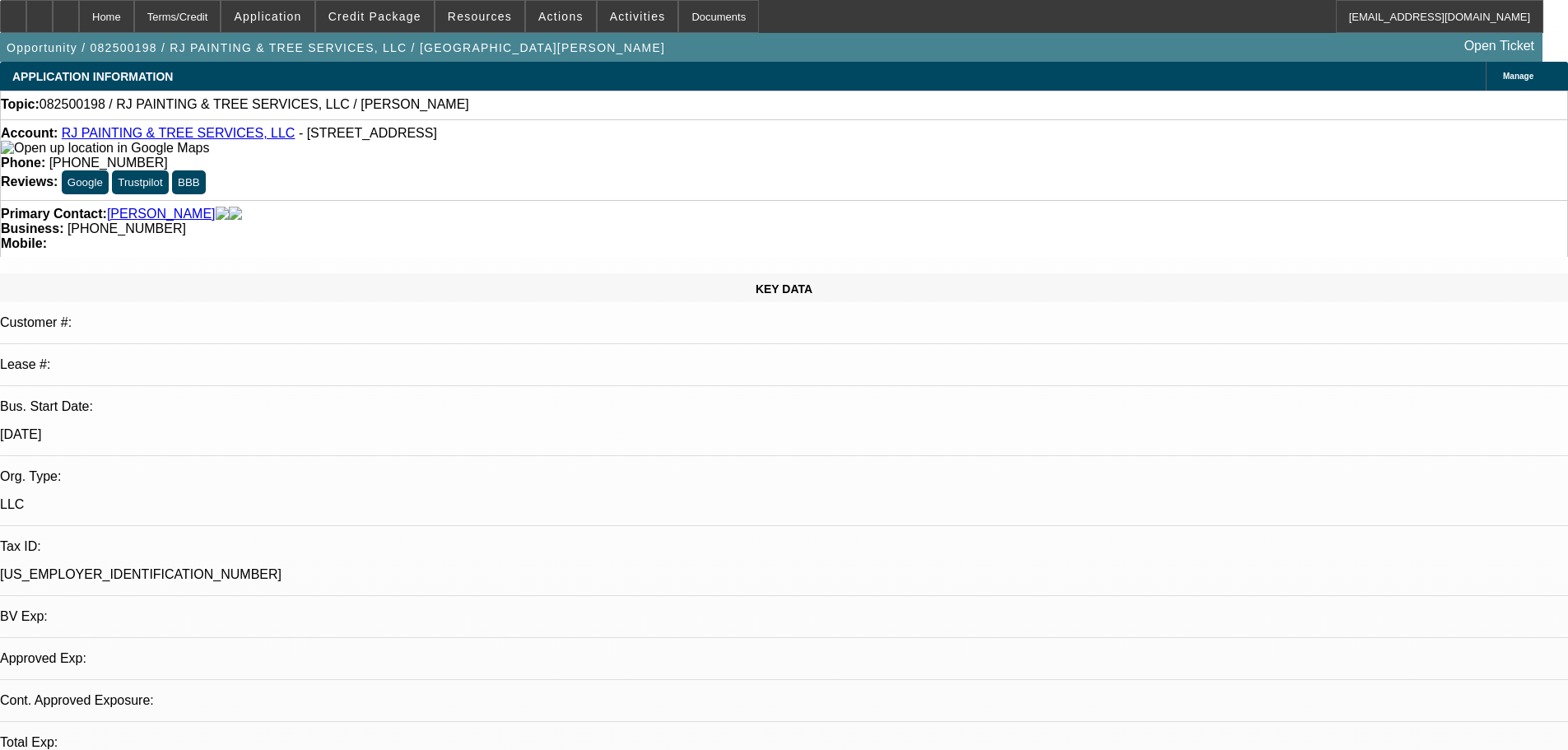
select select "0"
select select "2"
select select "0.1"
select select "4"
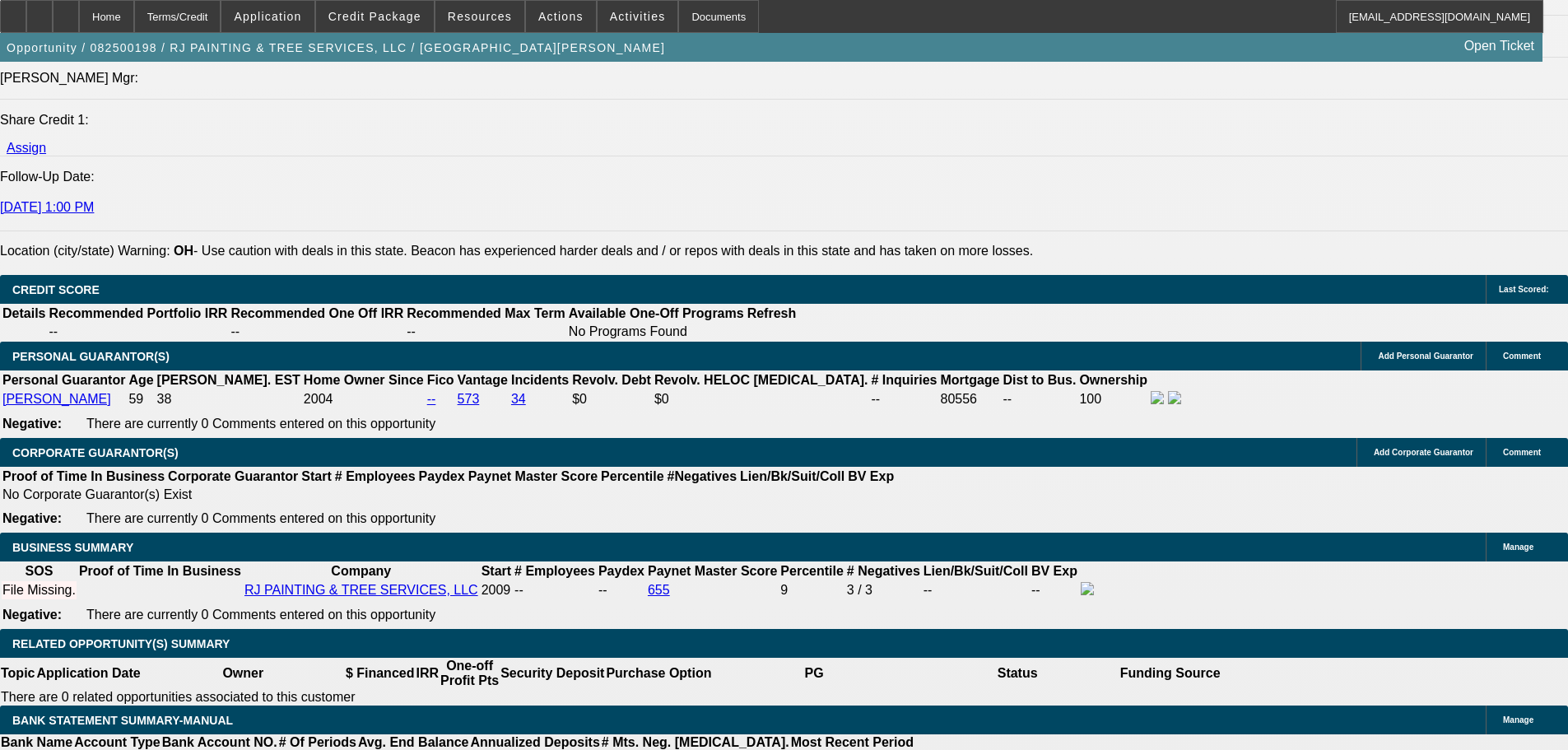
scroll to position [2222, 0]
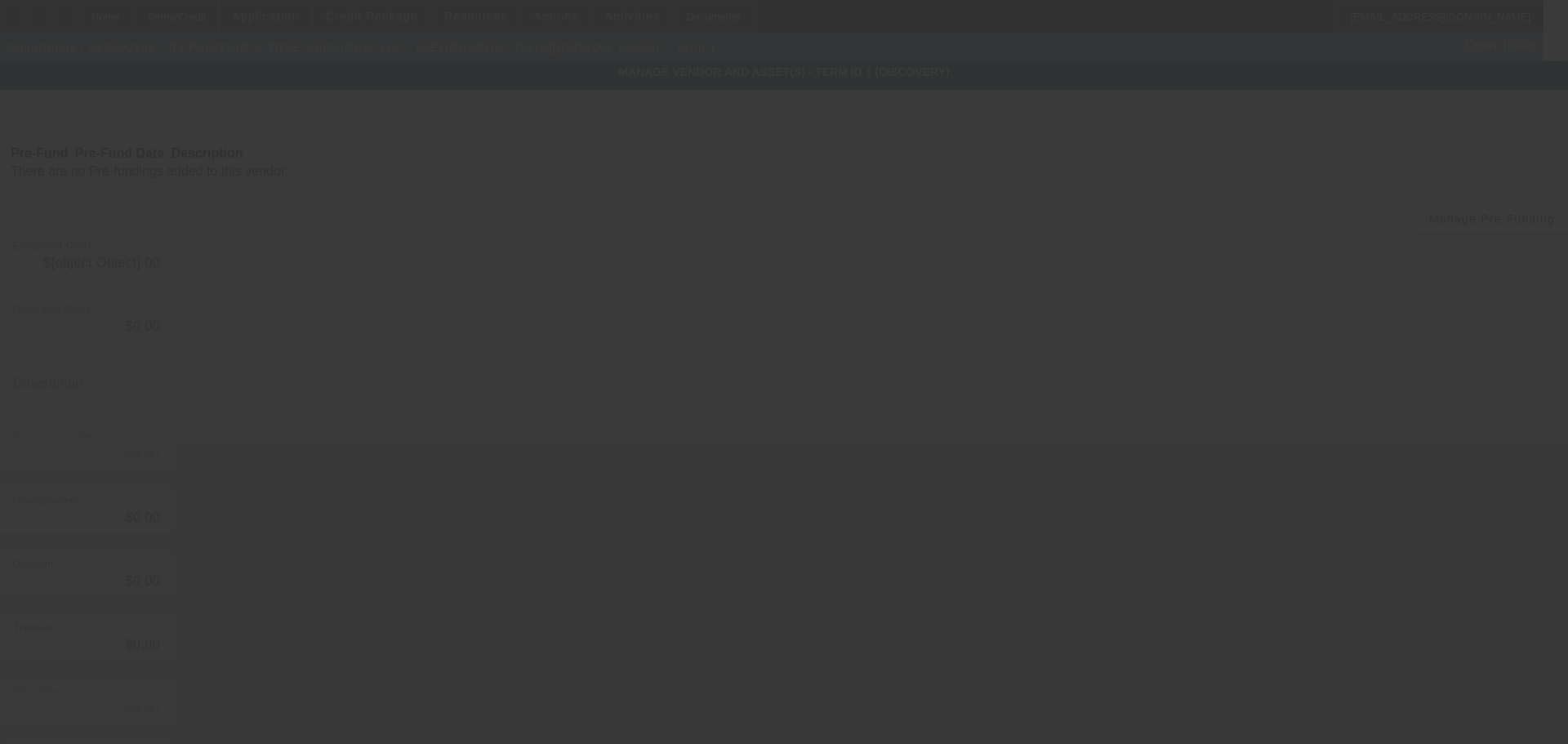
type input "$39,500.00"
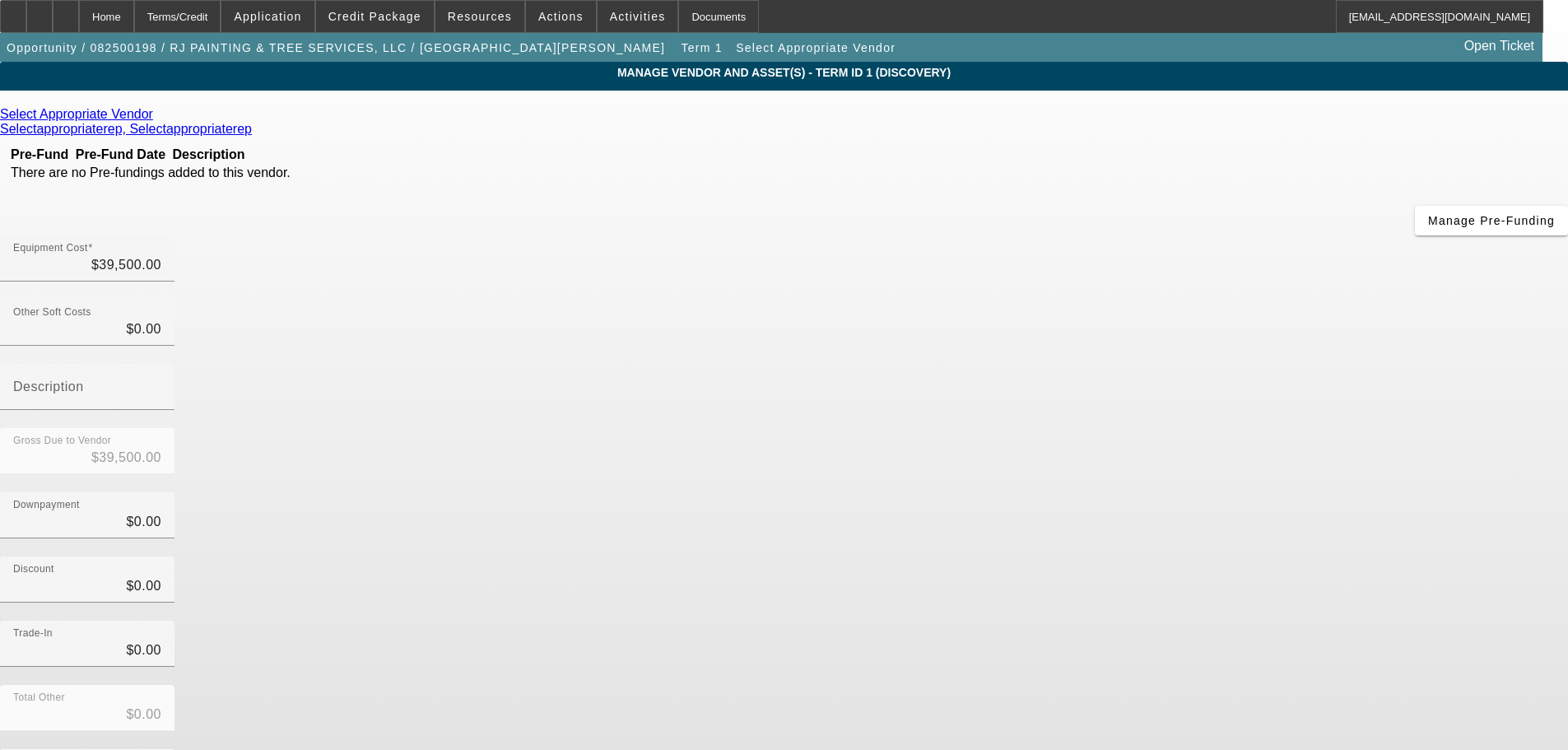
click at [157, 119] on icon at bounding box center [157, 114] width 0 height 14
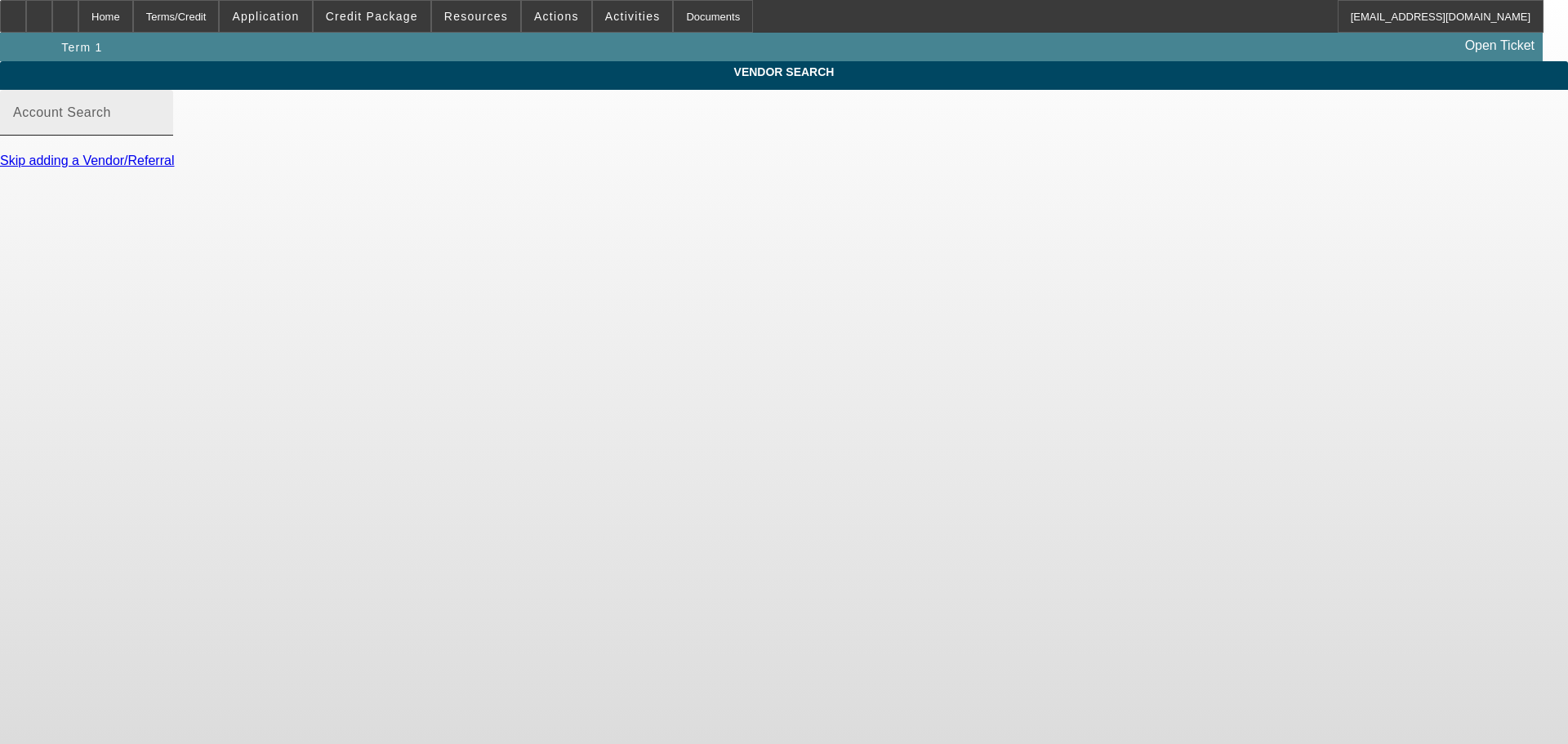
click at [160, 129] on input "Account Search" at bounding box center [86, 118] width 147 height 20
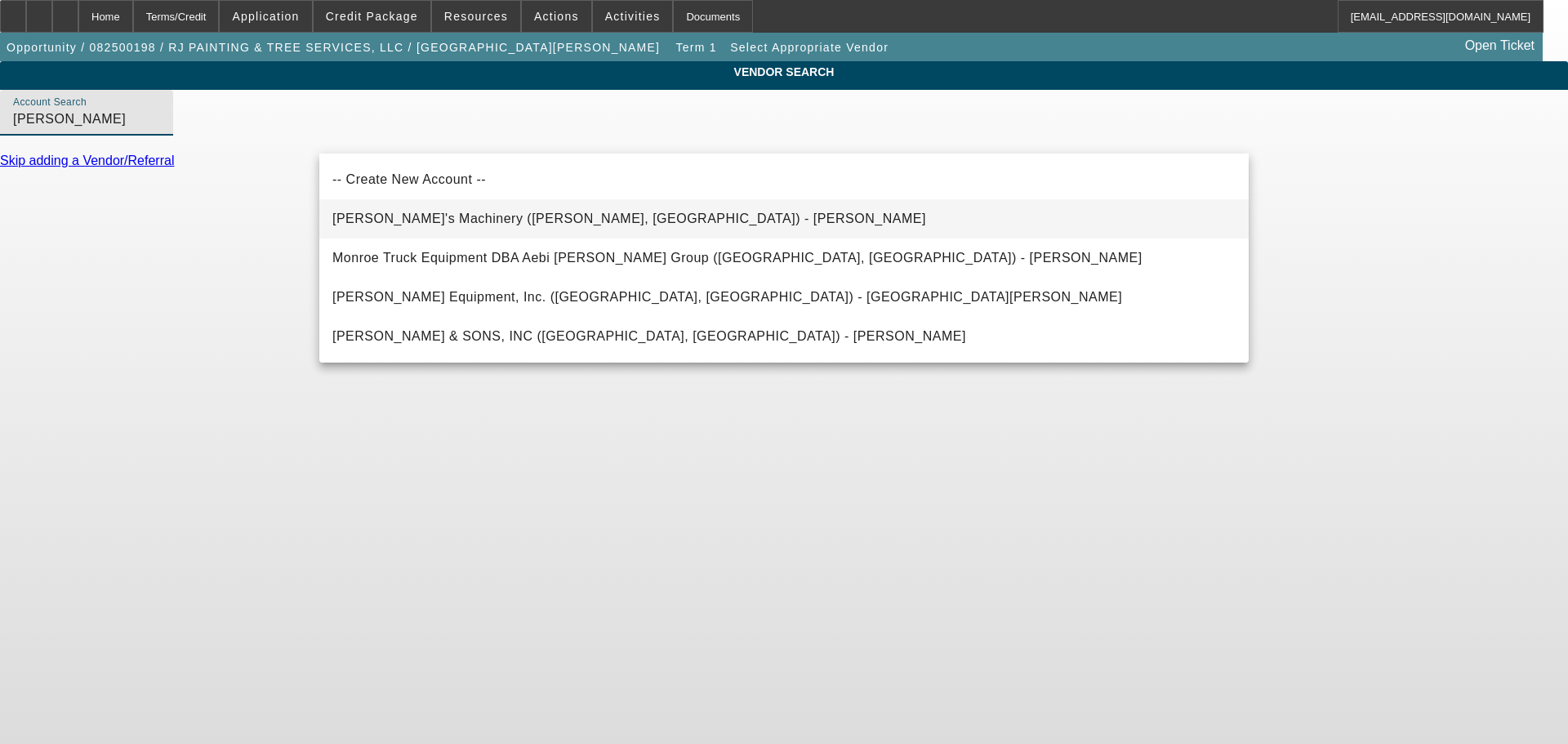
click at [442, 225] on span "Schmidy's Machinery (Clinton, IL) - Schmid, Jesse" at bounding box center [629, 218] width 594 height 20
type input "Schmidy's Machinery (Clinton, IL) - Schmid, Jesse"
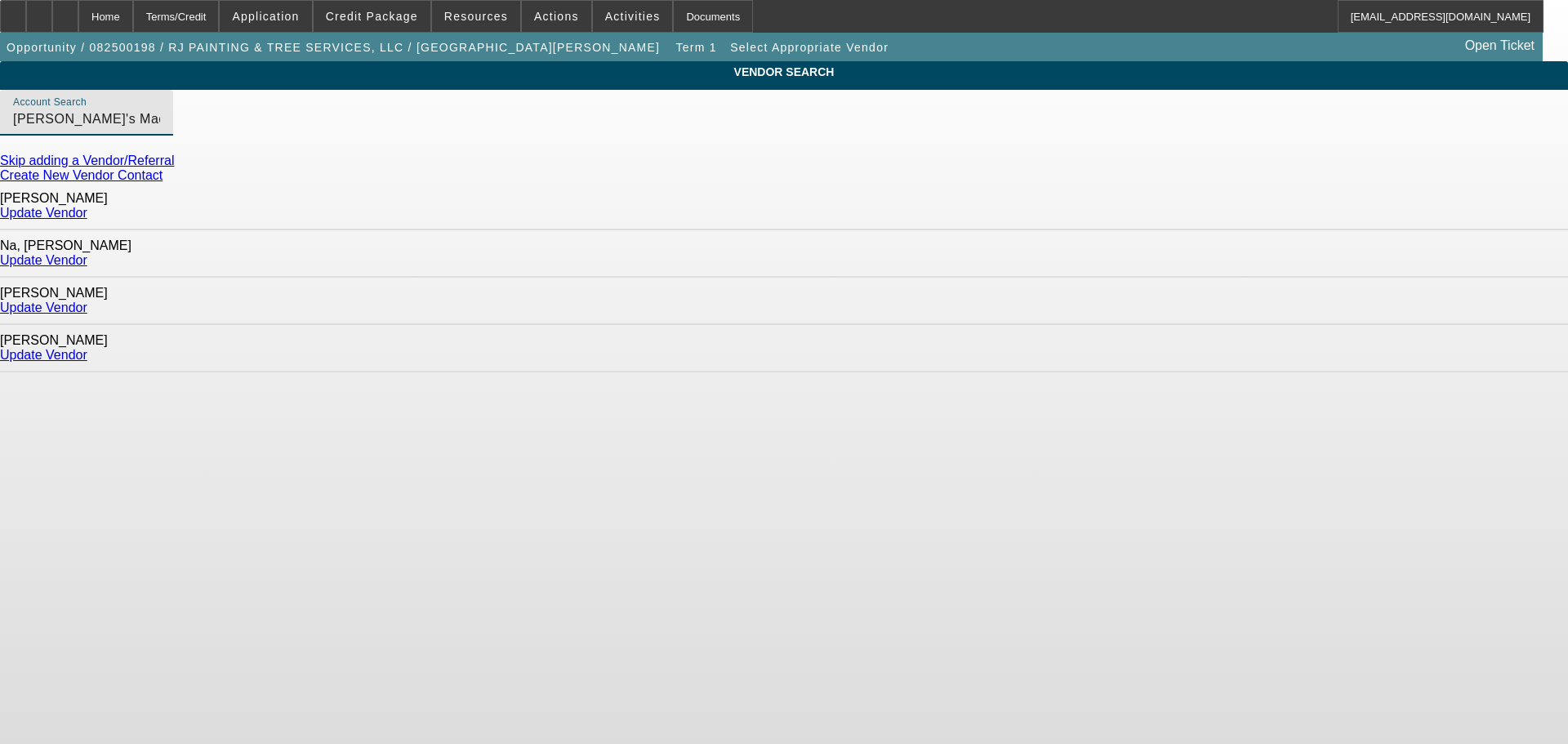
click at [87, 301] on link "Update Vendor" at bounding box center [43, 307] width 87 height 14
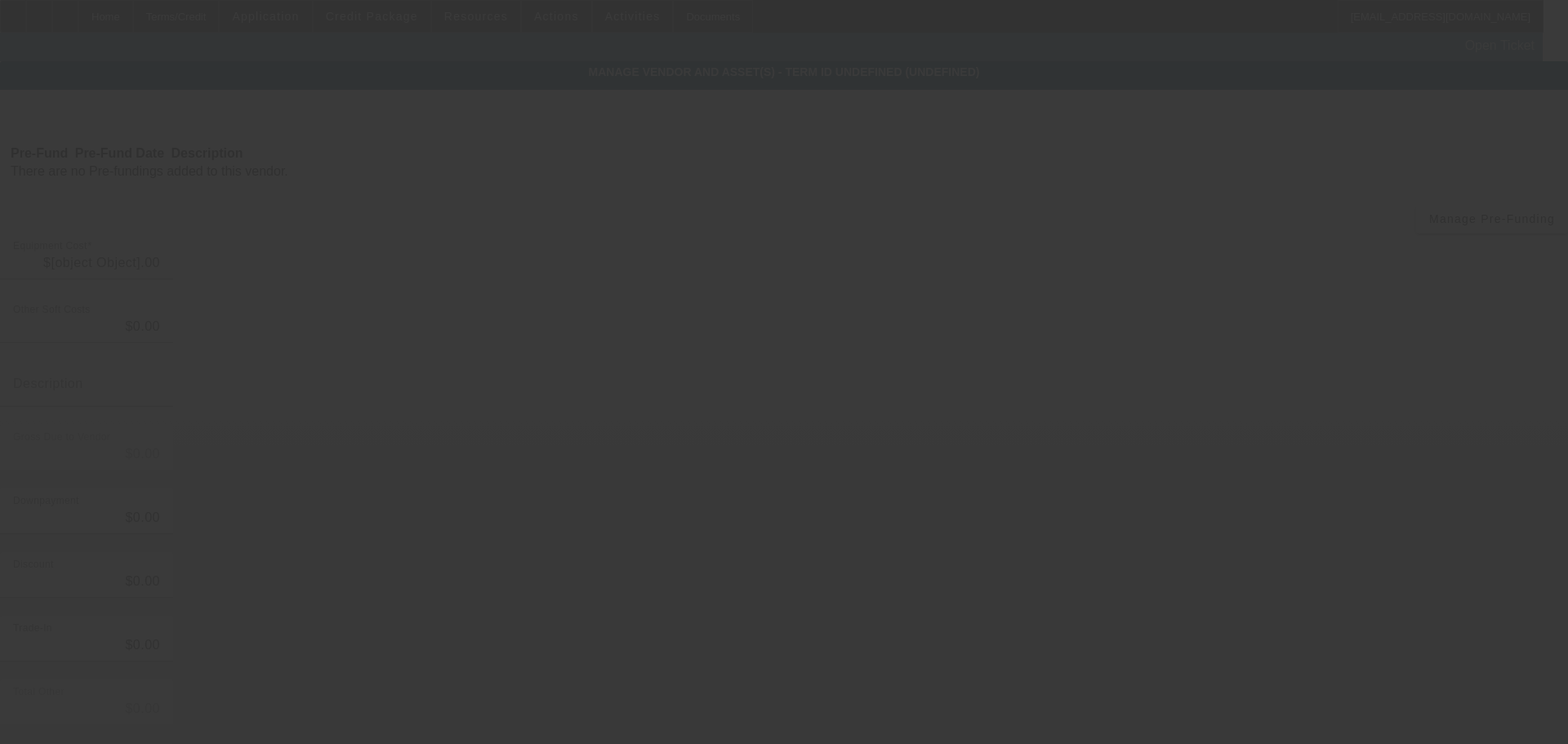
type input "$39,500.00"
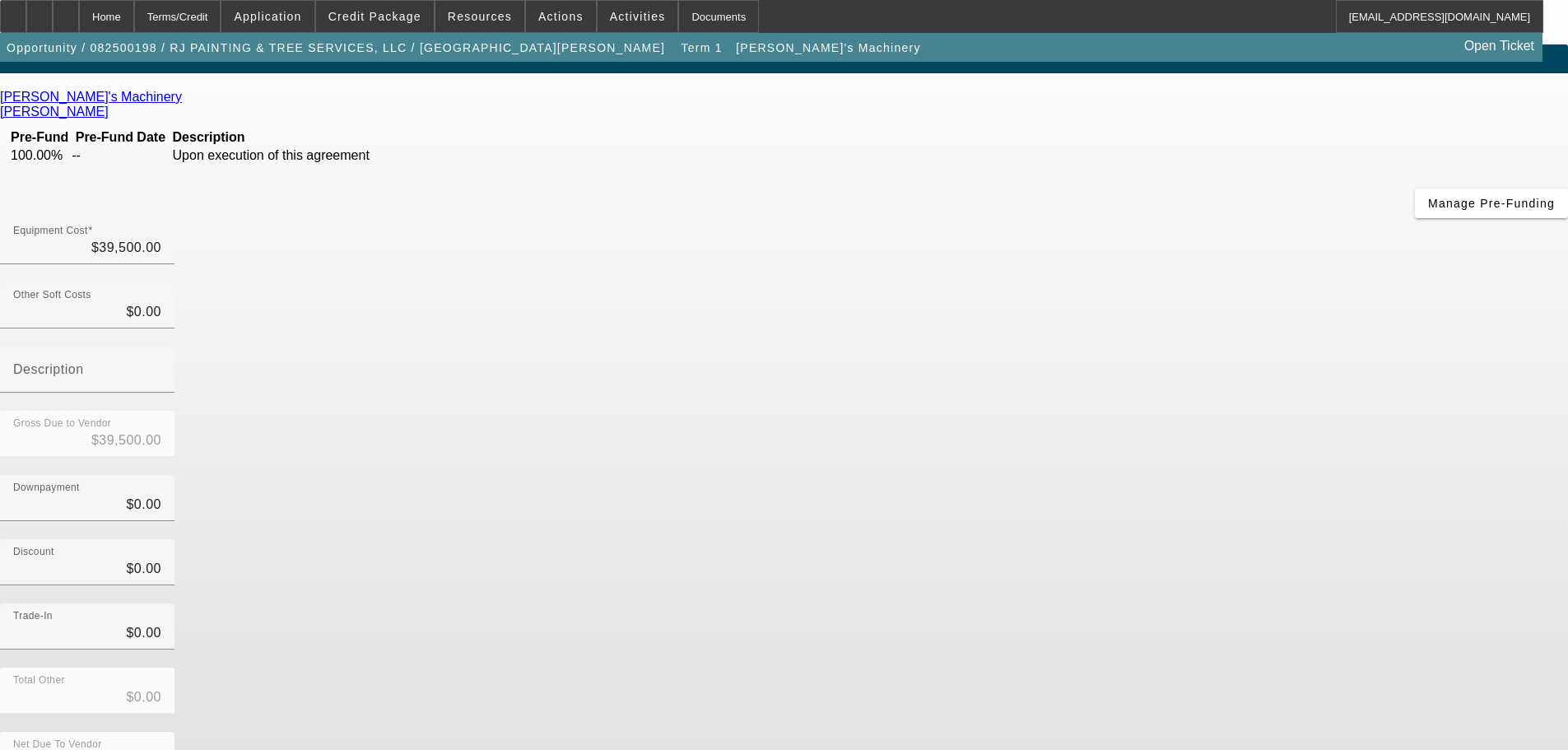
scroll to position [22, 0]
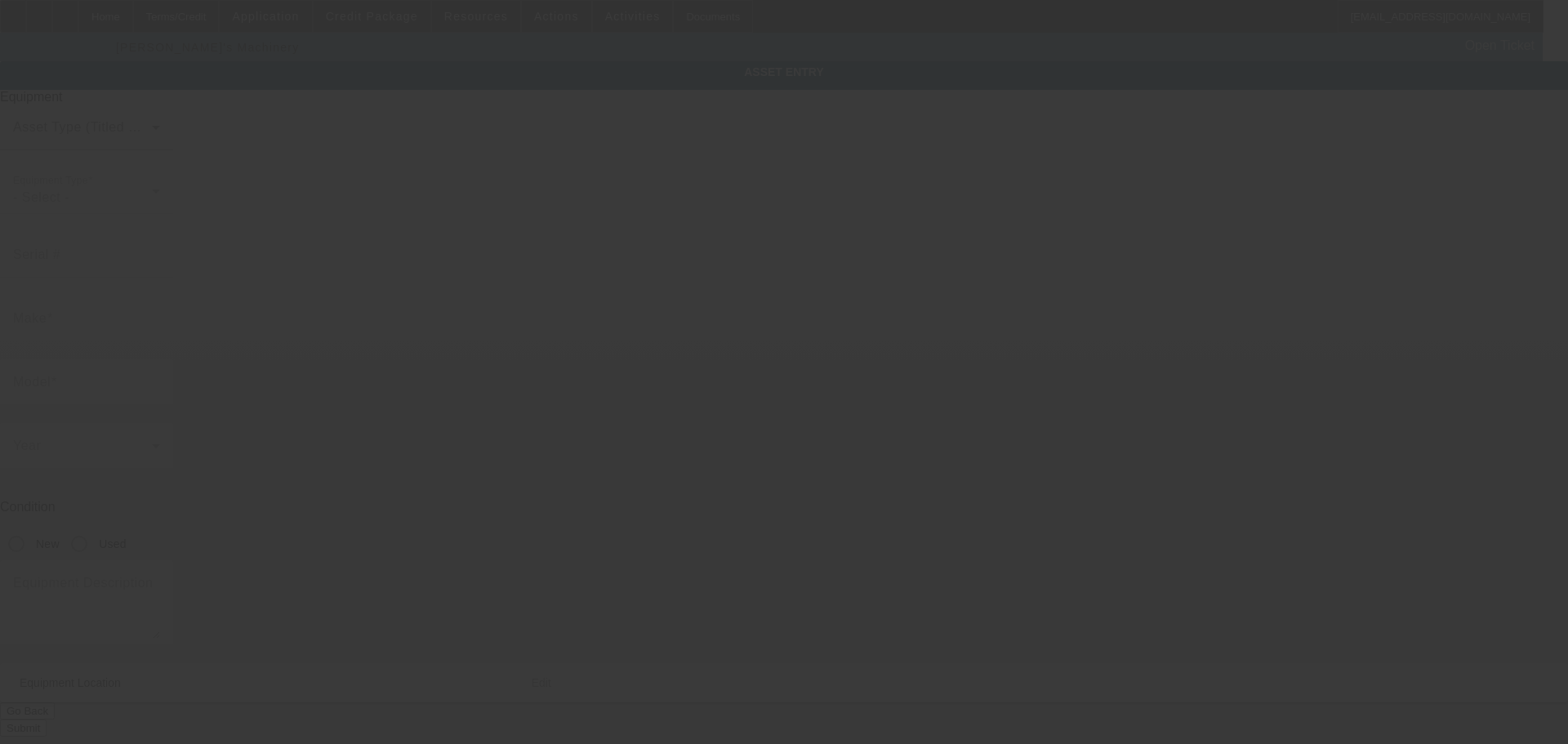
type textarea "total is 39,500. we are going to put down 10,000 cash ; Make: FORD; Model: F750"
type input "8730 Hillgrove-Southern Road"
type input "Union City"
type input "45390"
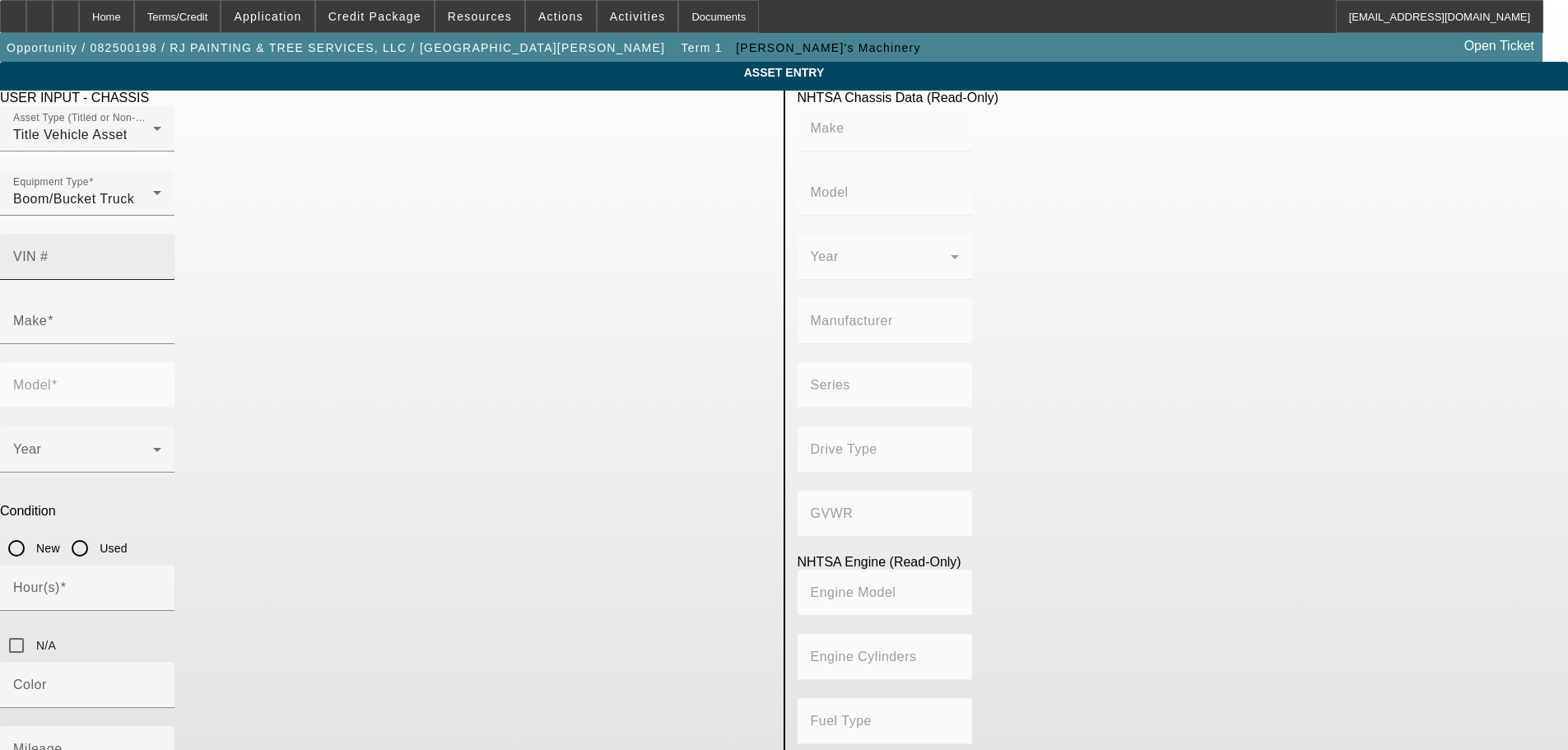
click at [48, 249] on mat-label "VIN #" at bounding box center [30, 256] width 35 height 14
click at [161, 254] on input "VIN #" at bounding box center [87, 263] width 148 height 20
paste input "3FRPF7FC7FV687617"
type input "3FRPF7FC7FV687617"
type input "FORD"
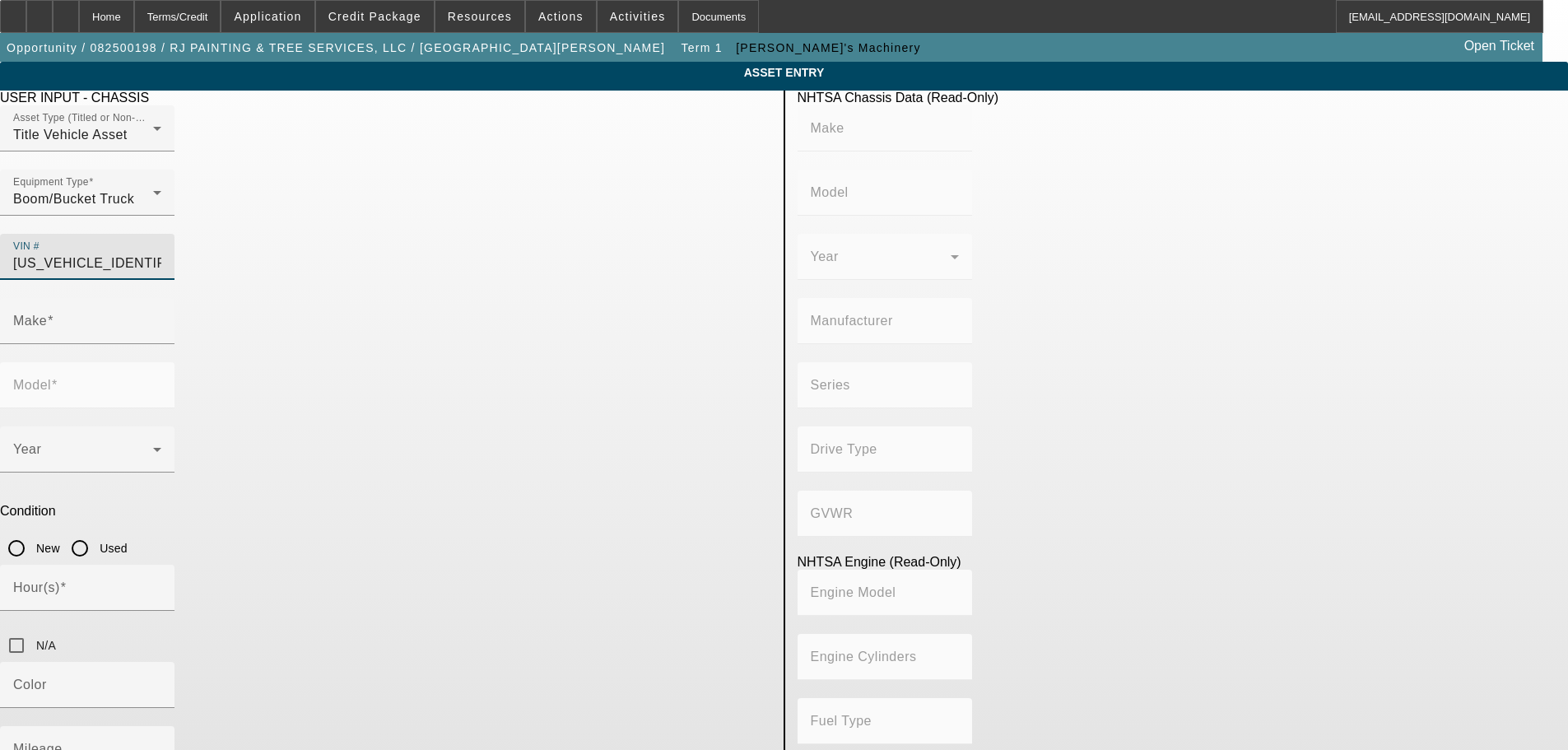
type input "F-750"
type input "BLUE DIAMOND TRUCK, S. DE R. L. DE C. V."
type input "4x2"
type input "Class 7: 26,001 - 33,000 lb (11,794 - 14,969 kg)"
type input "6"
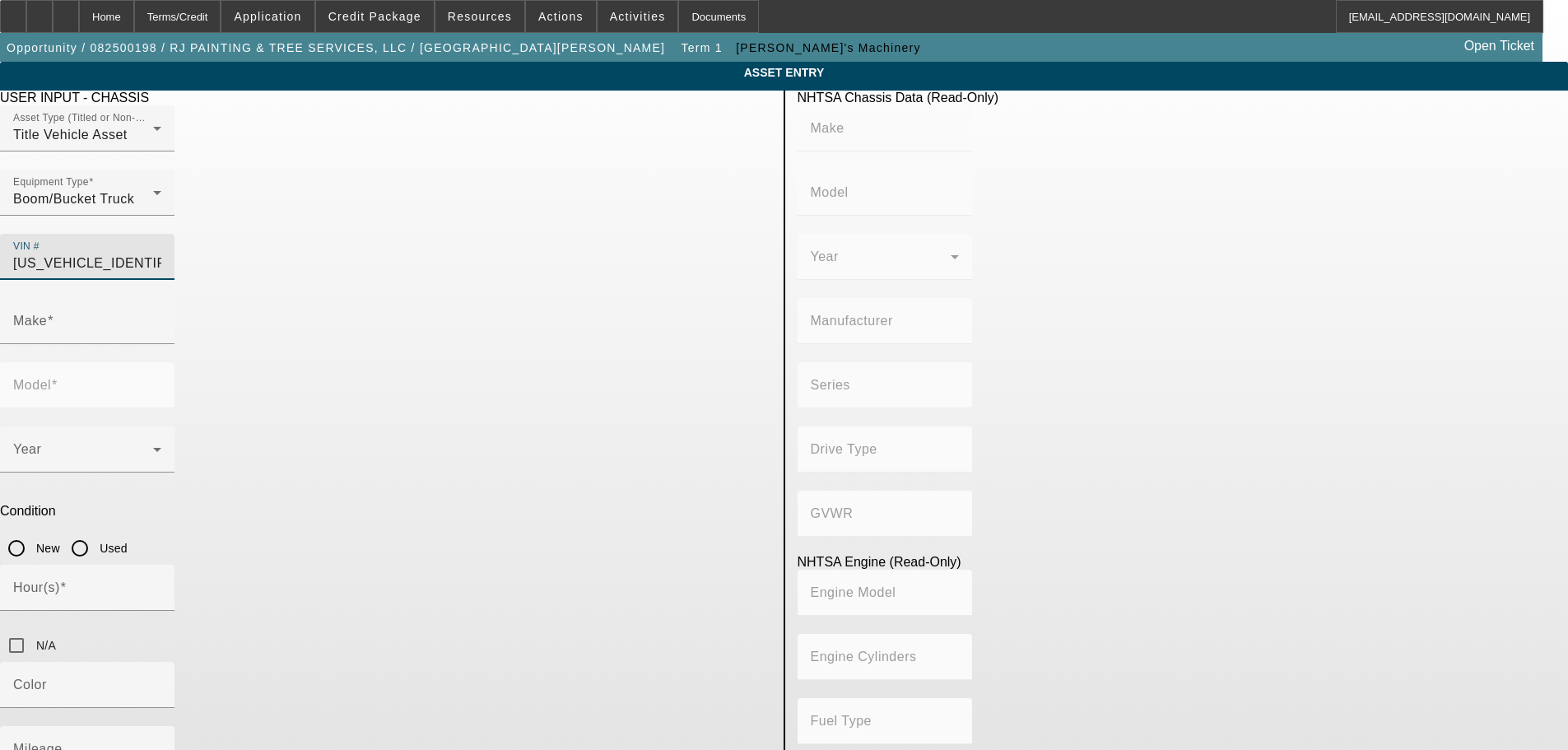
type input "Diesel"
type input "408.85908543470"
type input "6.7"
type input "FORD"
type input "F-750"
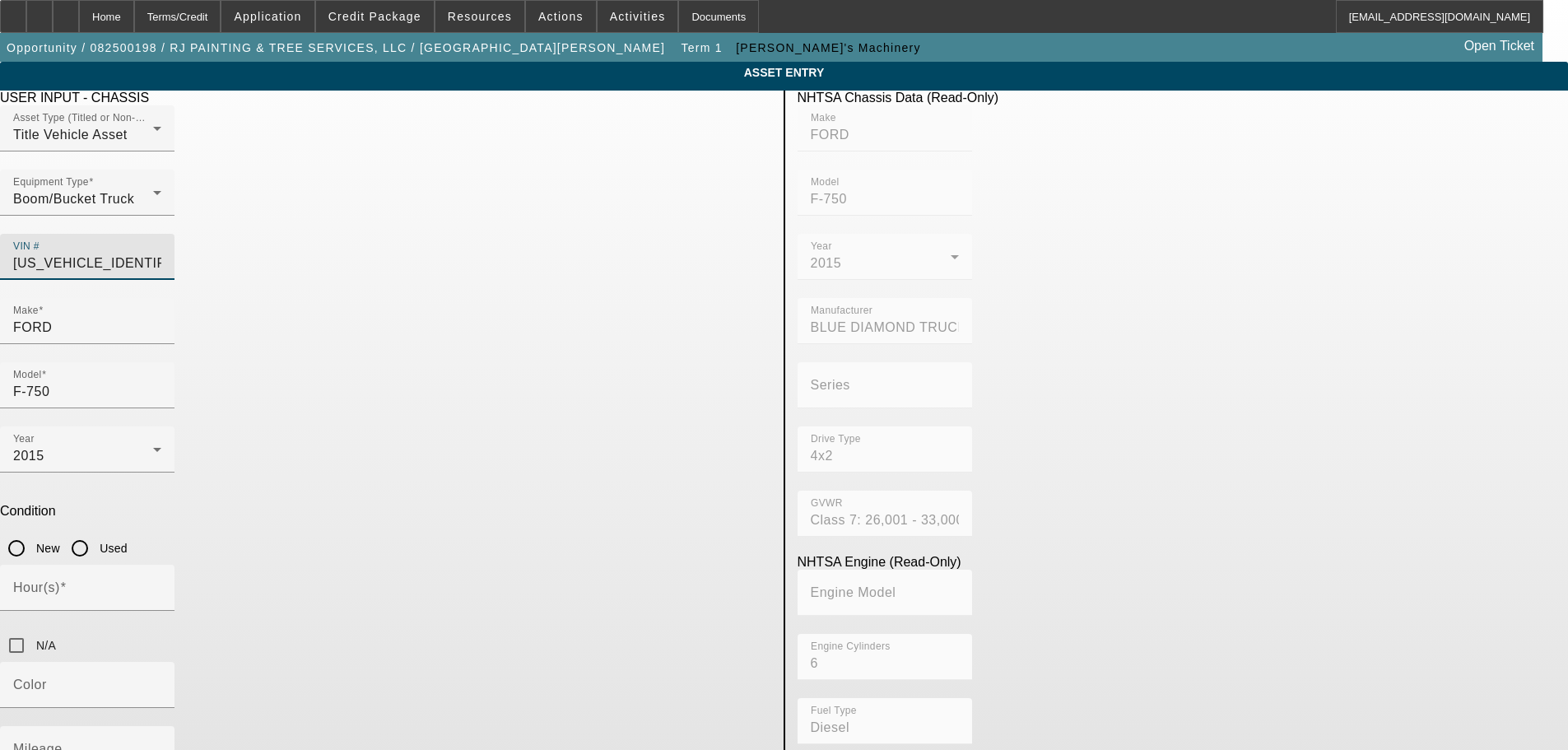
type input "3FRPF7FC7FV687617"
click at [97, 531] on input "Used" at bounding box center [80, 547] width 33 height 33
radio input "true"
type input "FORD"
type input "F-750"
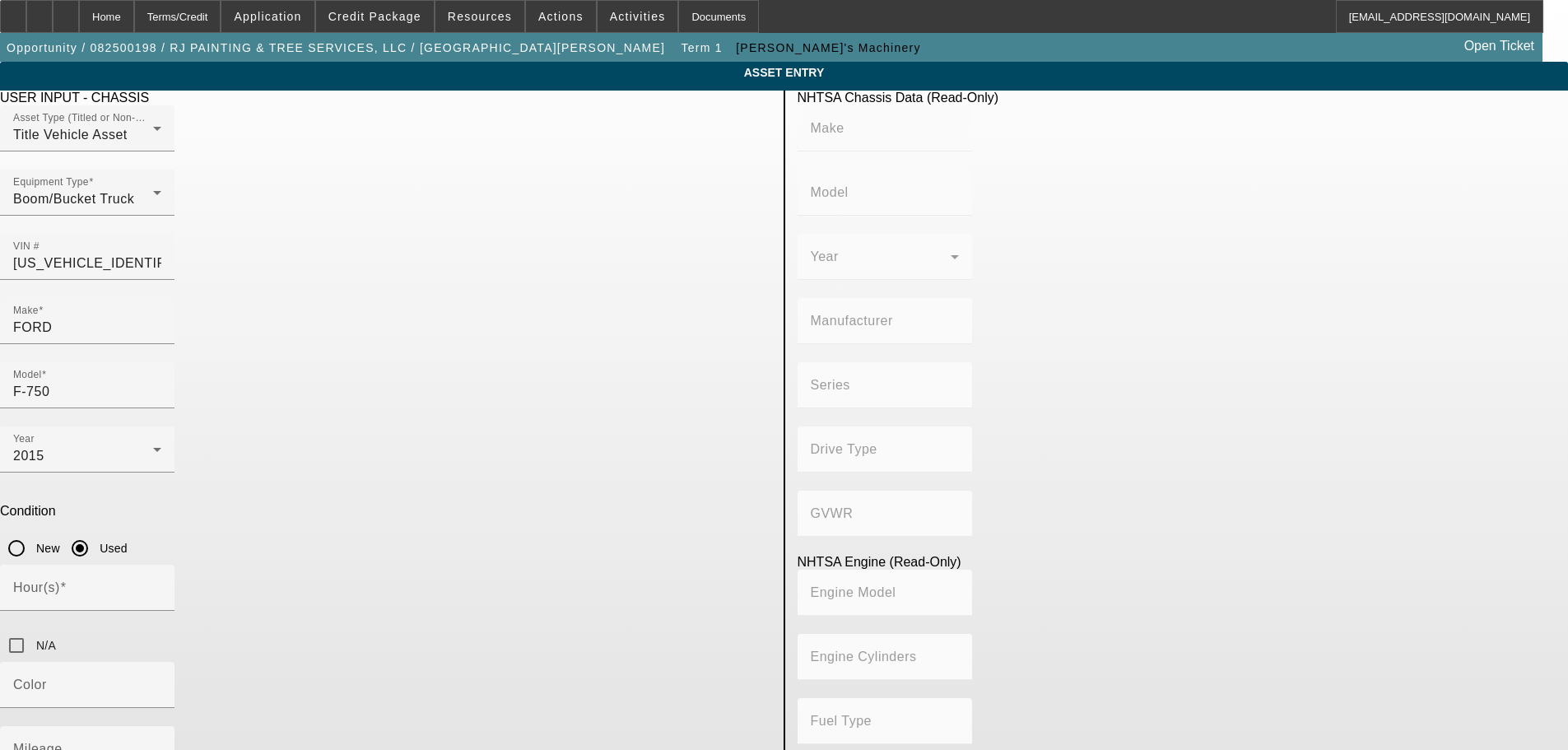
type input "BLUE DIAMOND TRUCK, S. DE R. L. DE C. V."
type input "4x2"
type input "Class 7: 26,001 - 33,000 lb (11,794 - 14,969 kg)"
type input "6"
type input "Diesel"
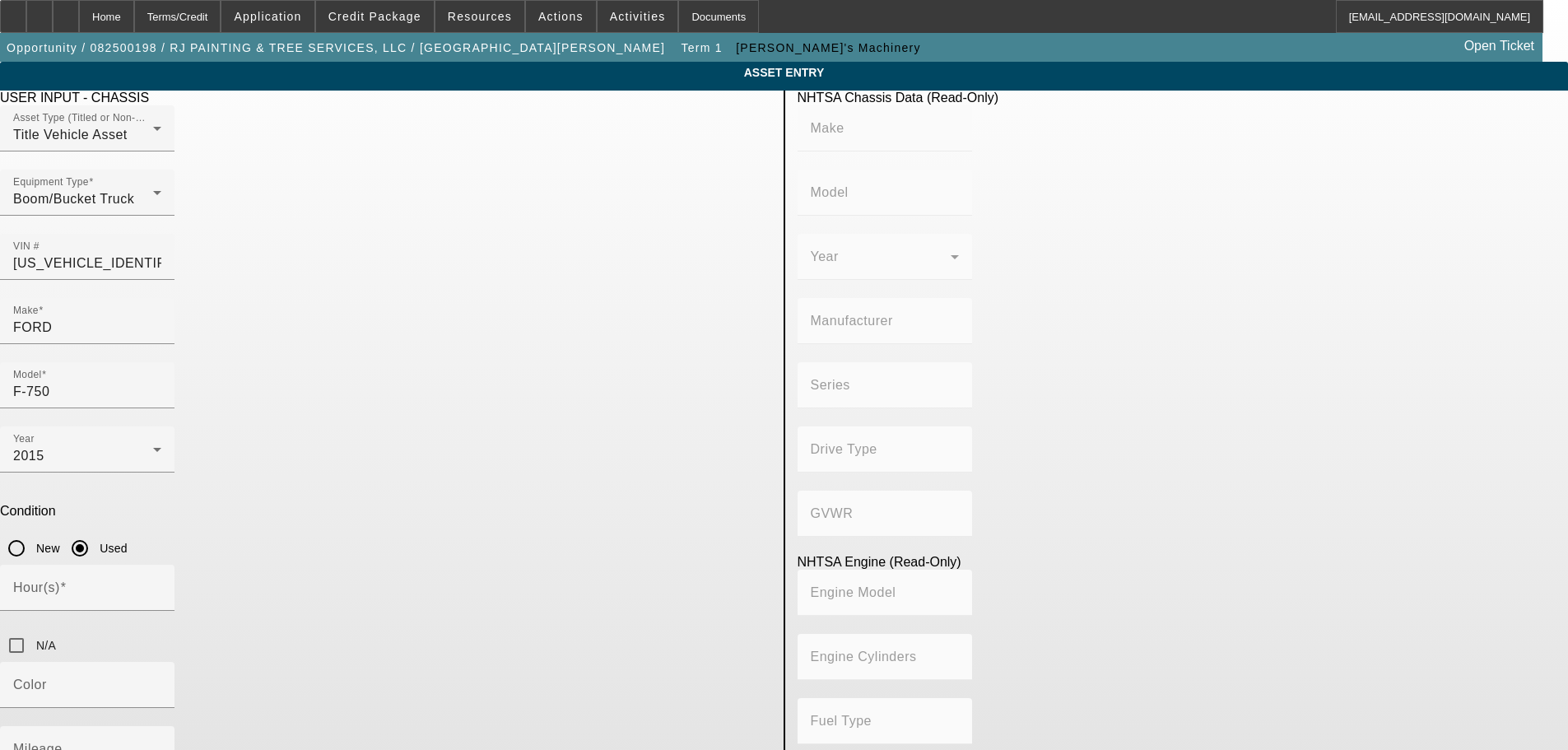
type input "408.85908543470"
type input "6.7"
click at [161, 745] on input "Mileage" at bounding box center [87, 755] width 148 height 20
type input "57491"
click at [260, 567] on app-asset-collateral-manage "ASSET ENTRY Delete asset USER INPUT - CHASSIS Asset Type (Titled or Non-Titled)…" at bounding box center [784, 522] width 1568 height 921
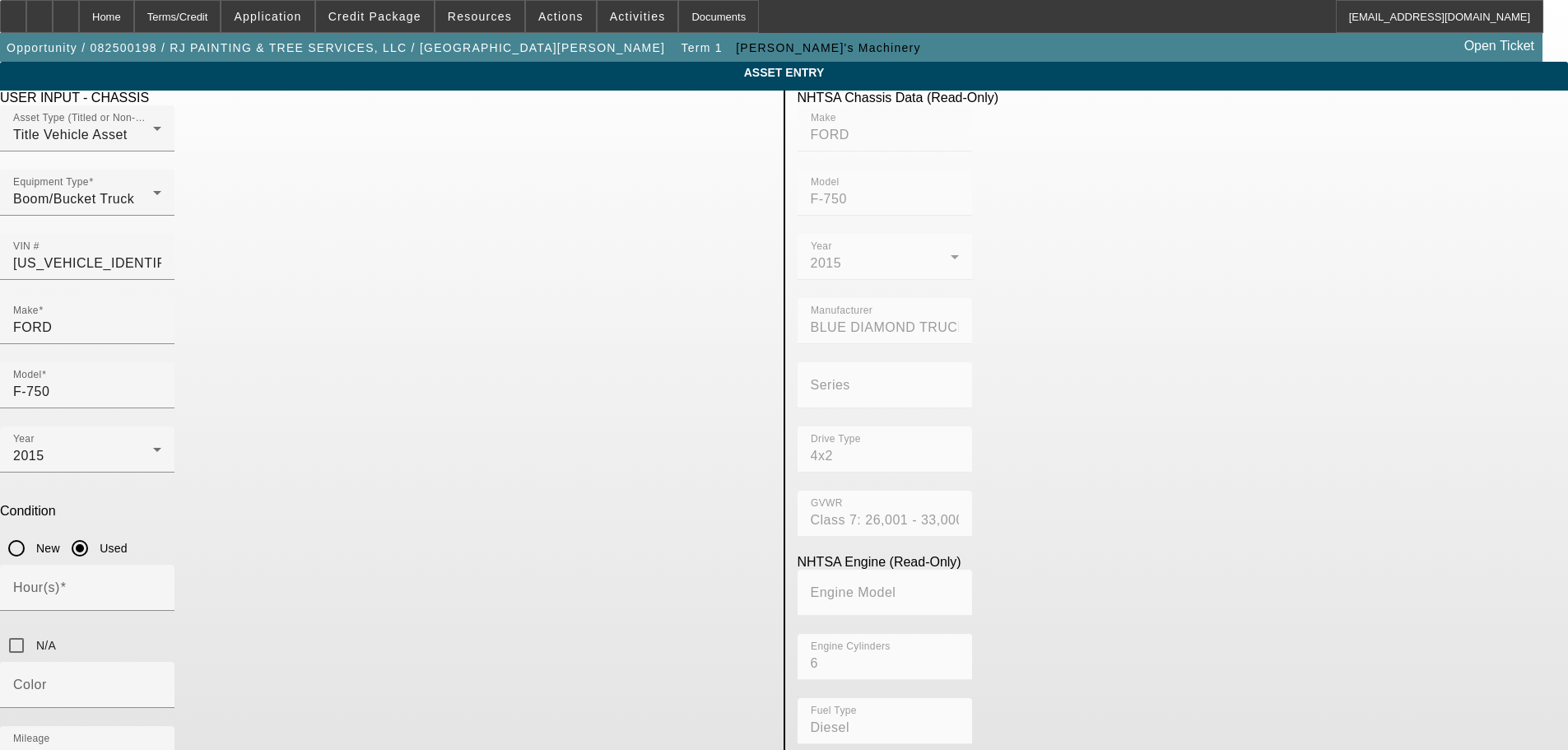
drag, startPoint x: 731, startPoint y: 557, endPoint x: 302, endPoint y: 572, distance: 429.3
click at [302, 572] on div "ASSET ENTRY Delete asset USER INPUT - CHASSIS Asset Type (Titled or Non-Titled)…" at bounding box center [784, 522] width 1568 height 921
click at [33, 629] on input "N/A" at bounding box center [16, 645] width 33 height 33
checkbox input "true"
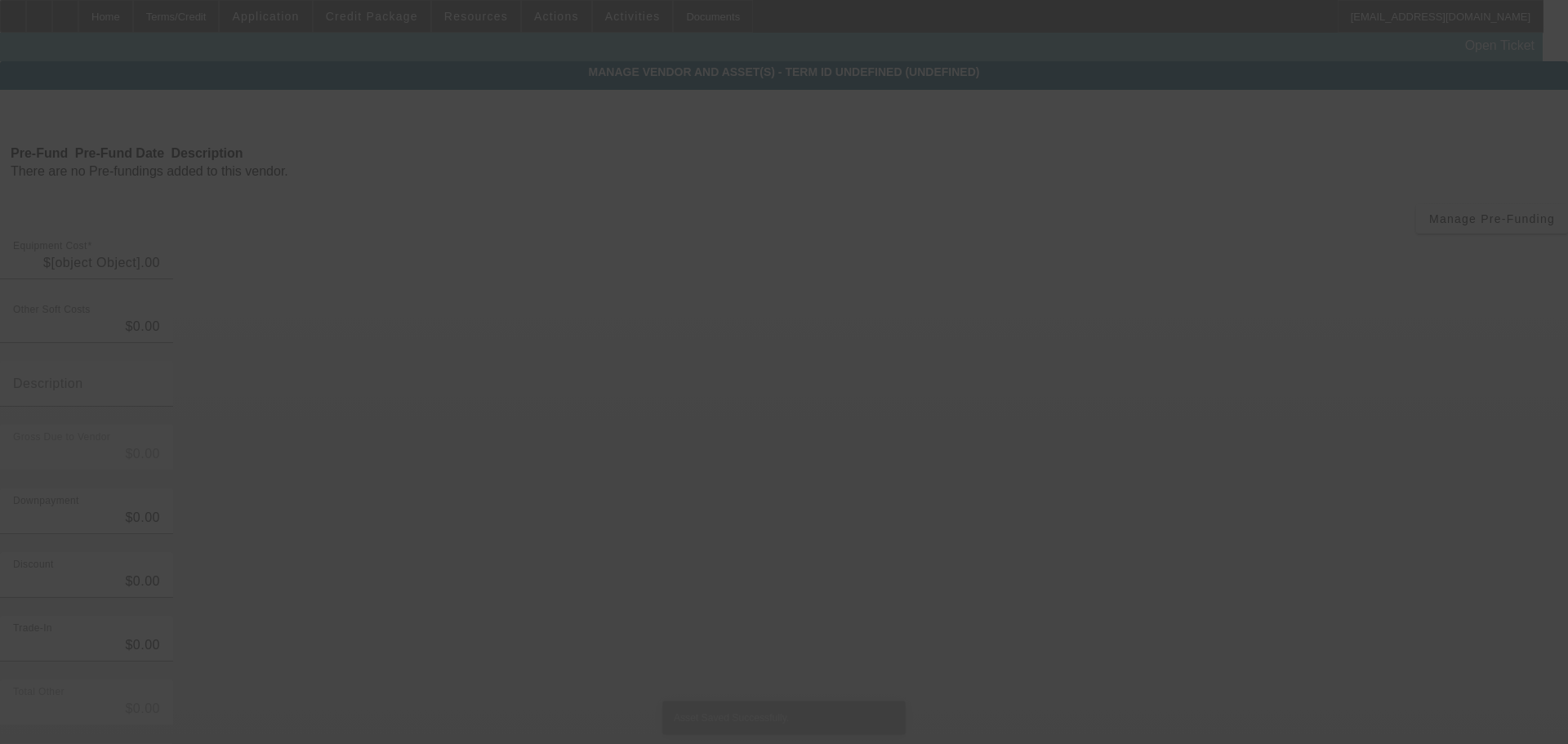
type input "$39,500.00"
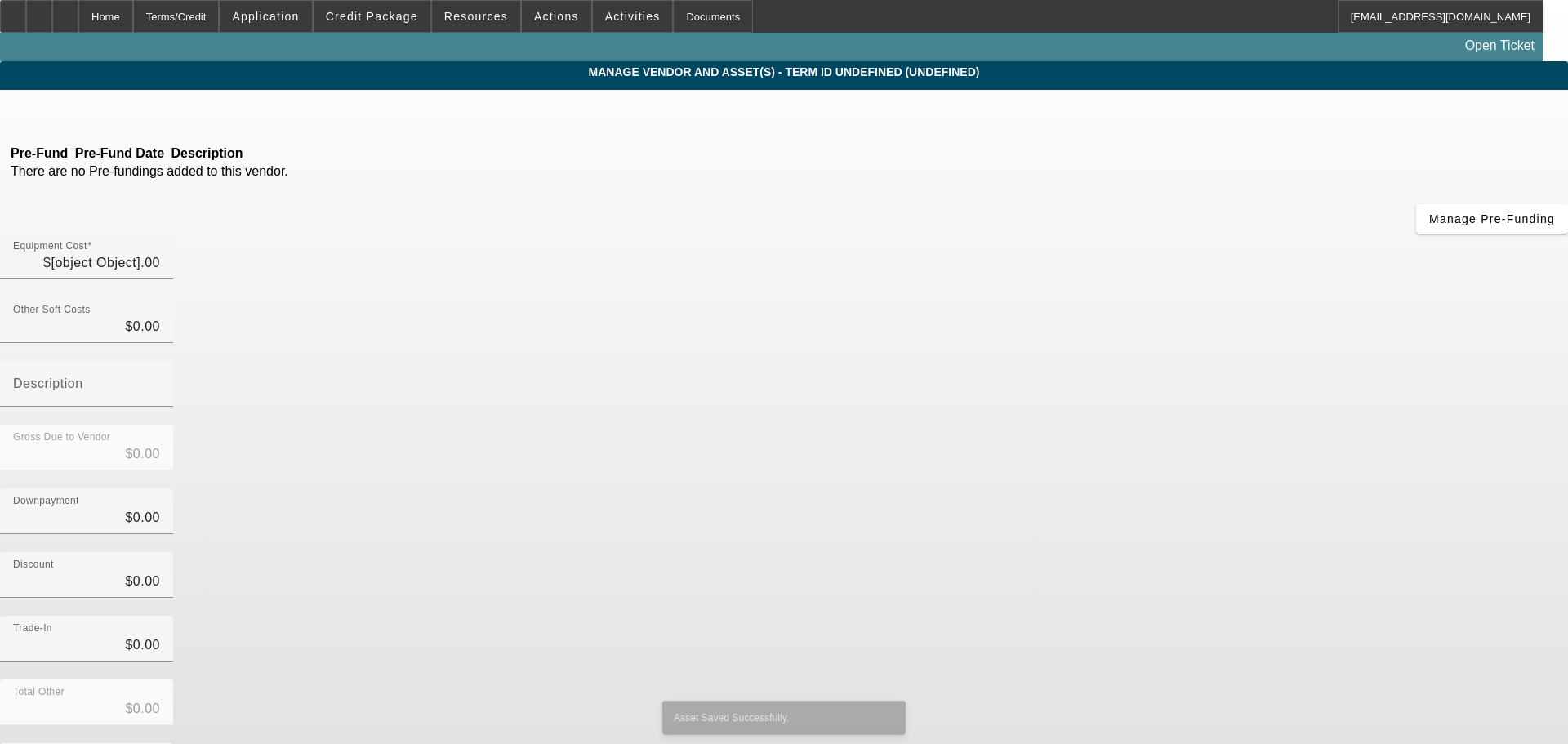
type input "$39,500.00"
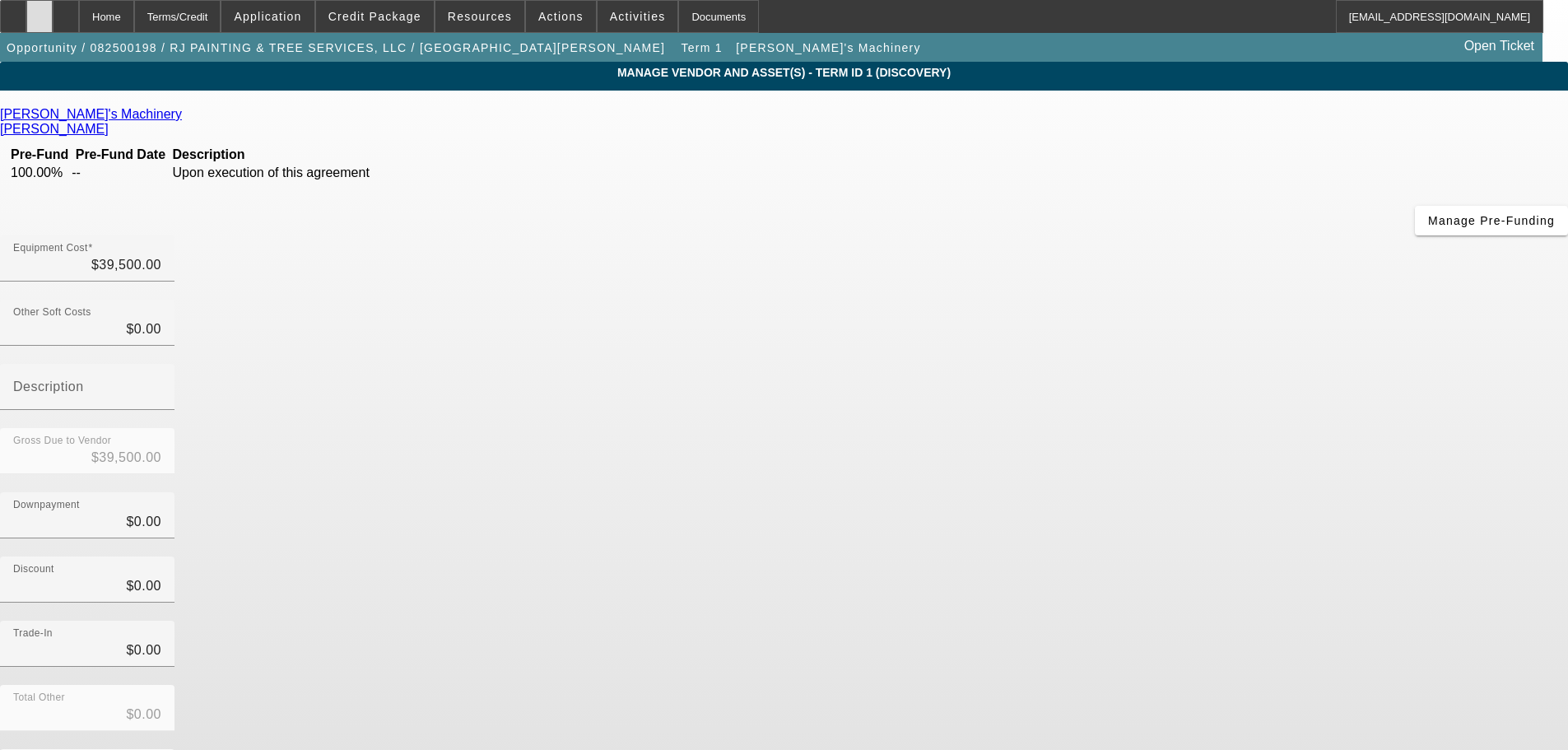
click at [53, 22] on div at bounding box center [40, 16] width 27 height 33
click at [381, 16] on span "Credit Package" at bounding box center [375, 16] width 93 height 13
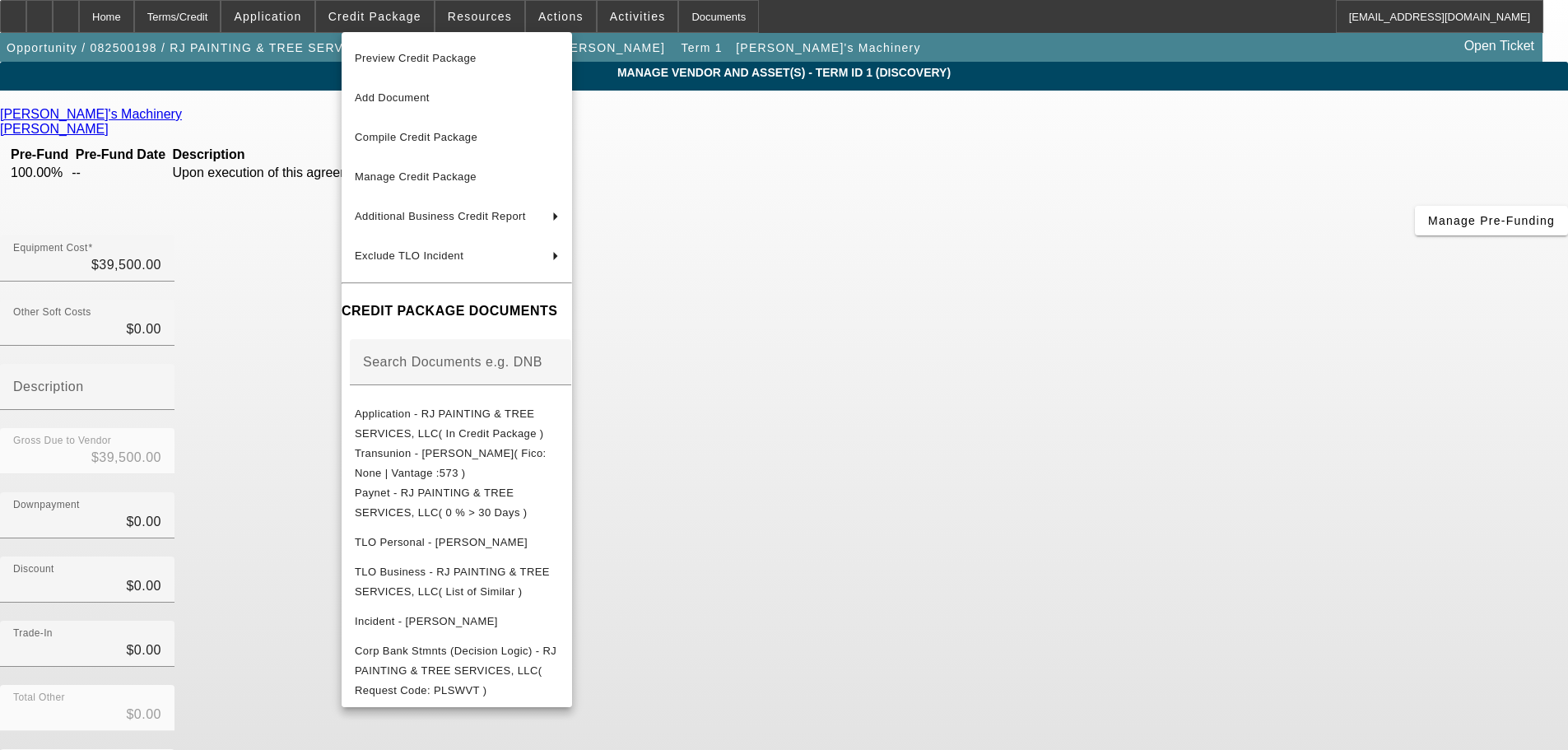
click at [169, 236] on div at bounding box center [784, 375] width 1568 height 750
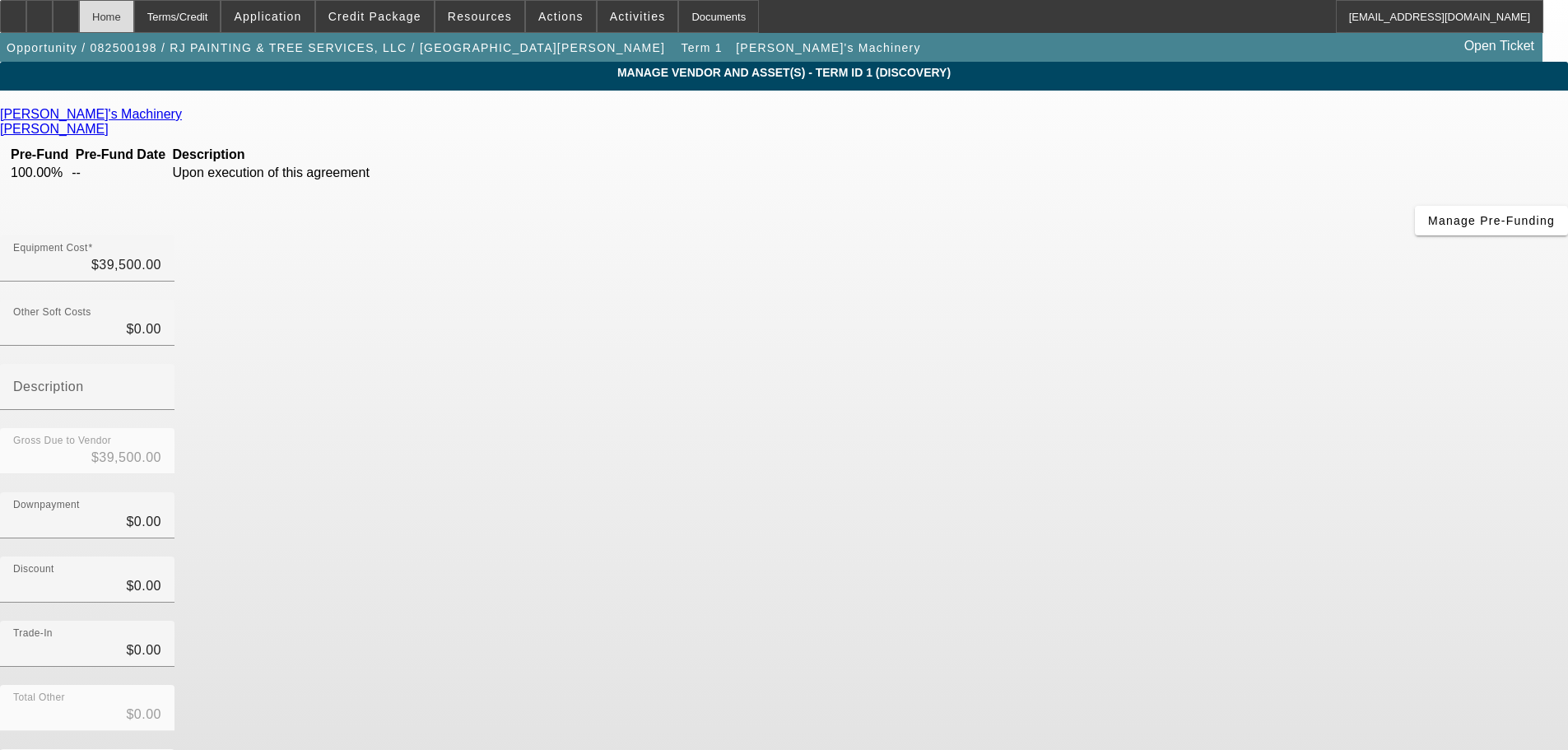
click at [134, 20] on div "Home" at bounding box center [106, 16] width 55 height 33
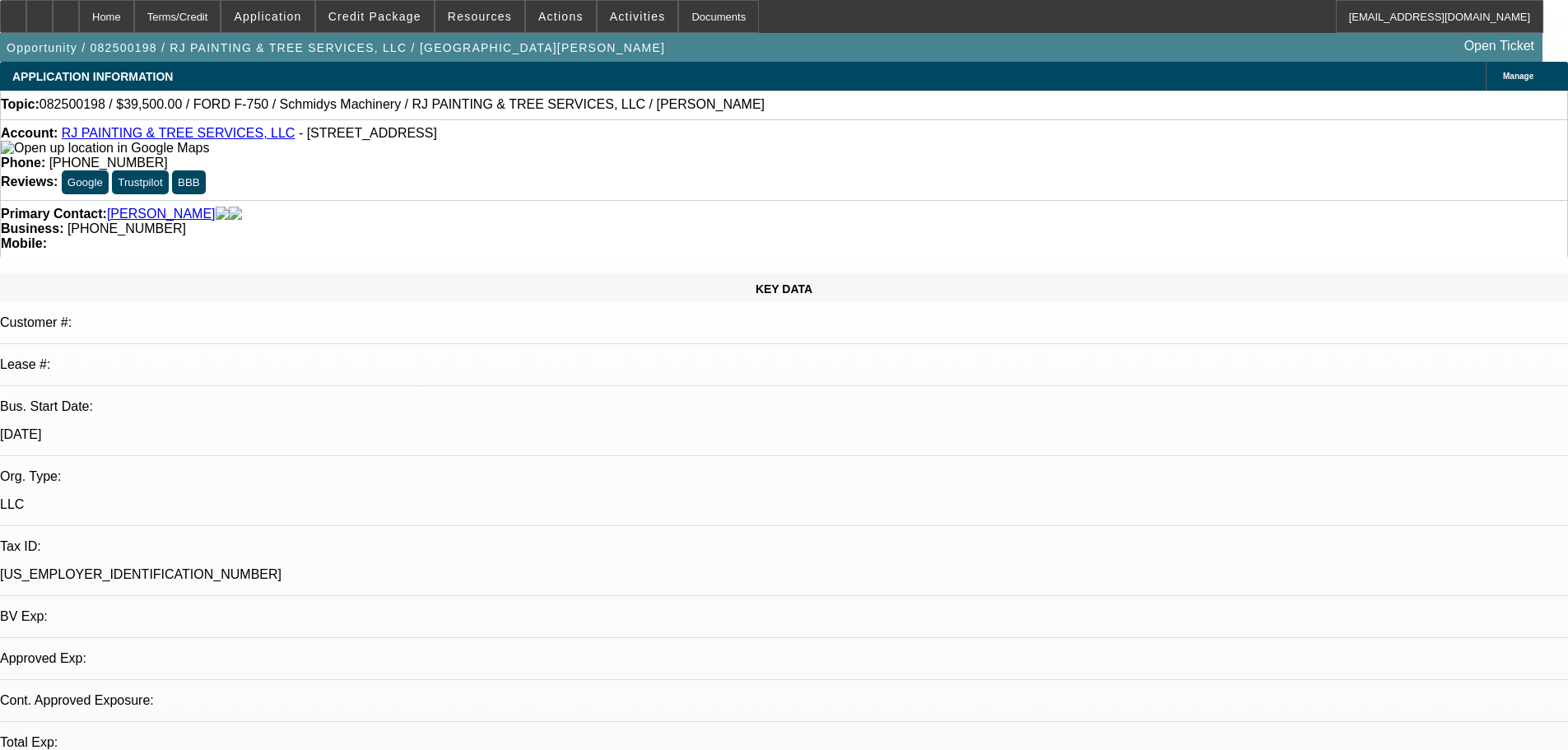
select select "0"
select select "2"
select select "0.1"
select select "4"
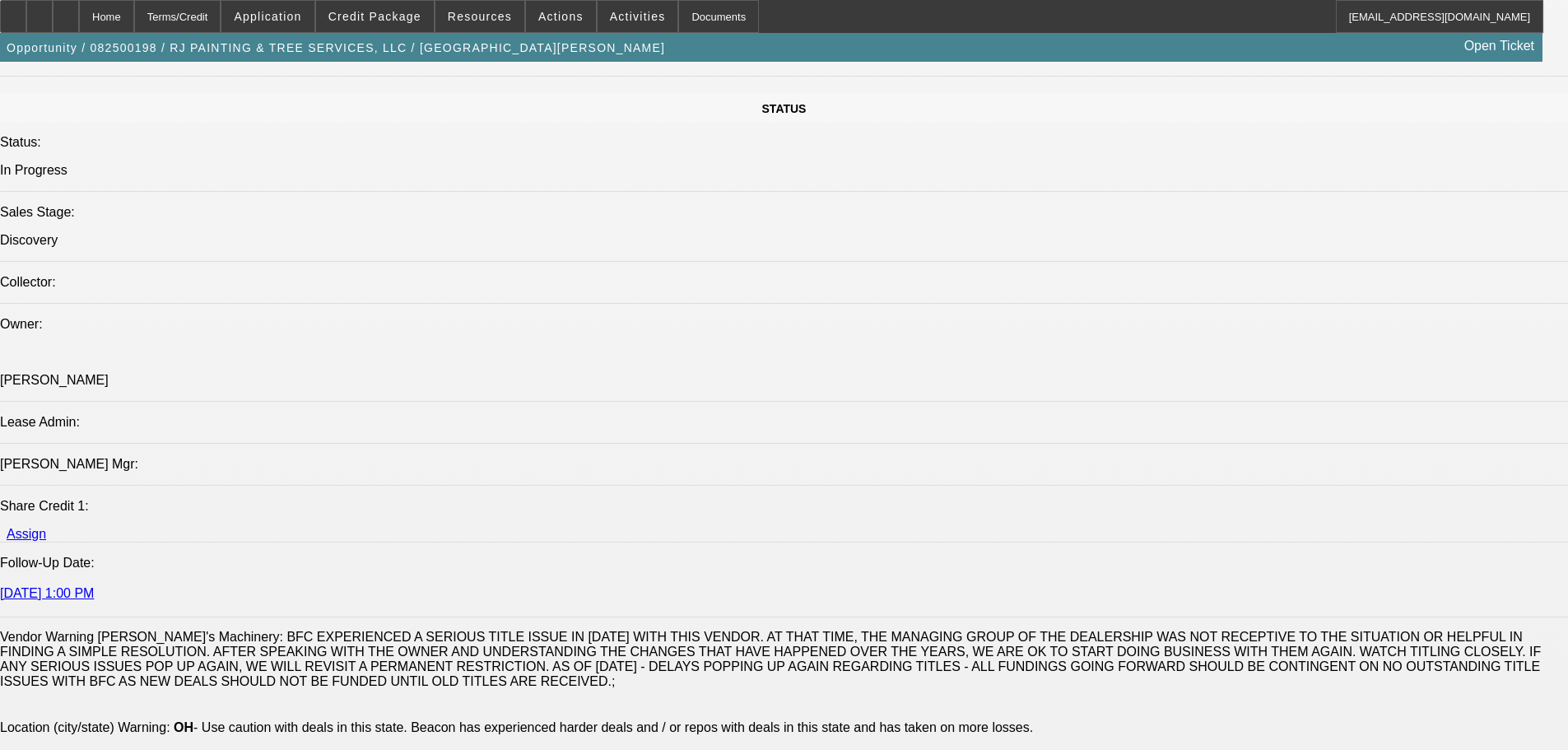
scroll to position [1811, 0]
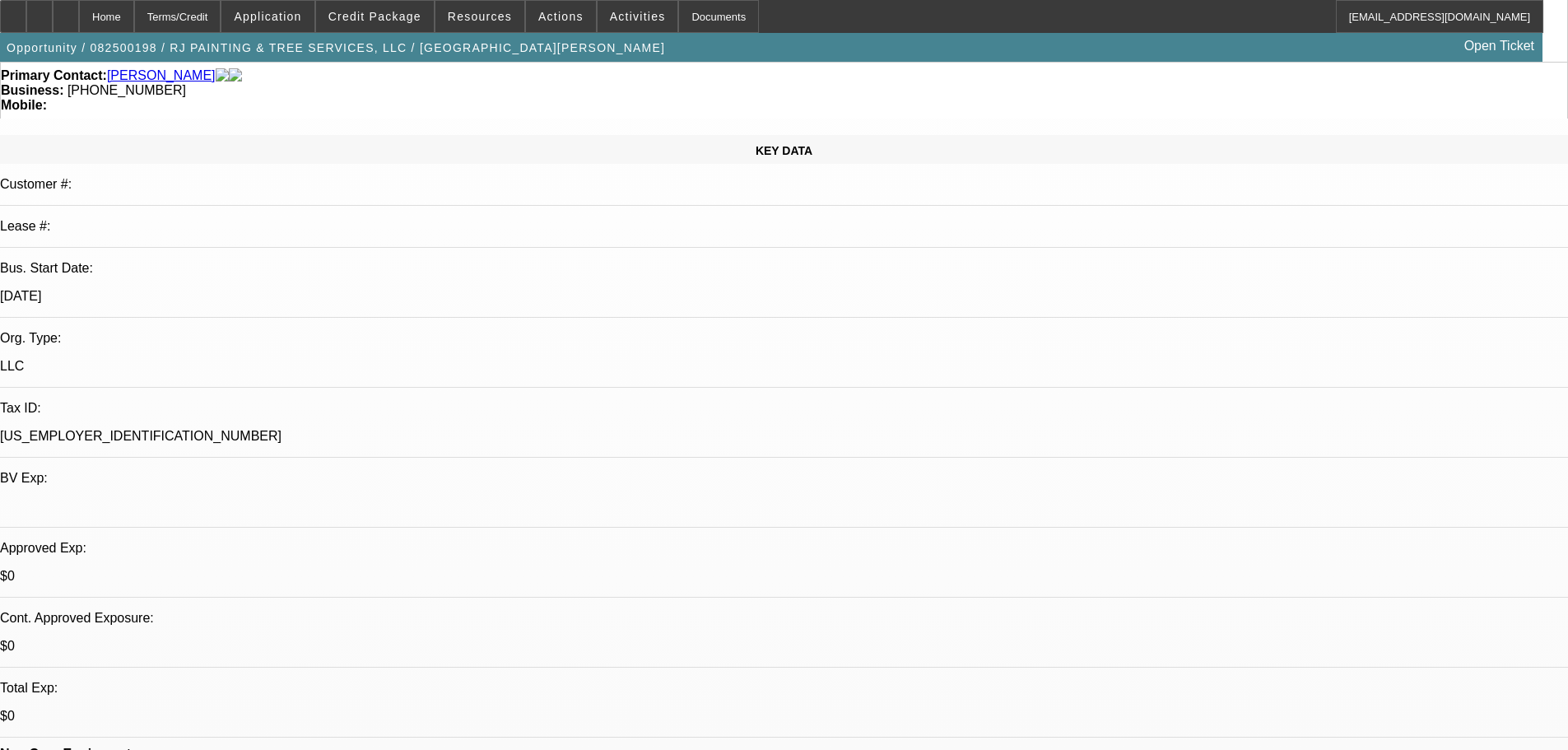
scroll to position [0, 0]
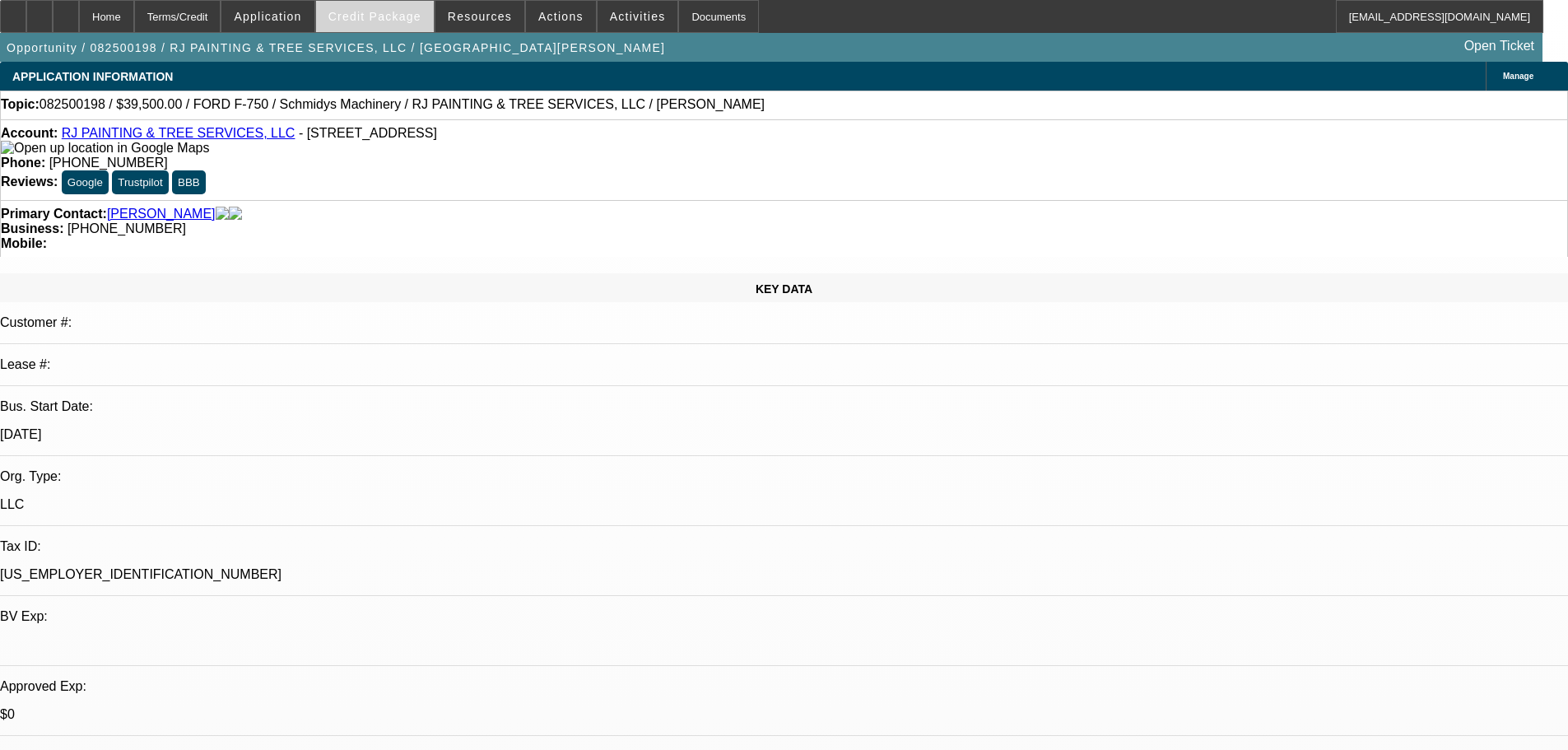
click at [419, 17] on span "Credit Package" at bounding box center [375, 16] width 93 height 13
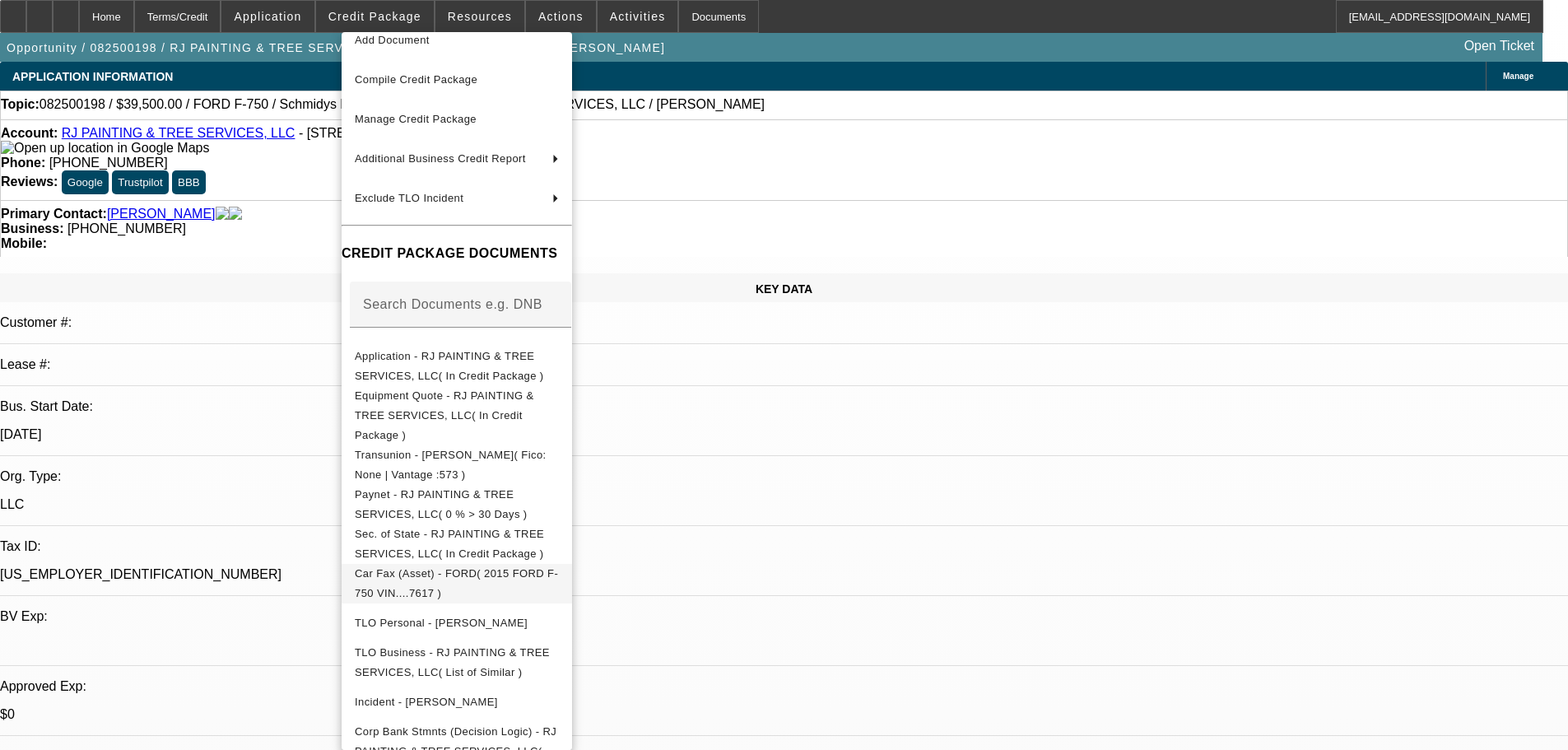
scroll to position [59, 0]
click at [538, 527] on span "Sec. of State - RJ PAINTING & TREE SERVICES, LLC( In Credit Package )" at bounding box center [450, 543] width 189 height 32
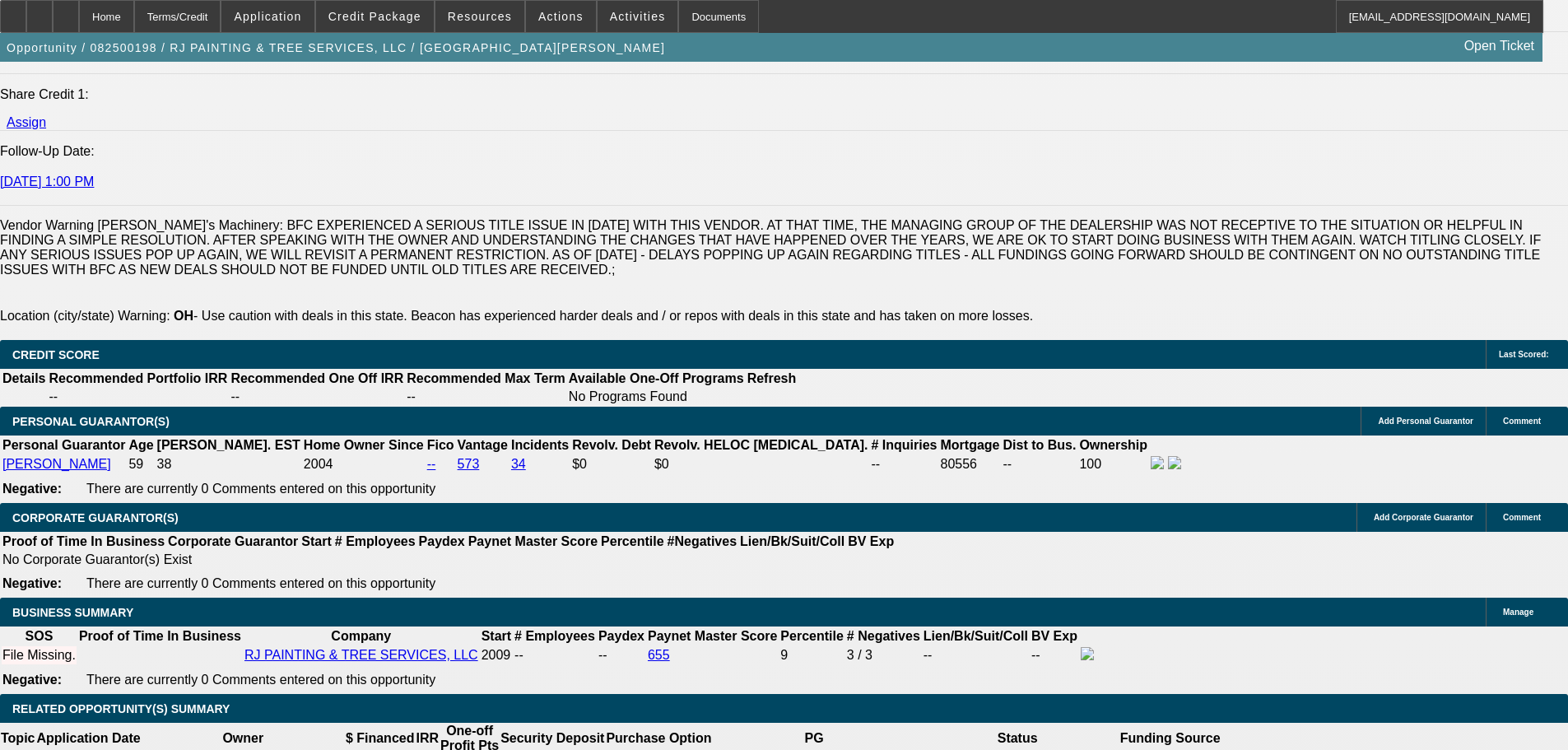
scroll to position [2222, 0]
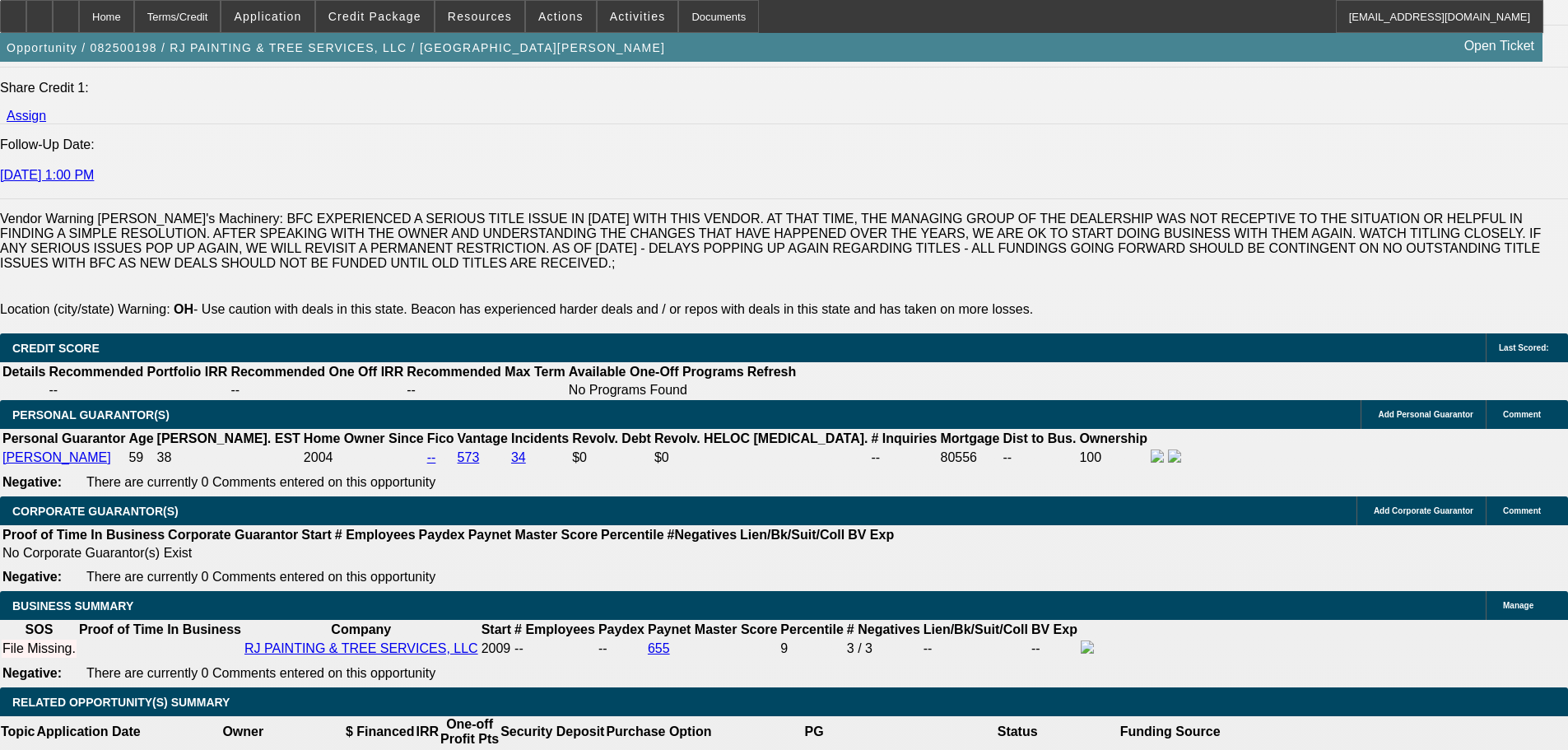
type input "$10,000.00"
type input "UNKNOWN"
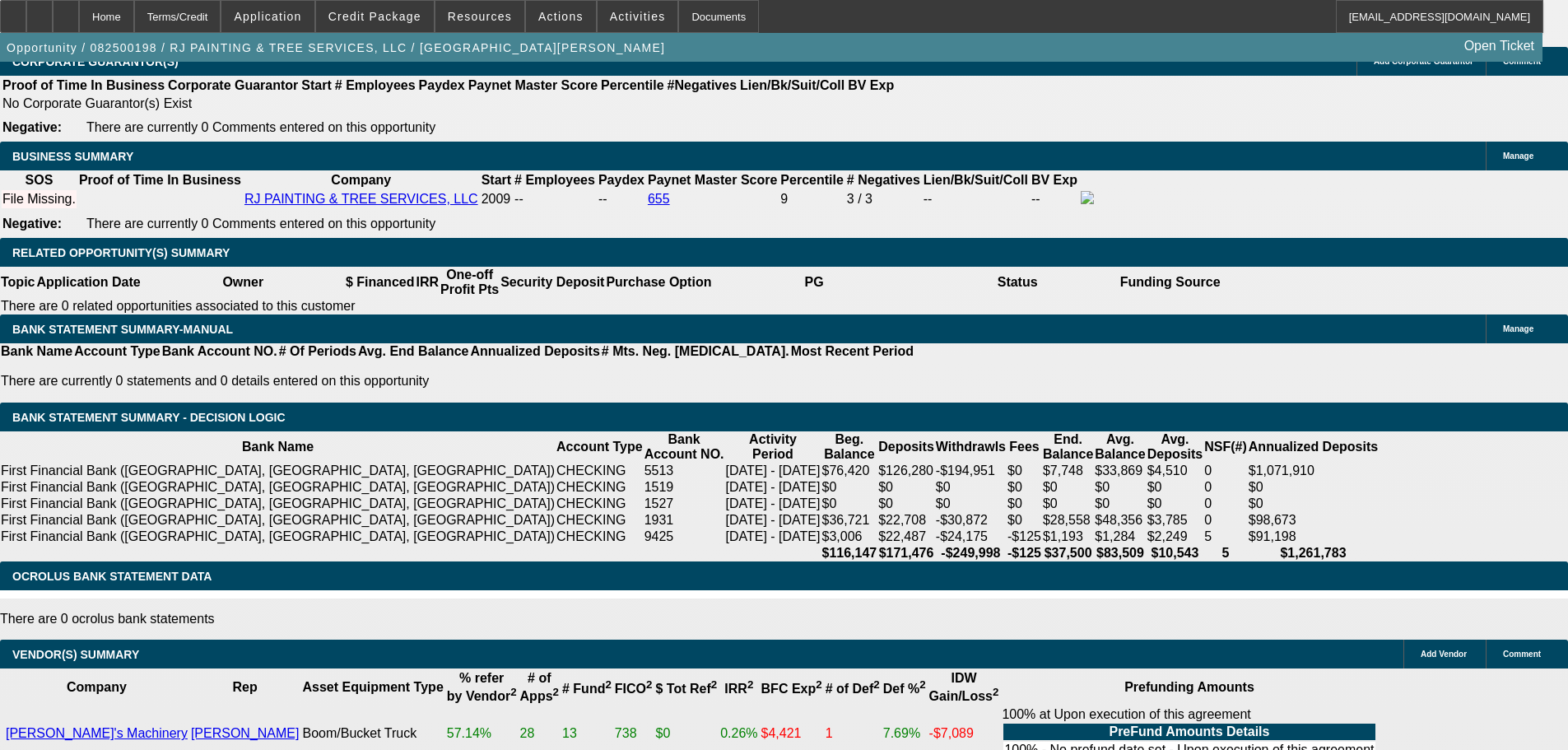
scroll to position [2634, 0]
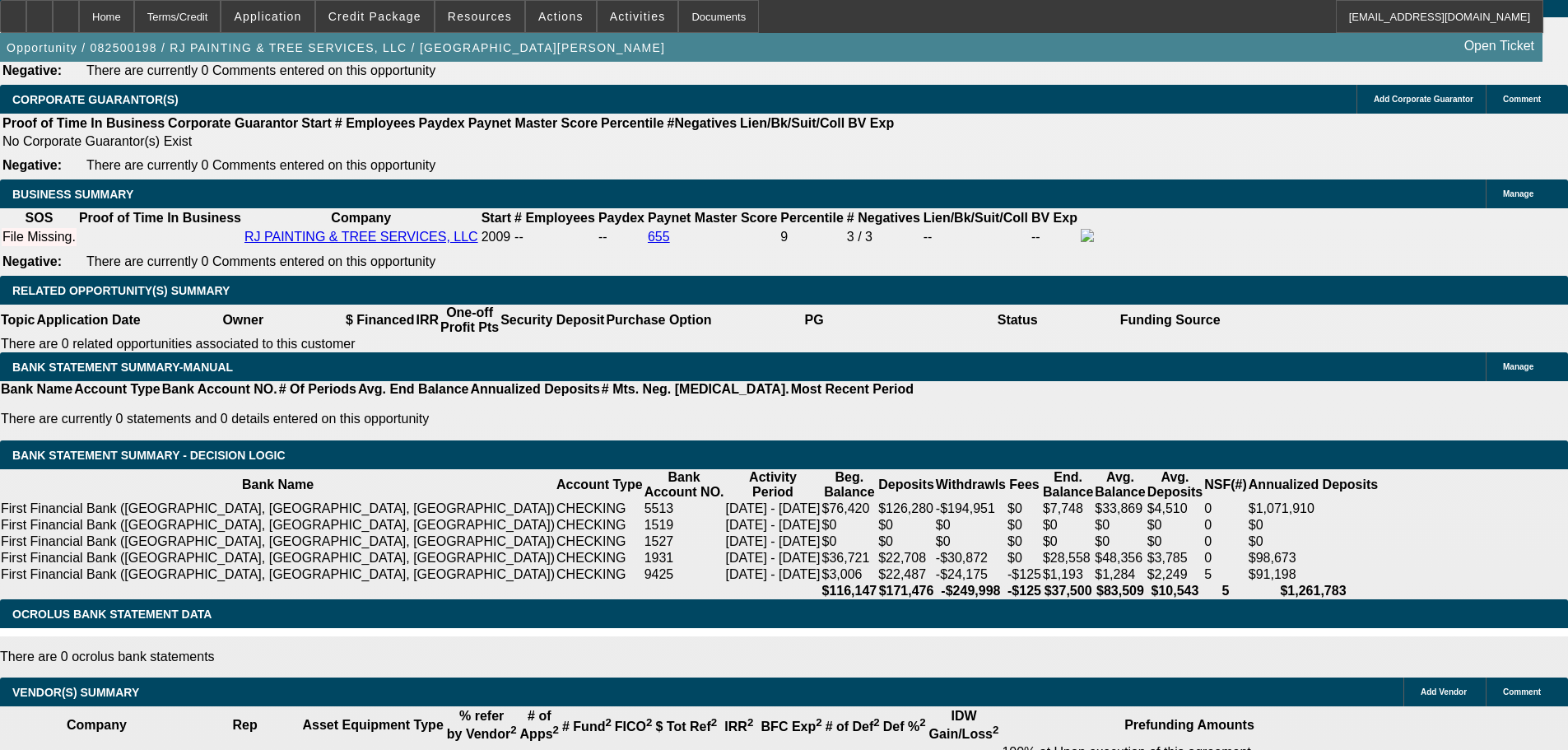
drag, startPoint x: 325, startPoint y: 353, endPoint x: 345, endPoint y: 358, distance: 20.6
type input "36"
type input "1"
type input "$1,664.28"
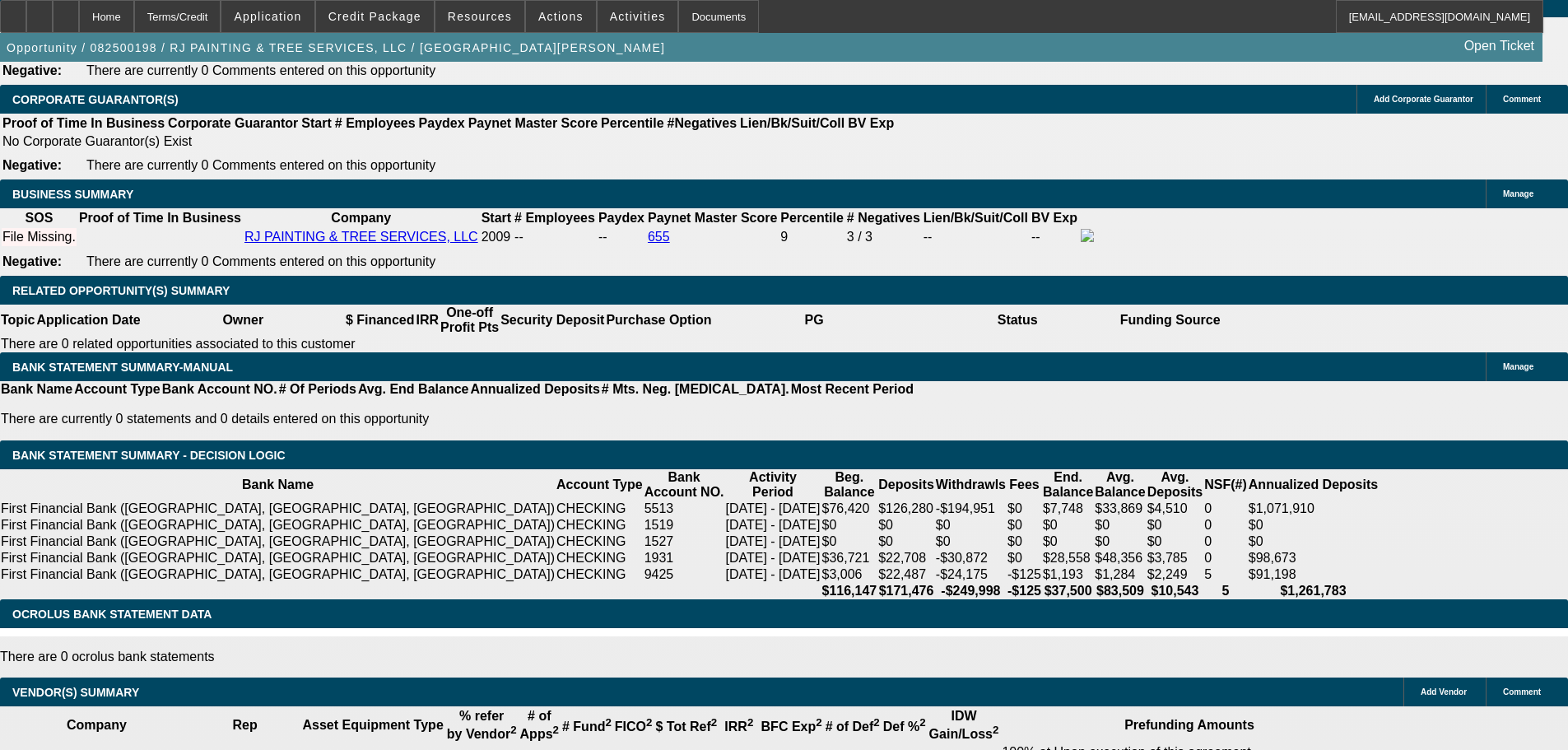
type input "$832.14"
type input "18"
type input "$2,133.00"
type input "$1,066.50"
type input "18"
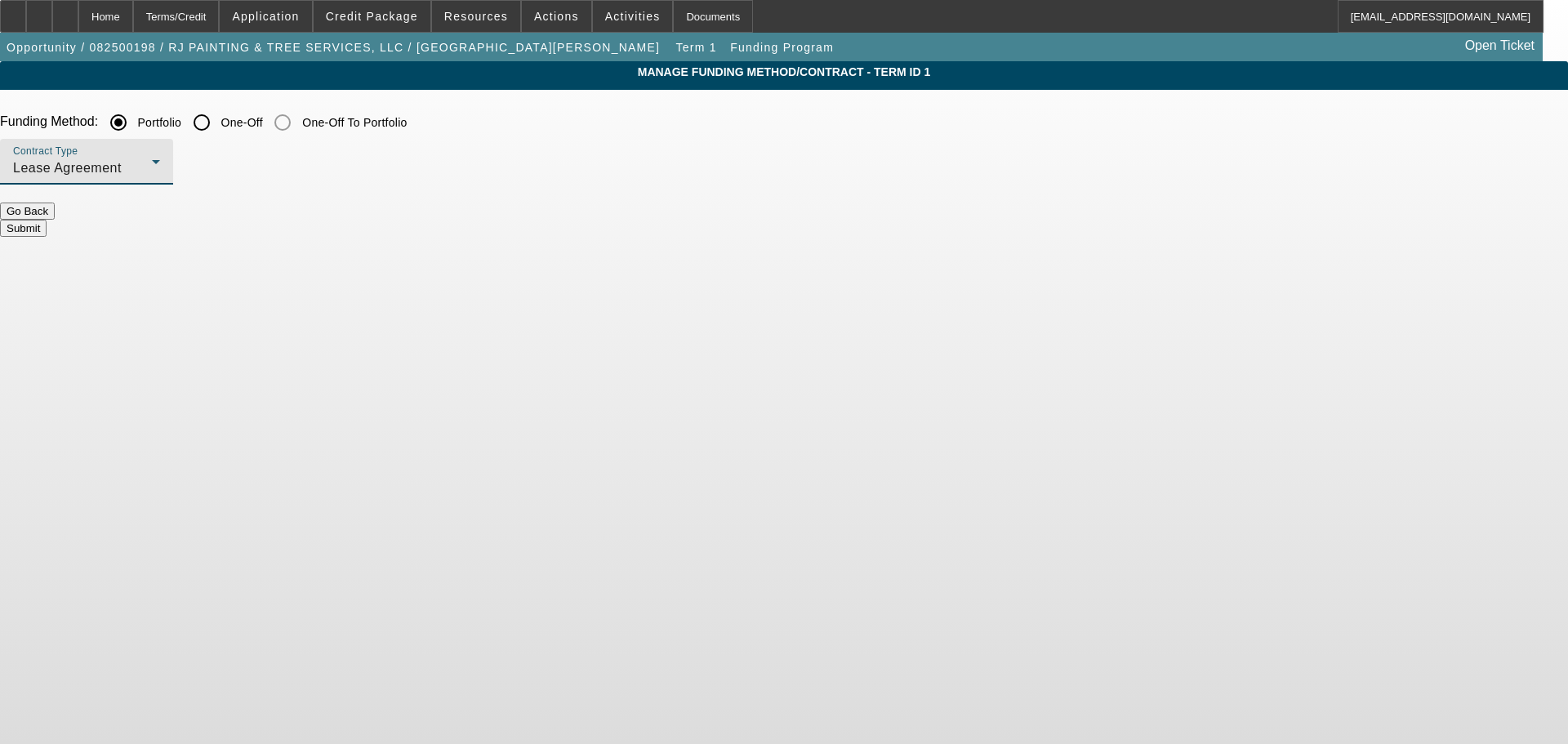
click at [152, 176] on div "Lease Agreement" at bounding box center [83, 168] width 139 height 20
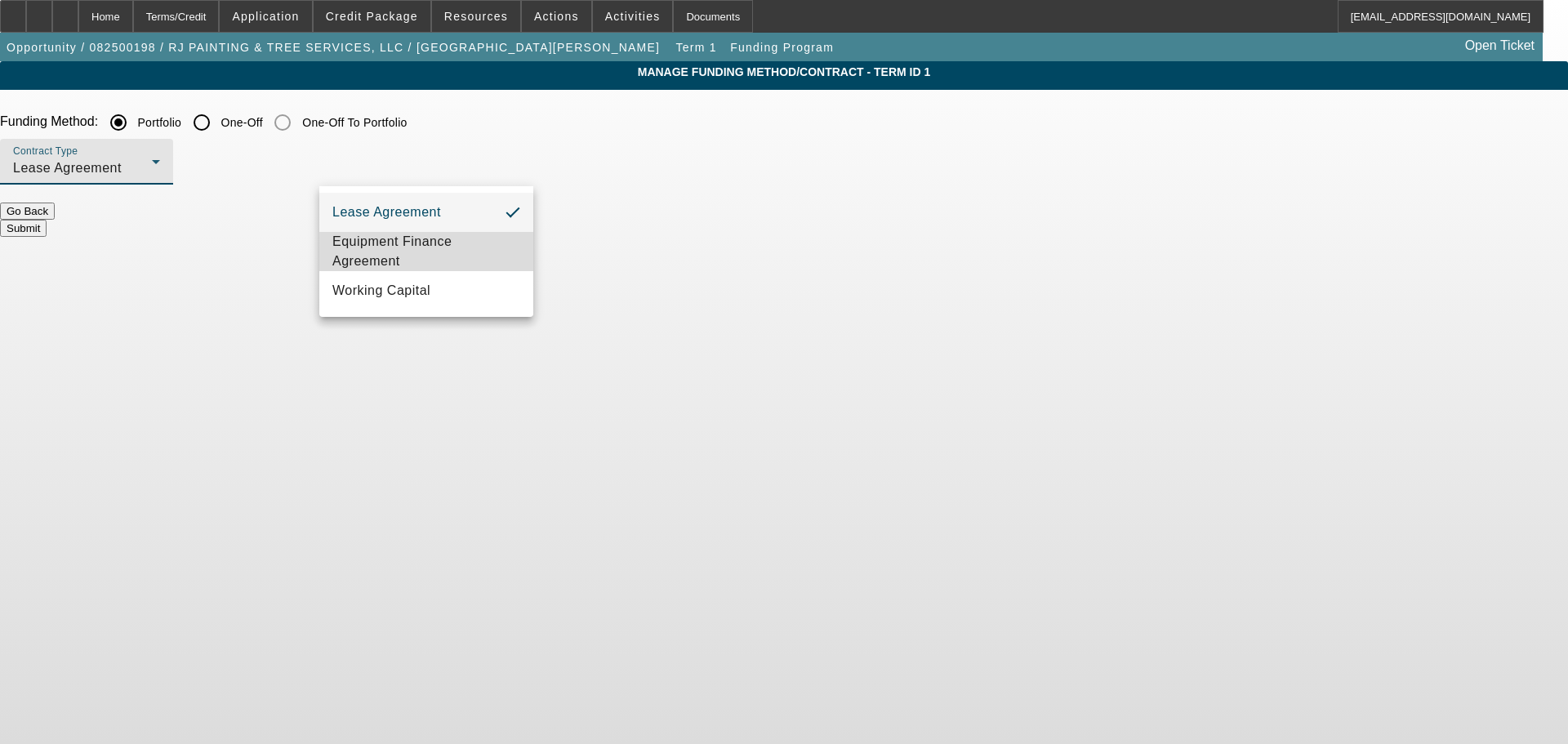
click at [427, 244] on span "Equipment Finance Agreement" at bounding box center [427, 252] width 188 height 39
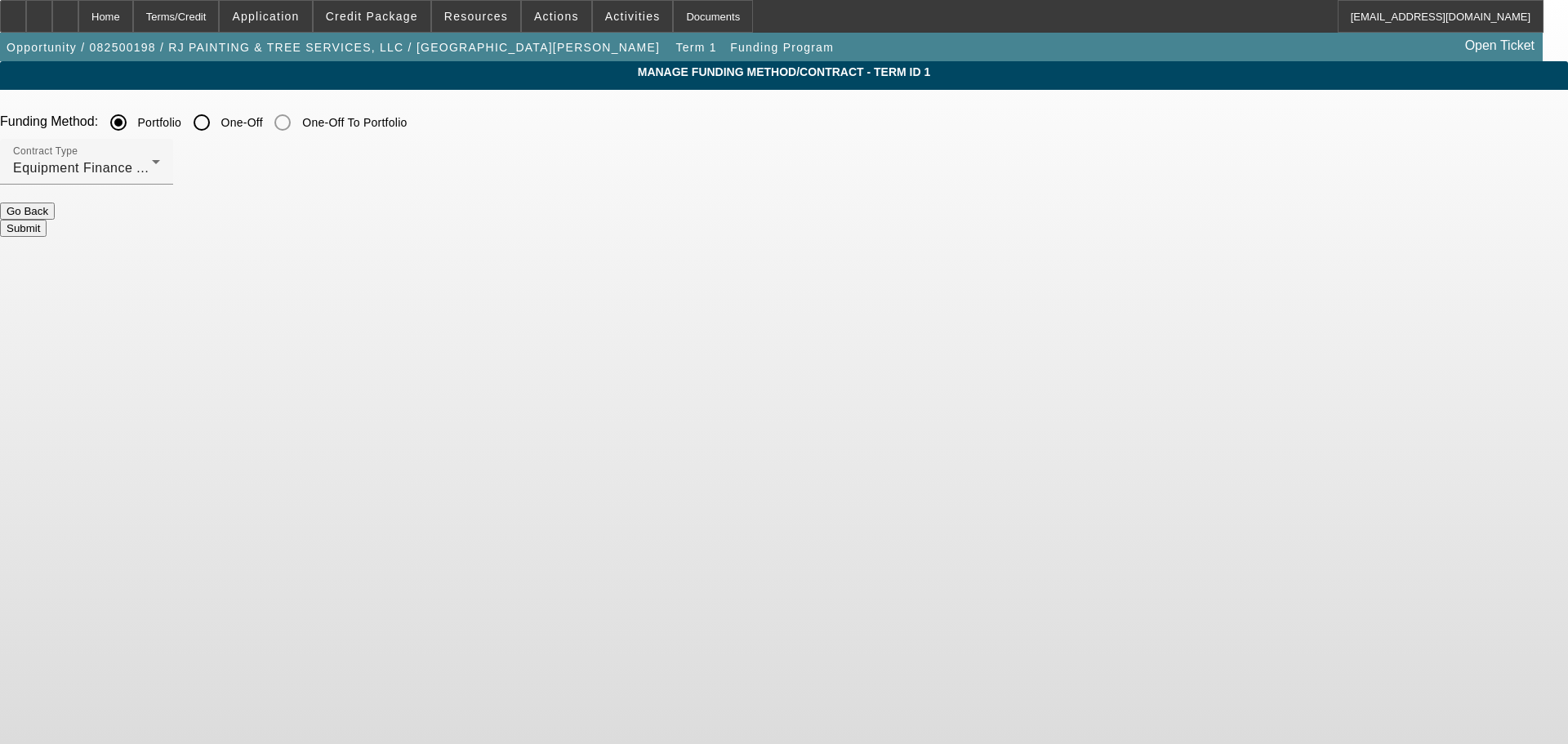
click at [47, 220] on button "Submit" at bounding box center [23, 228] width 47 height 17
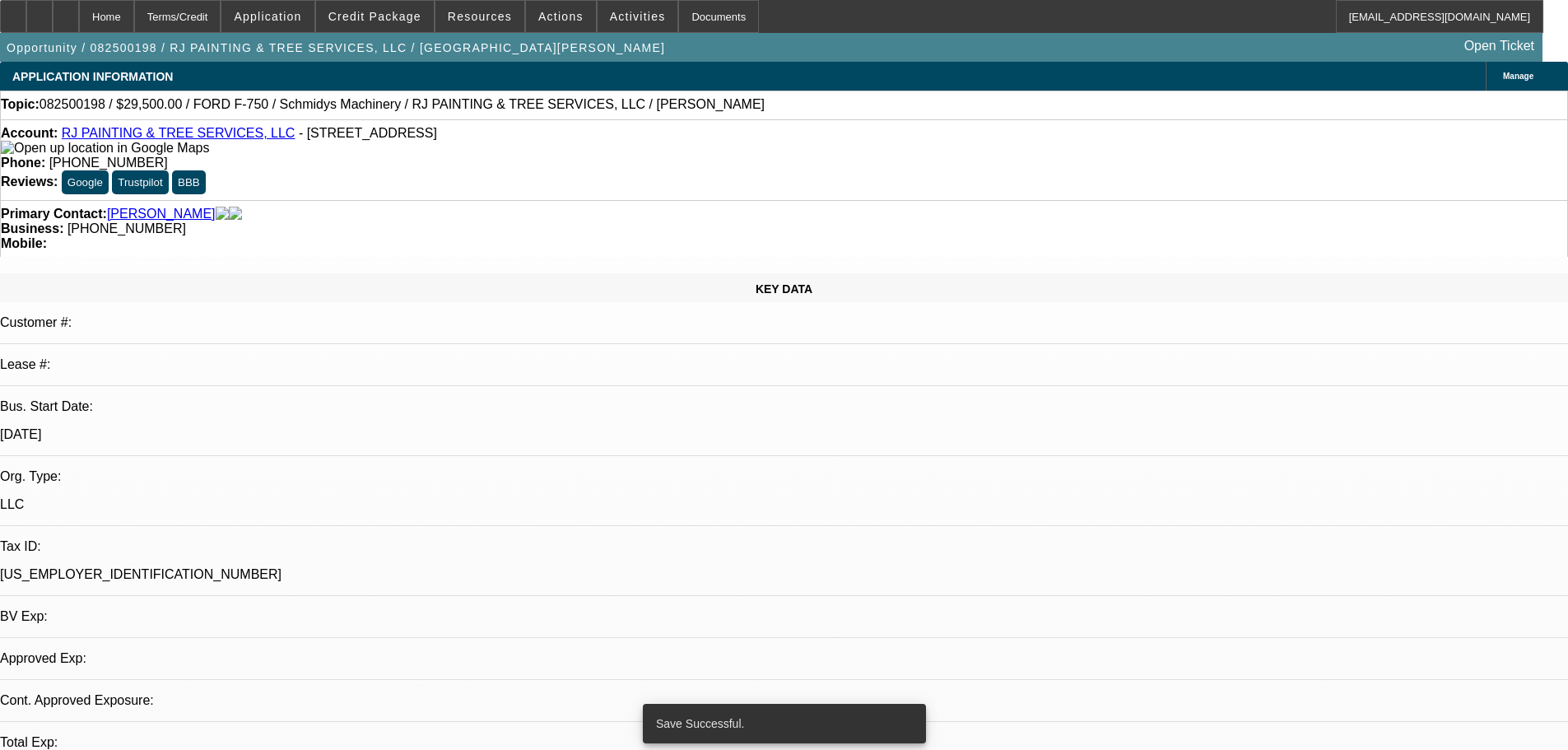
select select "0"
select select "2"
select select "0"
select select "6"
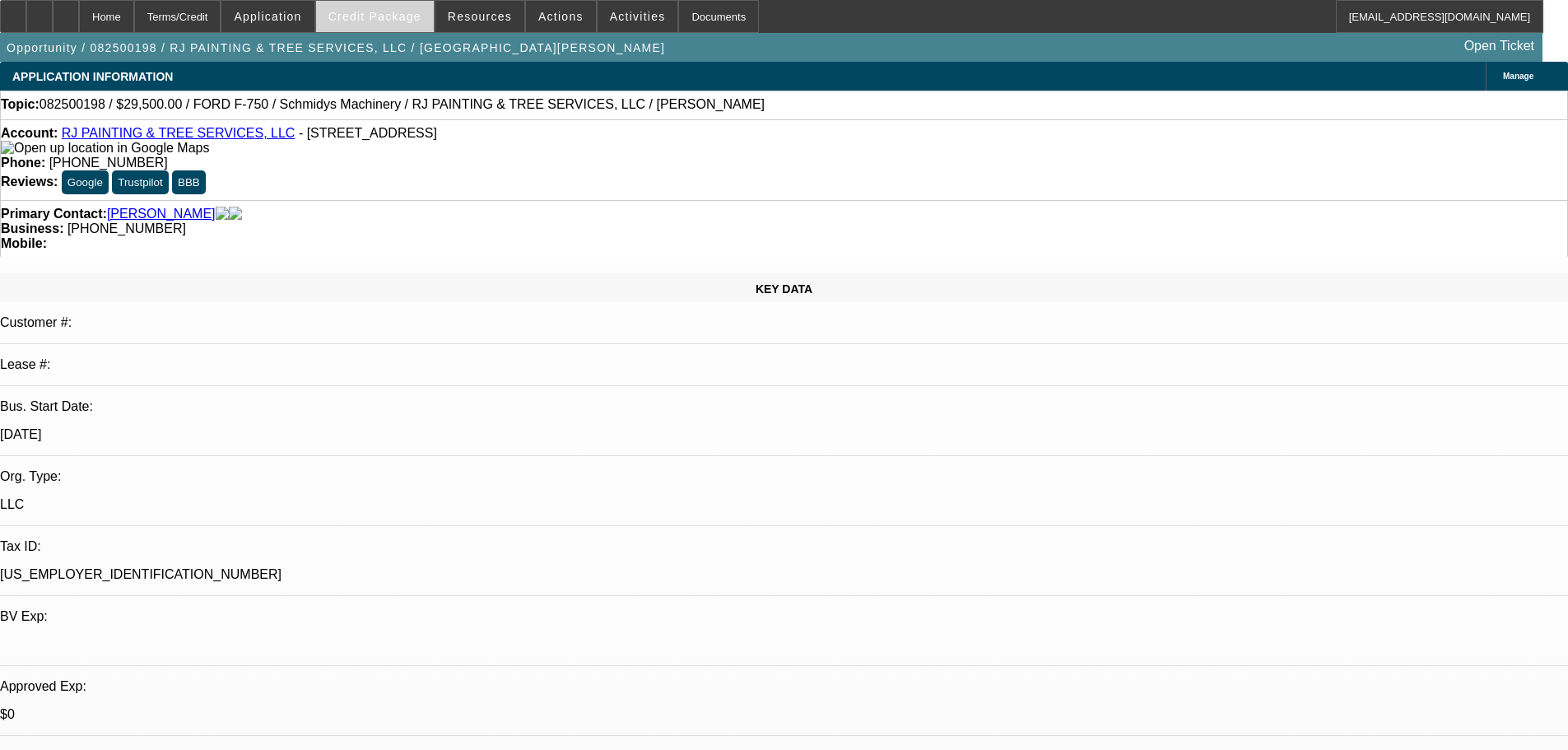
click at [407, 17] on span "Credit Package" at bounding box center [375, 16] width 93 height 13
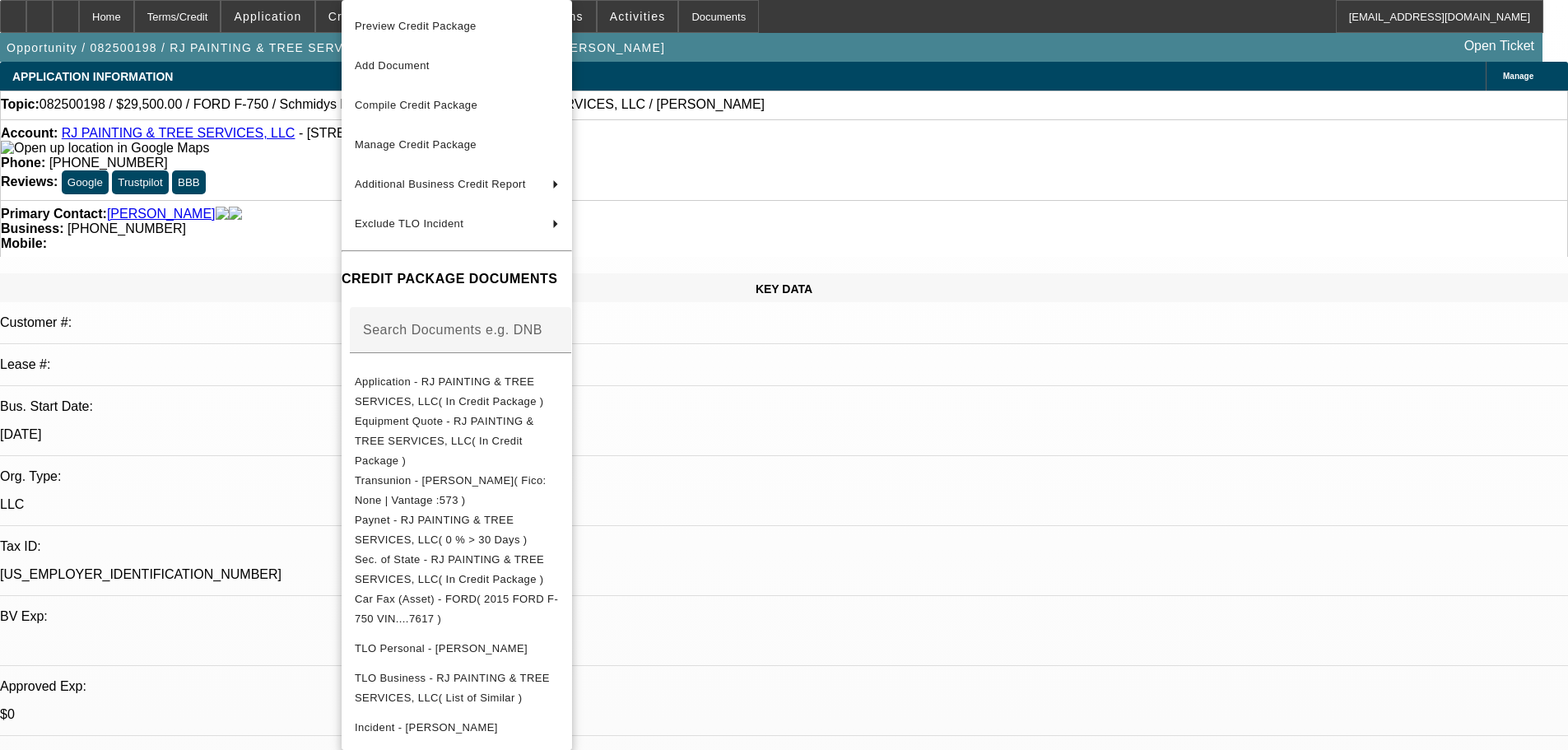
click at [404, 19] on span "Preview Credit Package" at bounding box center [457, 26] width 205 height 20
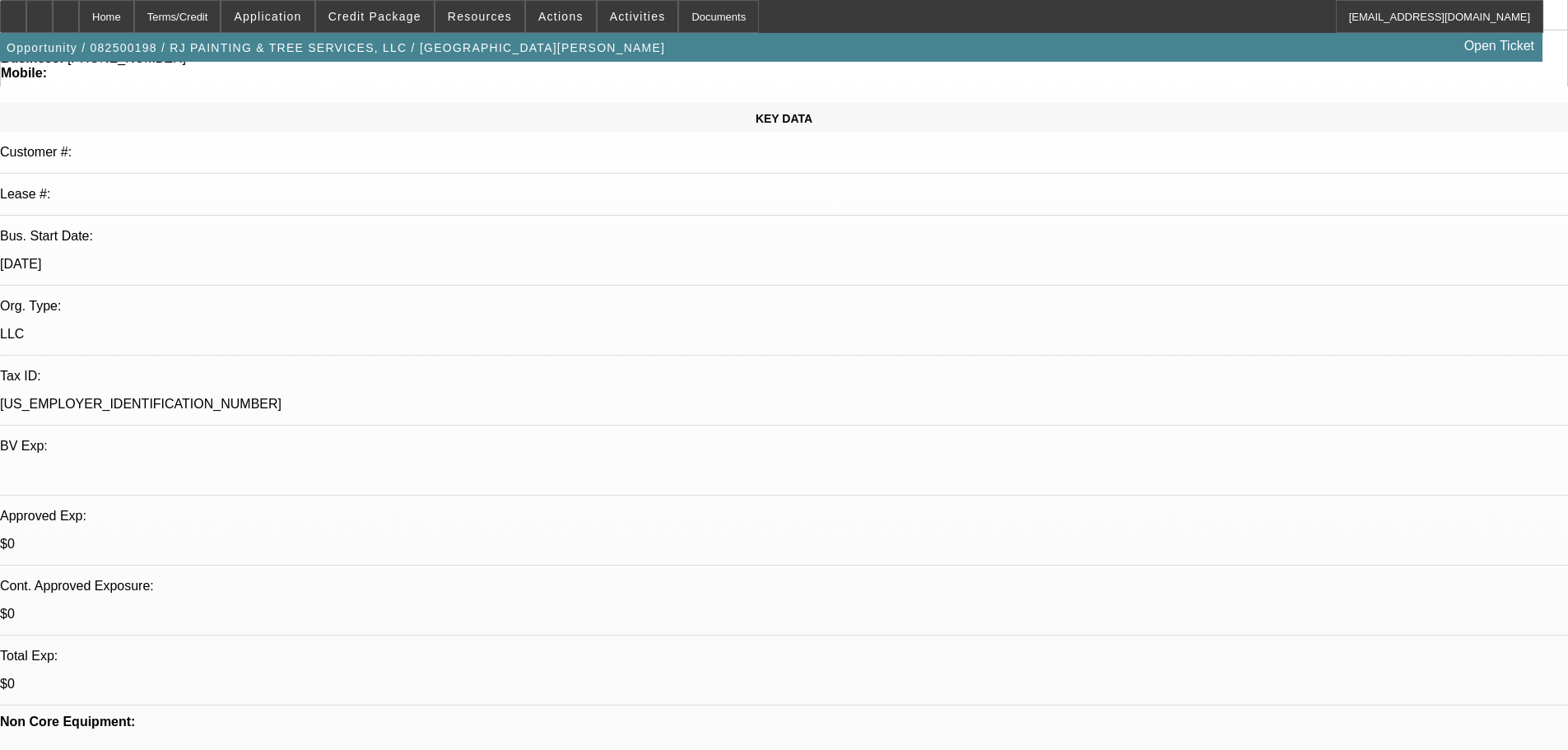
scroll to position [412, 0]
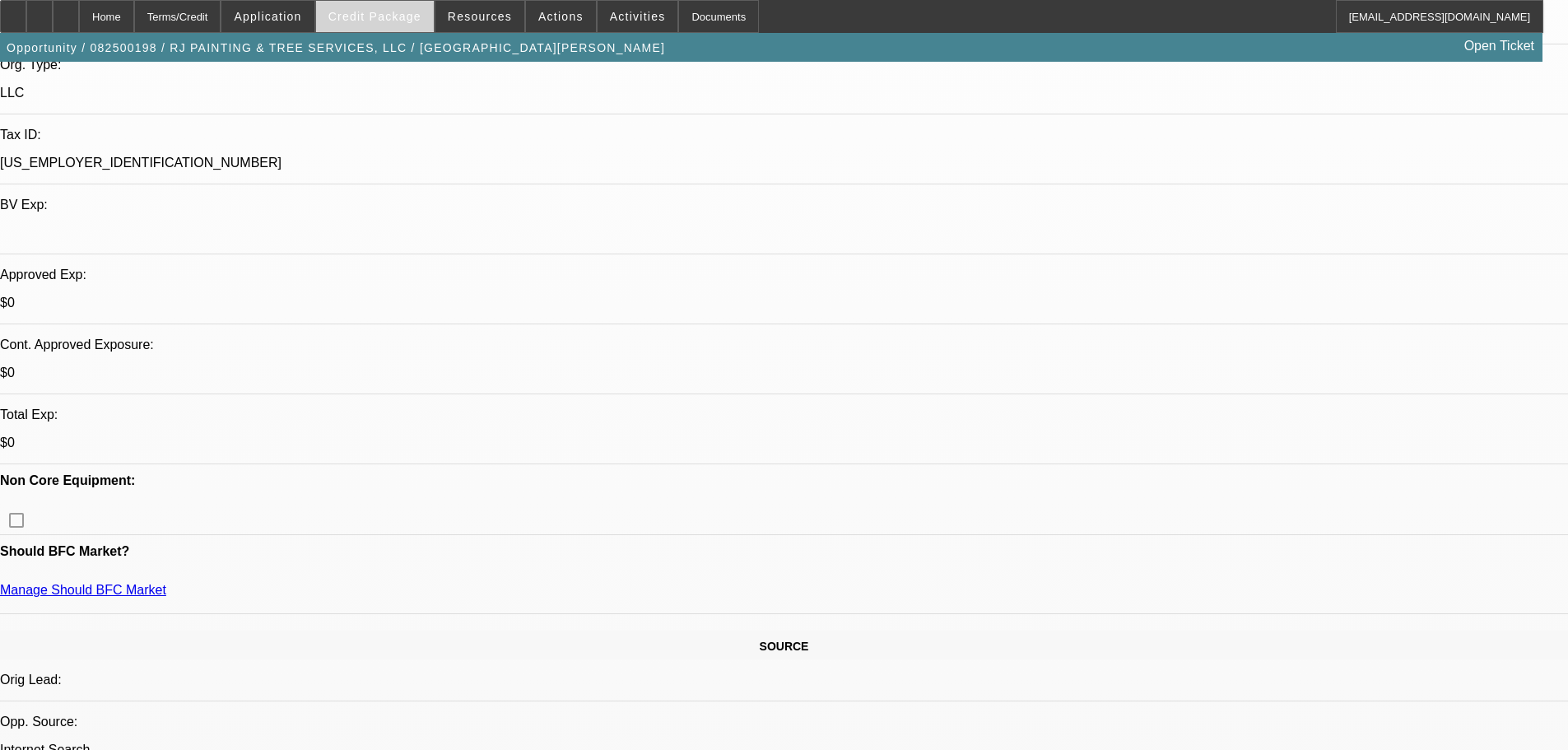
click at [382, 22] on span "Credit Package" at bounding box center [375, 16] width 93 height 13
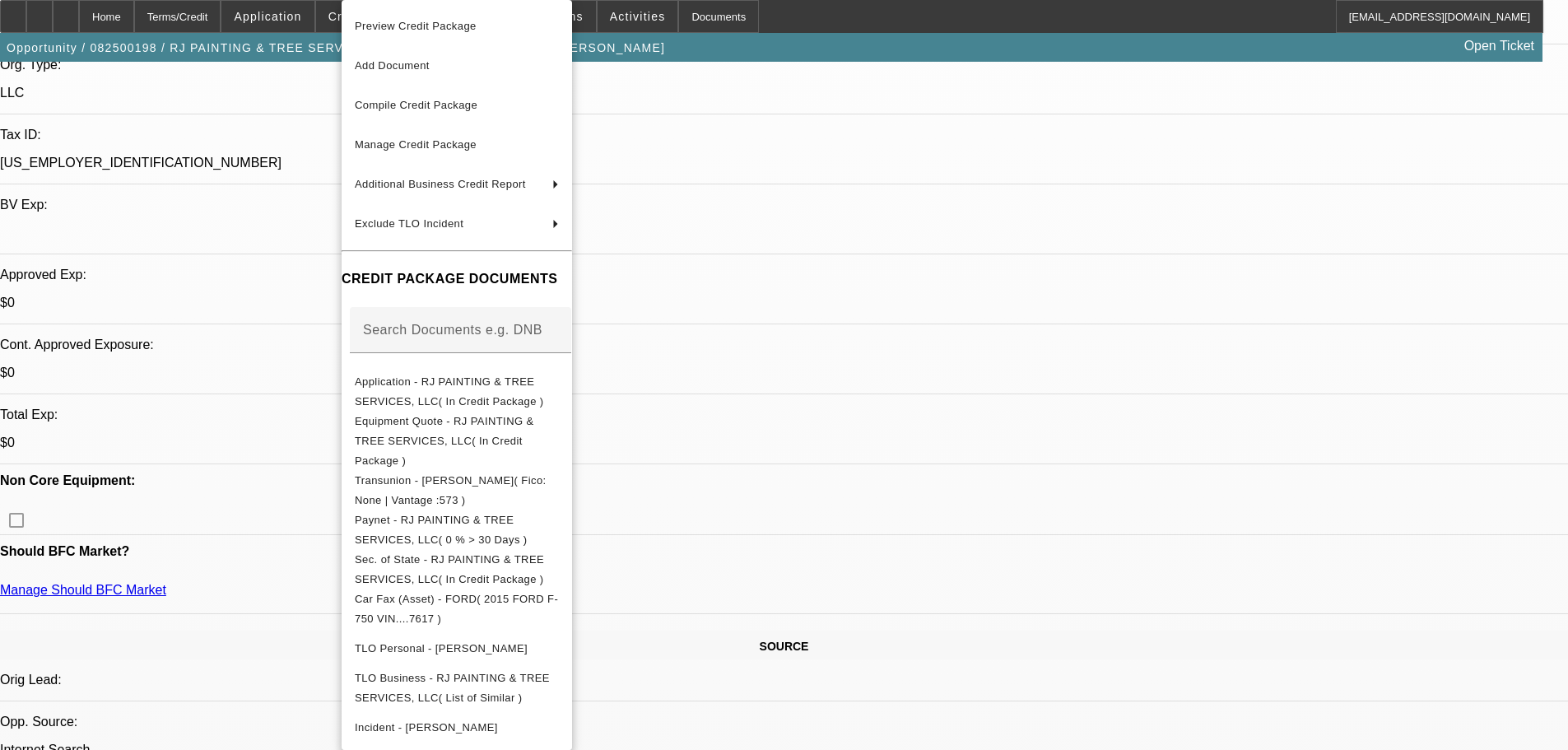
click at [859, 103] on div at bounding box center [784, 375] width 1568 height 750
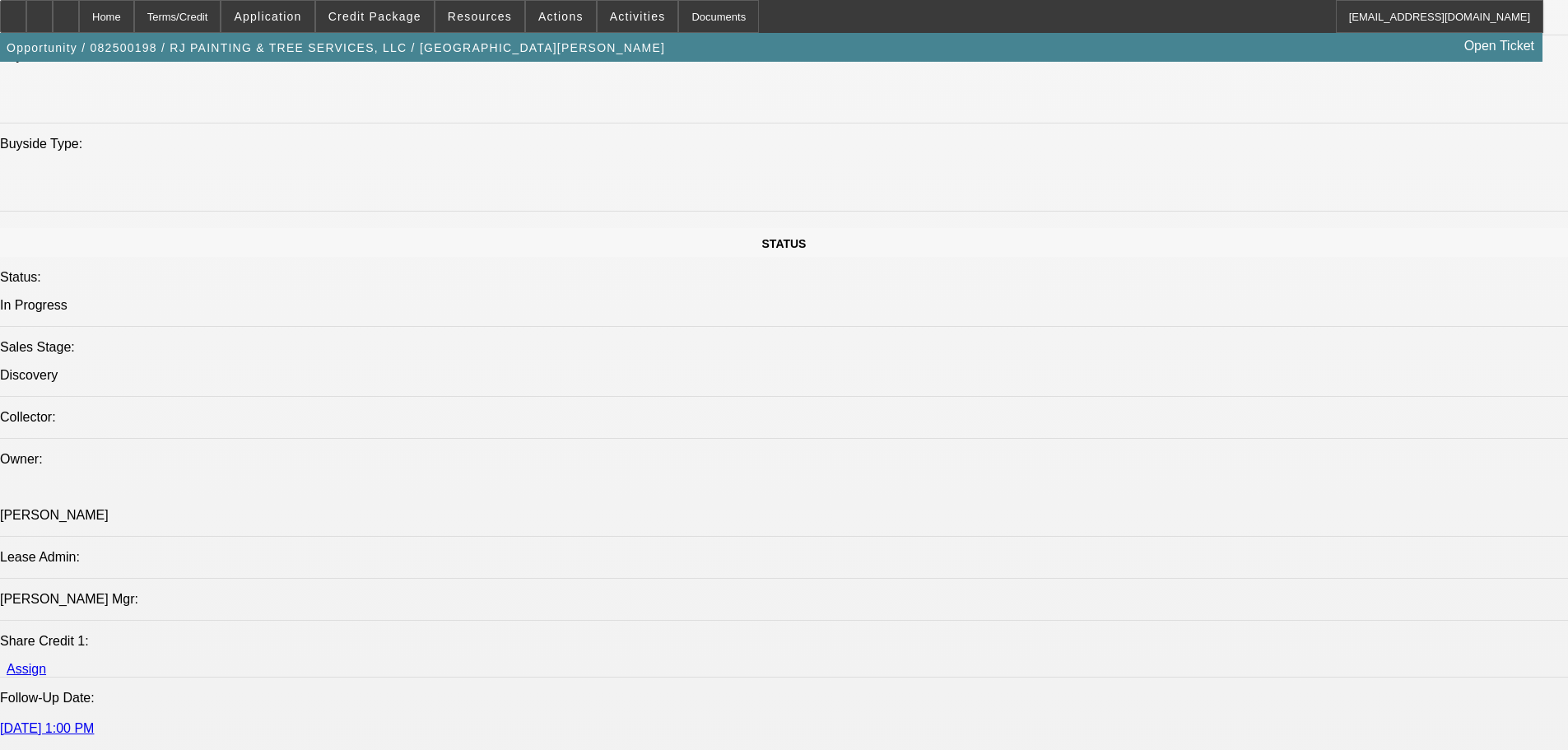
scroll to position [1975, 0]
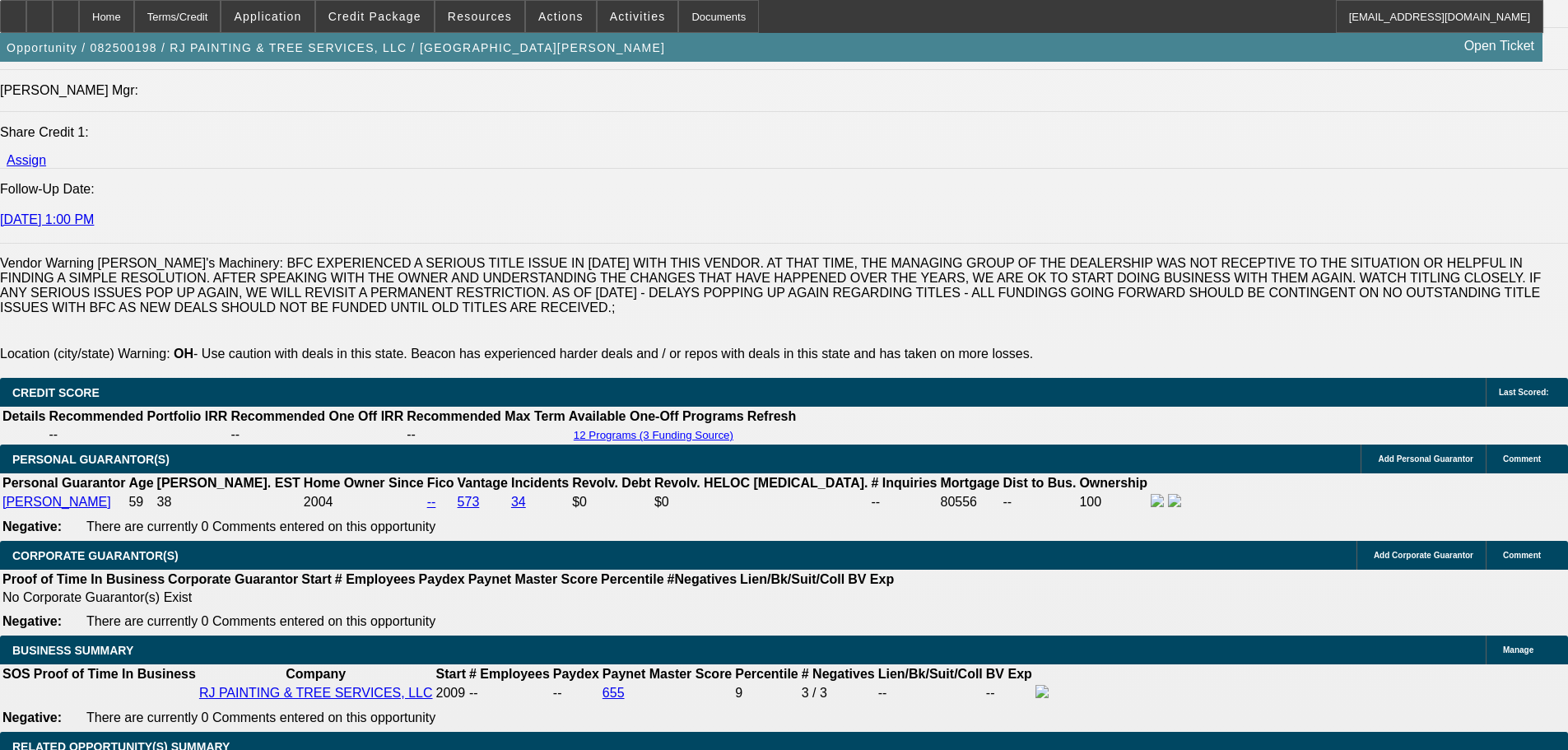
scroll to position [2469, 0]
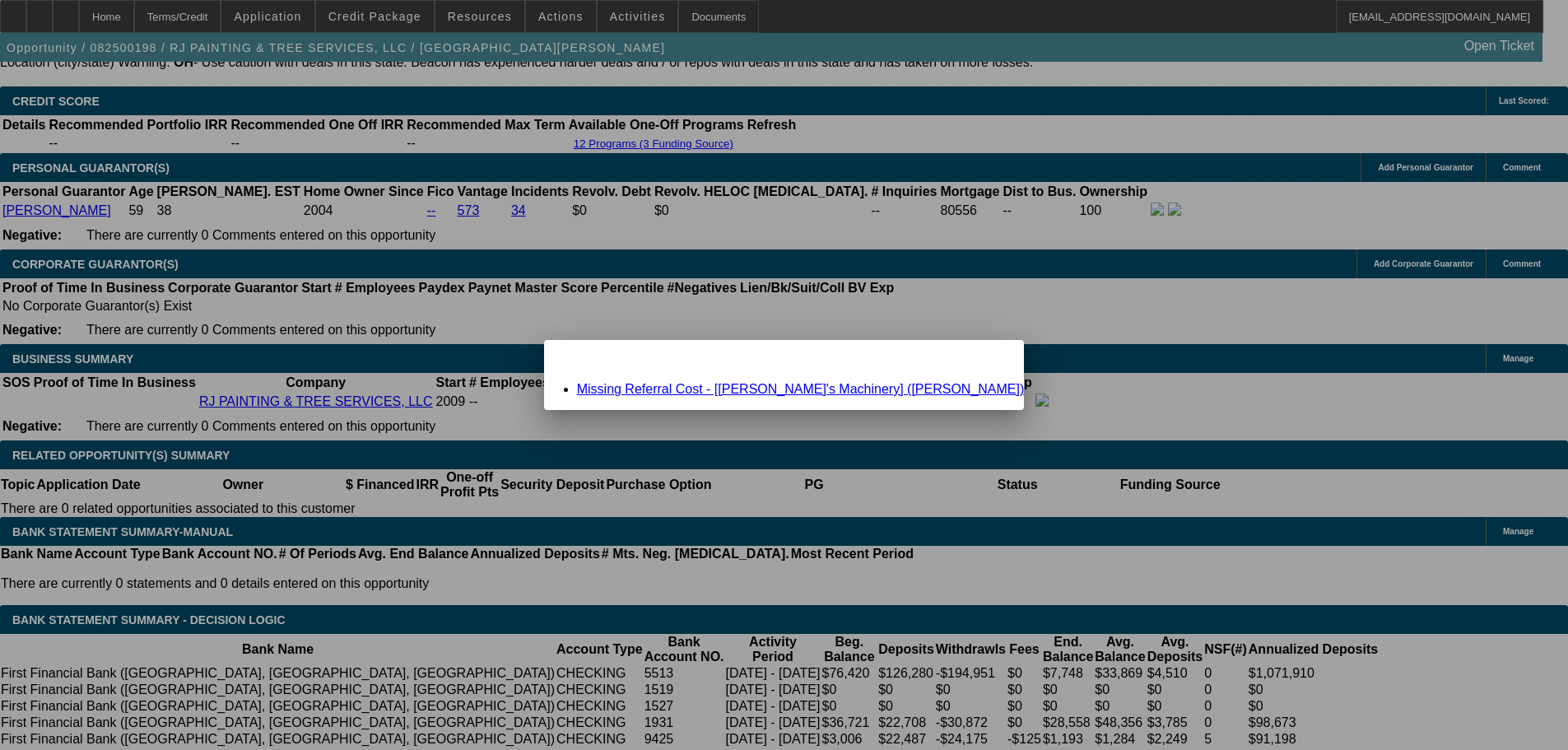
click at [754, 389] on link "Missing Referral Cost - [Schmidy's Machinery] (Schmid, Jesse)" at bounding box center [800, 388] width 448 height 14
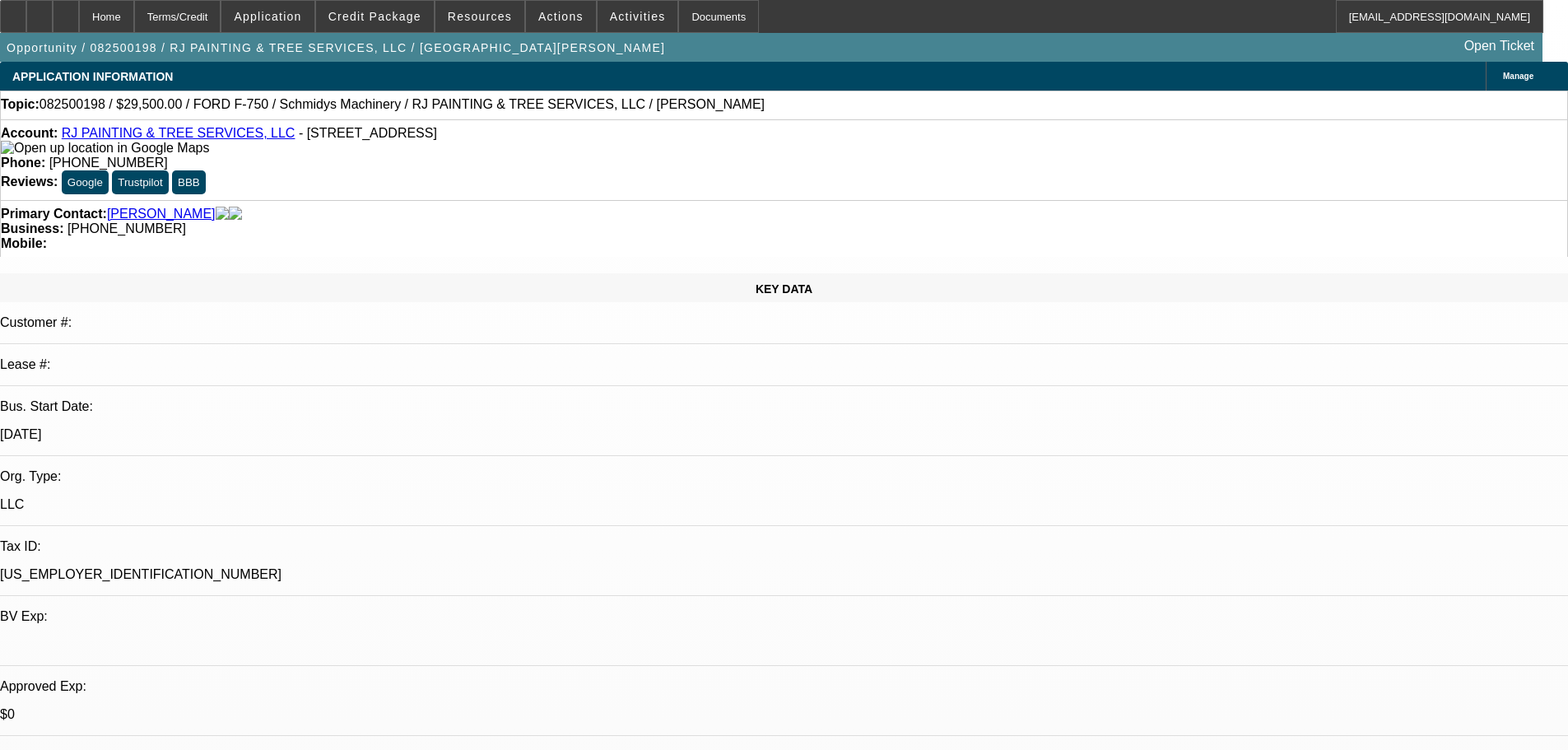
scroll to position [2469, 0]
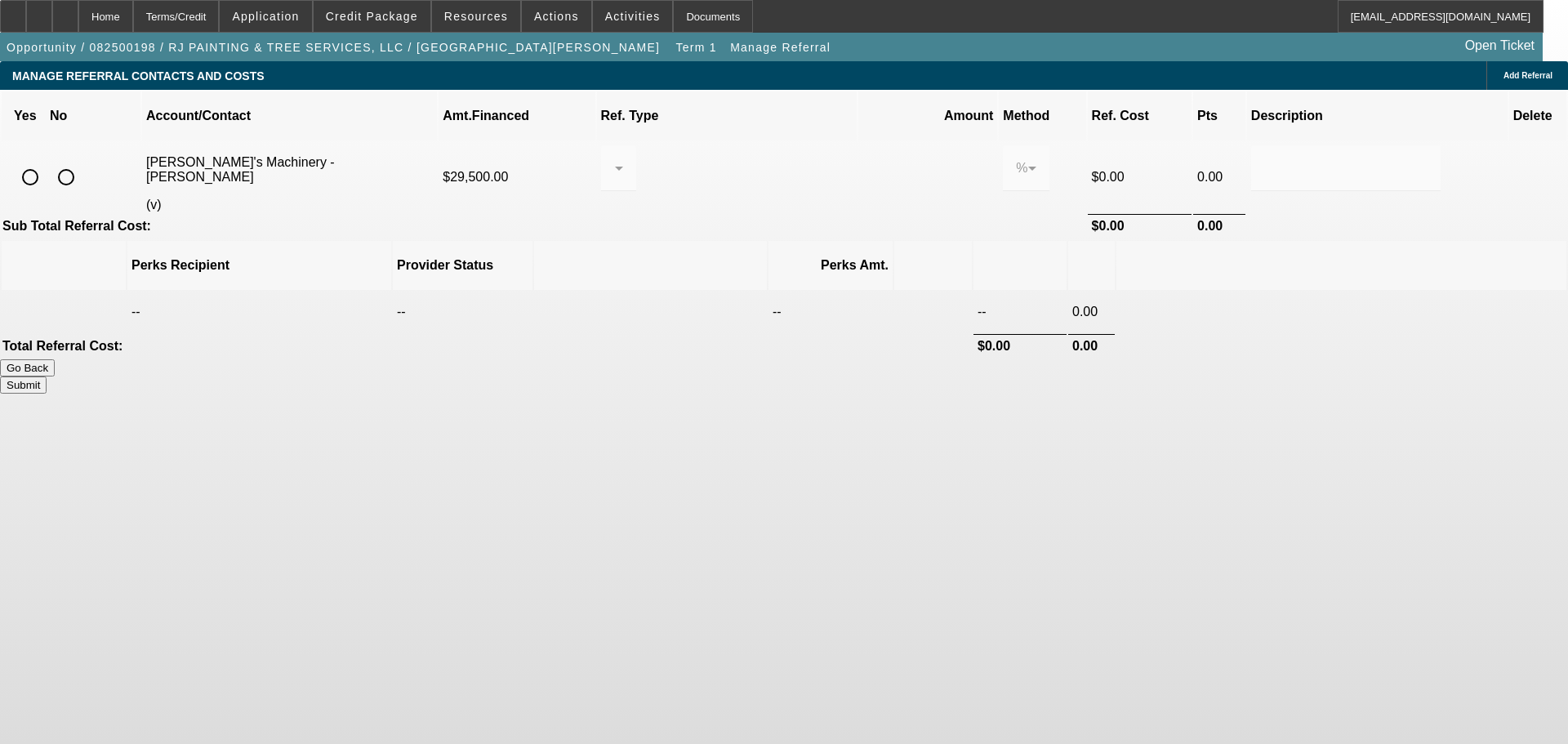
click at [83, 161] on input "radio" at bounding box center [66, 177] width 33 height 33
radio input "true"
click at [47, 377] on button "Submit" at bounding box center [23, 385] width 47 height 17
type input "0.000"
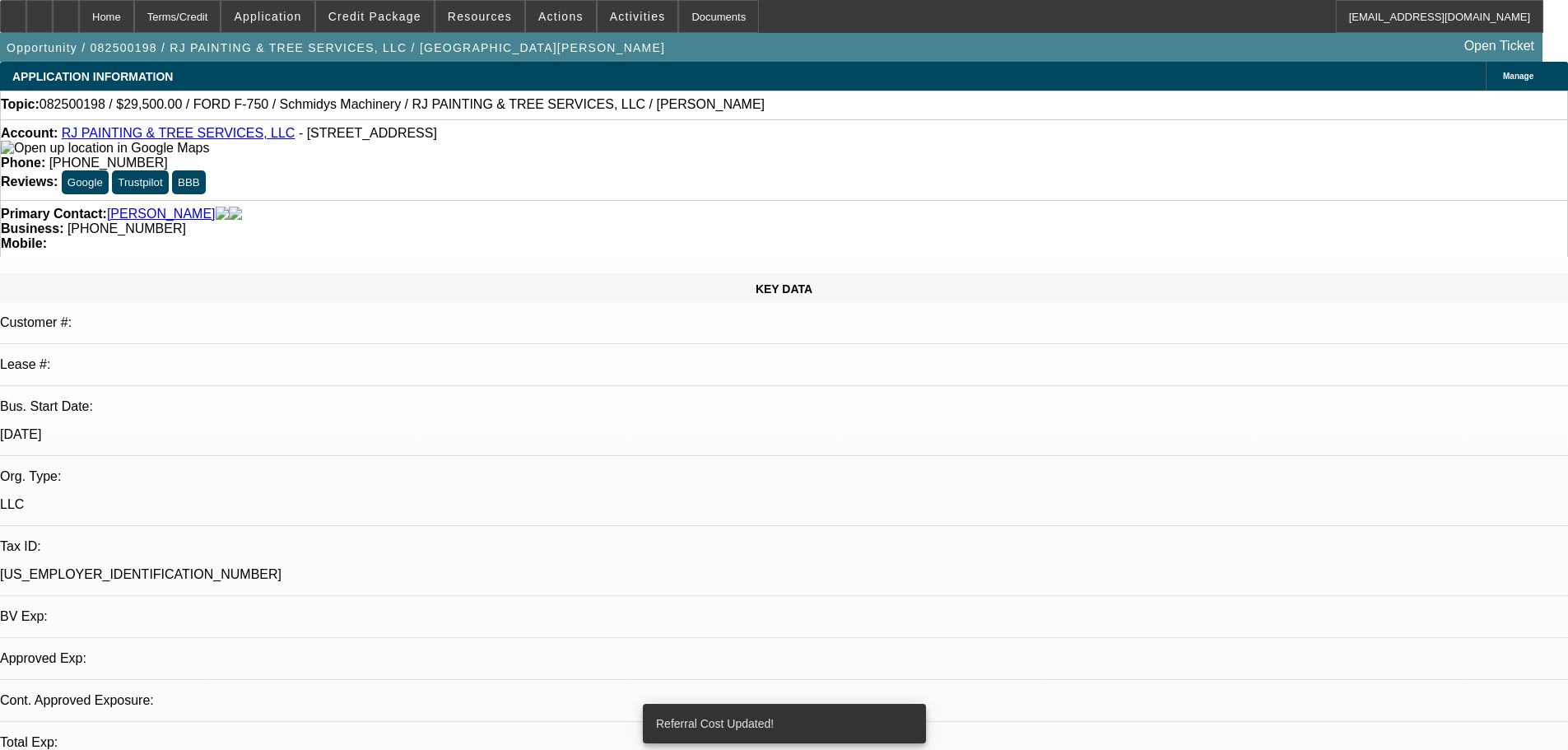
select select "0"
select select "2"
select select "0"
select select "6"
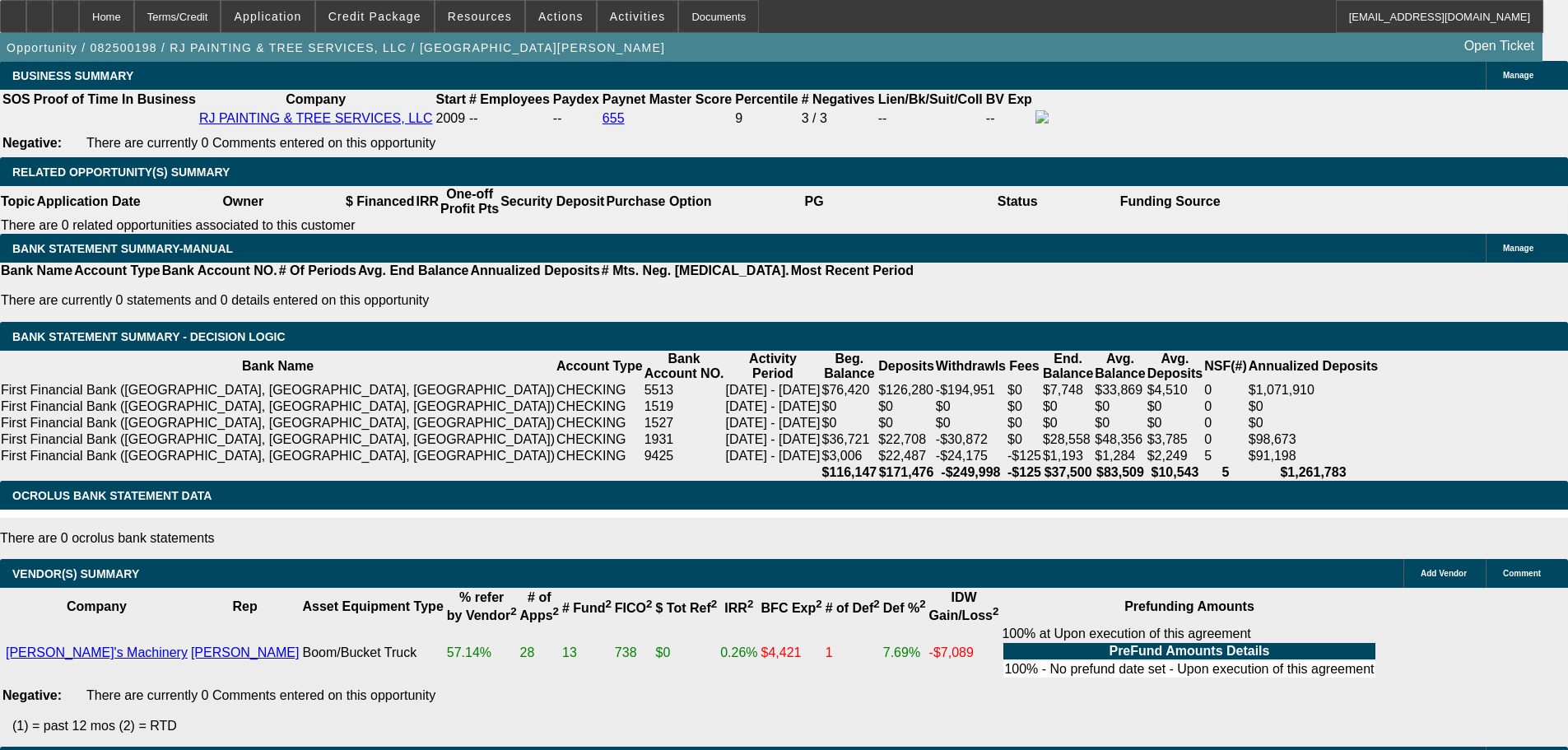
scroll to position [2759, 0]
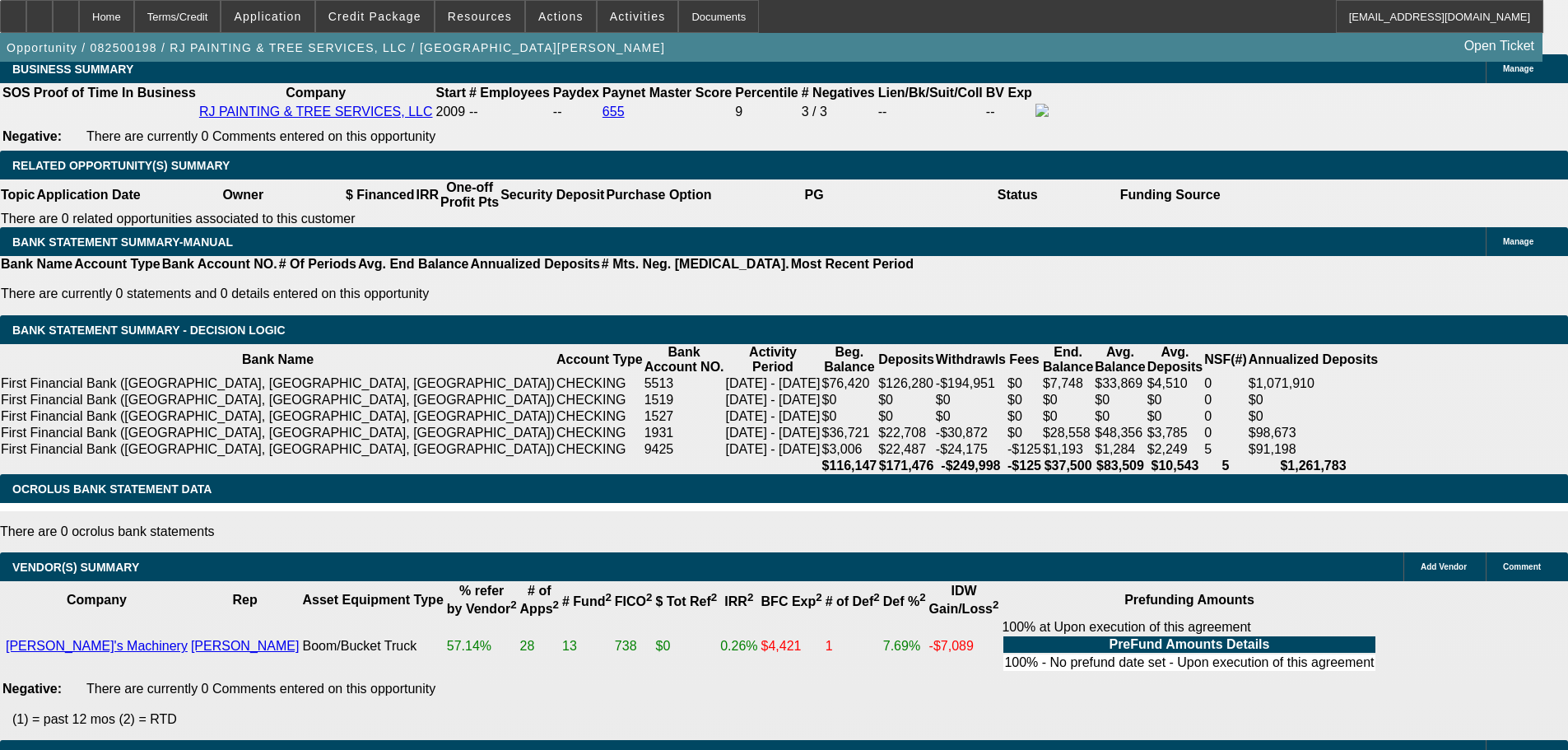
drag, startPoint x: 359, startPoint y: 257, endPoint x: 408, endPoint y: 254, distance: 49.1
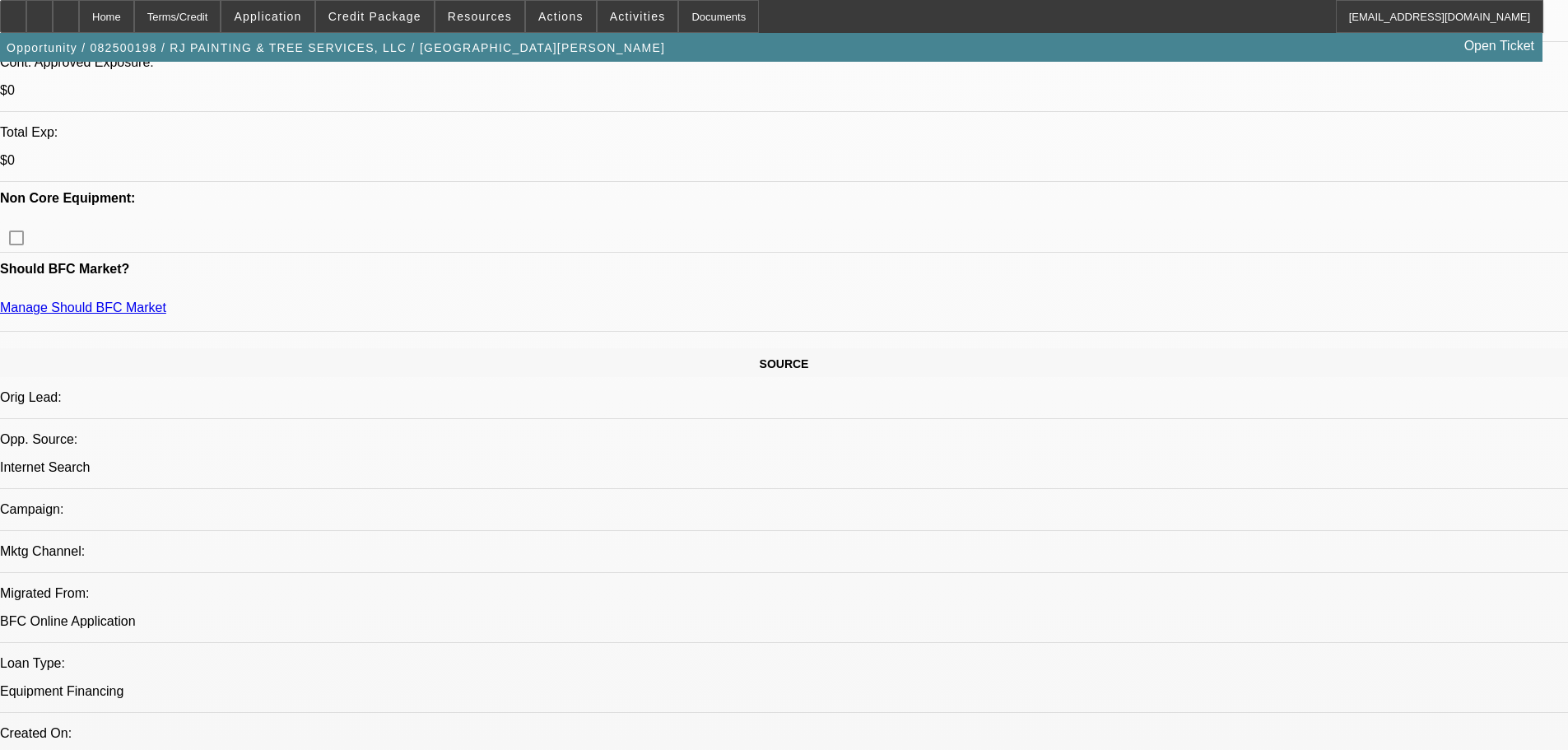
scroll to position [703, 0]
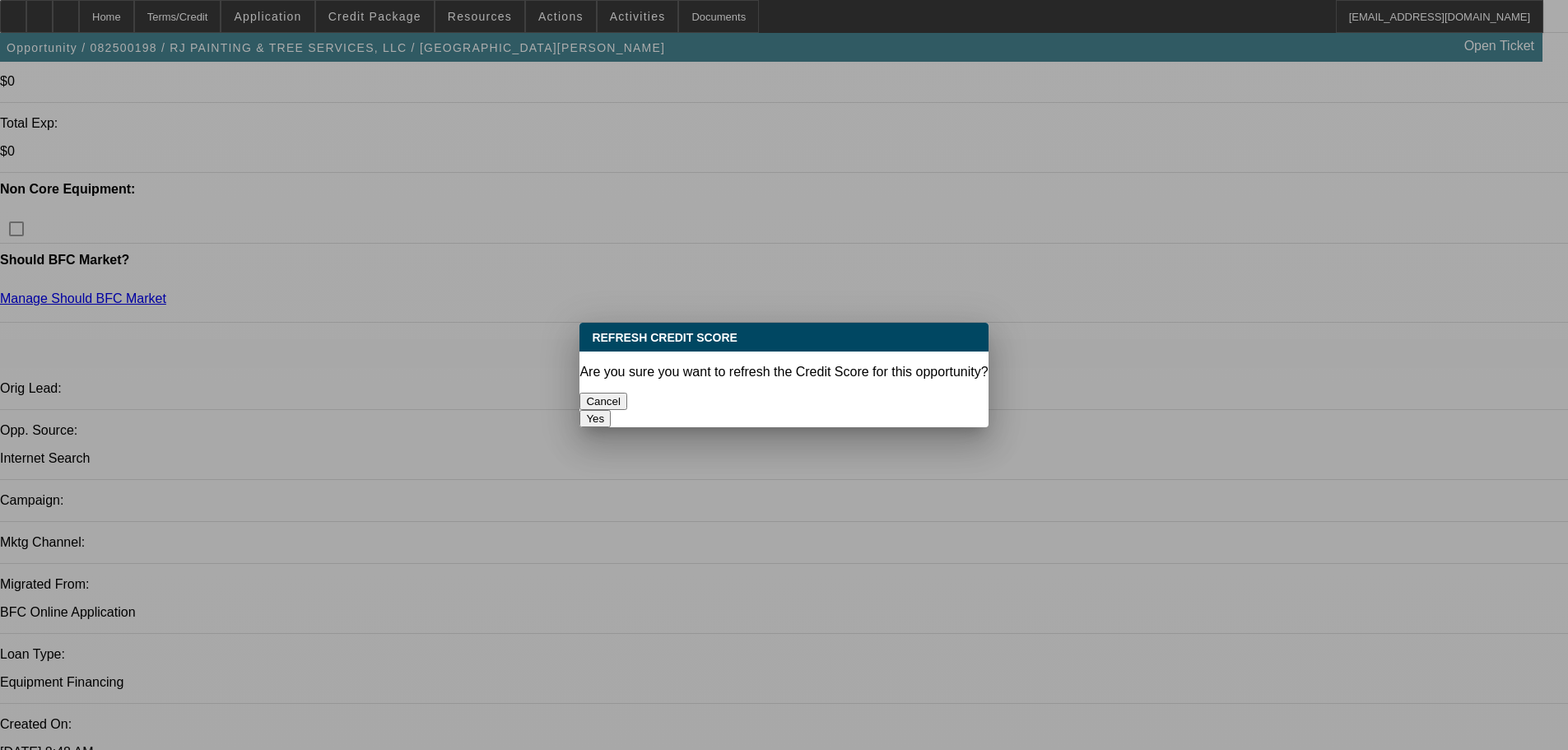
scroll to position [0, 0]
click at [611, 410] on button "Yes" at bounding box center [595, 419] width 31 height 17
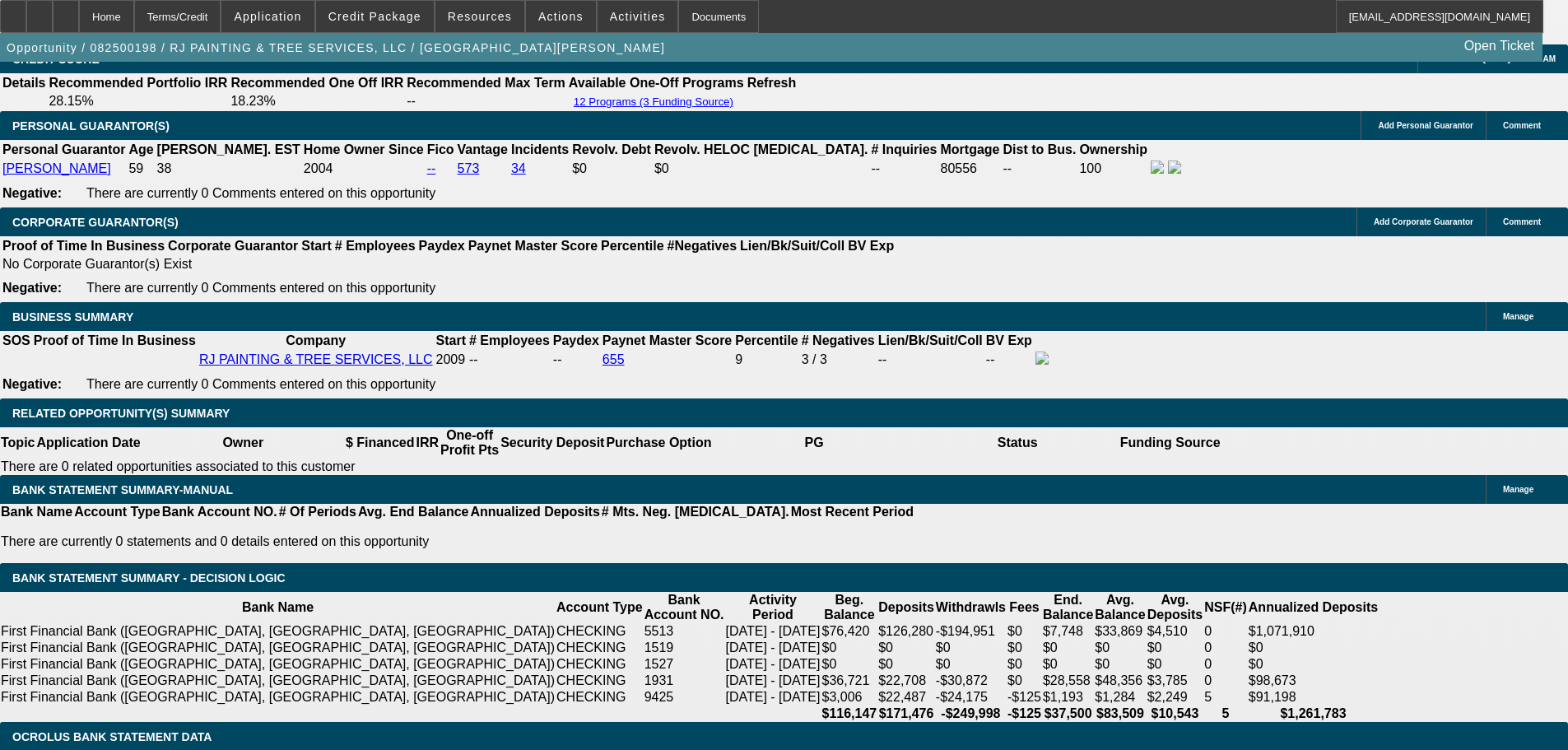
scroll to position [2513, 0]
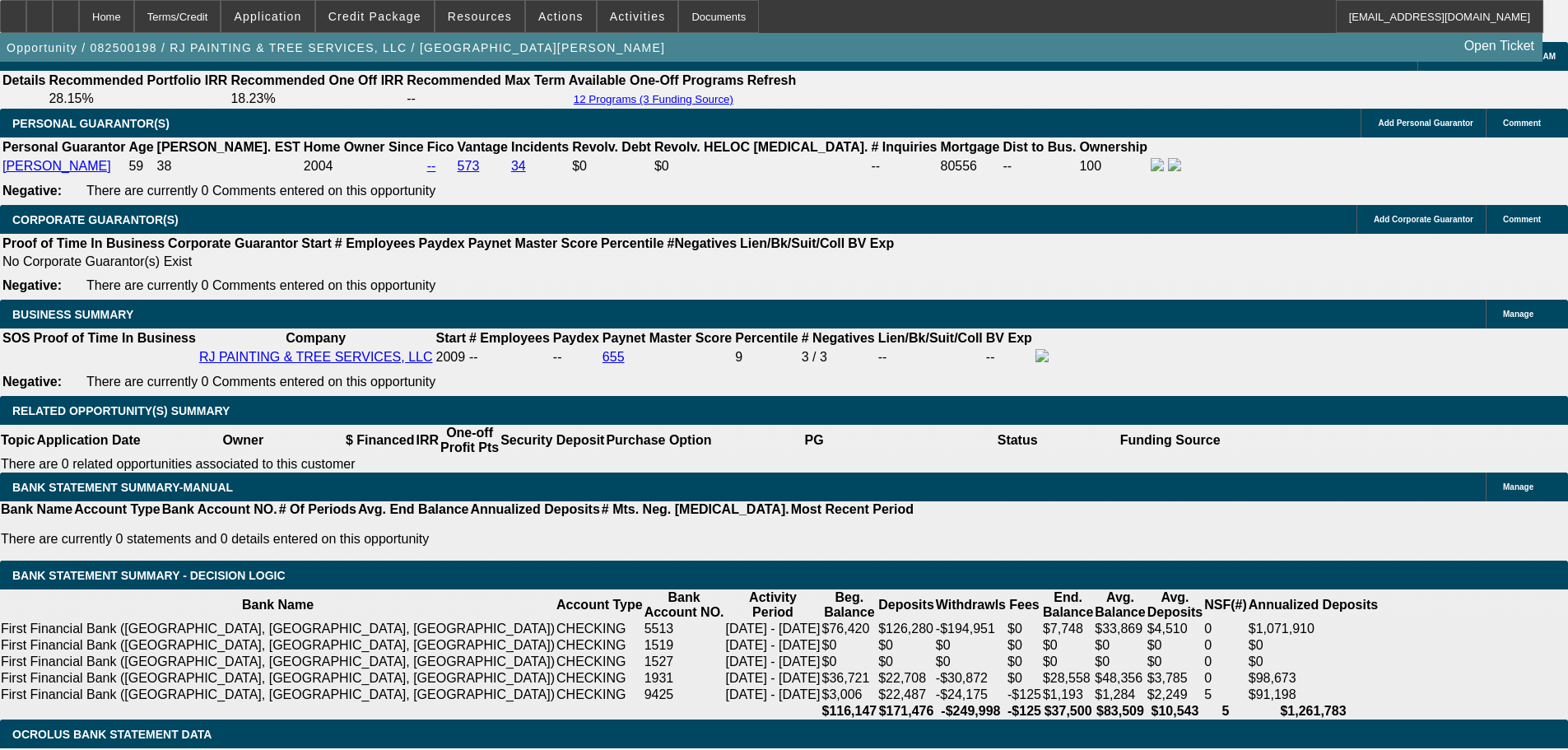
drag, startPoint x: 364, startPoint y: 497, endPoint x: 459, endPoint y: 498, distance: 95.0
type input "UNKNOWN"
type input "2"
type input "$1,689.92"
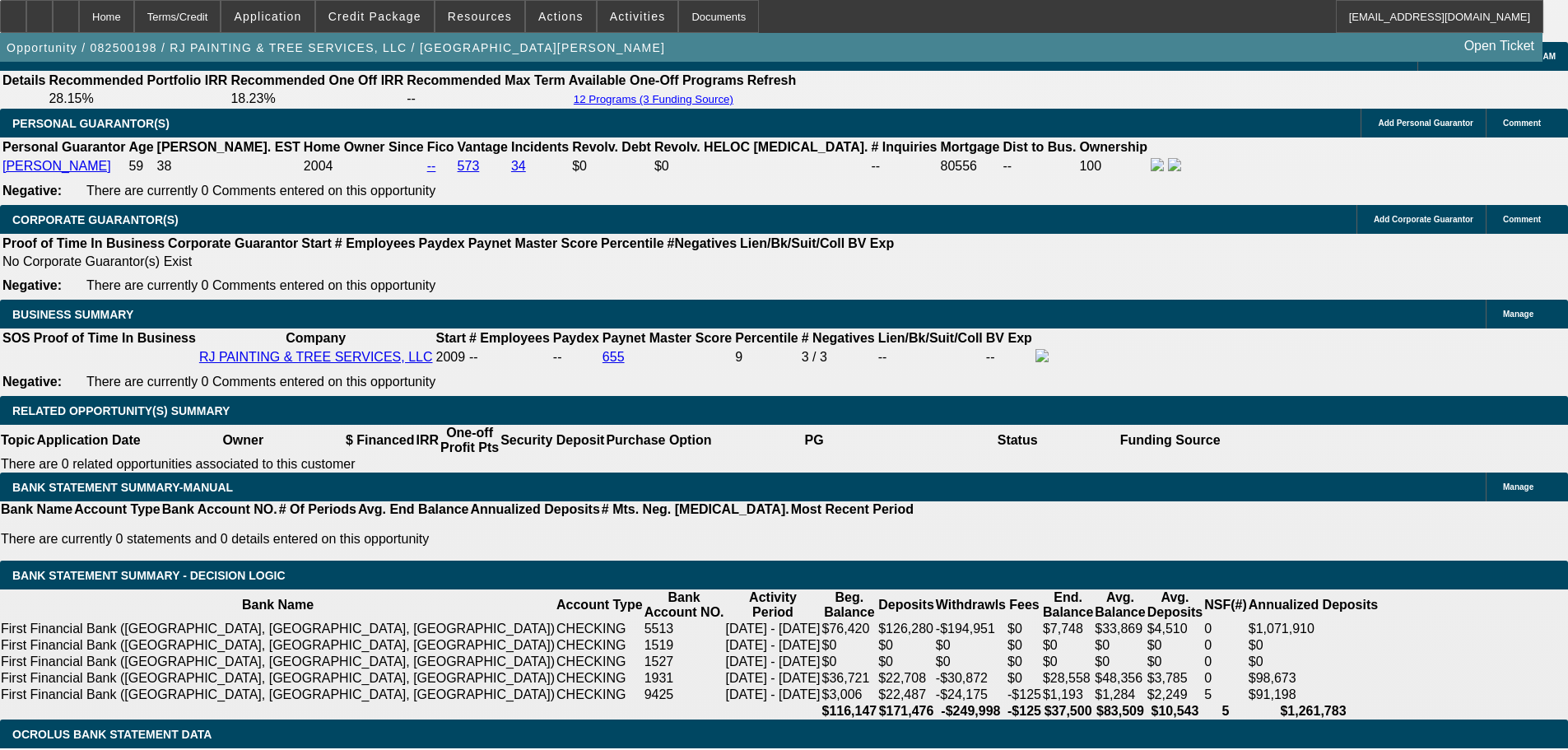
type input "$844.96"
type input "21"
type input "$2,222.82"
type input "$1,111.41"
type input "21"
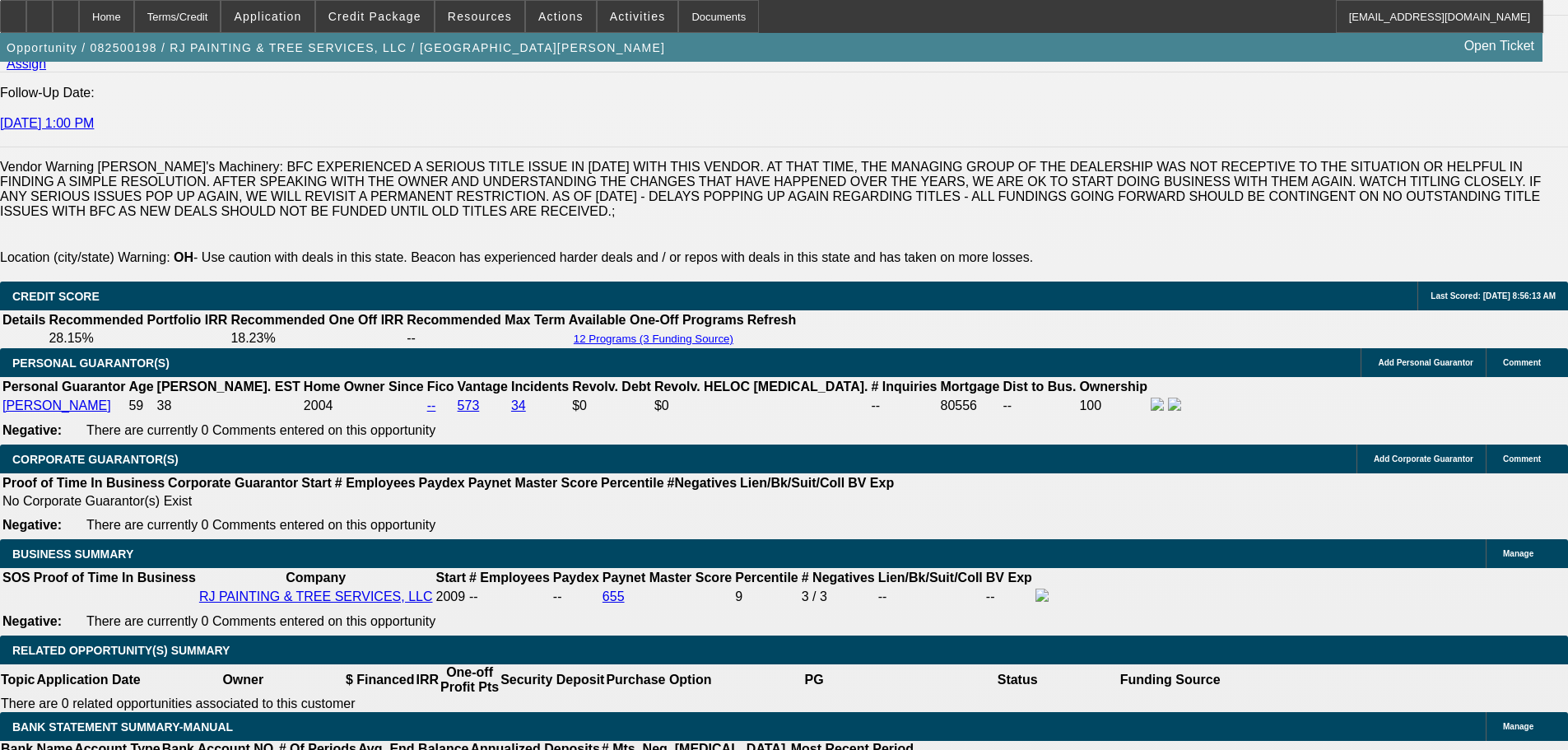
scroll to position [2102, 0]
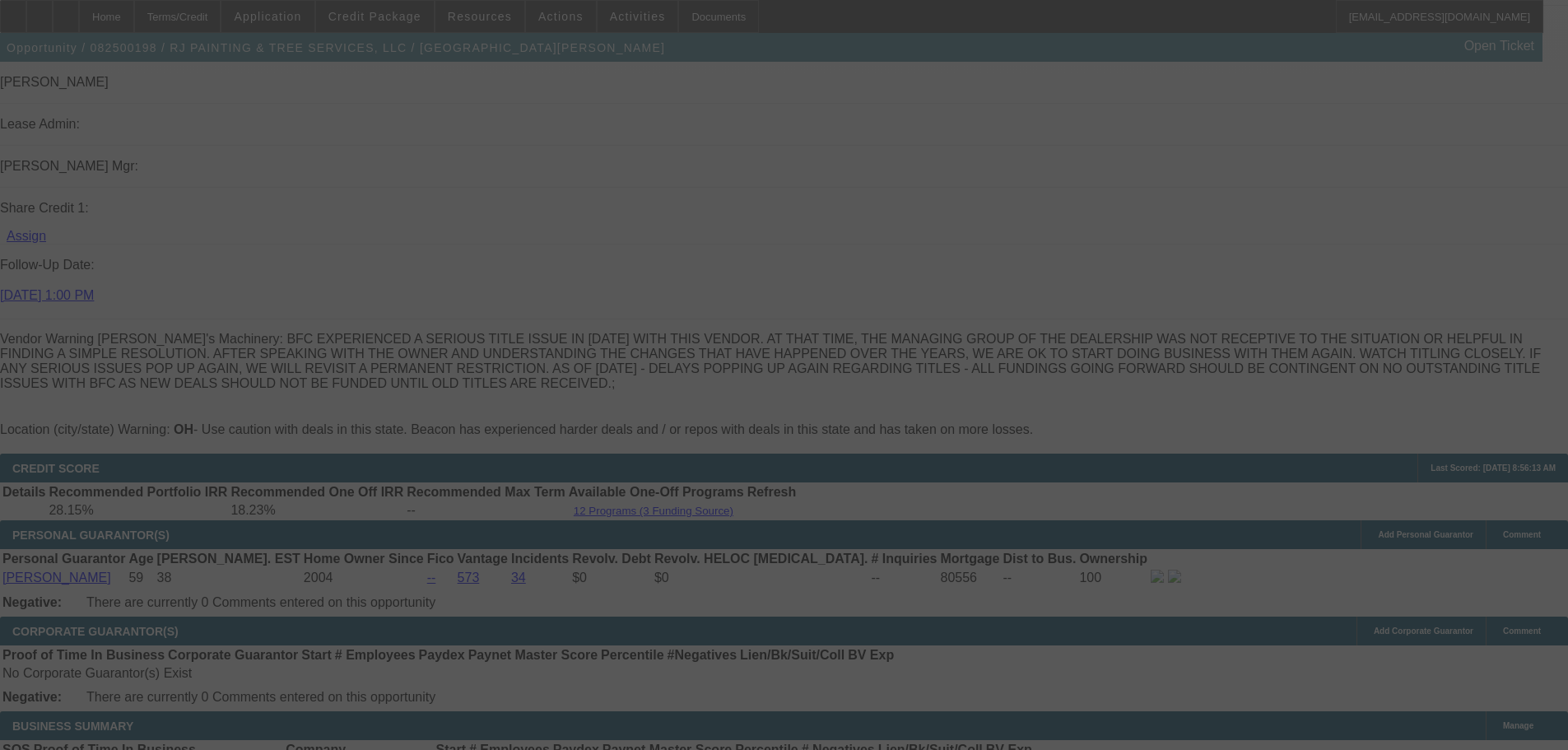
select select "0"
select select "2"
select select "0"
select select "6"
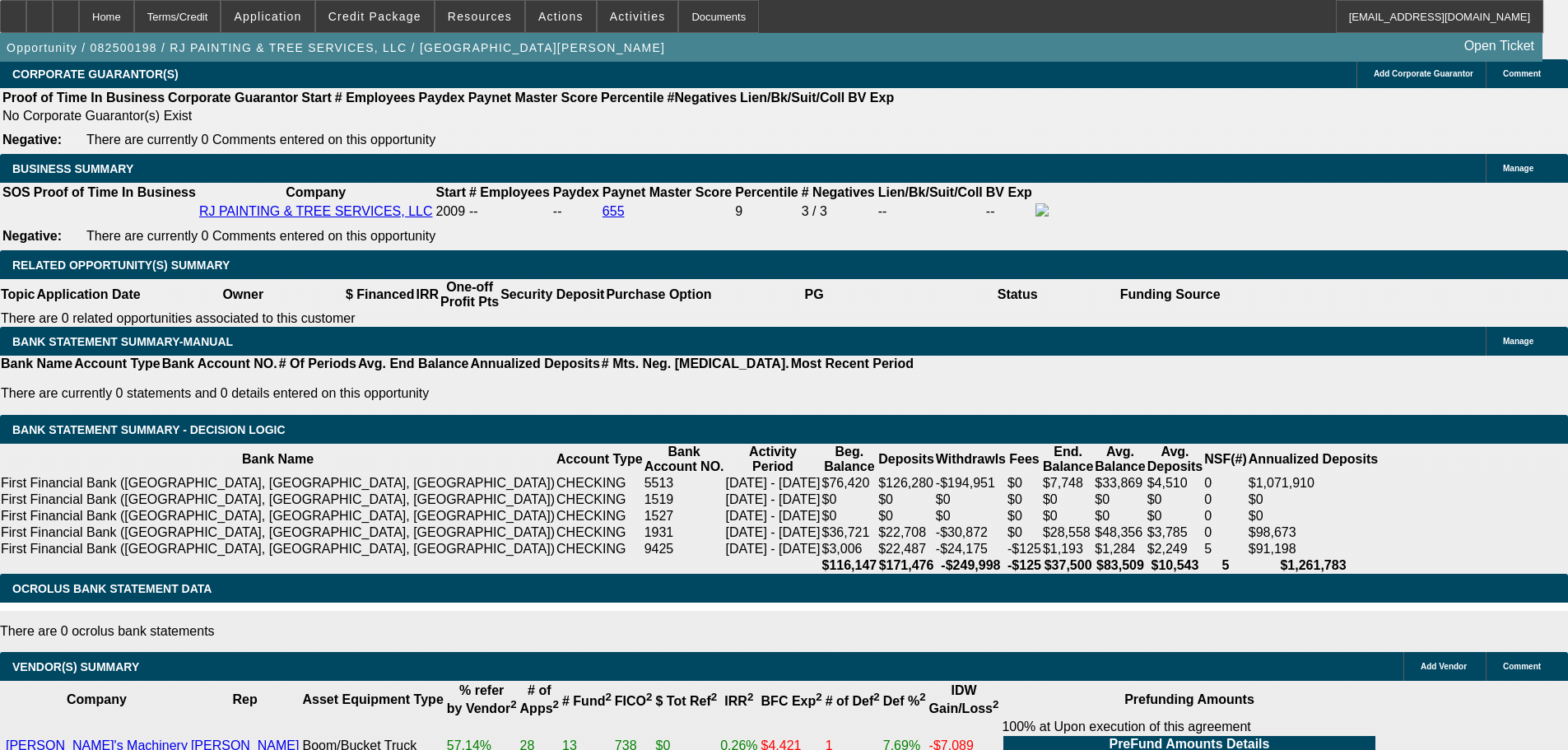
scroll to position [2678, 0]
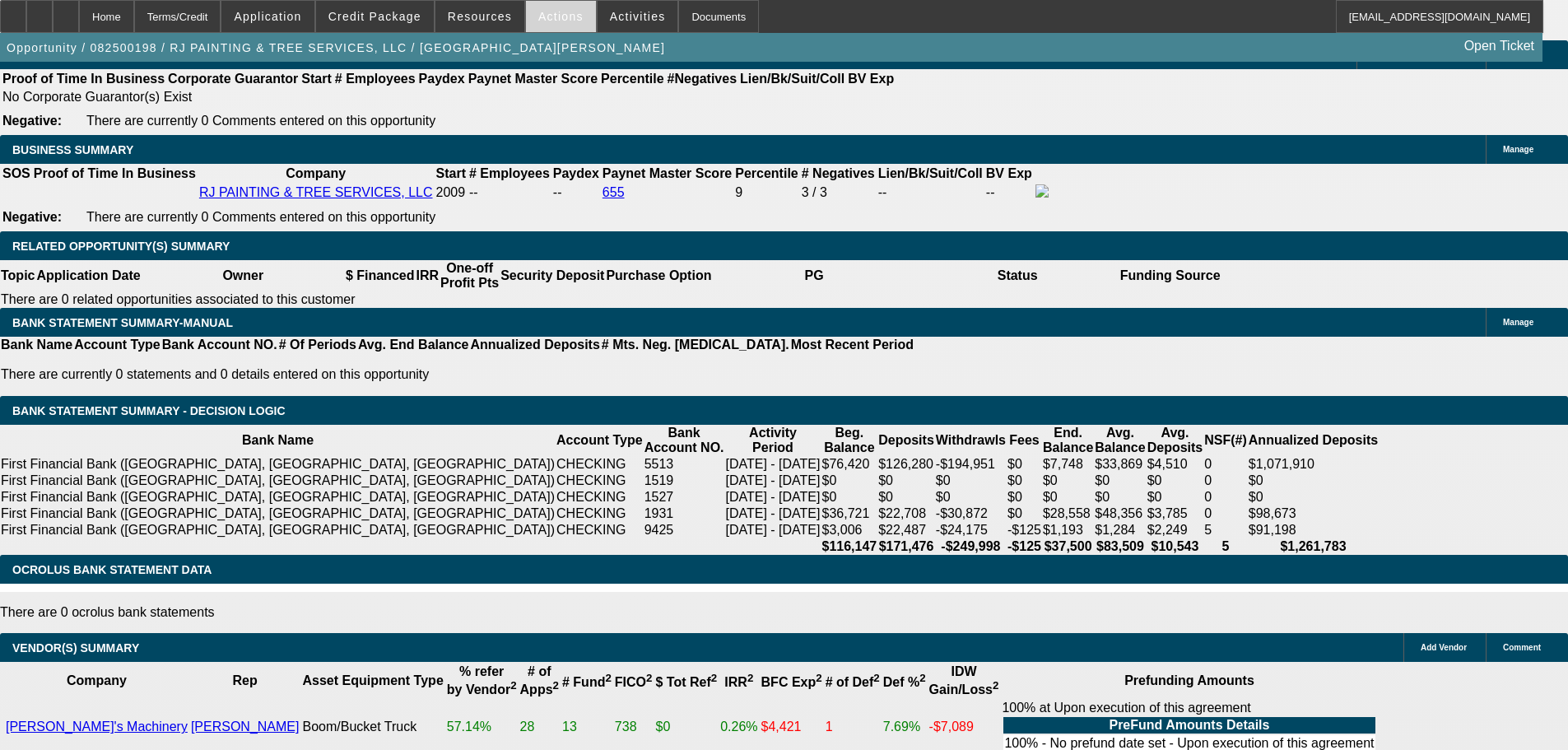
click at [565, 27] on span at bounding box center [561, 17] width 70 height 40
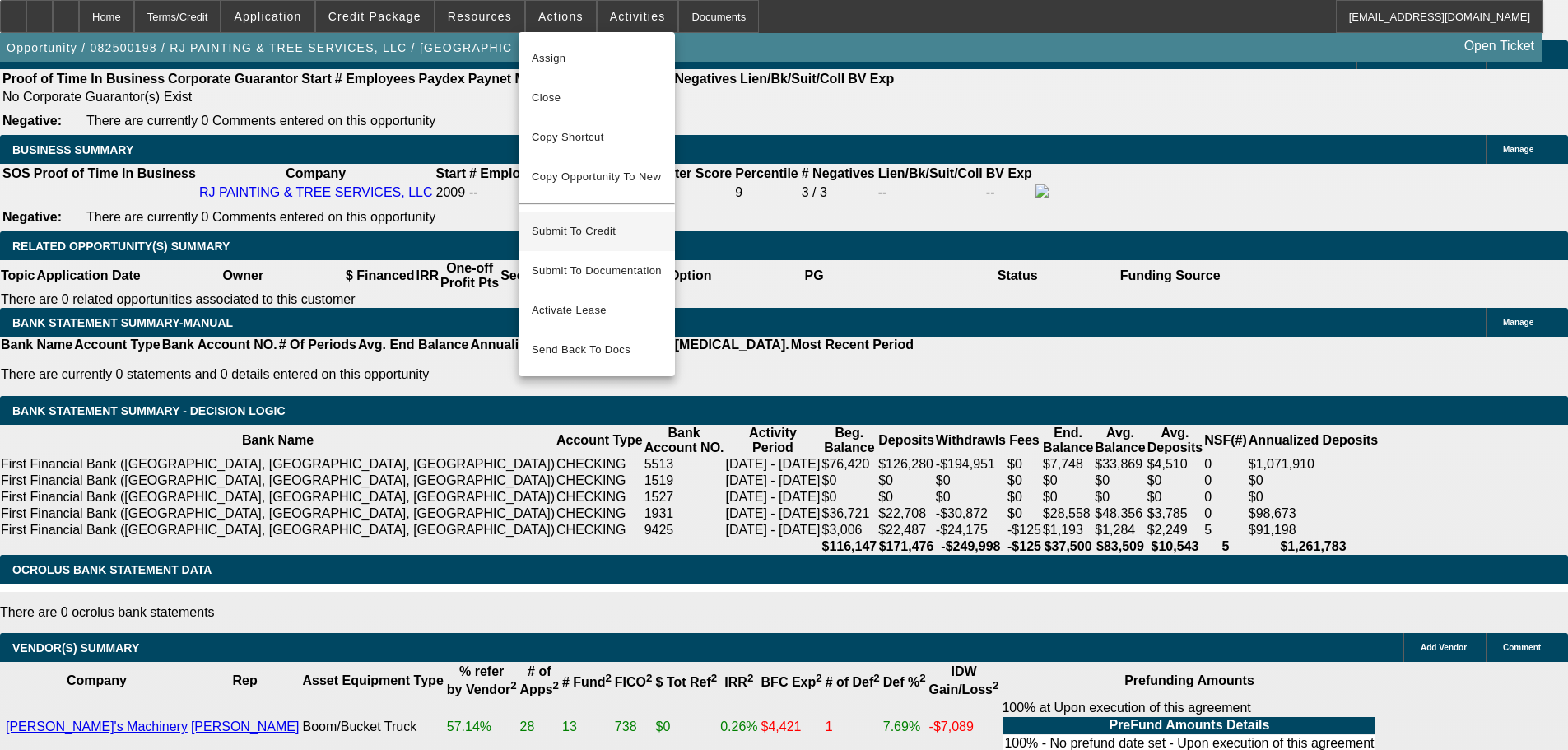
click at [611, 222] on span "Submit To Credit" at bounding box center [596, 231] width 130 height 20
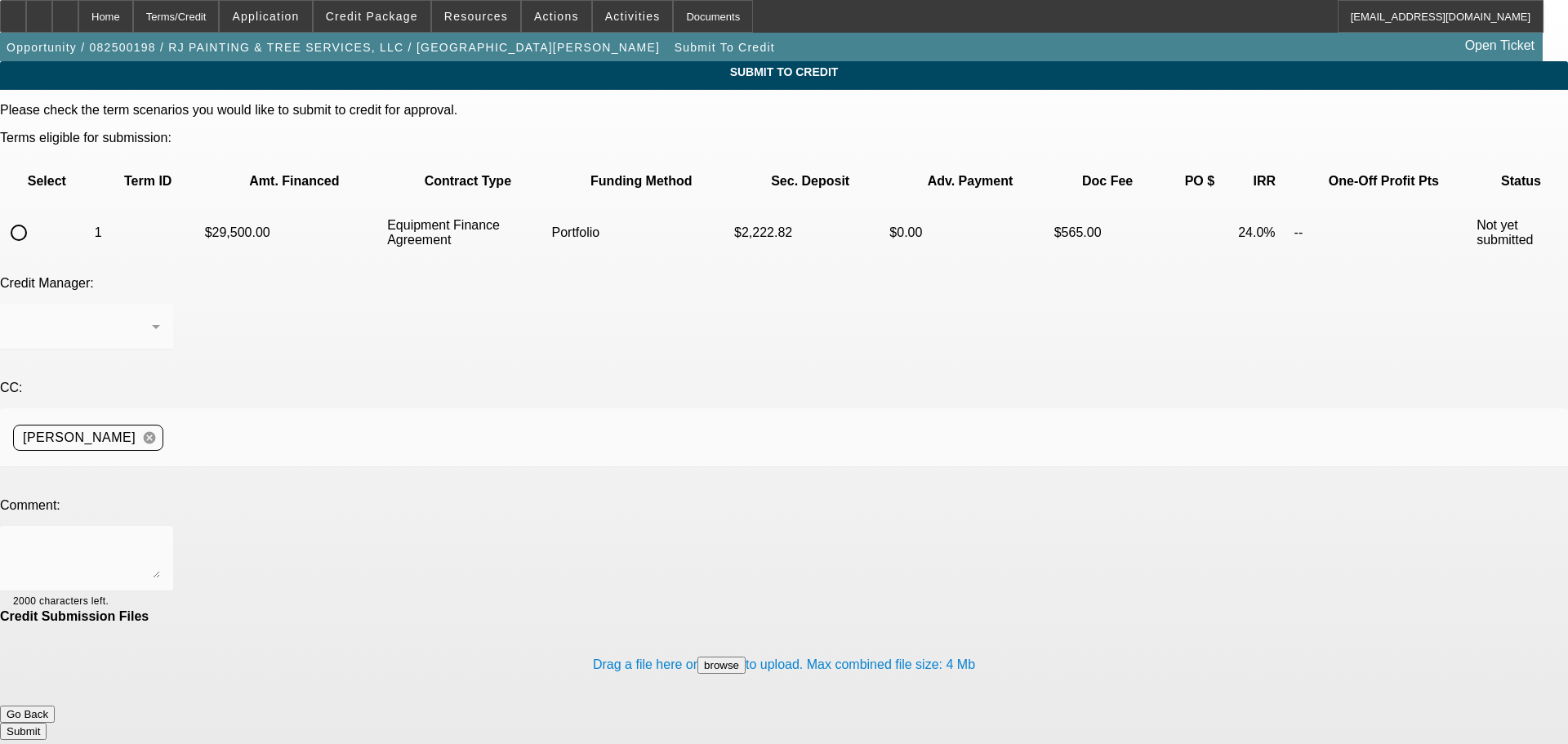
click at [35, 216] on input "radio" at bounding box center [19, 232] width 33 height 33
radio input "true"
click at [160, 539] on textarea at bounding box center [86, 559] width 147 height 39
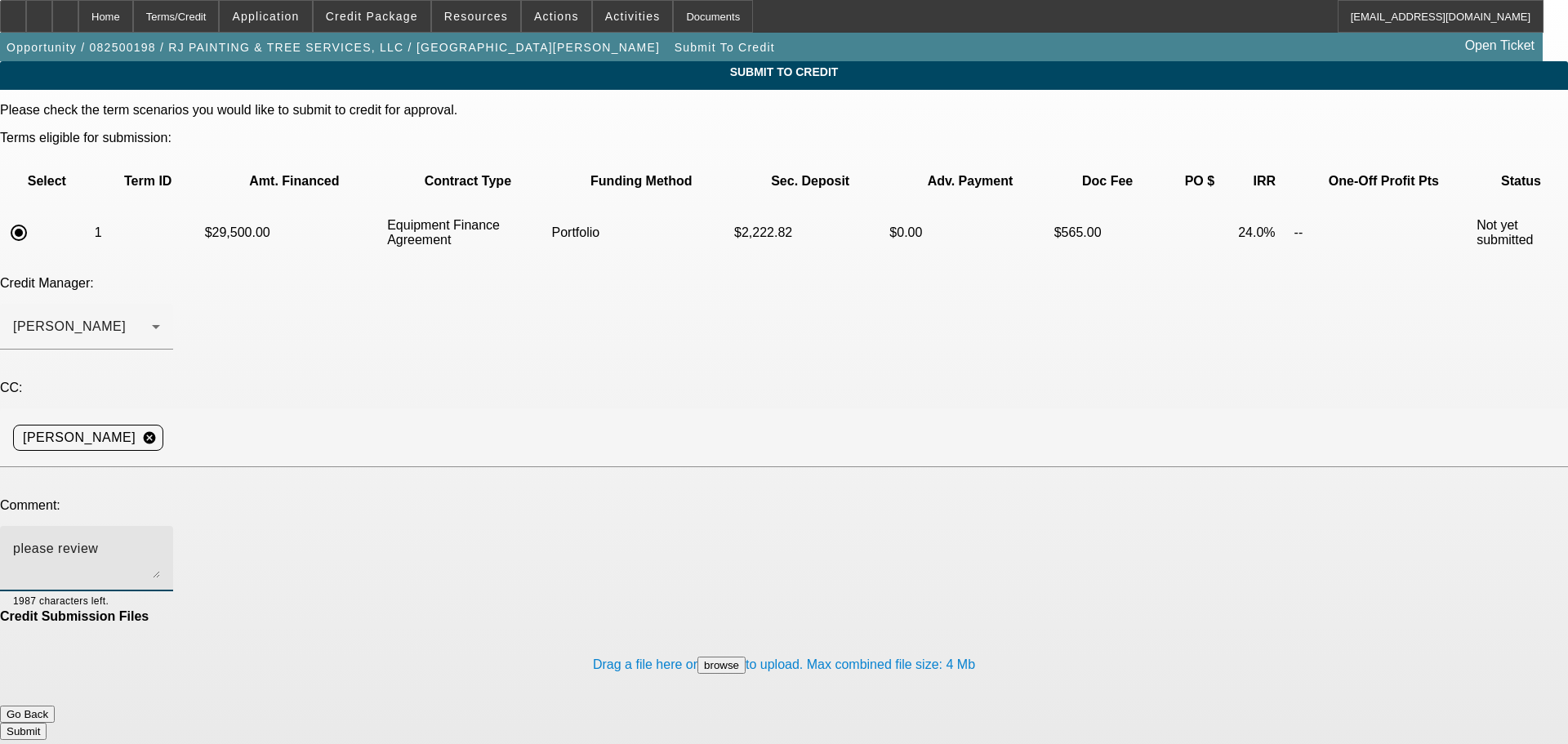
type textarea "please review"
click at [47, 722] on button "Submit" at bounding box center [23, 731] width 47 height 17
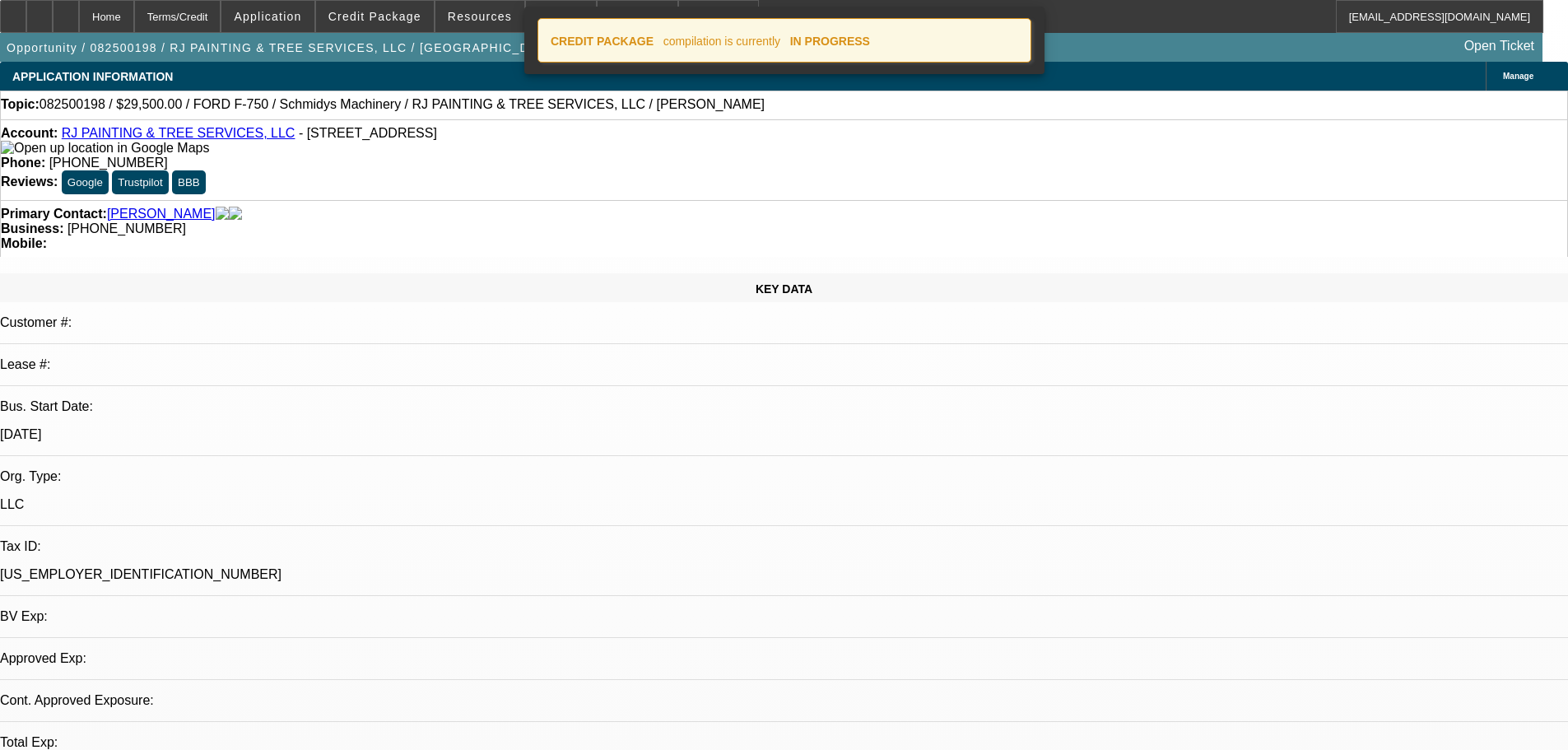
select select "0"
select select "2"
select select "0"
select select "6"
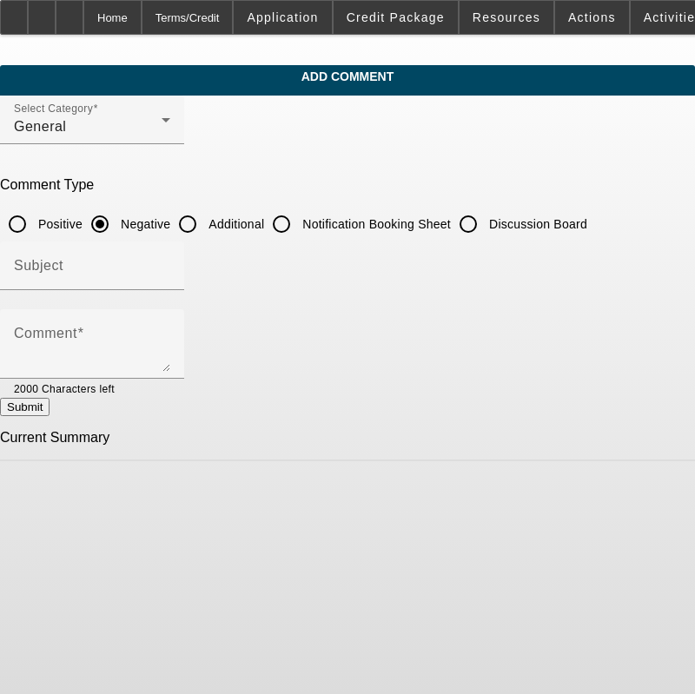
click at [205, 225] on input "Additional" at bounding box center [187, 224] width 35 height 35
radio input "true"
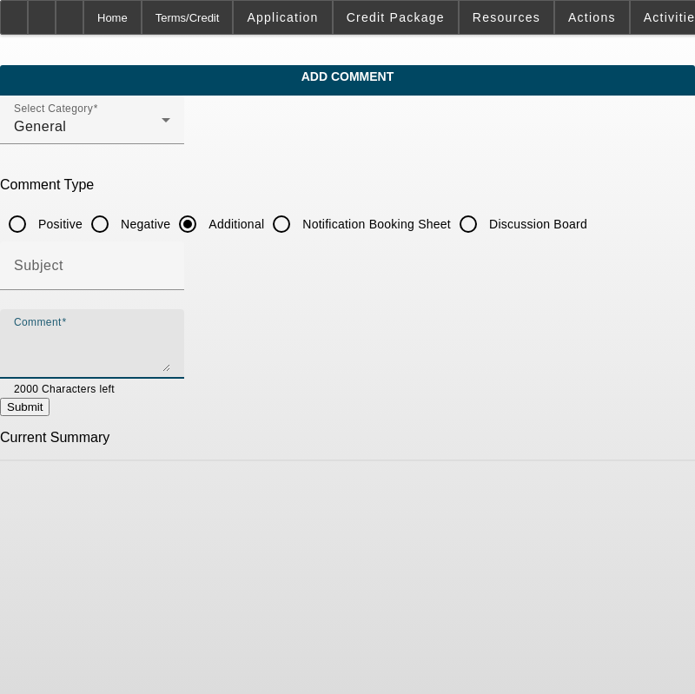
click at [166, 338] on textarea "Comment" at bounding box center [92, 351] width 156 height 42
click at [163, 339] on textarea "Comment" at bounding box center [92, 351] width 156 height 42
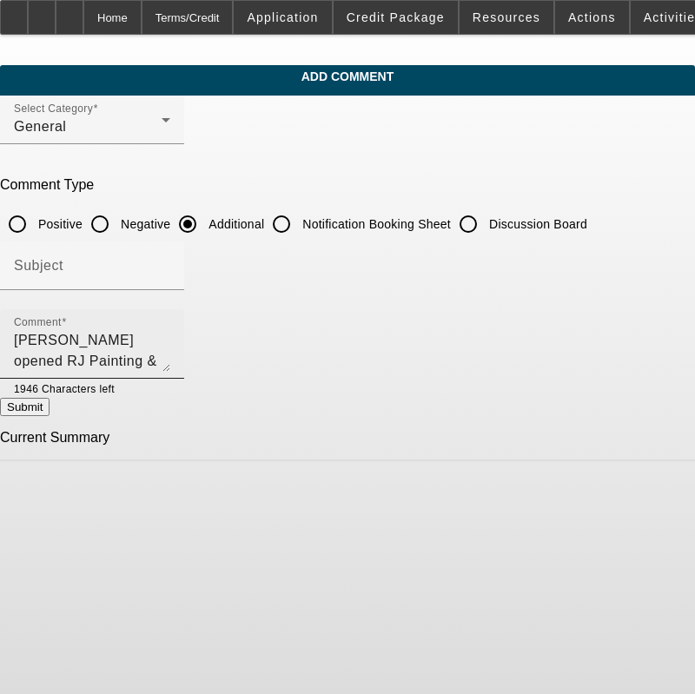
click at [170, 348] on textarea "[PERSON_NAME] opened RJ Painting & Tree Services in" at bounding box center [92, 351] width 156 height 42
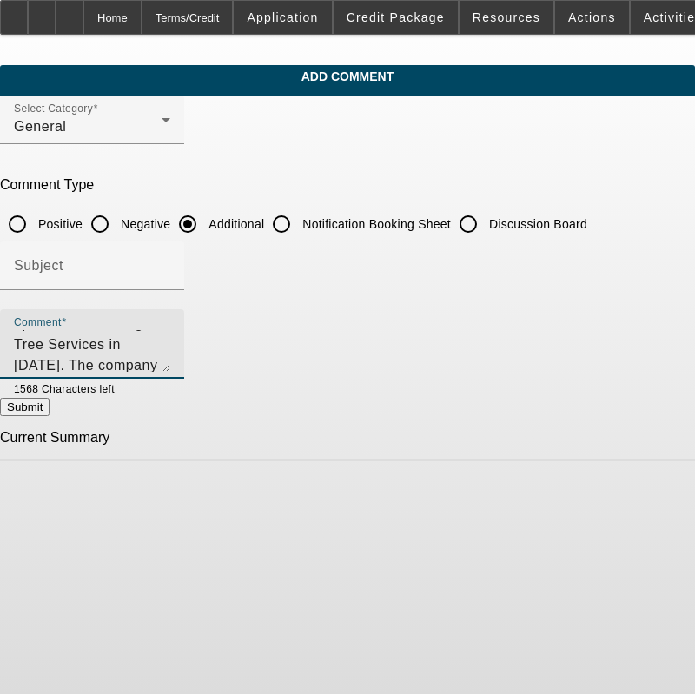
type textarea "[PERSON_NAME] opened RJ Painting & Tree Services in [DATE]. The company is loca…"
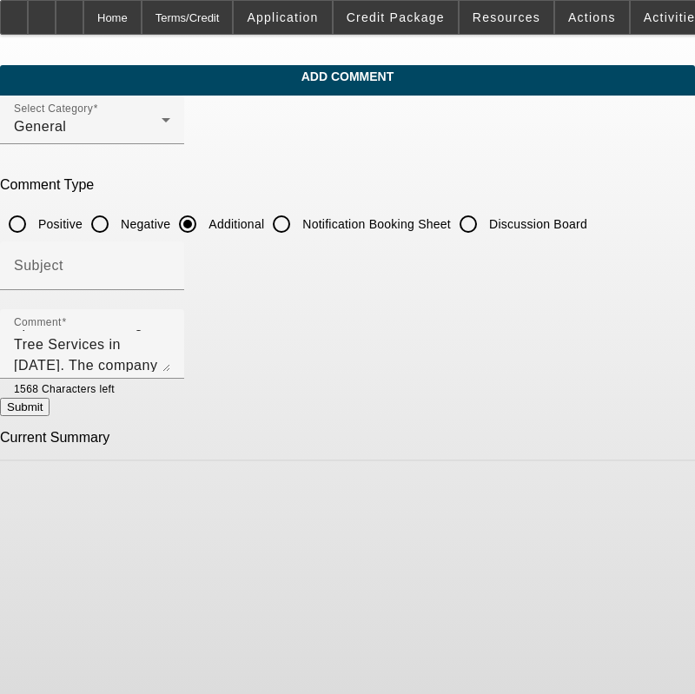
click at [50, 416] on button "Submit" at bounding box center [25, 407] width 50 height 18
radio input "true"
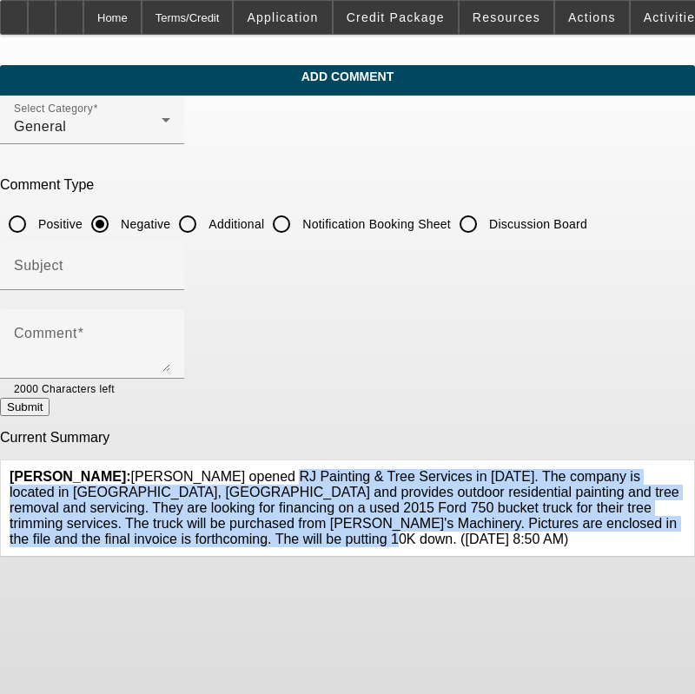
drag, startPoint x: 267, startPoint y: 528, endPoint x: 145, endPoint y: 464, distance: 137.6
click at [145, 469] on span "[GEOGRAPHIC_DATA][PERSON_NAME]: [PERSON_NAME] opened RJ Painting & Tree Service…" at bounding box center [345, 507] width 670 height 77
copy span "[PERSON_NAME] opened RJ Painting & Tree Services in [DATE]. The company is loca…"
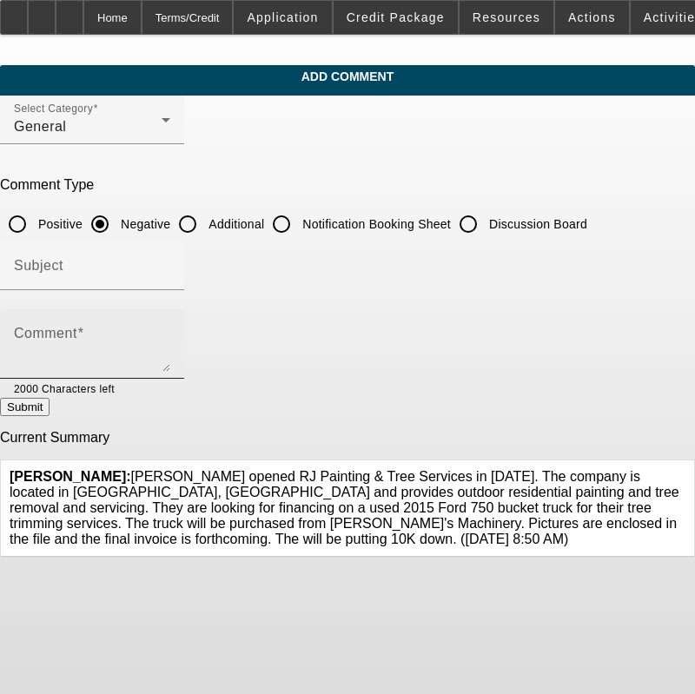
click at [150, 323] on div "Comment" at bounding box center [92, 344] width 156 height 70
paste textarea "[PERSON_NAME] opened RJ Painting & Tree Services in [DATE]. The company is loca…"
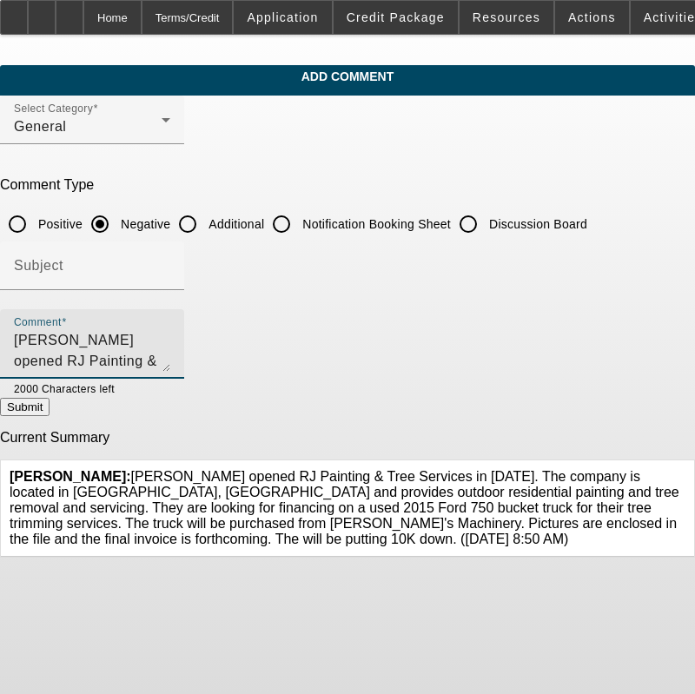
scroll to position [37, 0]
click at [98, 340] on textarea "[PERSON_NAME] opened RJ Painting & Tree Services in [DATE]. The company is loca…" at bounding box center [92, 351] width 156 height 42
click at [161, 340] on textarea "[PERSON_NAME] opened RJ Painting & Tree Services in [DATE]. The company is loca…" at bounding box center [92, 351] width 156 height 42
click at [170, 336] on textarea "[PERSON_NAME] opened RJ Painting & Tree Services in [DATE]. The company is loca…" at bounding box center [92, 351] width 156 height 42
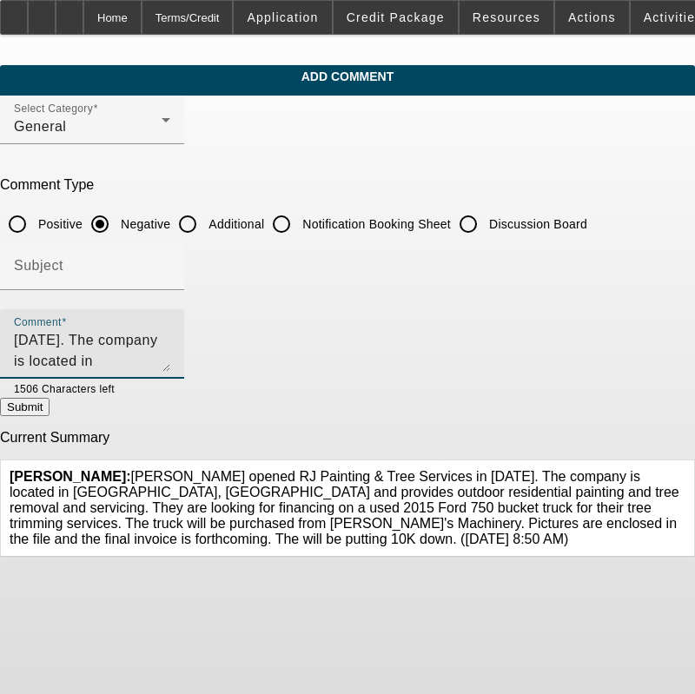
click at [135, 356] on textarea "[PERSON_NAME] opened RJ Painting & Tree Services in [DATE]. The company is loca…" at bounding box center [92, 351] width 156 height 42
type textarea "[PERSON_NAME] opened RJ Painting & Tree Services in [DATE]. The company is loca…"
click at [50, 416] on button "Submit" at bounding box center [25, 407] width 50 height 18
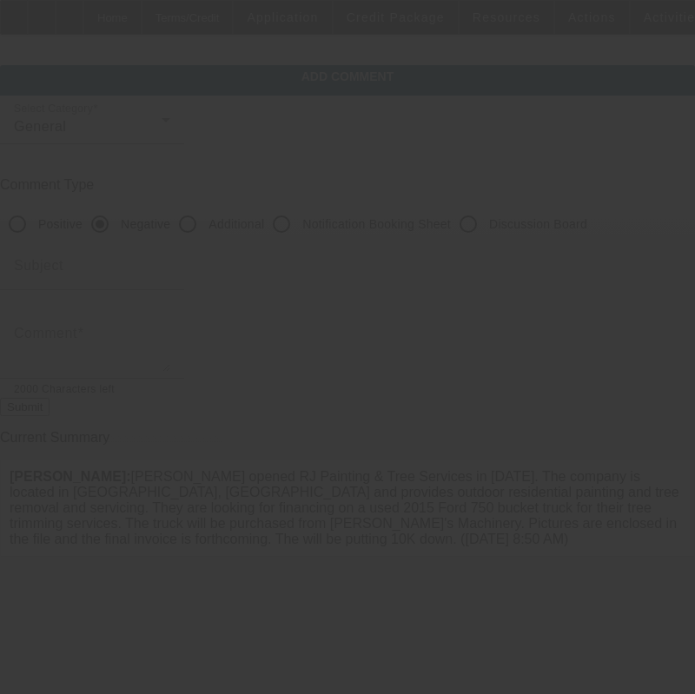
scroll to position [0, 0]
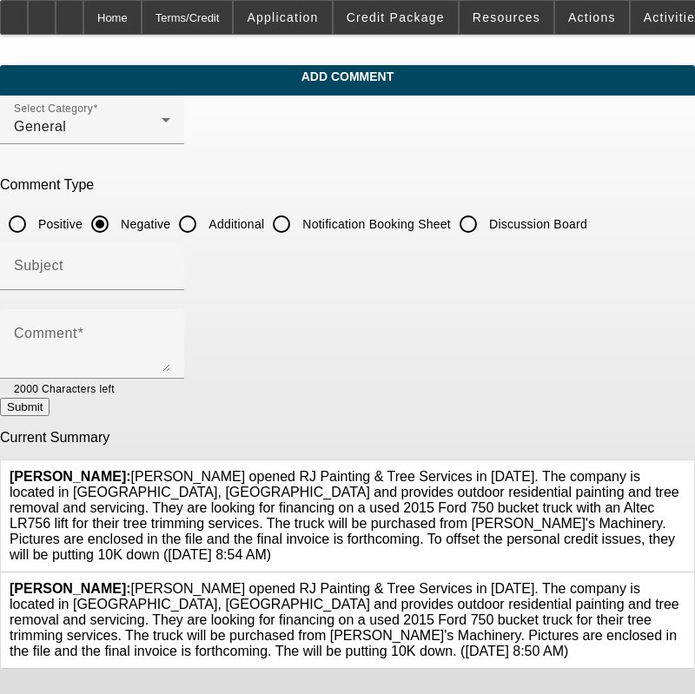
click at [686, 581] on icon at bounding box center [686, 581] width 0 height 0
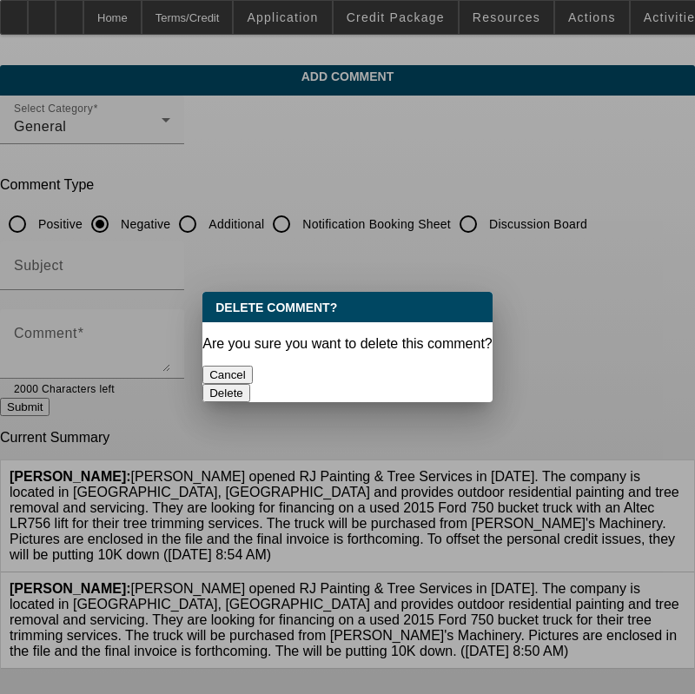
click at [250, 384] on button "Delete" at bounding box center [226, 393] width 48 height 18
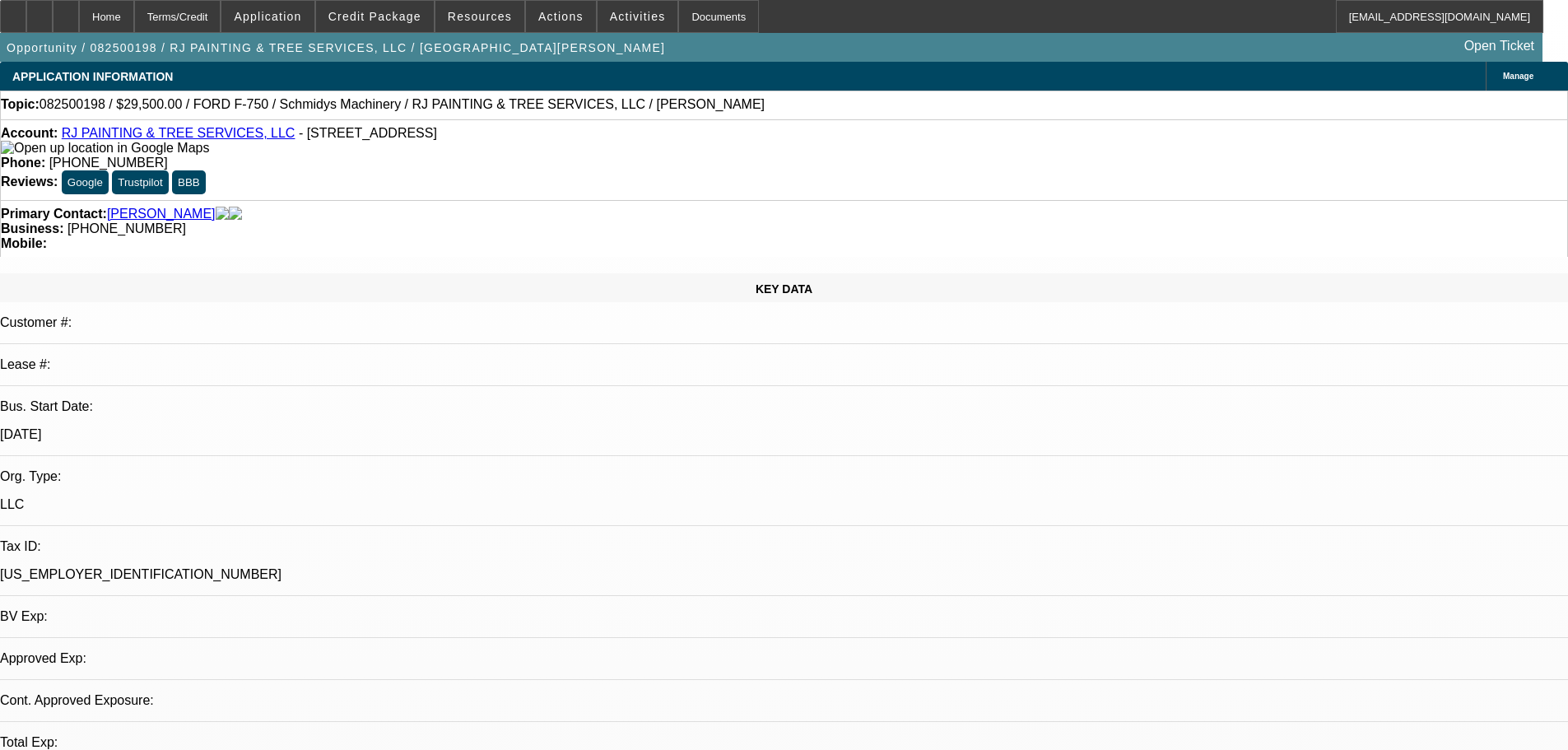
select select "0"
select select "2"
select select "0"
select select "6"
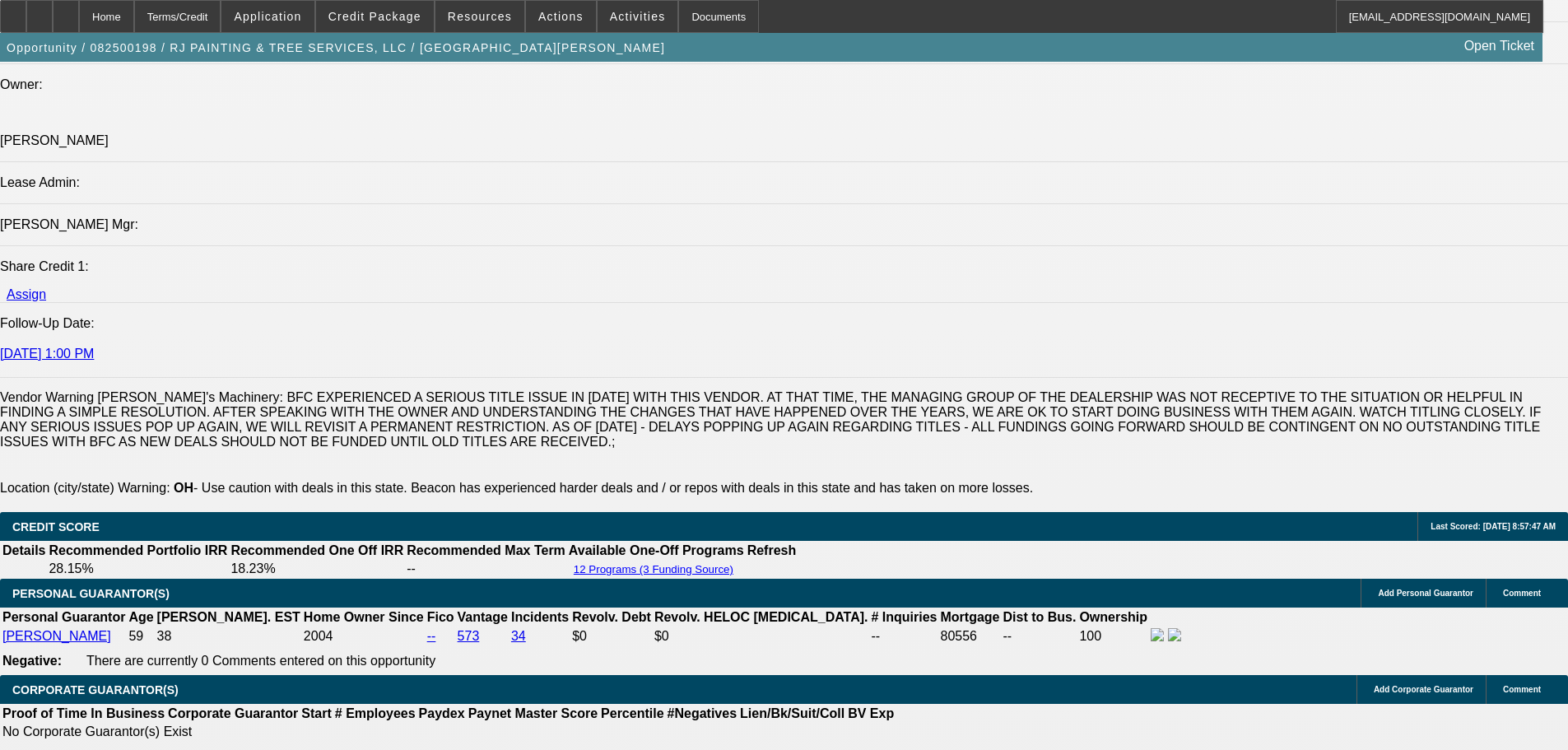
scroll to position [2058, 0]
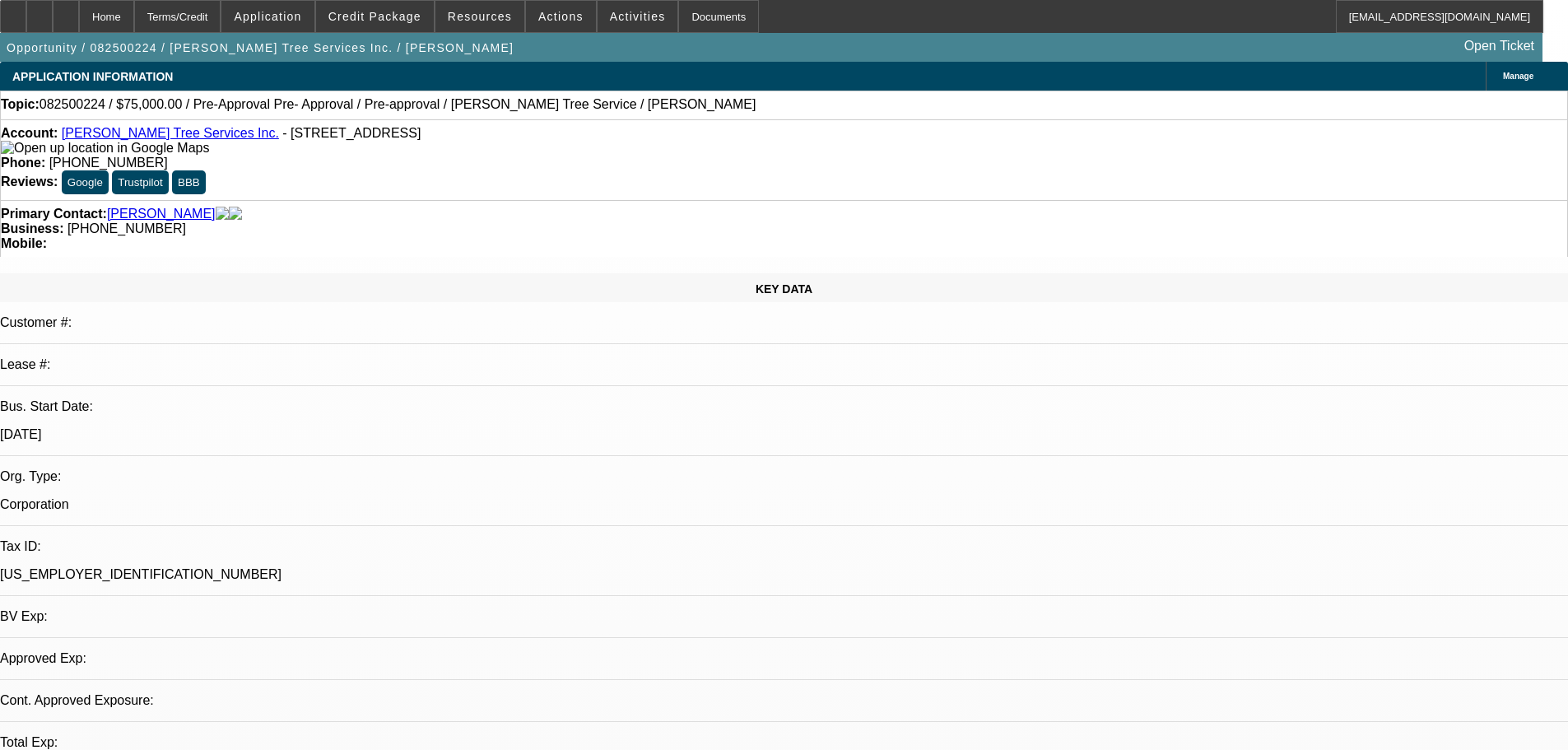
select select "0"
select select "3"
select select "0"
select select "6"
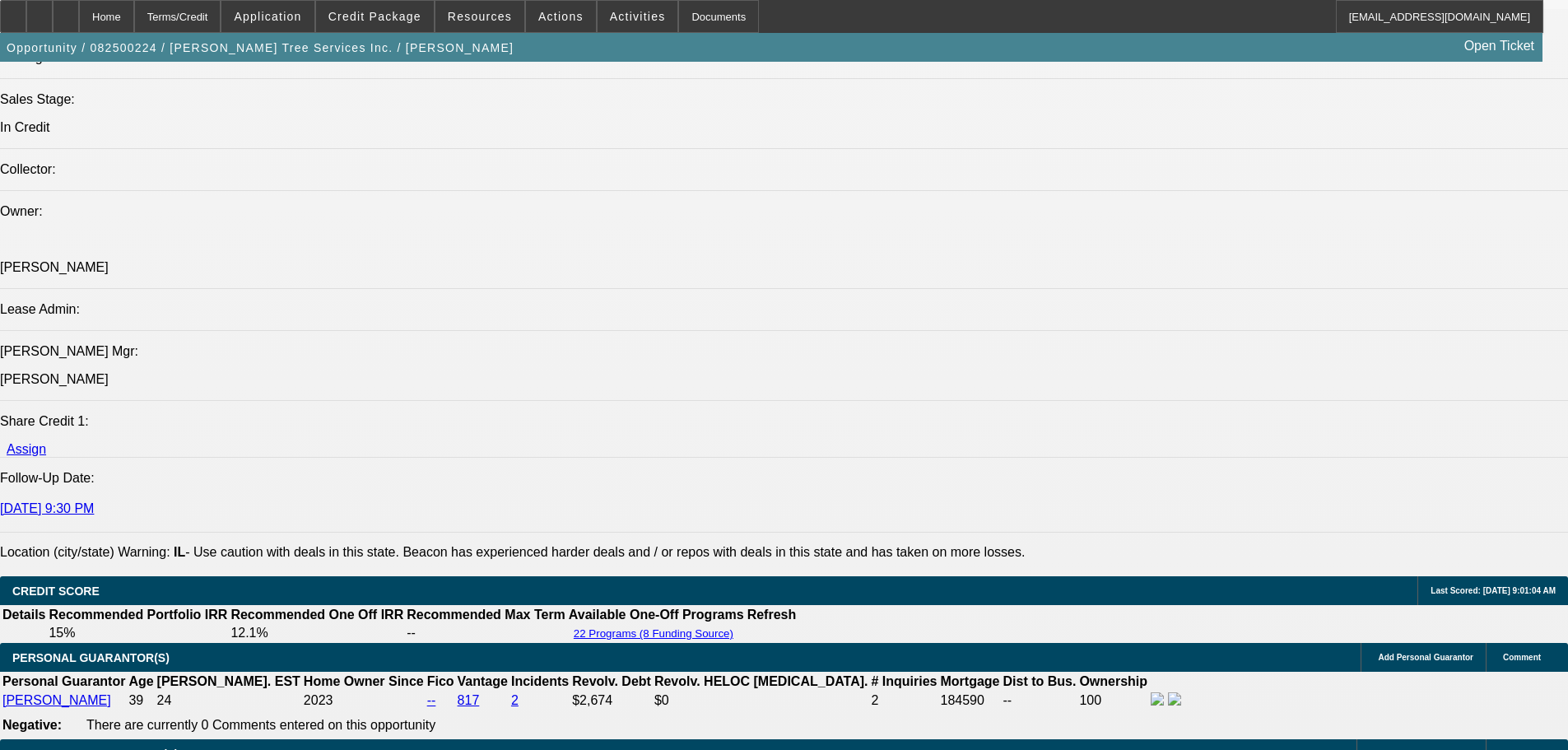
scroll to position [1975, 0]
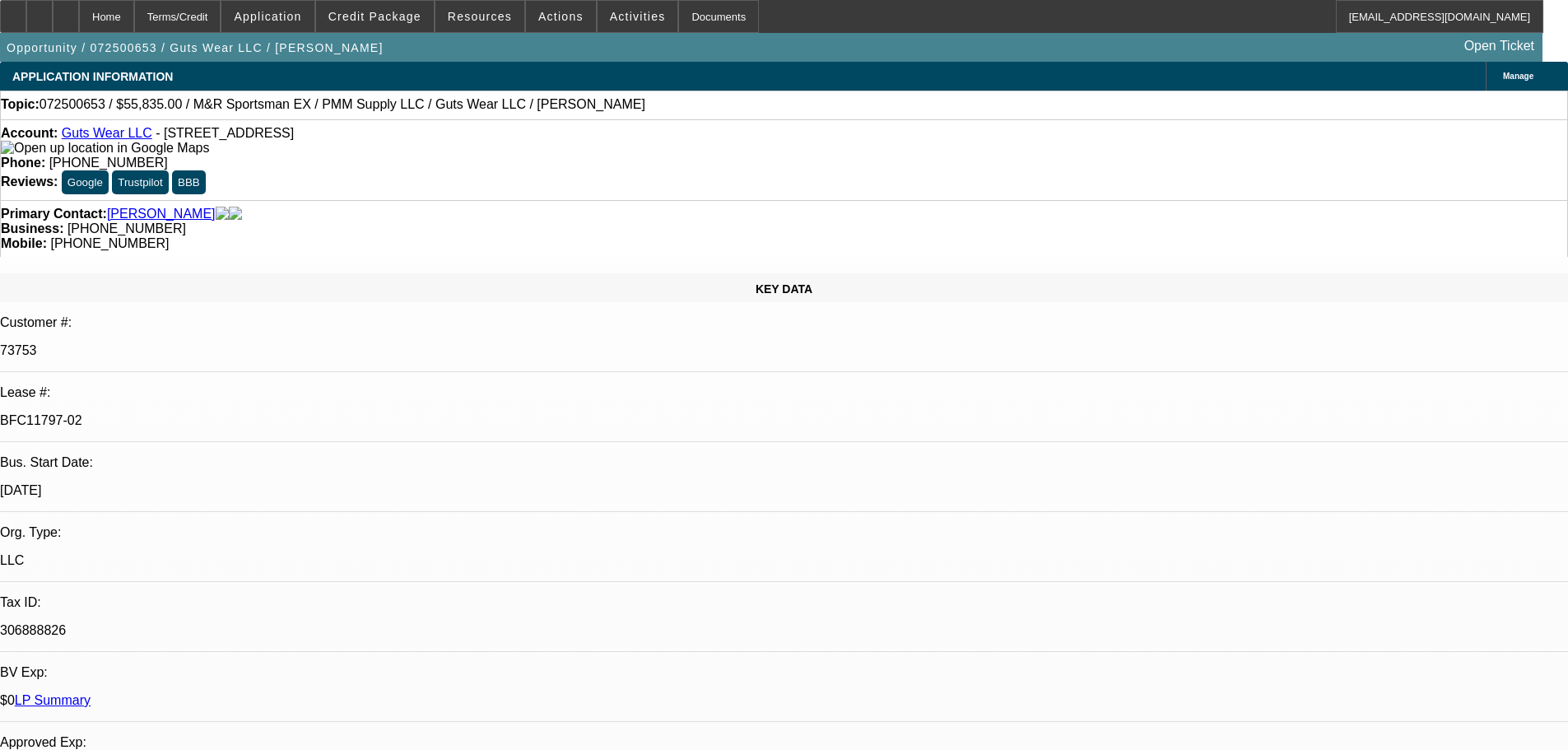
select select "0"
select select "2"
select select "0"
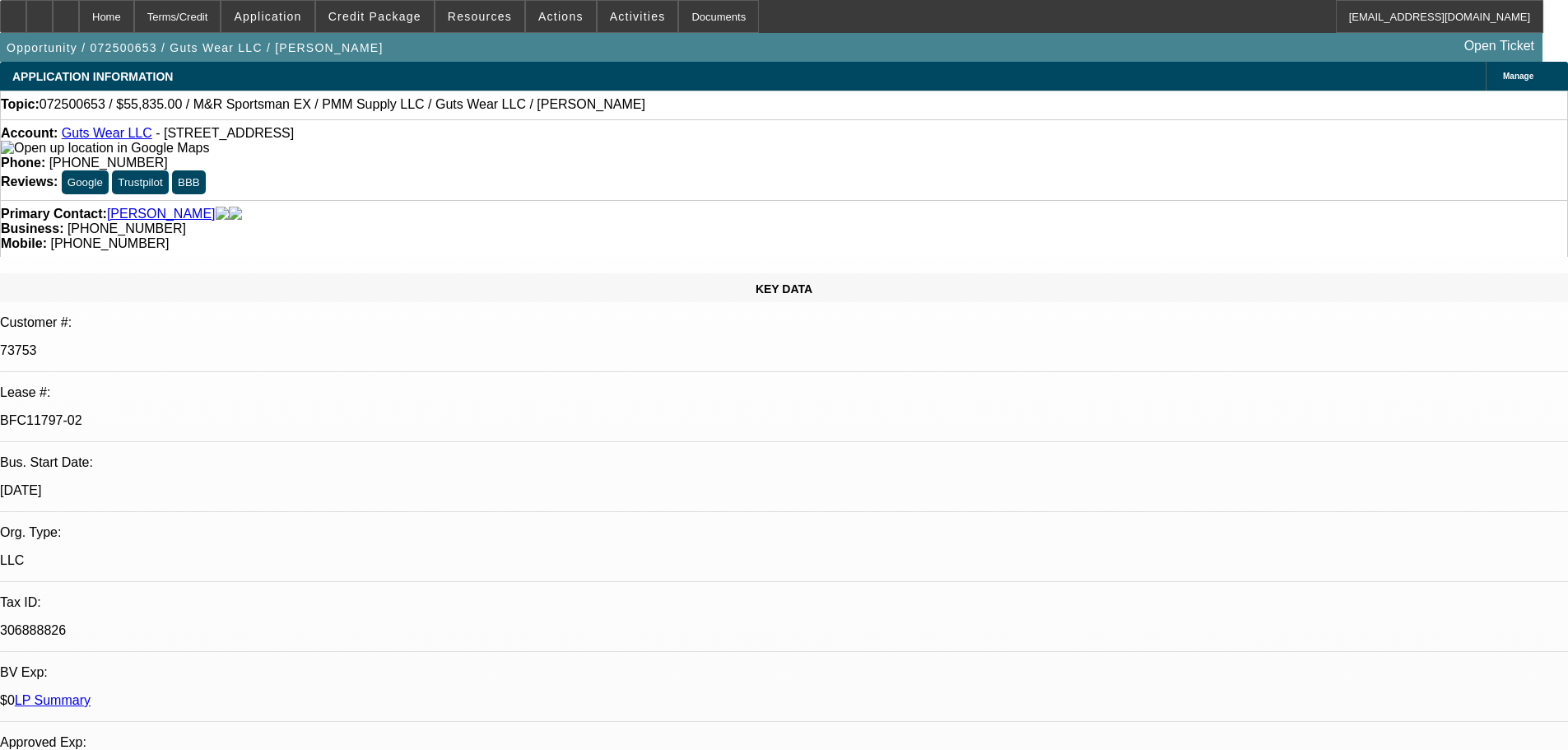
select select "0"
select select "2"
select select "0"
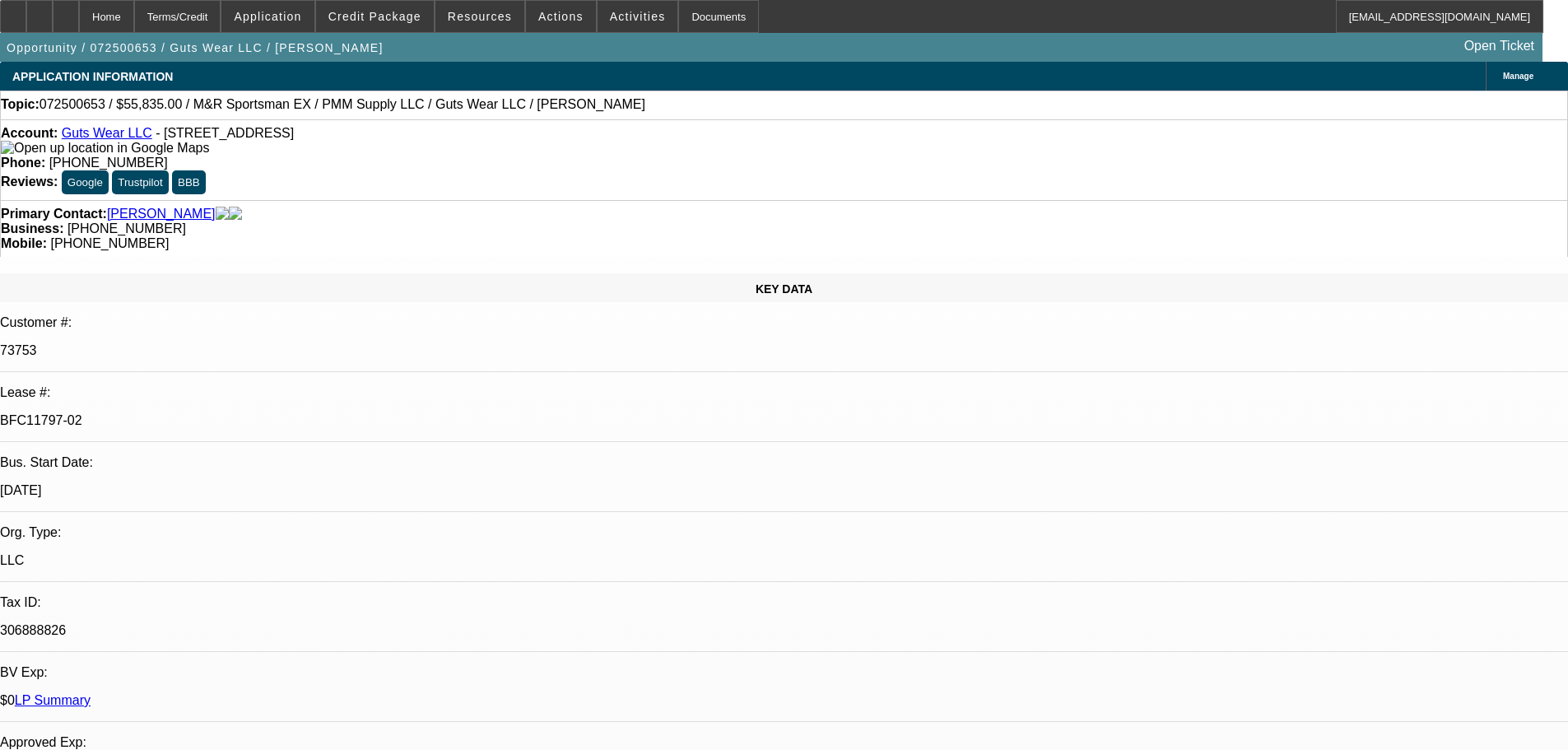
select select "0"
select select "2"
select select "0"
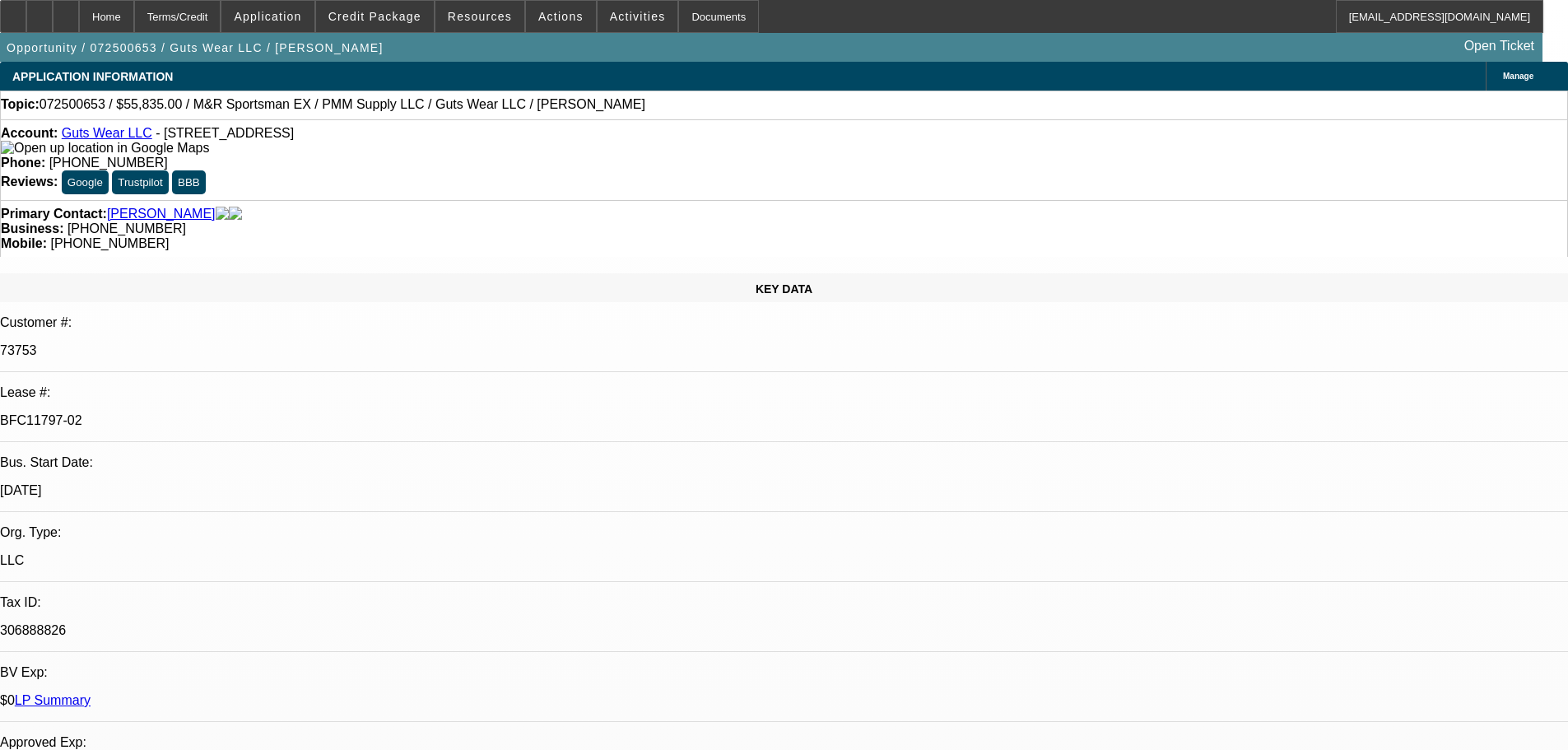
select select "2"
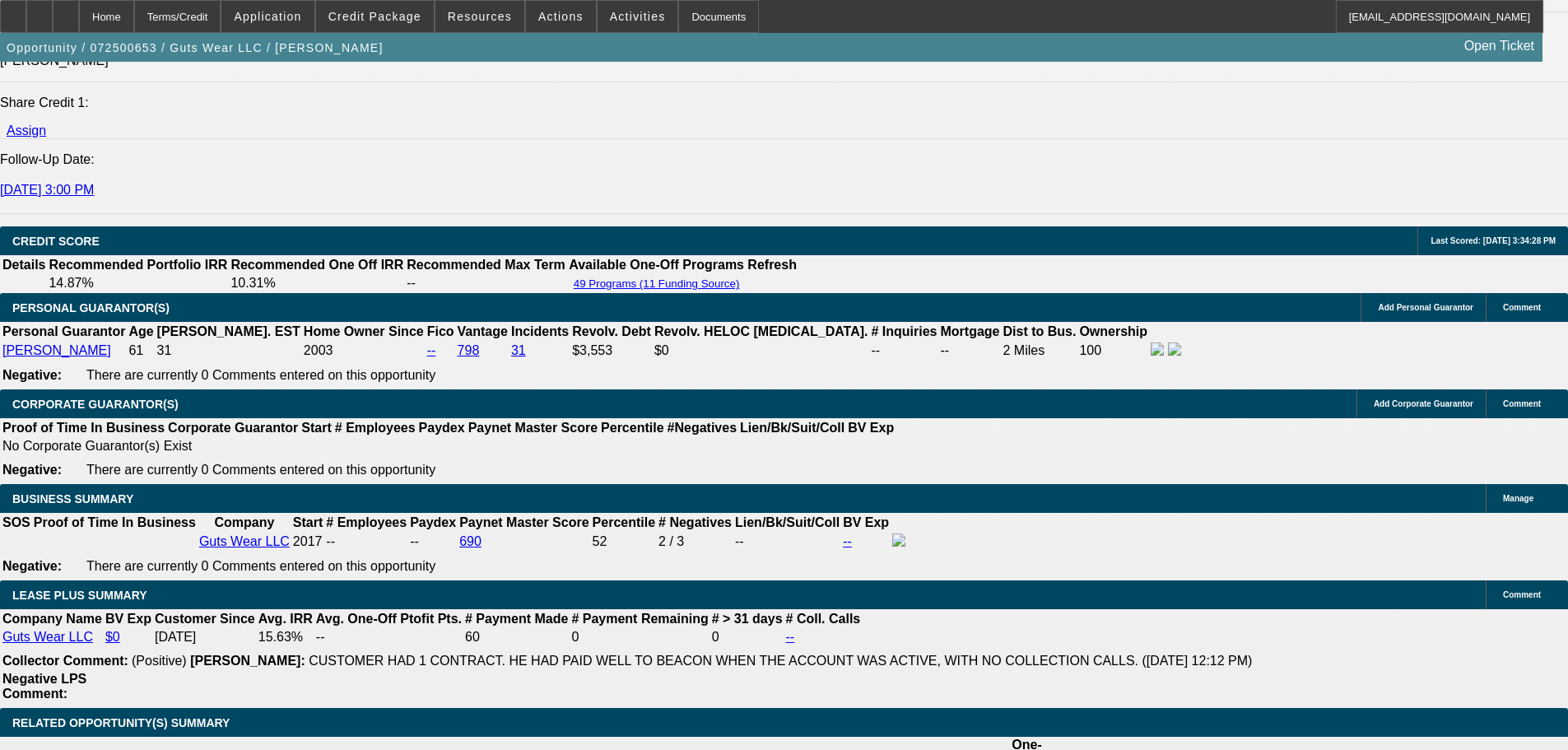
scroll to position [2386, 0]
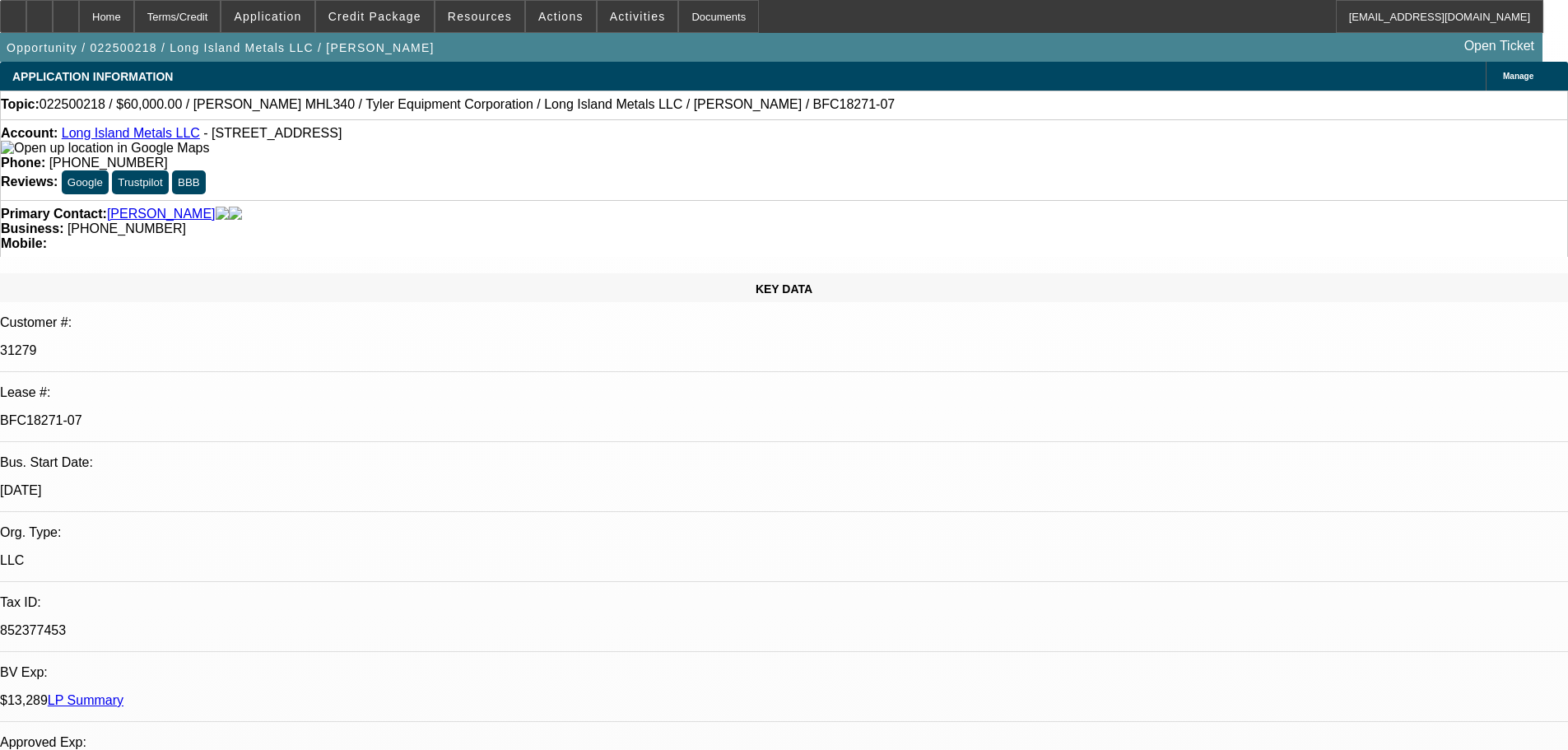
select select "0"
select select "0.1"
select select "4"
select select "0"
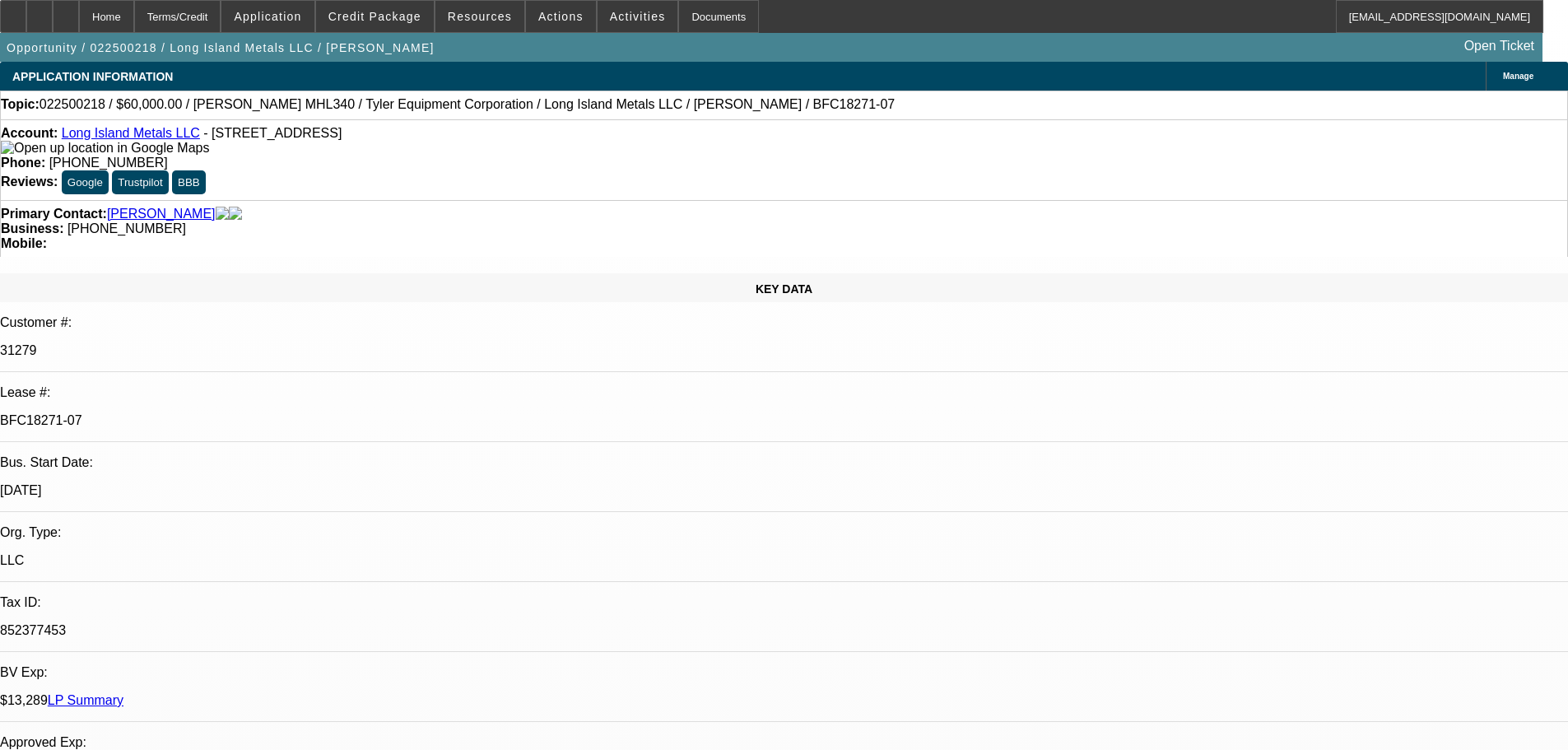
select select "0"
select select "0.1"
select select "4"
select select "0"
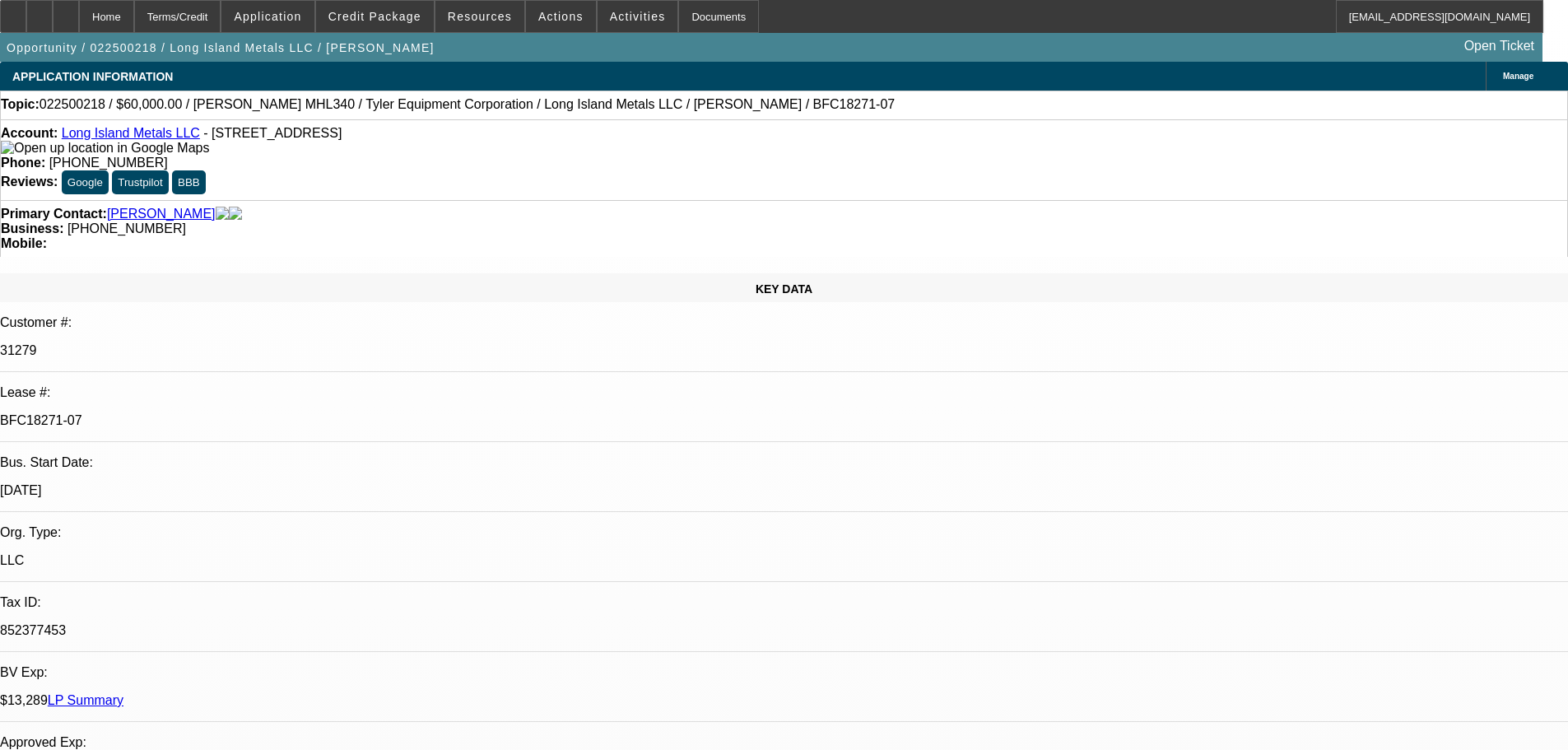
select select "0.1"
select select "4"
select select "0"
select select "2"
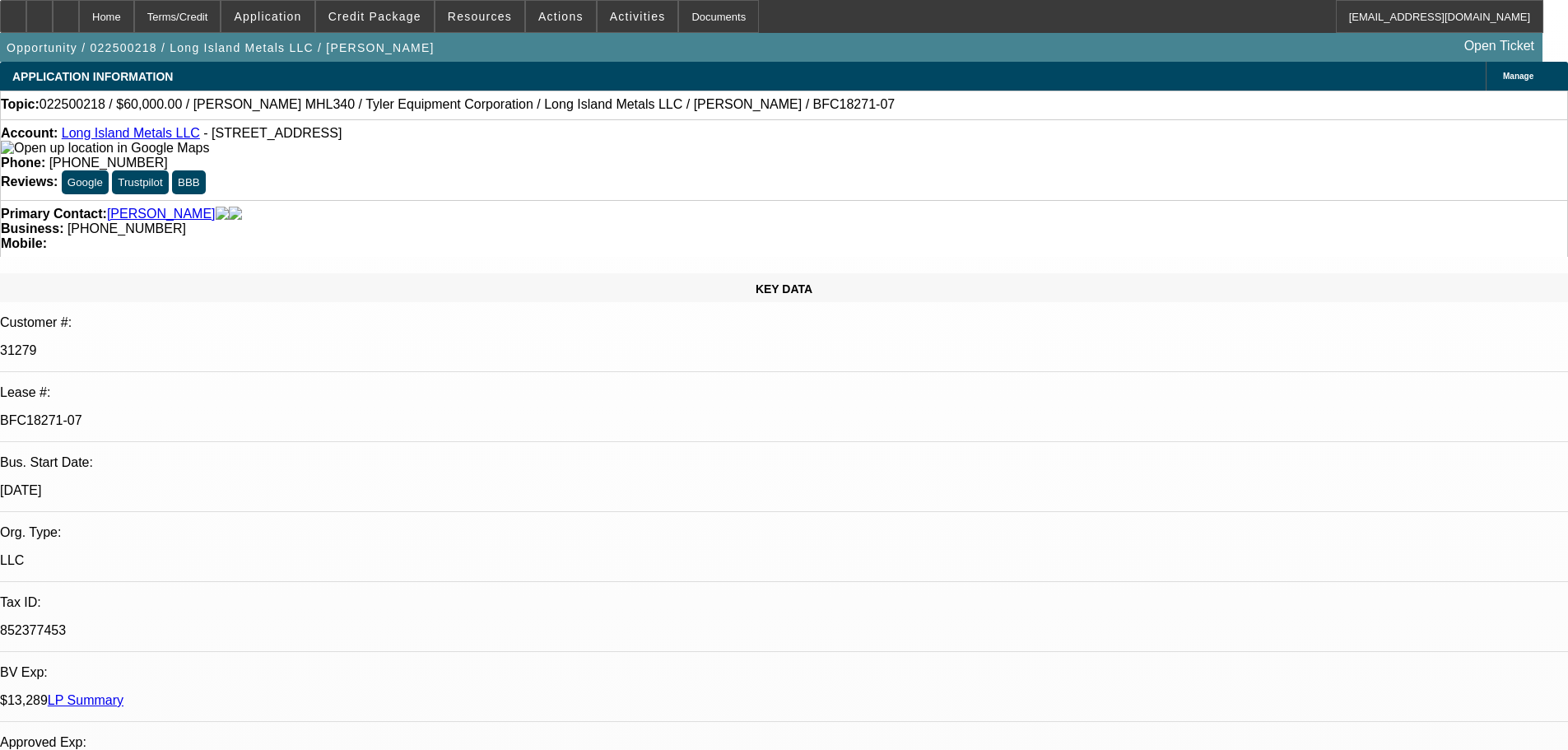
select select "0.1"
select select "4"
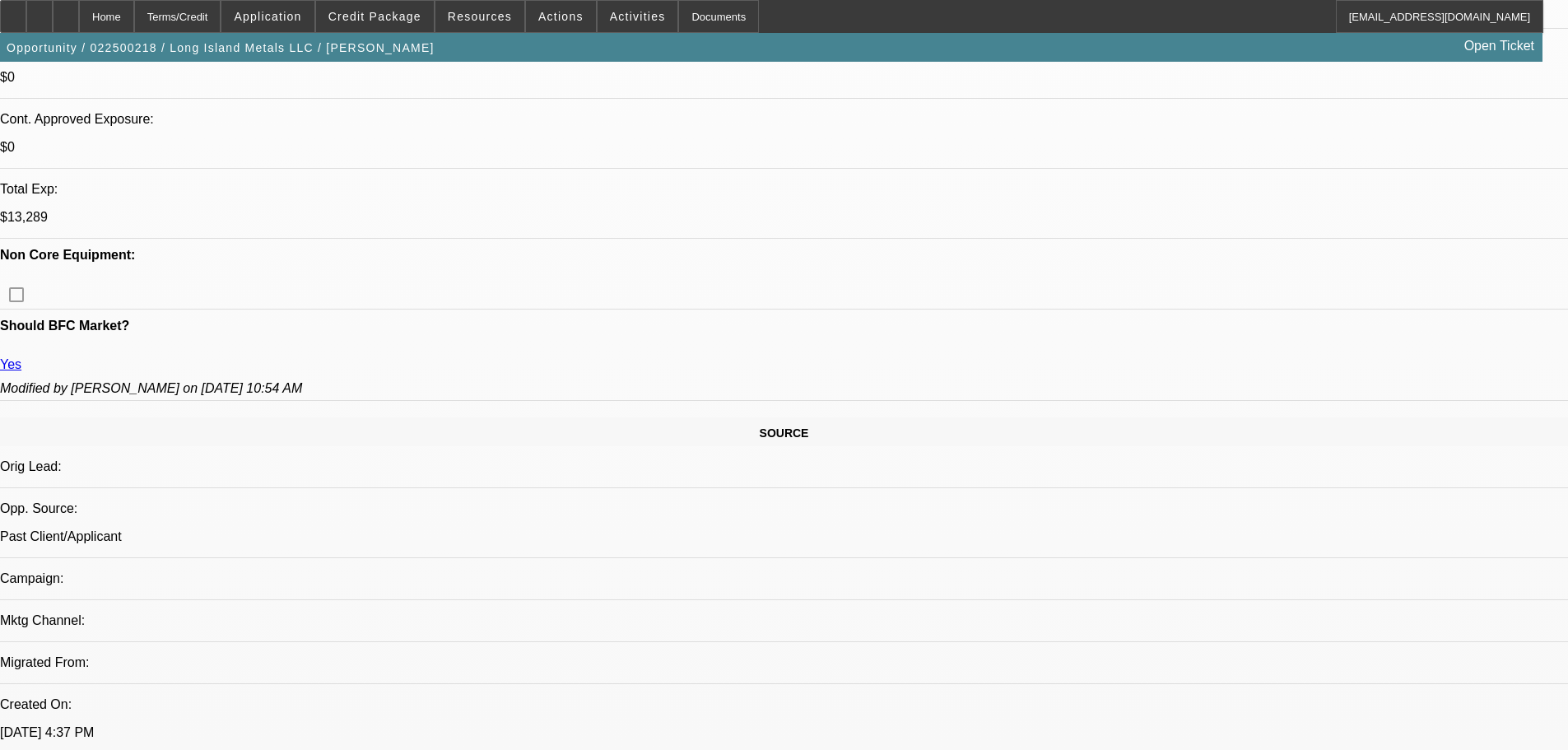
scroll to position [1070, 0]
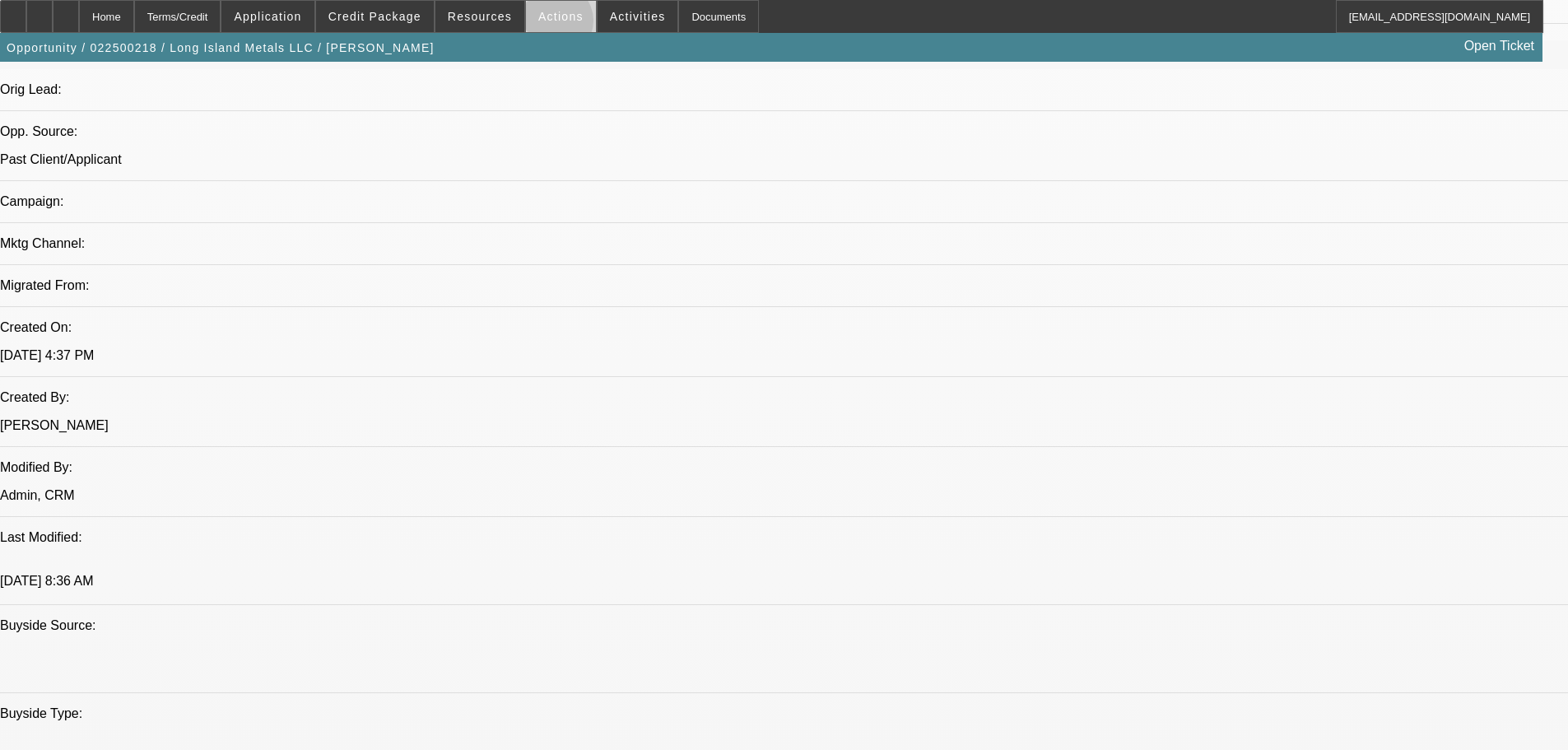
click at [550, 25] on span at bounding box center [561, 17] width 70 height 40
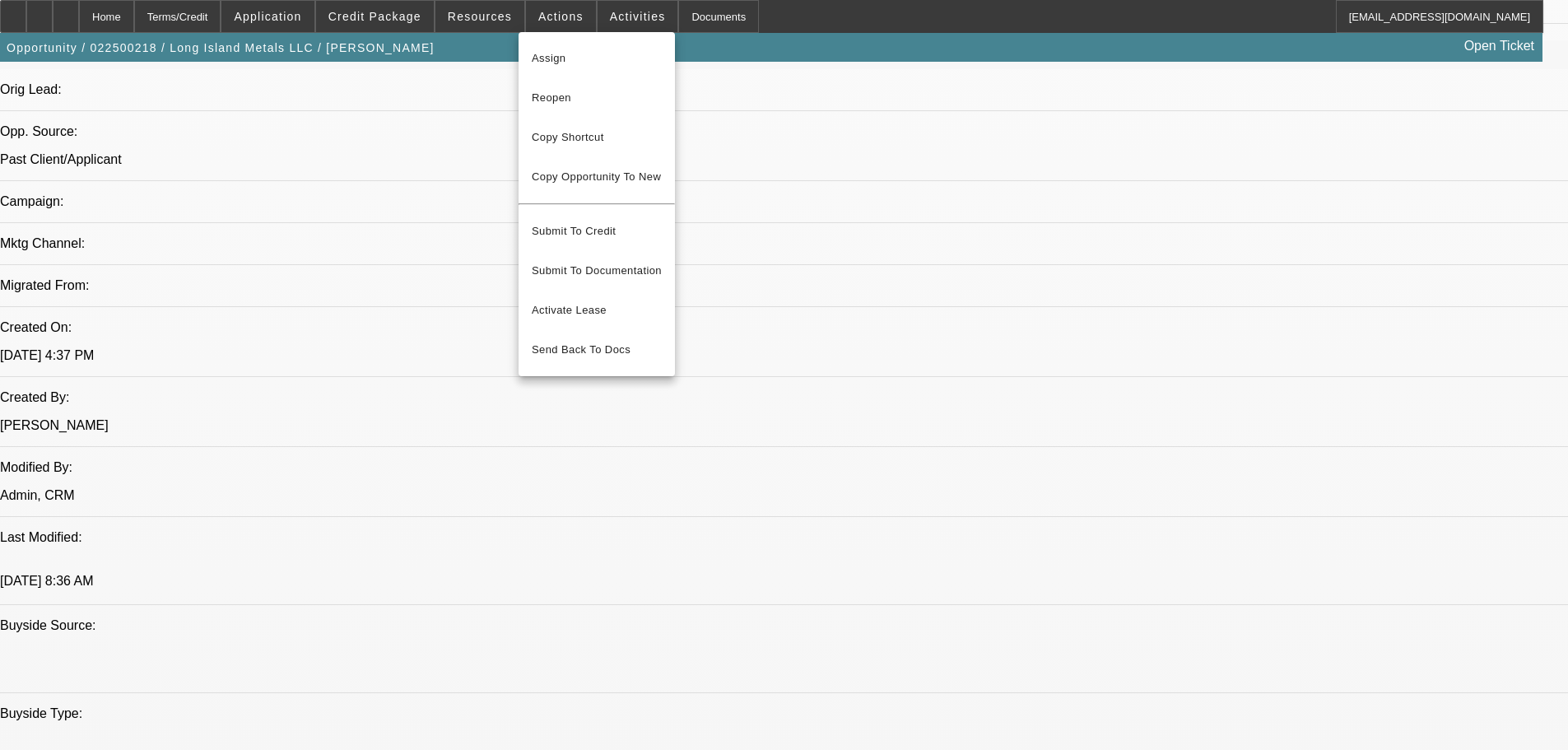
click at [497, 22] on div at bounding box center [784, 375] width 1568 height 750
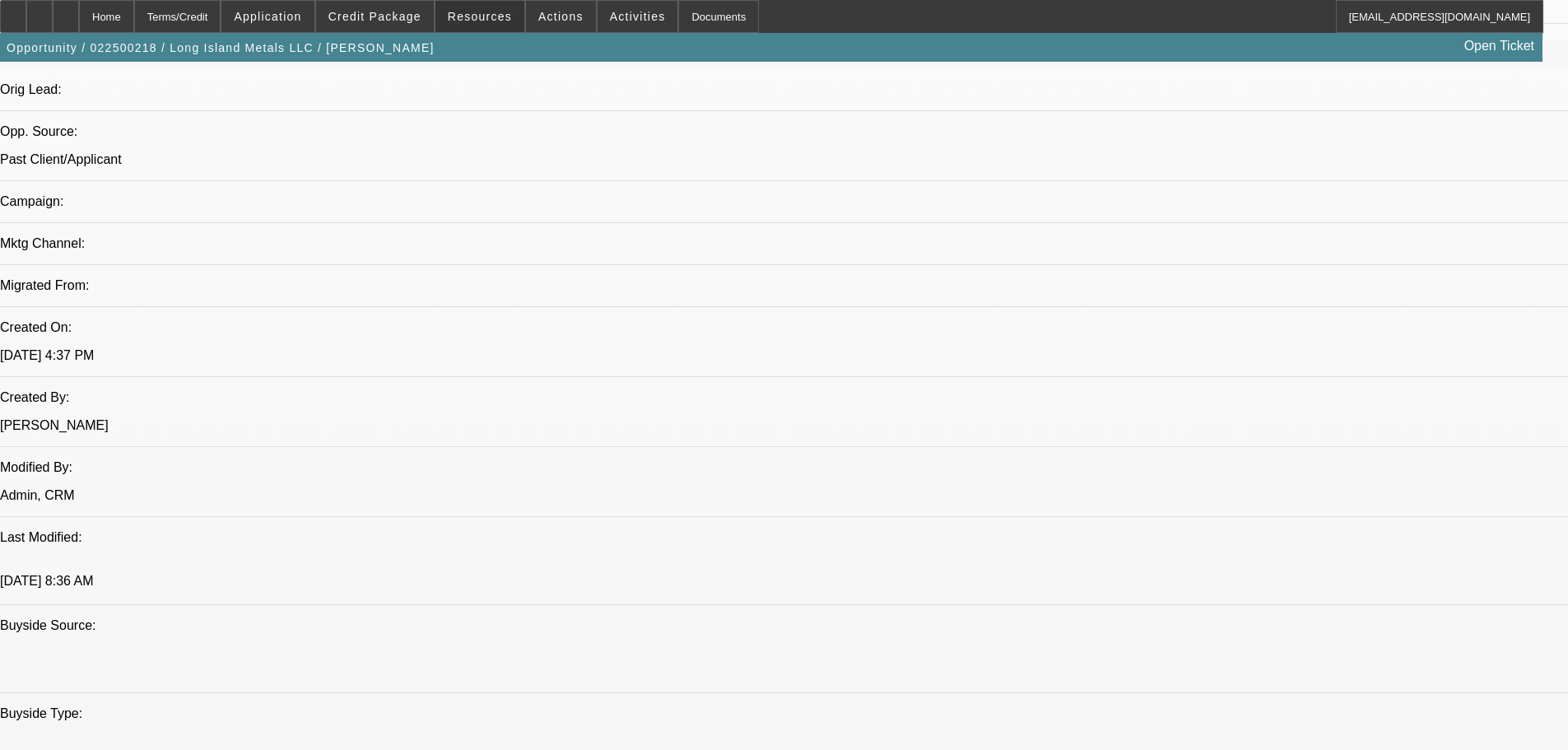
click at [497, 22] on span "Resources" at bounding box center [480, 16] width 64 height 13
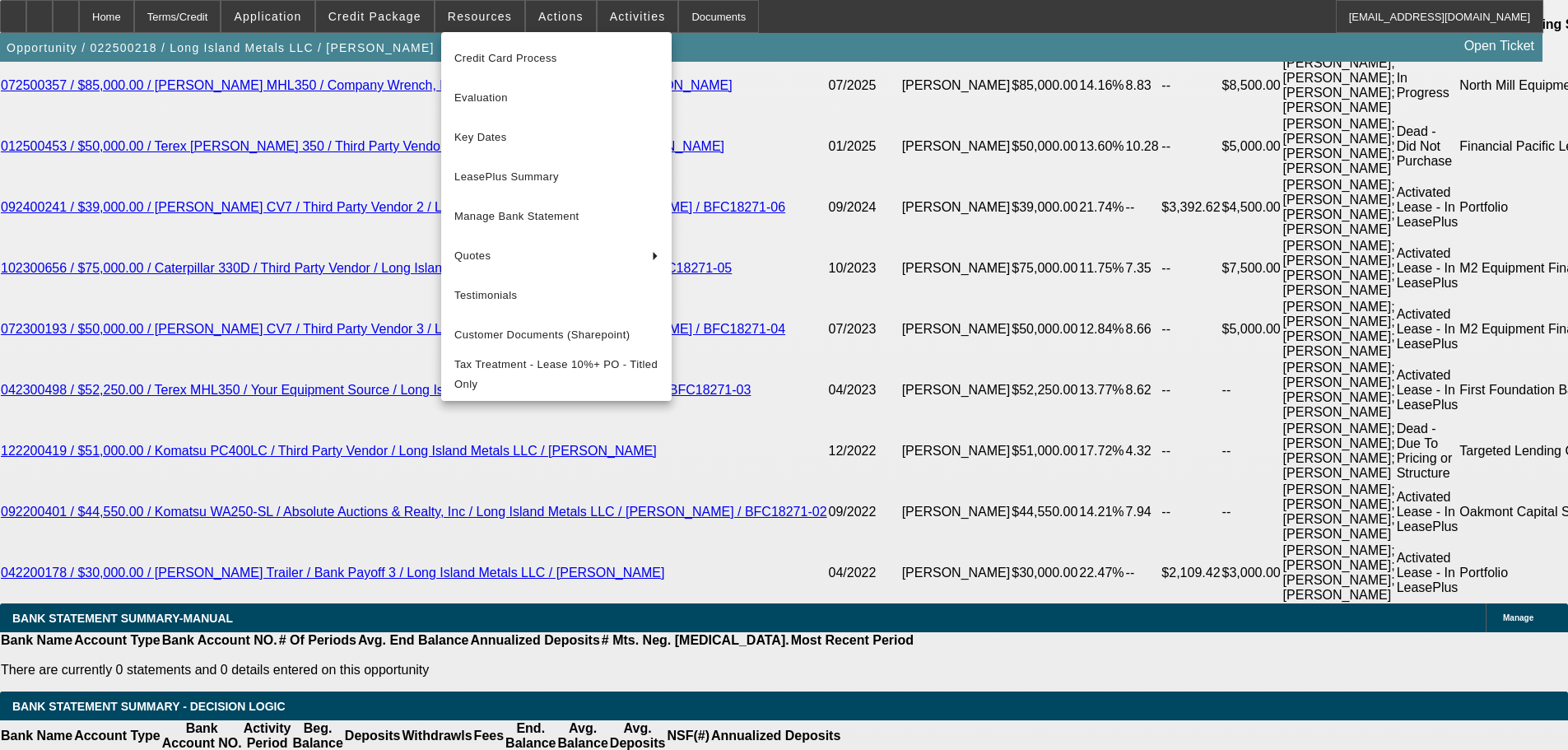
scroll to position [3127, 0]
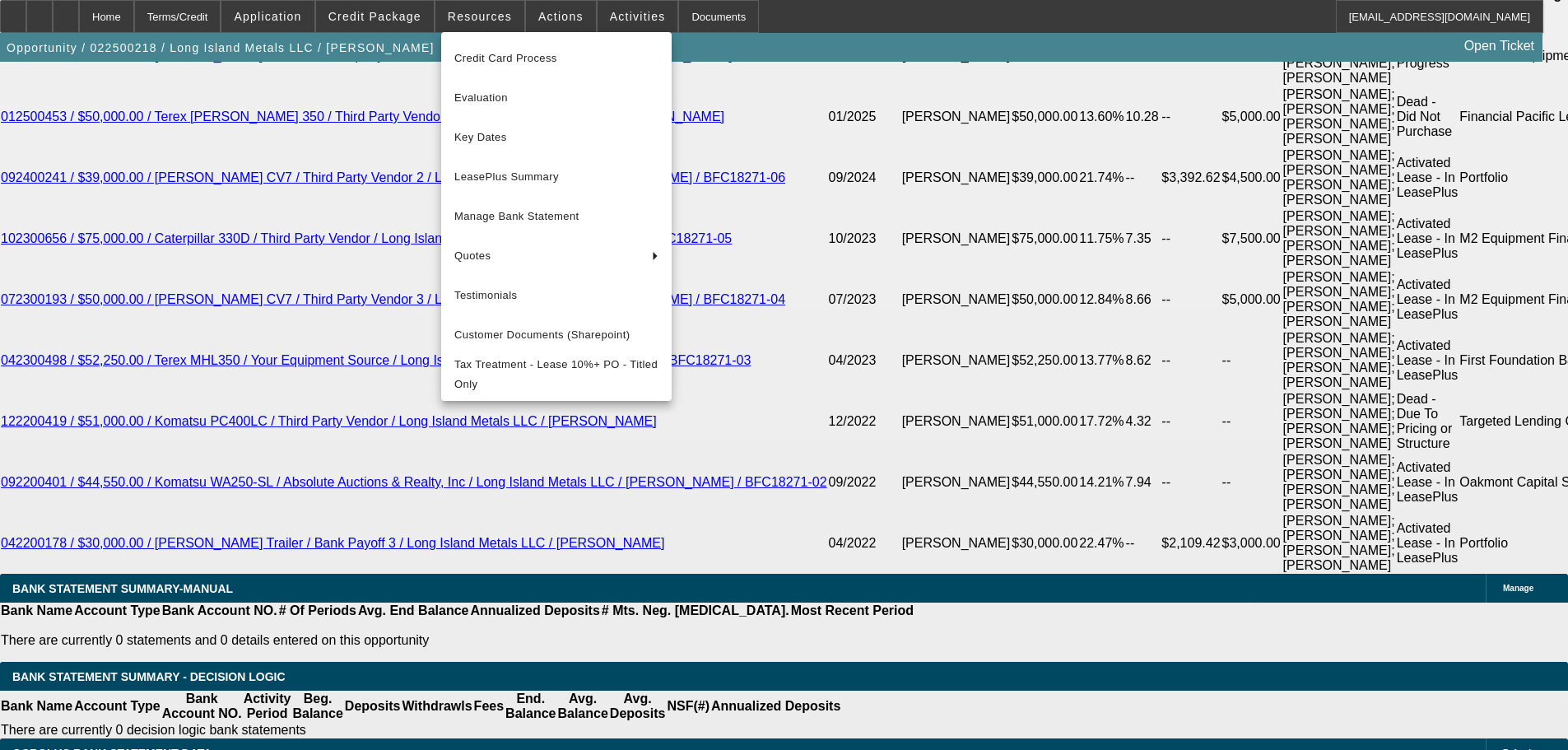
click at [293, 325] on div at bounding box center [784, 375] width 1568 height 750
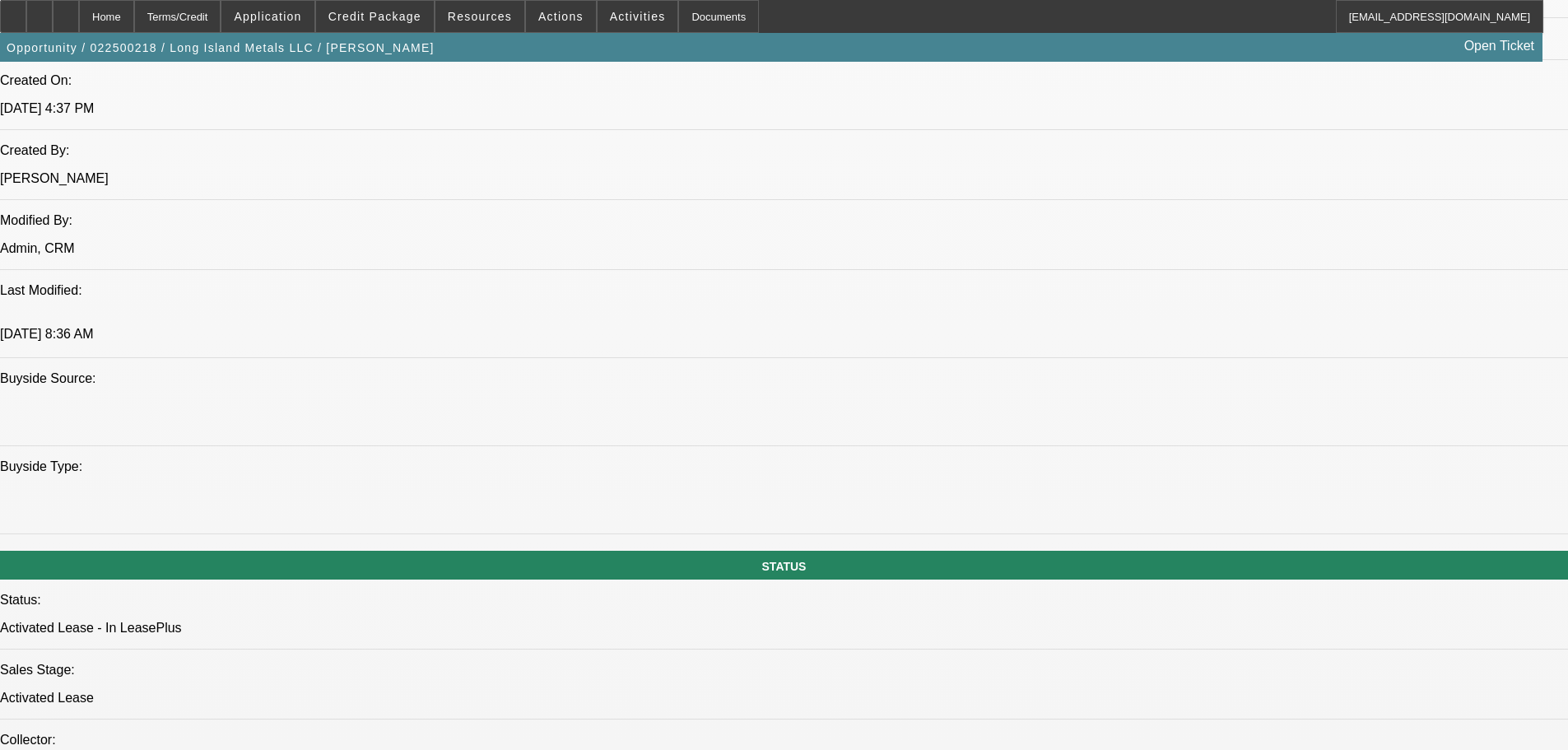
scroll to position [1070, 0]
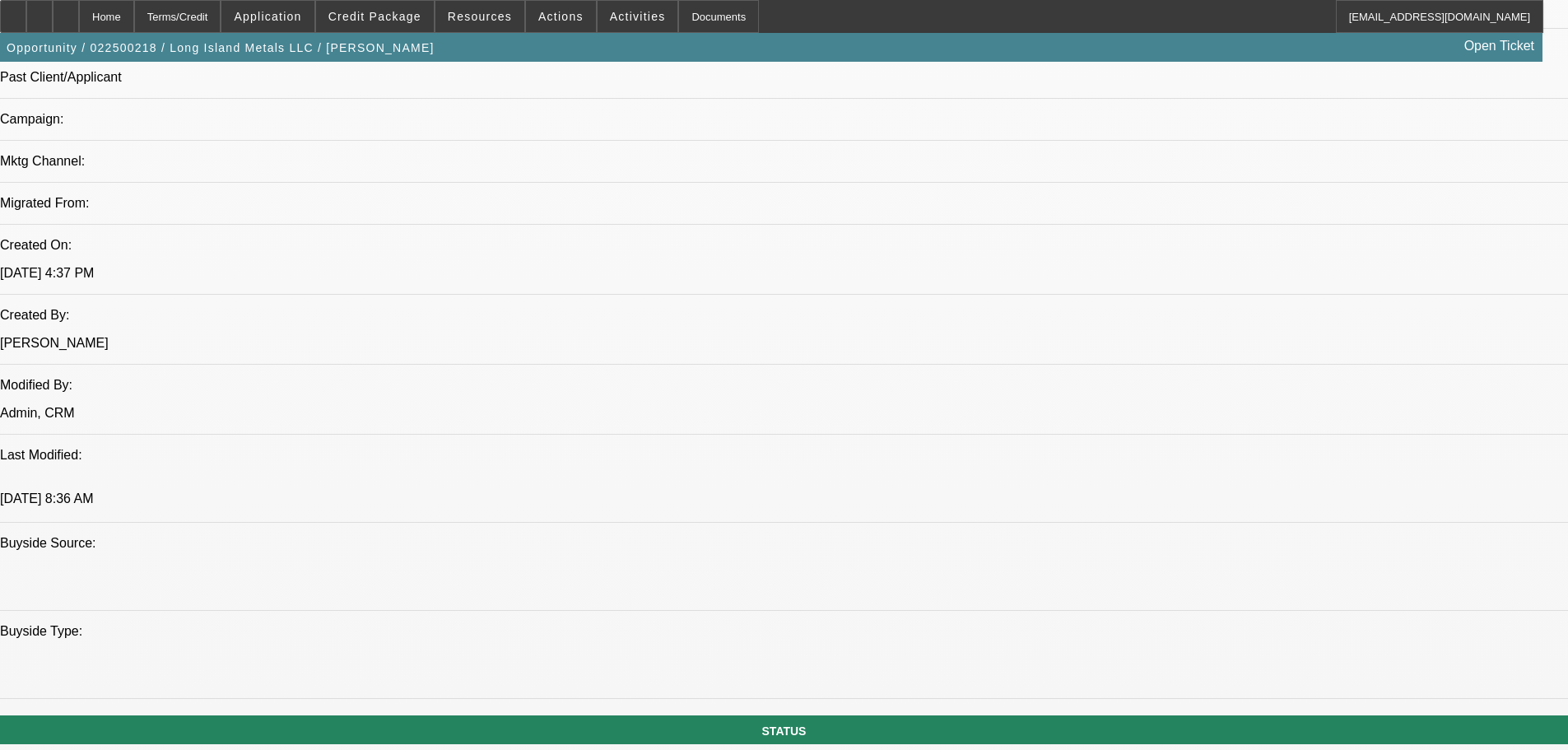
scroll to position [658, 0]
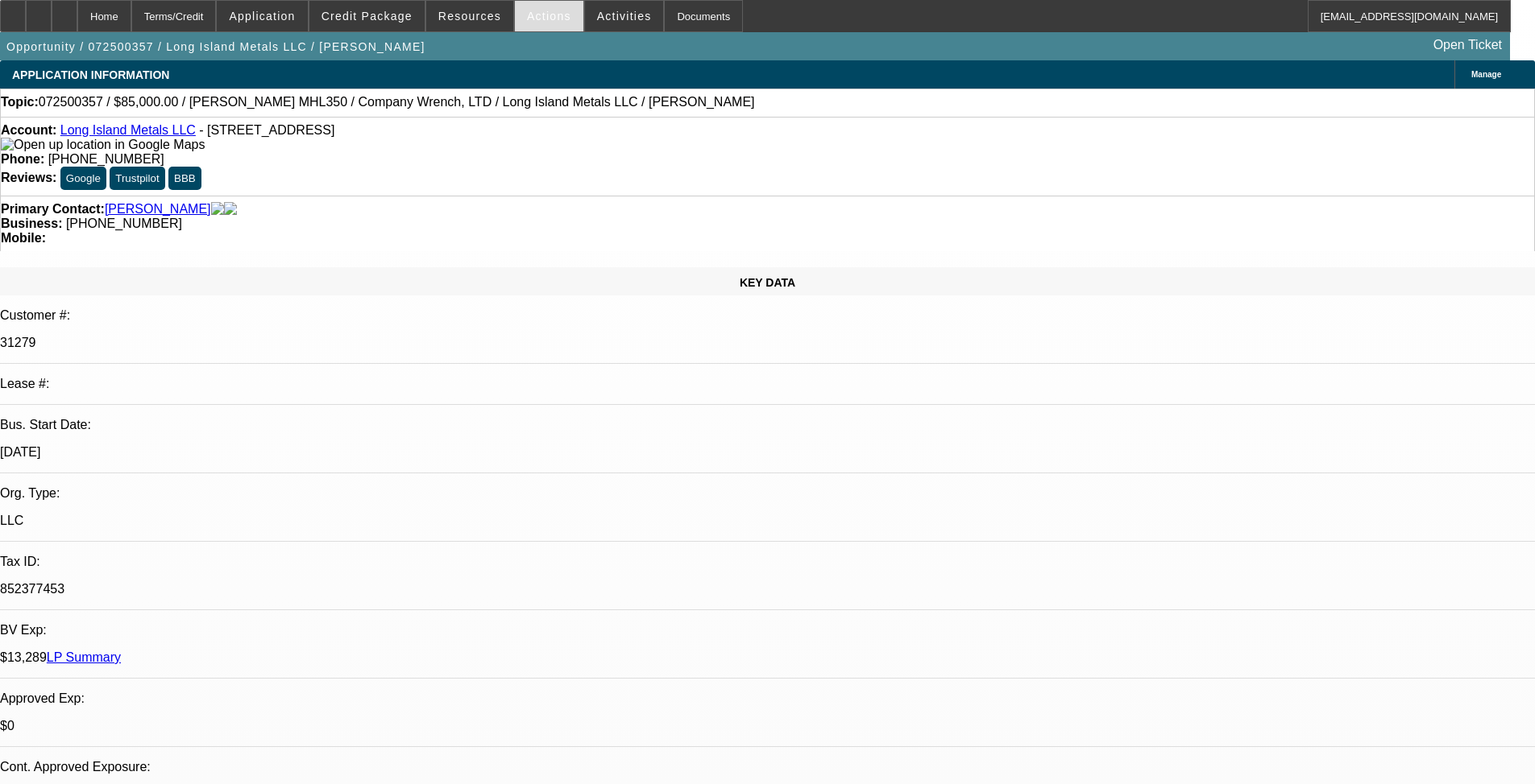
select select "0"
select select "0.1"
select select "4"
select select "0"
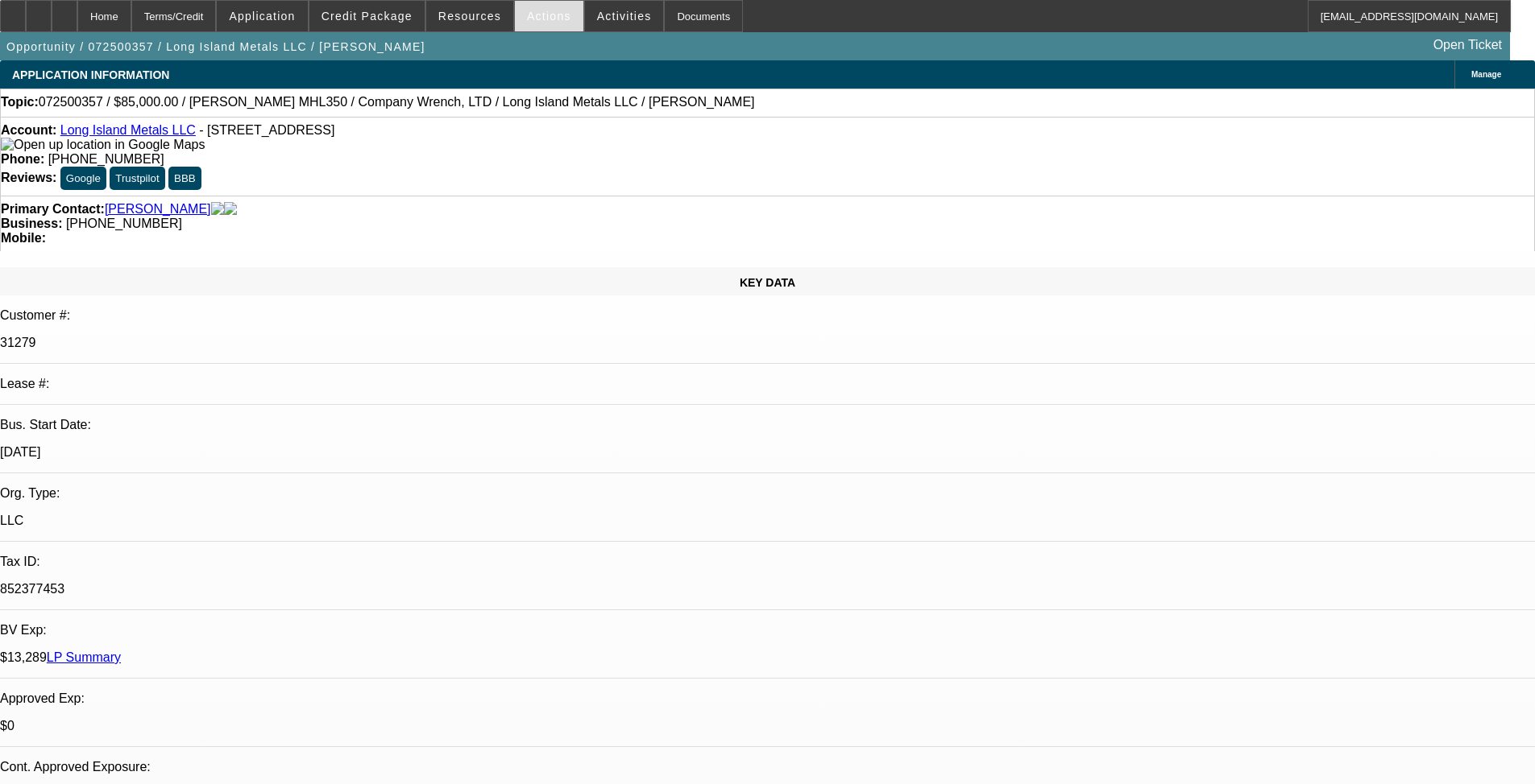
select select "0"
select select "0.1"
select select "4"
select select "0"
select select "2"
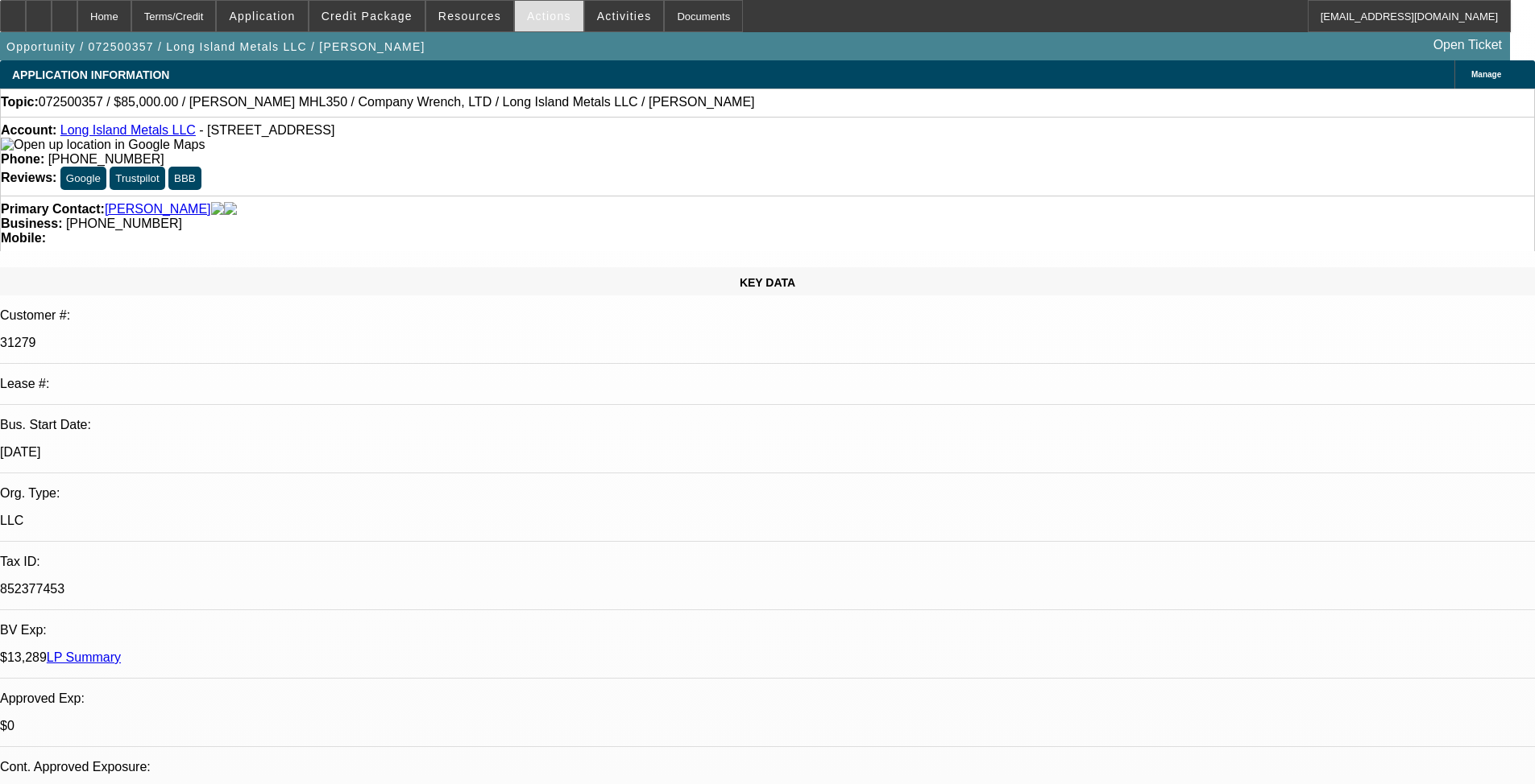
select select "2"
select select "0.1"
select select "4"
select select "0"
select select "2"
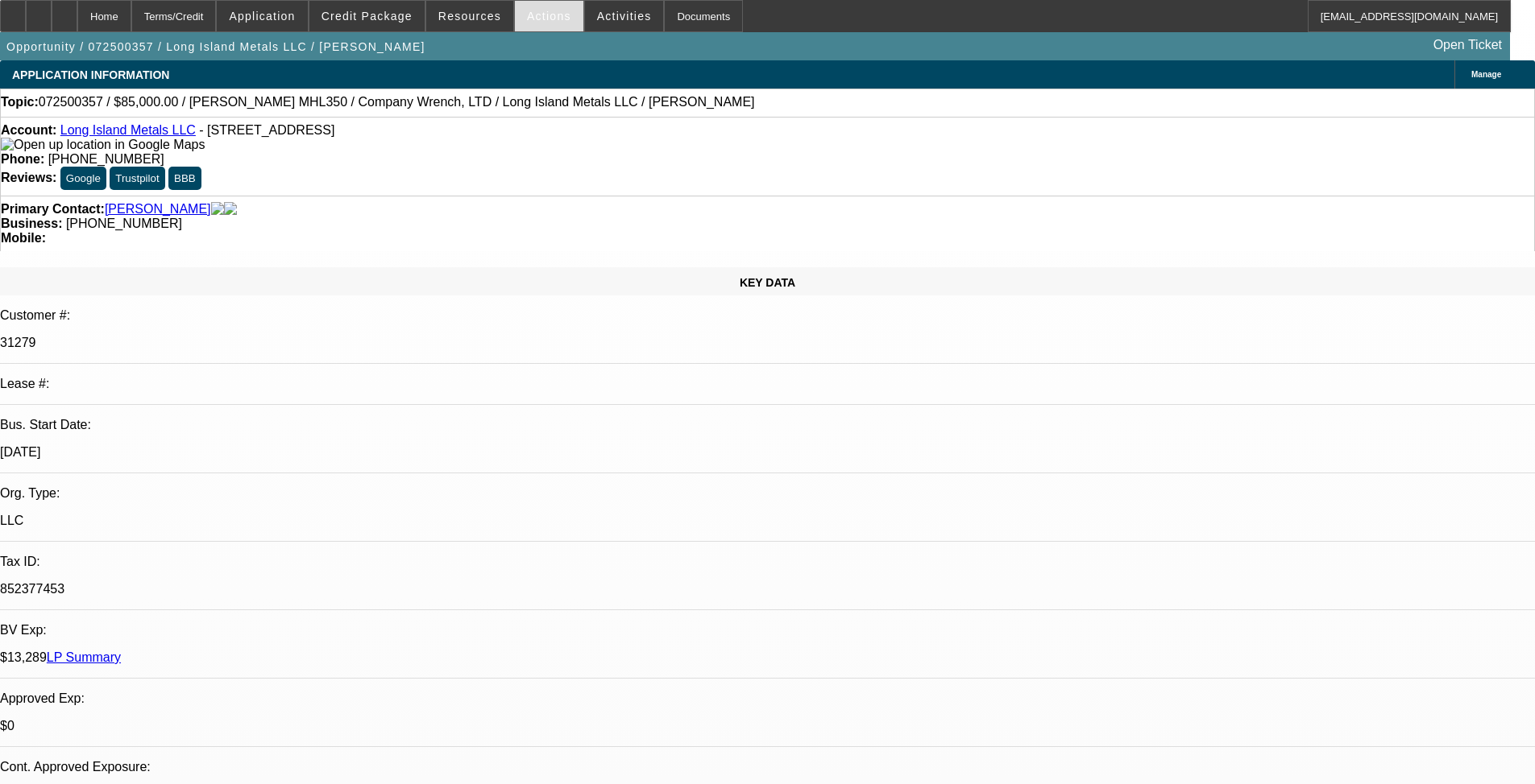
select select "2"
select select "0.1"
select select "4"
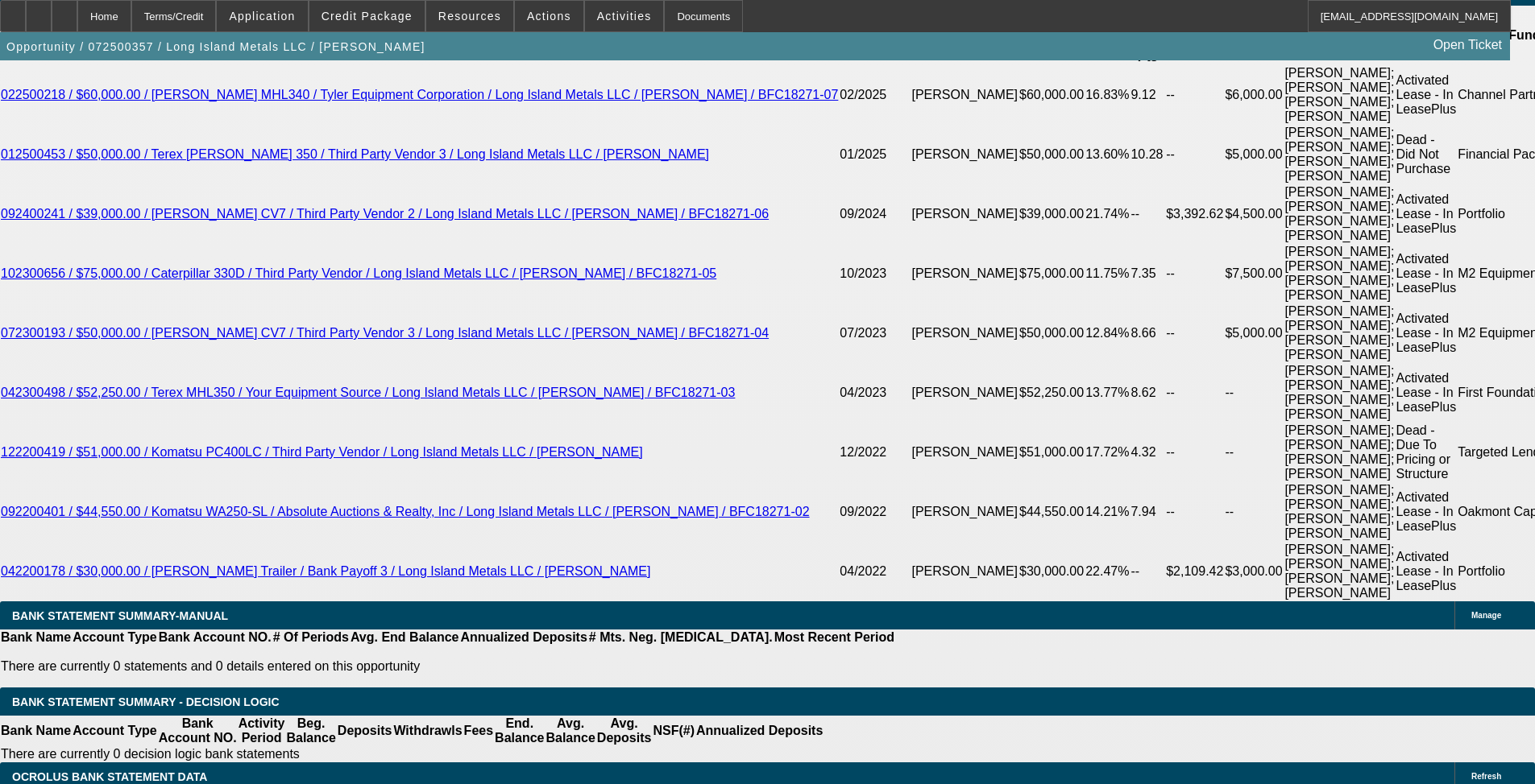
scroll to position [2980, 0]
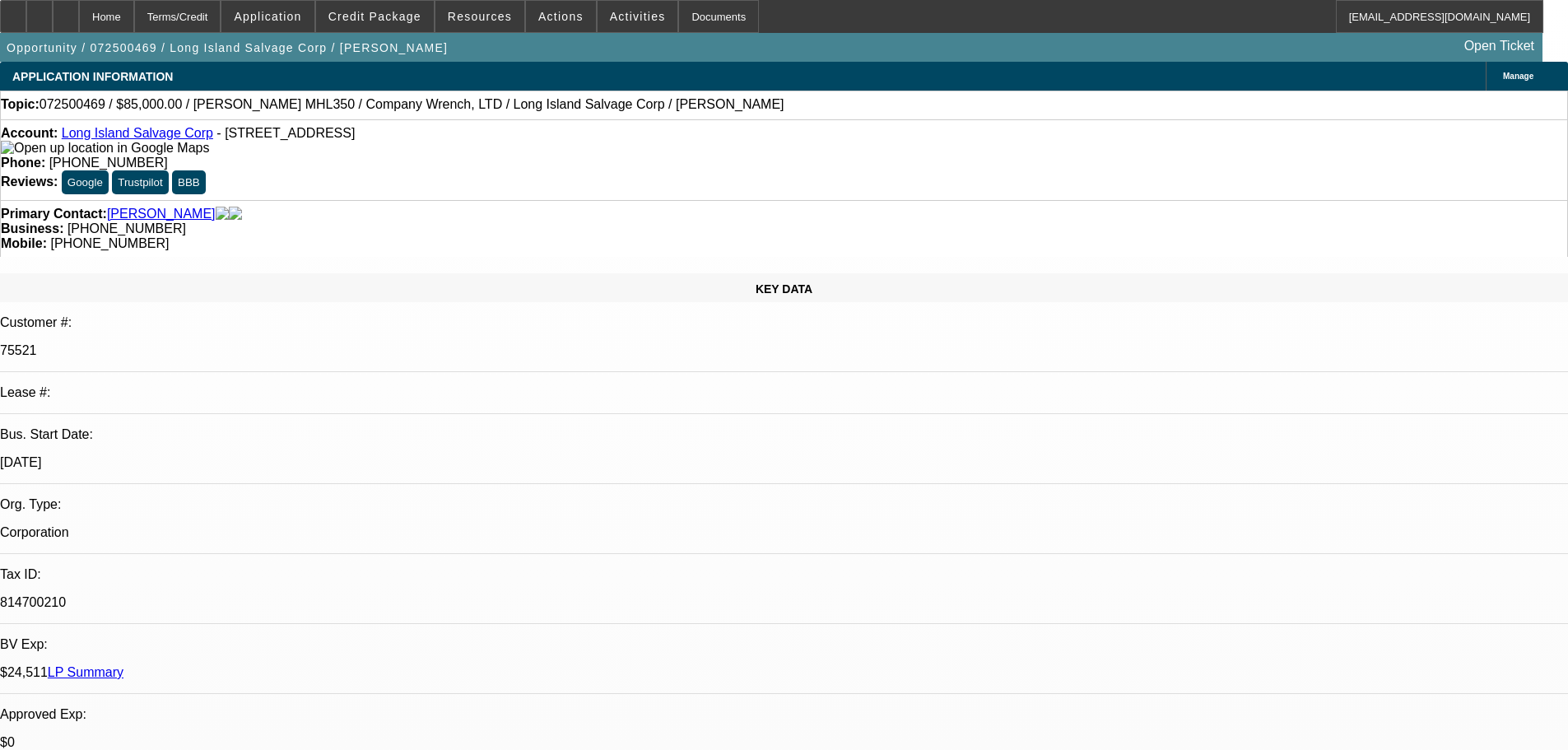
select select "0"
select select "0.1"
select select "4"
select select "0"
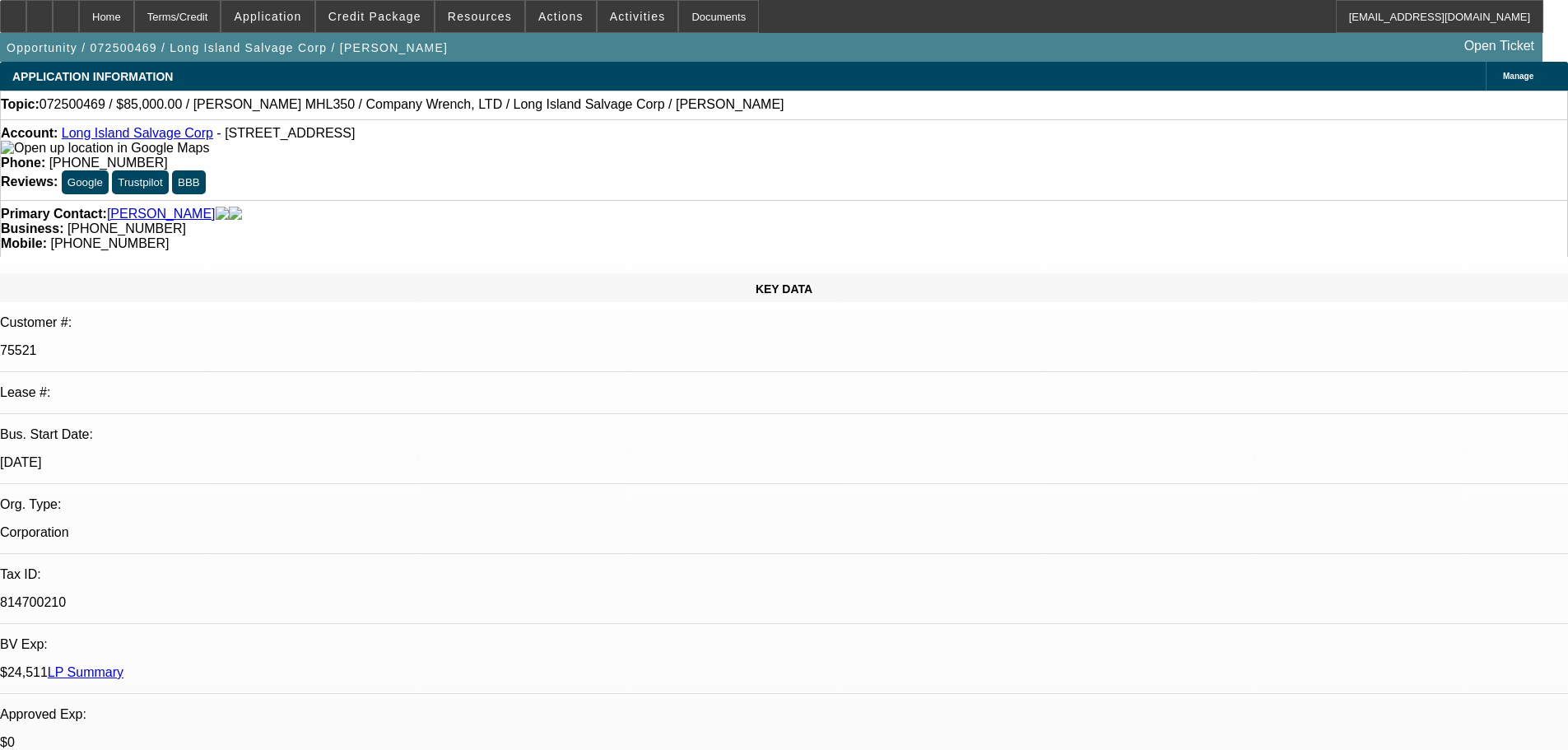
select select "0"
select select "0.1"
select select "4"
select select "0"
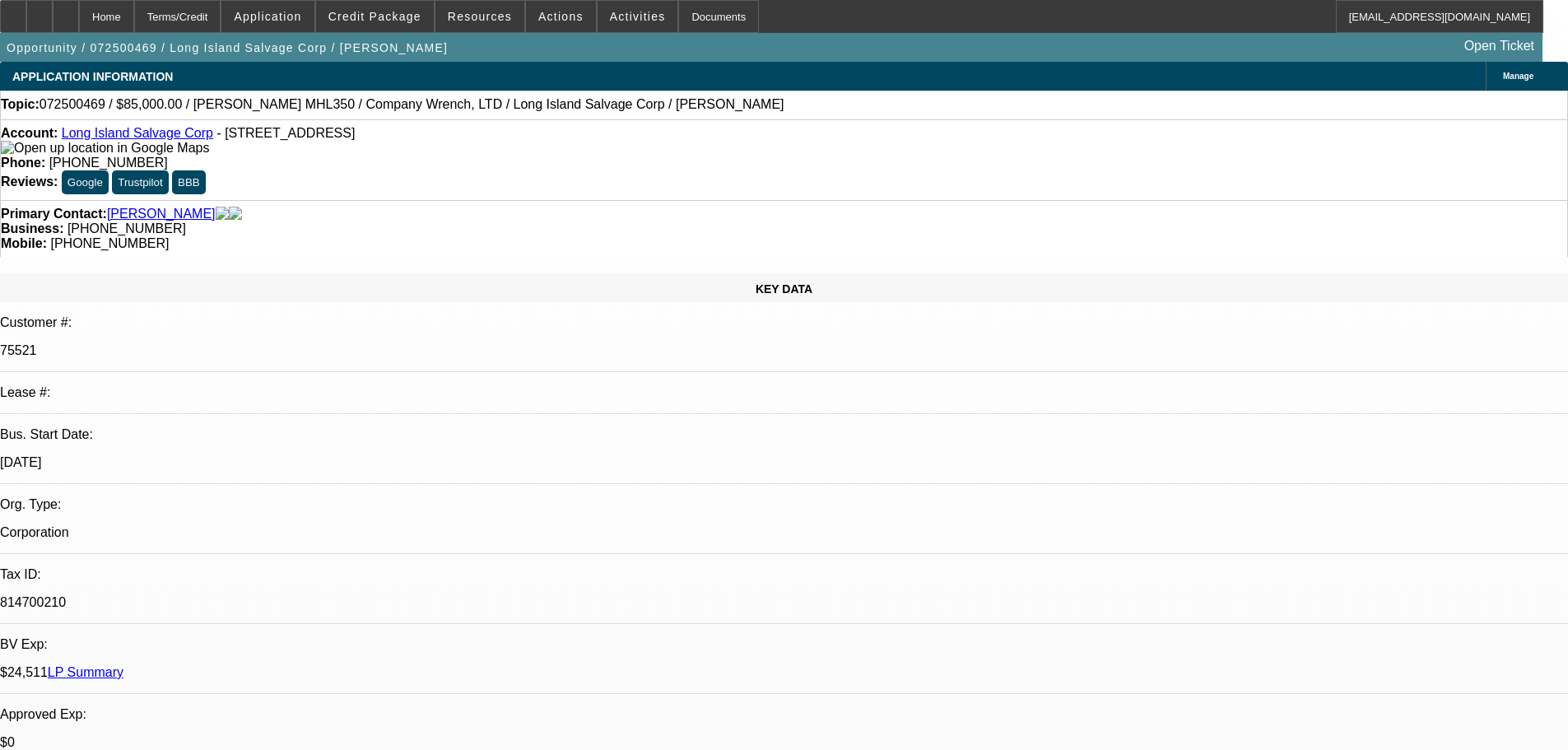
select select "0.1"
select select "4"
select select "0"
select select "0.1"
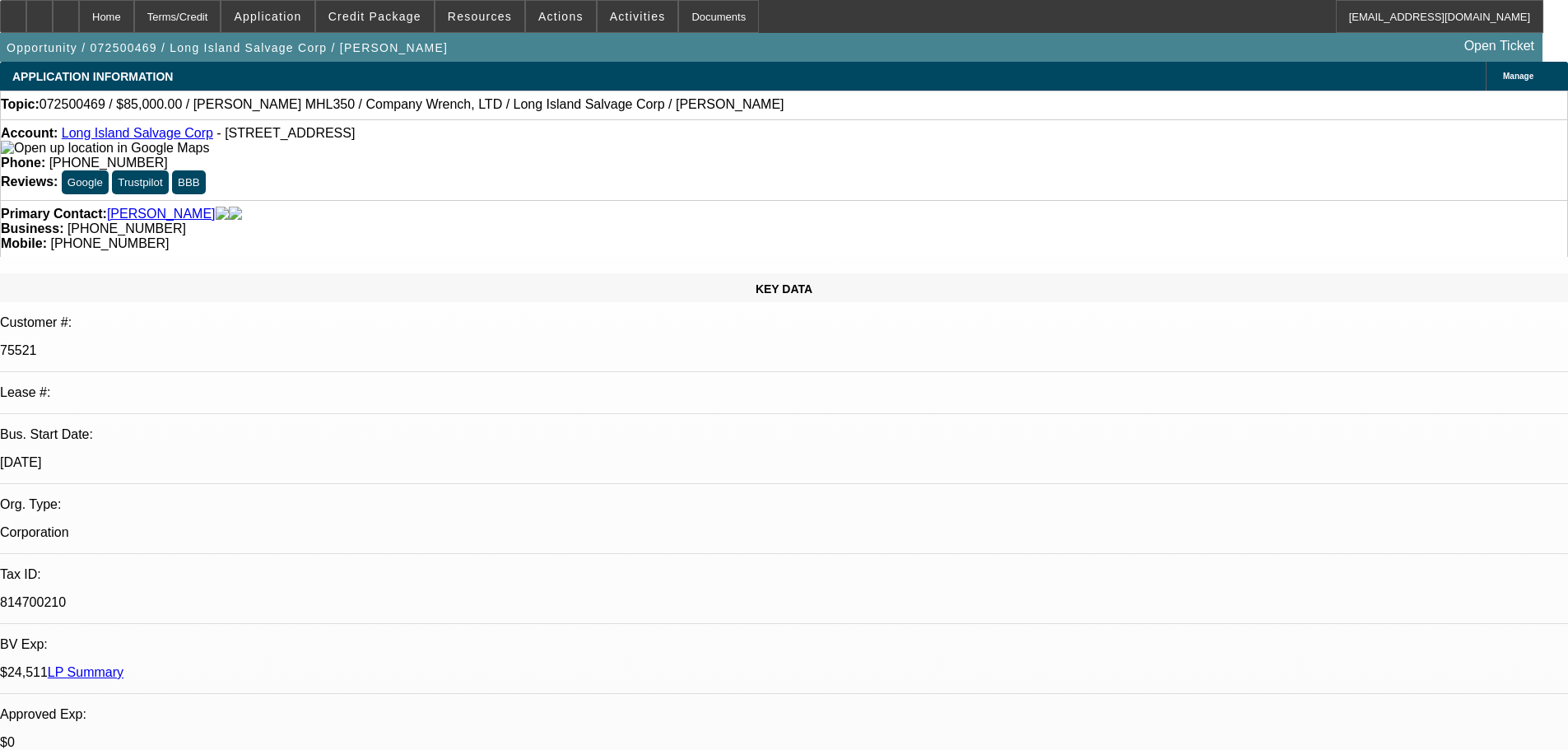
select select "4"
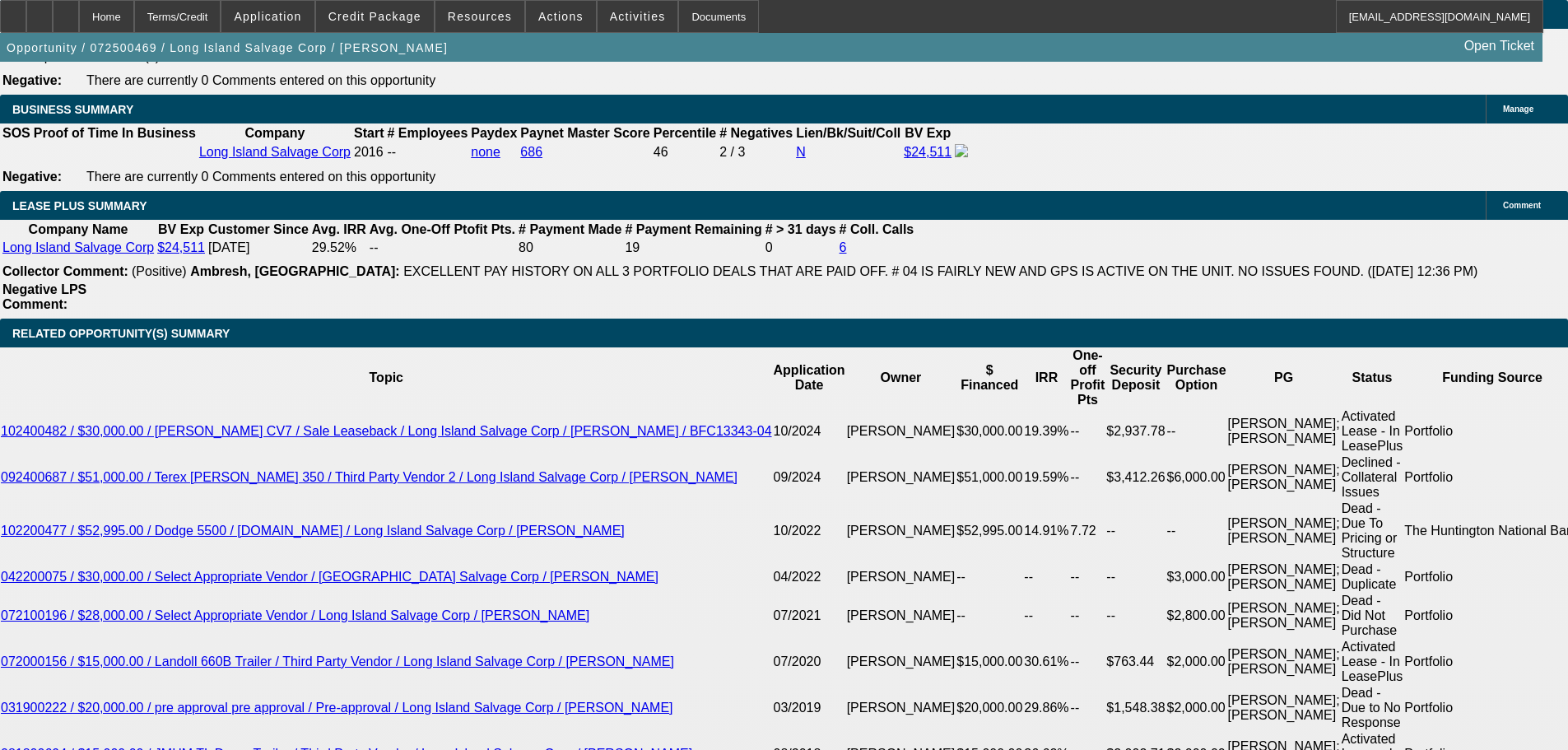
scroll to position [2716, 0]
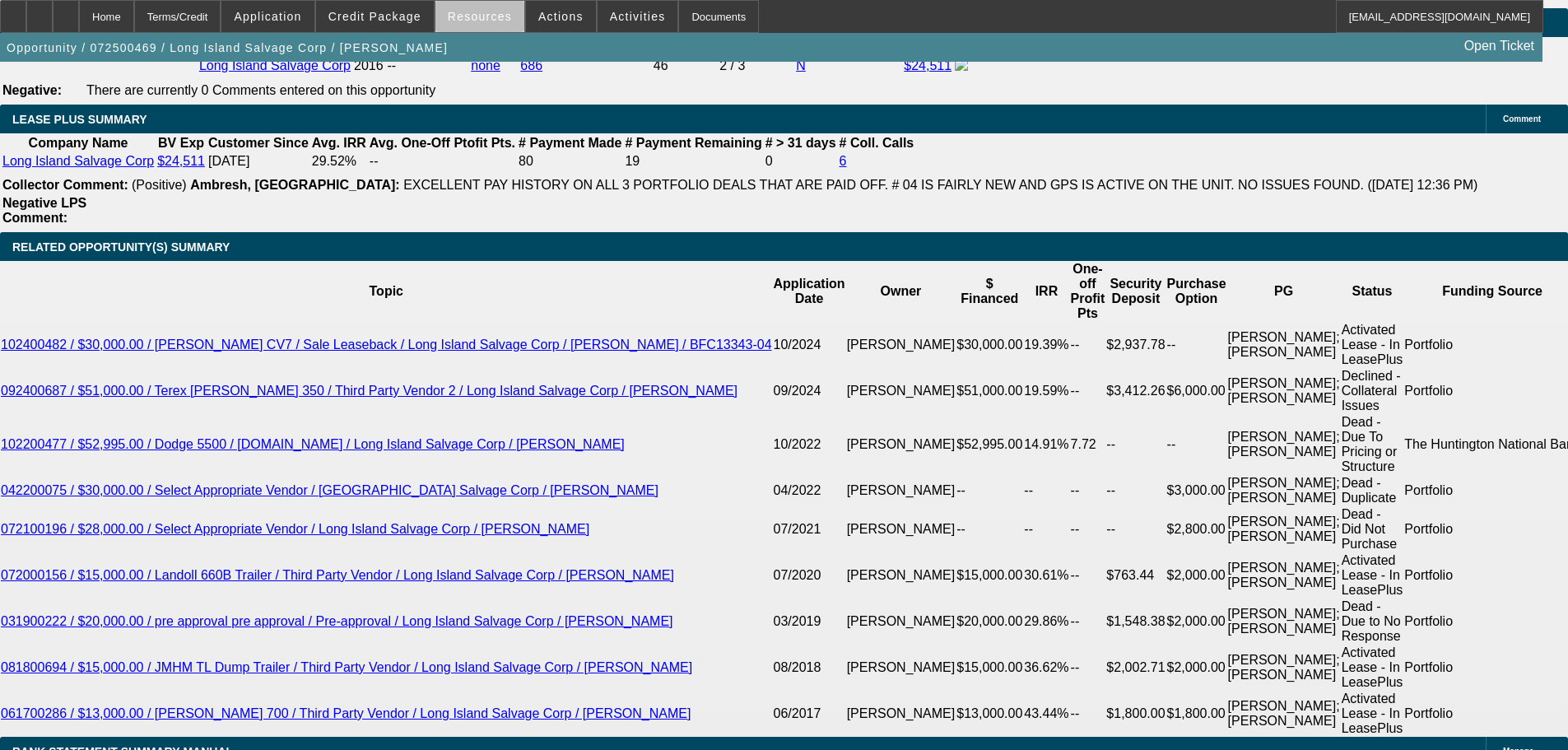
click at [490, 20] on span "Resources" at bounding box center [480, 16] width 64 height 13
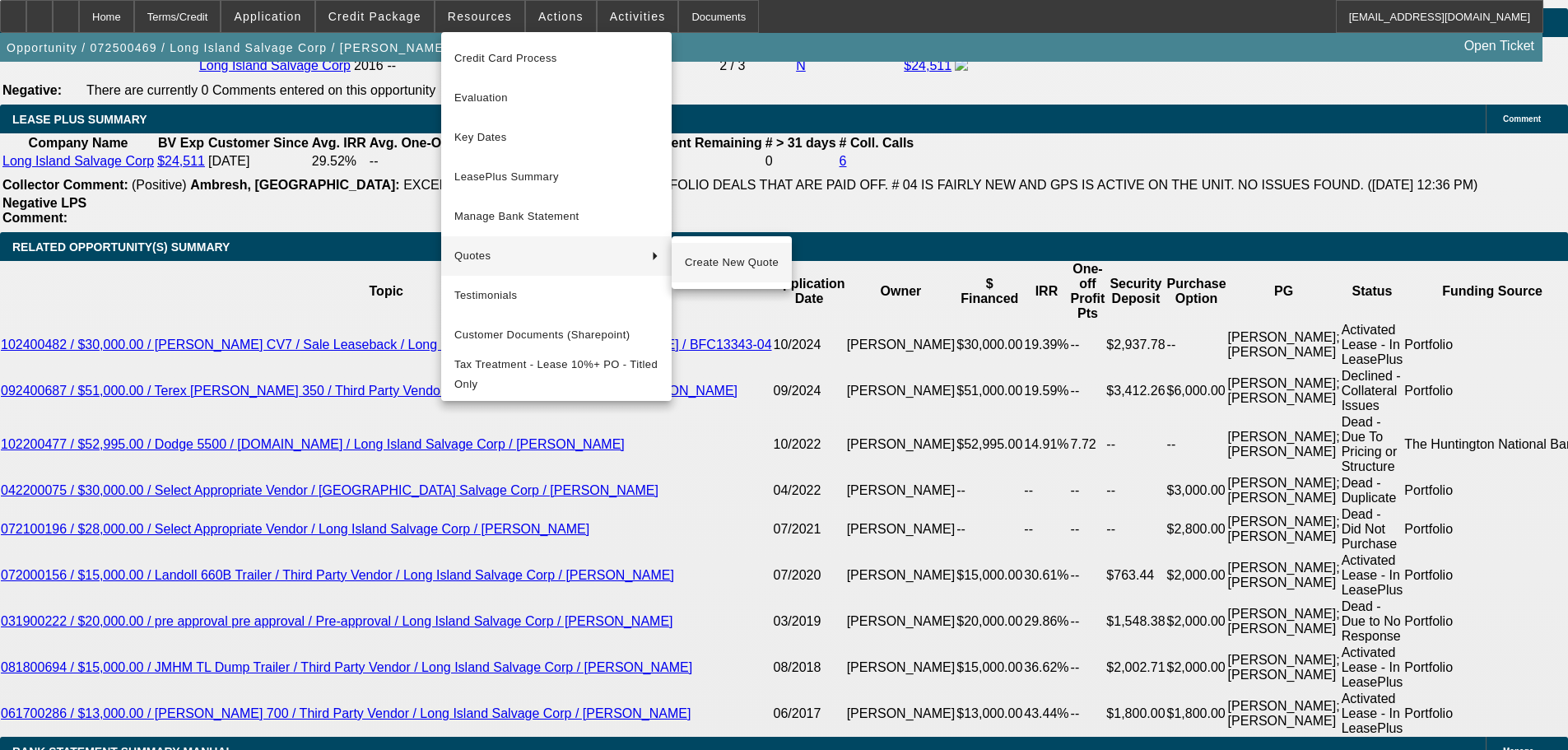
click at [750, 266] on span "Create New Quote" at bounding box center [731, 262] width 94 height 20
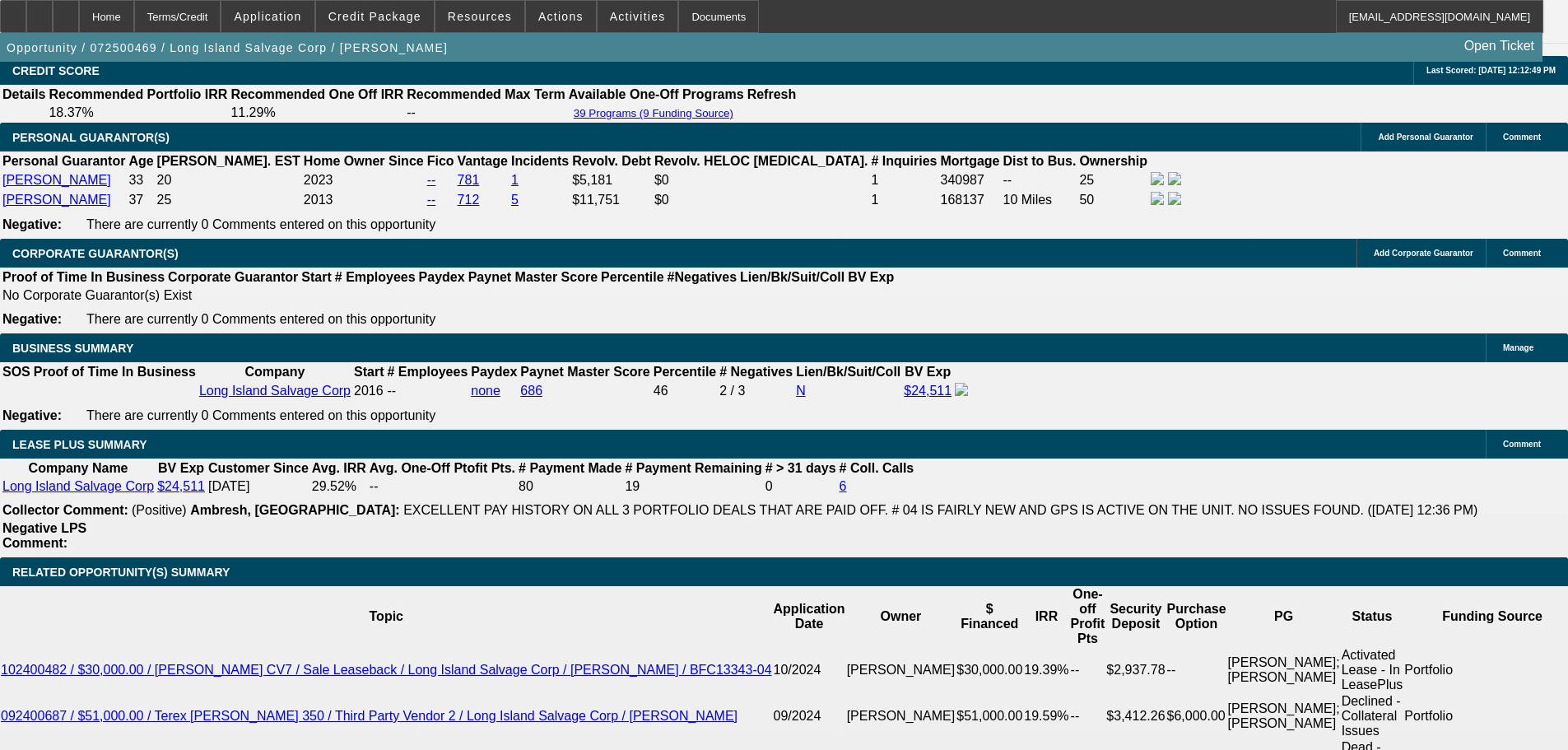
scroll to position [2386, 0]
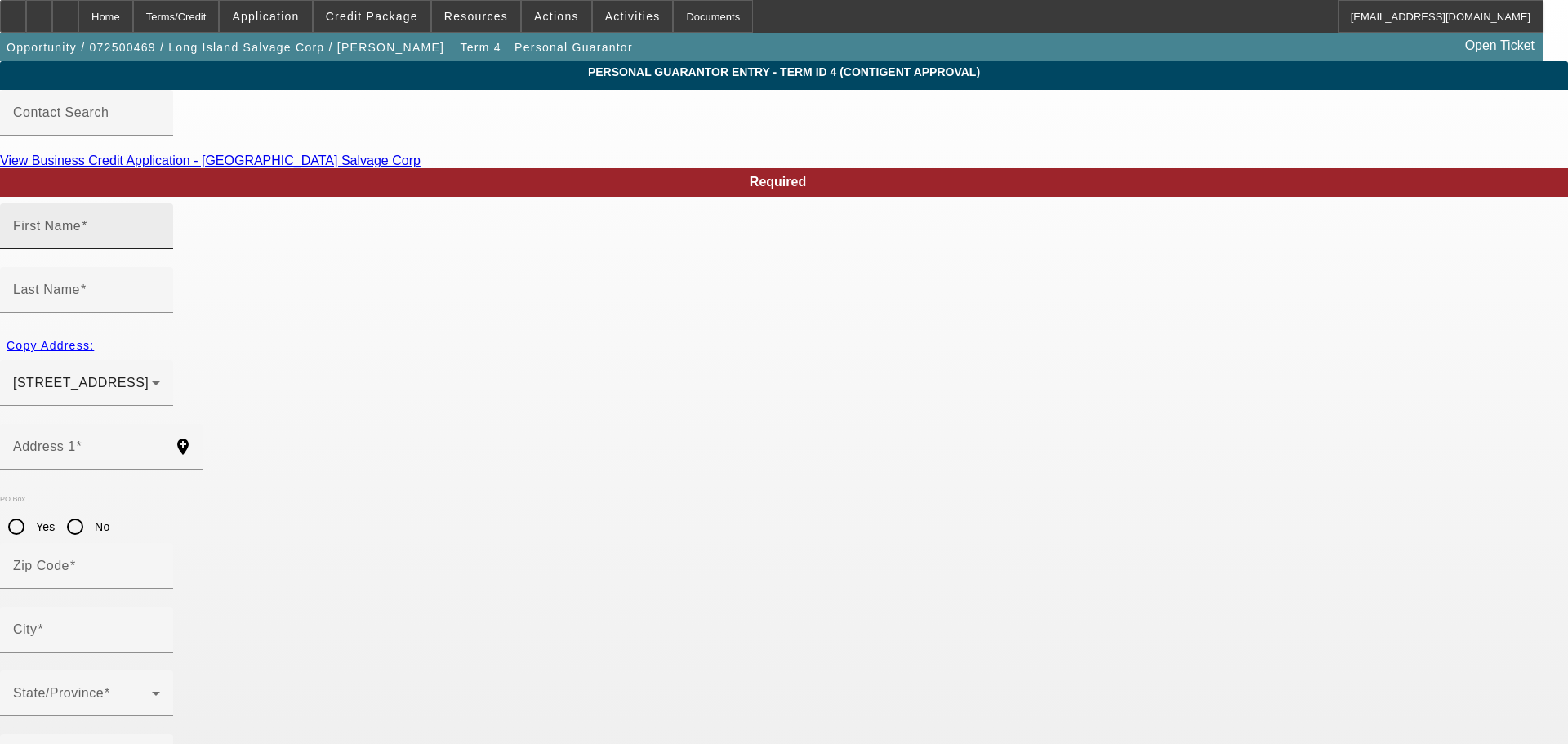
type input "James"
type input "Marro"
type input "102 Grassmere Ave"
radio input "true"
type input "11769"
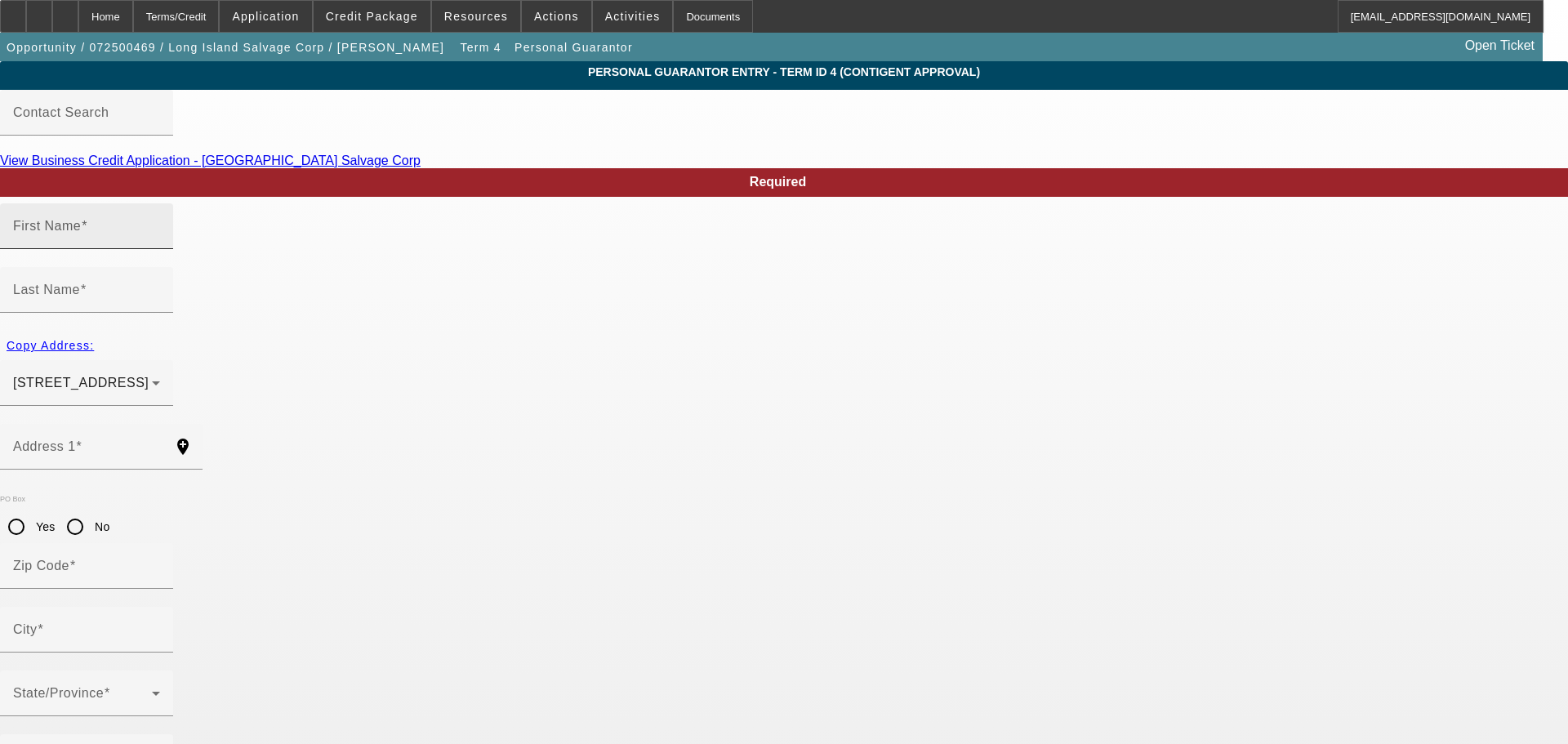
type input "Oakland"
type input "(631) 942-1383"
type input "50"
type input "078-74-7167"
type input "marro13@aol.com"
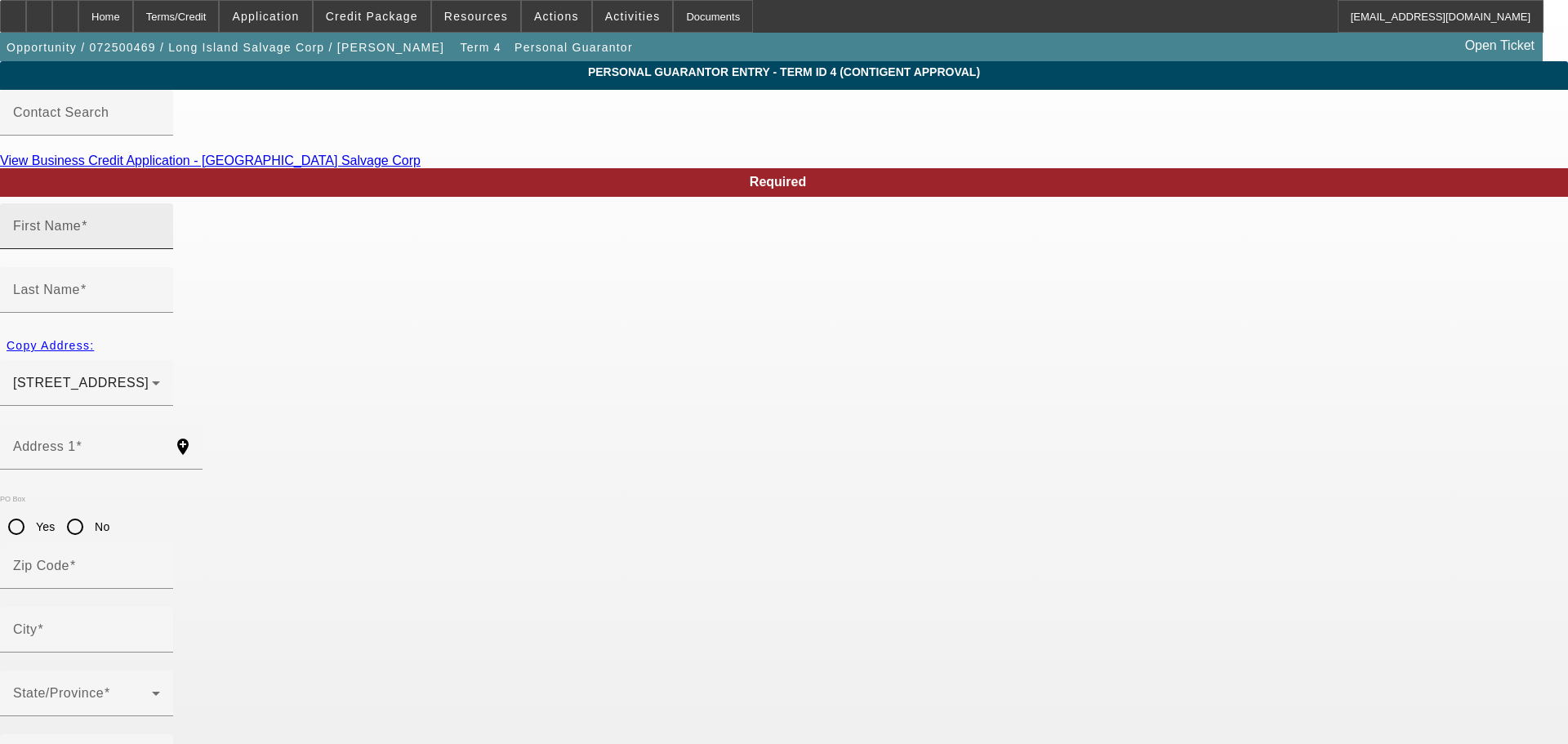
type input "(934) 500-5294"
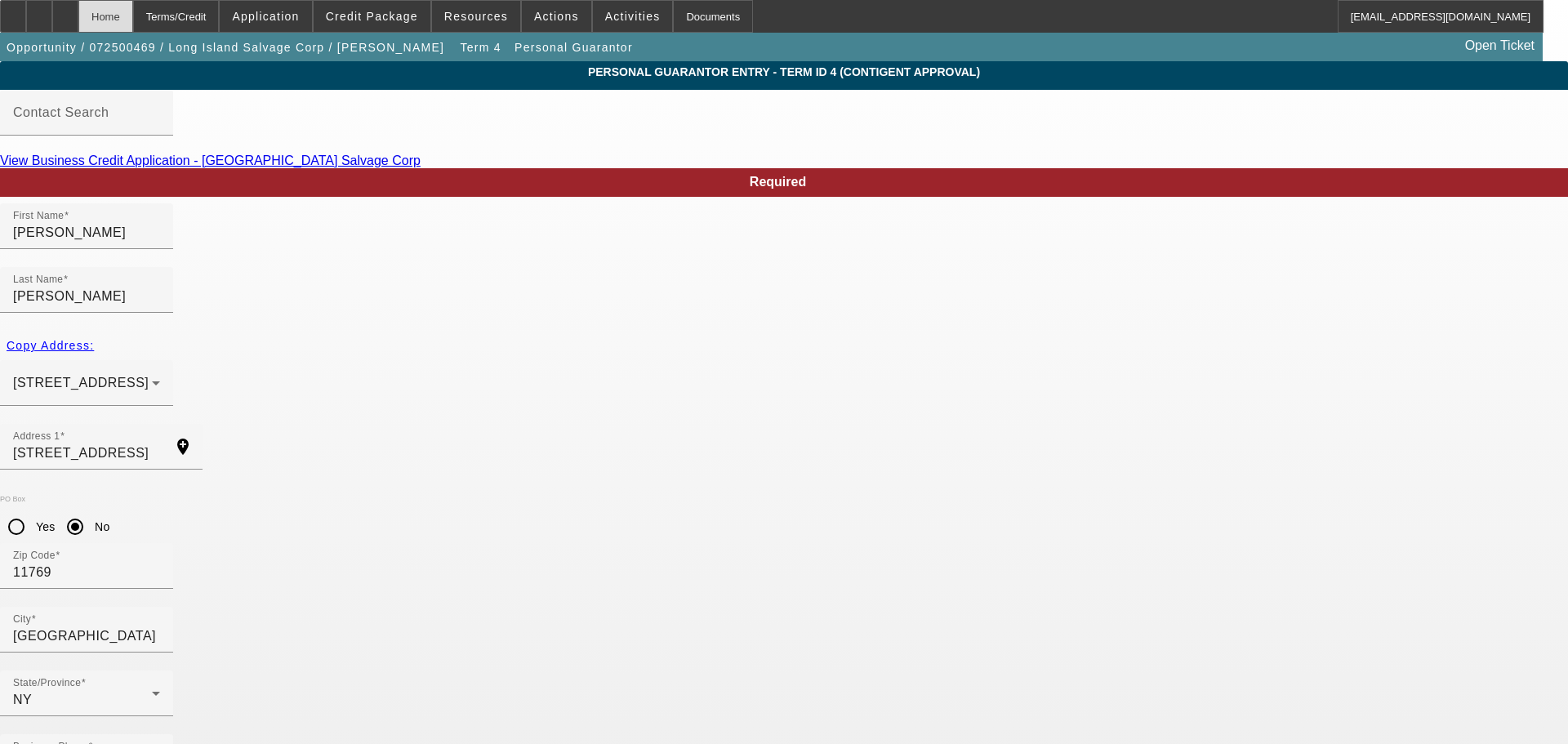
click at [133, 17] on div "Home" at bounding box center [105, 16] width 54 height 33
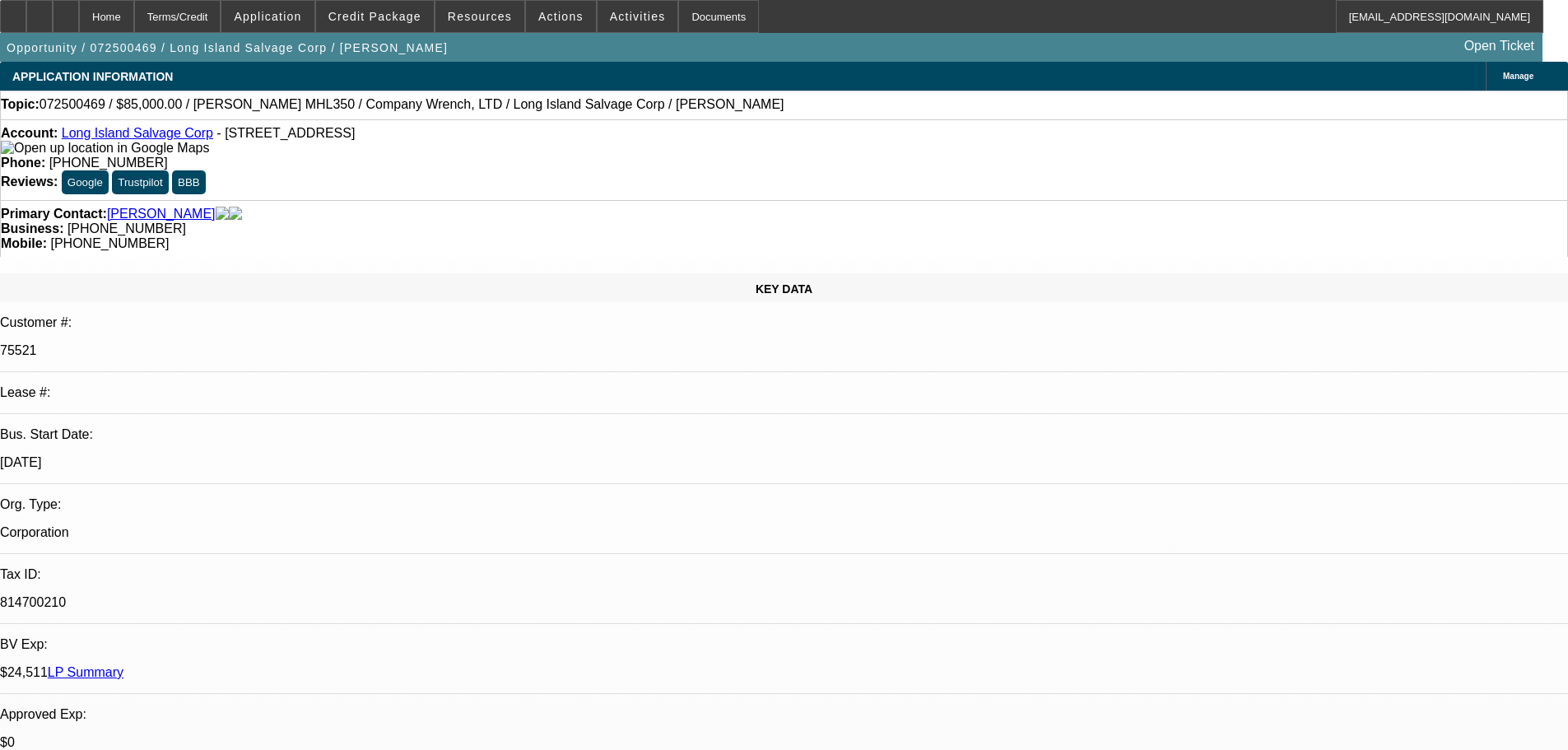
select select "0"
select select "0.1"
select select "4"
select select "0"
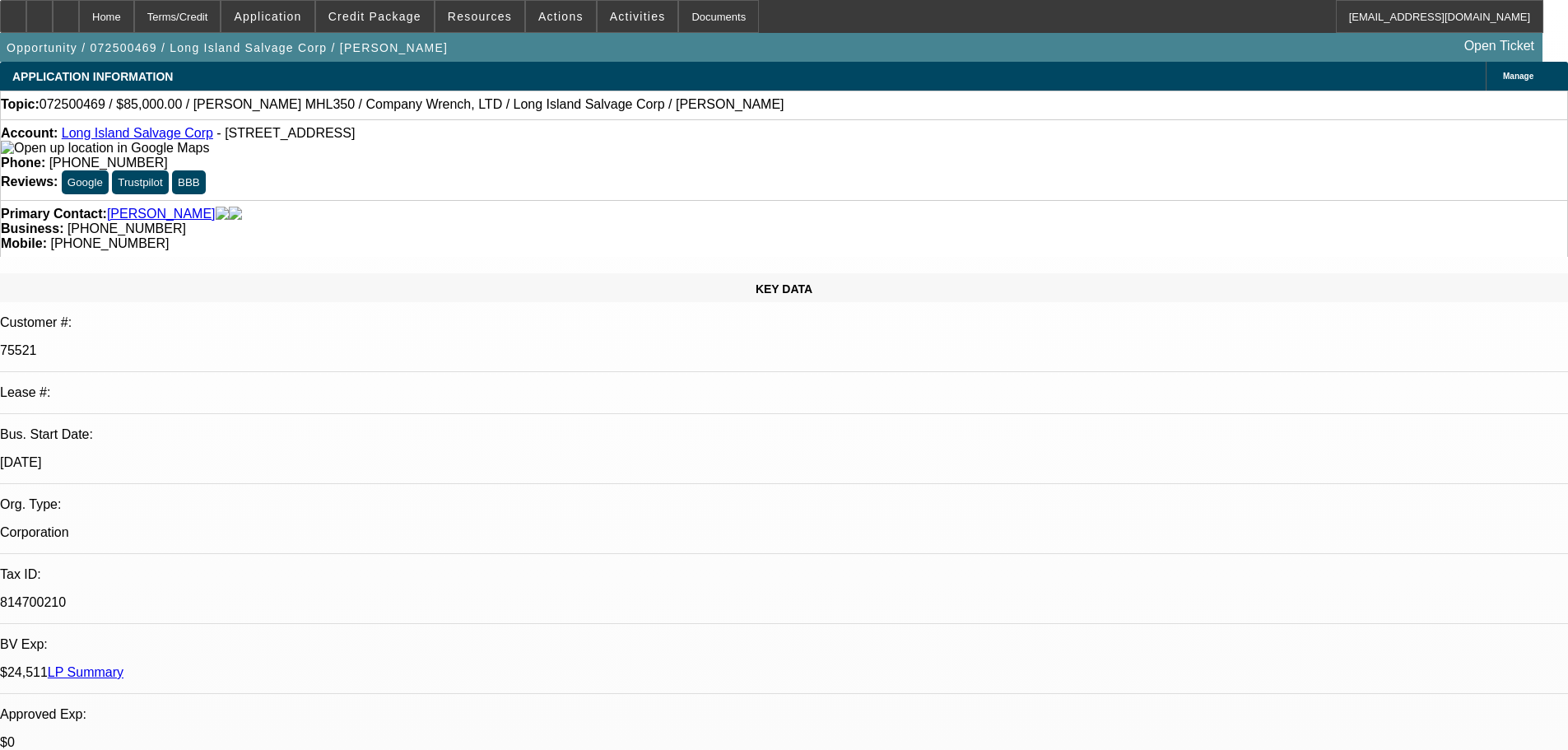
select select "0"
select select "0.1"
select select "4"
select select "0"
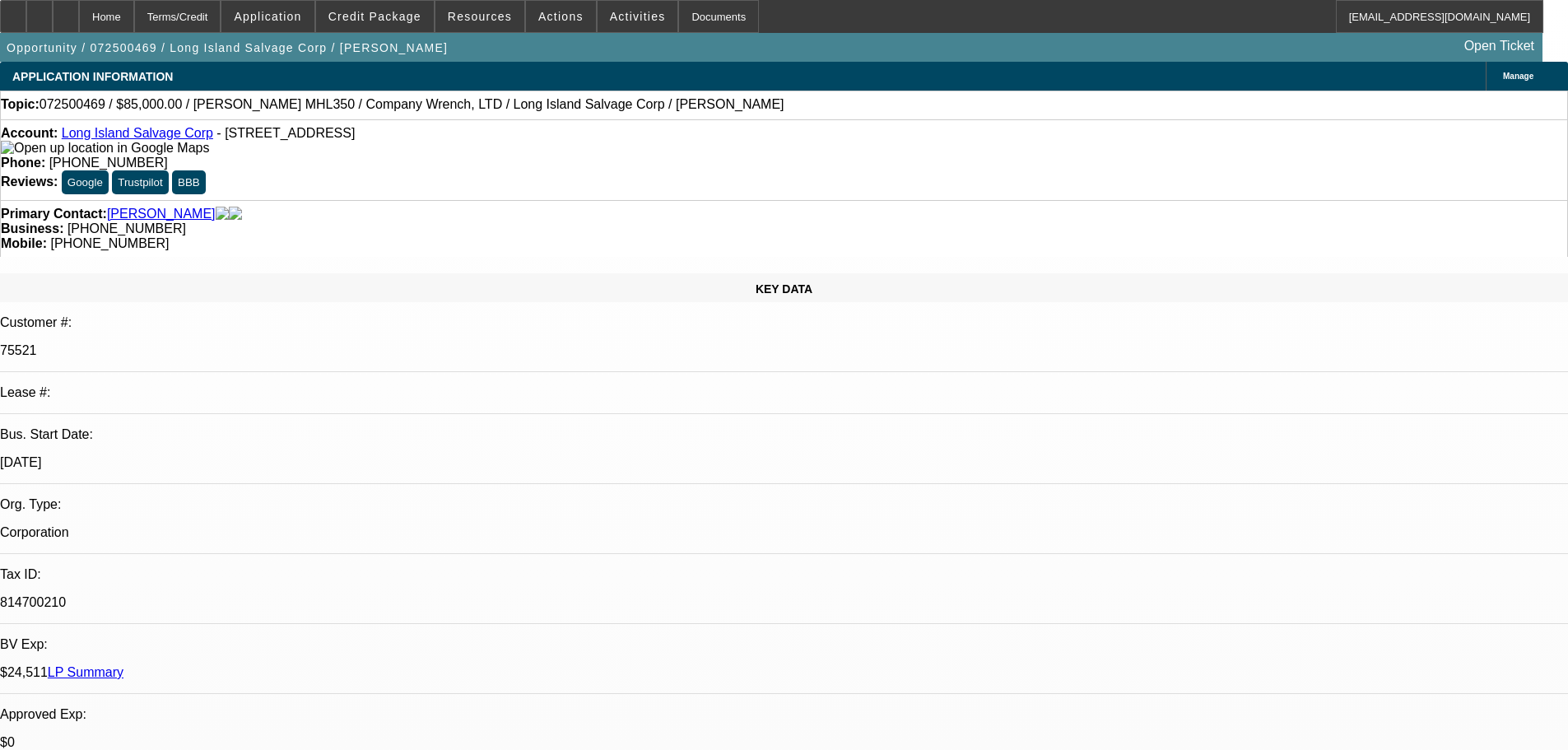
select select "0.1"
select select "4"
select select "0"
select select "0.1"
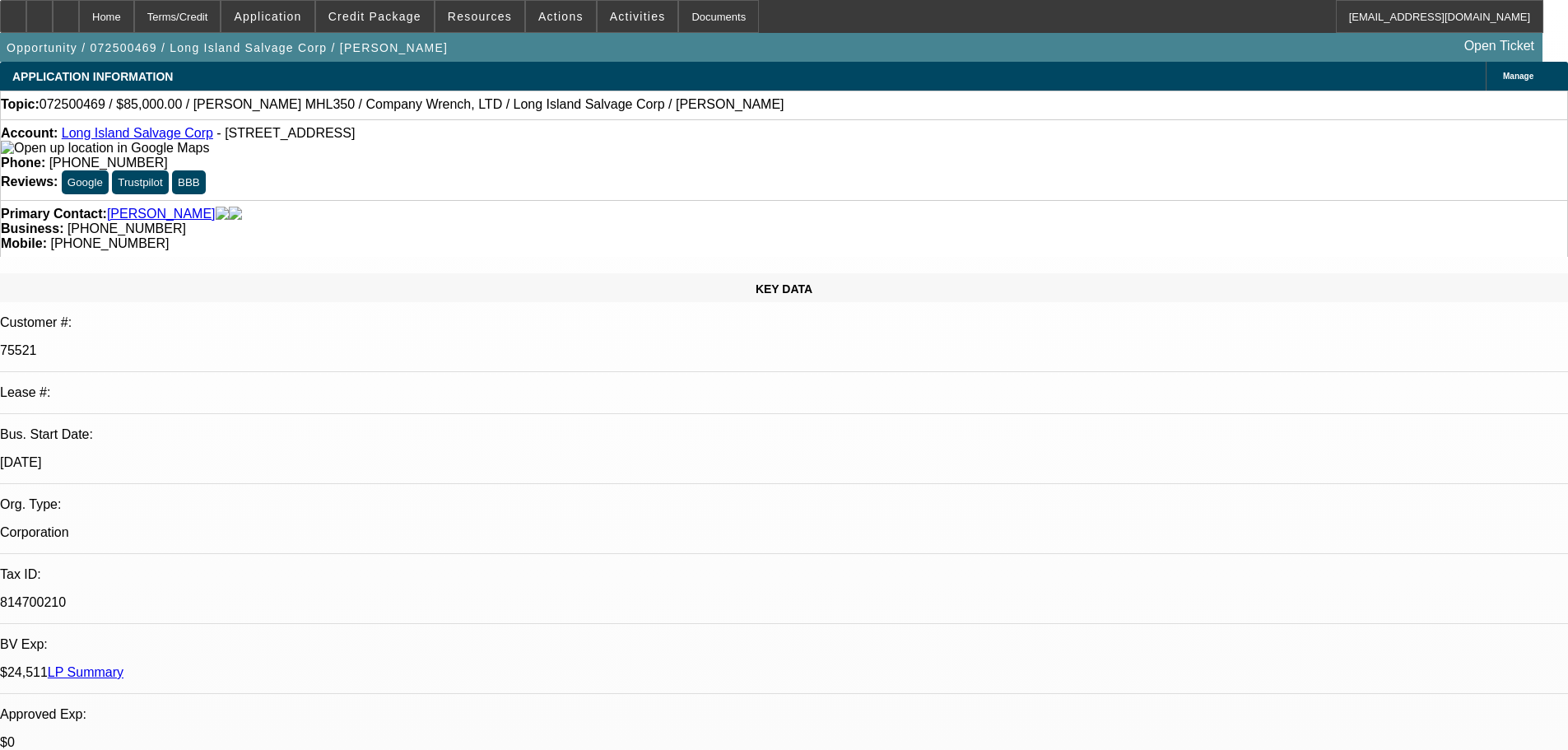
select select "4"
click at [146, 140] on link "Long Island Salvage Corp" at bounding box center [137, 133] width 151 height 14
click at [465, 16] on span "Resources" at bounding box center [480, 16] width 64 height 13
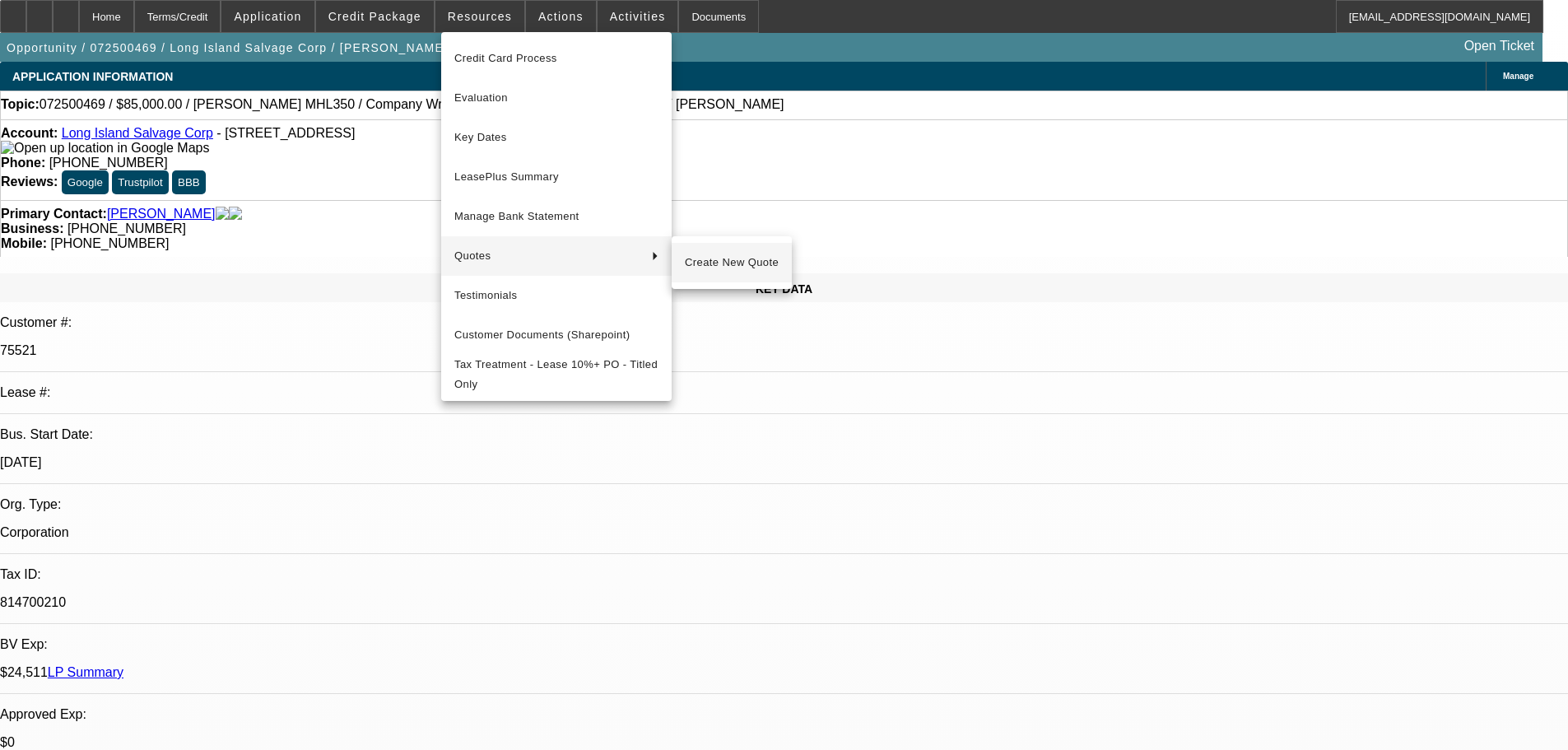
click at [722, 268] on span "Create New Quote" at bounding box center [731, 262] width 94 height 20
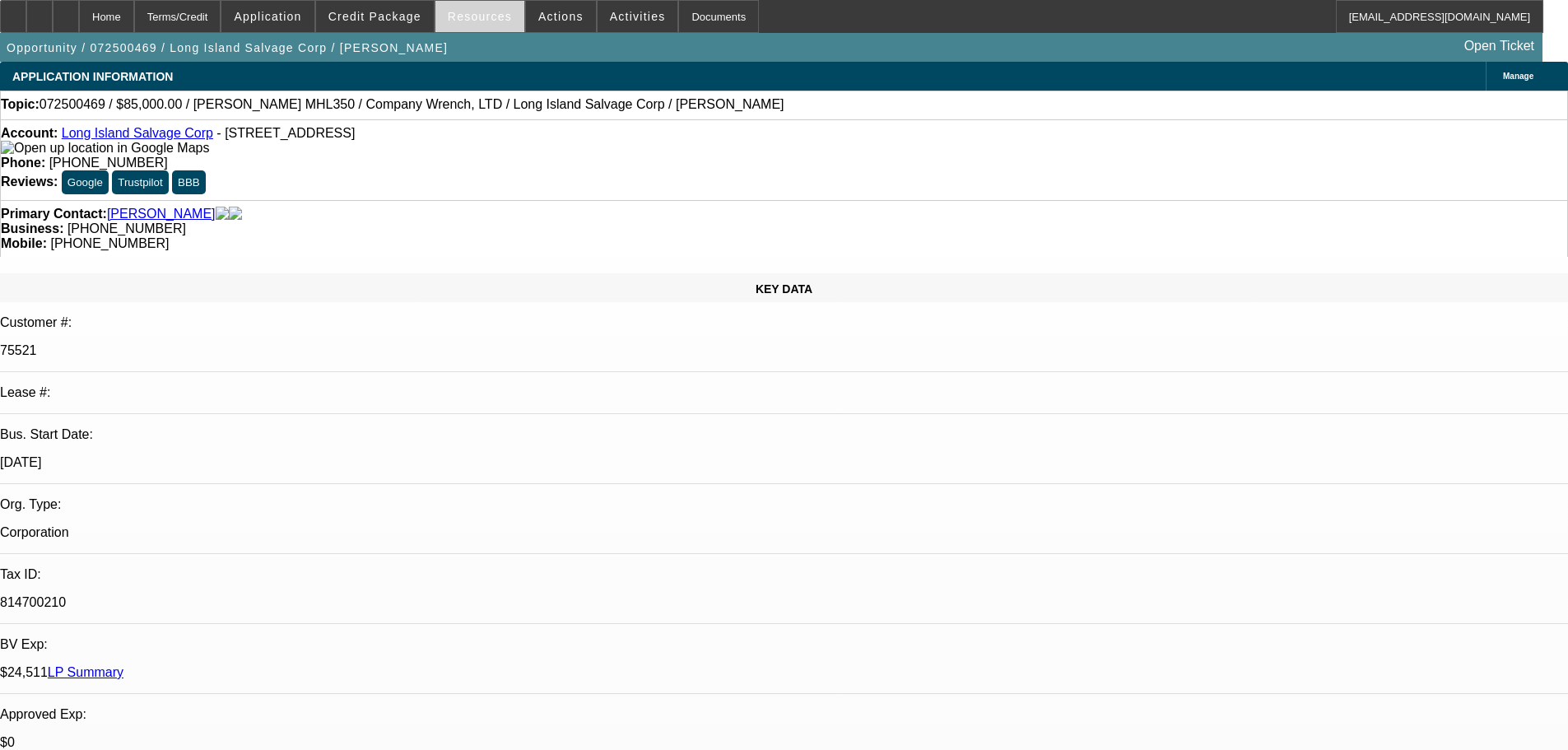
click at [490, 27] on span at bounding box center [480, 17] width 89 height 40
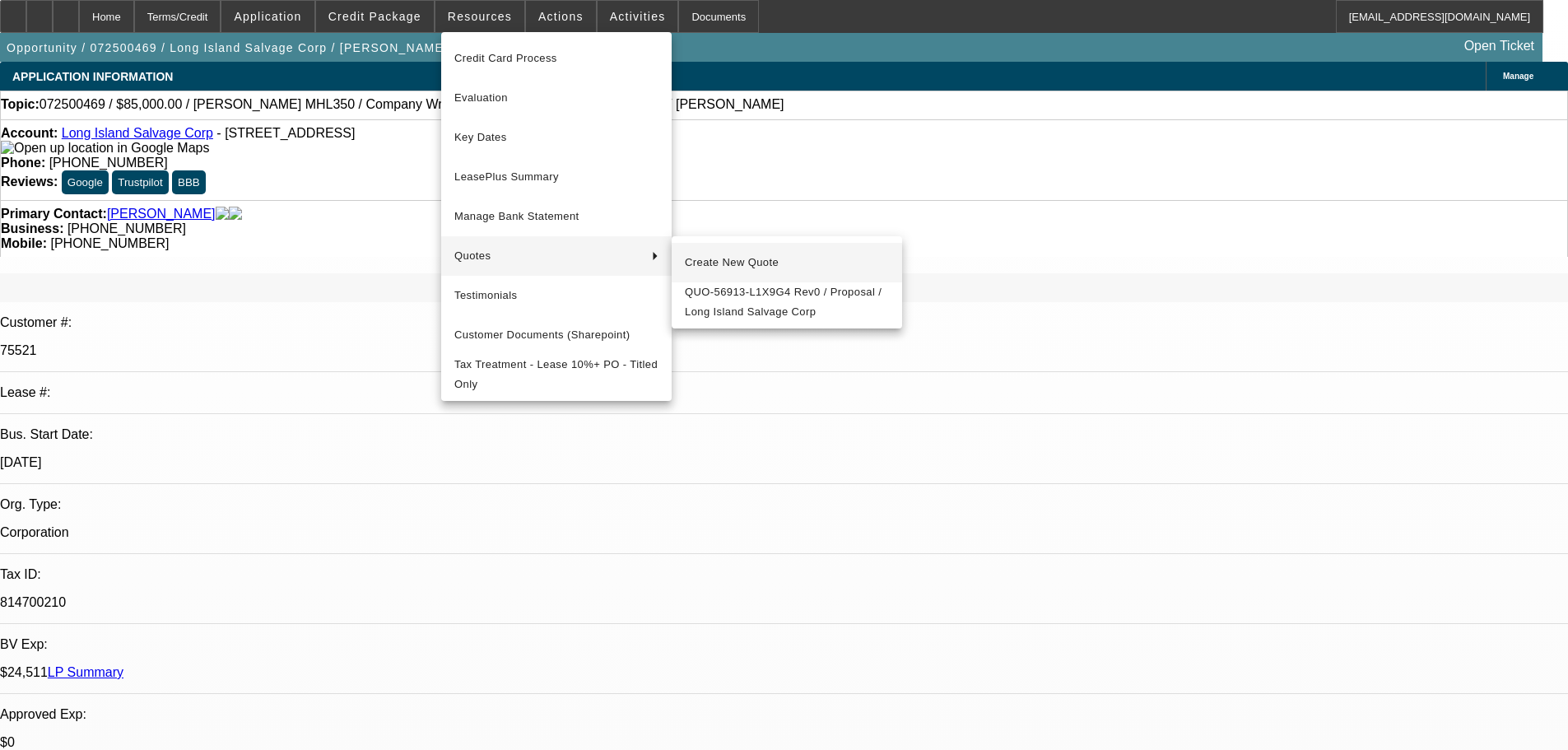
click at [767, 258] on span "Create New Quote" at bounding box center [787, 262] width 205 height 20
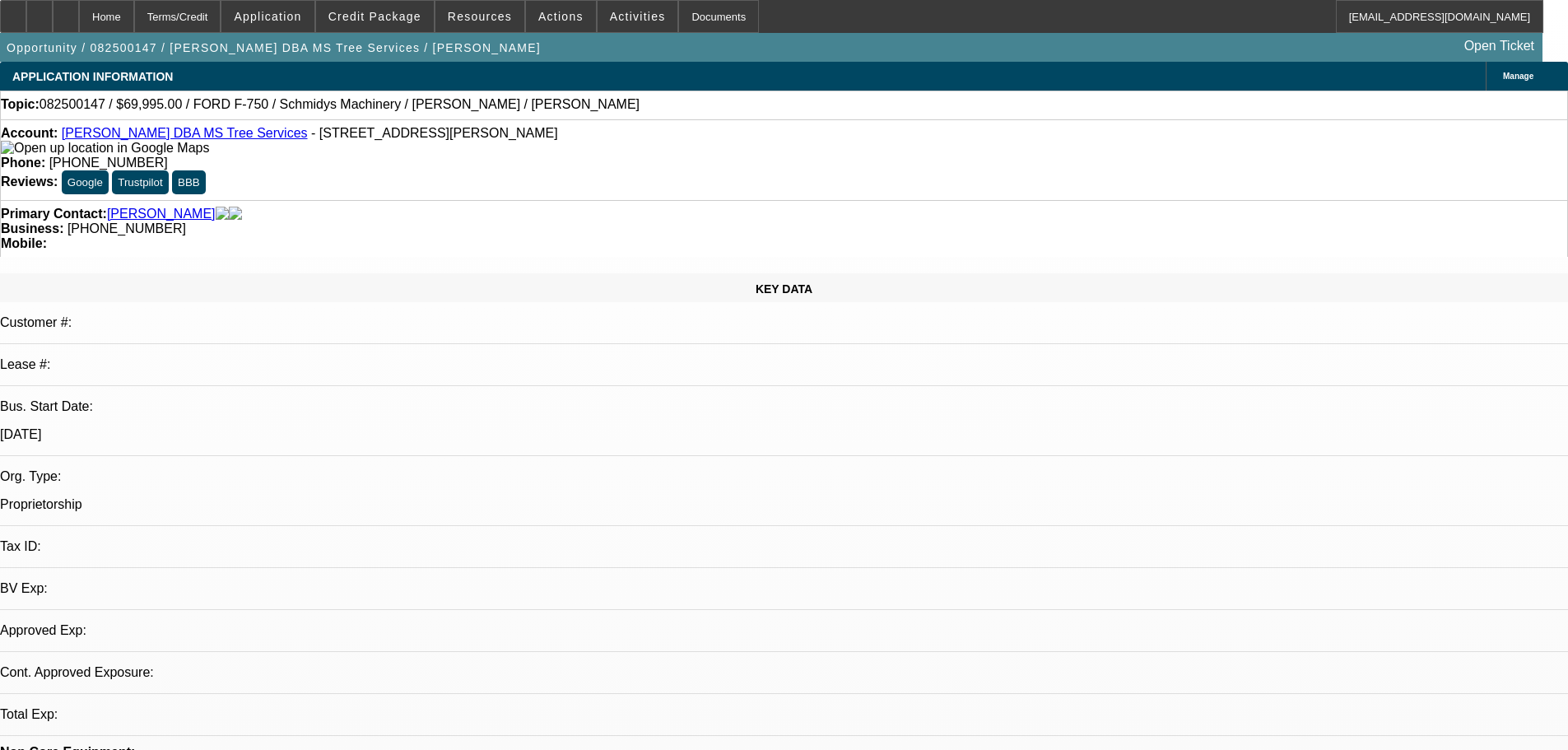
select select "0"
select select "6"
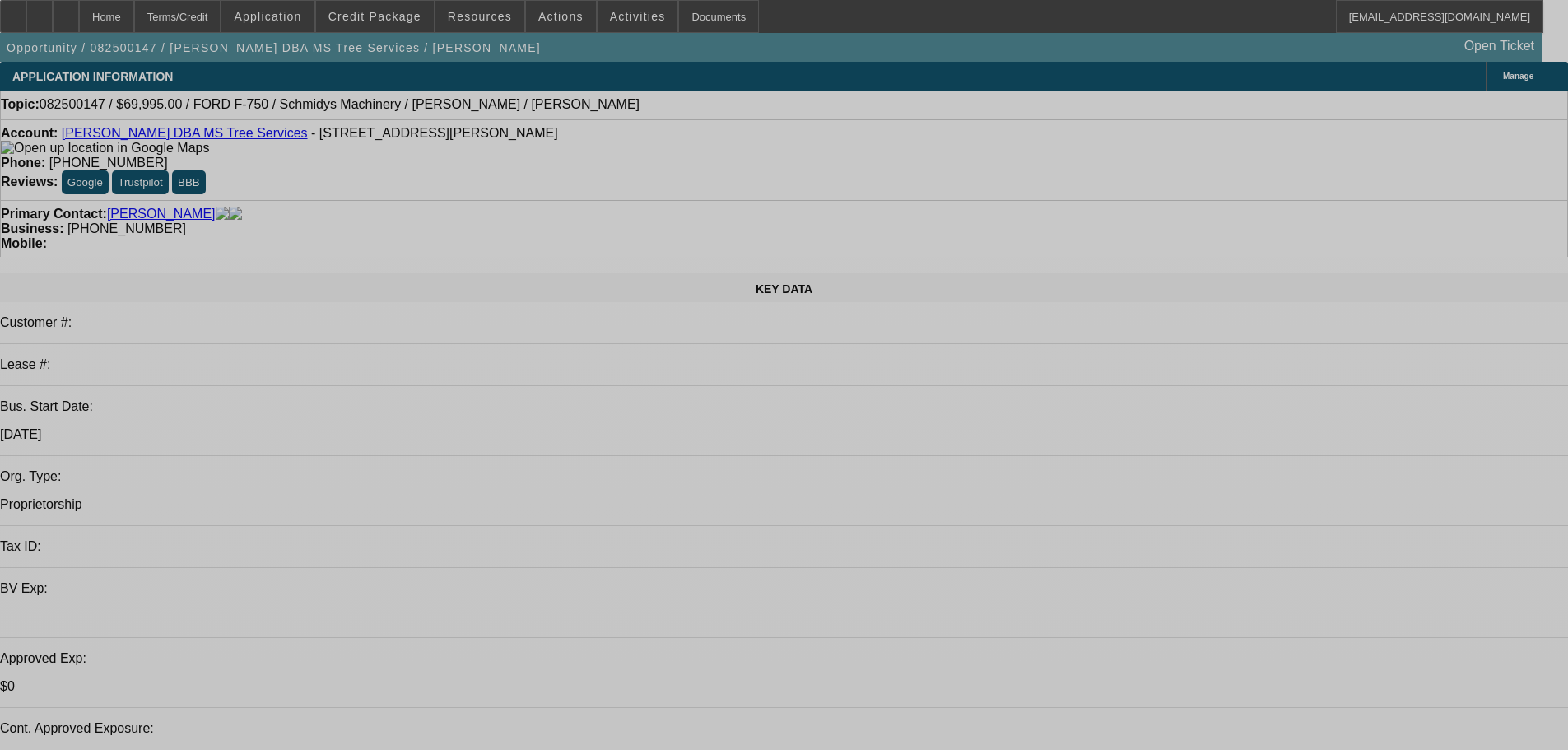
select select "0"
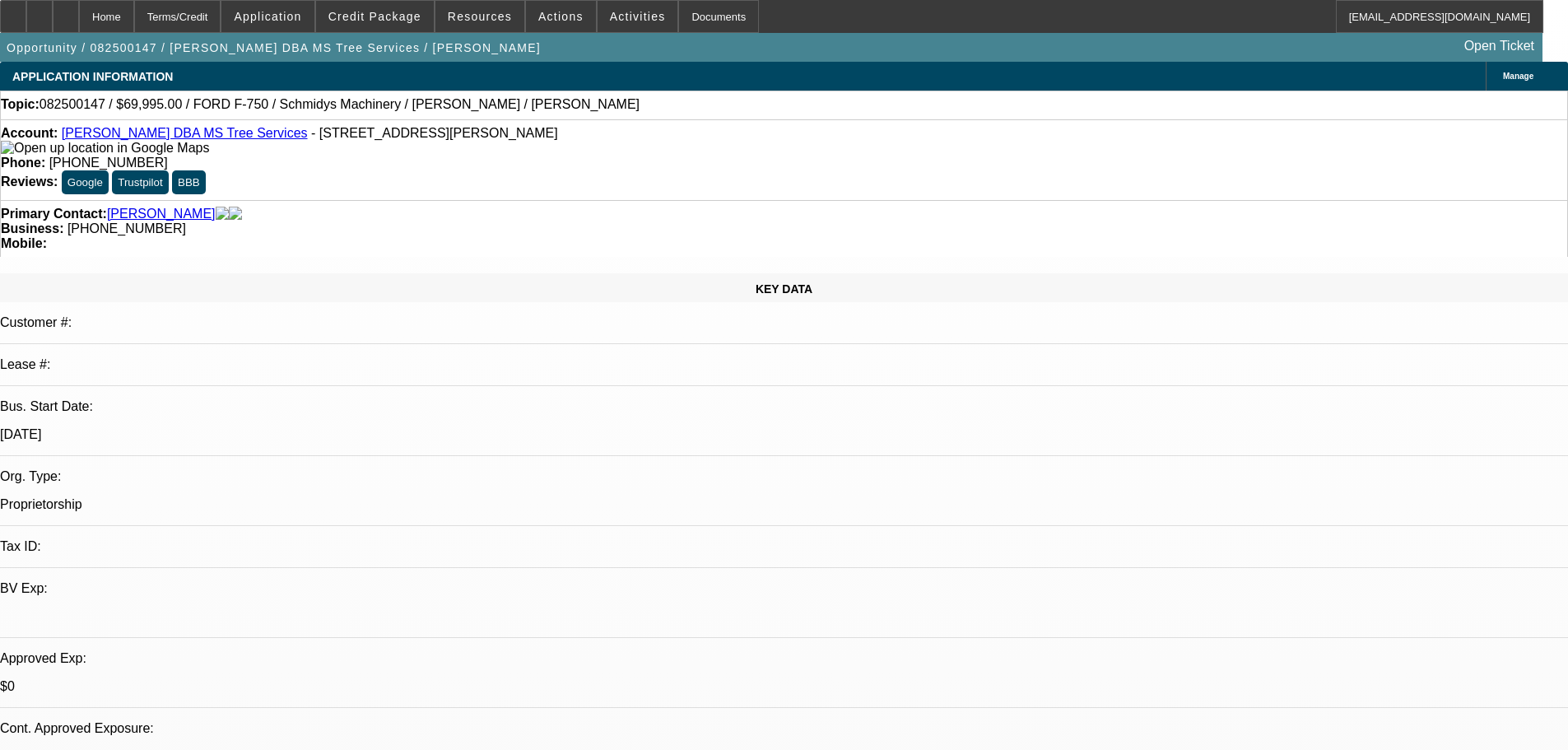
select select "0"
select select "6"
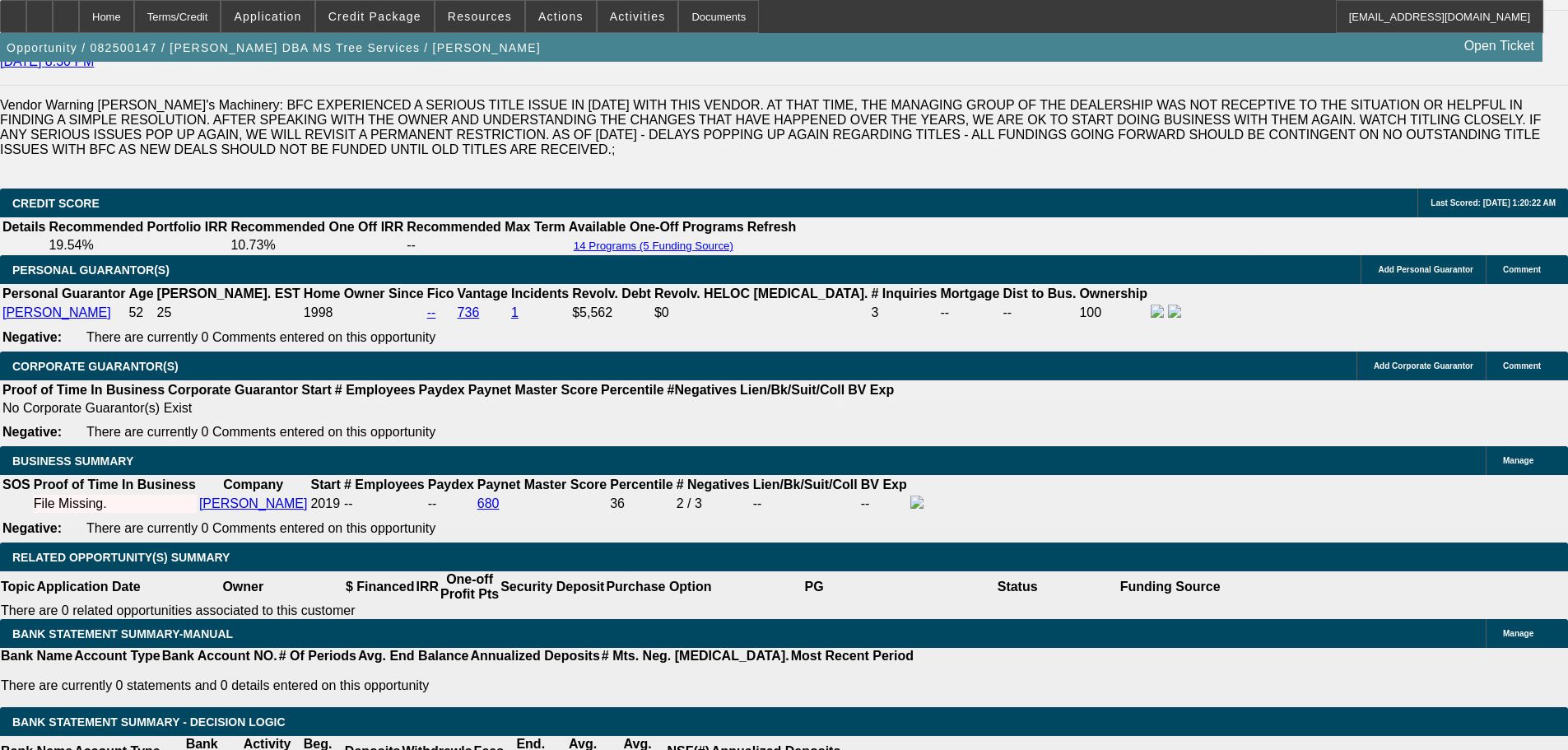
scroll to position [2386, 0]
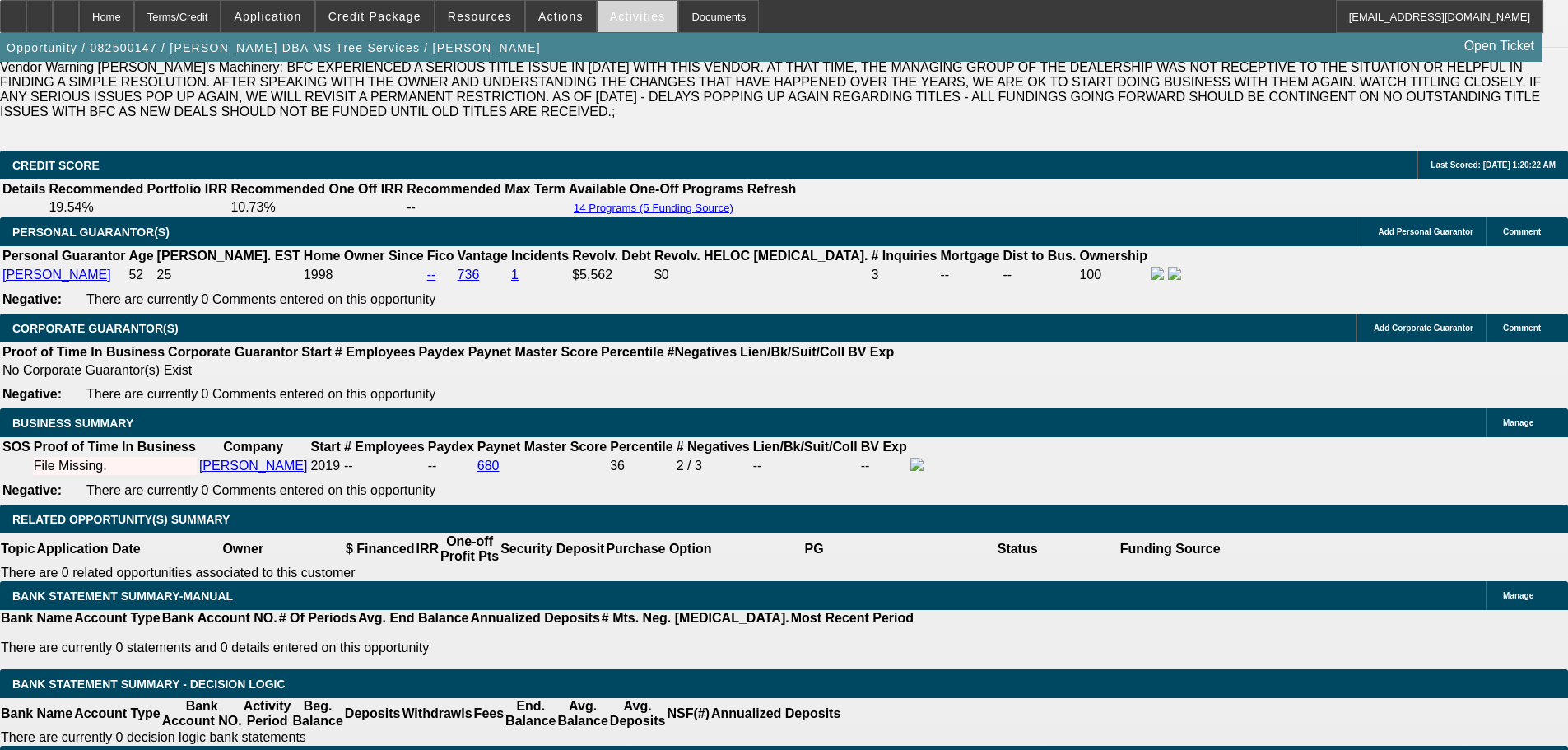
click at [627, 9] on span at bounding box center [637, 17] width 80 height 40
click at [616, 14] on div at bounding box center [784, 375] width 1568 height 750
click at [555, 16] on span "Actions" at bounding box center [561, 16] width 45 height 13
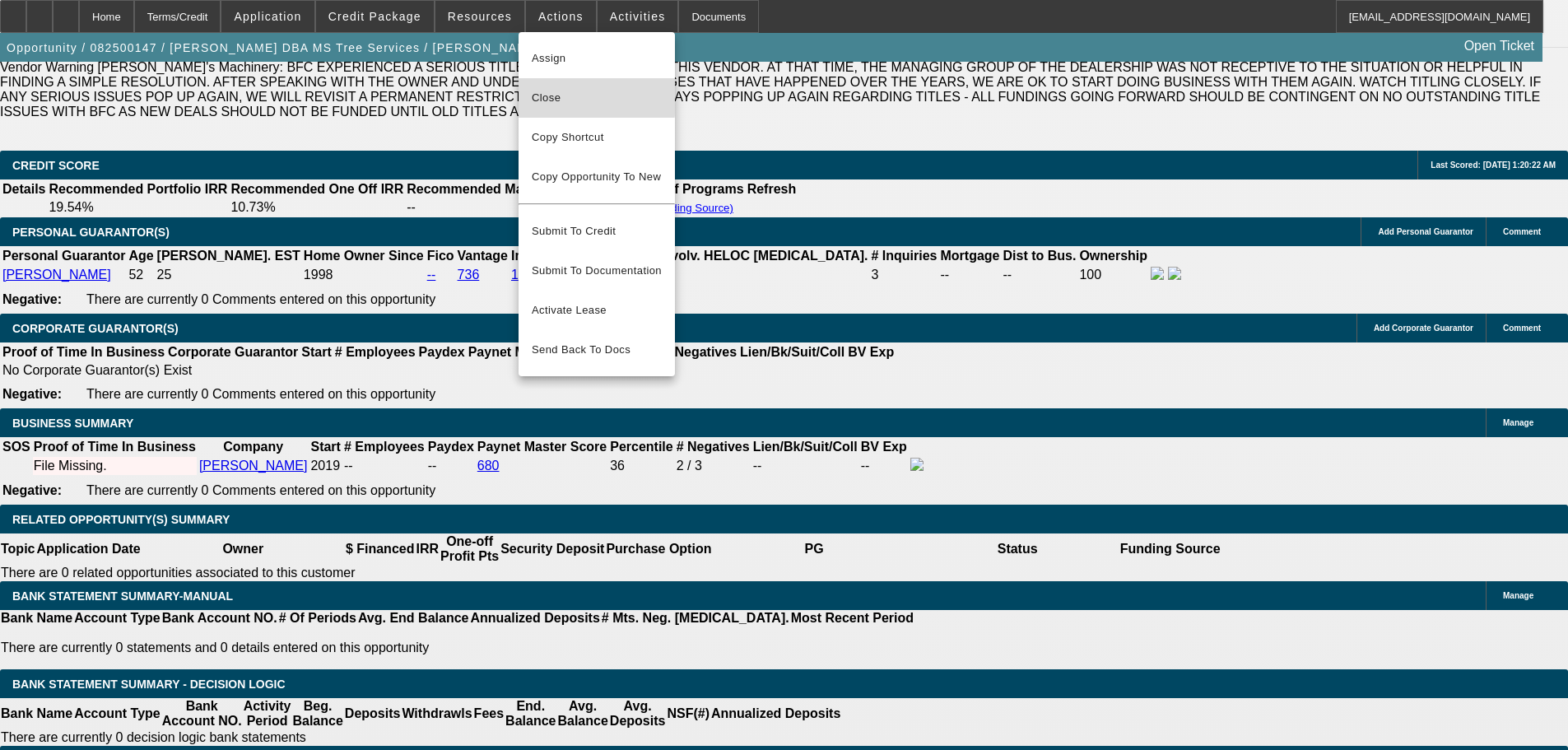
click at [558, 96] on span "Close" at bounding box center [596, 98] width 130 height 20
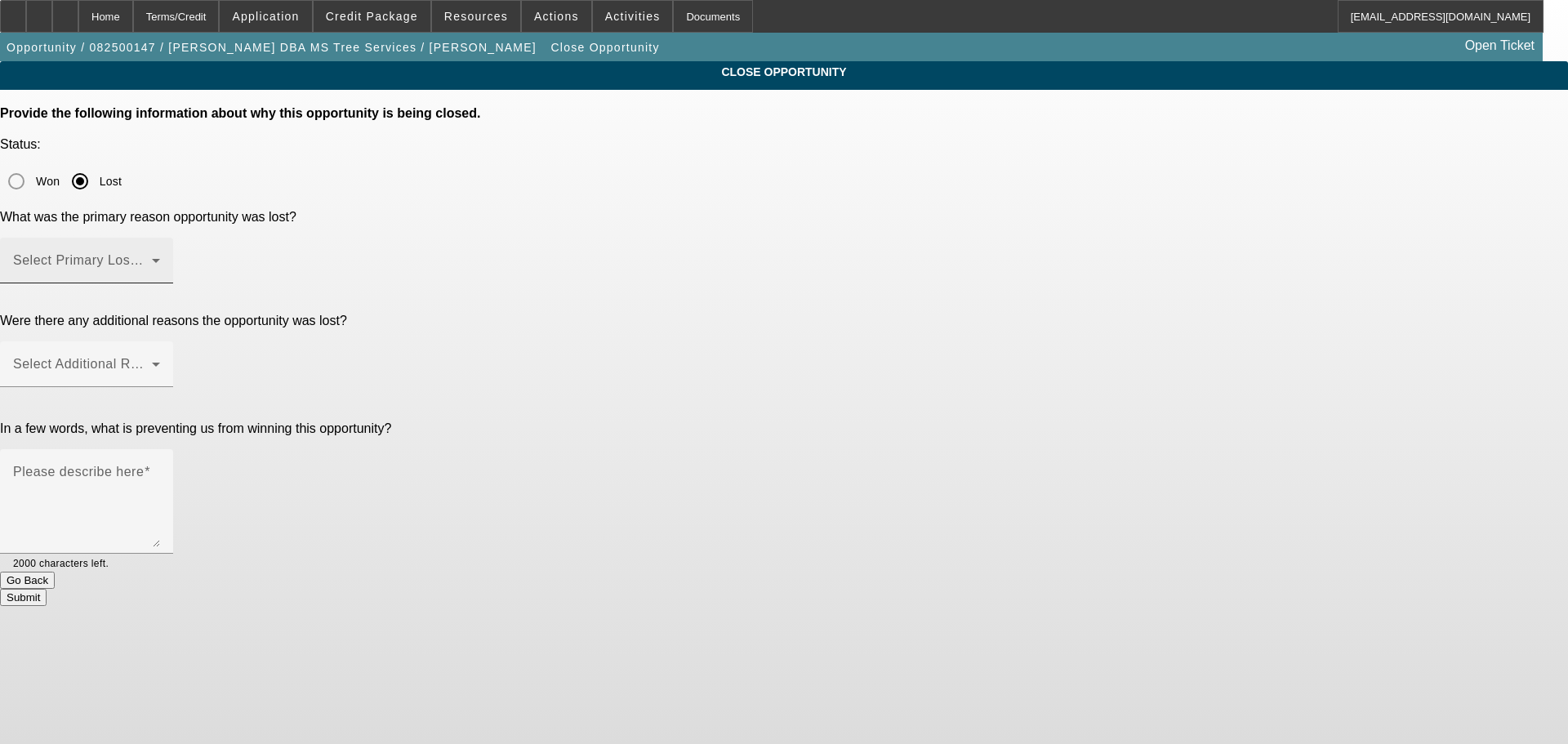
click at [152, 257] on span at bounding box center [83, 267] width 139 height 20
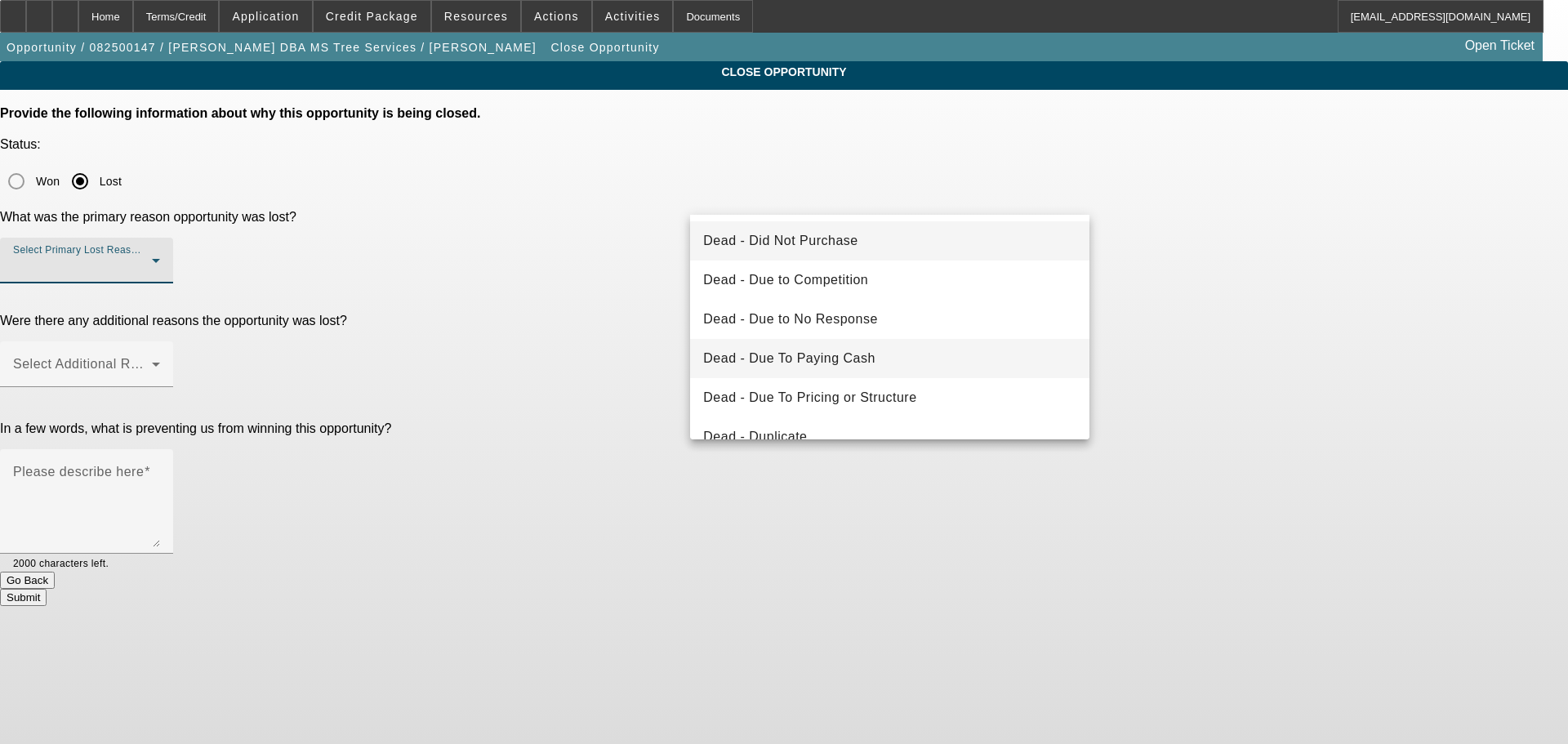
click at [894, 362] on mat-option "Dead - Due To Paying Cash" at bounding box center [889, 359] width 399 height 39
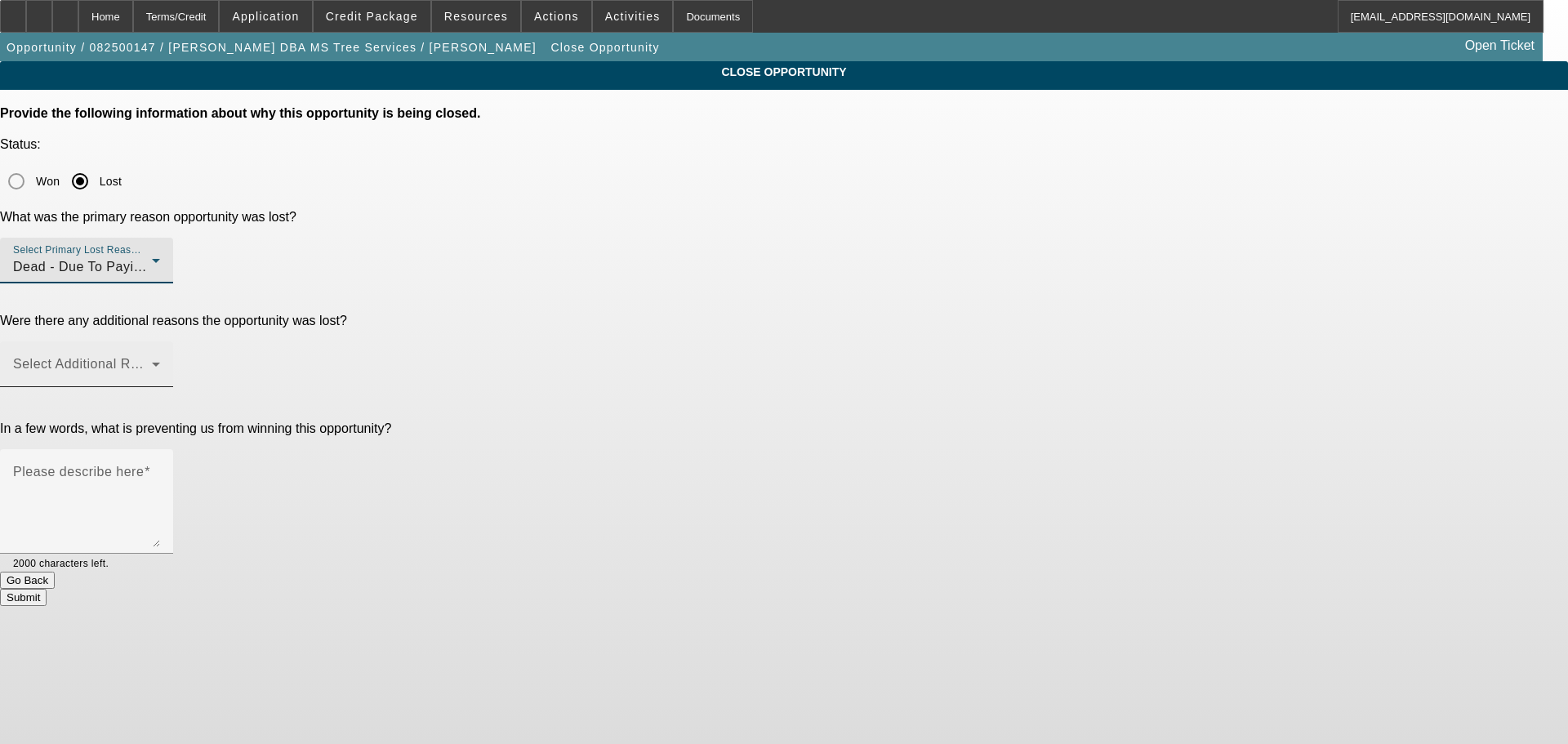
click at [152, 361] on span at bounding box center [83, 370] width 139 height 20
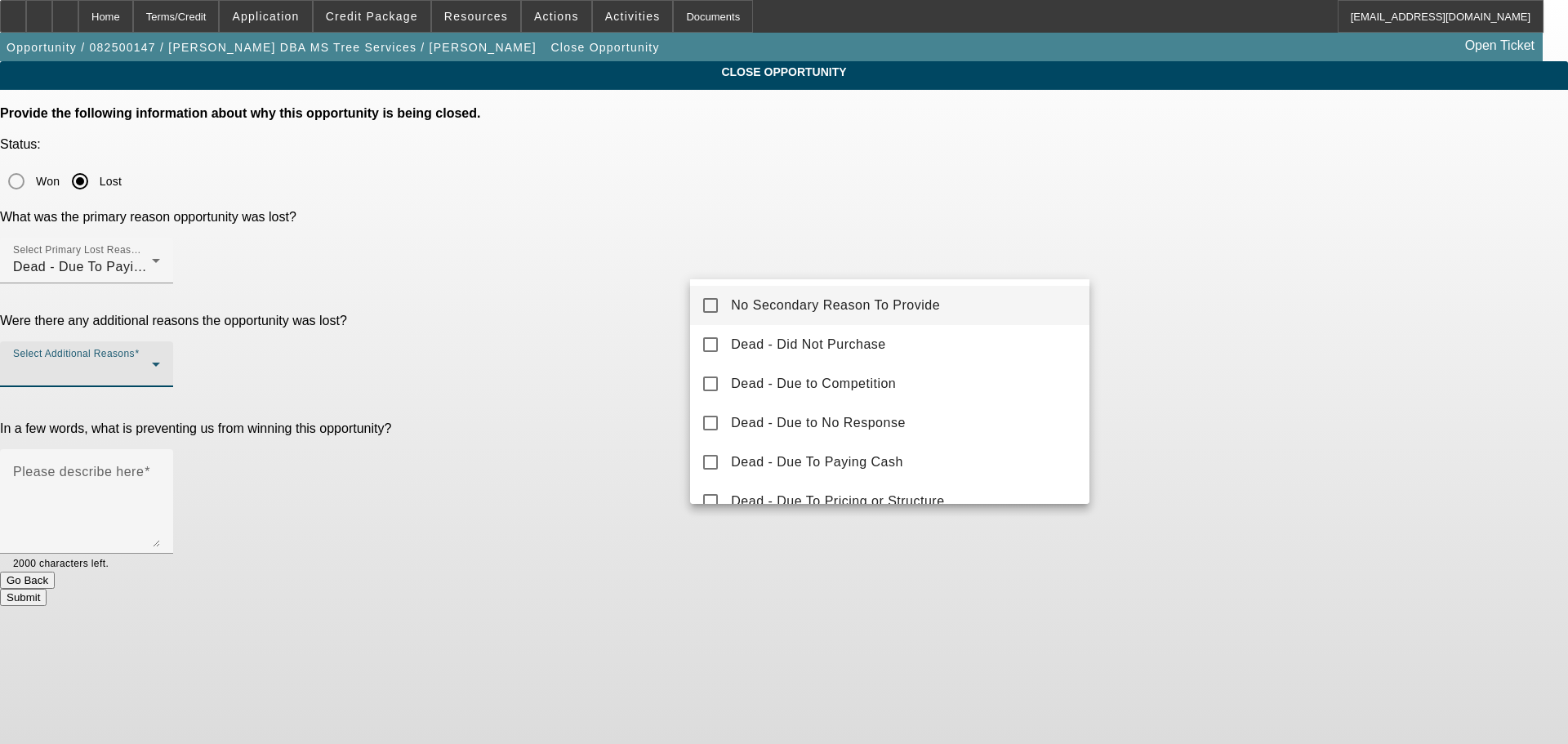
click at [717, 309] on mat-pseudo-checkbox at bounding box center [710, 305] width 15 height 15
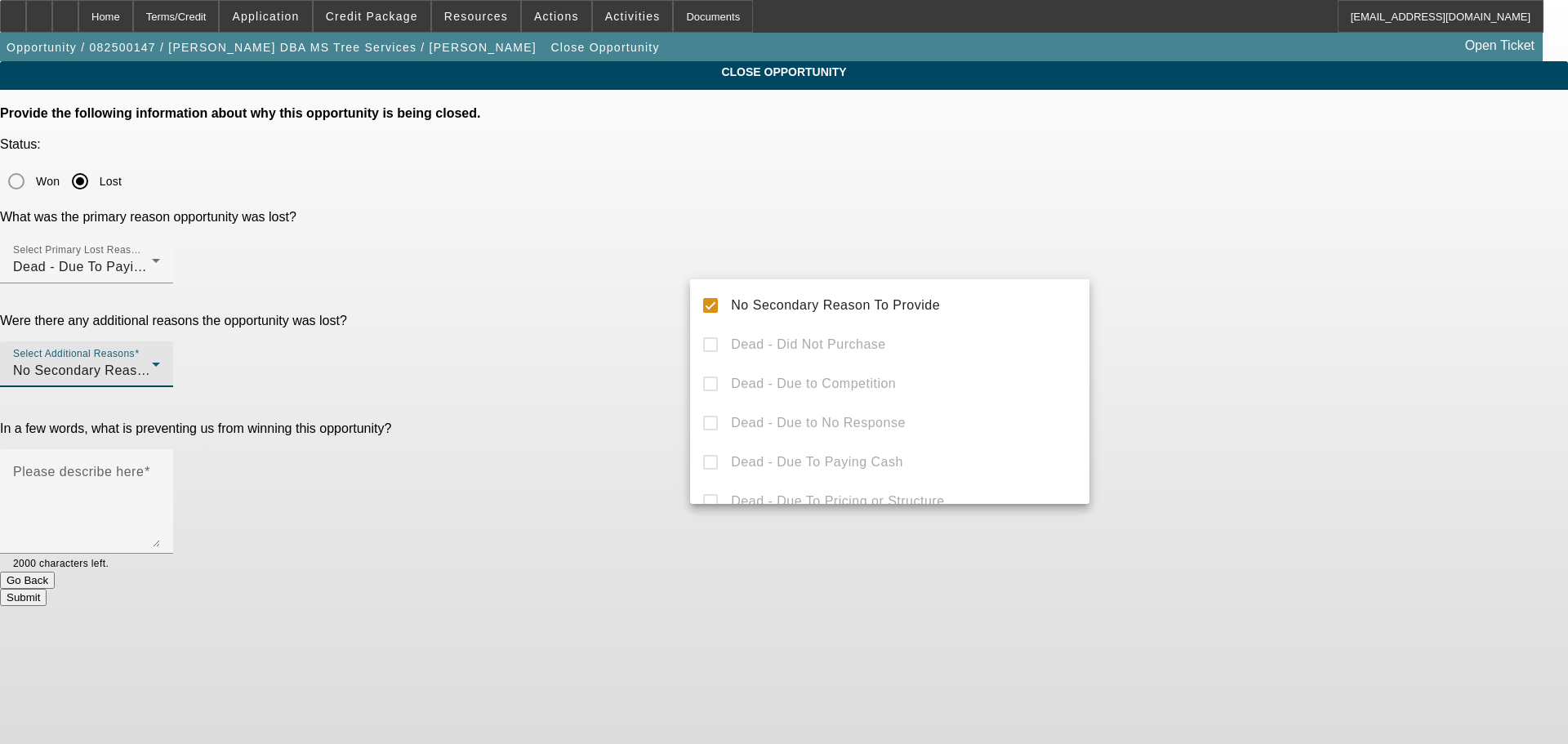
click at [664, 383] on div at bounding box center [784, 372] width 1568 height 744
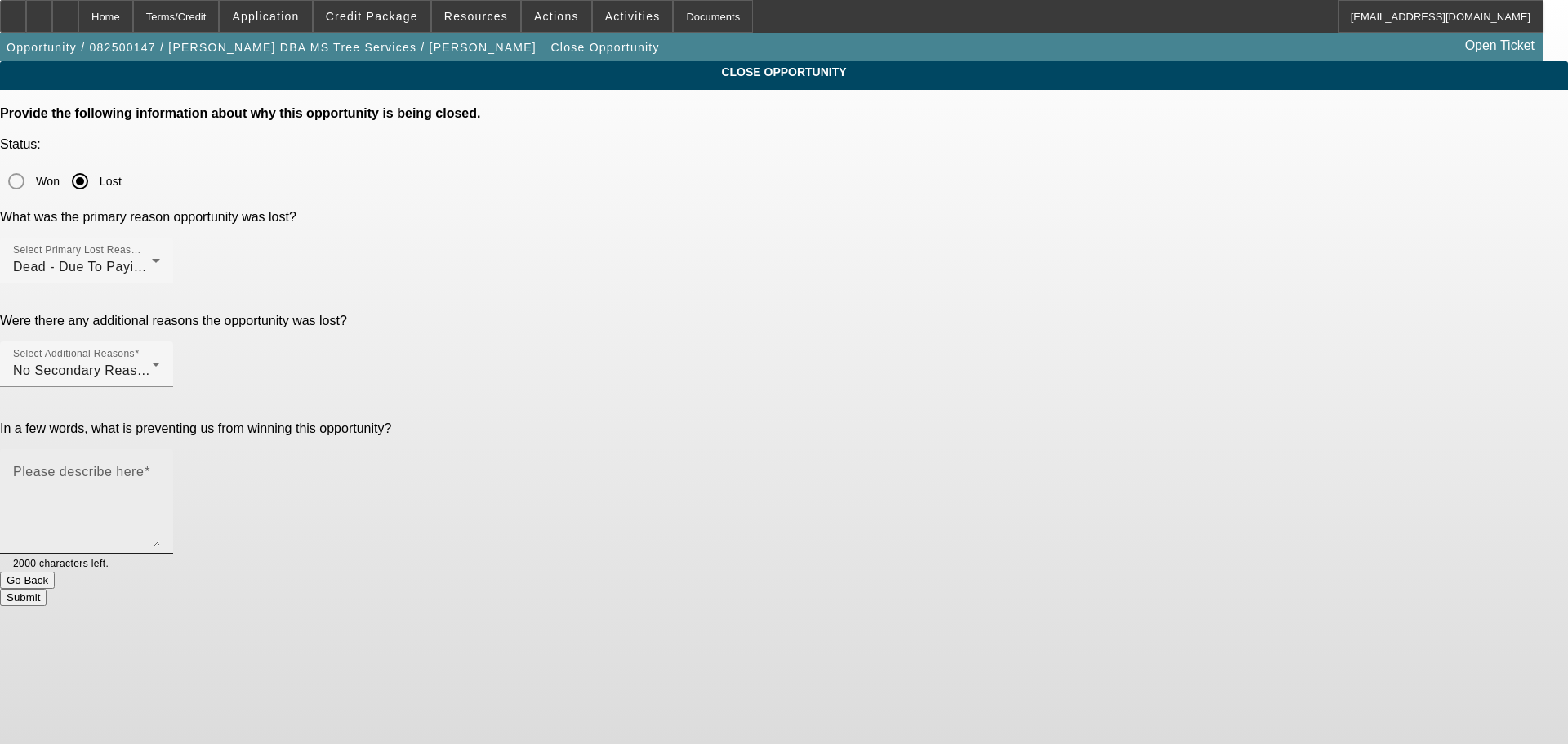
click at [160, 469] on textarea "Please describe here" at bounding box center [86, 507] width 147 height 78
type textarea "-"
click at [47, 589] on button "Submit" at bounding box center [23, 597] width 47 height 17
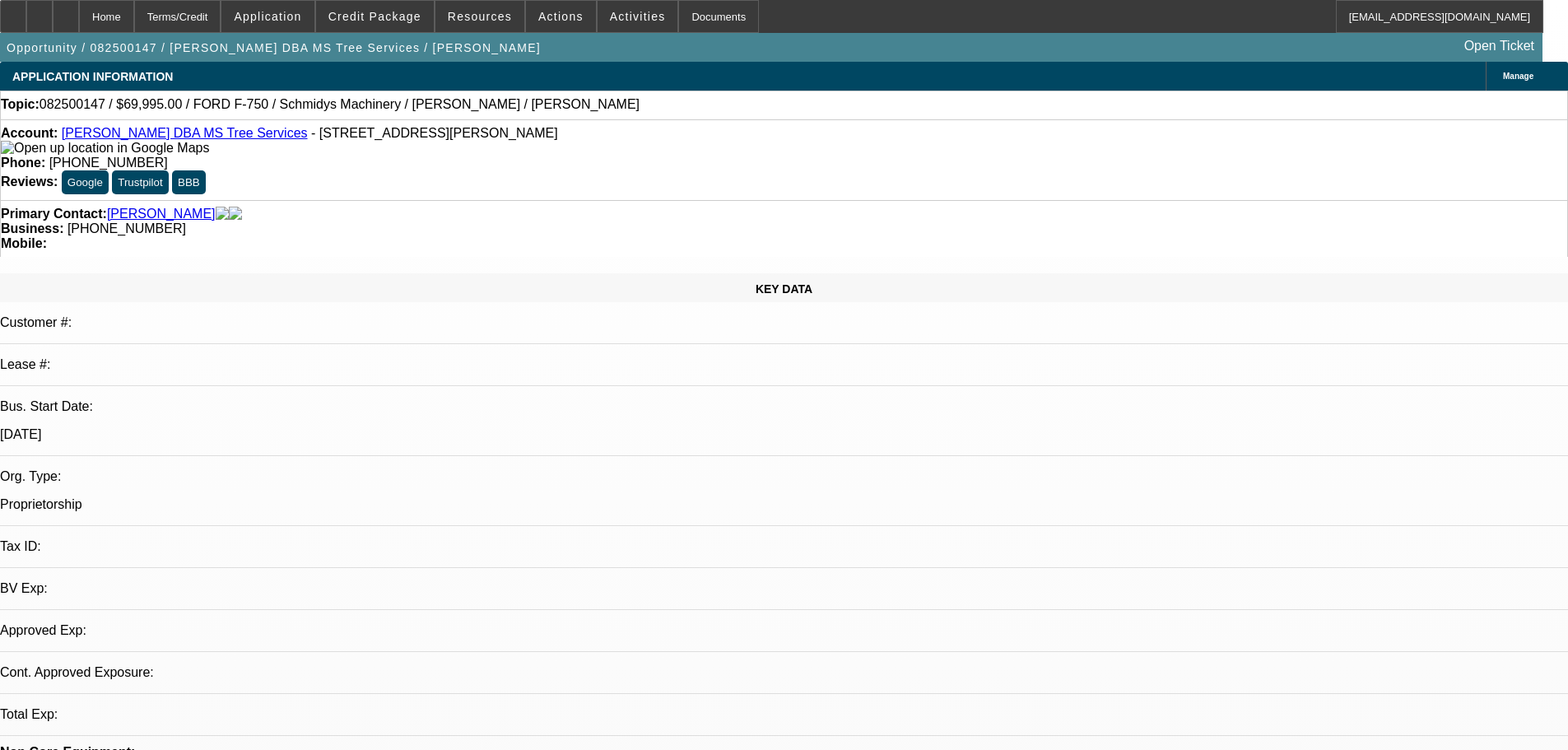
select select "0"
select select "6"
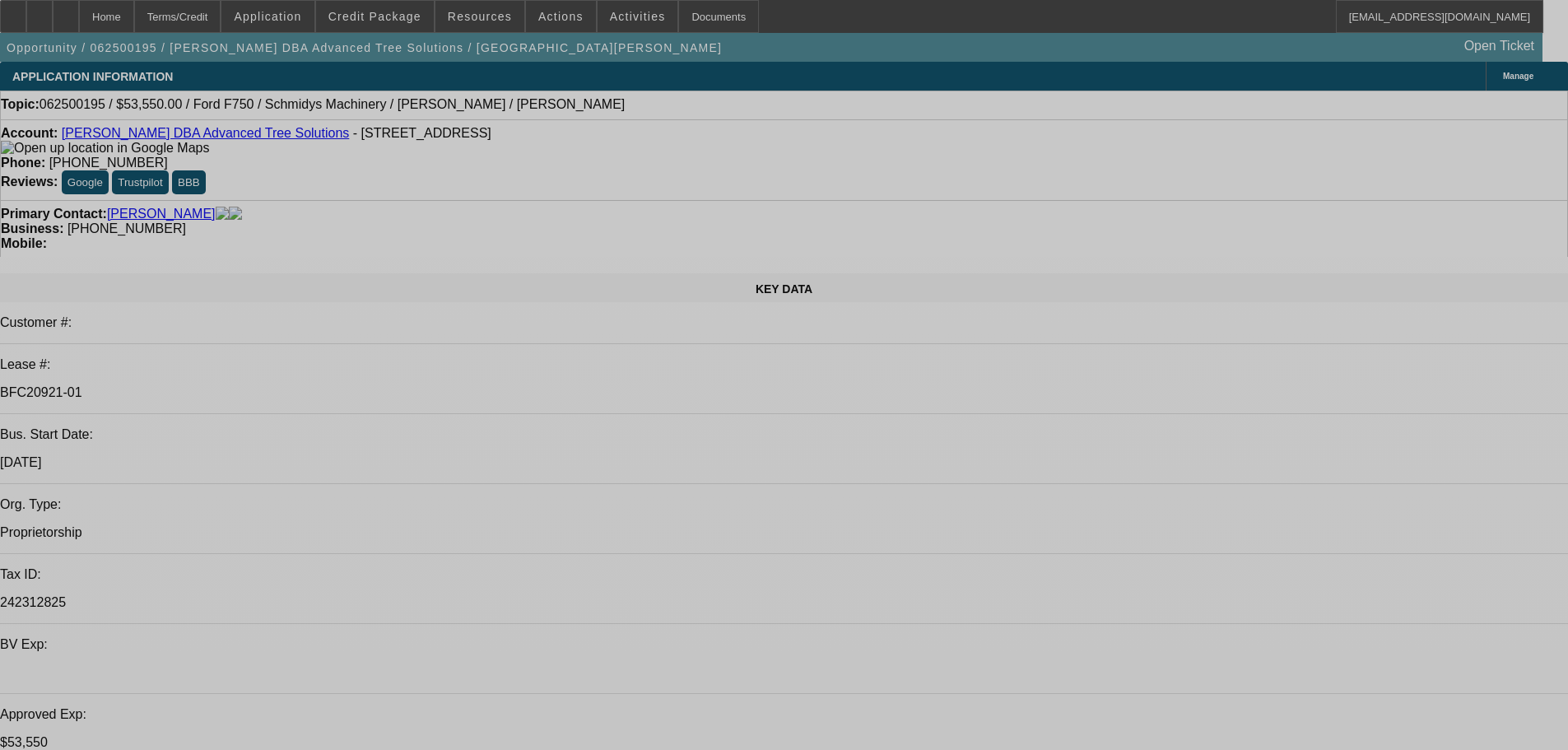
select select "0.1"
select select "0"
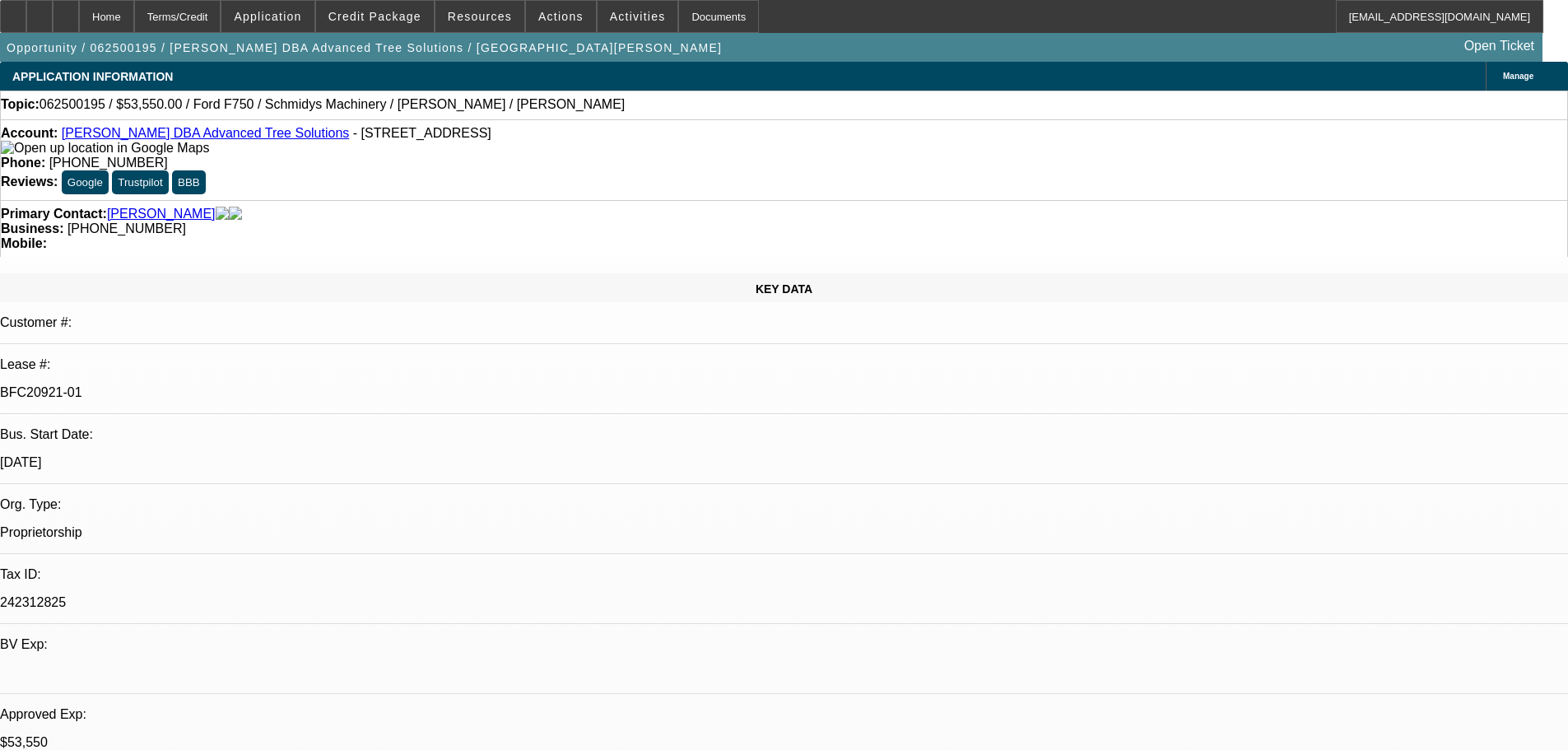
select select "3"
select select "0"
select select "6"
select select "0.1"
select select "0"
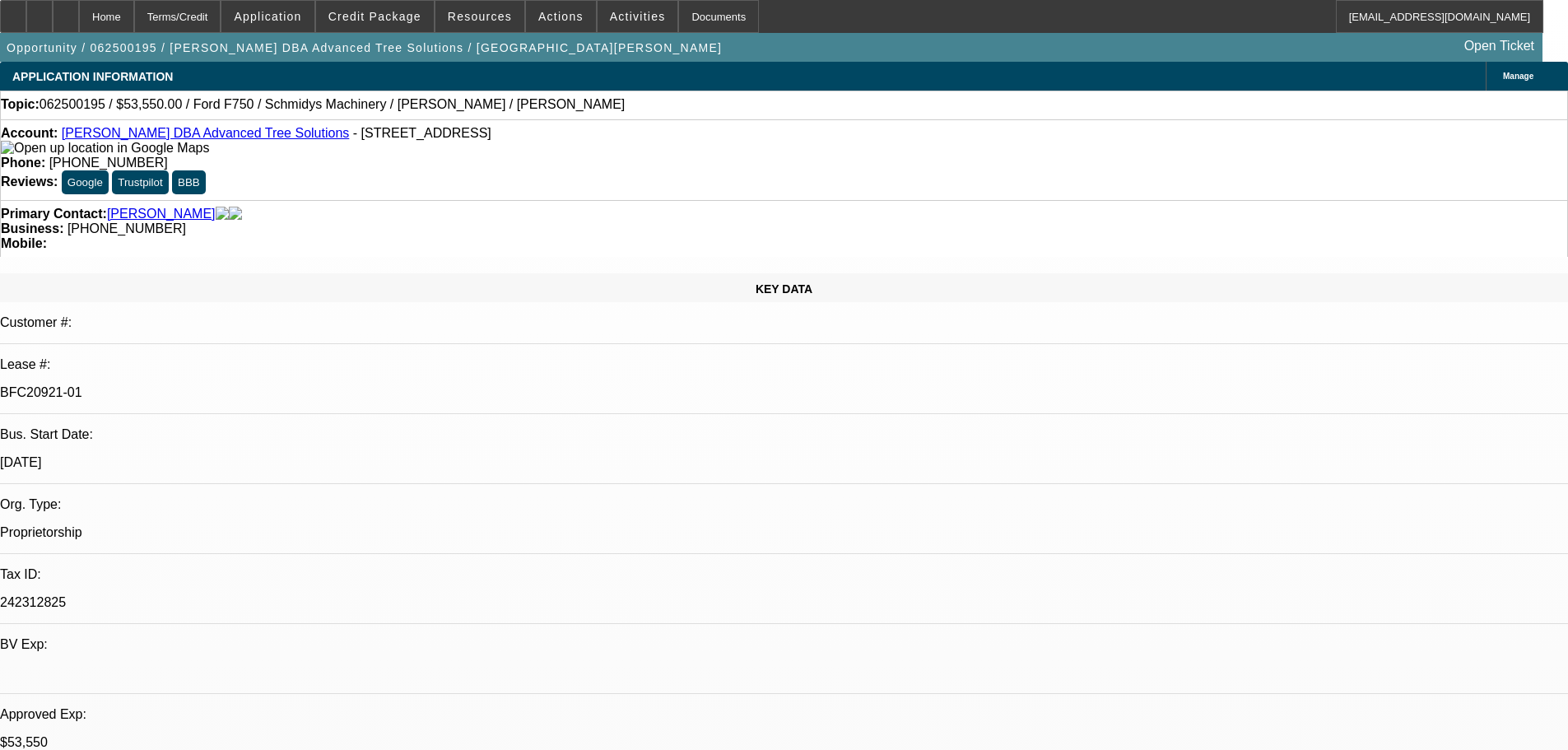
select select "3"
select select "0"
select select "6"
select select "0.1"
select select "0"
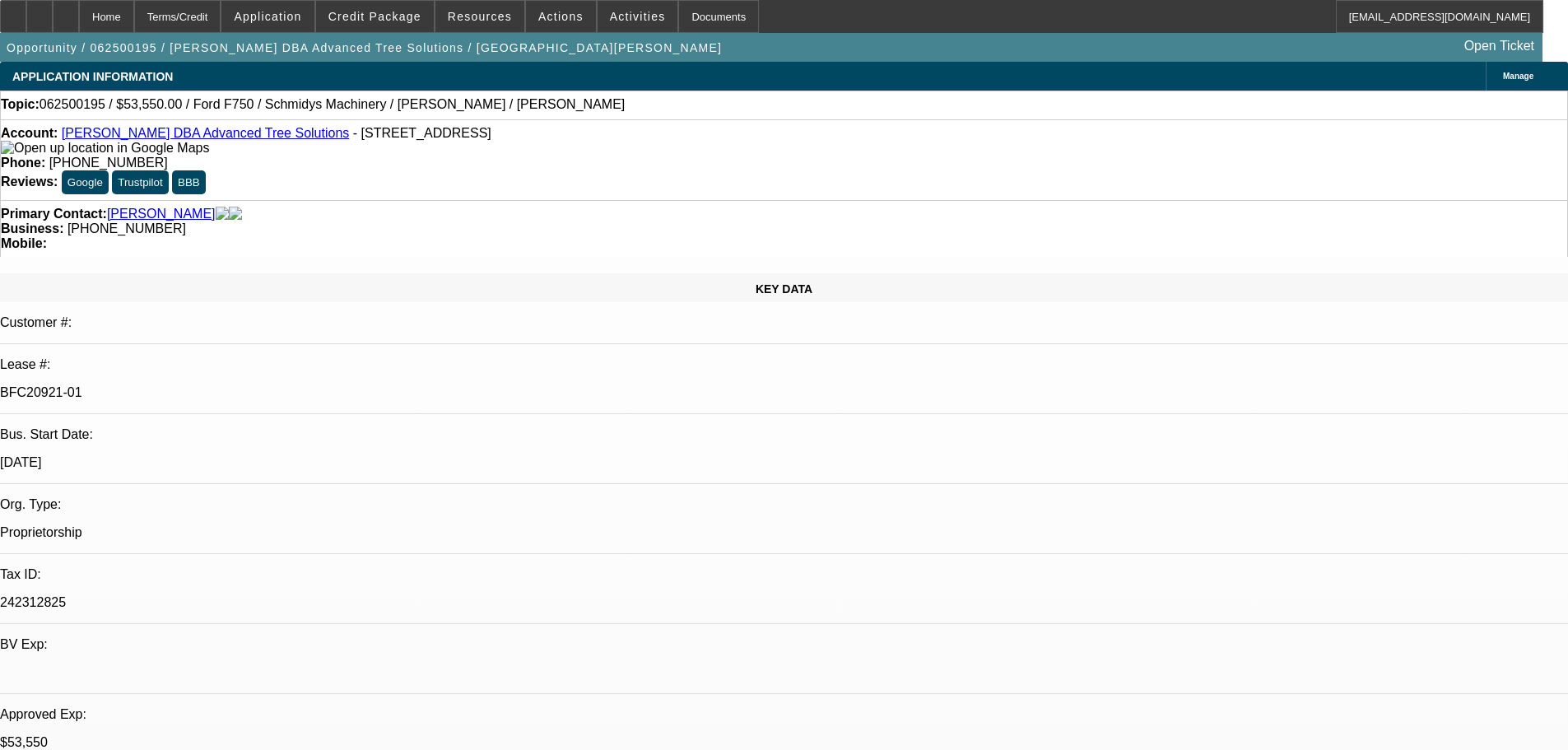
select select "3"
select select "0"
select select "6"
select select "0.1"
select select "0"
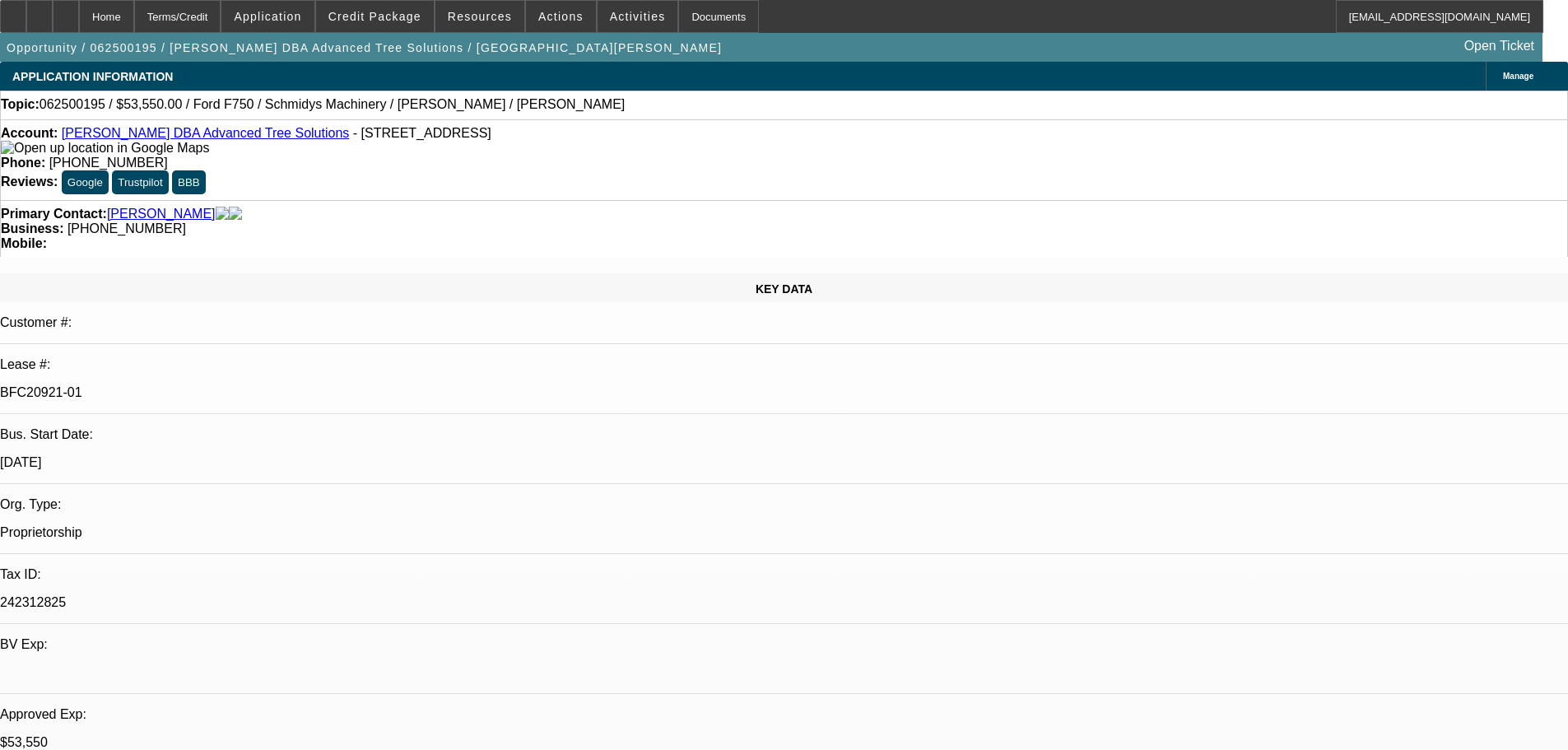
select select "3"
select select "0"
select select "6"
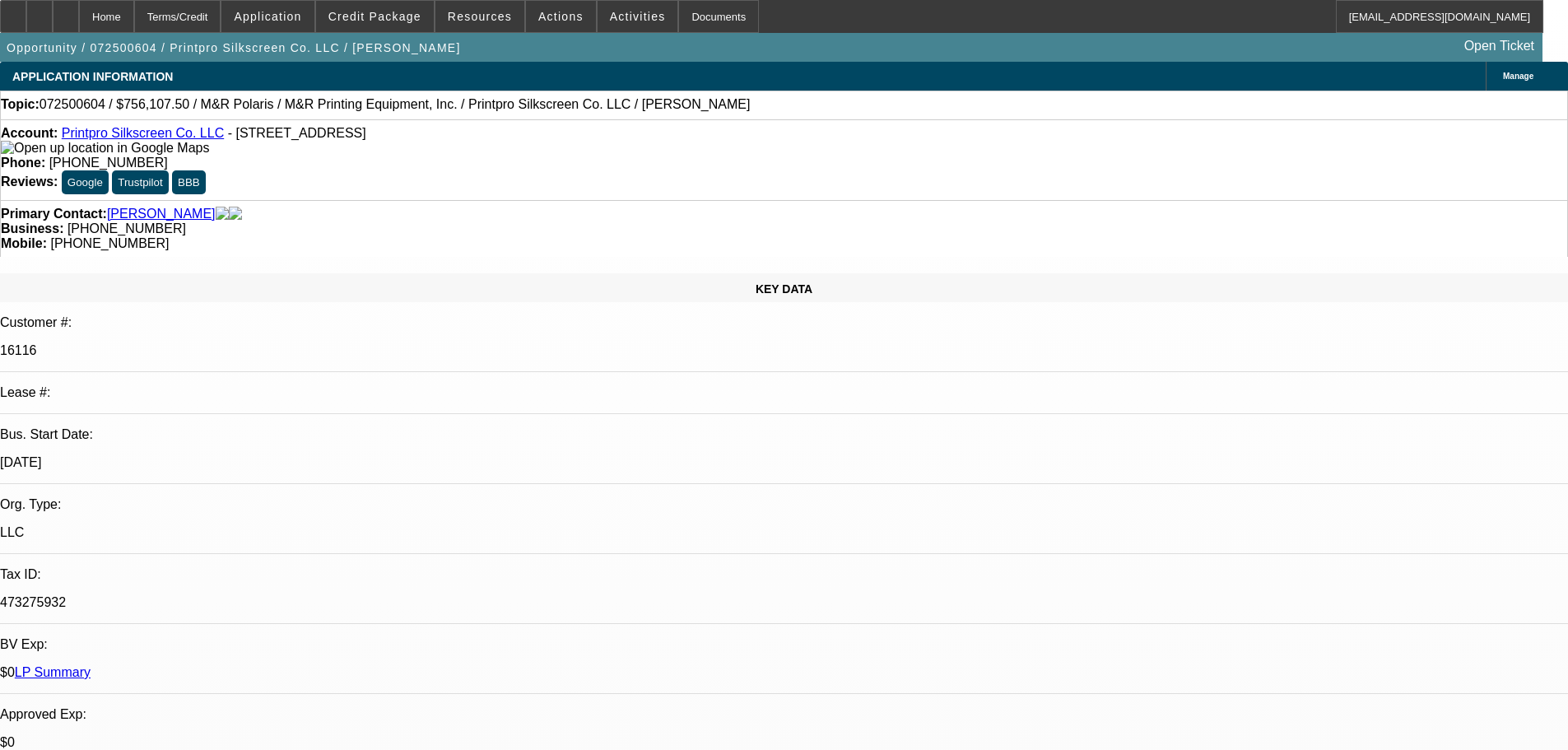
select select "0"
select select "2"
select select "0"
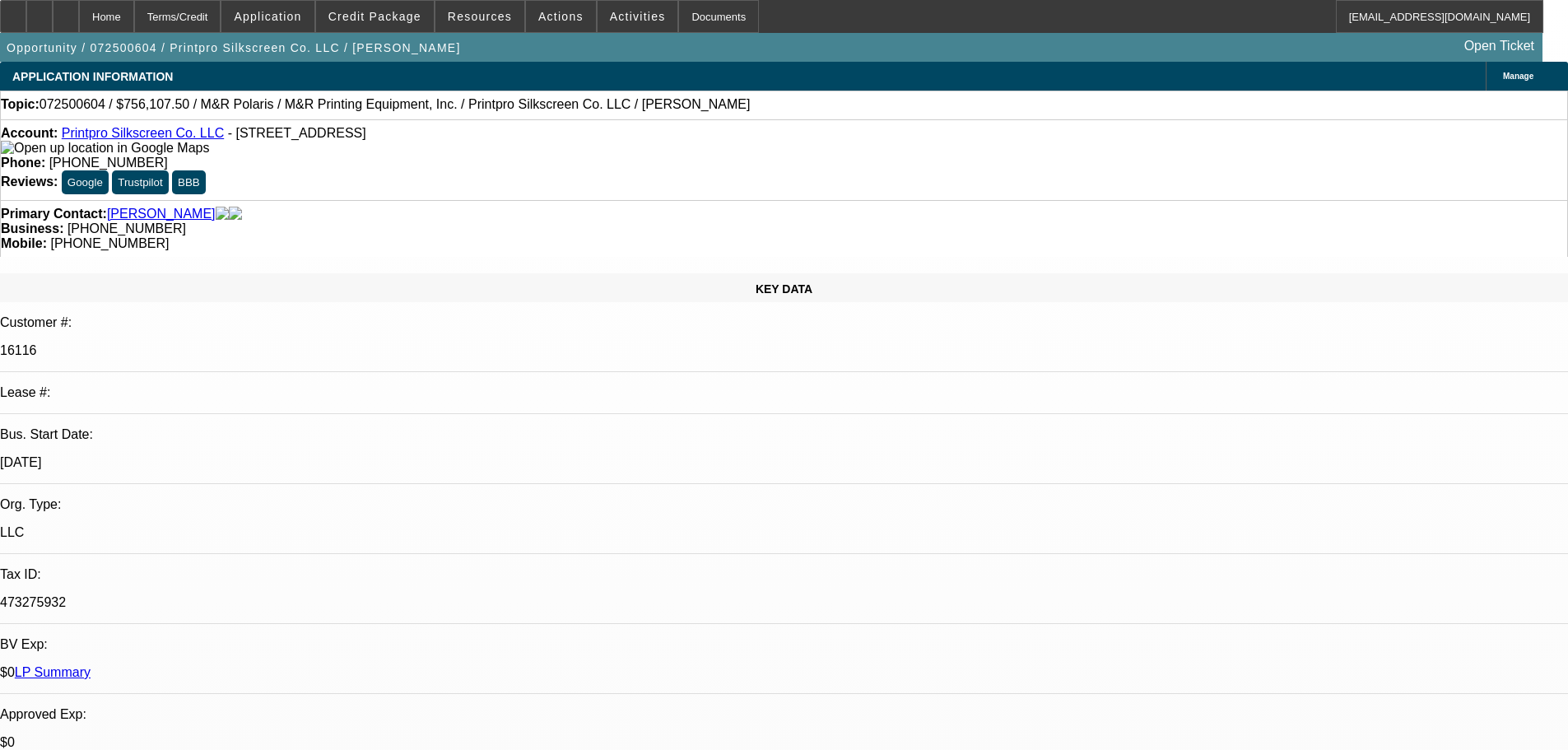
select select "0"
select select "2"
